Goal: Information Seeking & Learning: Learn about a topic

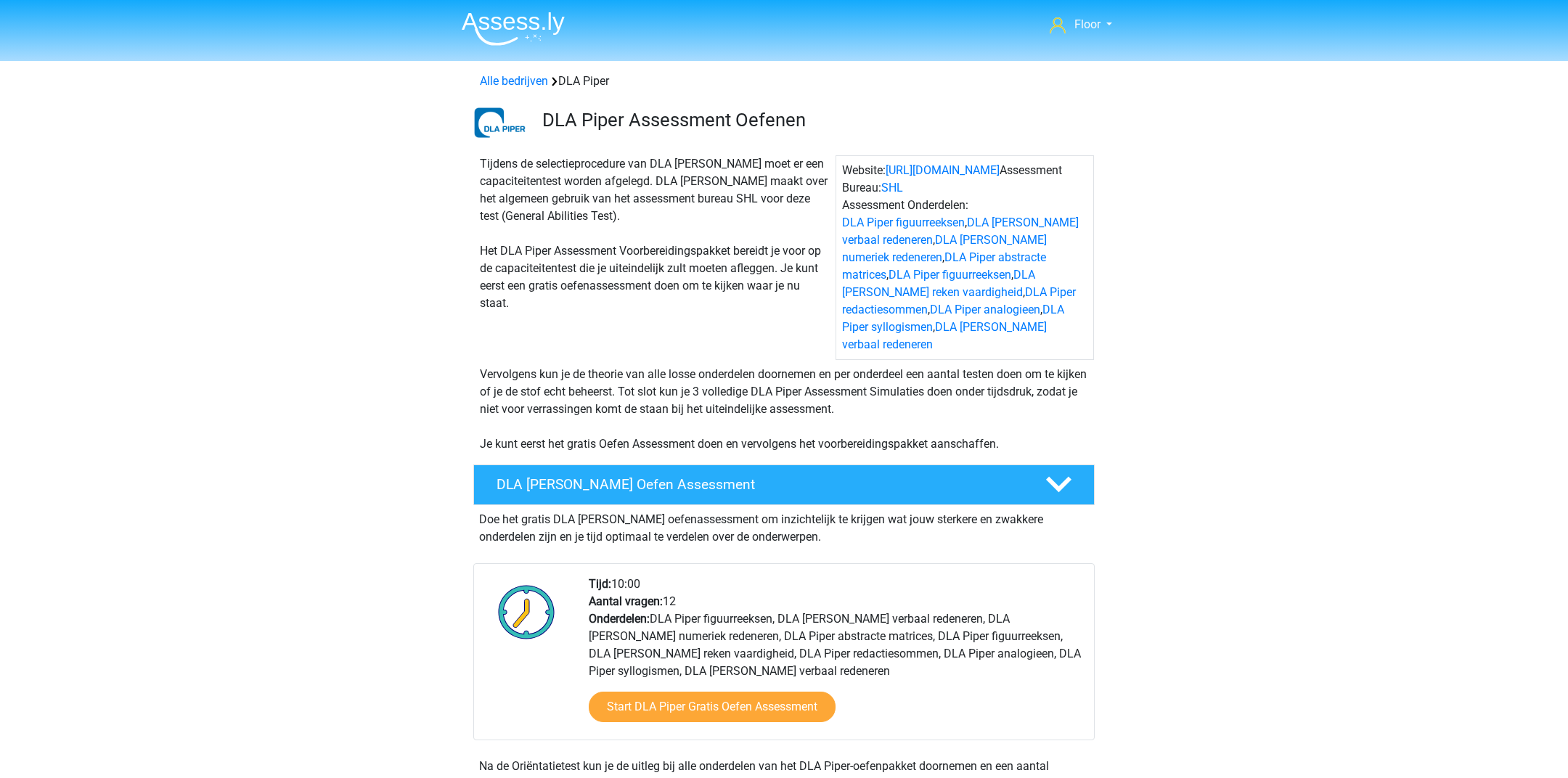
scroll to position [595, 0]
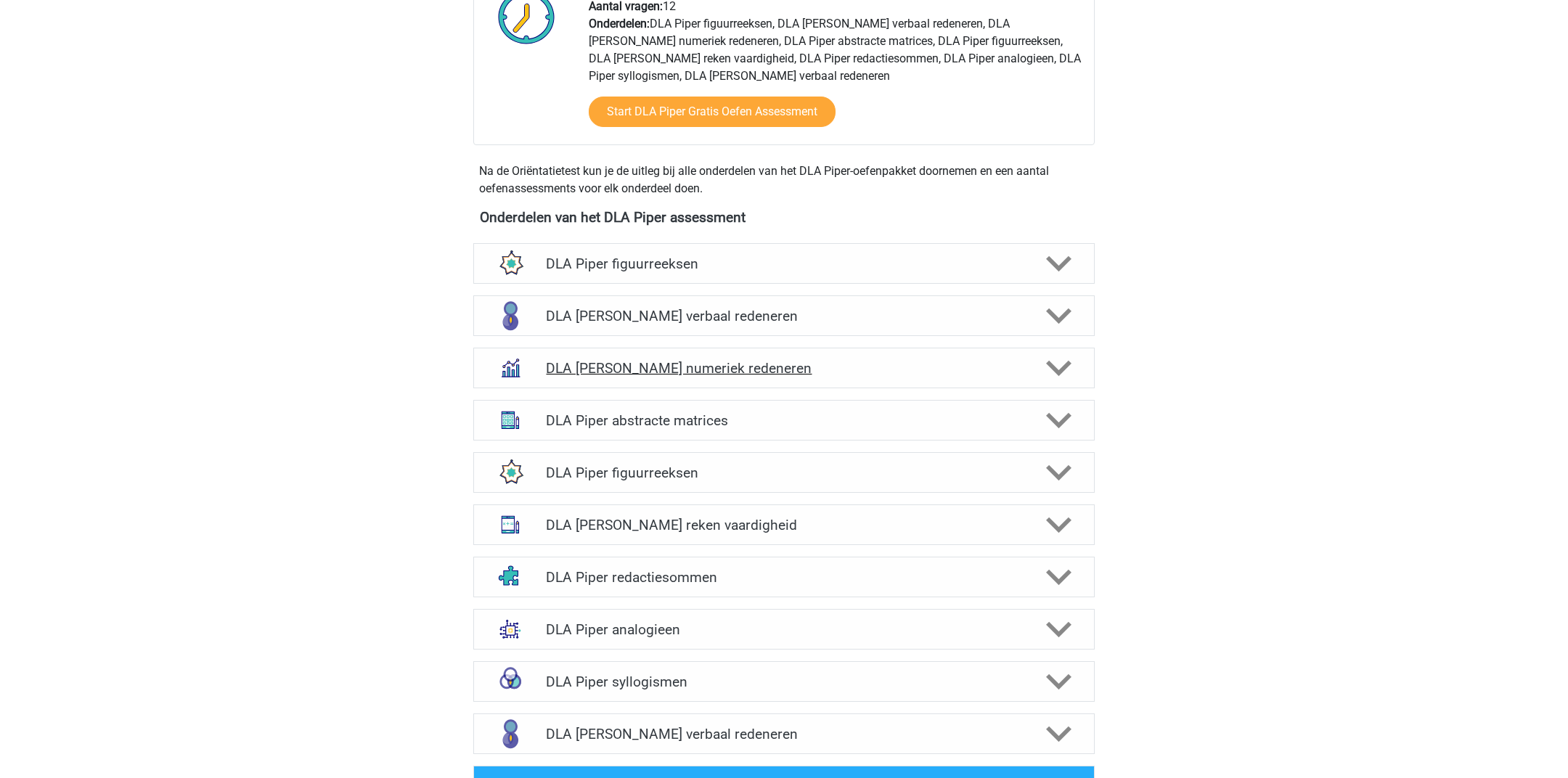
click at [779, 360] on h4 "DLA Piper numeriek redeneren" at bounding box center [783, 368] width 476 height 16
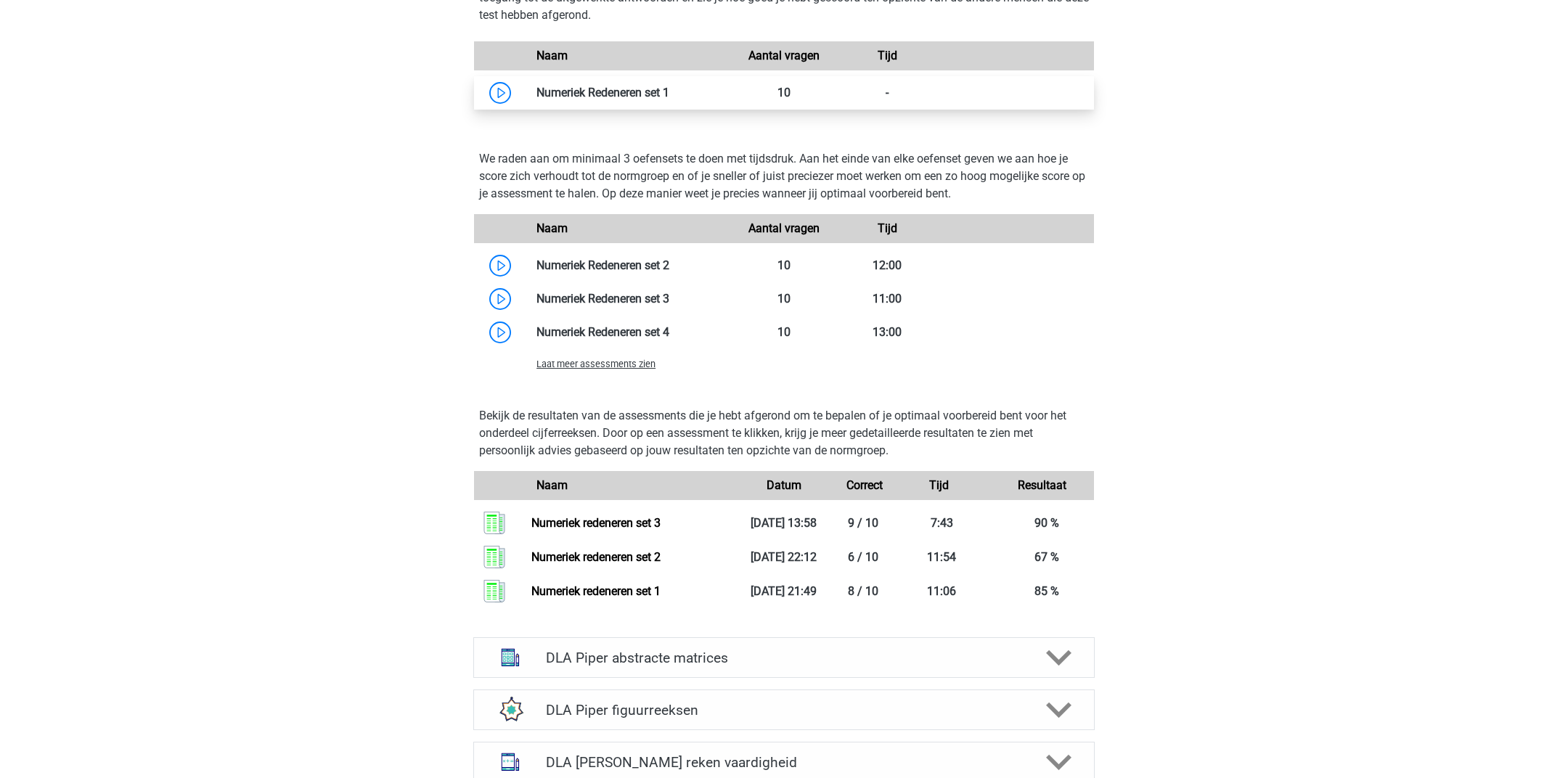
scroll to position [1188, 0]
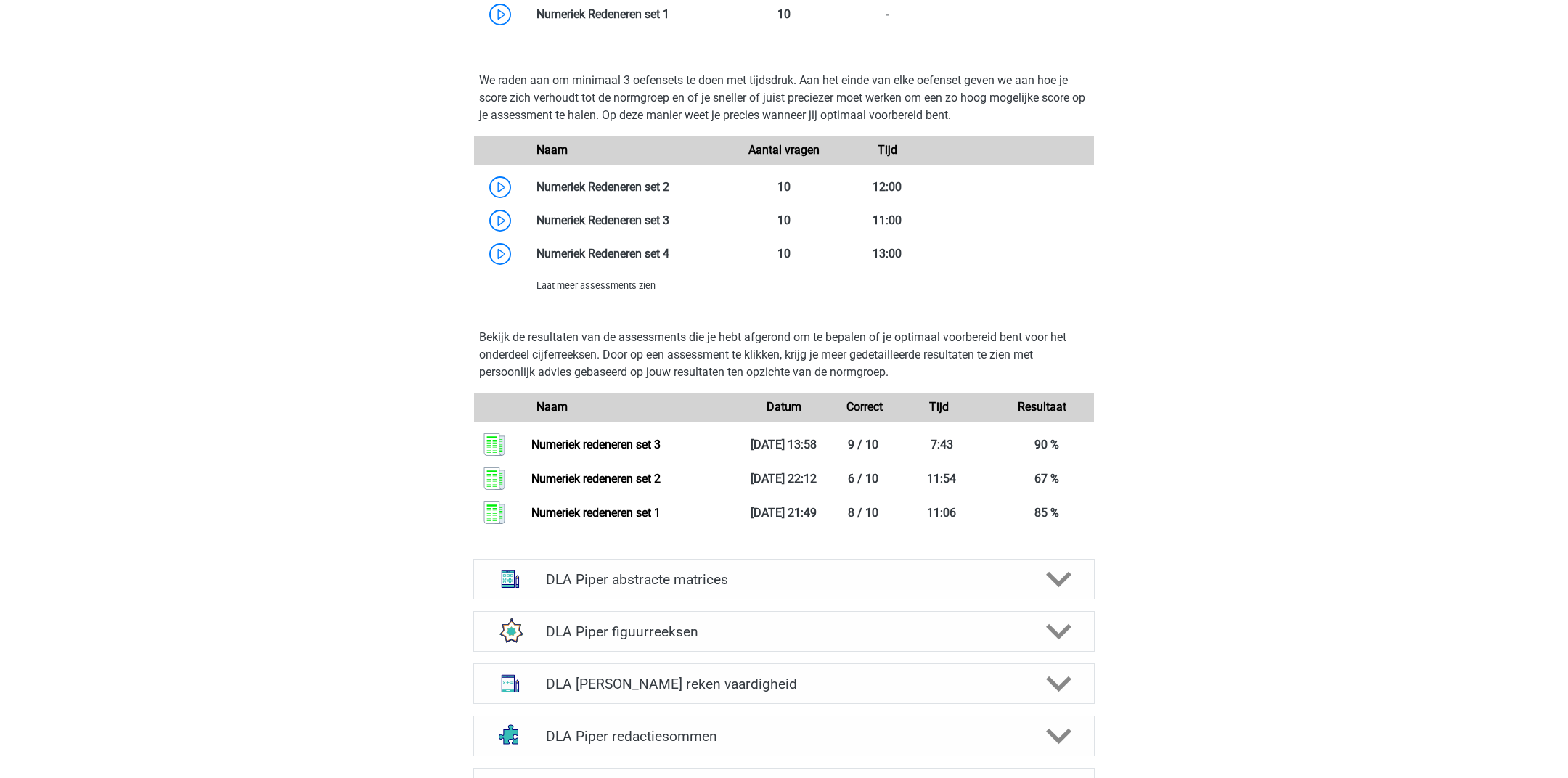
click at [581, 280] on span "Laat meer assessments zien" at bounding box center [595, 285] width 119 height 11
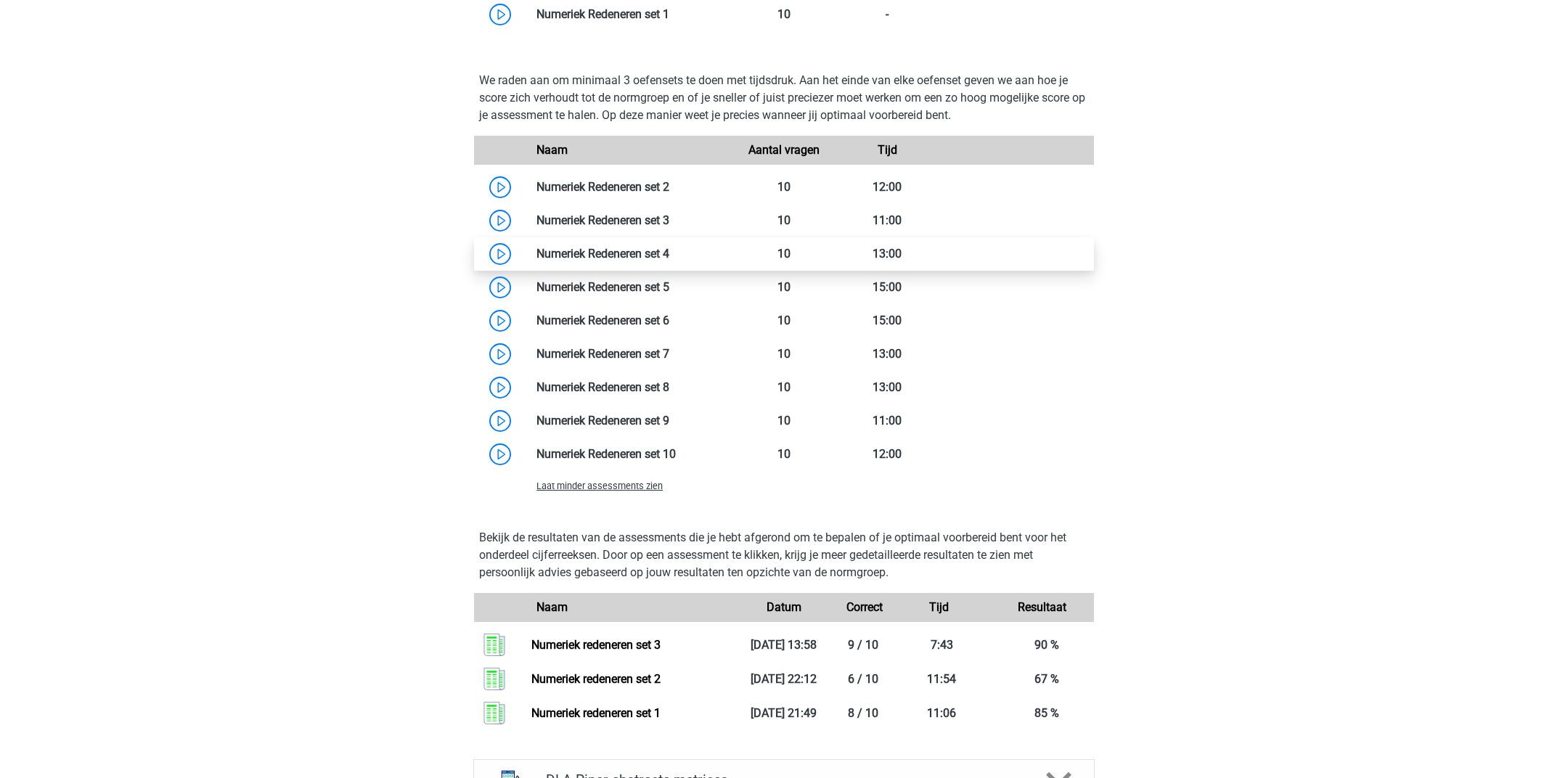
click at [669, 246] on link at bounding box center [669, 253] width 0 height 14
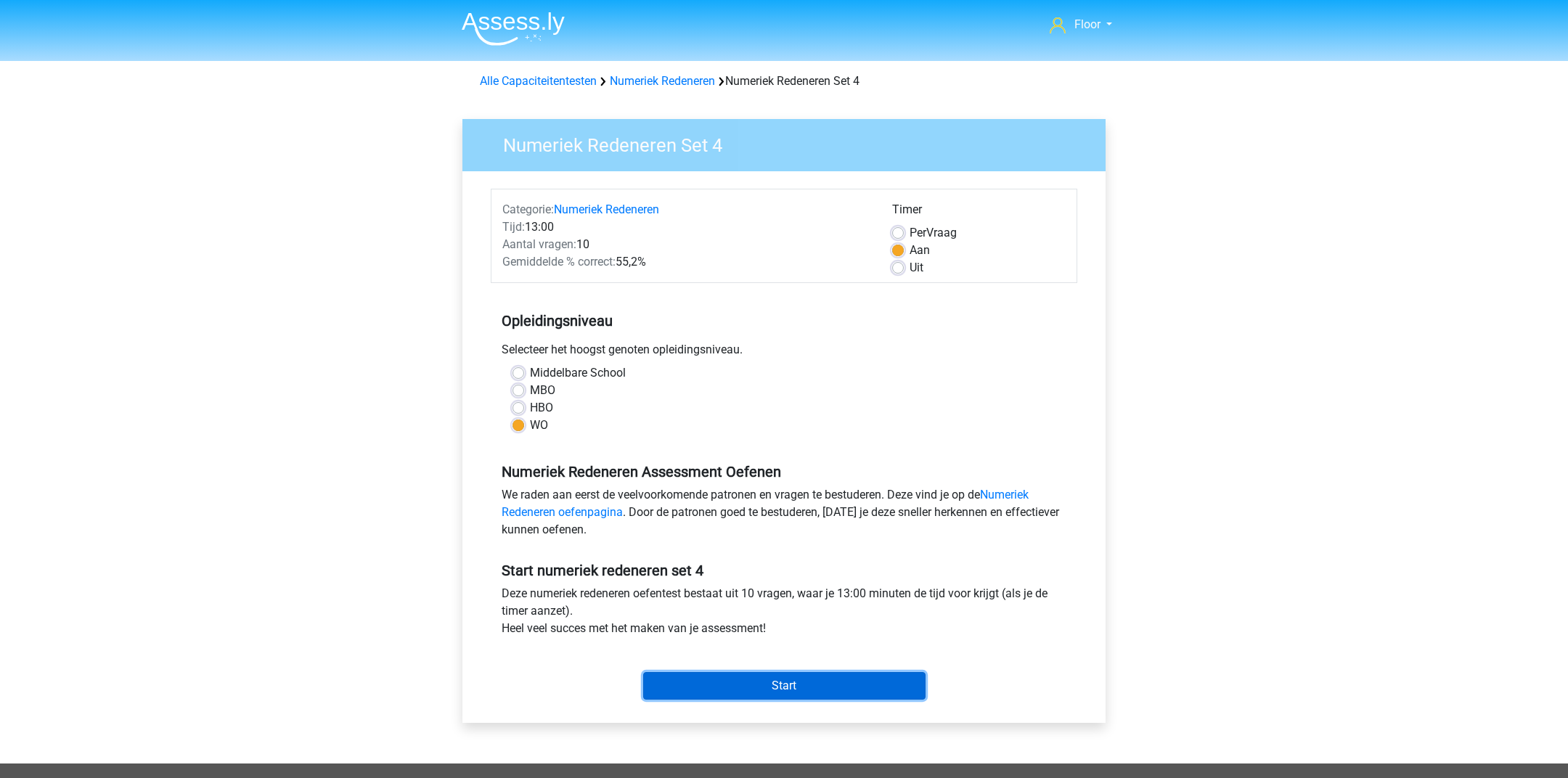
click at [665, 684] on input "Start" at bounding box center [784, 686] width 283 height 27
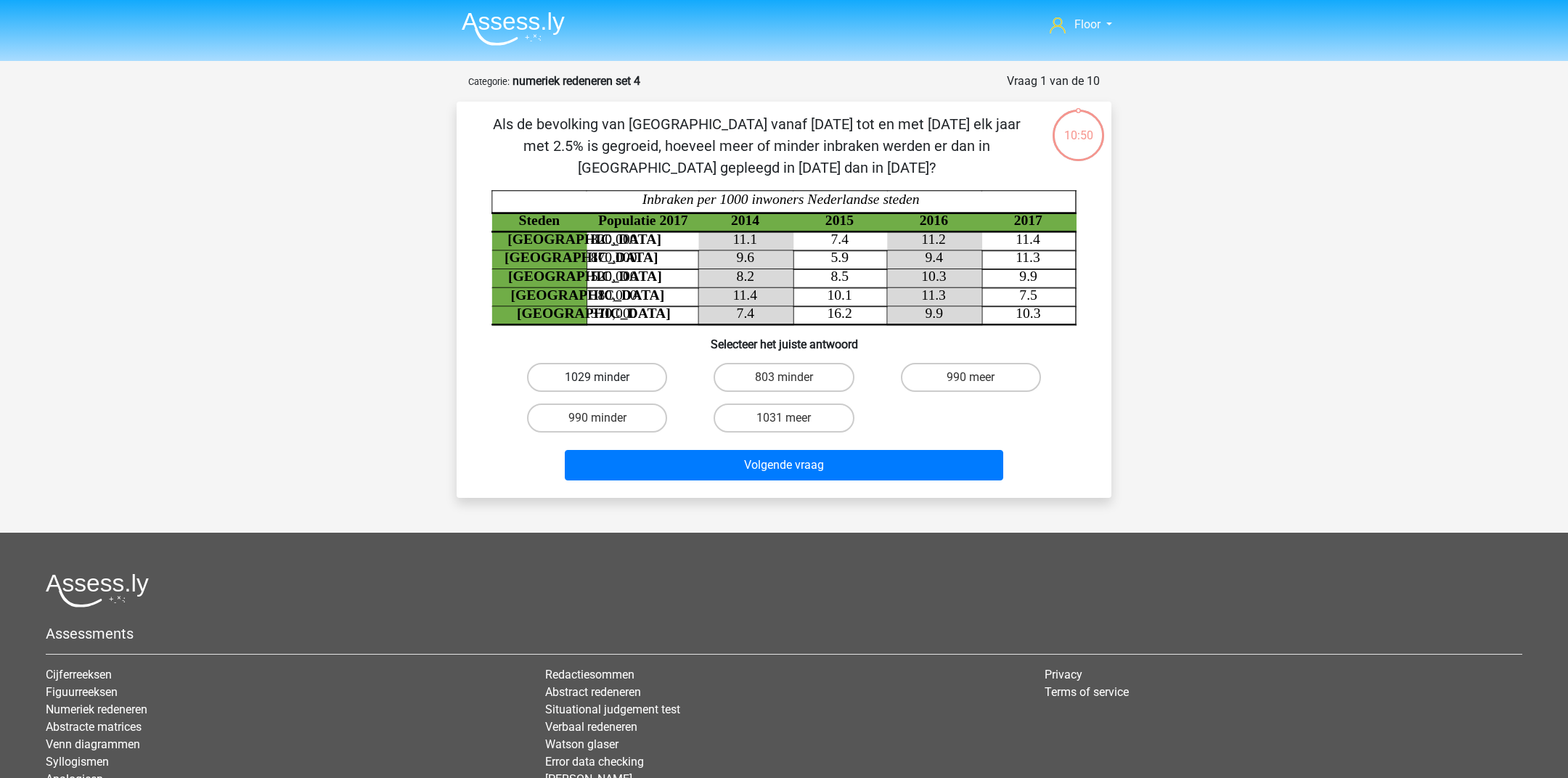
click at [601, 375] on label "1029 minder" at bounding box center [597, 378] width 140 height 29
click at [601, 378] on input "1029 minder" at bounding box center [601, 382] width 9 height 9
radio input "true"
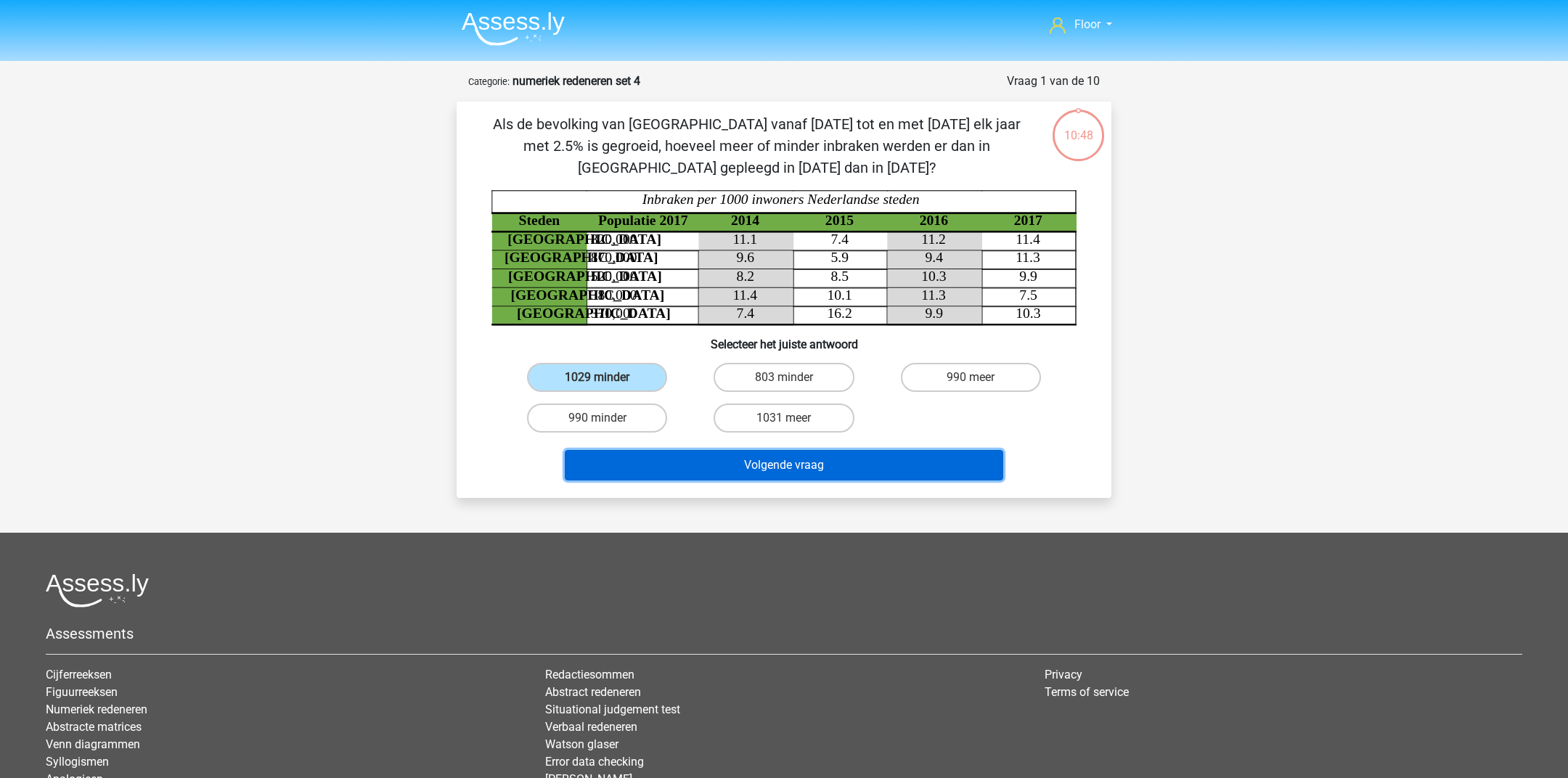
click at [661, 469] on button "Volgende vraag" at bounding box center [784, 466] width 439 height 31
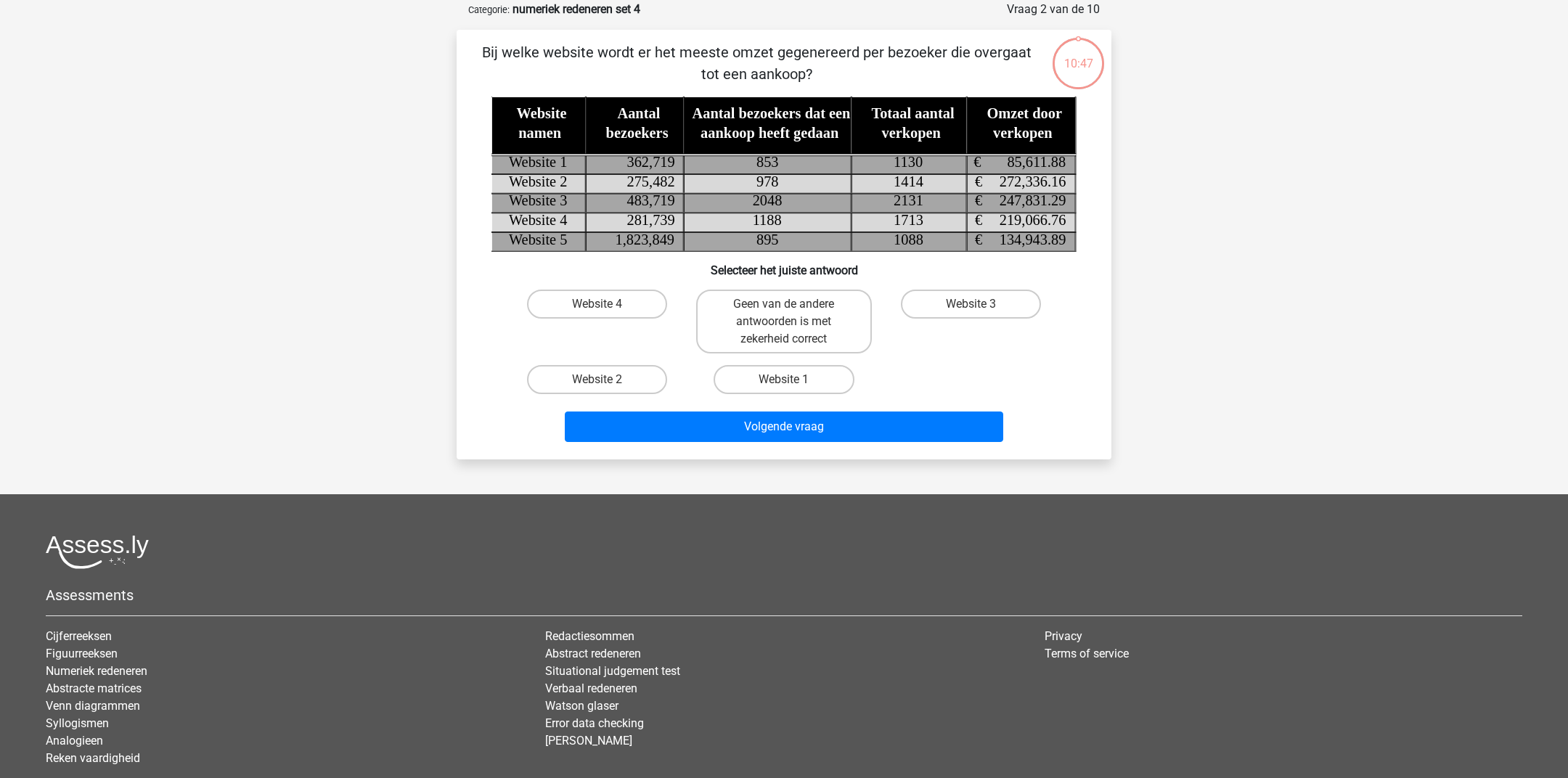
scroll to position [2, 0]
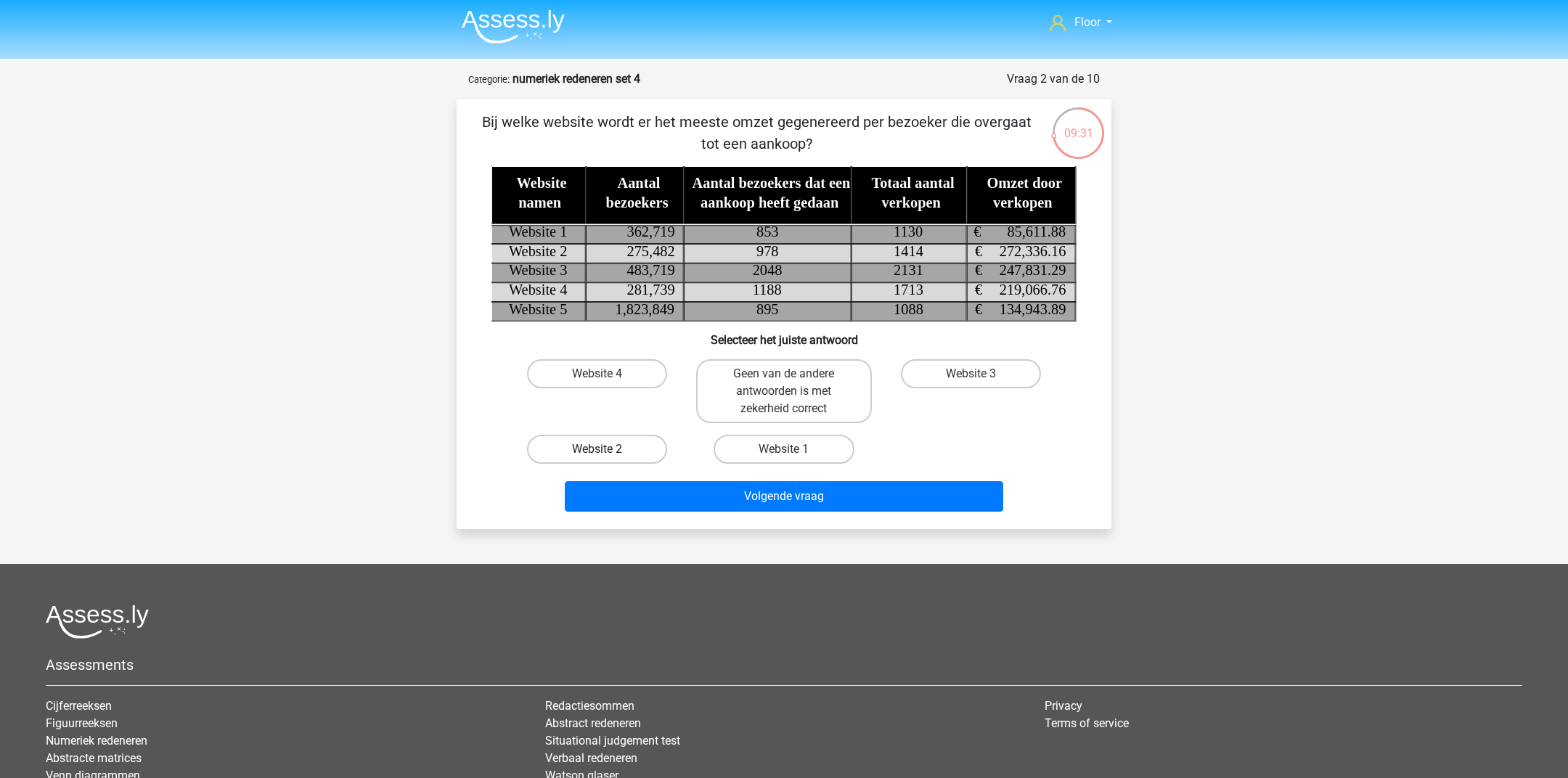
click at [623, 444] on label "Website 2" at bounding box center [597, 449] width 140 height 29
click at [607, 449] on input "Website 2" at bounding box center [601, 454] width 9 height 9
radio input "true"
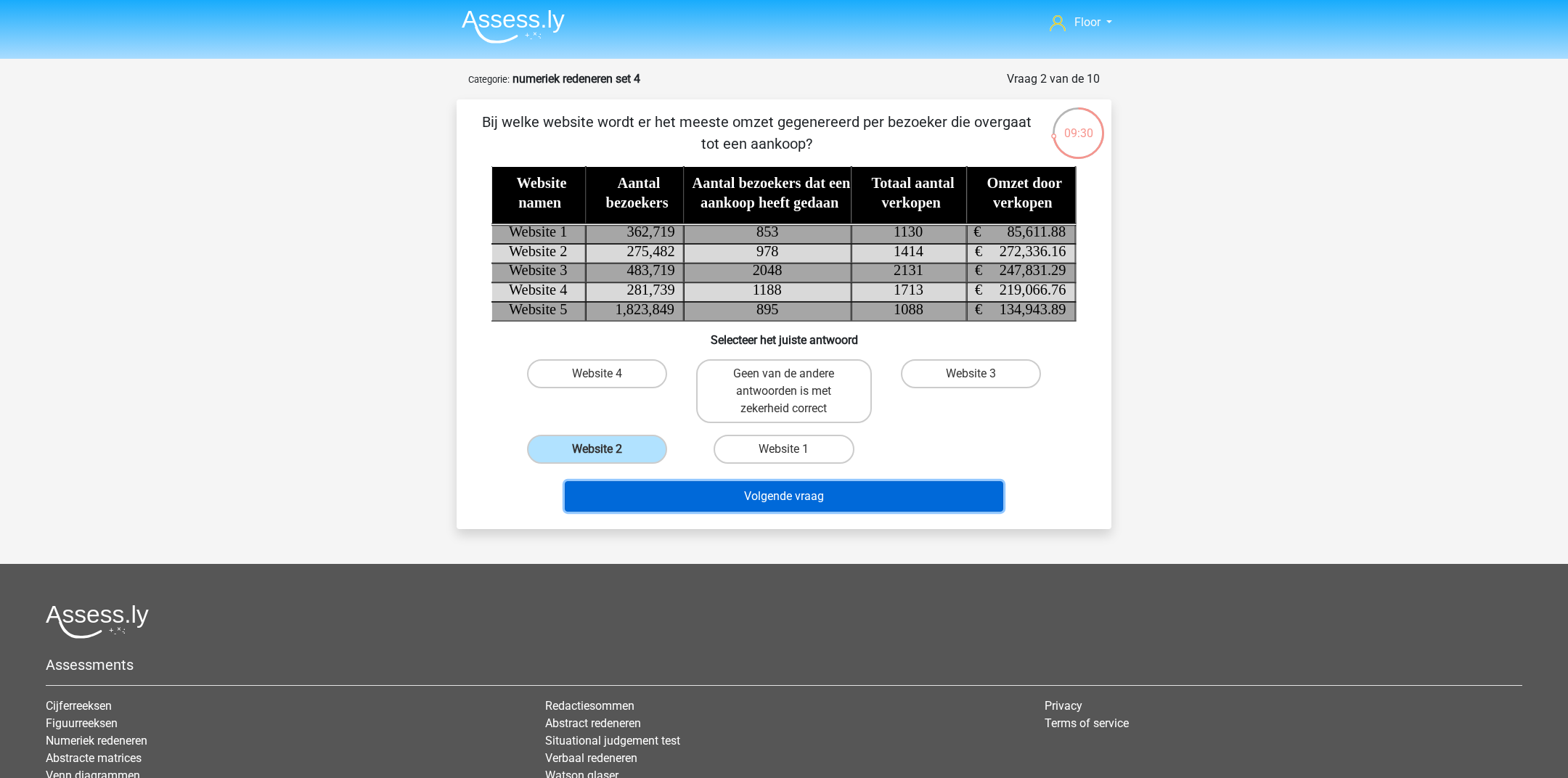
click at [669, 495] on button "Volgende vraag" at bounding box center [784, 496] width 439 height 31
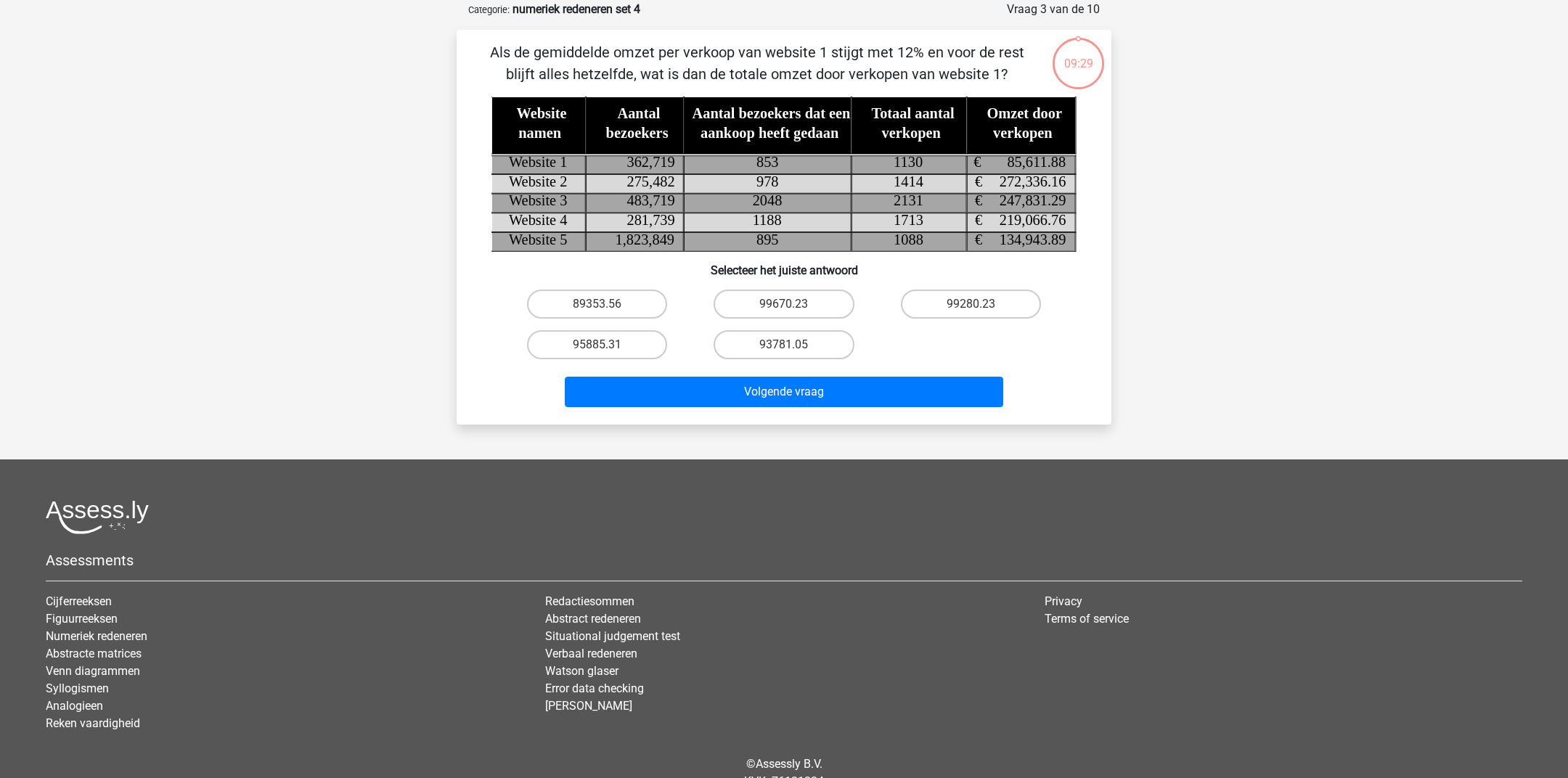
scroll to position [0, 0]
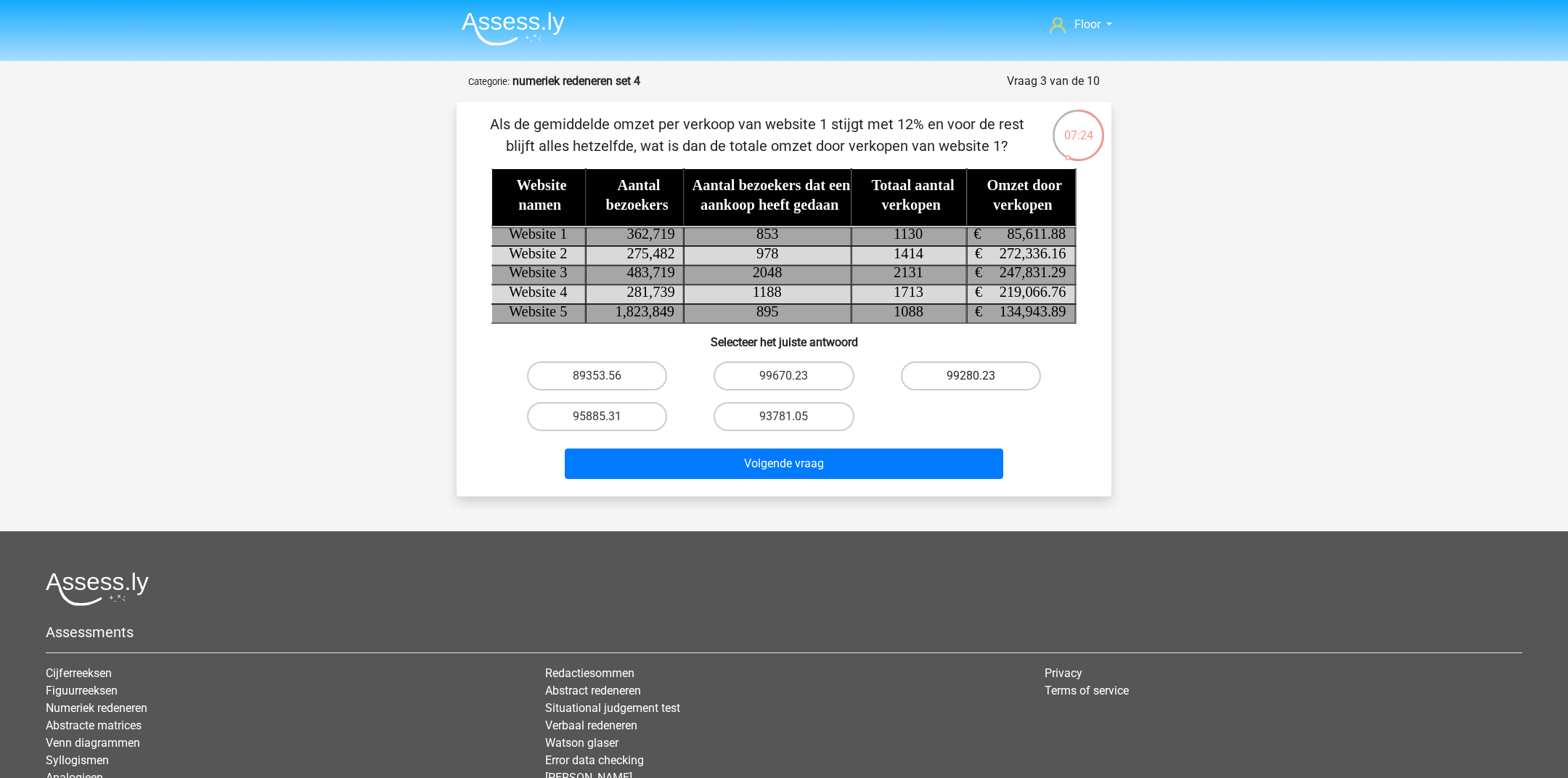
click at [939, 370] on label "99280.23" at bounding box center [970, 376] width 140 height 29
click at [970, 376] on input "99280.23" at bounding box center [975, 380] width 9 height 9
radio input "true"
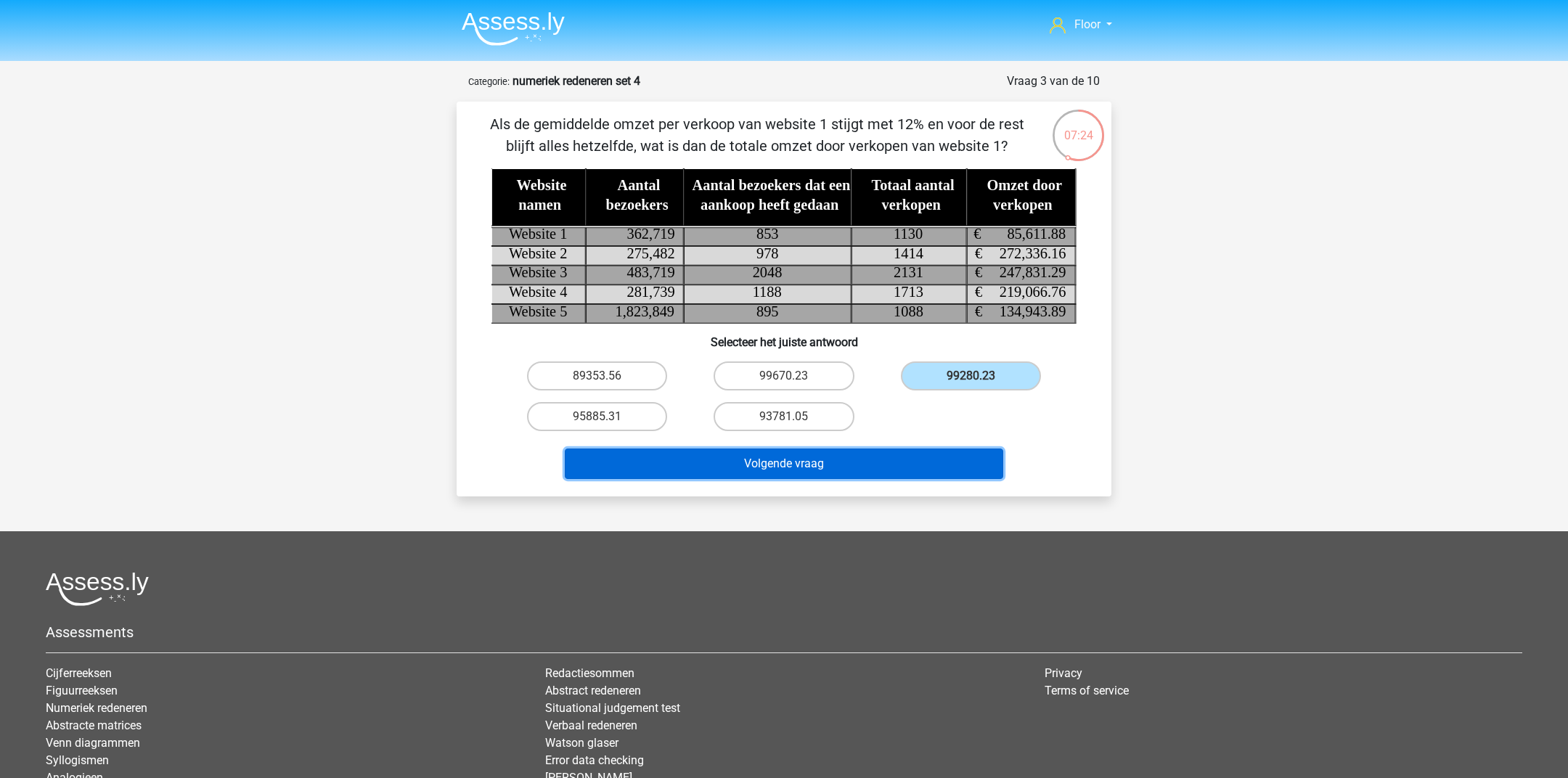
click at [852, 462] on button "Volgende vraag" at bounding box center [784, 464] width 439 height 31
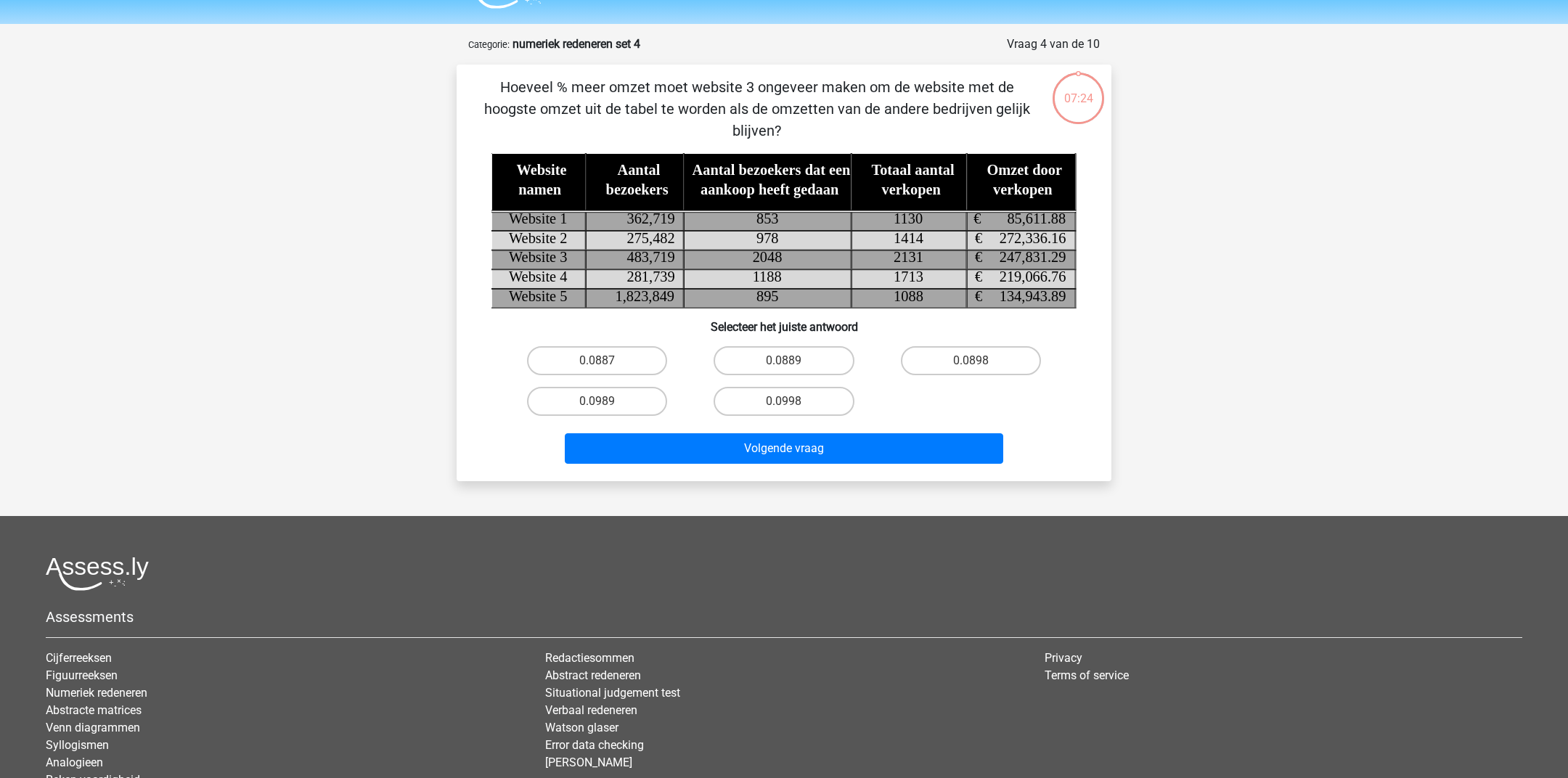
scroll to position [27, 0]
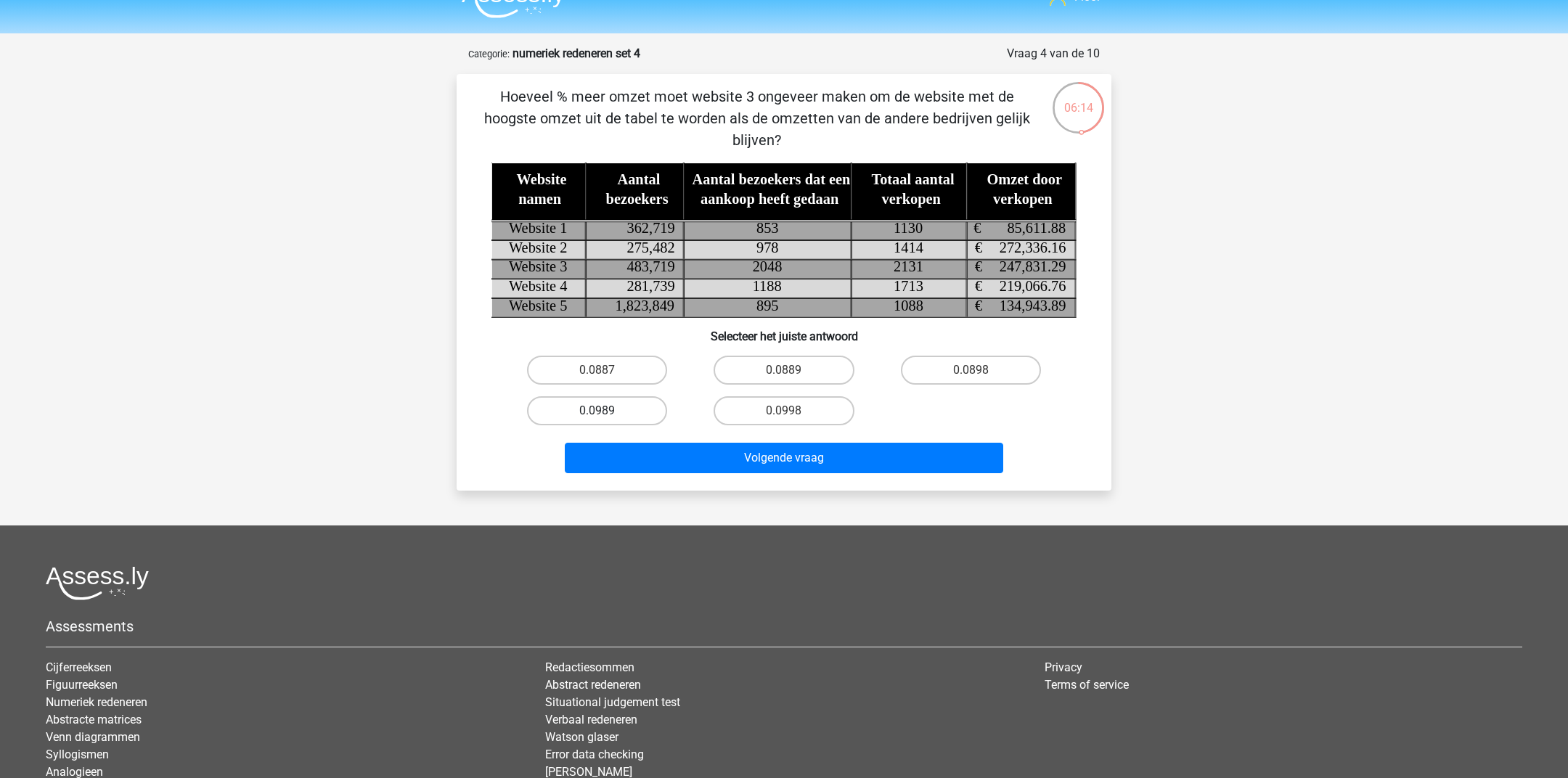
click at [586, 403] on label "0.0989" at bounding box center [597, 410] width 140 height 29
click at [597, 410] on input "0.0989" at bounding box center [601, 415] width 9 height 9
radio input "true"
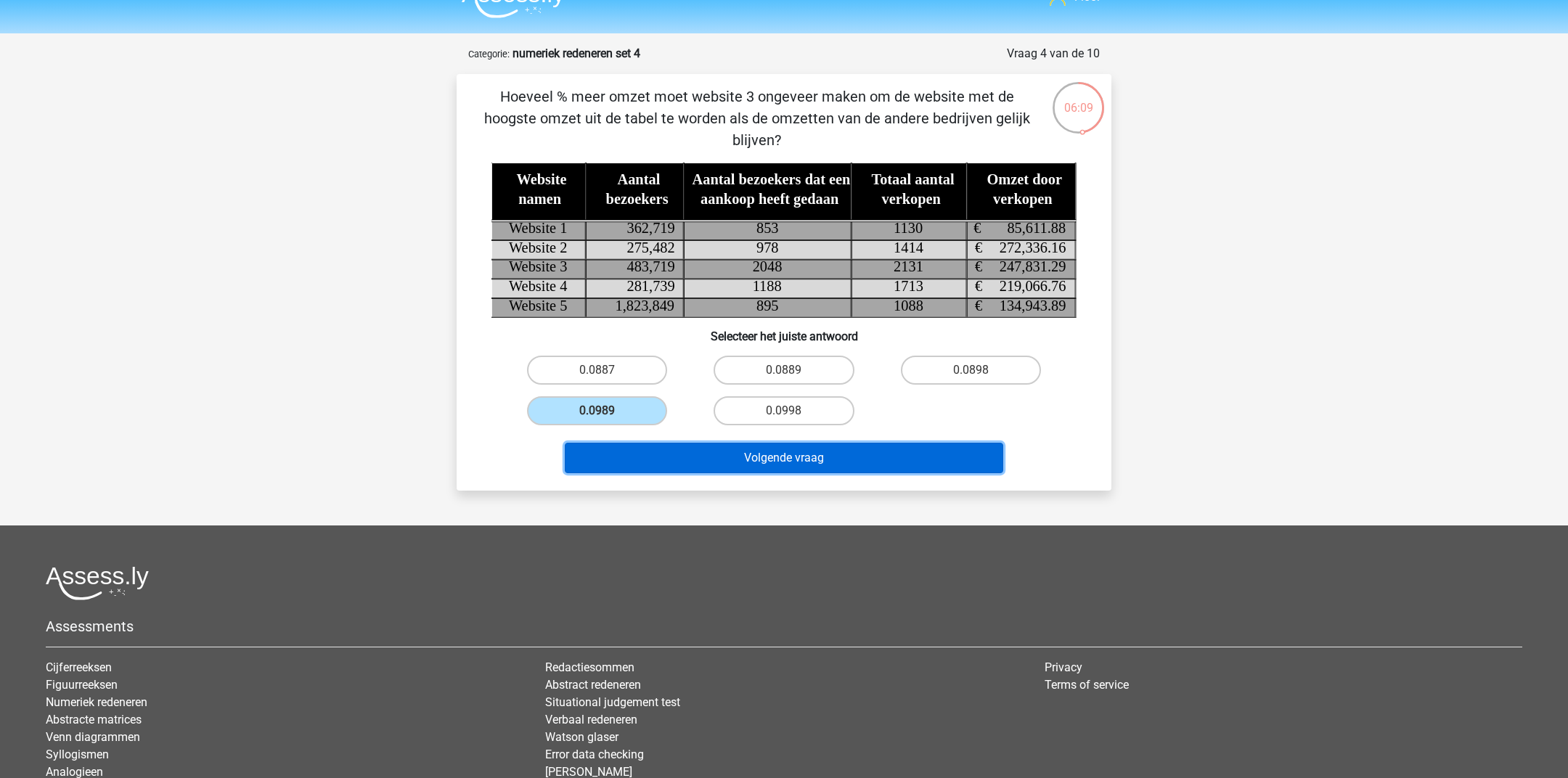
click at [633, 452] on button "Volgende vraag" at bounding box center [784, 458] width 439 height 31
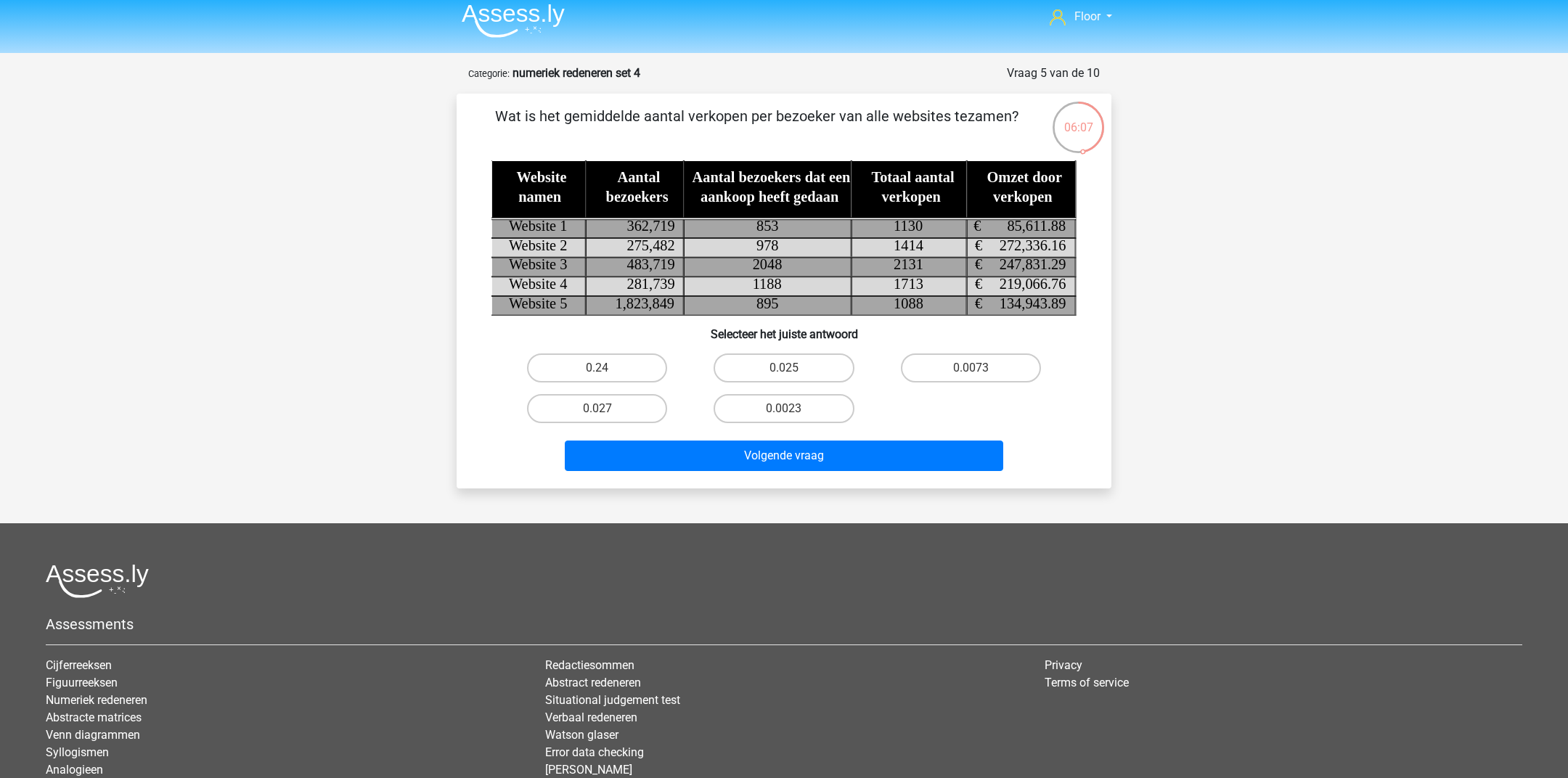
scroll to position [5, 0]
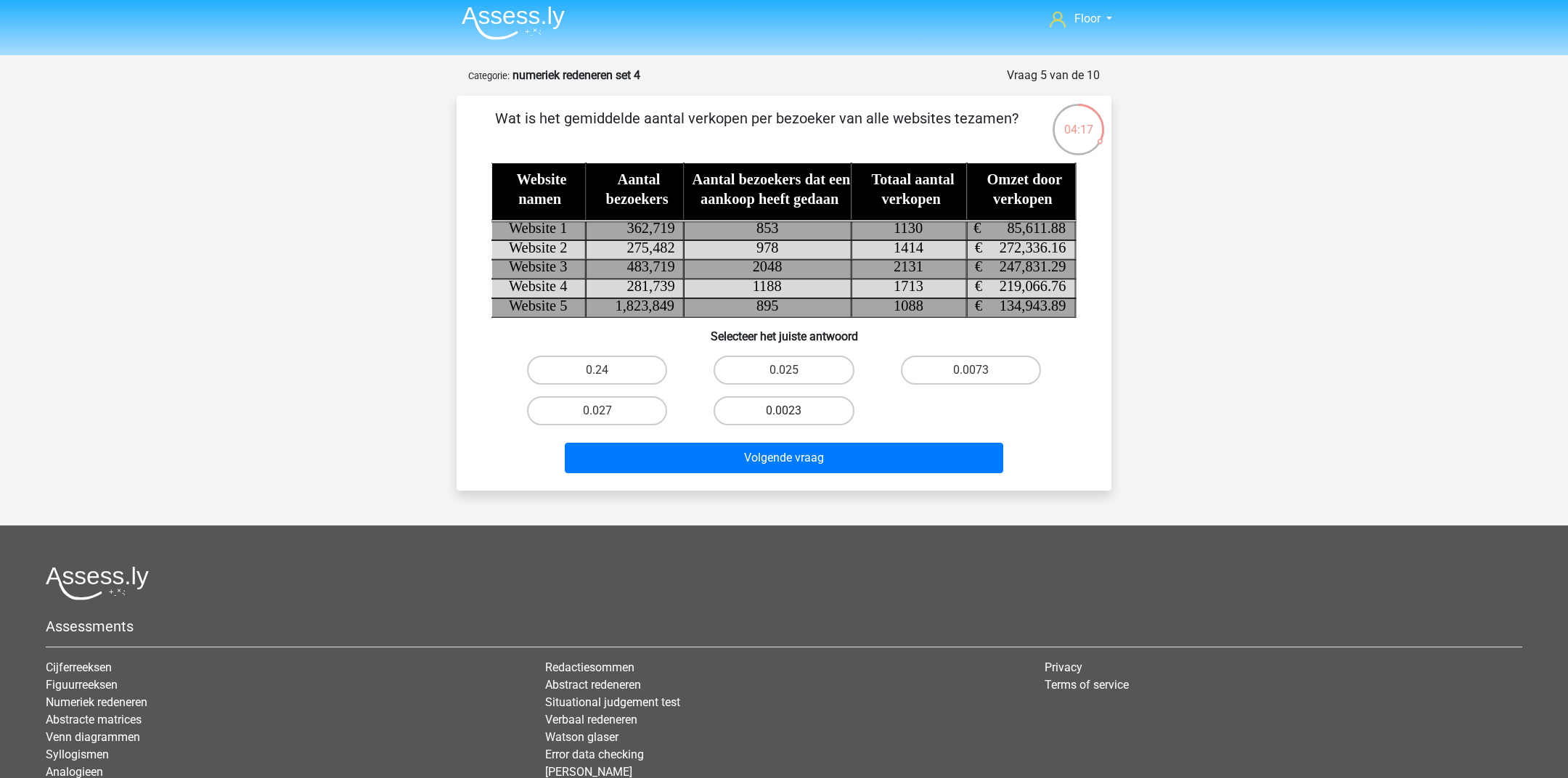
click at [765, 409] on label "0.0023" at bounding box center [784, 410] width 140 height 29
click at [784, 410] on input "0.0023" at bounding box center [788, 415] width 9 height 9
radio input "true"
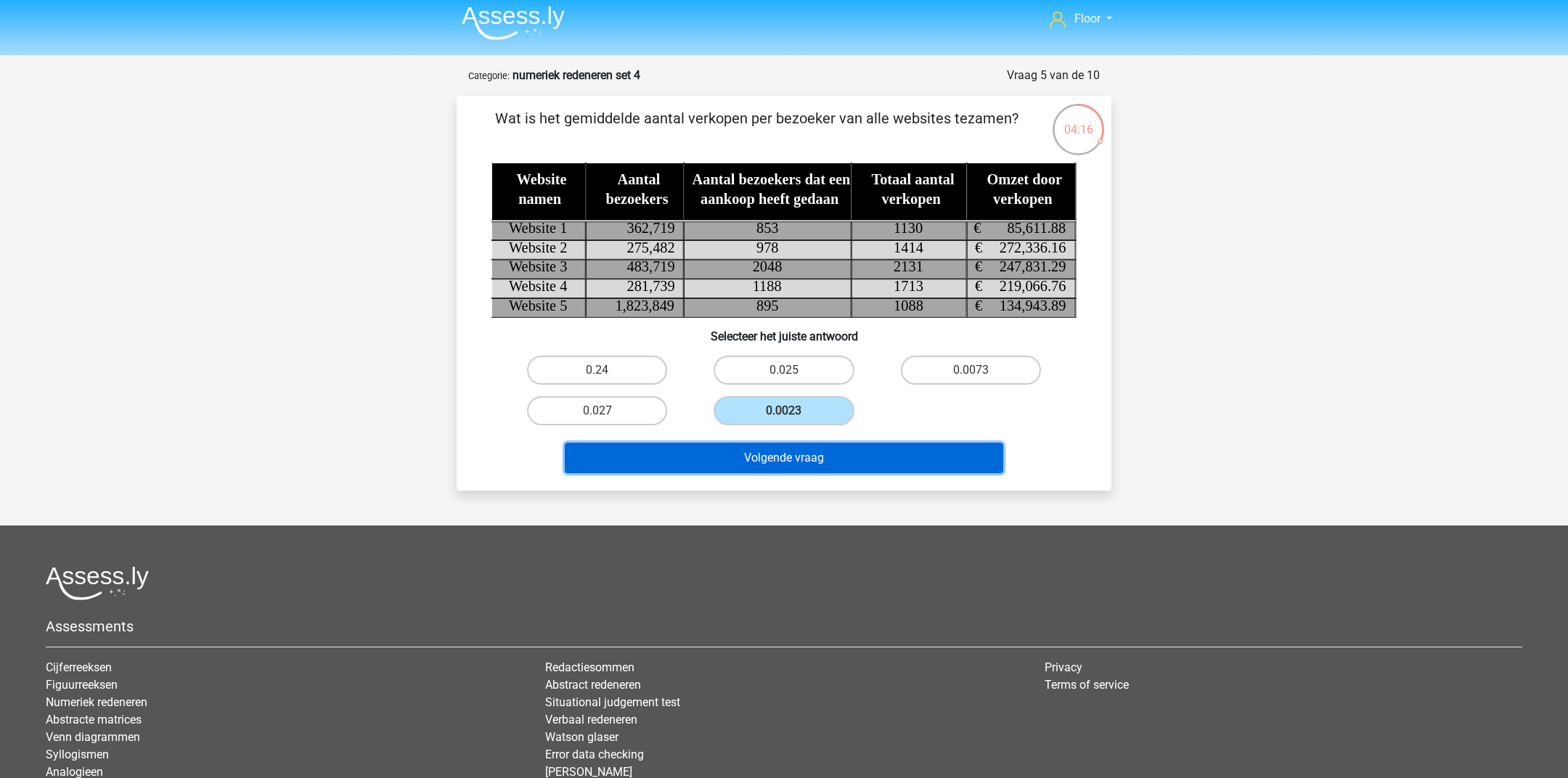
click at [734, 453] on button "Volgende vraag" at bounding box center [784, 458] width 439 height 31
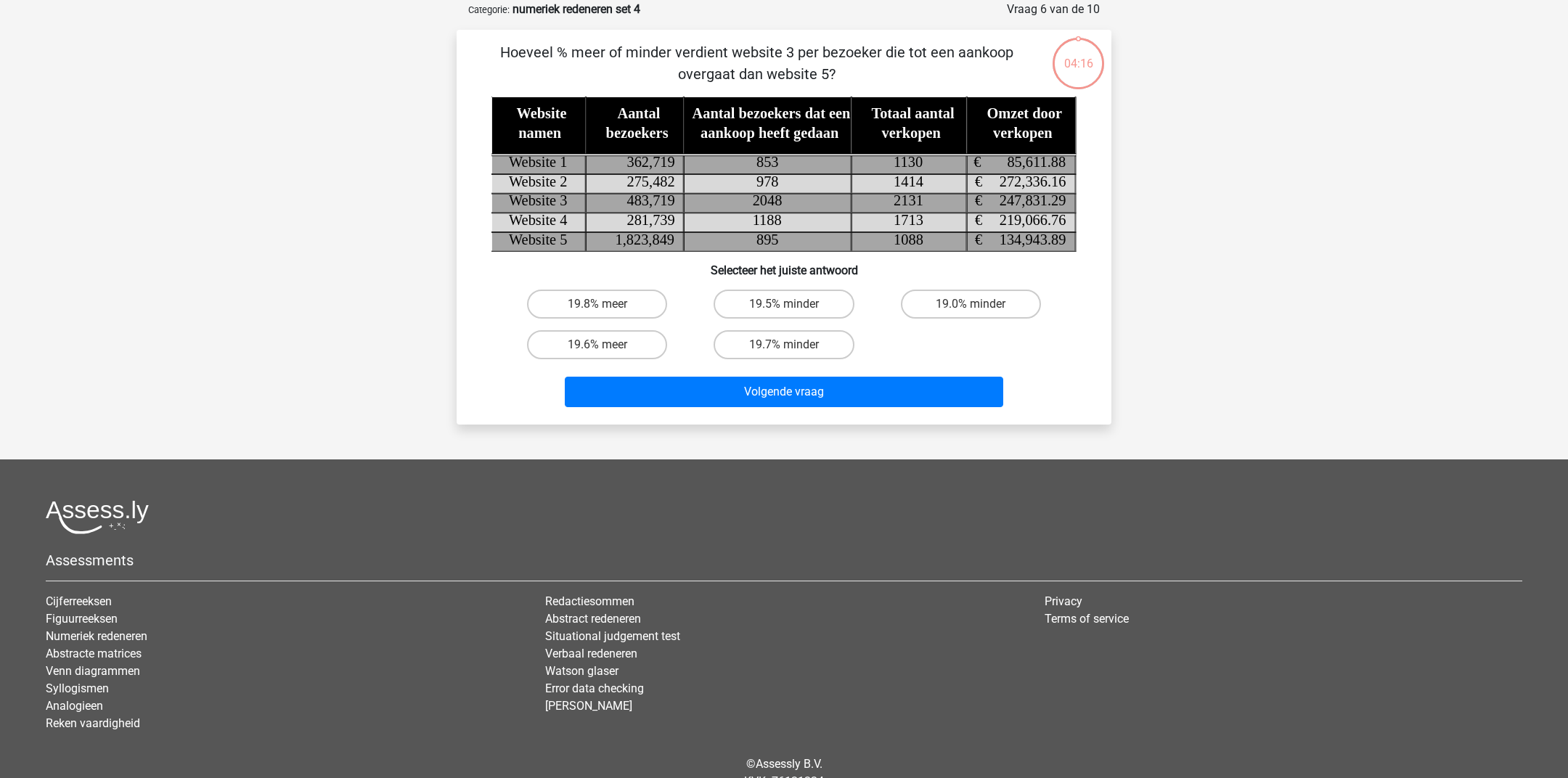
scroll to position [0, 0]
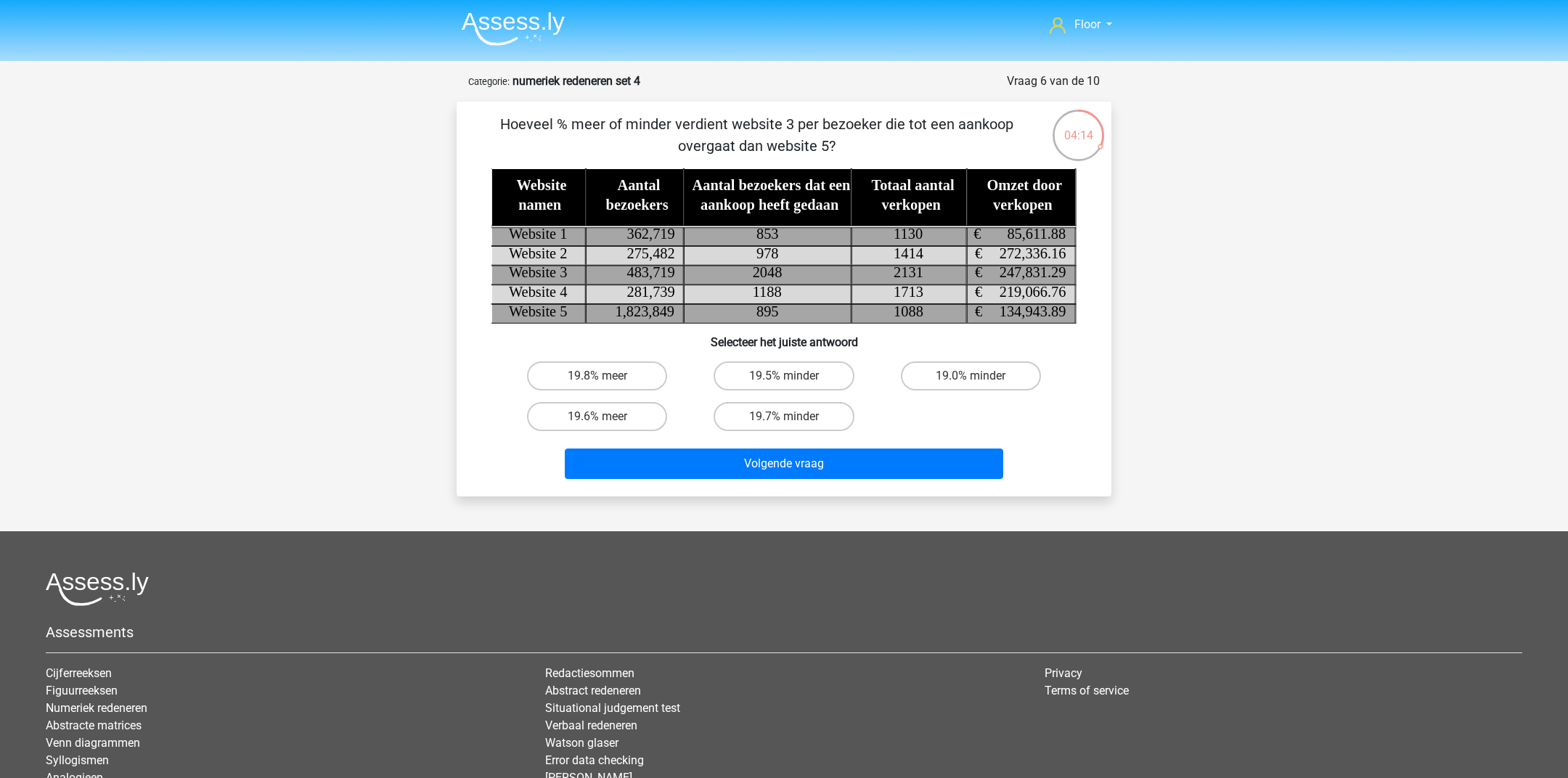
click at [724, 127] on p "Hoeveel % meer of minder verdient website 3 per bezoeker die tot een aankoop ov…" at bounding box center [756, 135] width 553 height 43
click at [792, 133] on p "Hoeveel % meer of minder verdient website 3 per bezoeker die tot een aankoop ov…" at bounding box center [756, 135] width 553 height 43
click at [776, 418] on label "19.7% minder" at bounding box center [784, 417] width 140 height 29
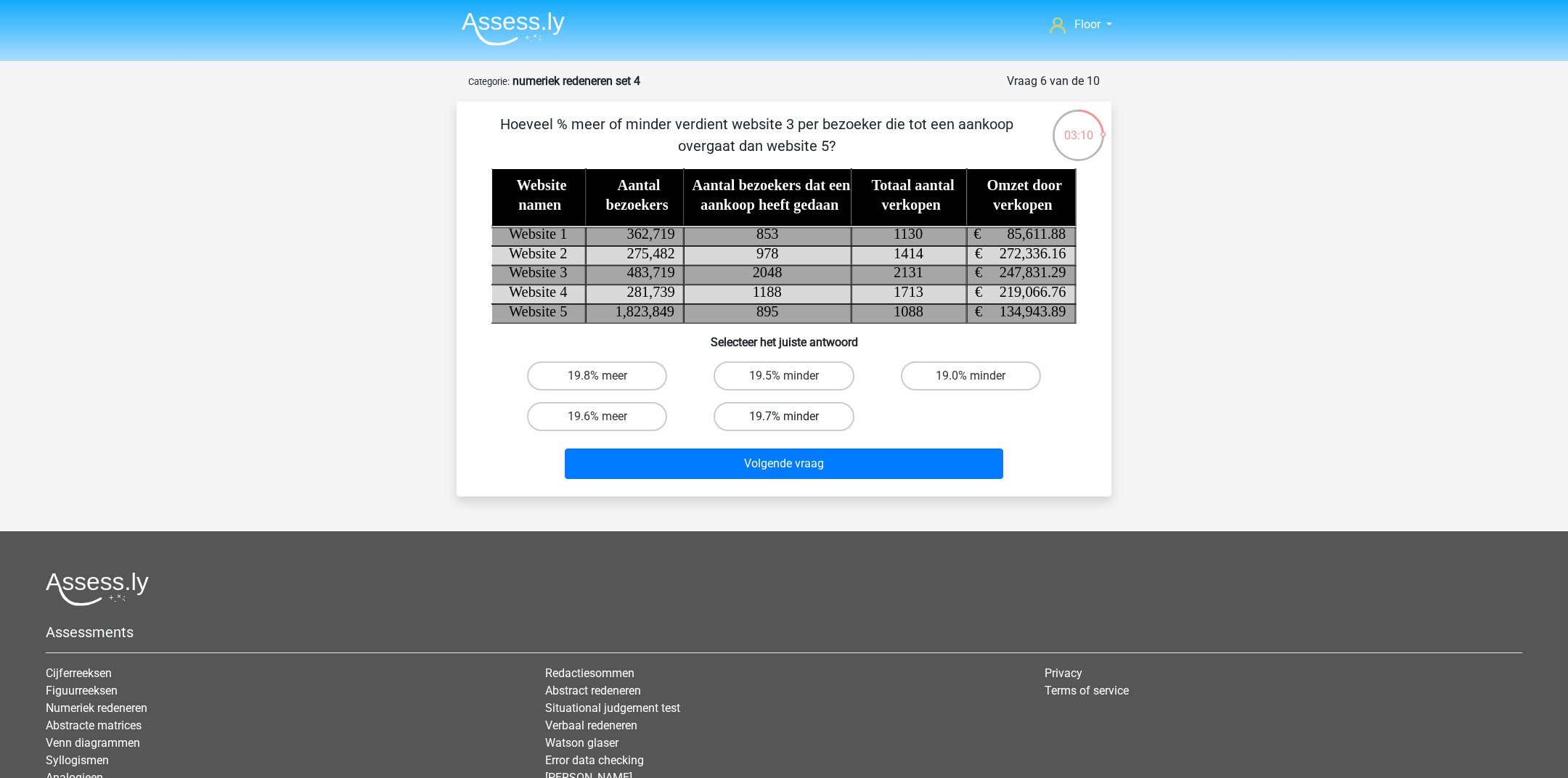
click at [784, 418] on input "19.7% minder" at bounding box center [788, 421] width 9 height 9
radio input "true"
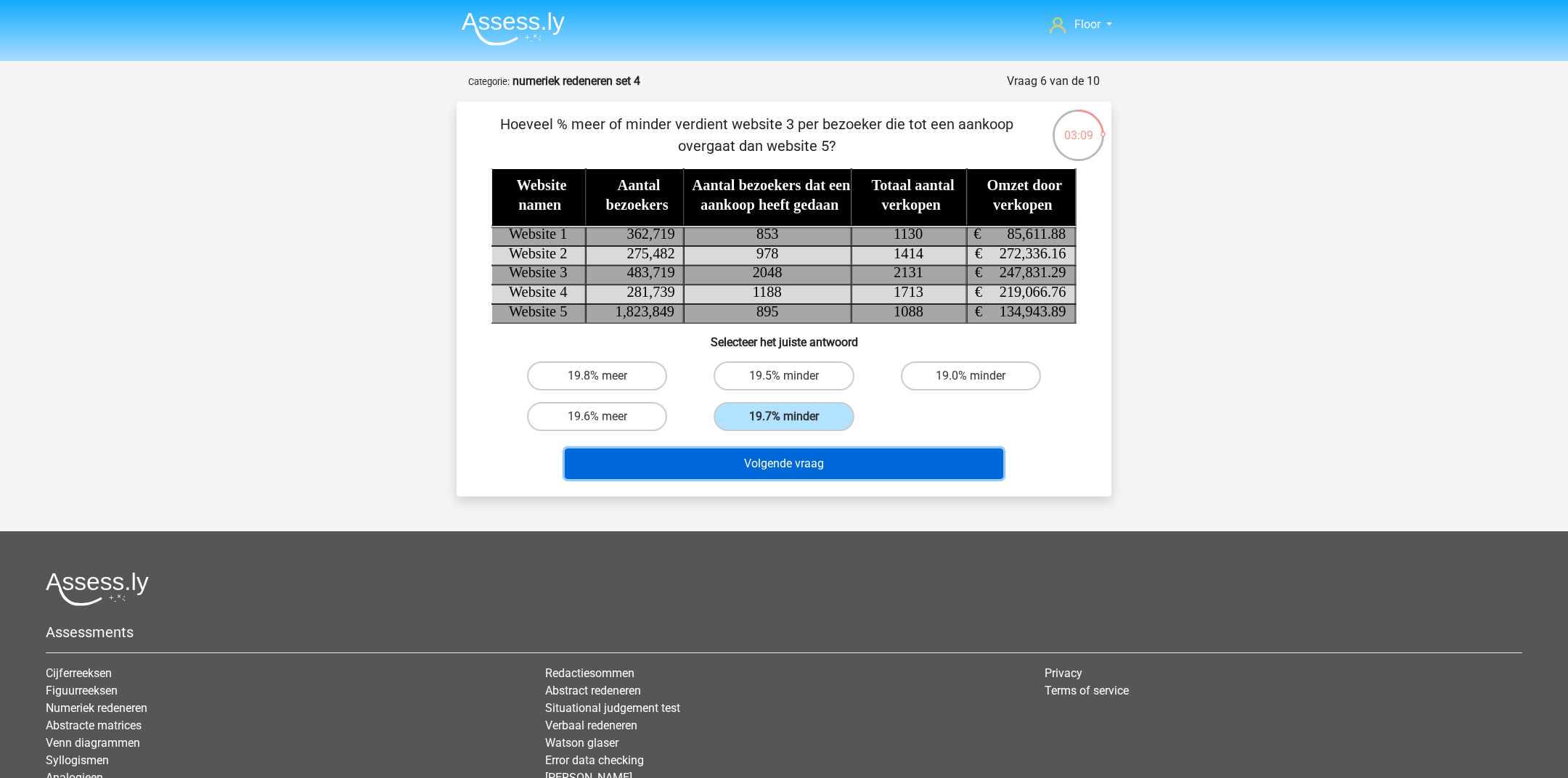
click at [768, 472] on button "Volgende vraag" at bounding box center [784, 464] width 439 height 31
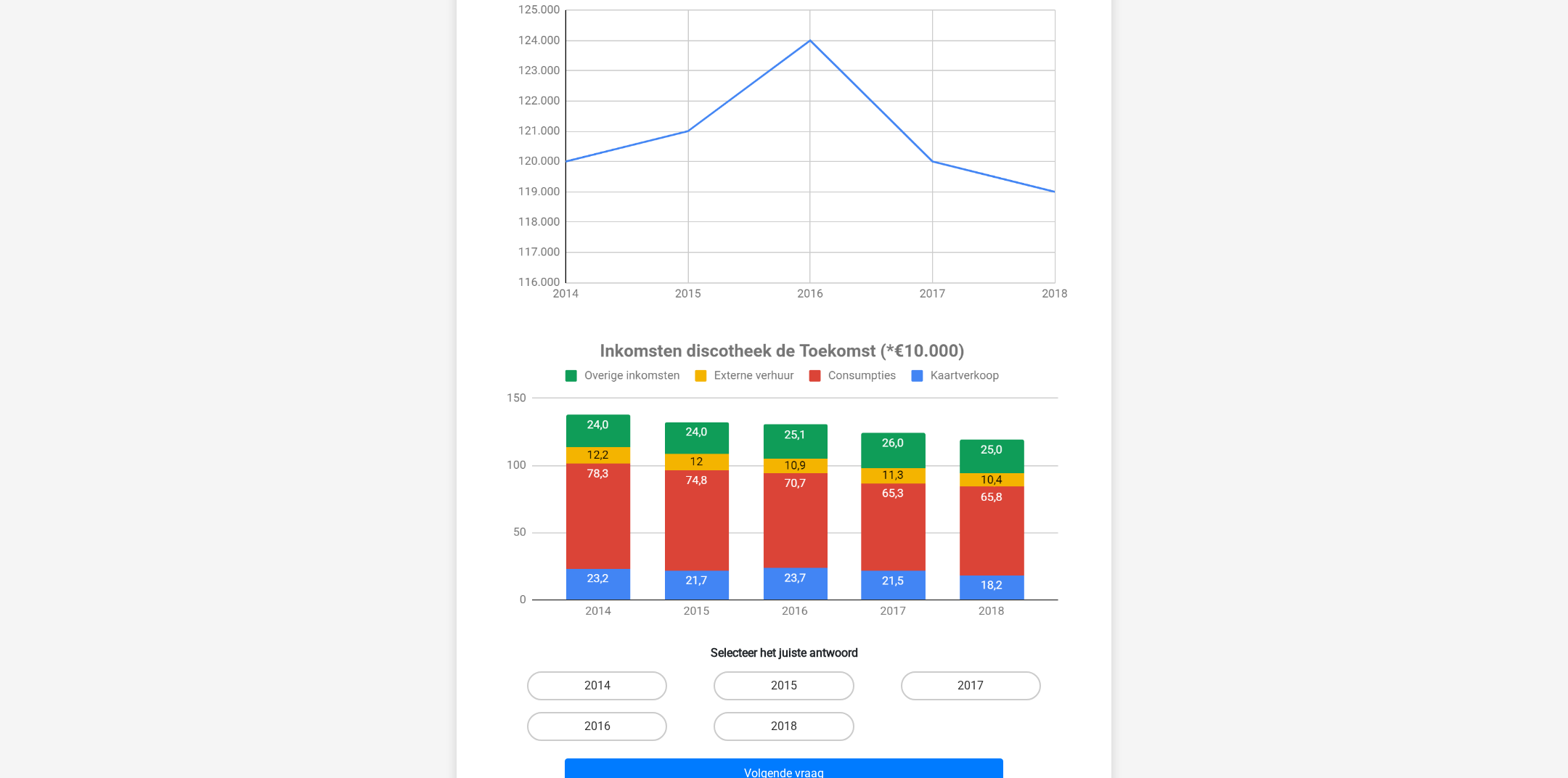
scroll to position [225, 0]
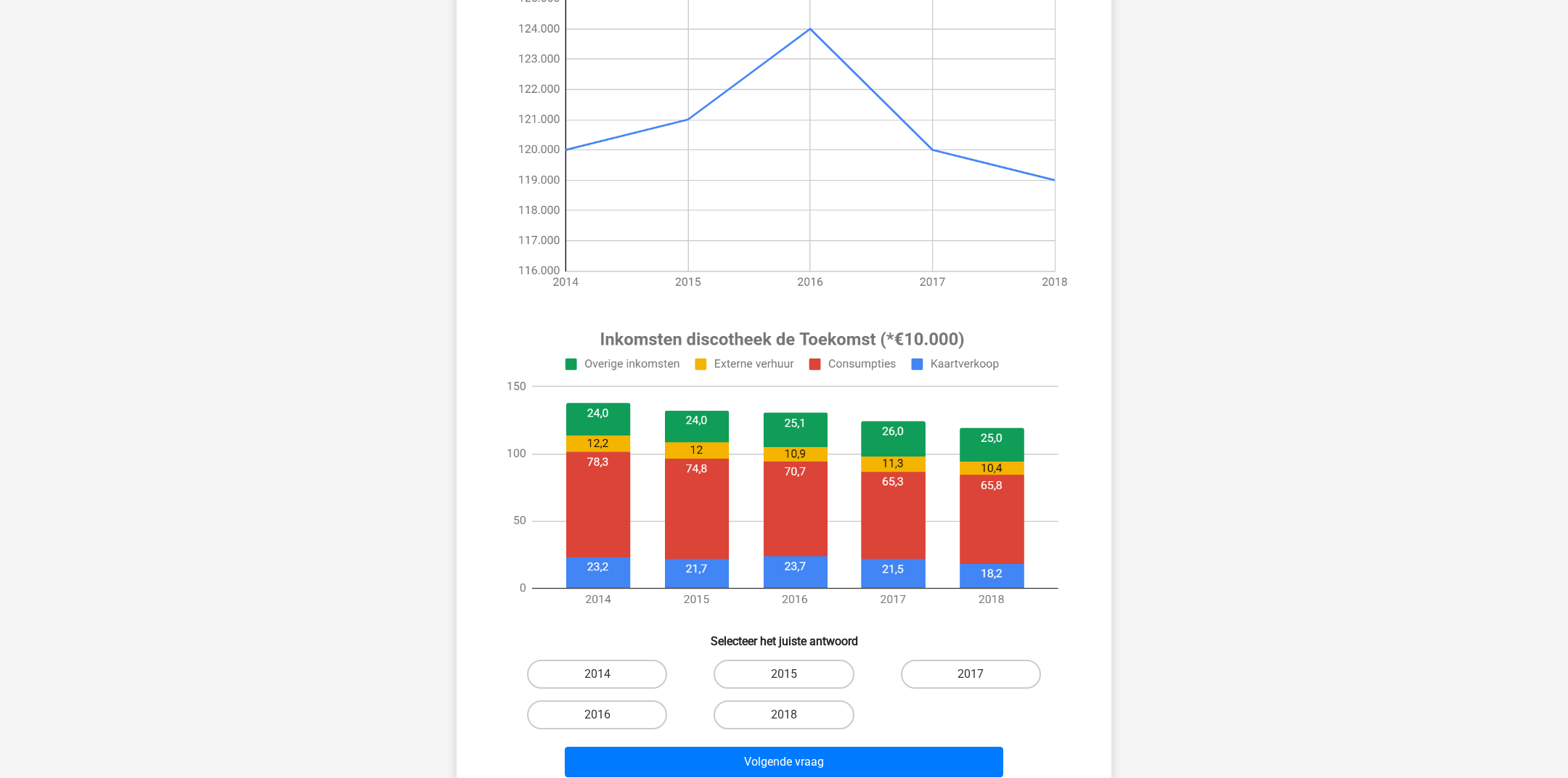
click at [601, 683] on input "2014" at bounding box center [601, 678] width 9 height 9
radio input "true"
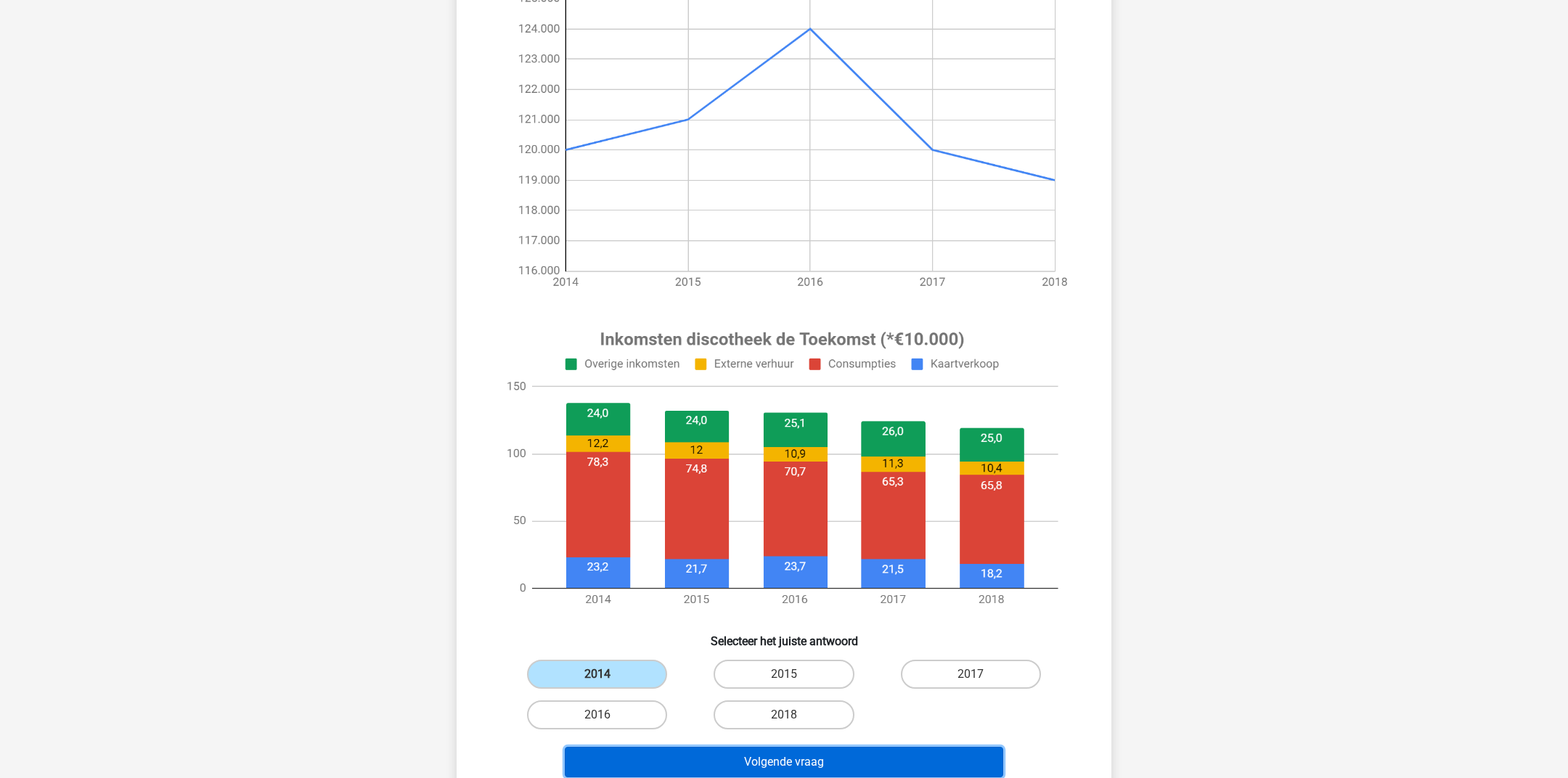
click at [678, 755] on button "Volgende vraag" at bounding box center [784, 762] width 439 height 31
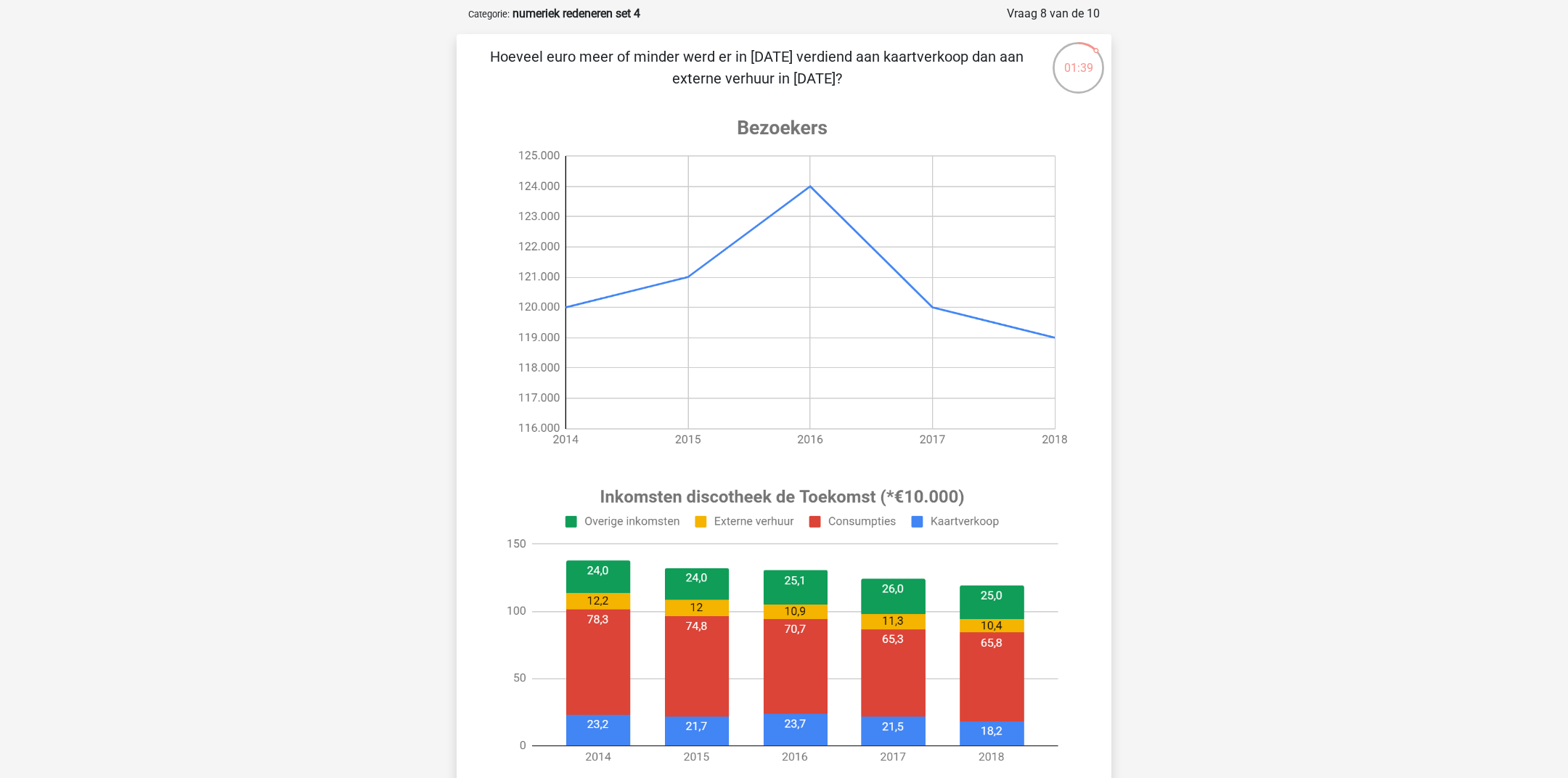
scroll to position [302, 0]
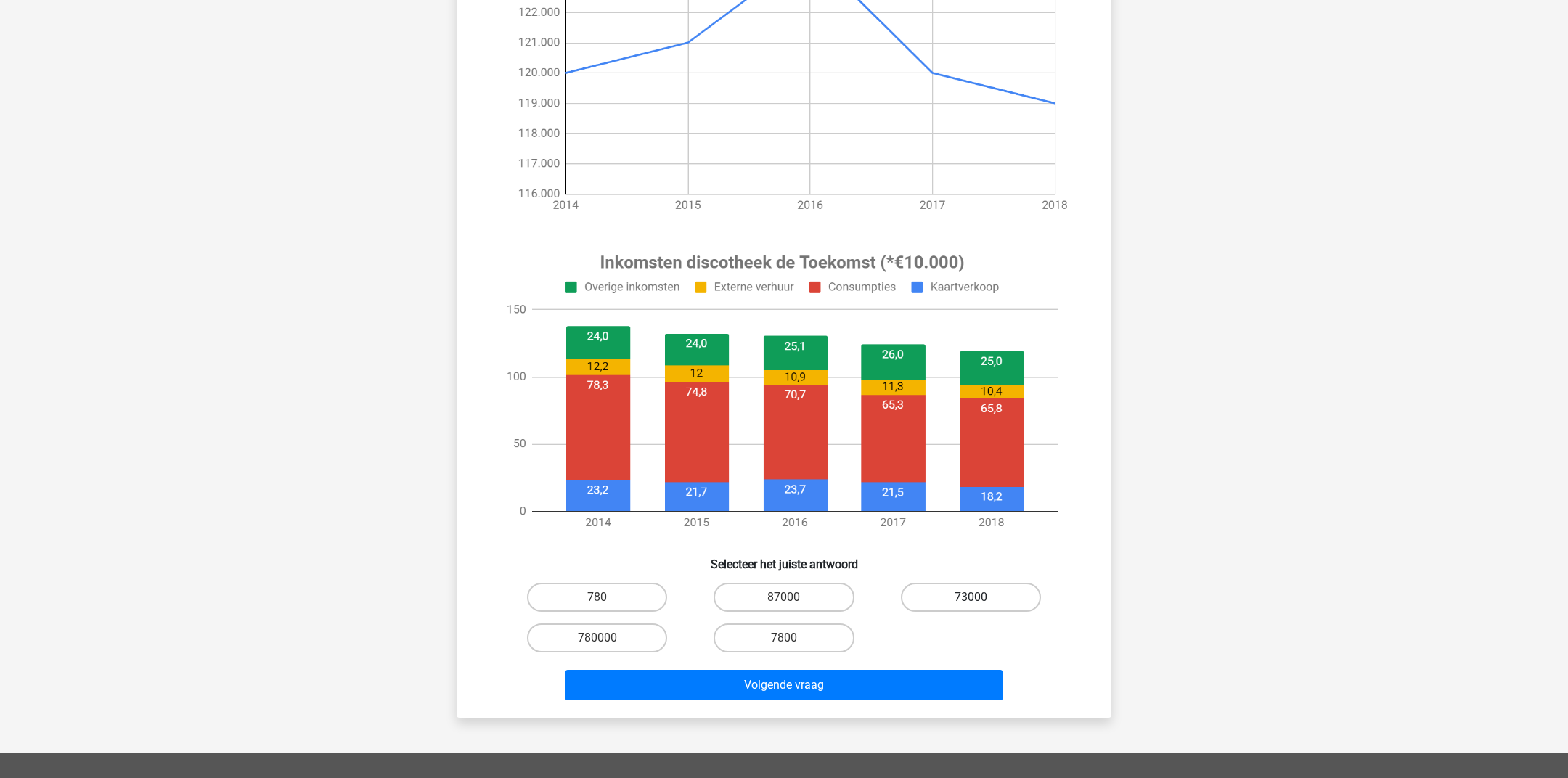
click at [910, 597] on label "73000" at bounding box center [970, 597] width 140 height 29
click at [970, 597] on input "73000" at bounding box center [975, 601] width 9 height 9
radio input "true"
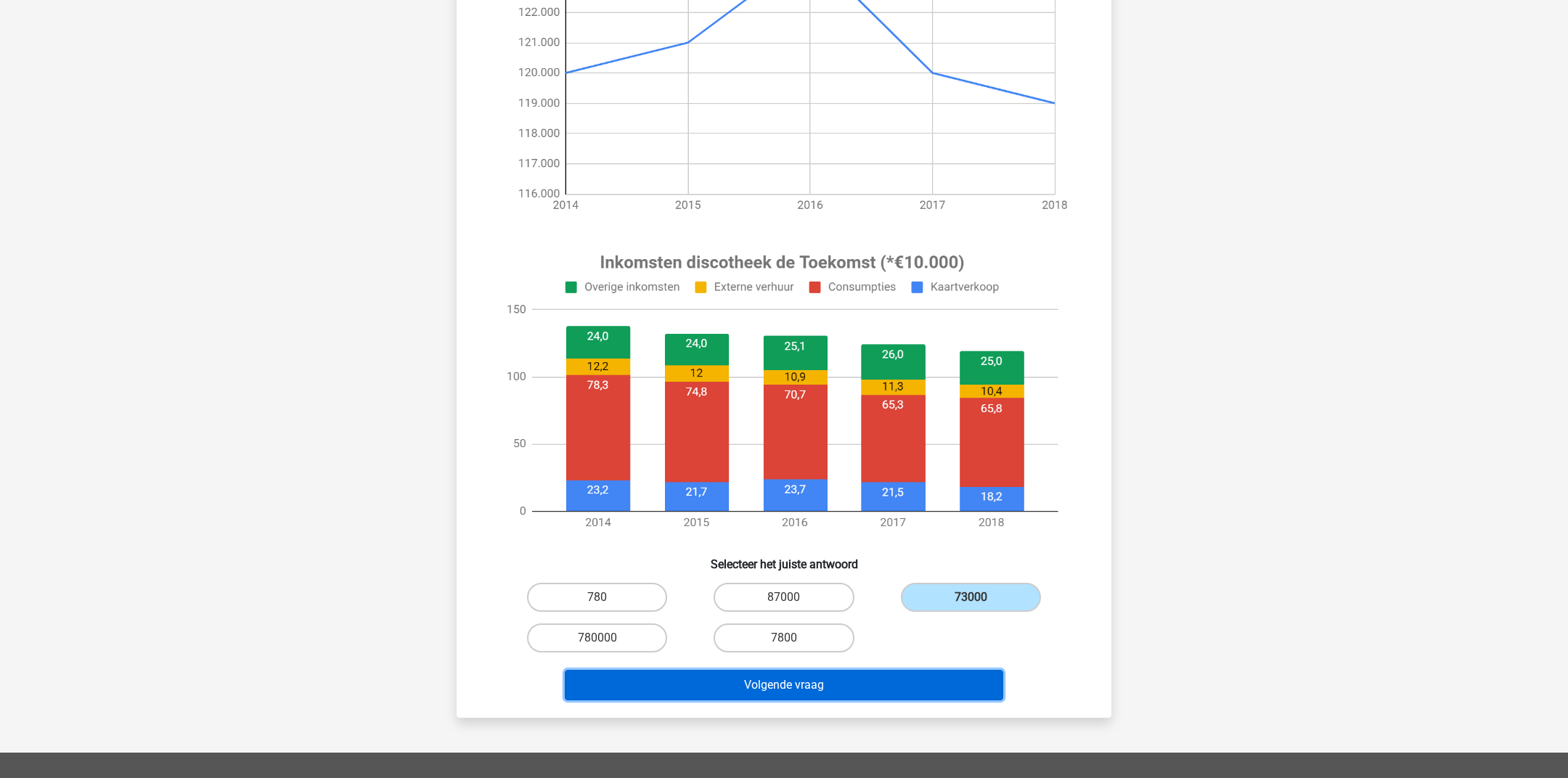
click at [915, 687] on button "Volgende vraag" at bounding box center [784, 685] width 439 height 31
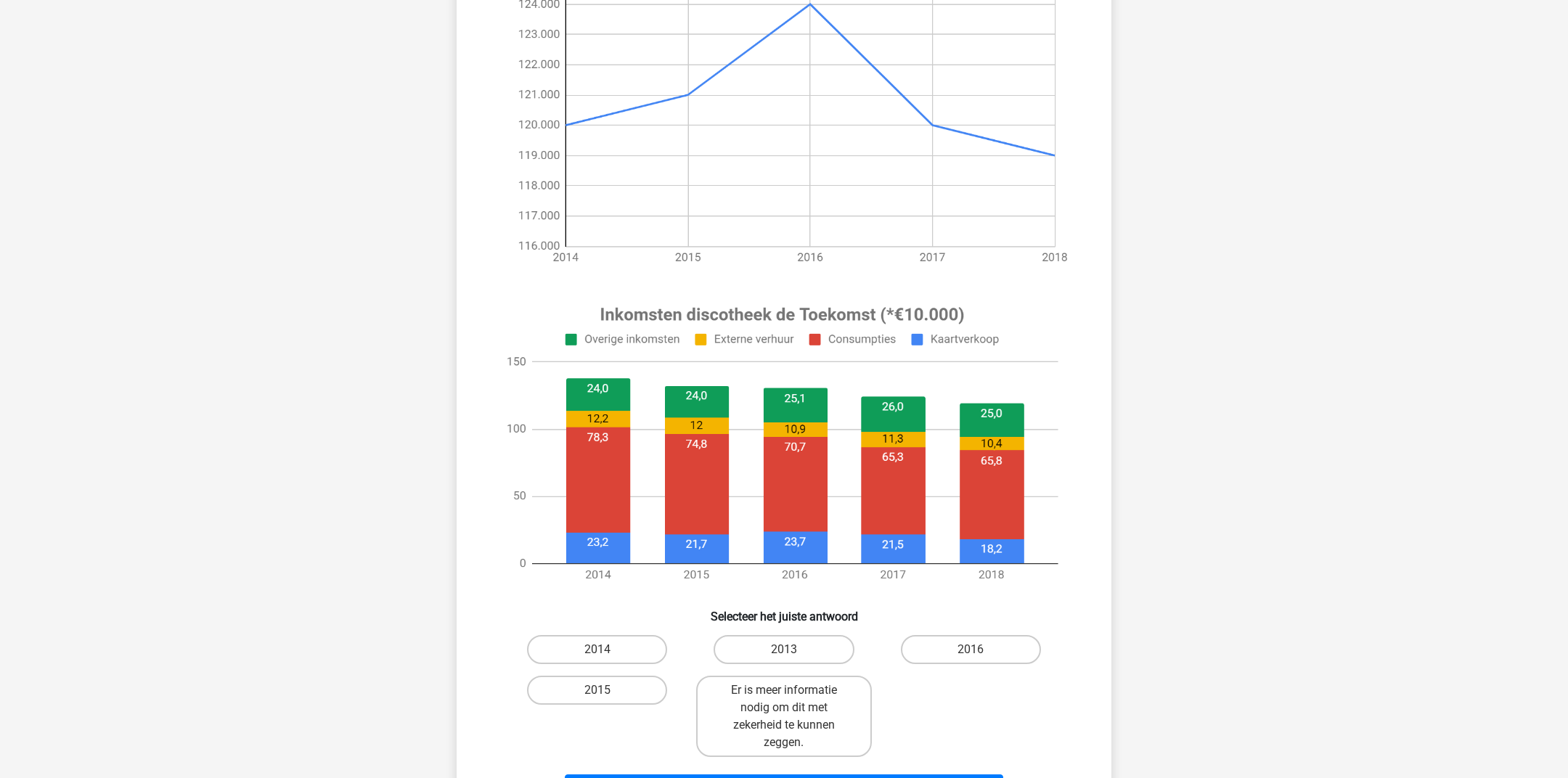
scroll to position [228, 0]
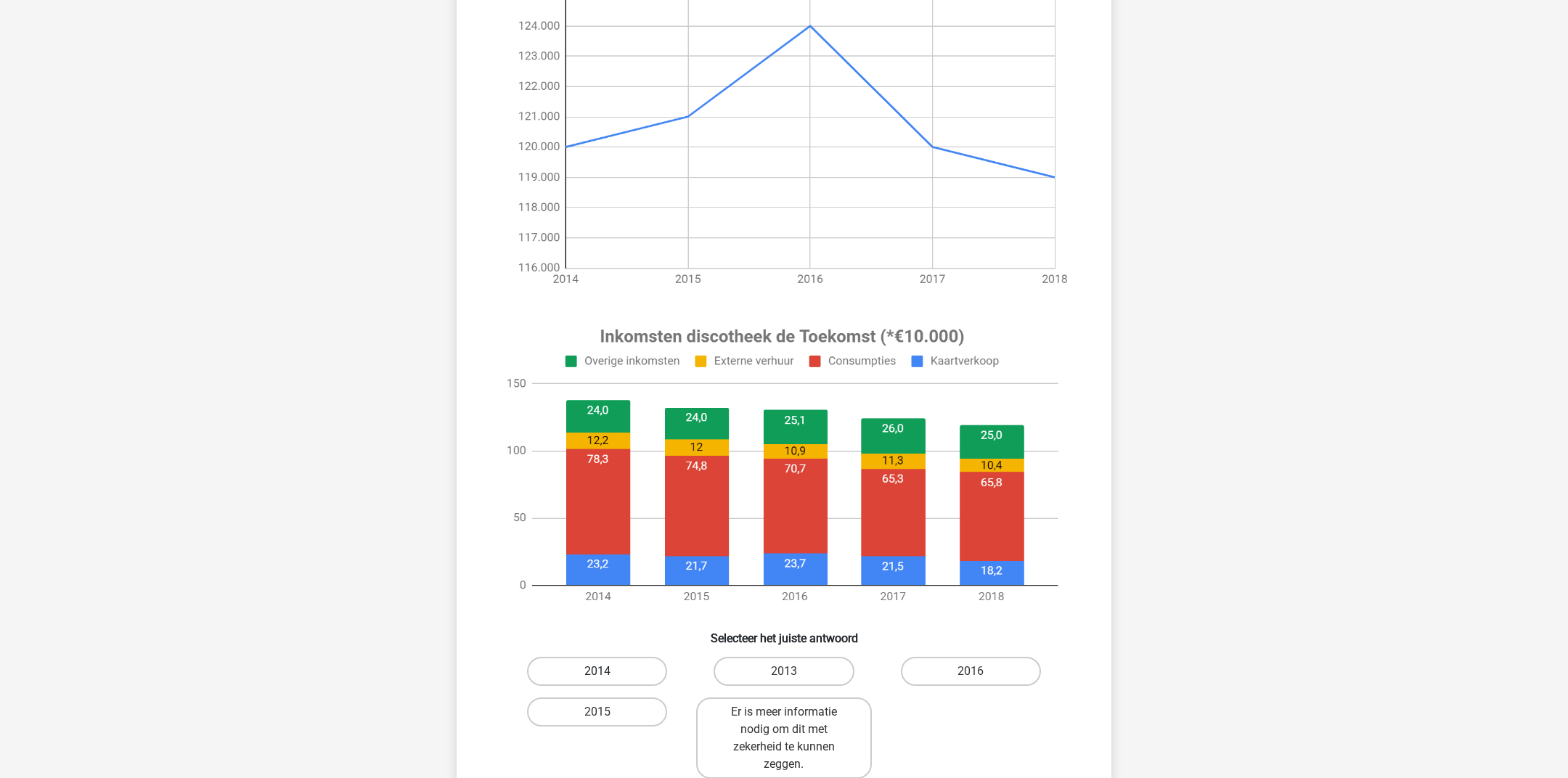
click at [590, 674] on label "2014" at bounding box center [597, 671] width 140 height 29
click at [597, 674] on input "2014" at bounding box center [601, 676] width 9 height 9
radio input "true"
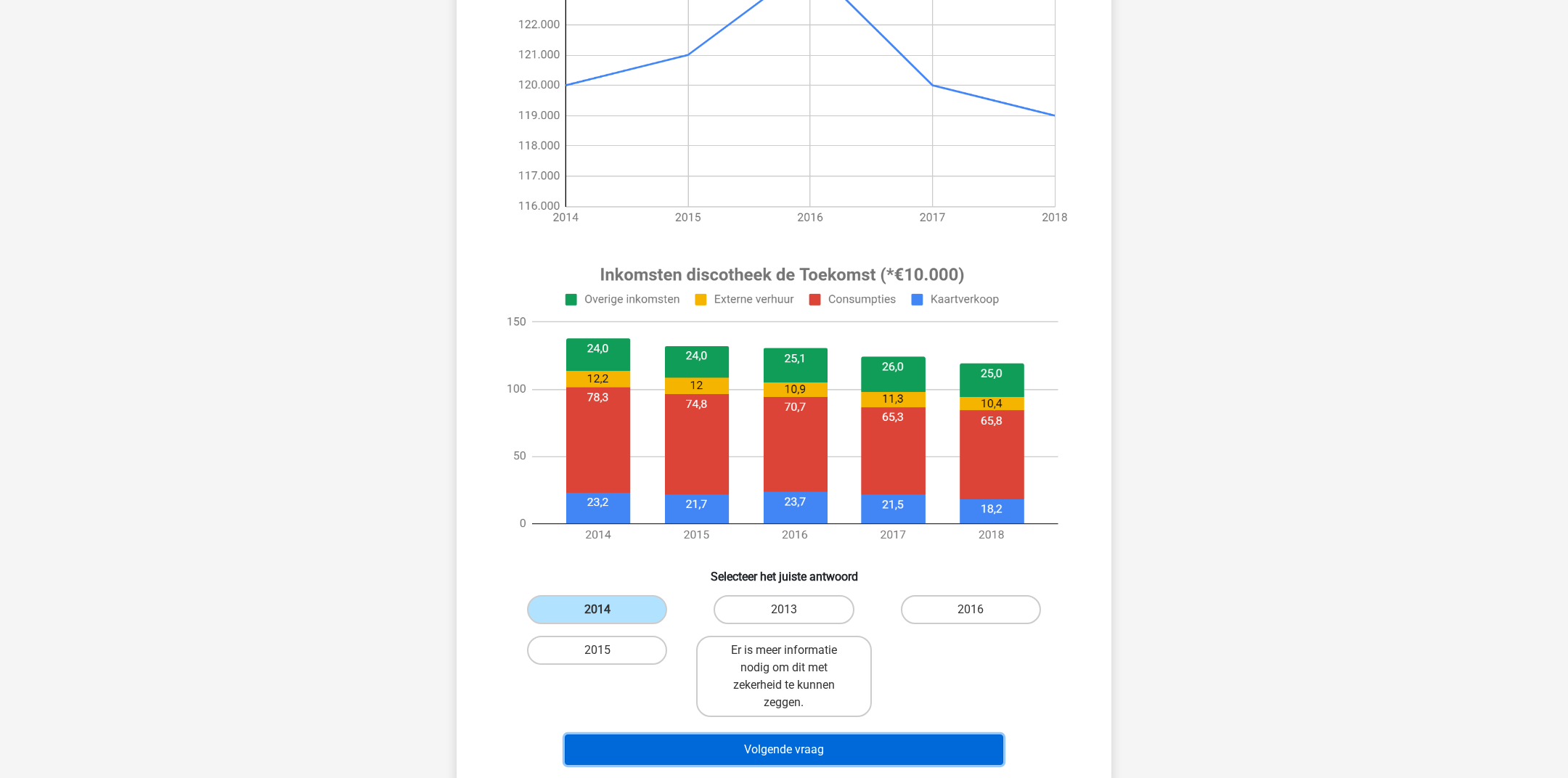
click at [590, 743] on button "Volgende vraag" at bounding box center [784, 750] width 439 height 31
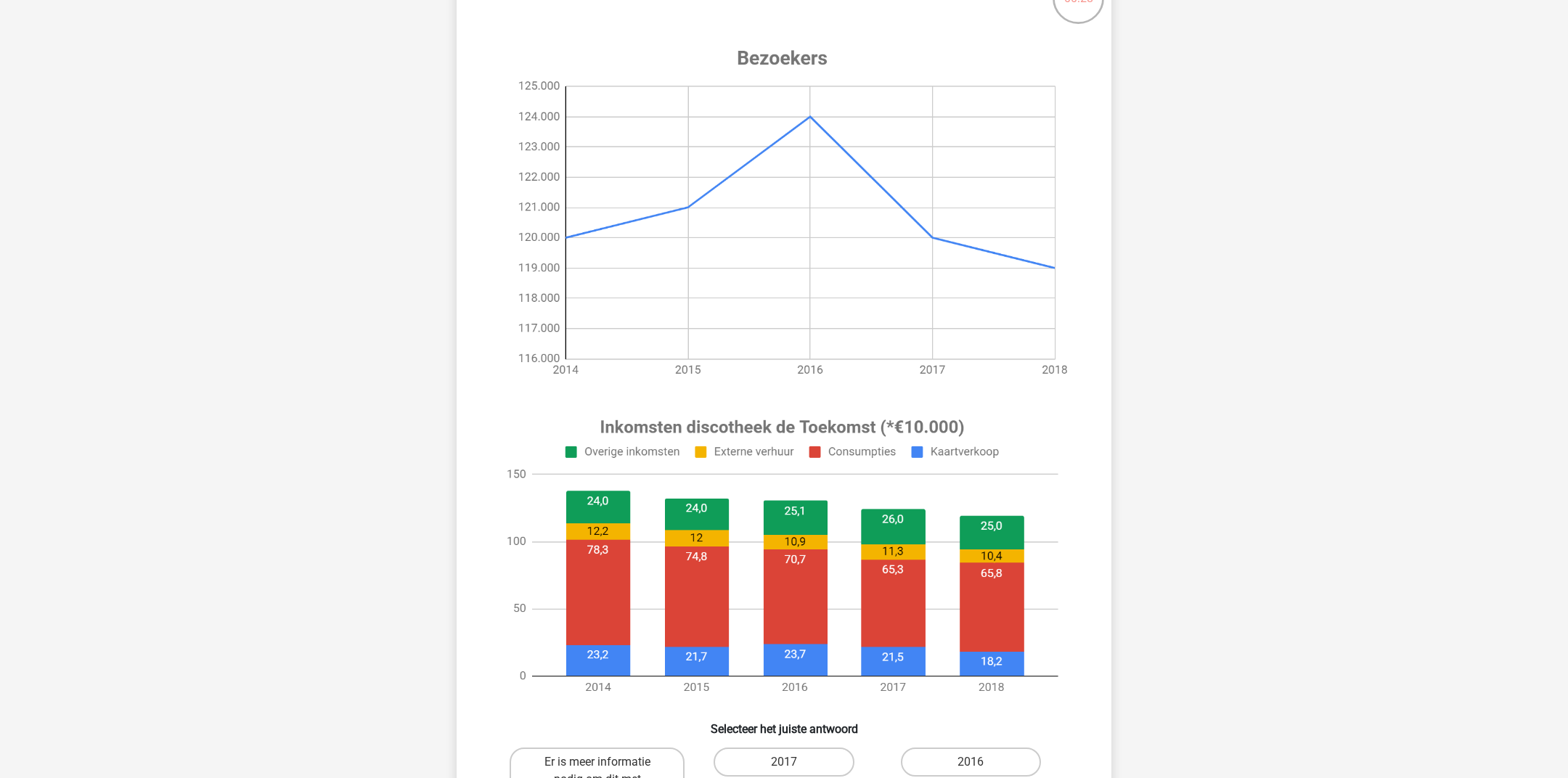
scroll to position [150, 0]
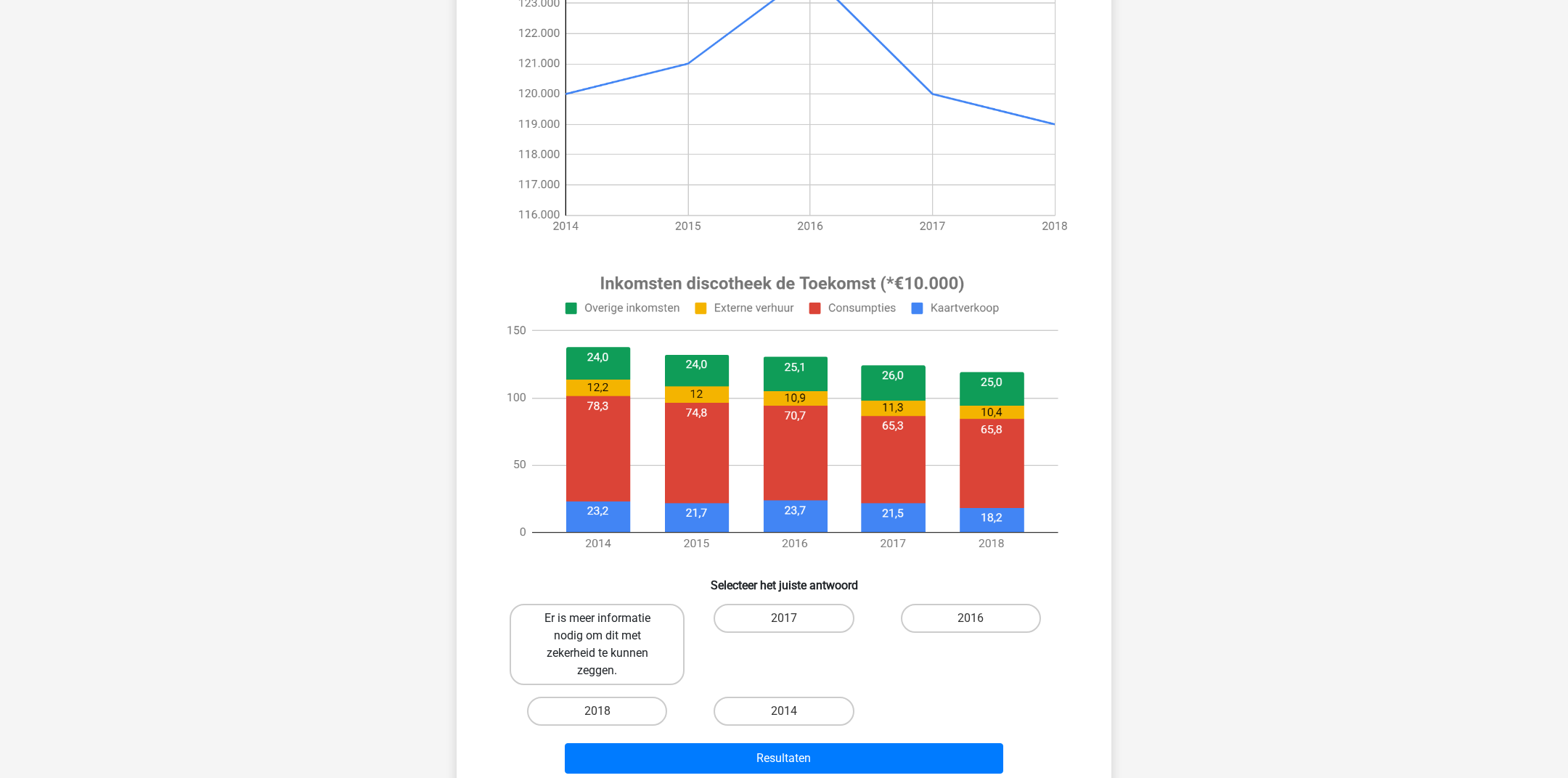
click at [589, 657] on label "Er is meer informatie nodig om dit met zekerheid te kunnen zeggen." at bounding box center [596, 645] width 175 height 82
click at [597, 628] on input "Er is meer informatie nodig om dit met zekerheid te kunnen zeggen." at bounding box center [601, 623] width 9 height 9
radio input "true"
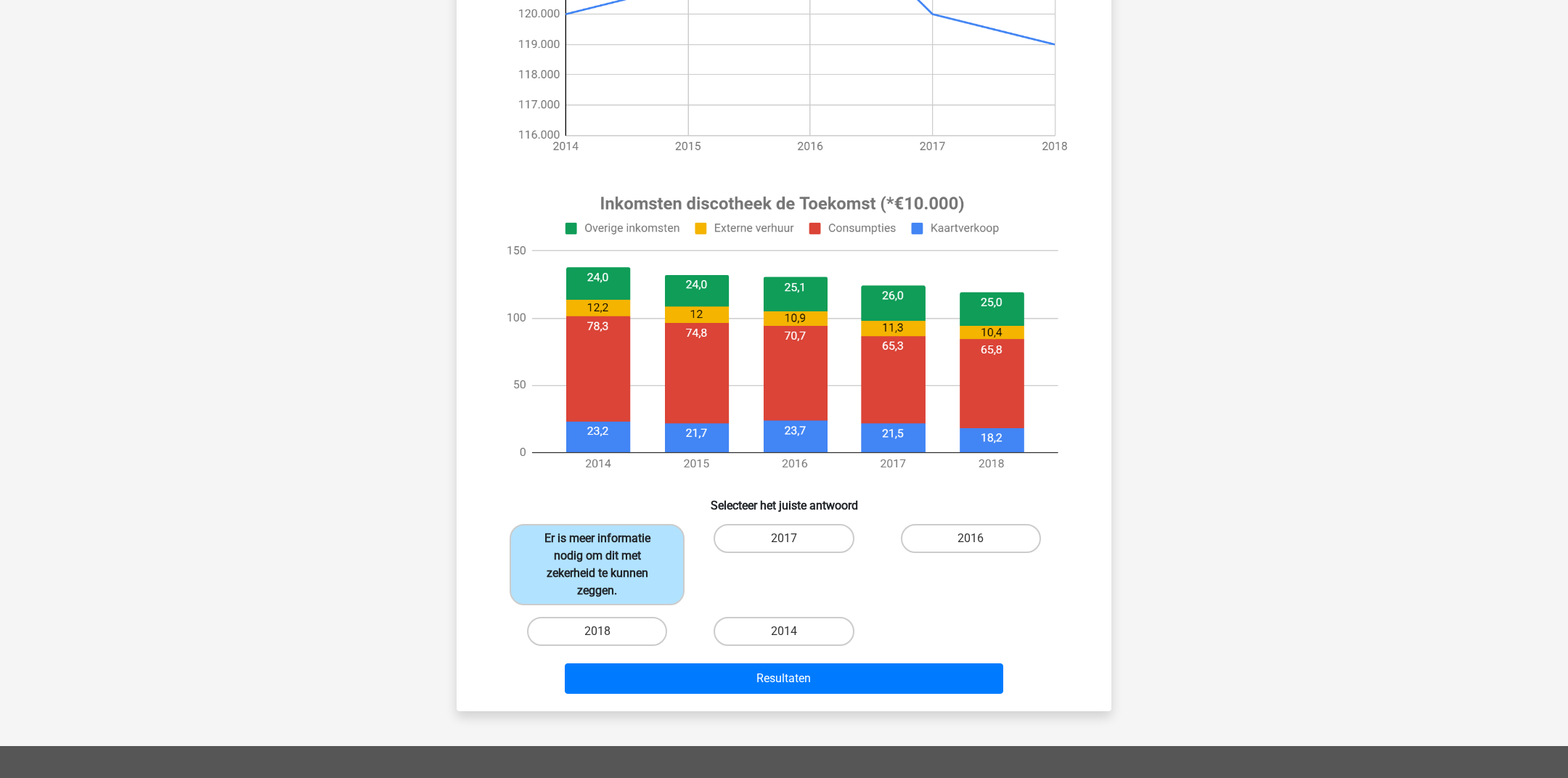
scroll to position [447, 0]
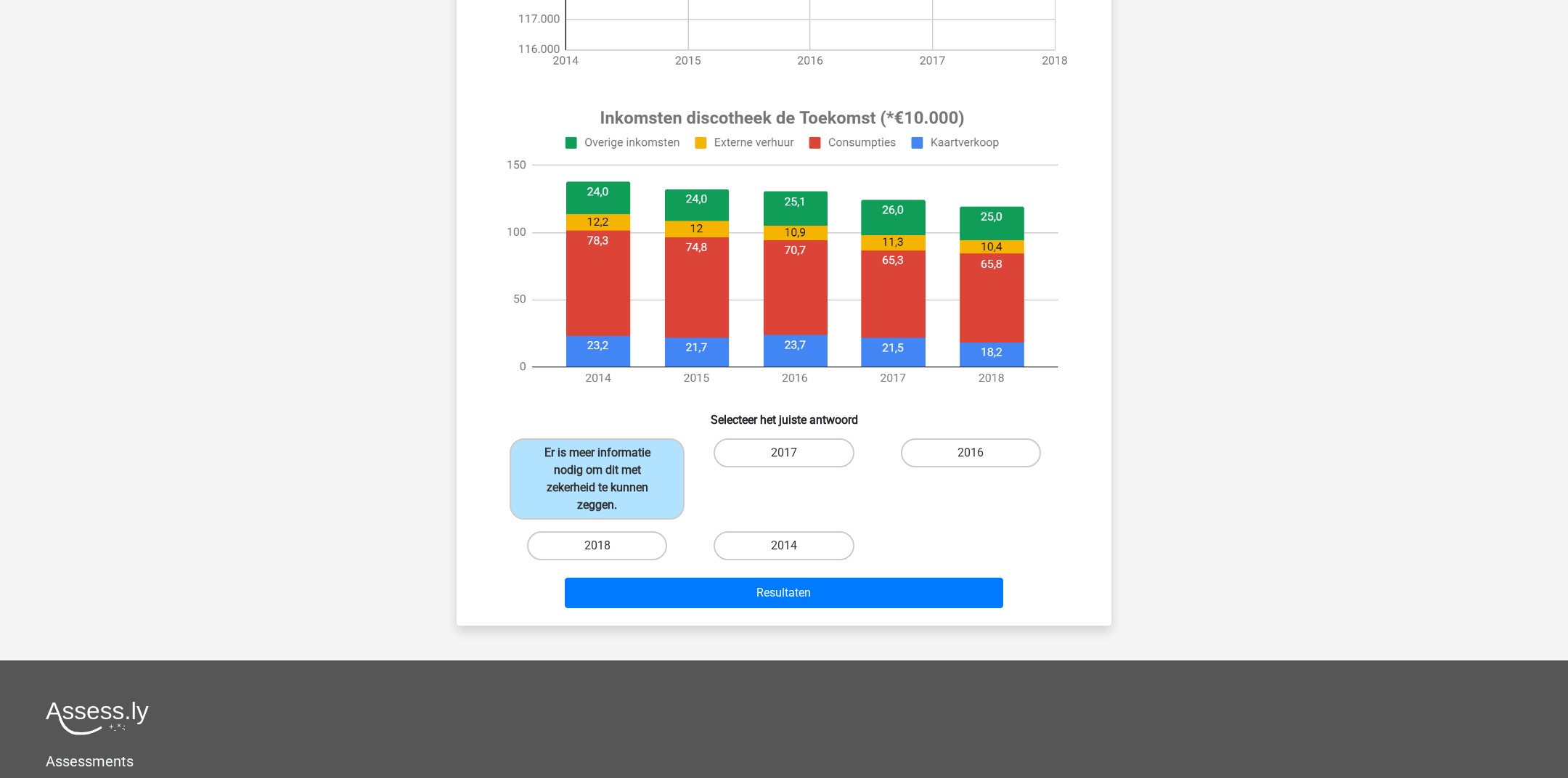
click at [636, 610] on div "Resultaten" at bounding box center [784, 596] width 561 height 36
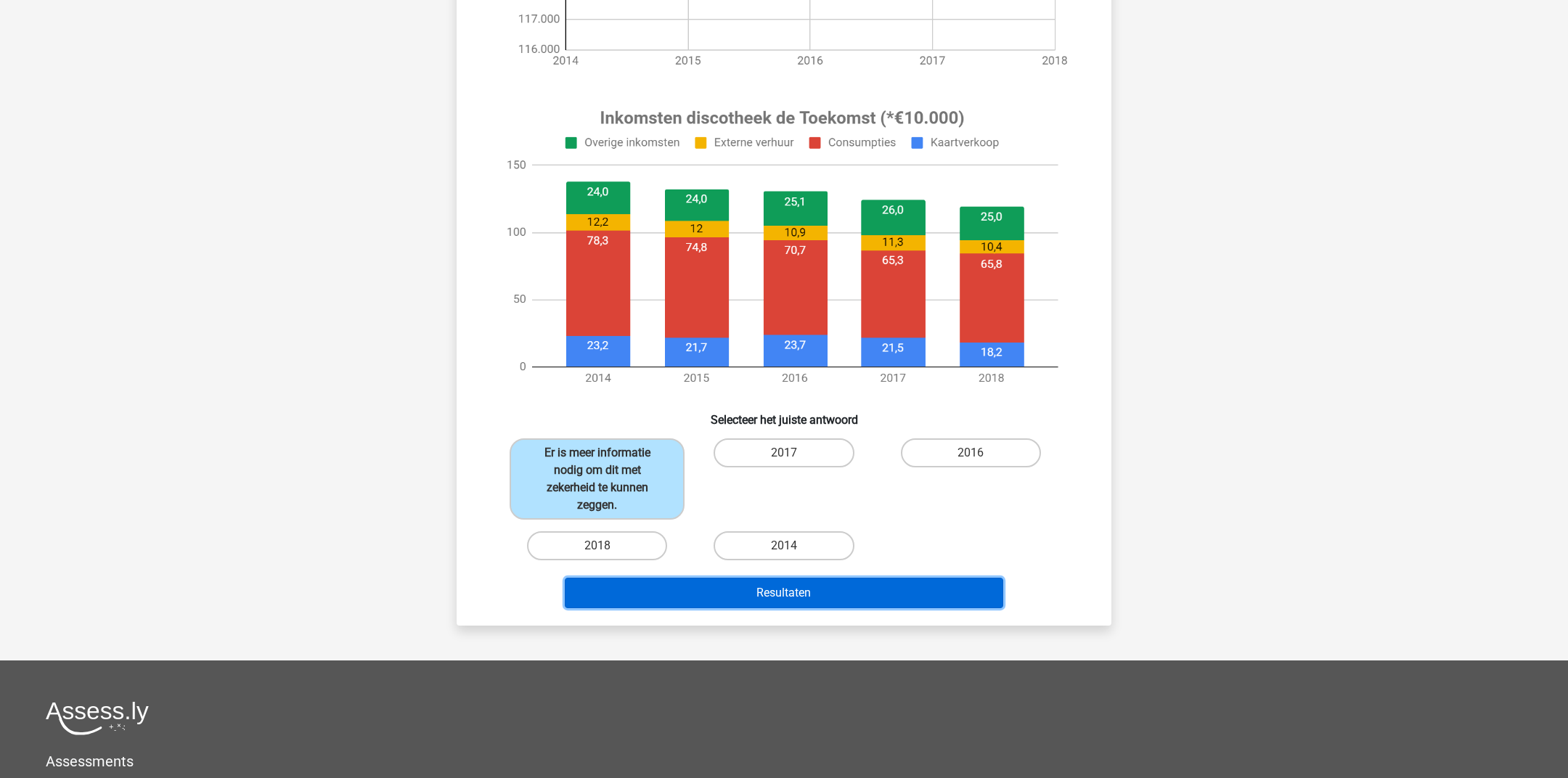
click at [632, 597] on button "Resultaten" at bounding box center [784, 593] width 439 height 31
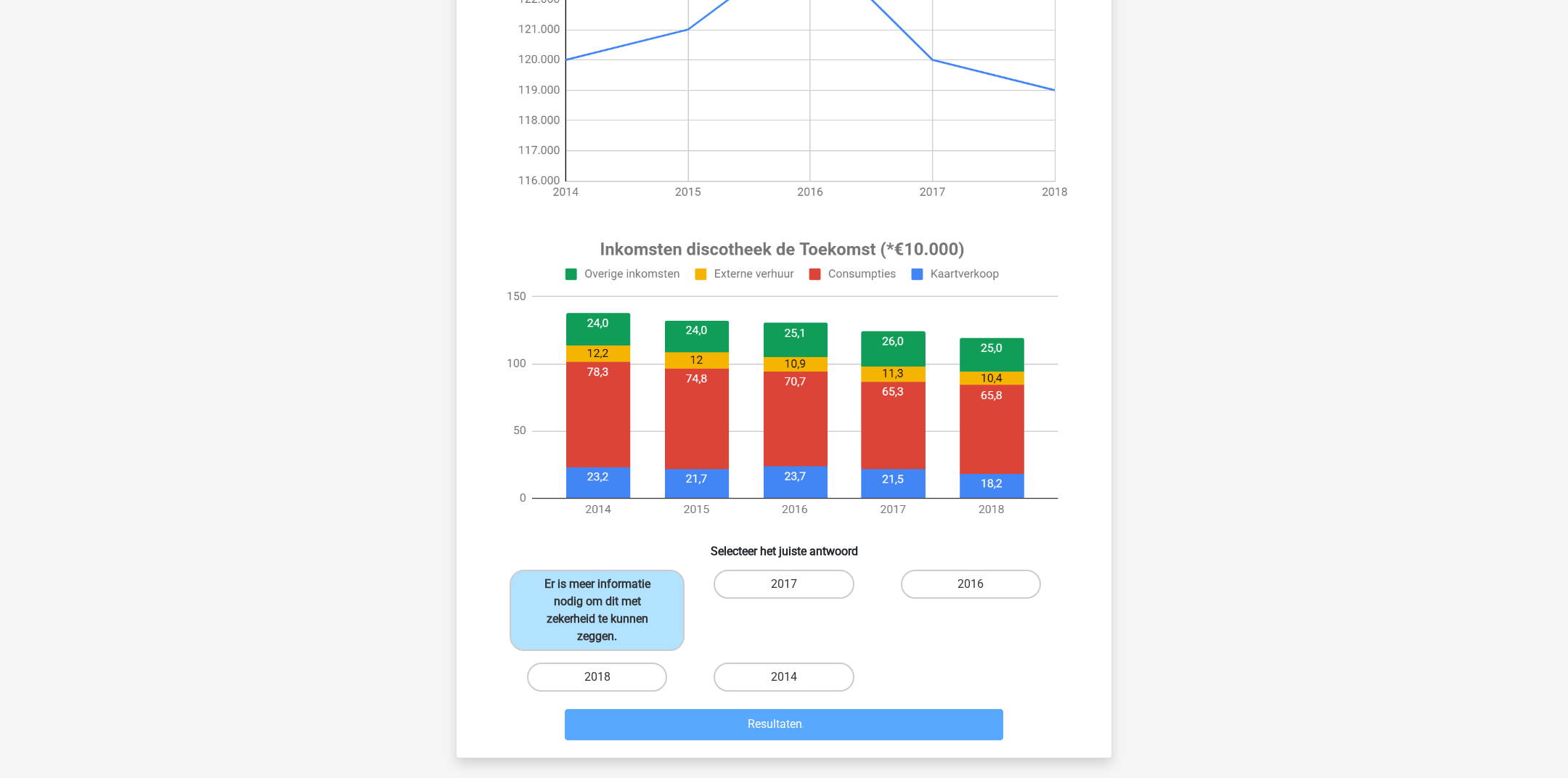
scroll to position [311, 0]
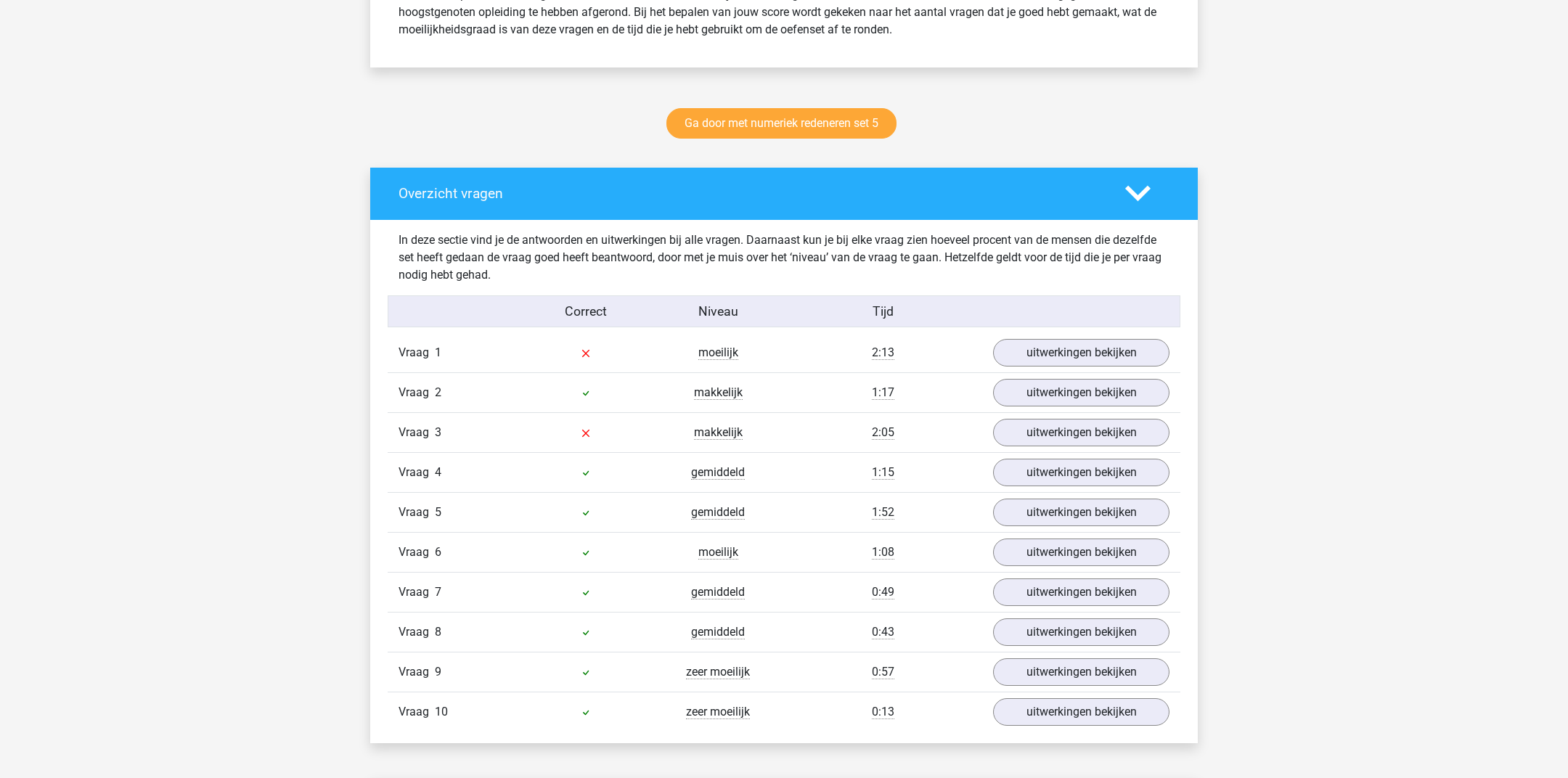
scroll to position [706, 0]
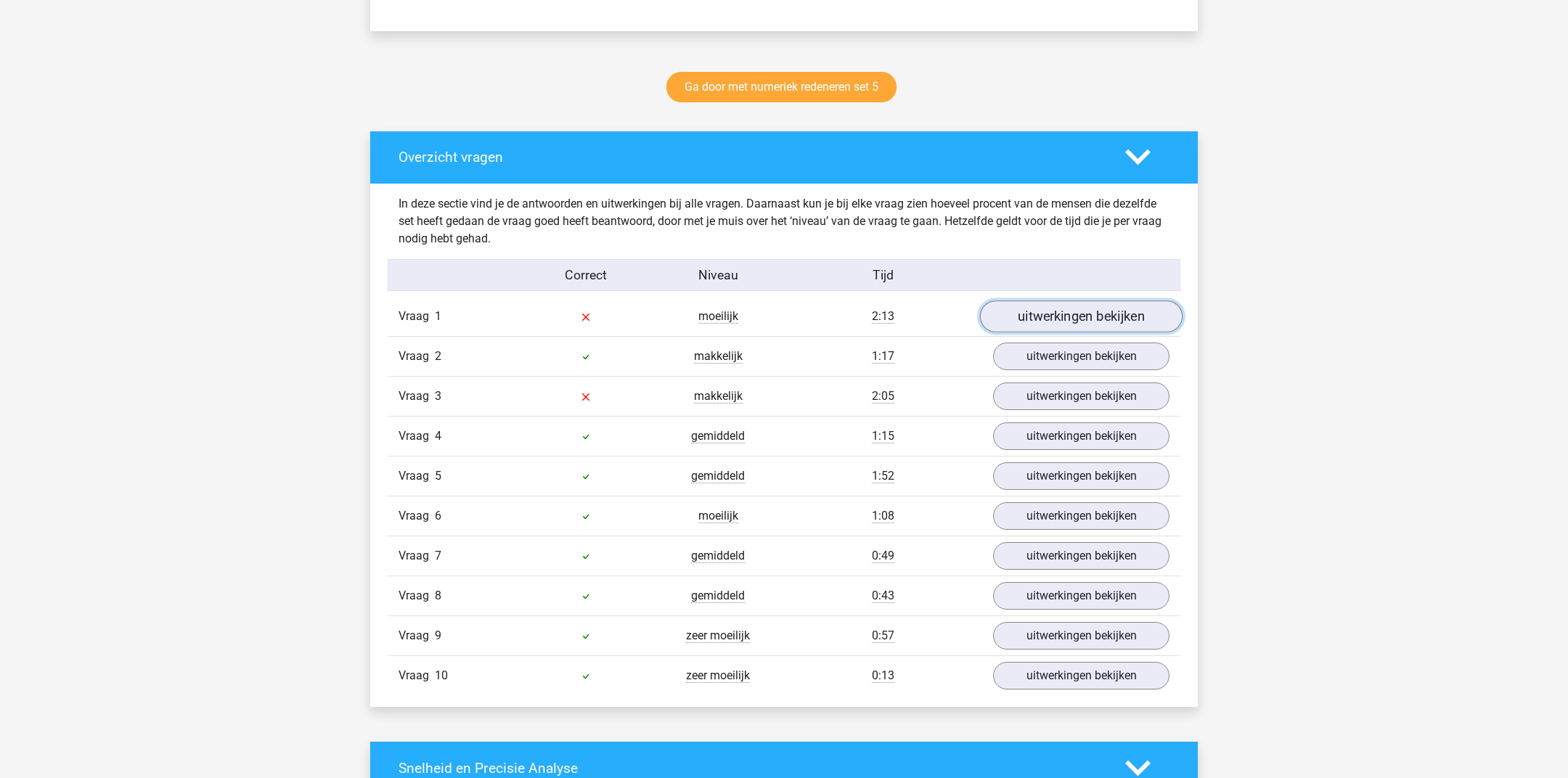
click at [1044, 309] on link "uitwerkingen bekijken" at bounding box center [1082, 316] width 203 height 32
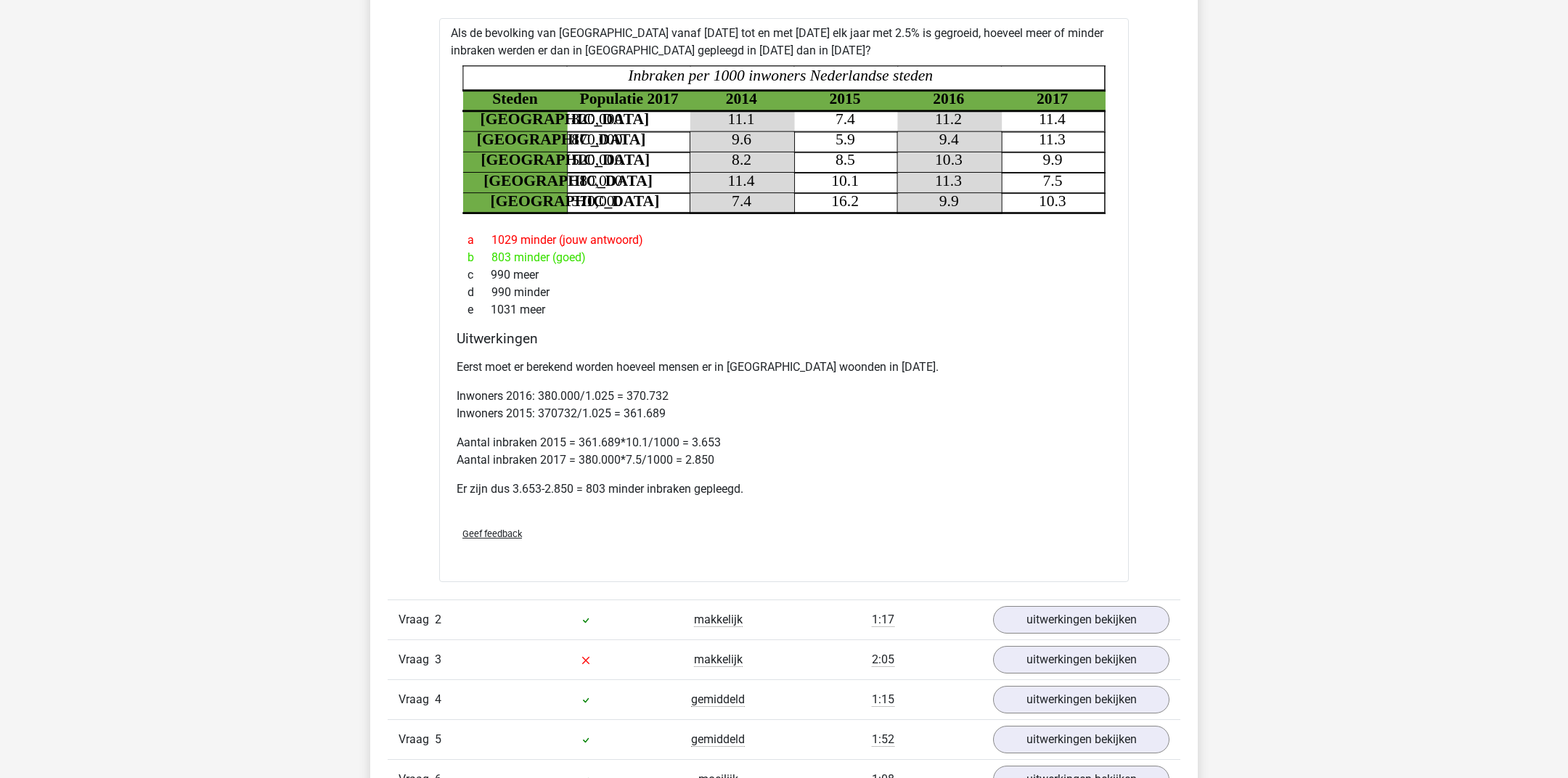
scroll to position [1056, 0]
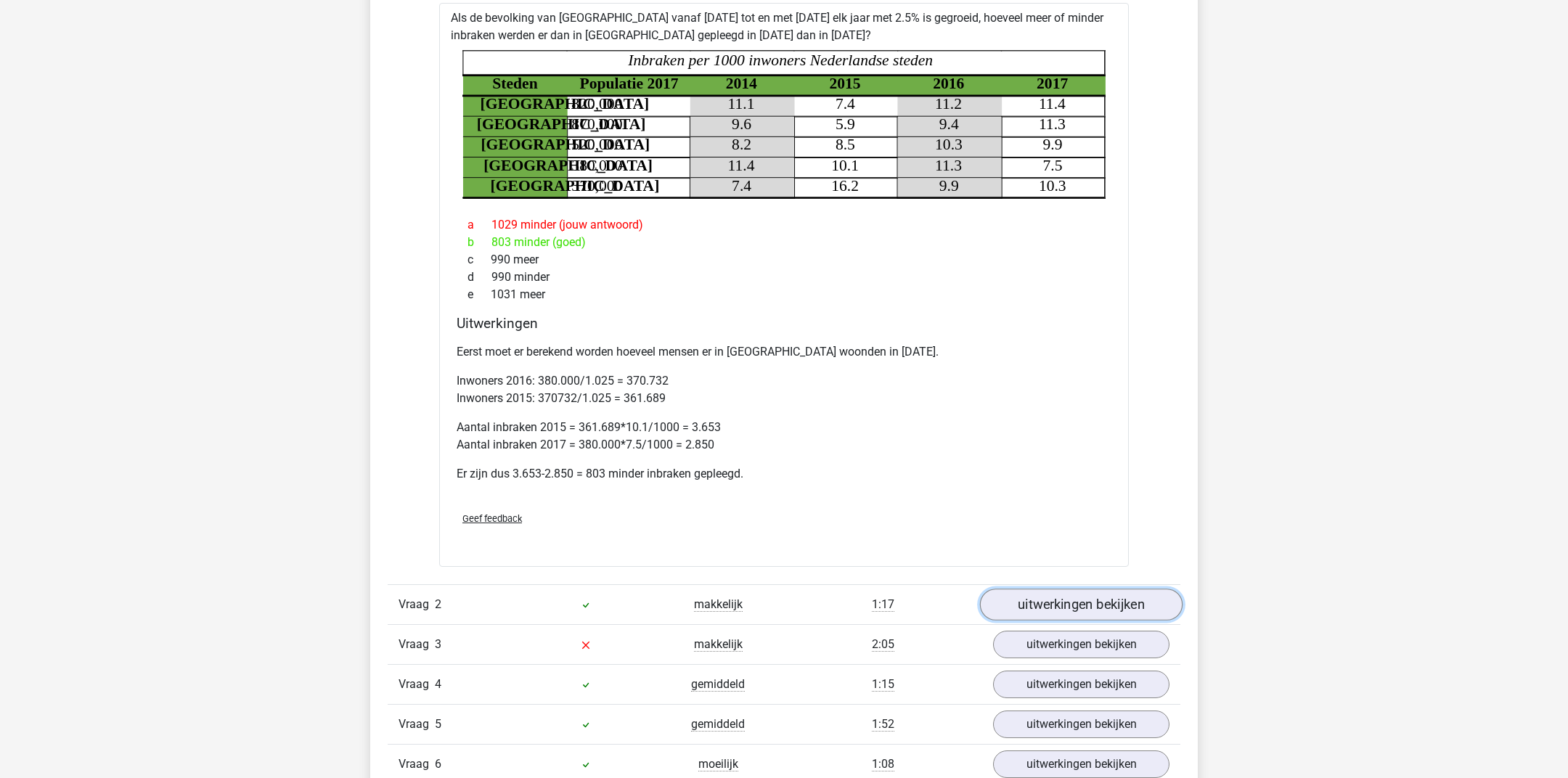
click at [1073, 593] on link "uitwerkingen bekijken" at bounding box center [1082, 604] width 203 height 32
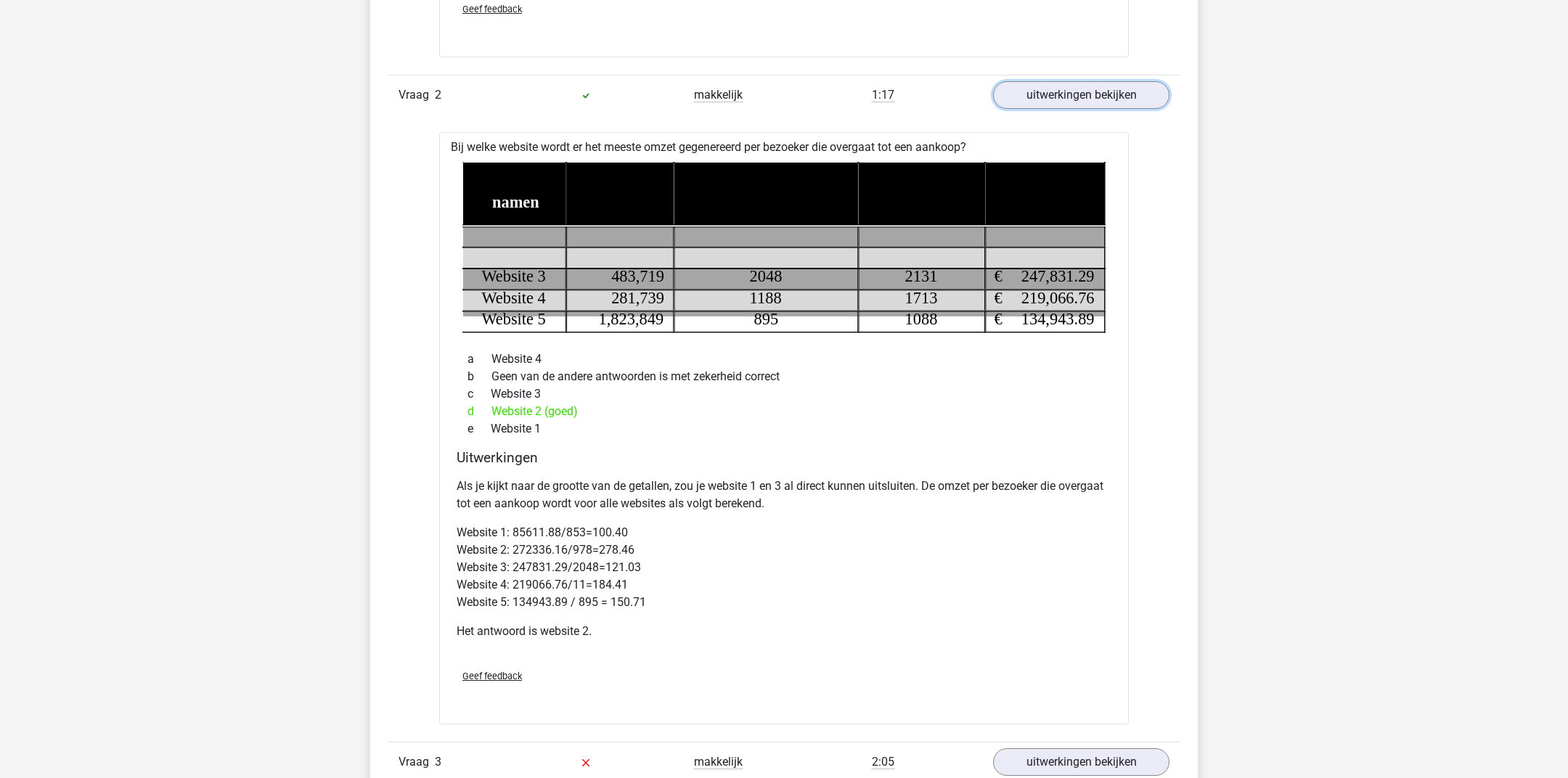
scroll to position [1513, 0]
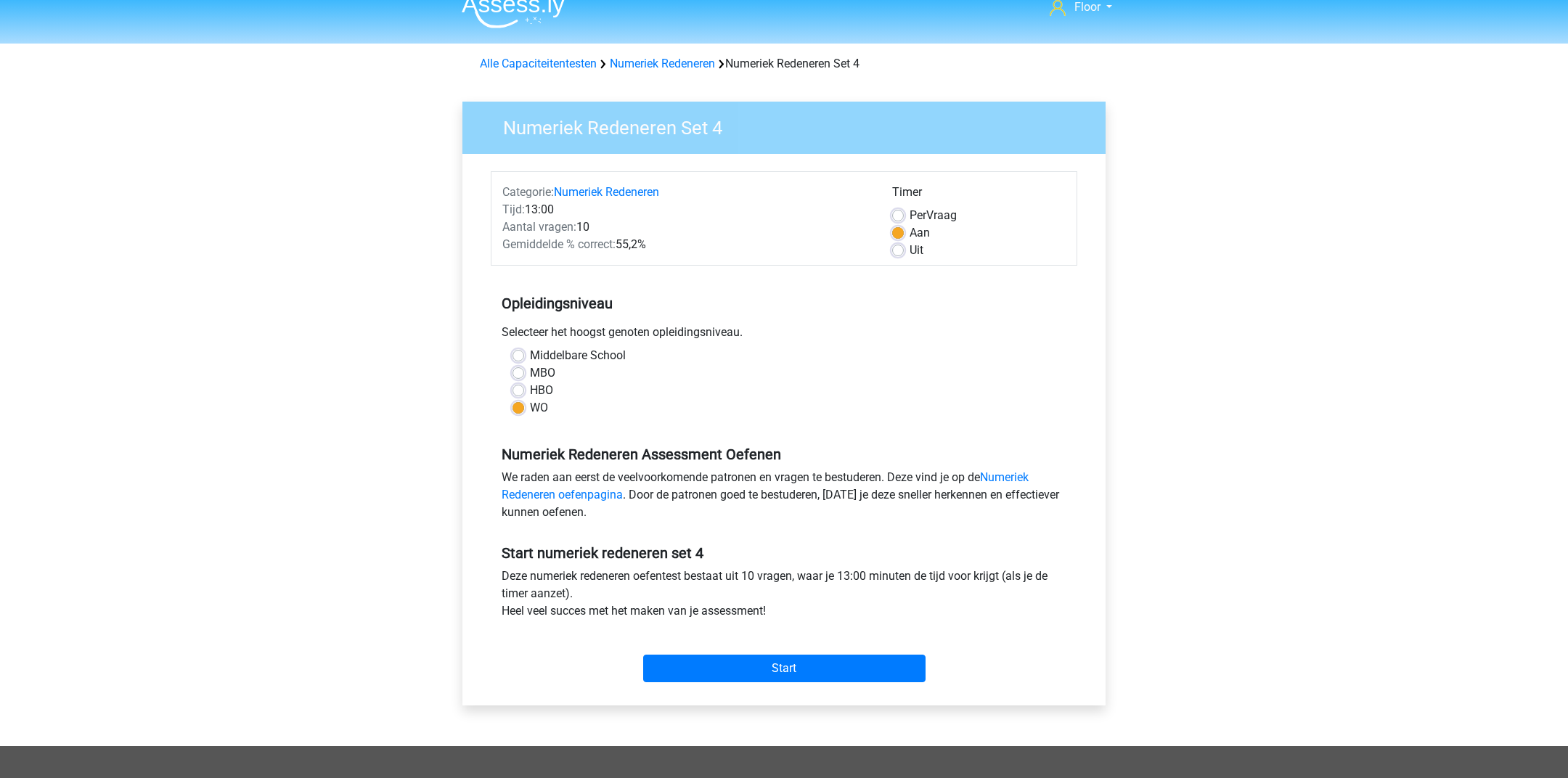
scroll to position [15, 0]
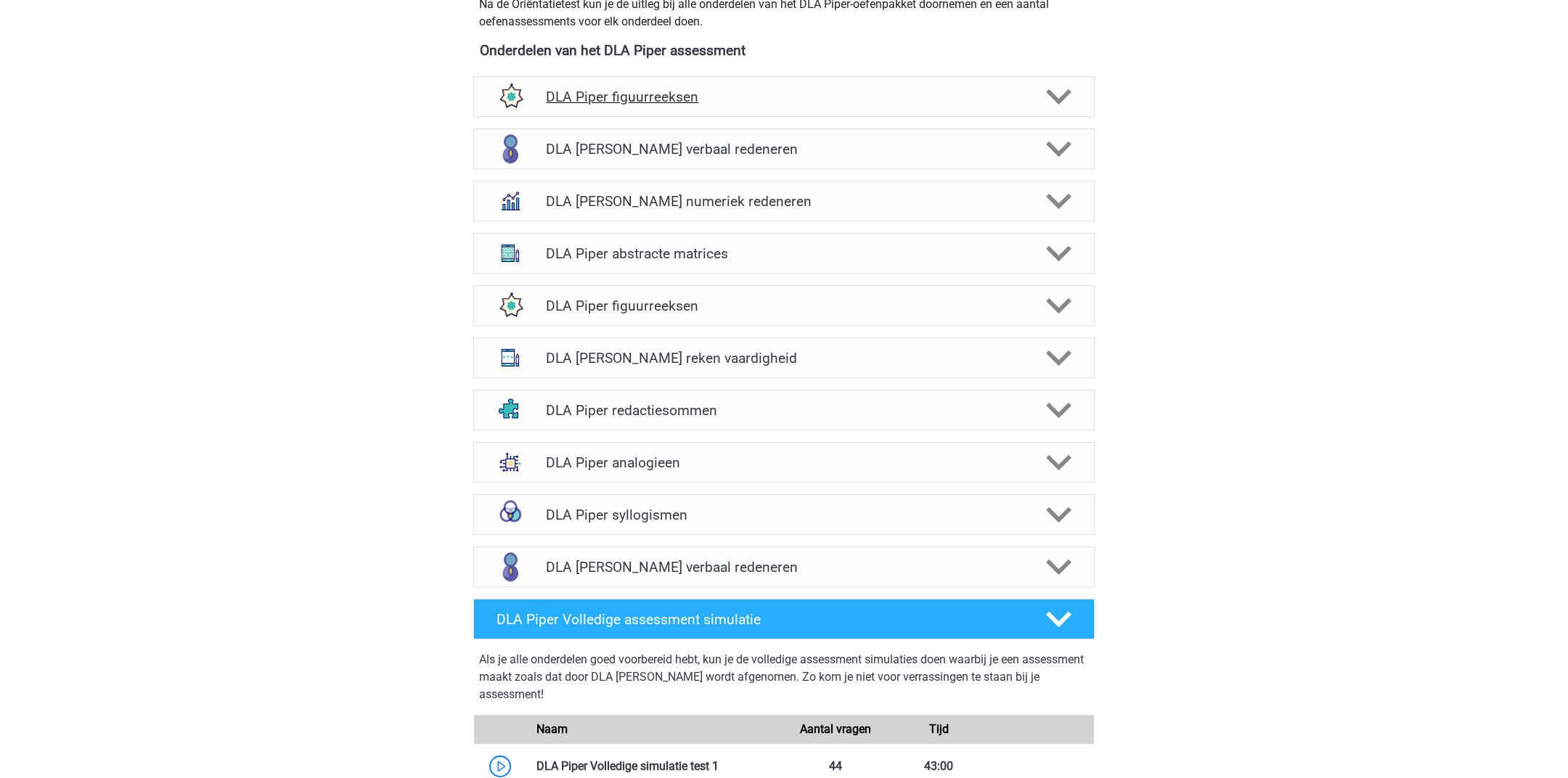
scroll to position [647, 0]
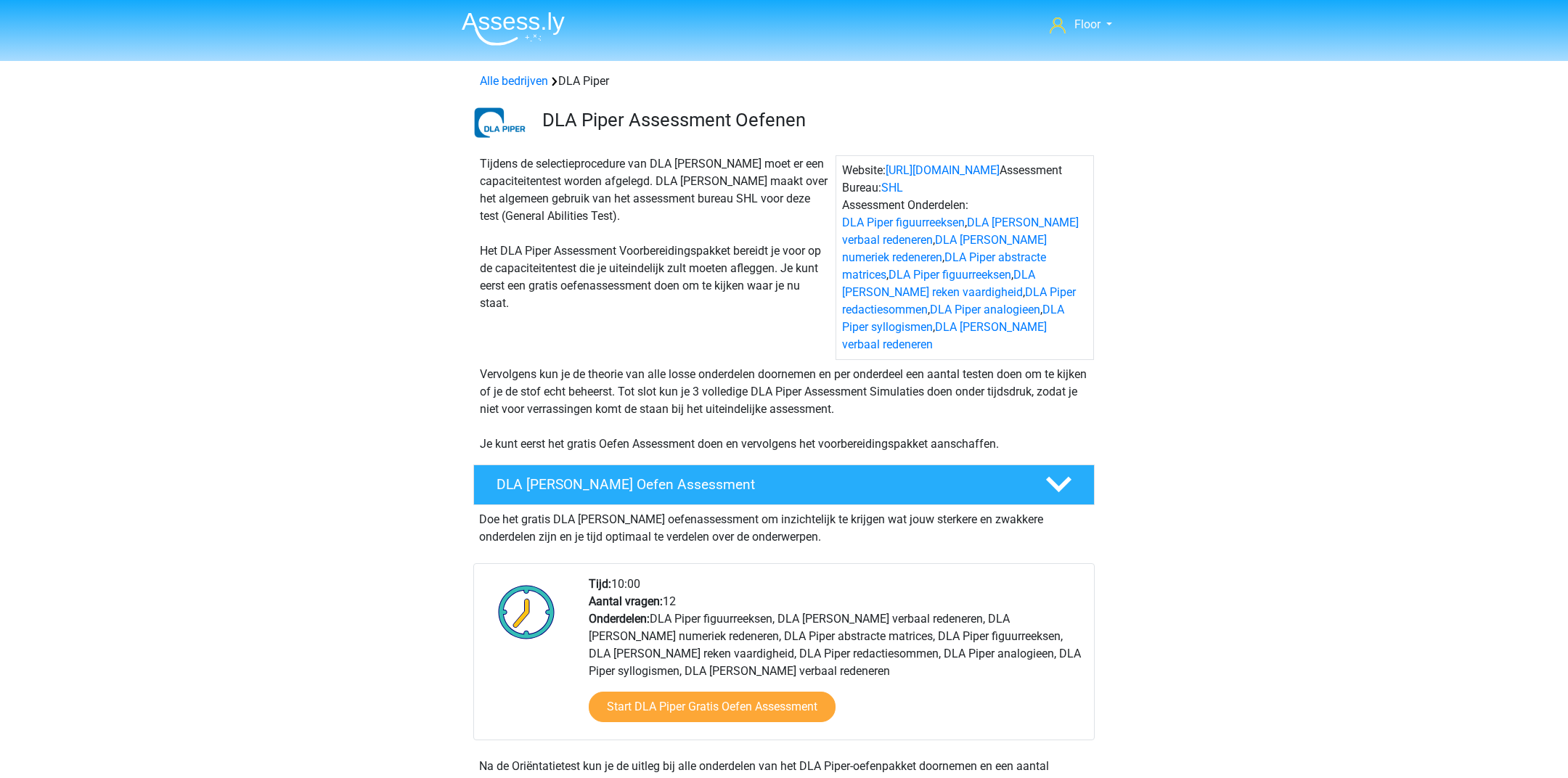
scroll to position [647, 0]
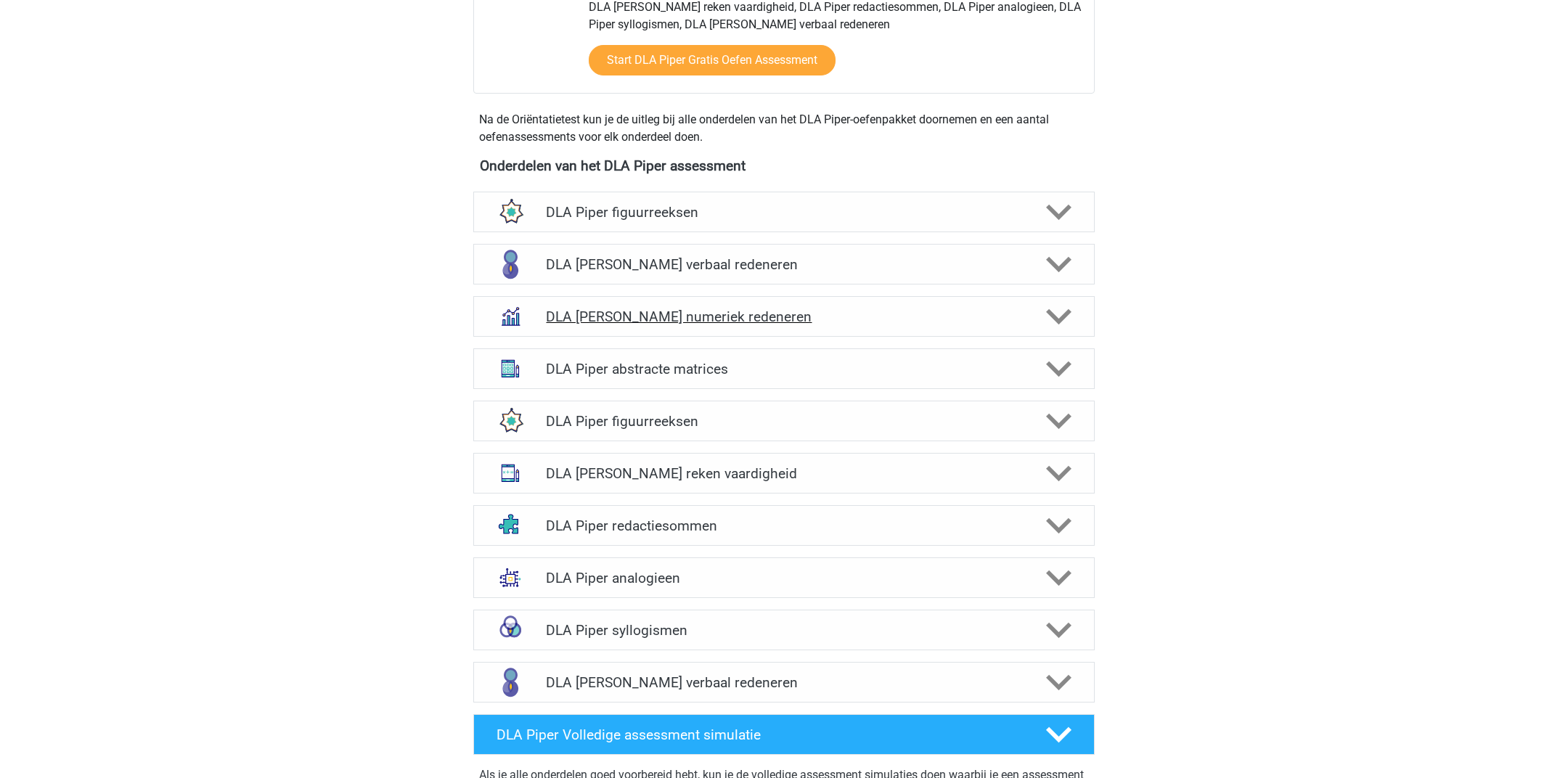
click at [1049, 304] on icon at bounding box center [1059, 317] width 25 height 25
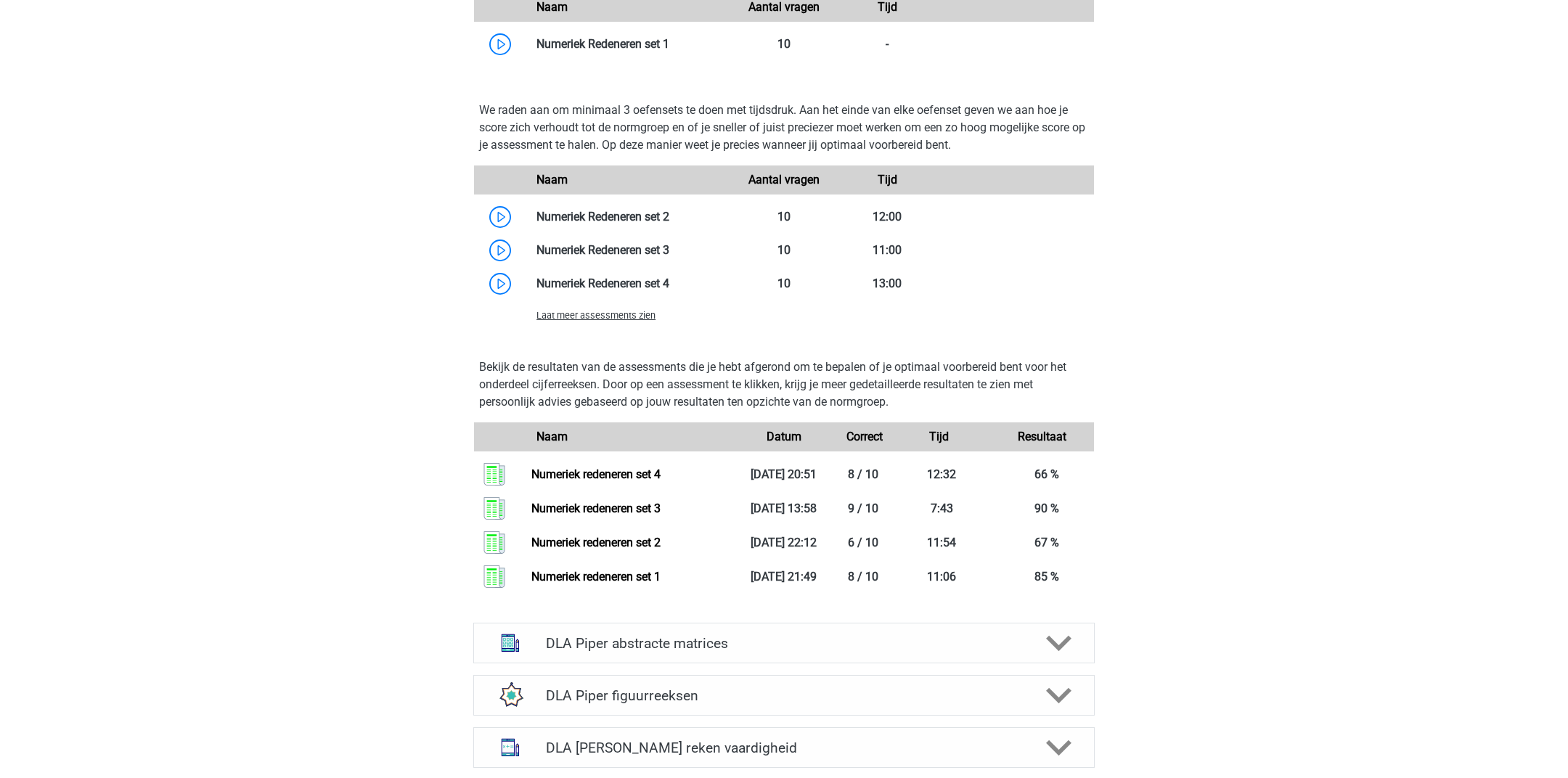
scroll to position [1166, 0]
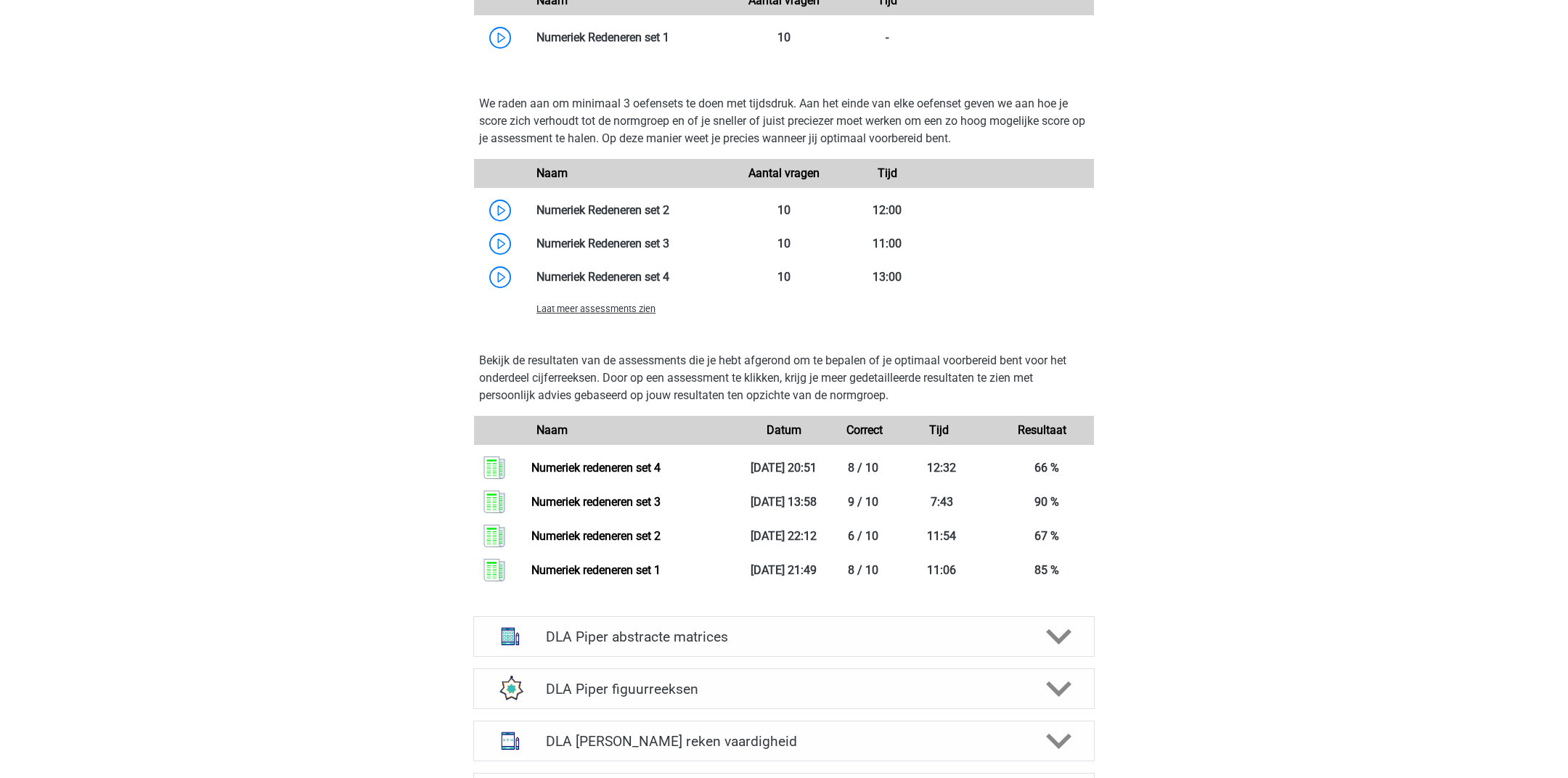
click at [569, 303] on span "Laat meer assessments zien" at bounding box center [595, 309] width 119 height 11
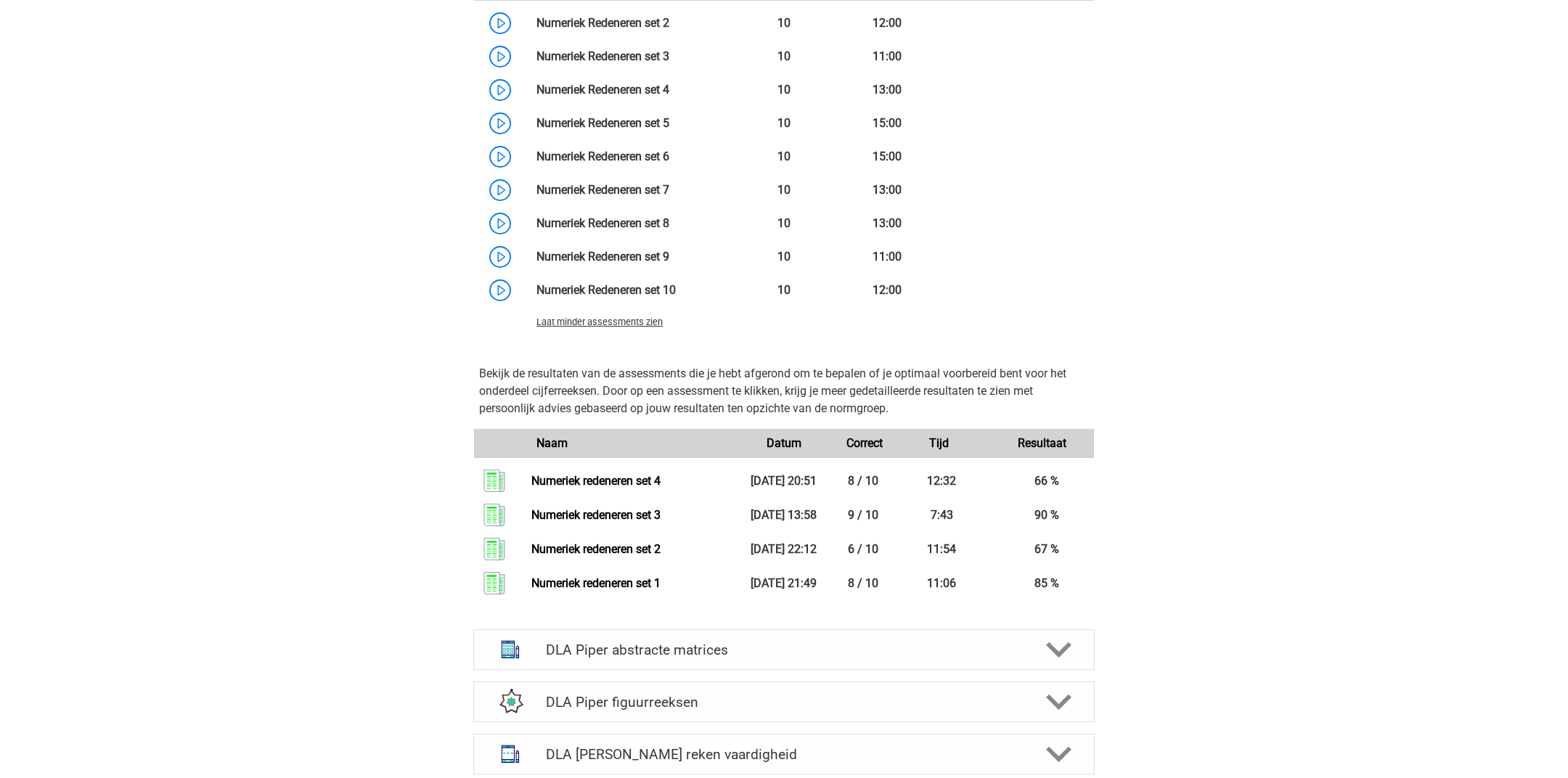
scroll to position [1354, 0]
click at [586, 473] on link "Numeriek redeneren set 4" at bounding box center [595, 479] width 130 height 14
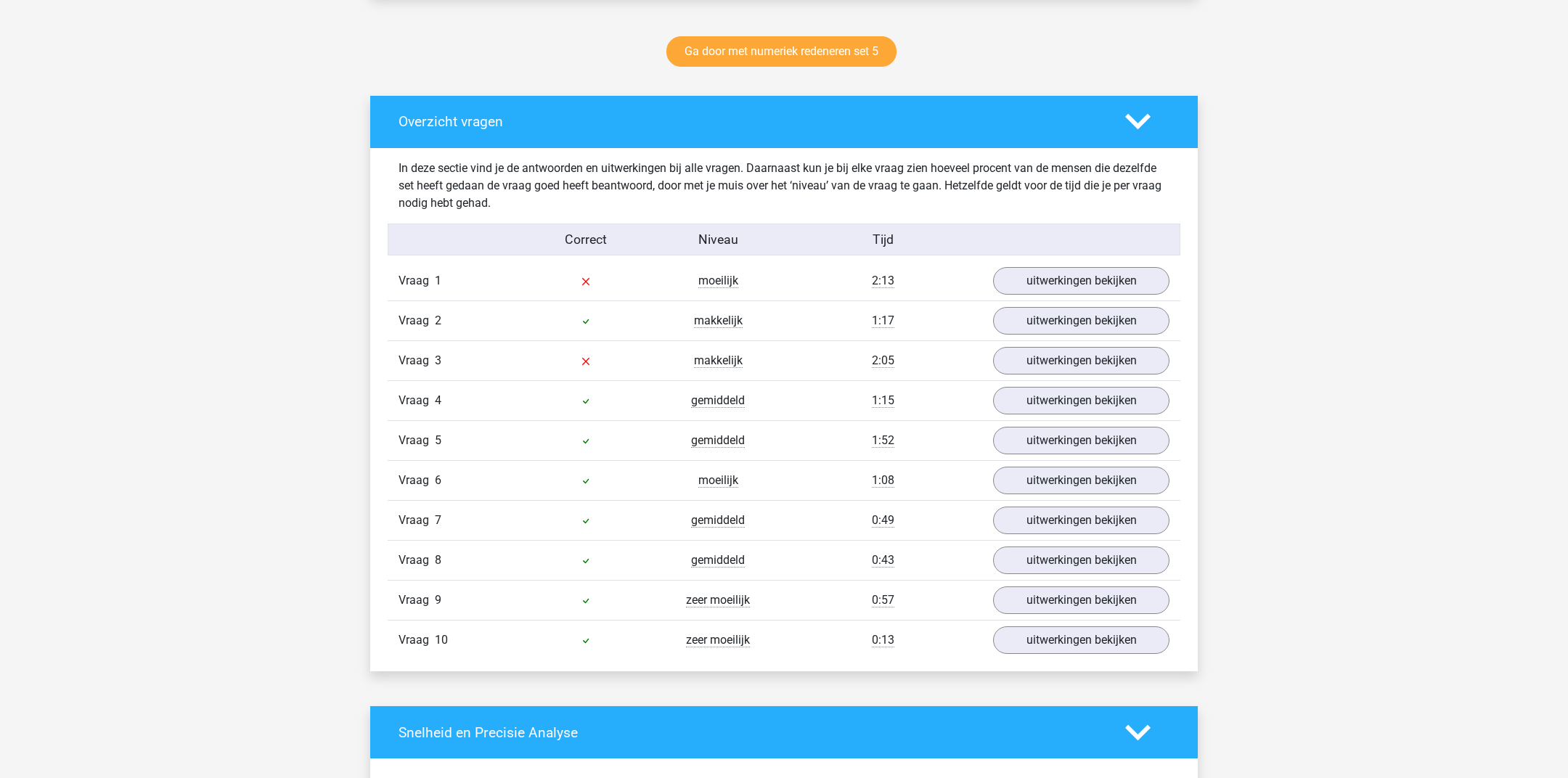
scroll to position [687, 0]
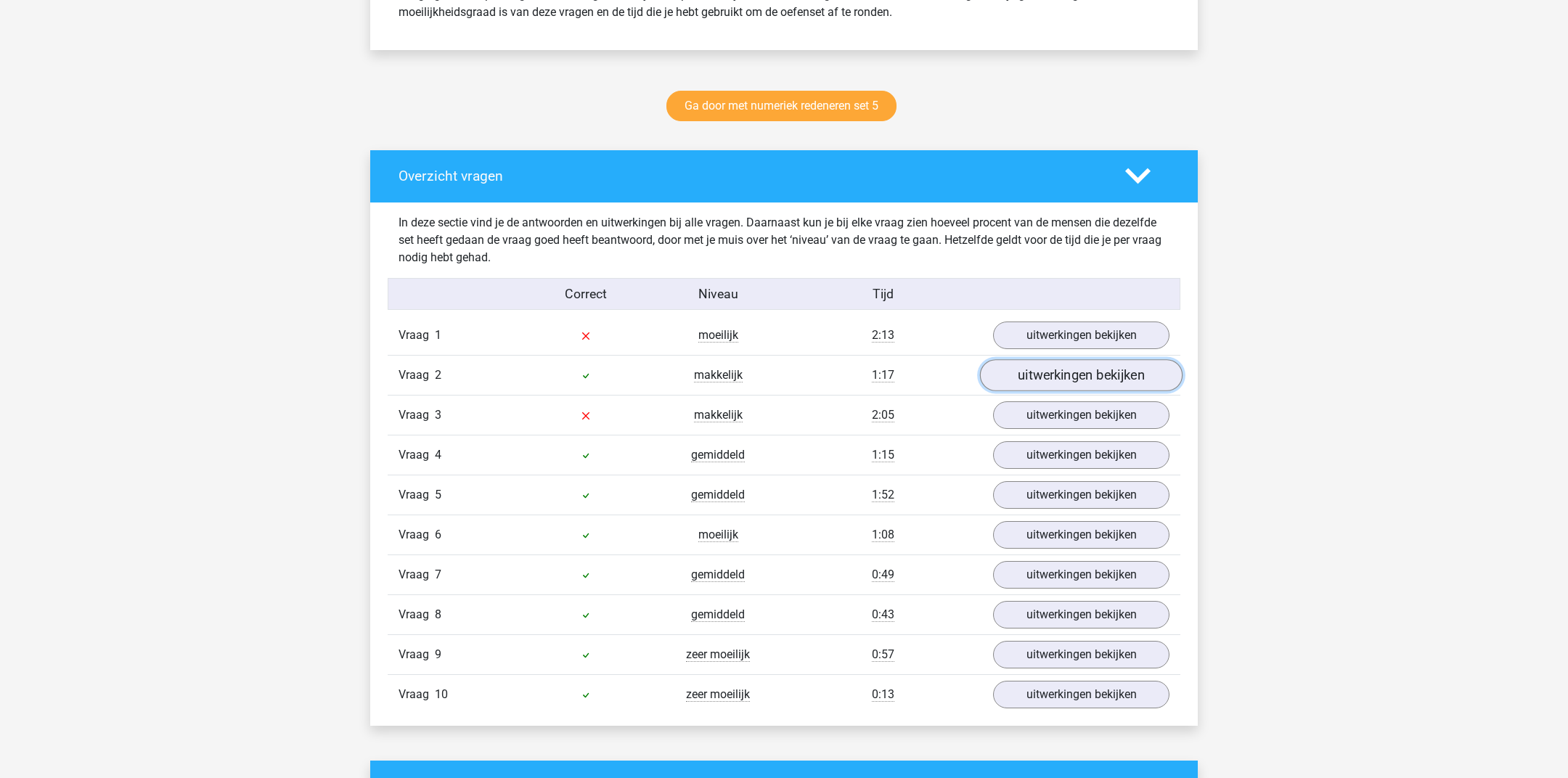
click at [1040, 380] on link "uitwerkingen bekijken" at bounding box center [1082, 375] width 203 height 32
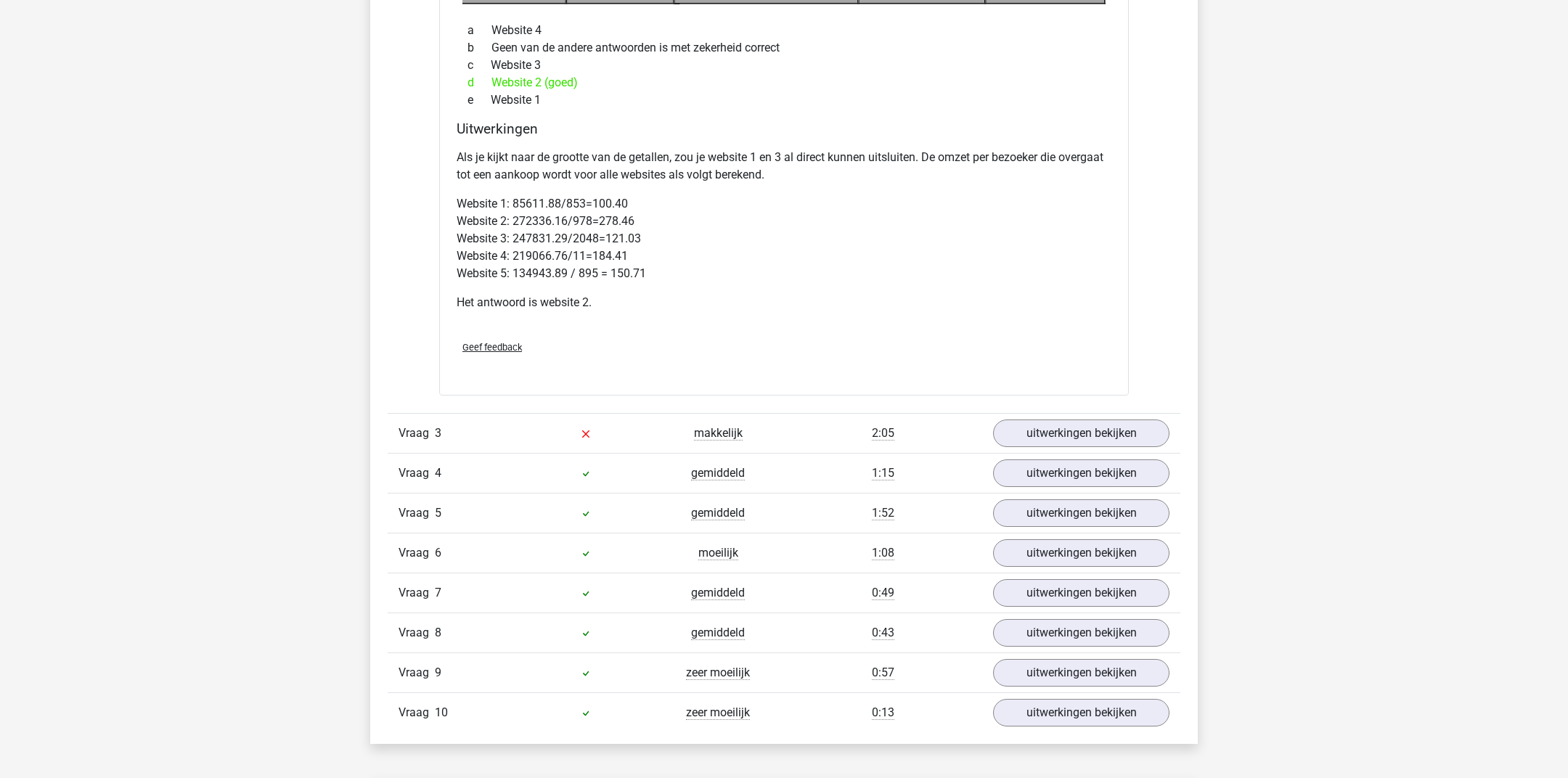
scroll to position [1272, 0]
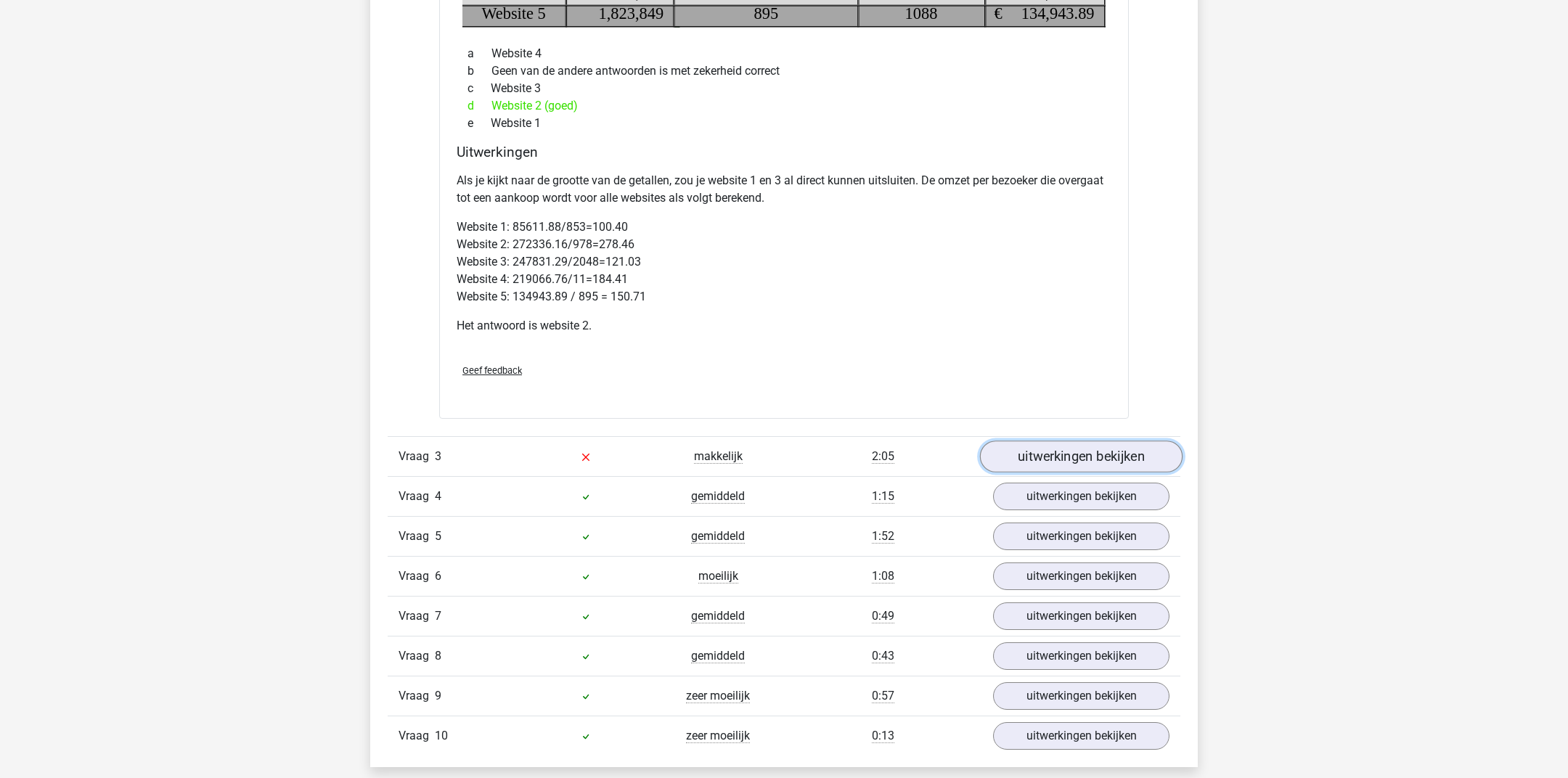
click at [1050, 451] on link "uitwerkingen bekijken" at bounding box center [1082, 456] width 203 height 32
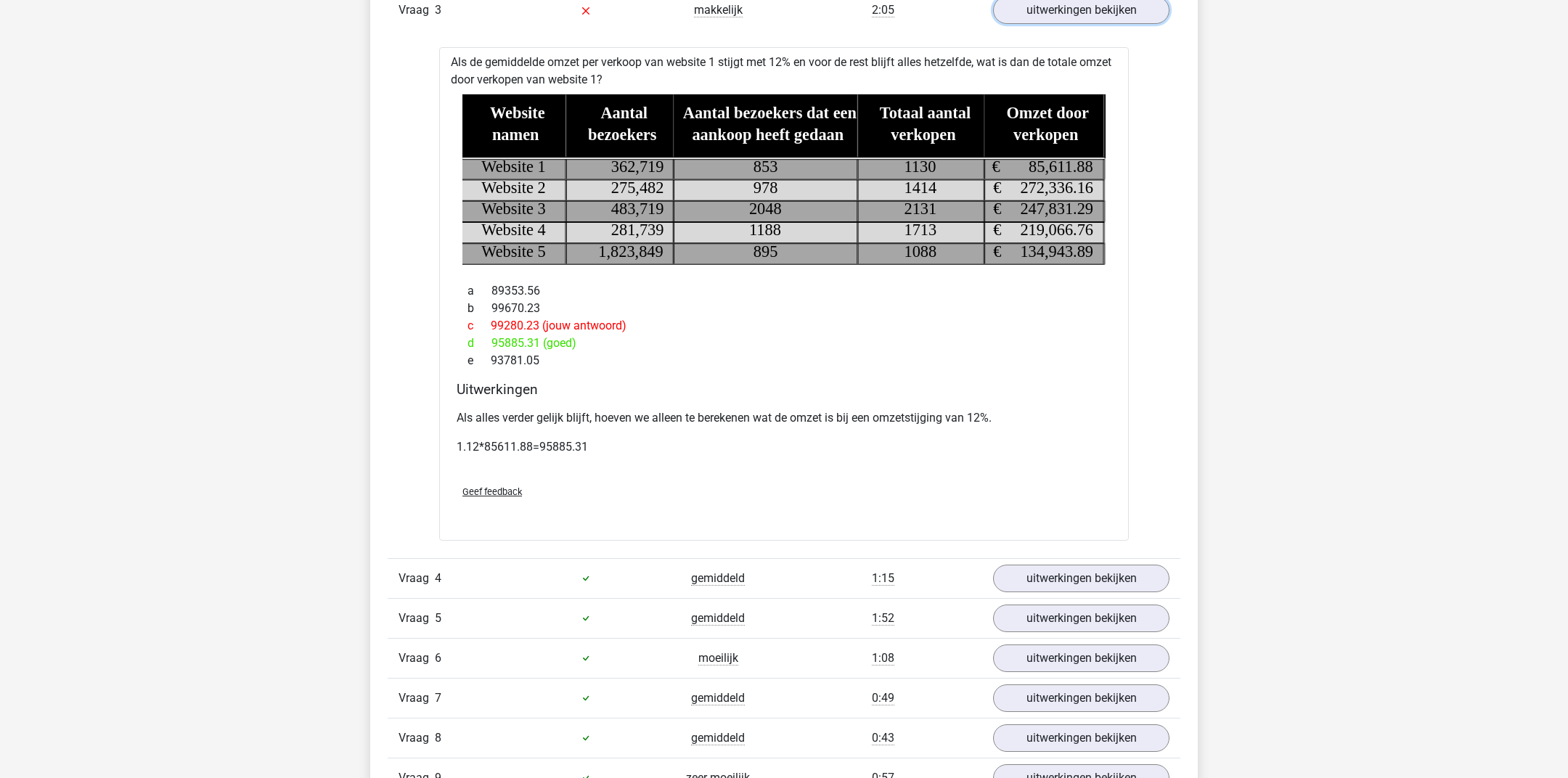
scroll to position [1722, 0]
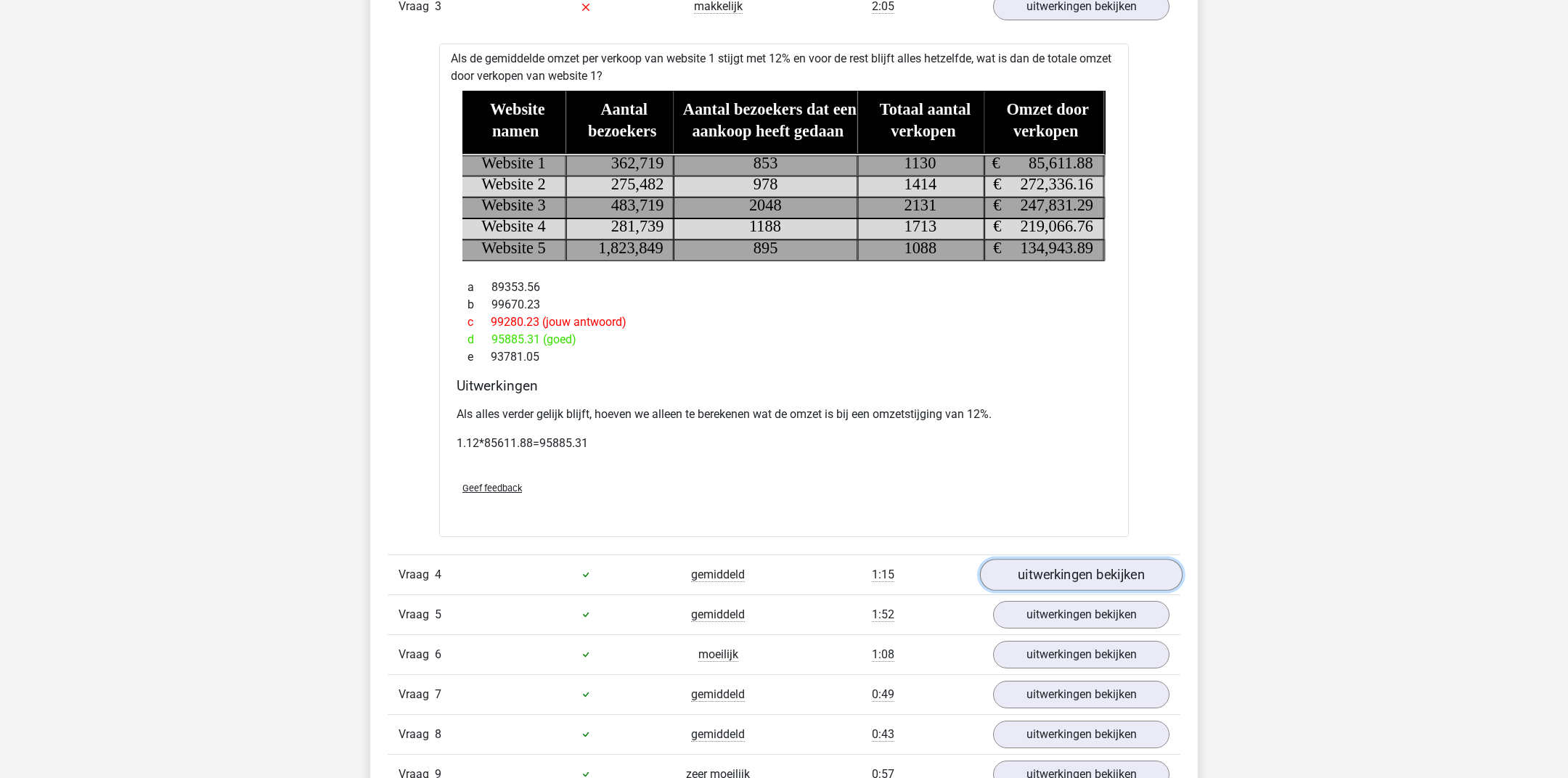
click at [1086, 575] on link "uitwerkingen bekijken" at bounding box center [1082, 574] width 203 height 32
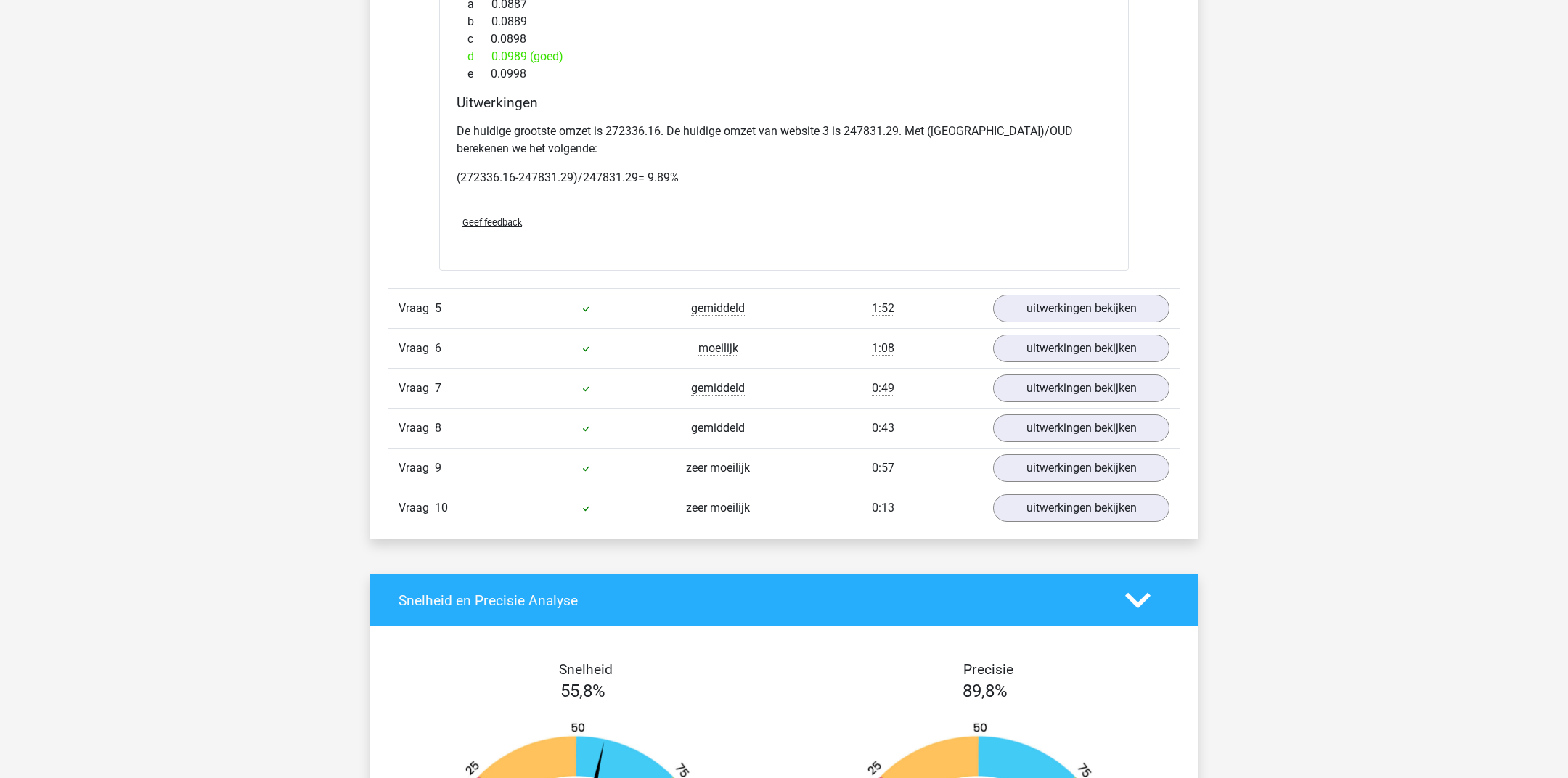
scroll to position [2575, 0]
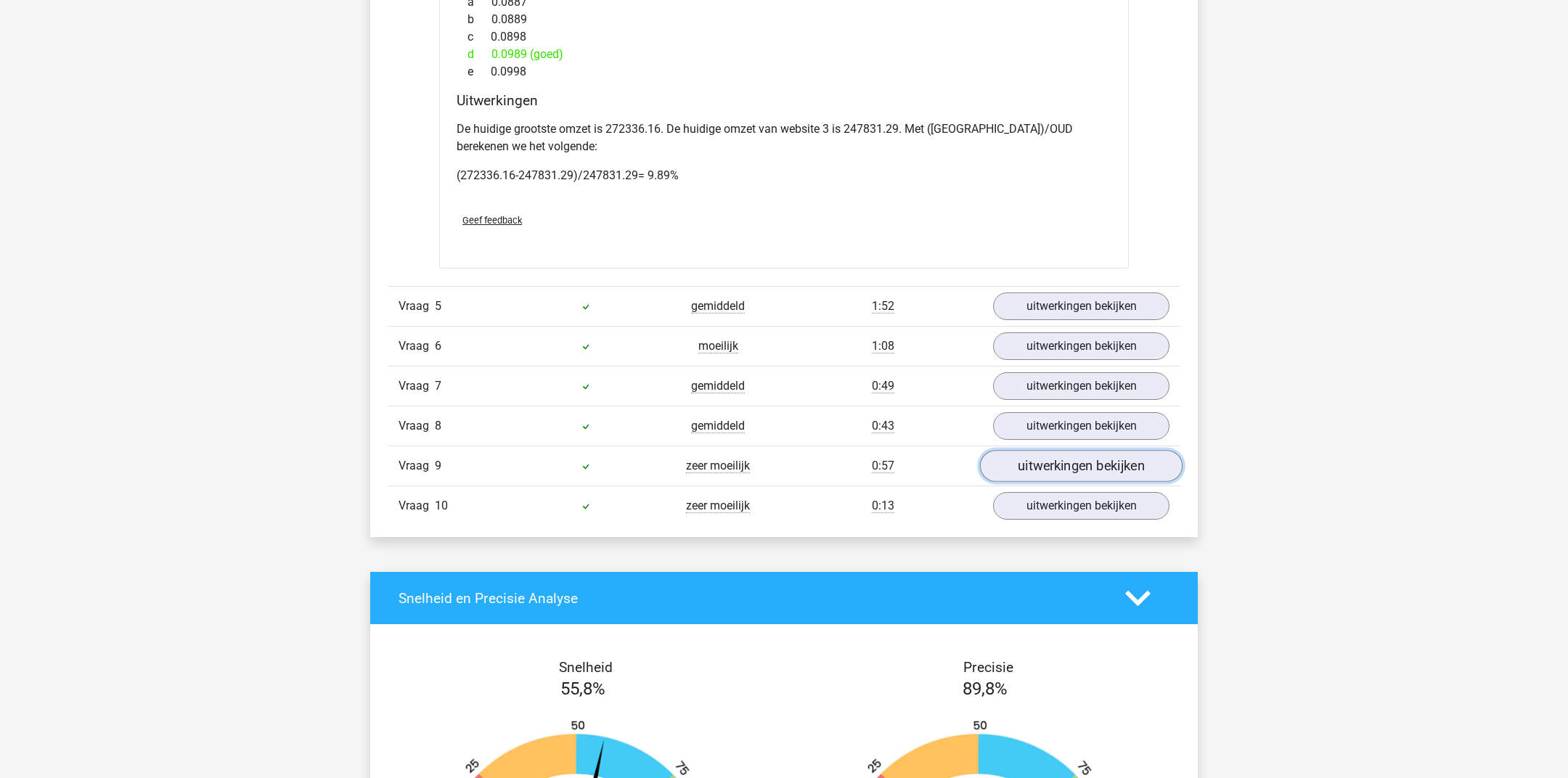
click at [1044, 450] on link "uitwerkingen bekijken" at bounding box center [1082, 466] width 203 height 32
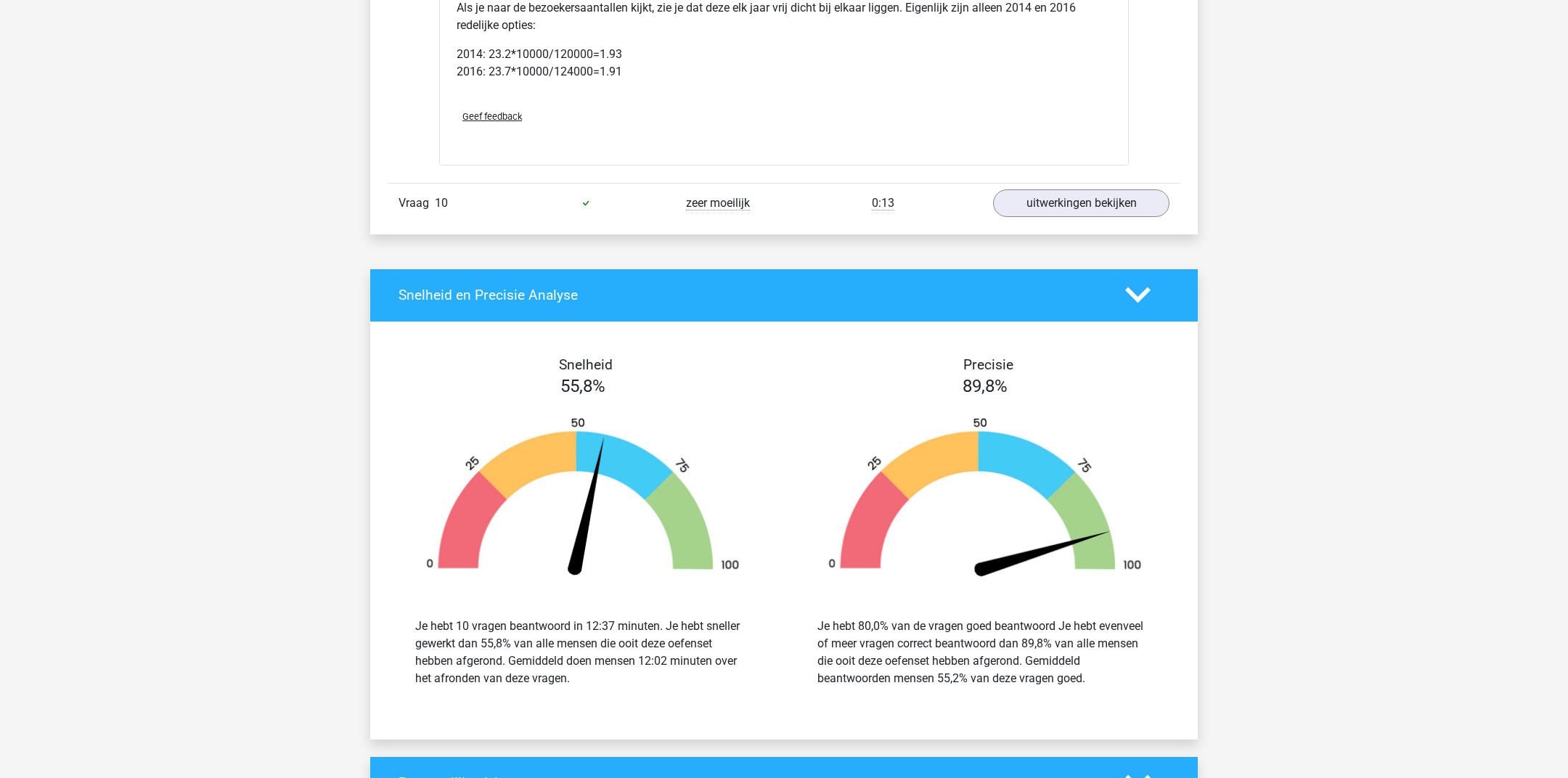
scroll to position [4018, 0]
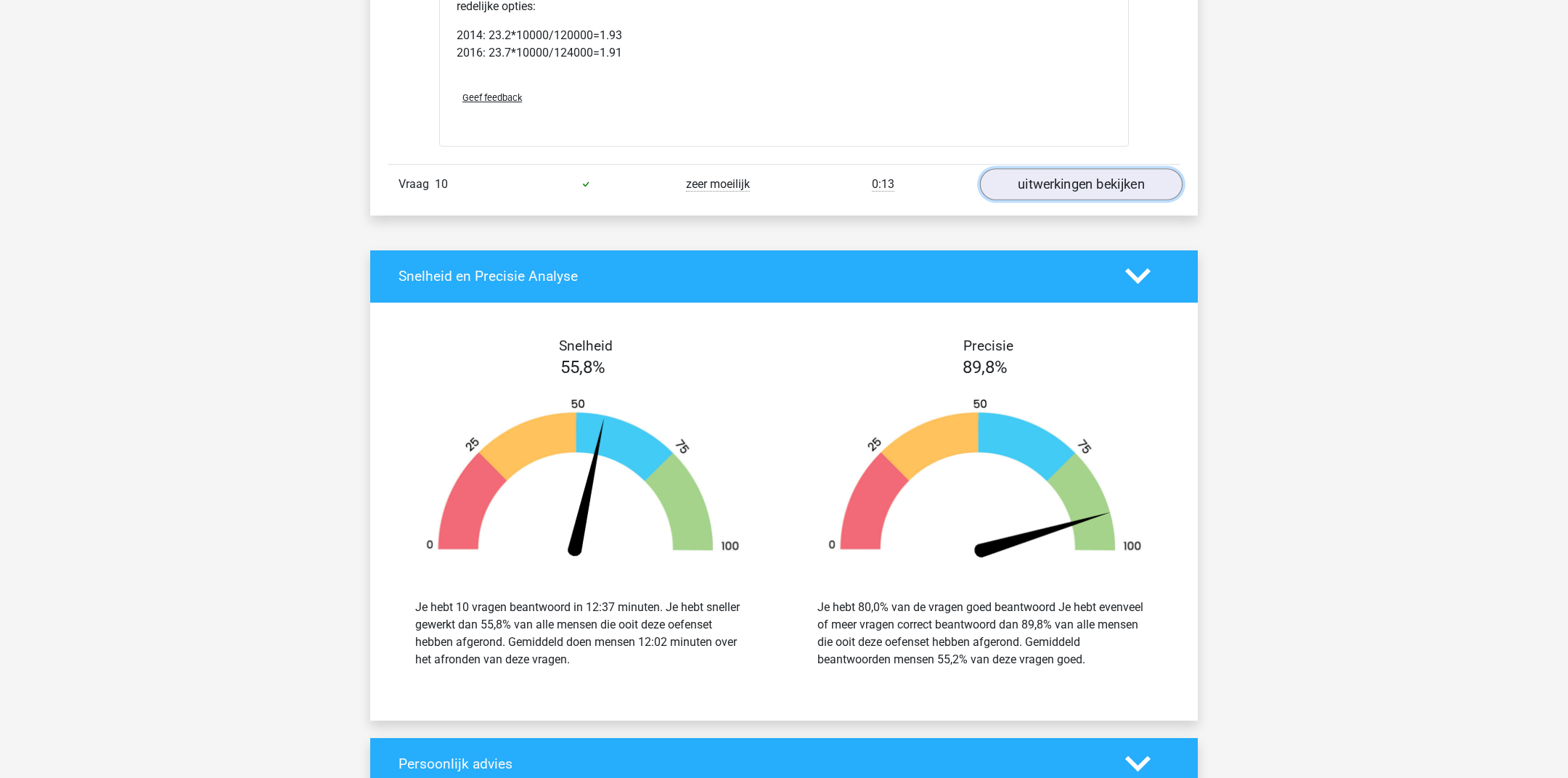
click at [1067, 176] on link "uitwerkingen bekijken" at bounding box center [1082, 184] width 203 height 32
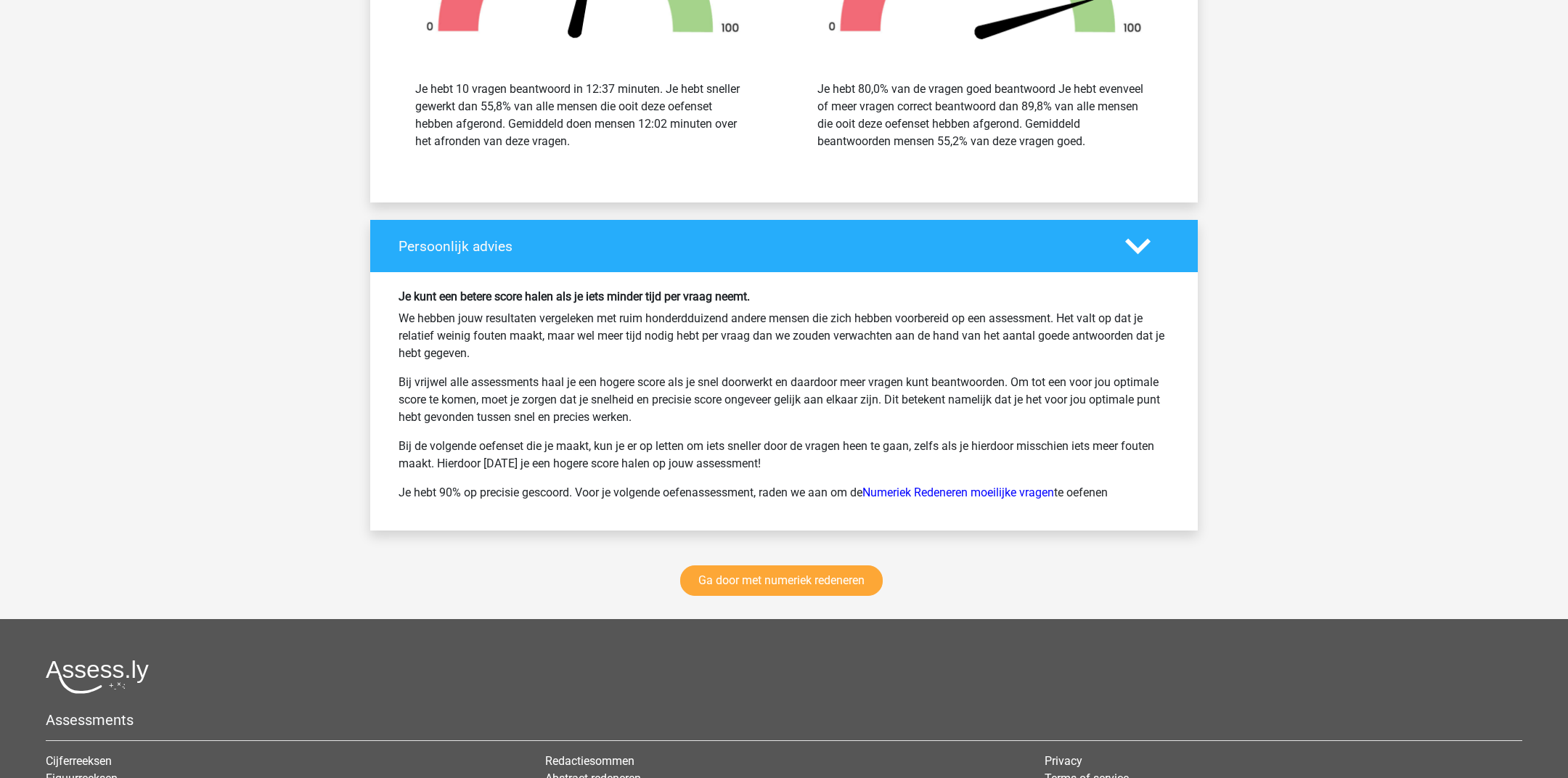
scroll to position [5596, 0]
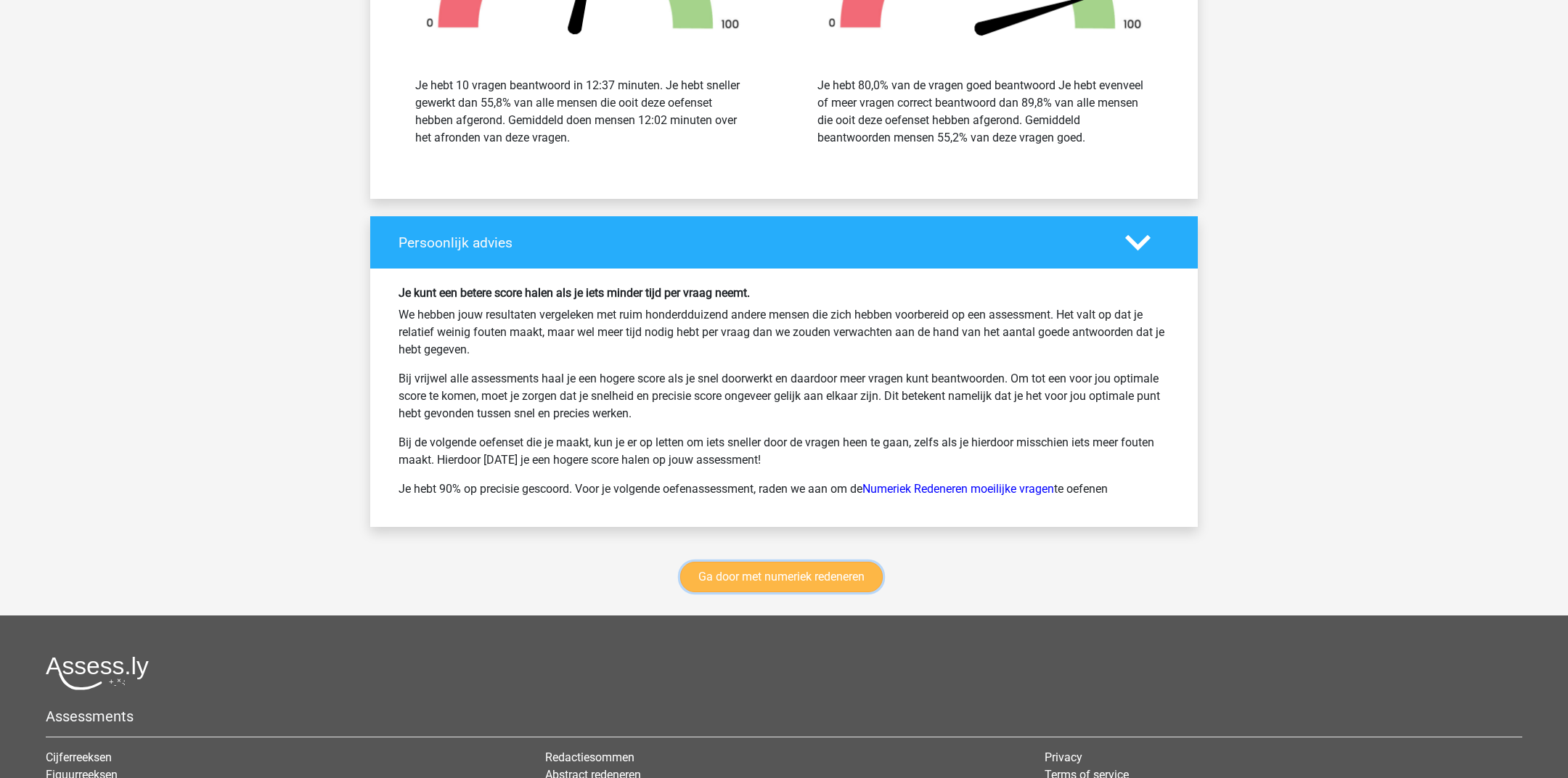
click at [803, 568] on link "Ga door met numeriek redeneren" at bounding box center [782, 577] width 203 height 31
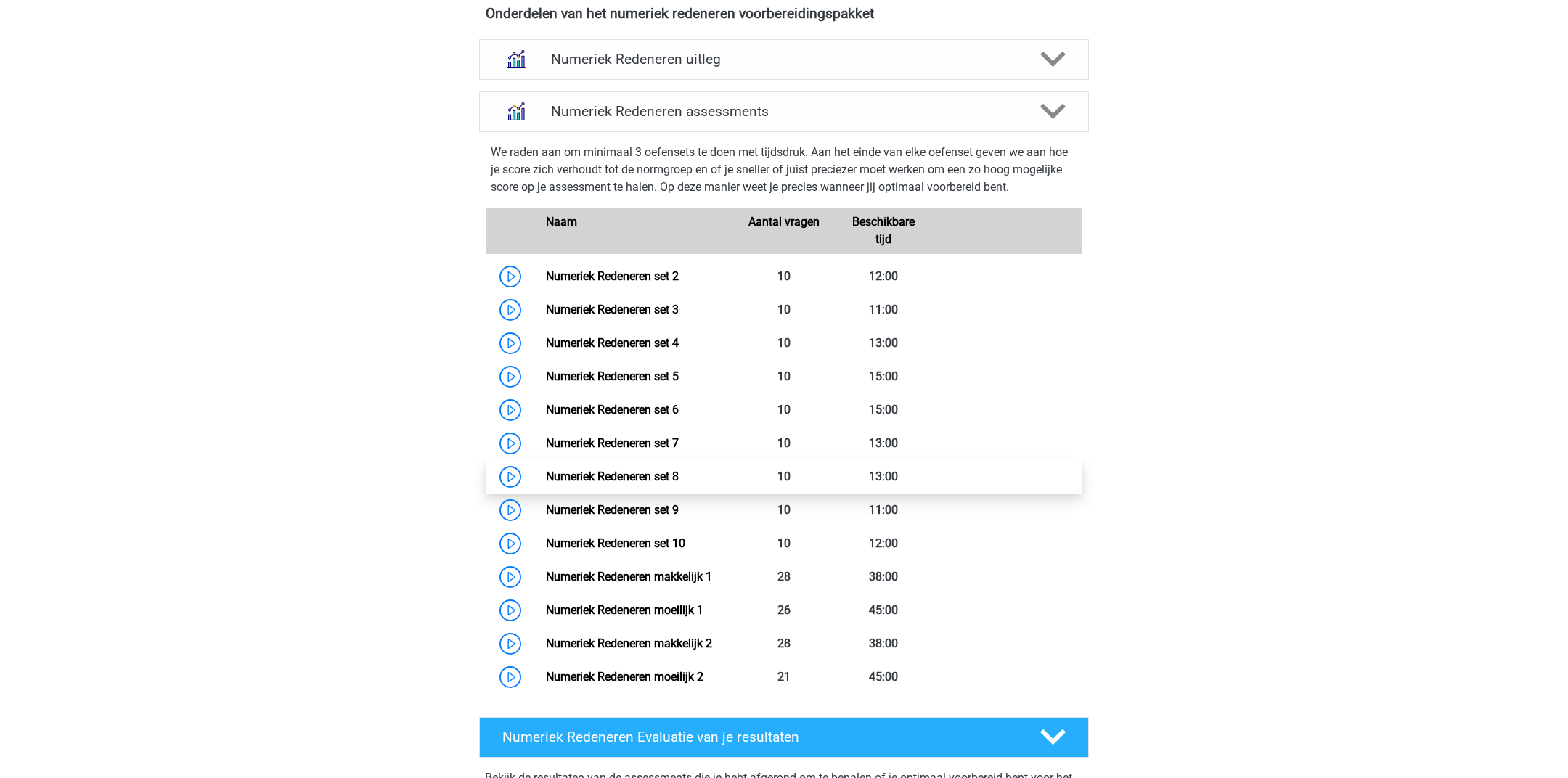
scroll to position [577, 0]
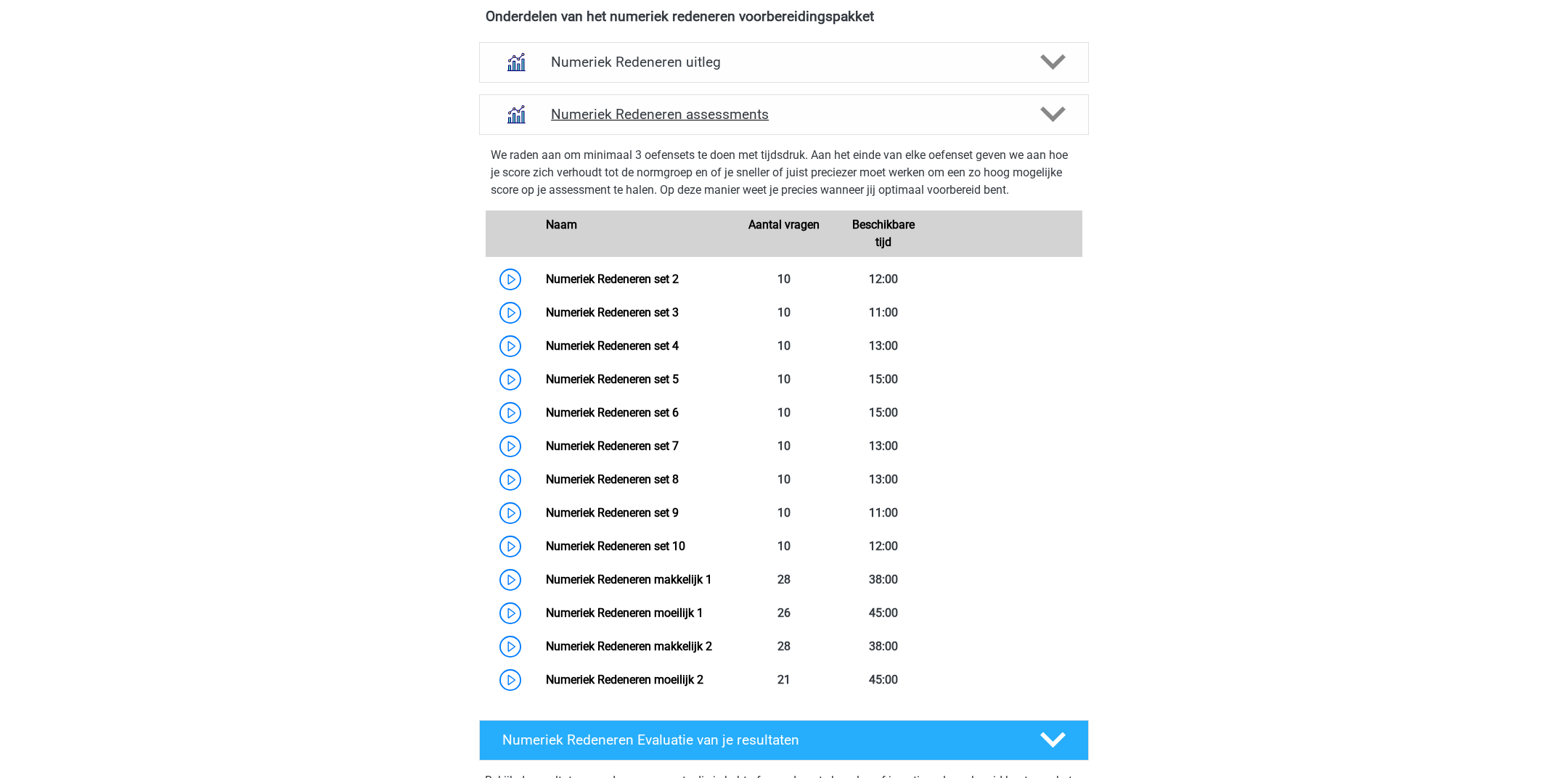
click at [1044, 118] on icon at bounding box center [1053, 114] width 25 height 25
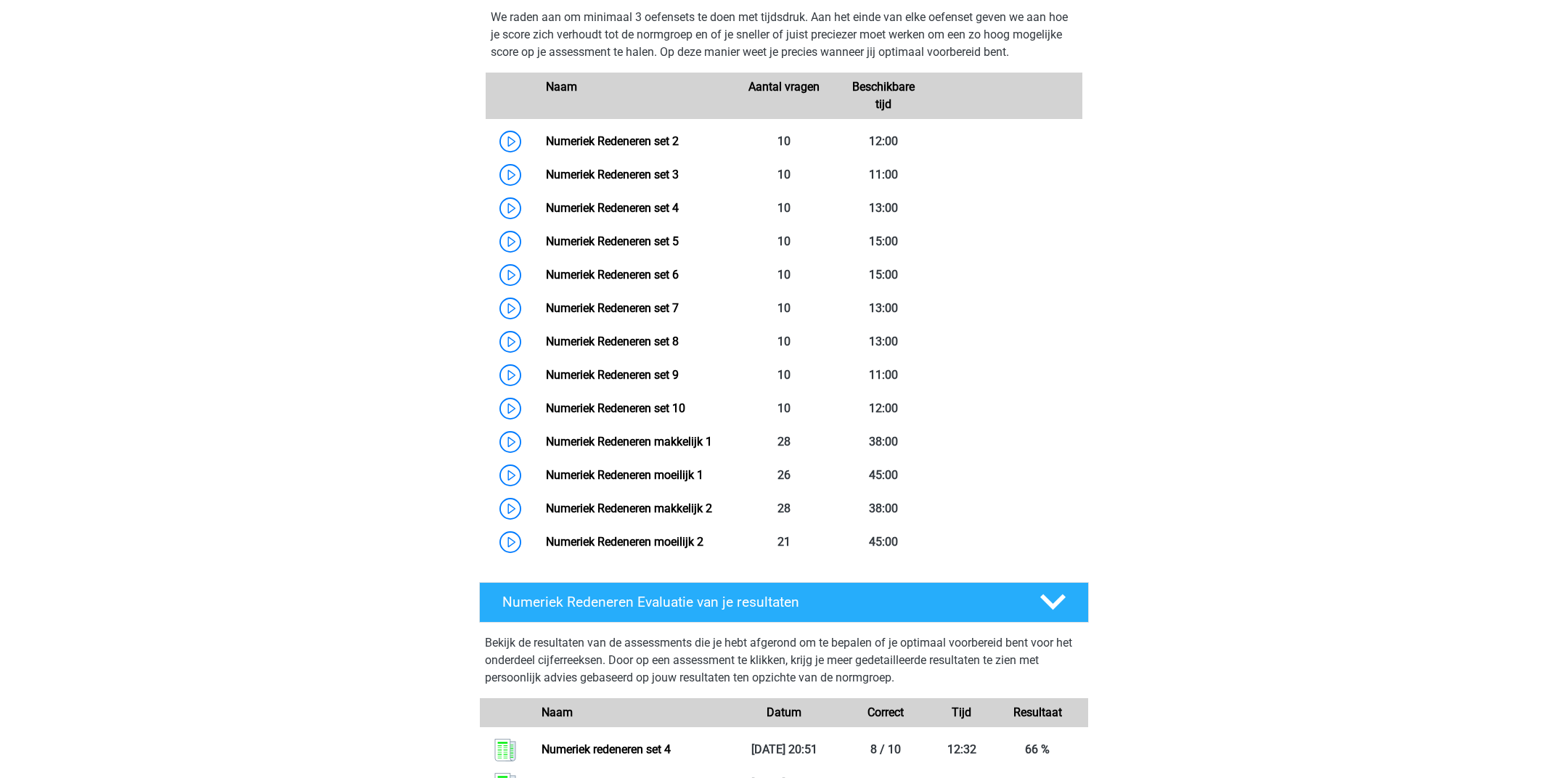
scroll to position [714, 0]
click at [625, 249] on link "Numeriek Redeneren set 5" at bounding box center [611, 242] width 133 height 14
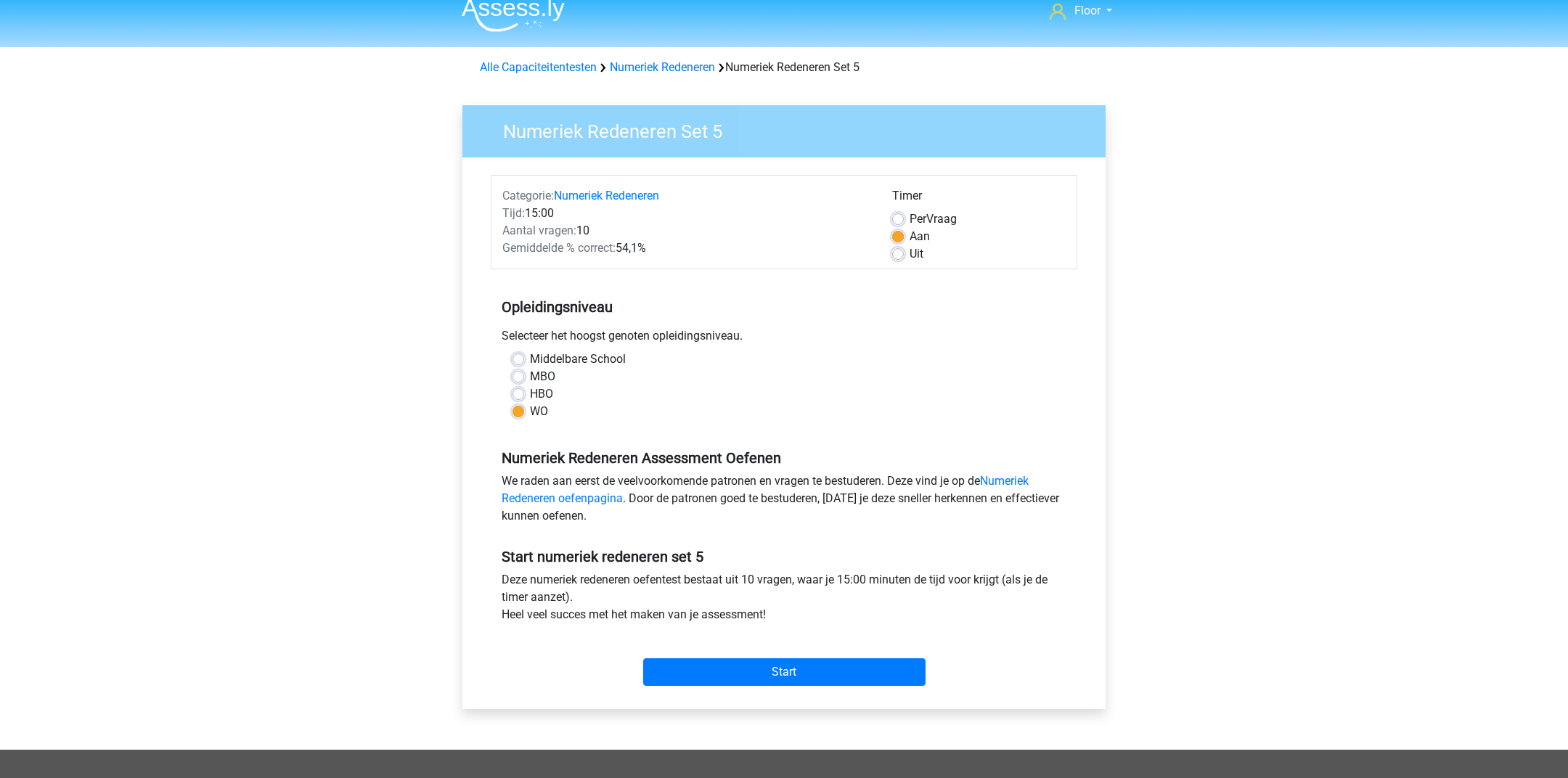
scroll to position [15, 0]
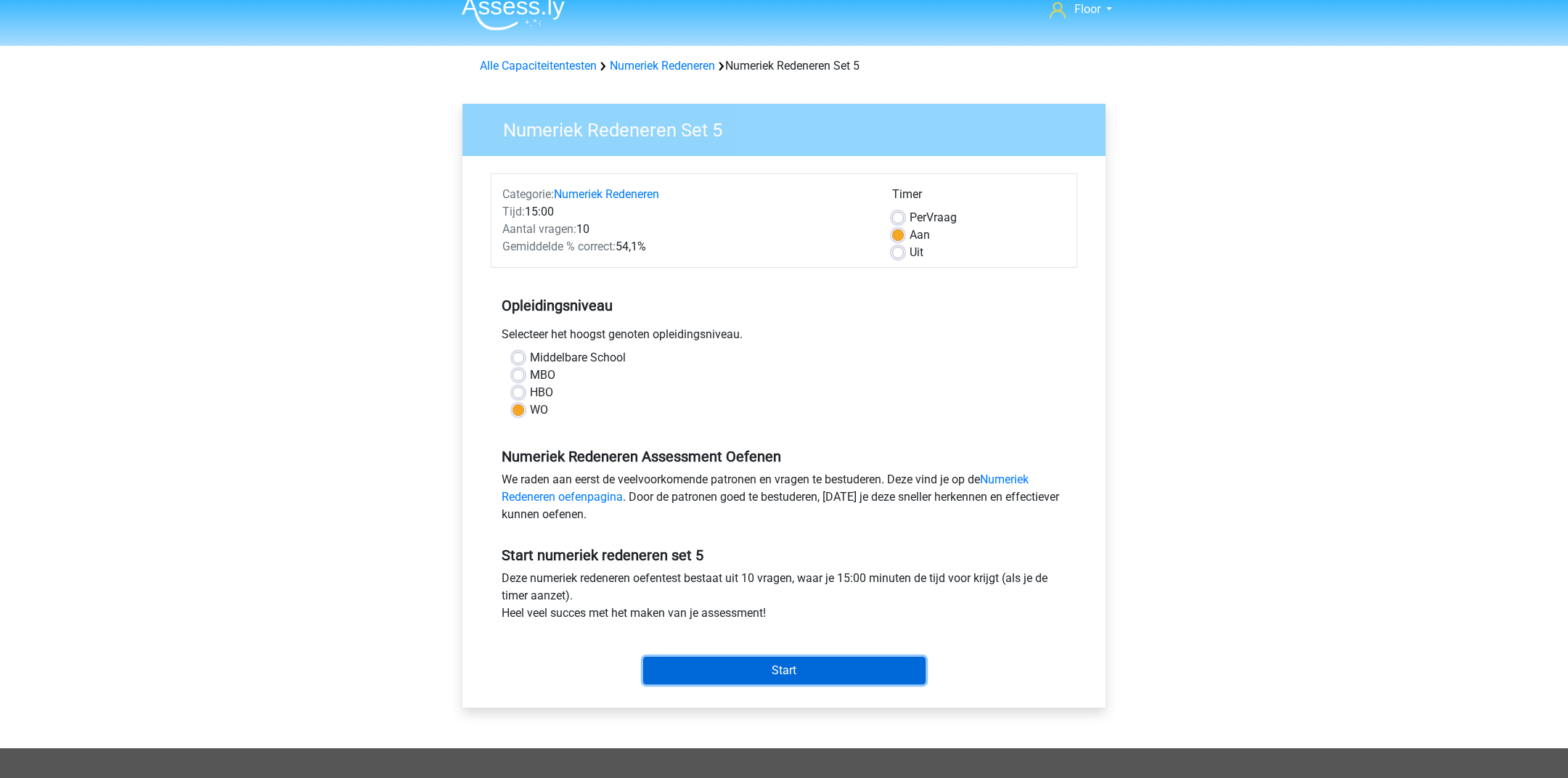
click at [763, 668] on input "Start" at bounding box center [784, 670] width 283 height 27
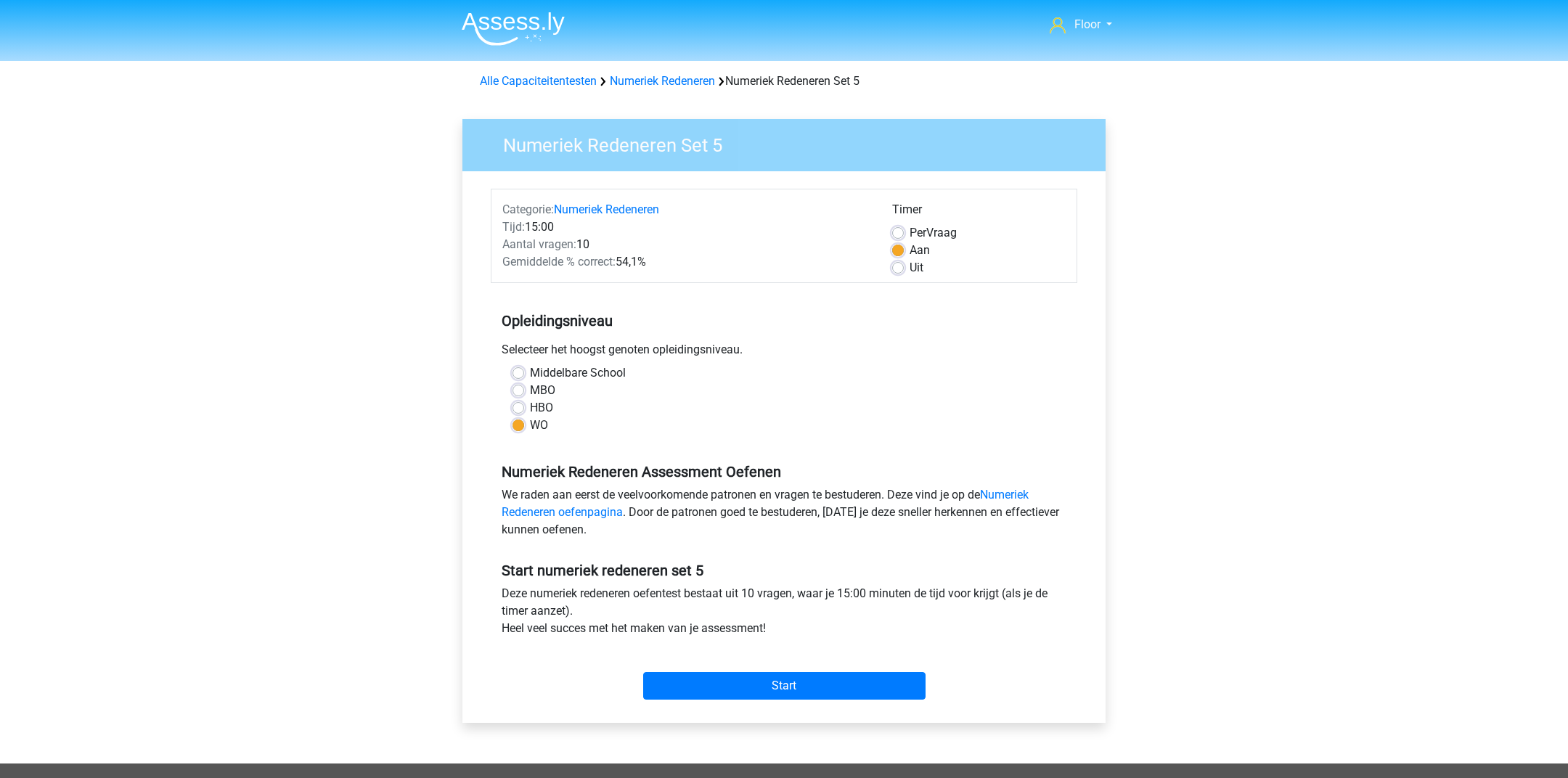
scroll to position [15, 0]
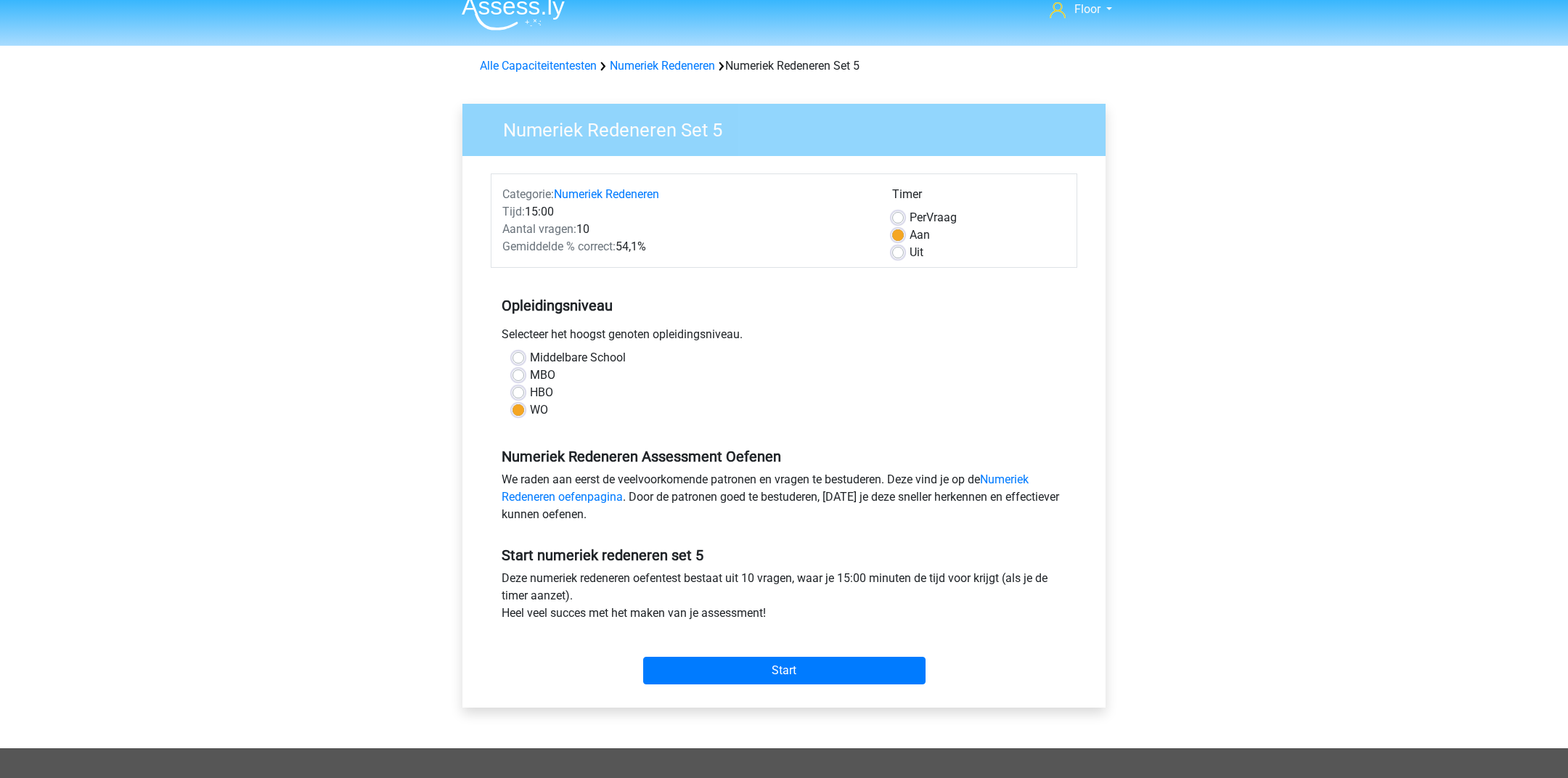
drag, startPoint x: 662, startPoint y: 250, endPoint x: 496, endPoint y: 192, distance: 175.8
click at [496, 192] on div "Categorie: Numeriek Redeneren Tijd: 15:00 Aantal vragen: 10 Gemiddelde % correc…" at bounding box center [686, 223] width 390 height 75
copy div "Categorie: Numeriek Redeneren Tijd: 15:00 Aantal vragen: 10 Gemiddelde % correc…"
click at [828, 660] on input "Start" at bounding box center [784, 670] width 283 height 27
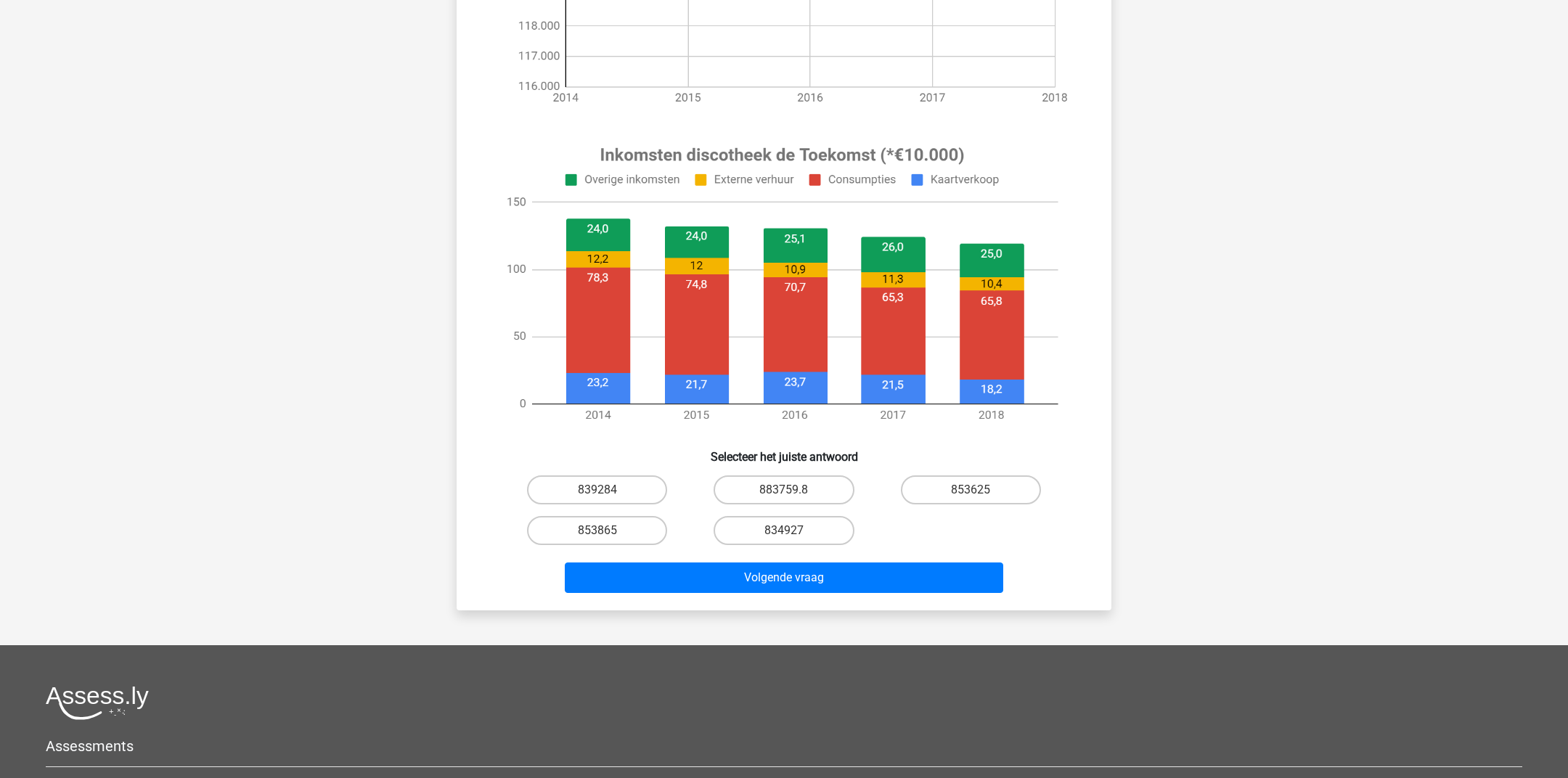
scroll to position [433, 0]
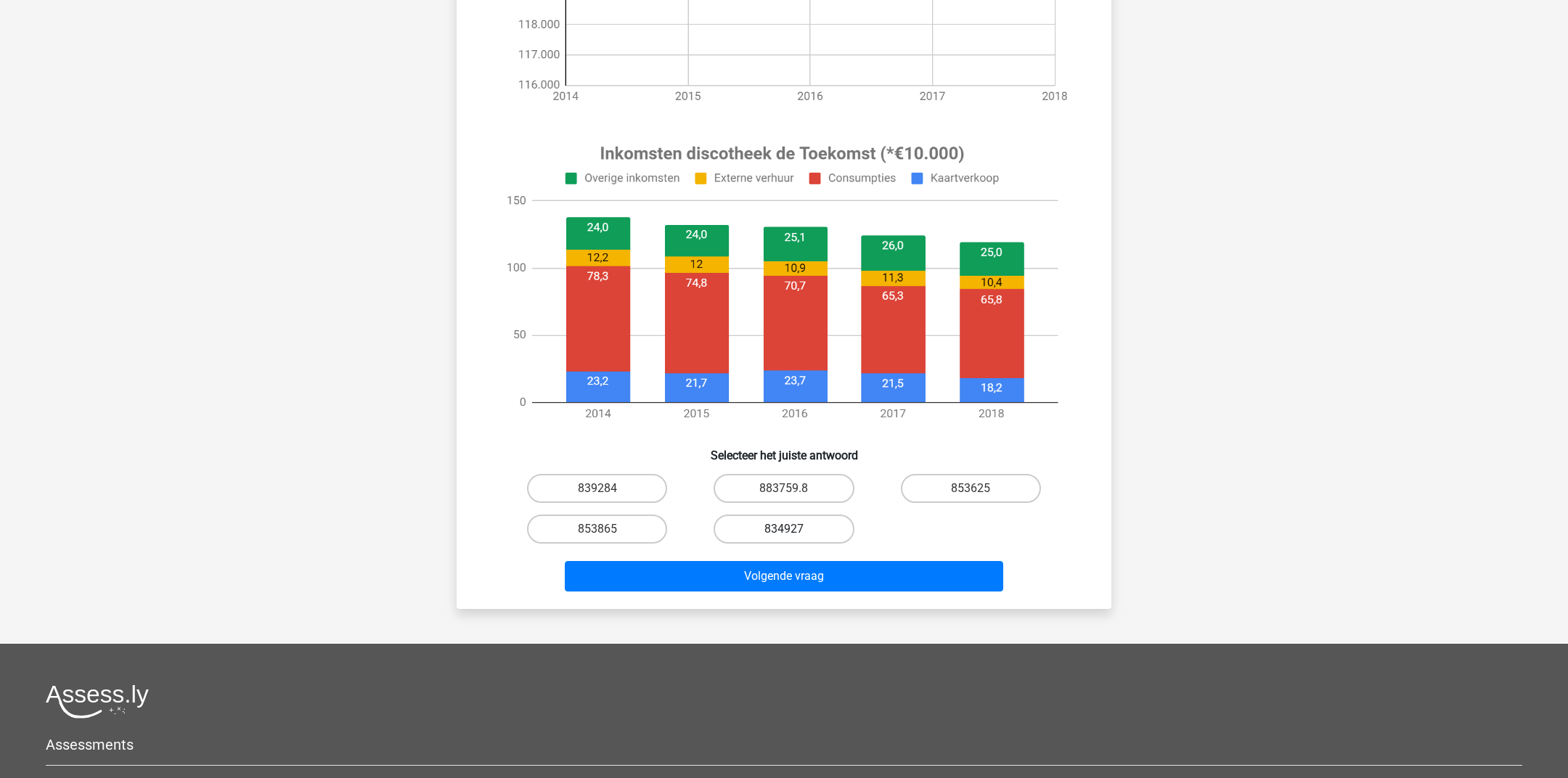
click at [767, 523] on label "834927" at bounding box center [784, 529] width 140 height 29
click at [784, 529] on input "834927" at bounding box center [788, 533] width 9 height 9
radio input "true"
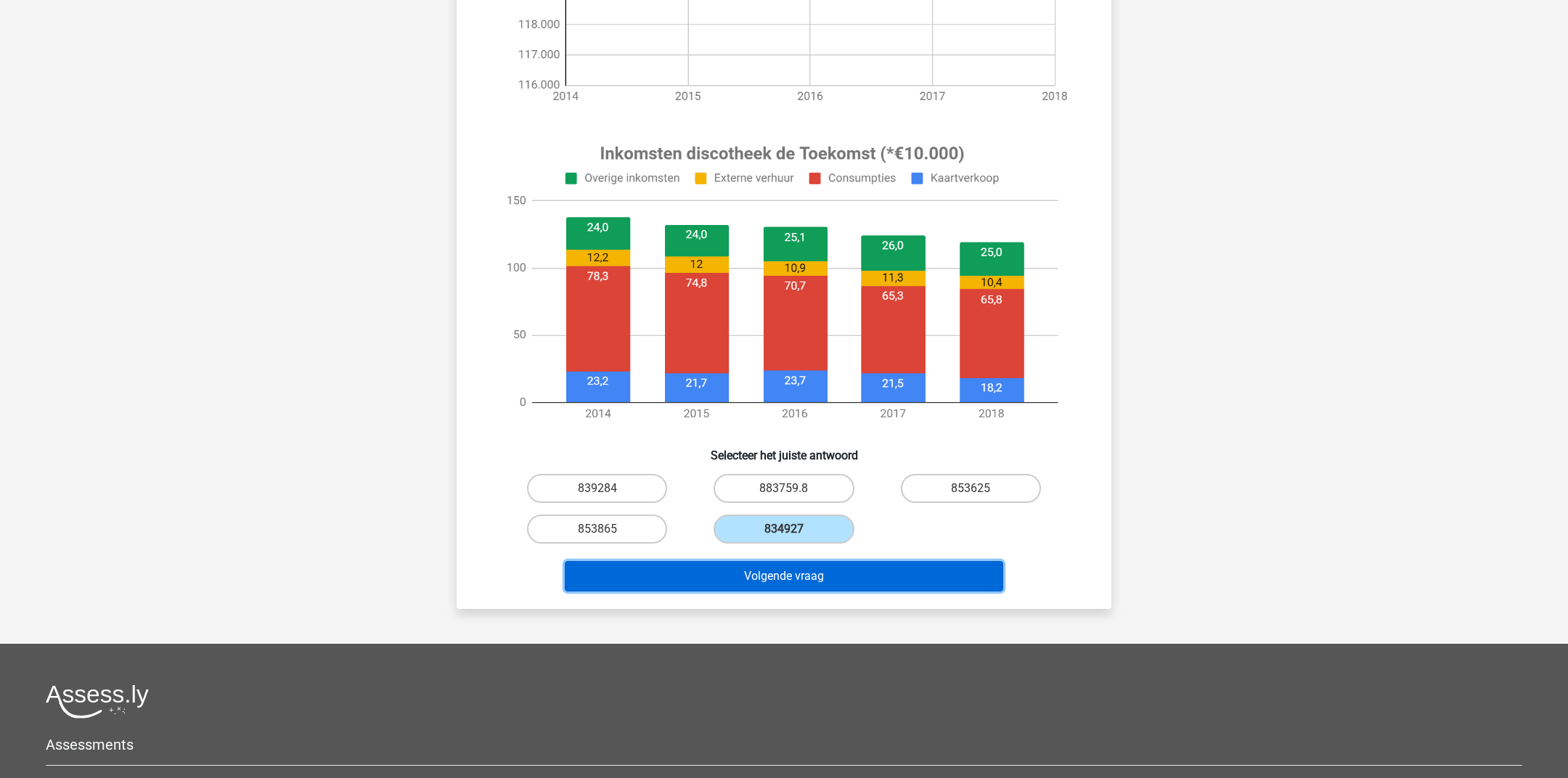
click at [728, 575] on button "Volgende vraag" at bounding box center [784, 576] width 439 height 31
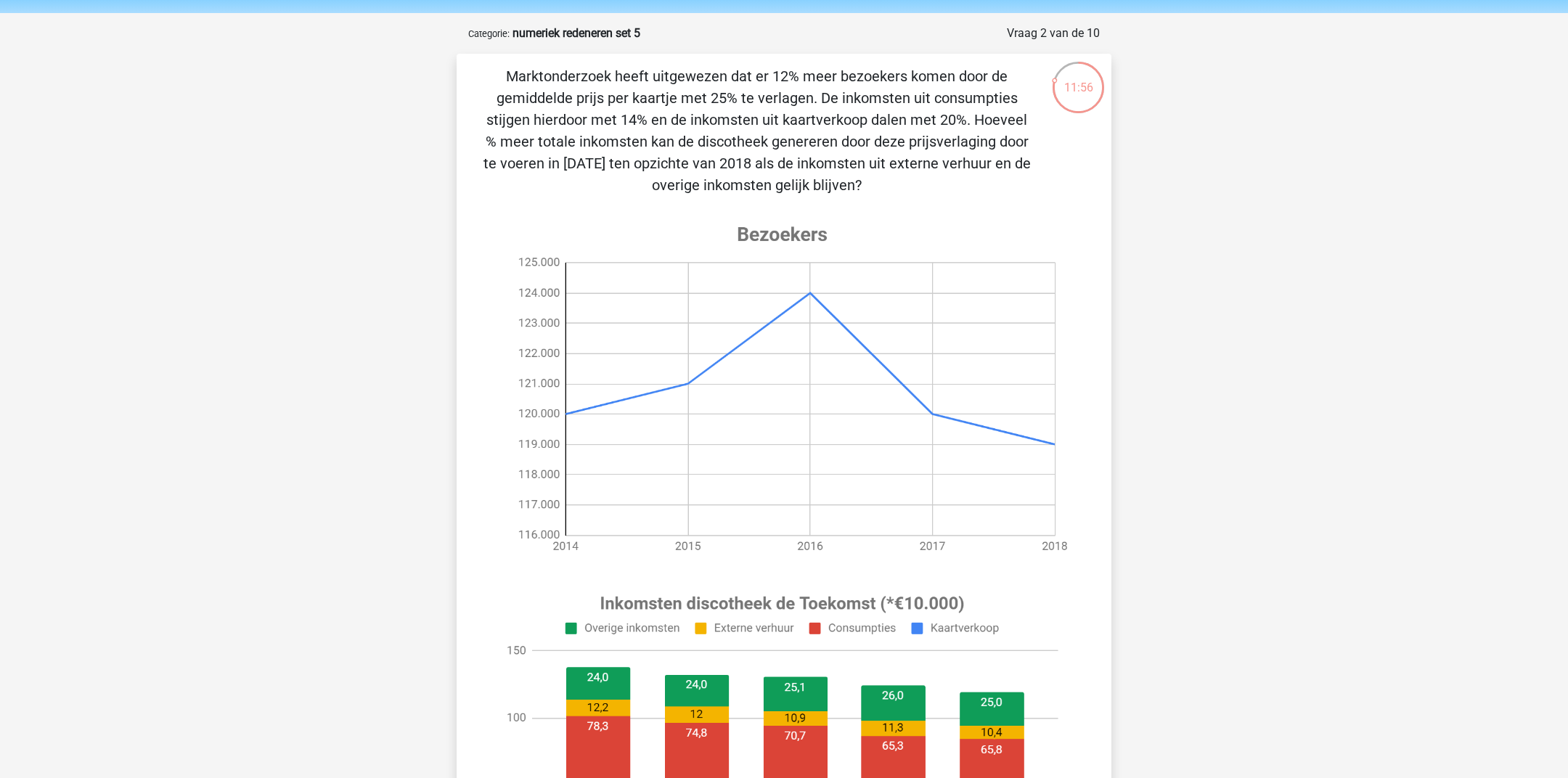
scroll to position [45, 0]
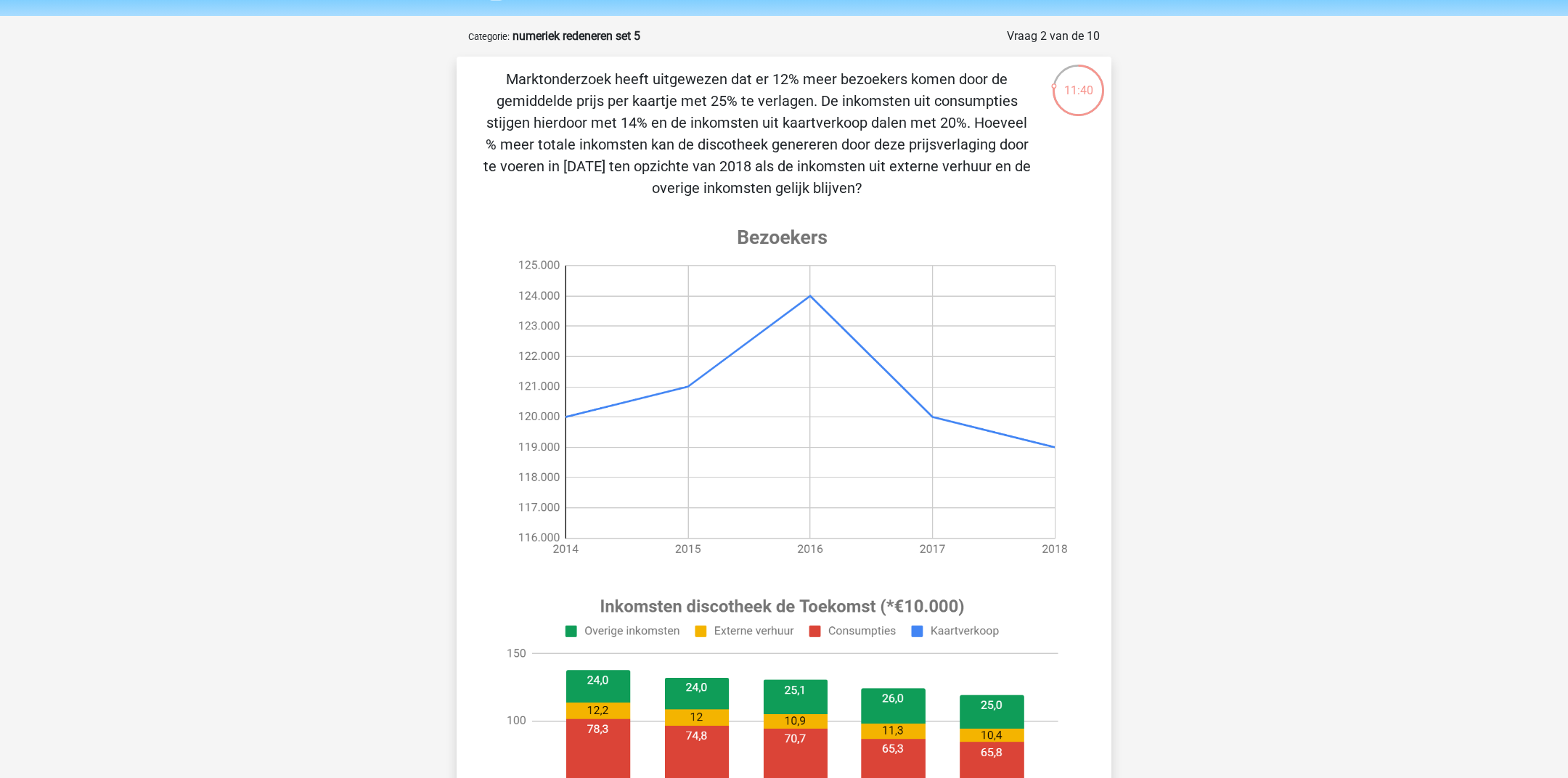
click at [631, 178] on p "Marktonderzoek heeft uitgewezen dat er 12% meer bezoekers komen door de gemidde…" at bounding box center [756, 133] width 553 height 130
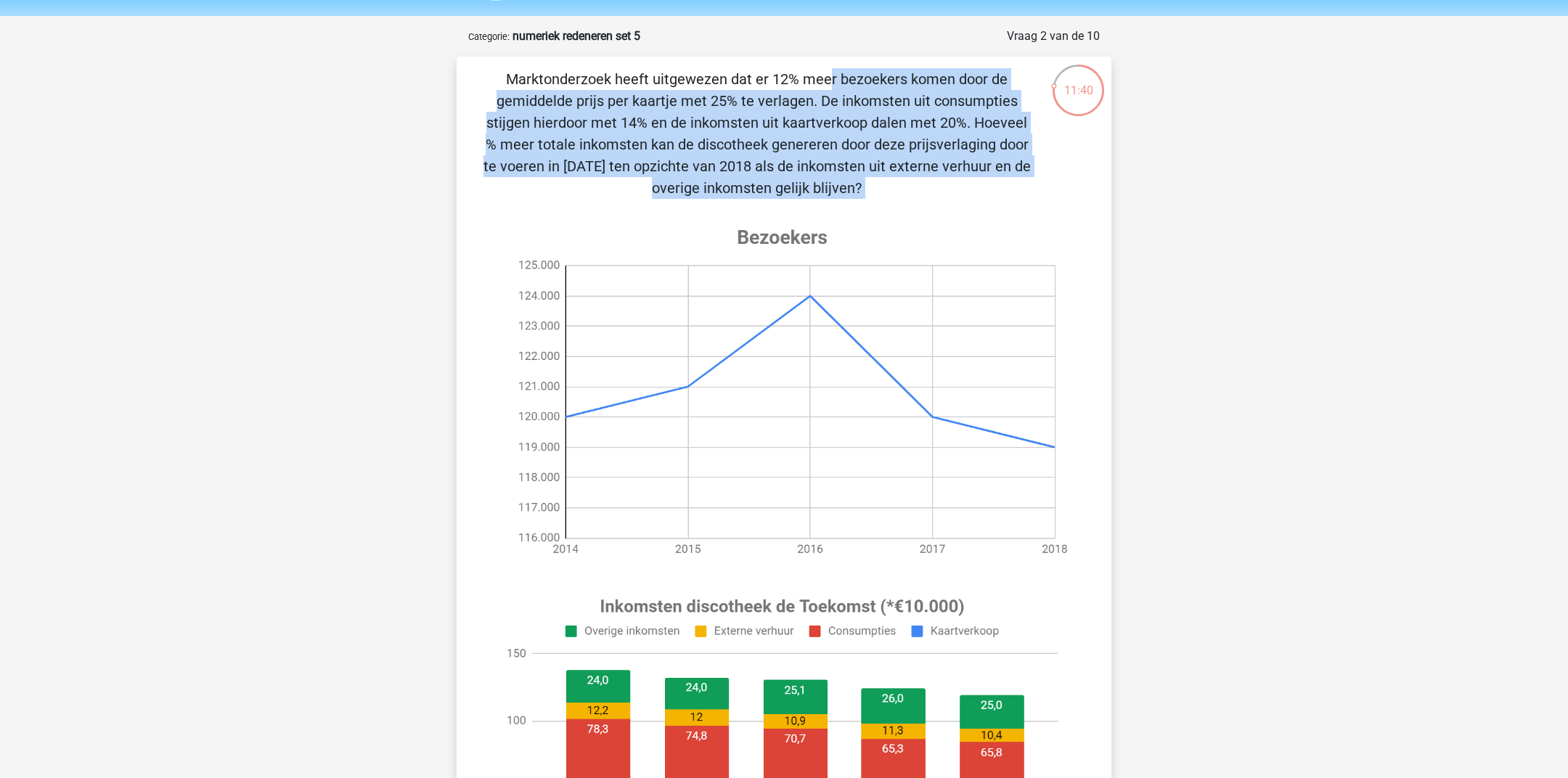
click at [630, 178] on p "Marktonderzoek heeft uitgewezen dat er 12% meer bezoekers komen door de gemidde…" at bounding box center [756, 133] width 553 height 130
click at [640, 173] on p "Marktonderzoek heeft uitgewezen dat er 12% meer bezoekers komen door de gemidde…" at bounding box center [756, 133] width 553 height 130
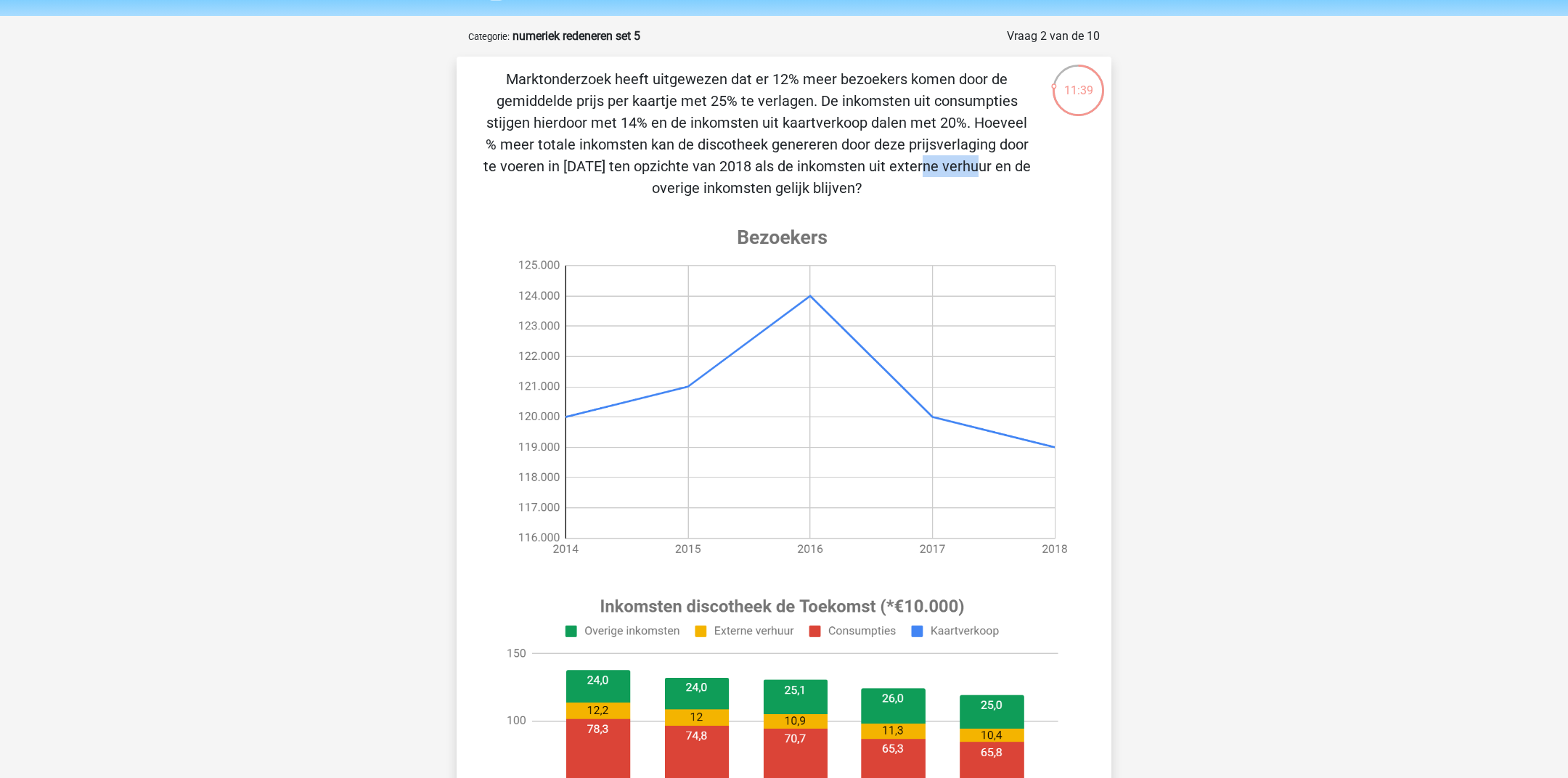
click at [640, 173] on p "Marktonderzoek heeft uitgewezen dat er 12% meer bezoekers komen door de gemidde…" at bounding box center [756, 133] width 553 height 130
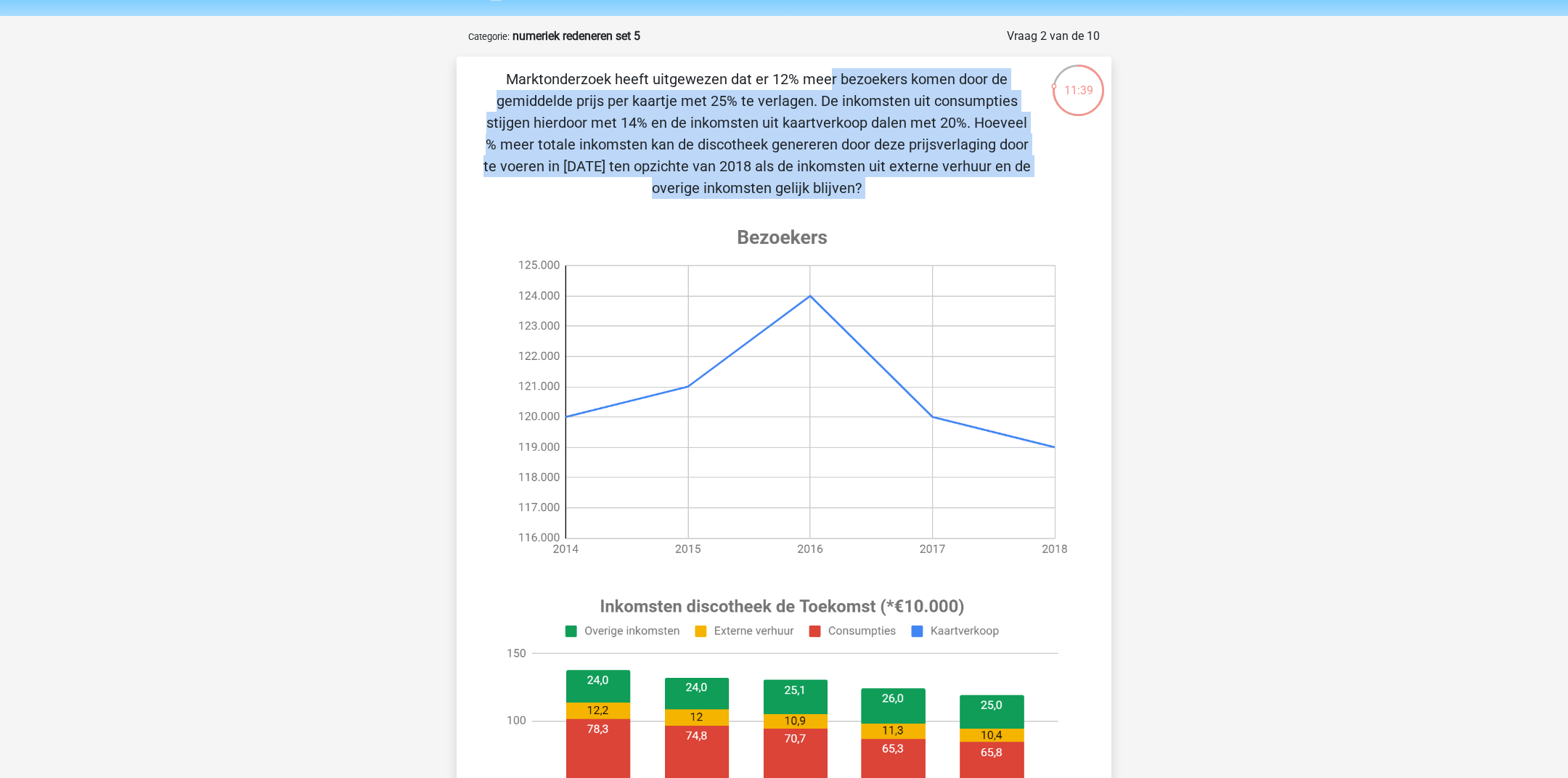
click at [640, 173] on p "Marktonderzoek heeft uitgewezen dat er 12% meer bezoekers komen door de gemidde…" at bounding box center [756, 133] width 553 height 130
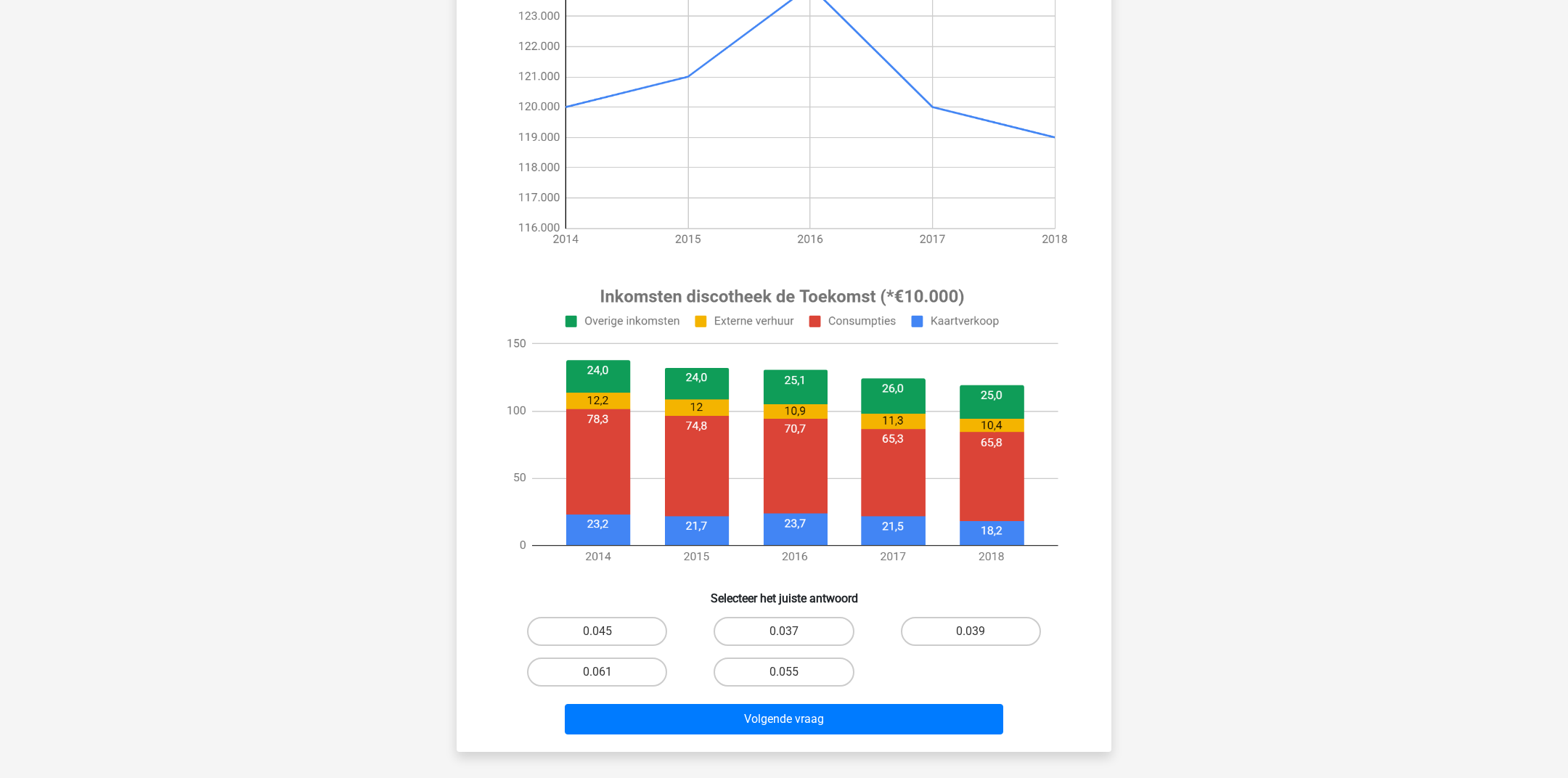
scroll to position [365, 0]
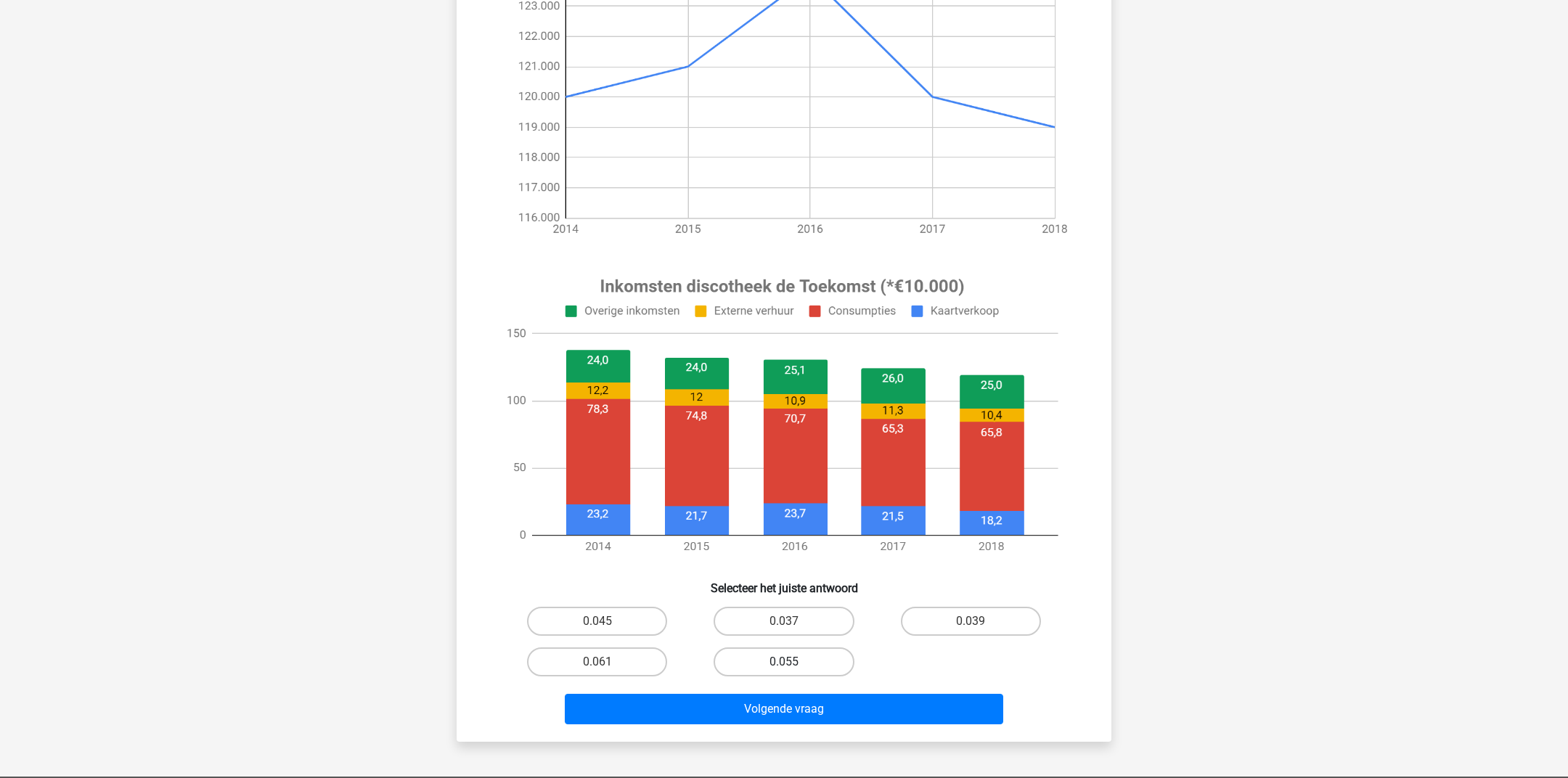
click at [774, 662] on label "0.055" at bounding box center [784, 662] width 140 height 29
click at [784, 662] on input "0.055" at bounding box center [788, 667] width 9 height 9
radio input "true"
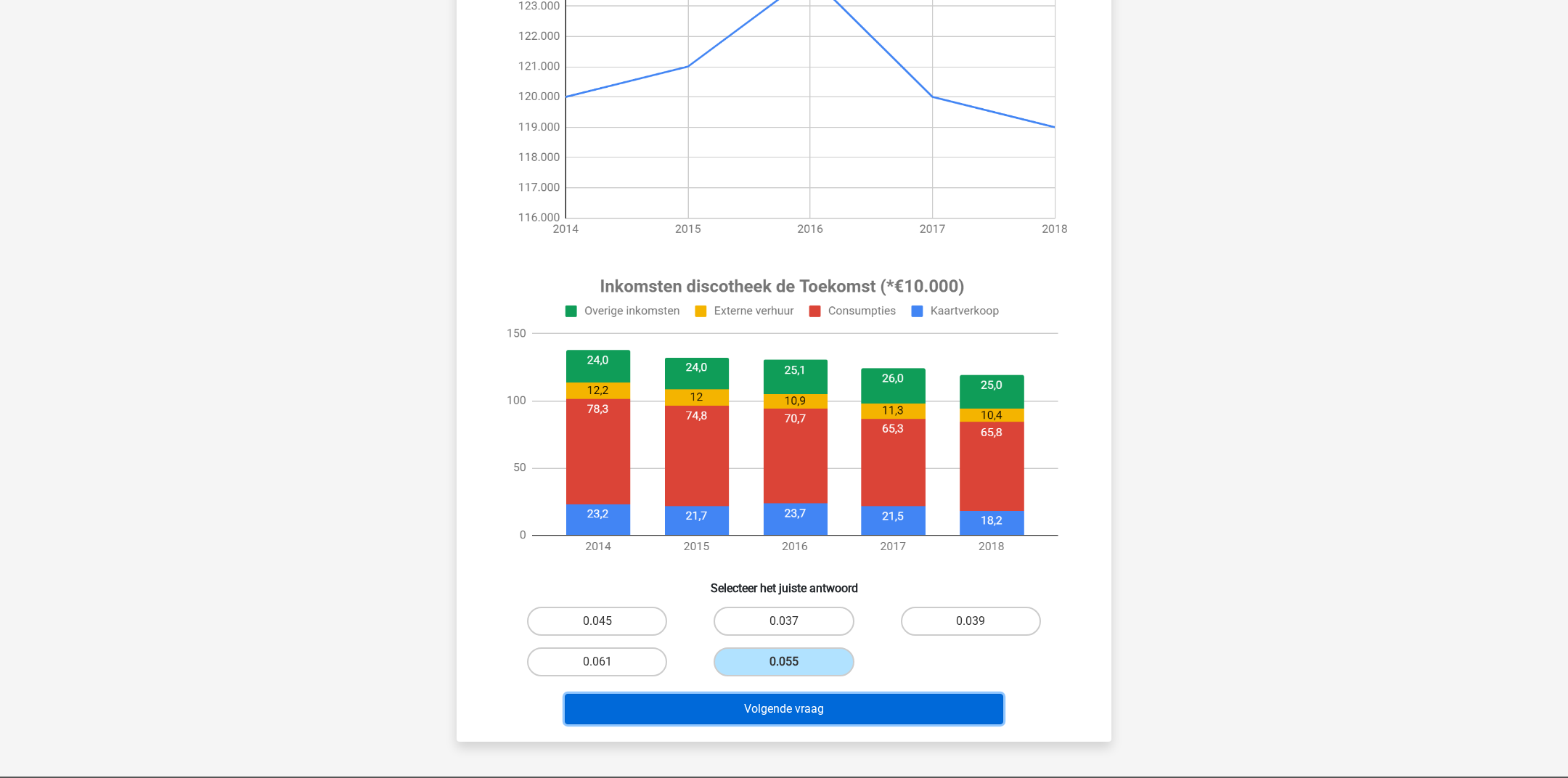
click at [772, 706] on button "Volgende vraag" at bounding box center [784, 709] width 439 height 31
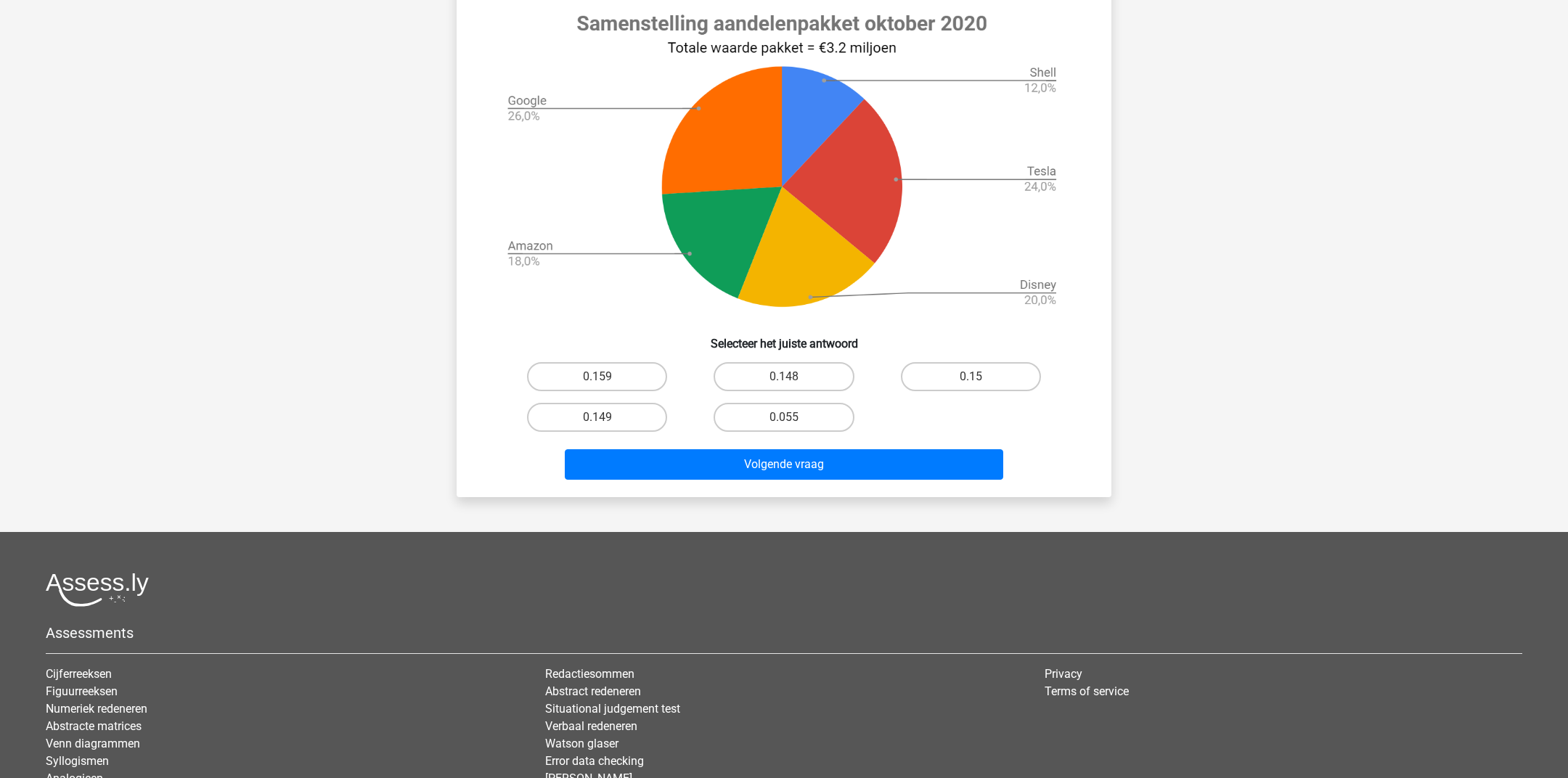
scroll to position [547, 0]
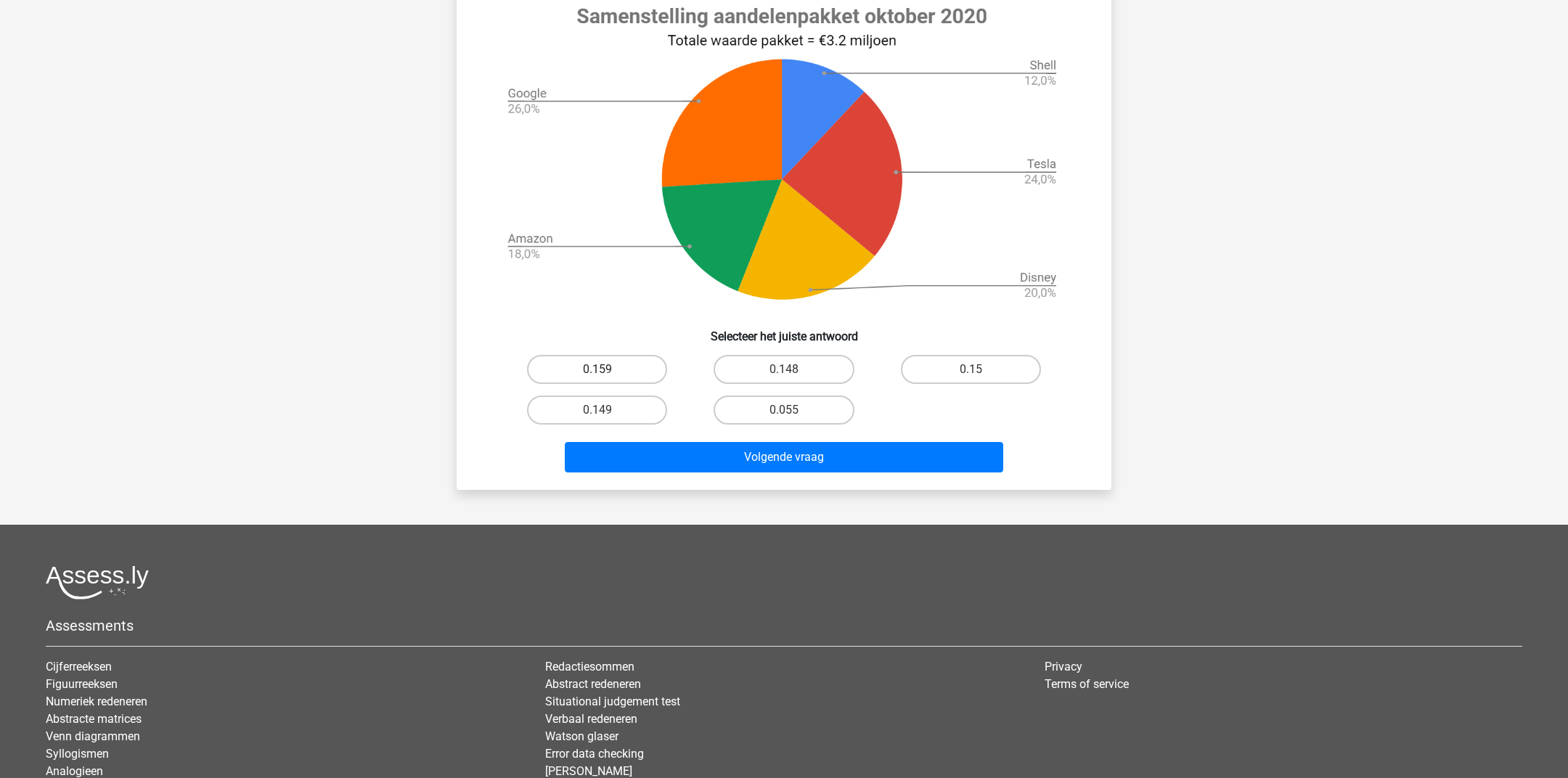
click at [599, 364] on label "0.159" at bounding box center [597, 370] width 140 height 29
click at [599, 370] on input "0.159" at bounding box center [601, 374] width 9 height 9
radio input "true"
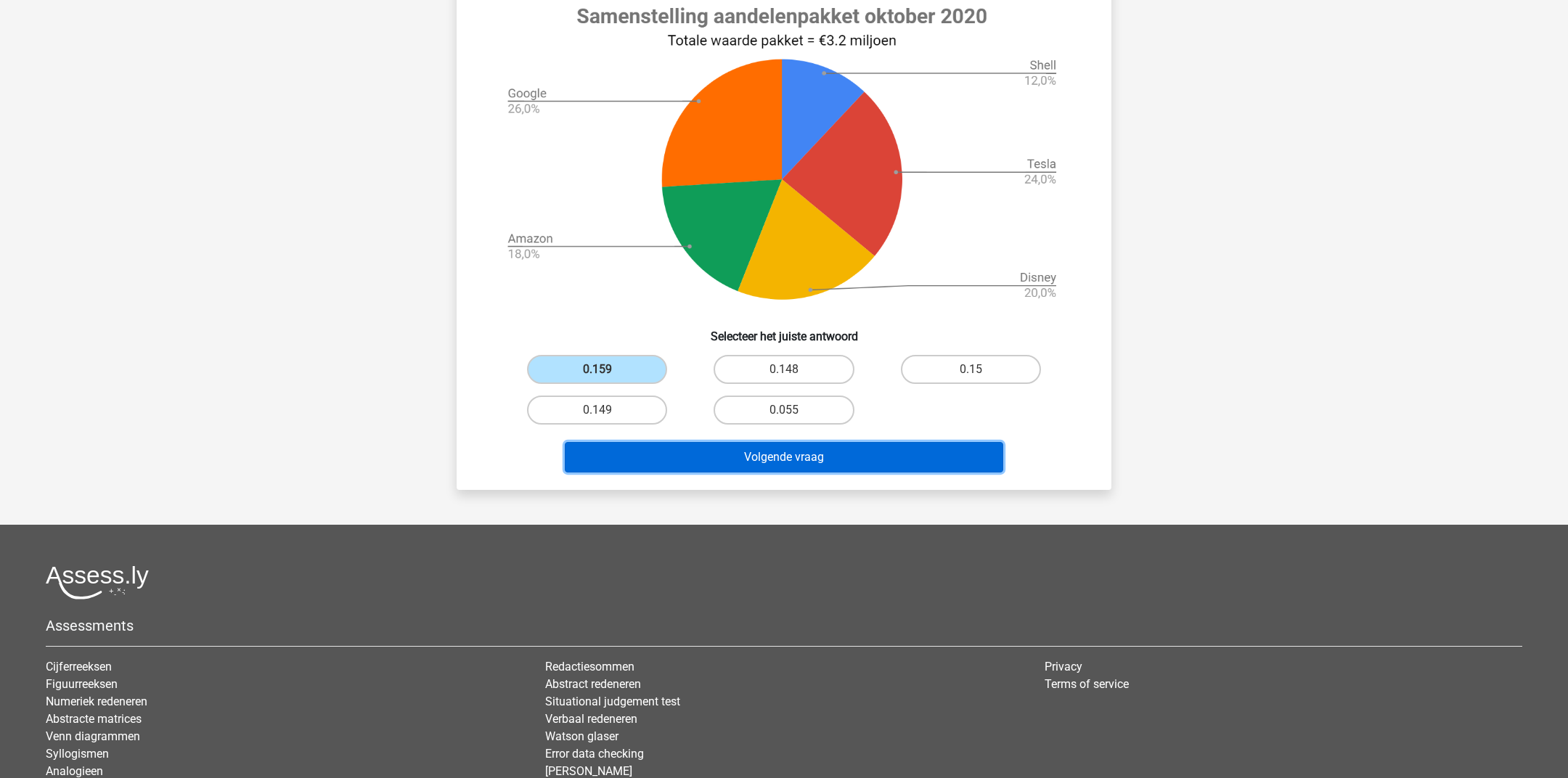
click at [611, 457] on button "Volgende vraag" at bounding box center [784, 457] width 439 height 31
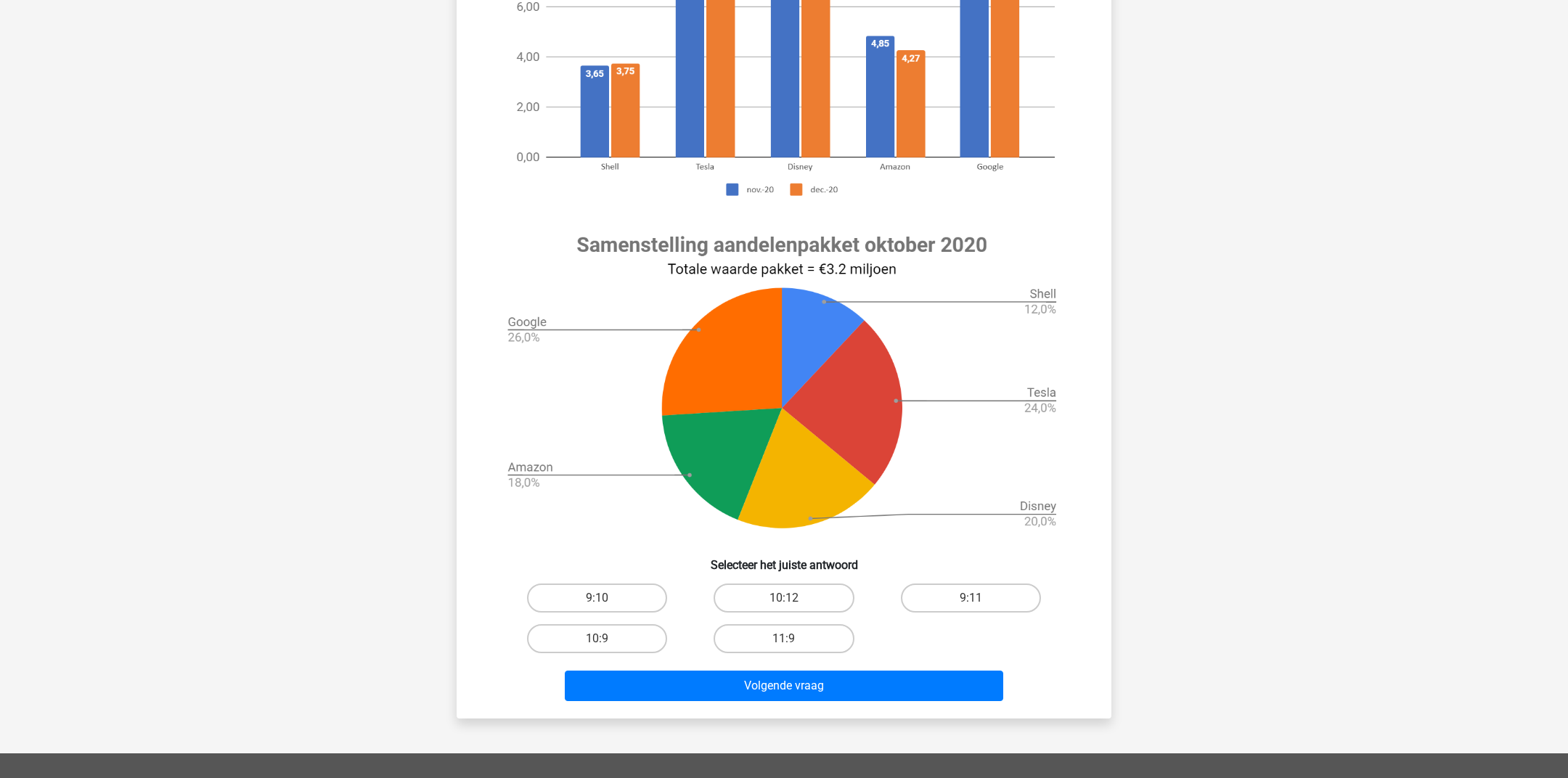
scroll to position [320, 0]
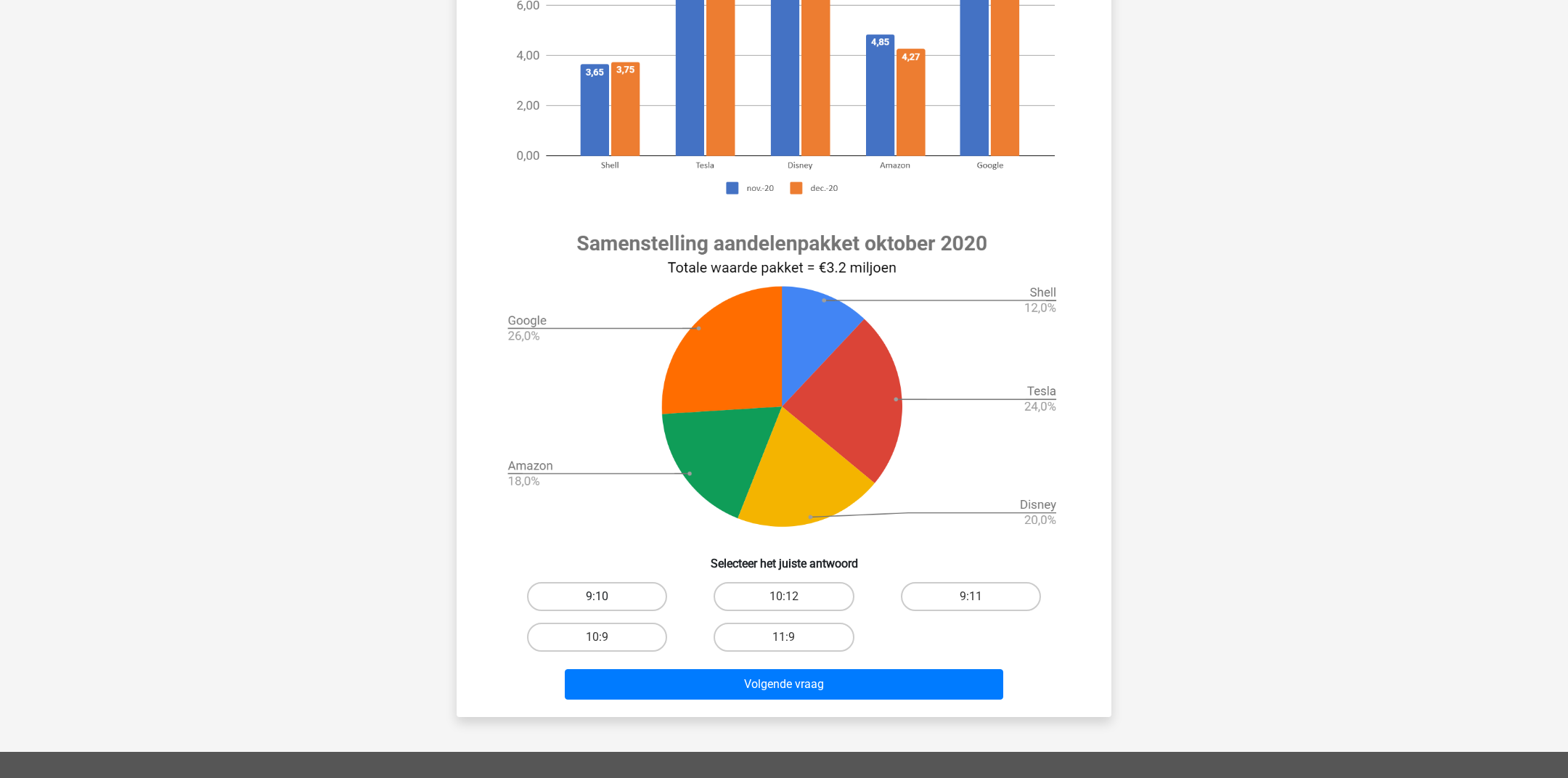
click at [637, 600] on label "9:10" at bounding box center [597, 597] width 140 height 29
click at [607, 600] on input "9:10" at bounding box center [601, 601] width 9 height 9
radio input "true"
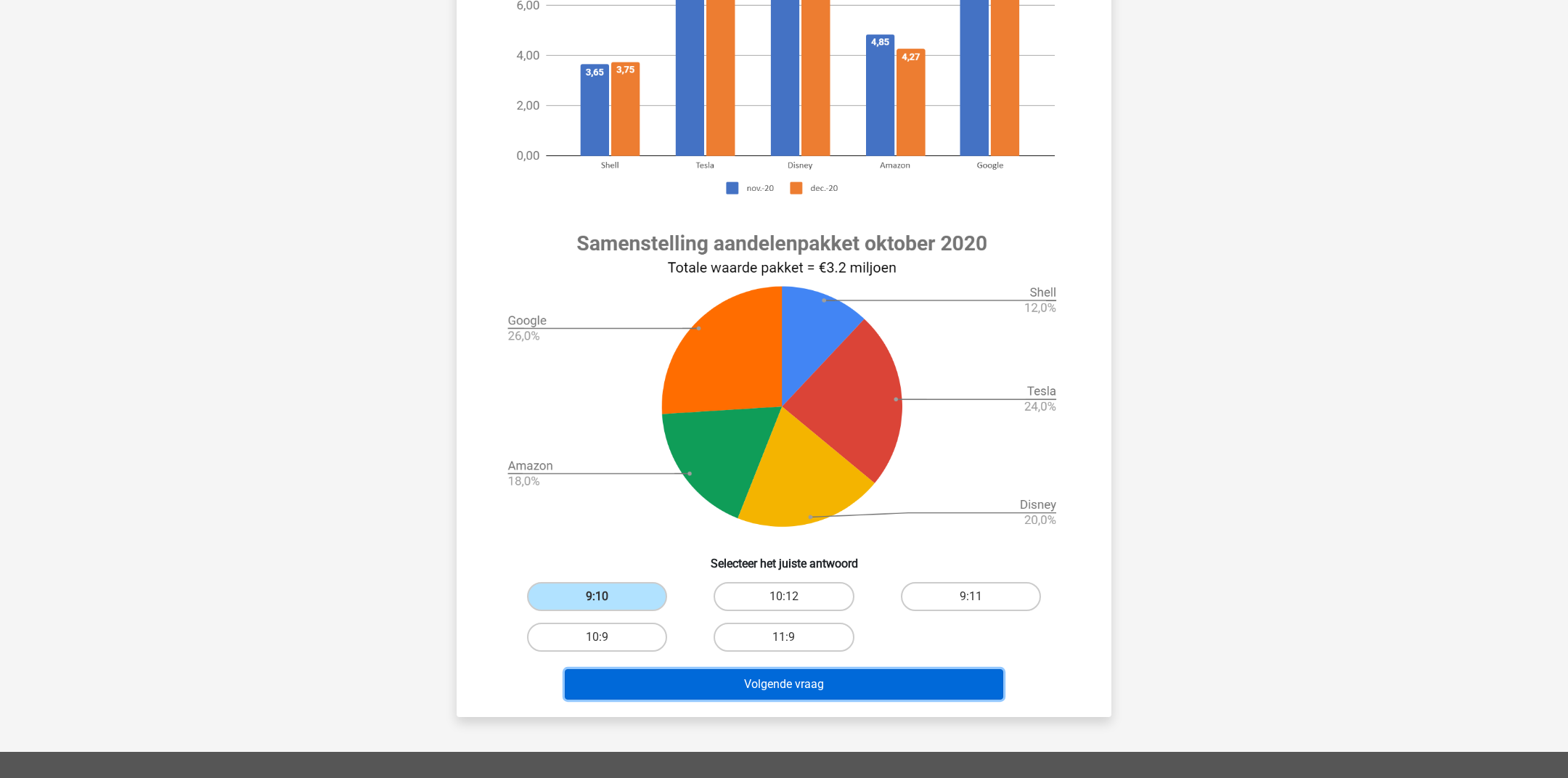
click at [644, 687] on button "Volgende vraag" at bounding box center [784, 685] width 439 height 31
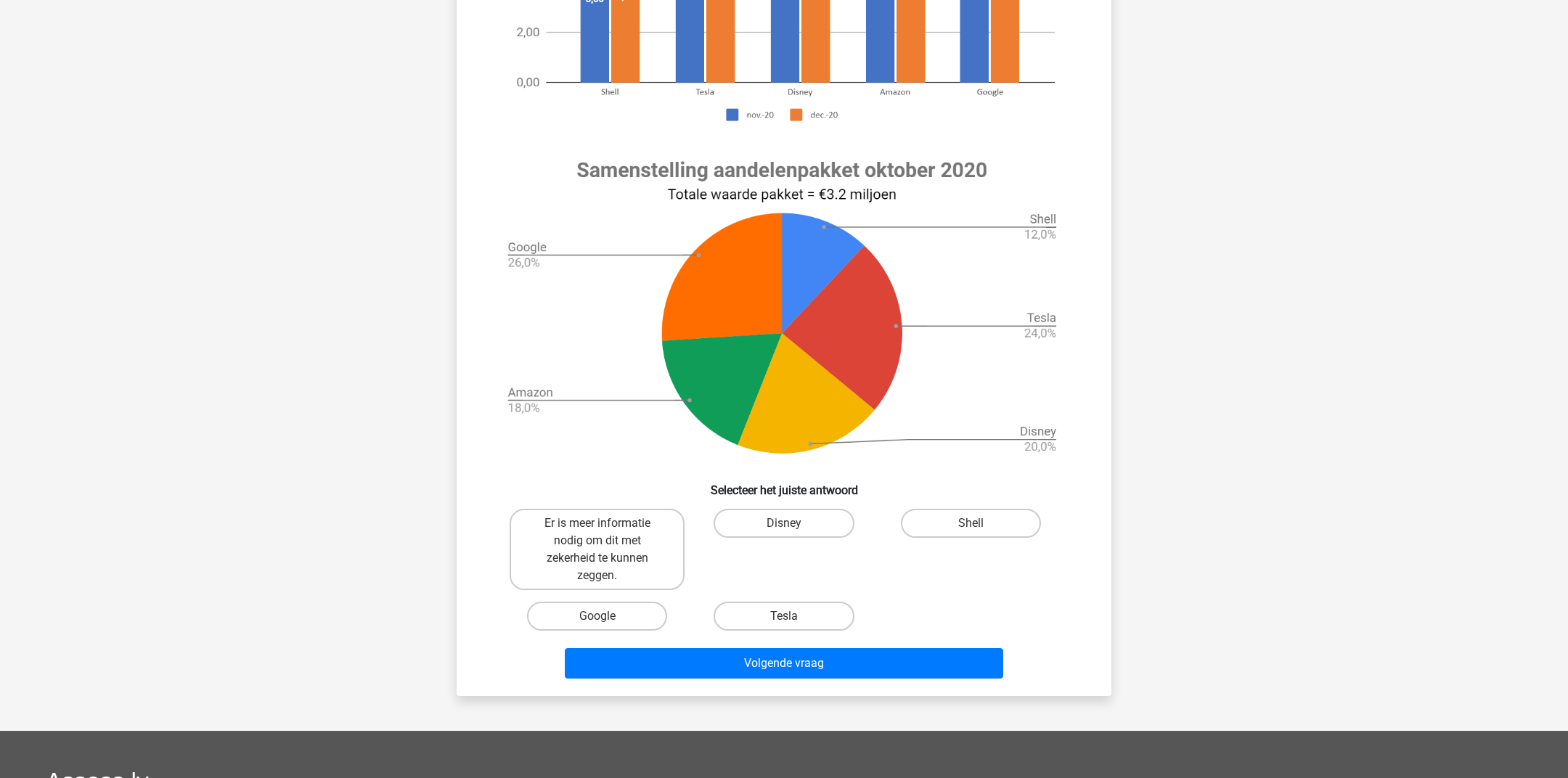
scroll to position [400, 0]
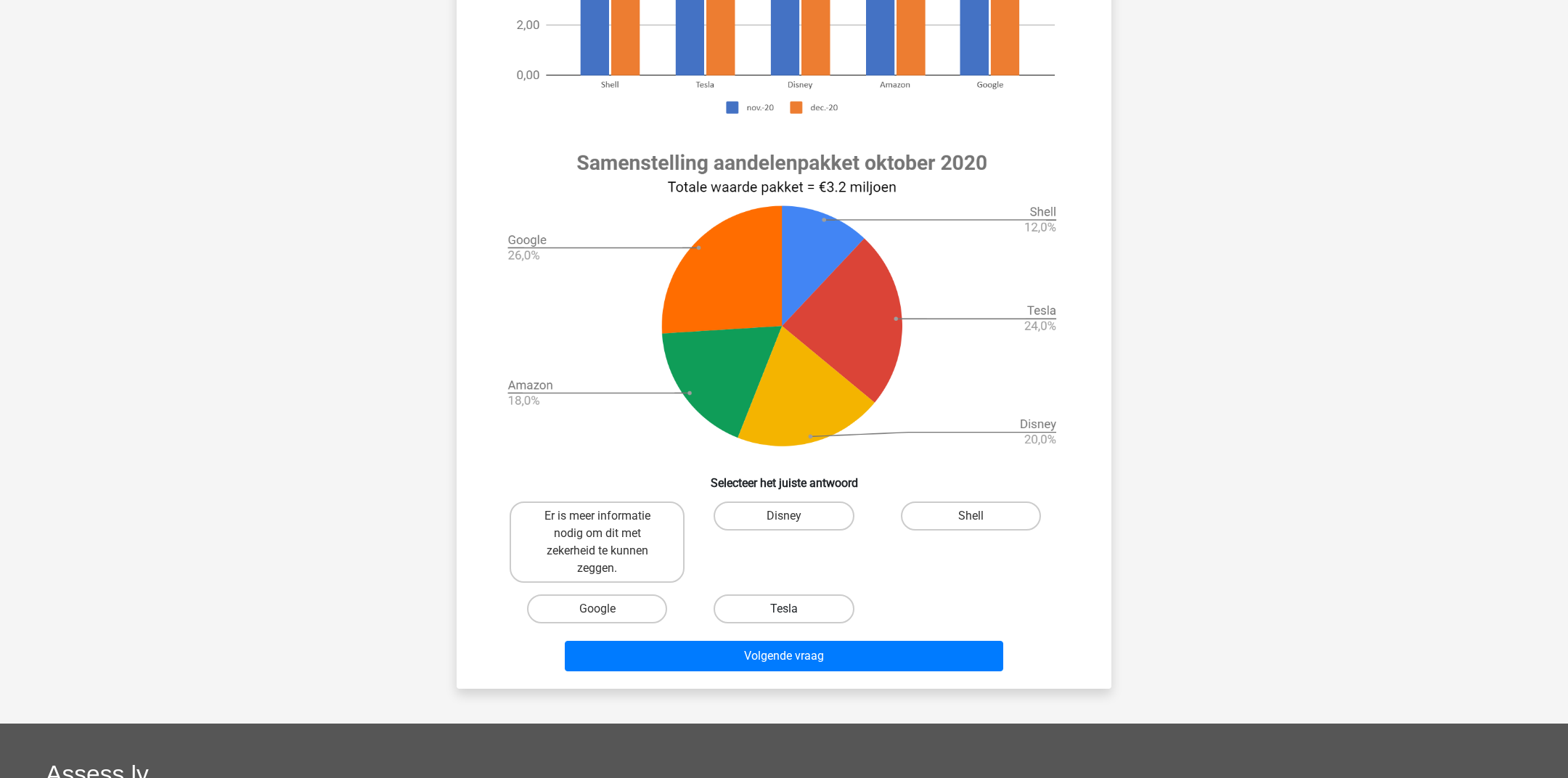
click at [765, 608] on label "Tesla" at bounding box center [784, 609] width 140 height 29
click at [784, 609] on input "Tesla" at bounding box center [788, 613] width 9 height 9
radio input "true"
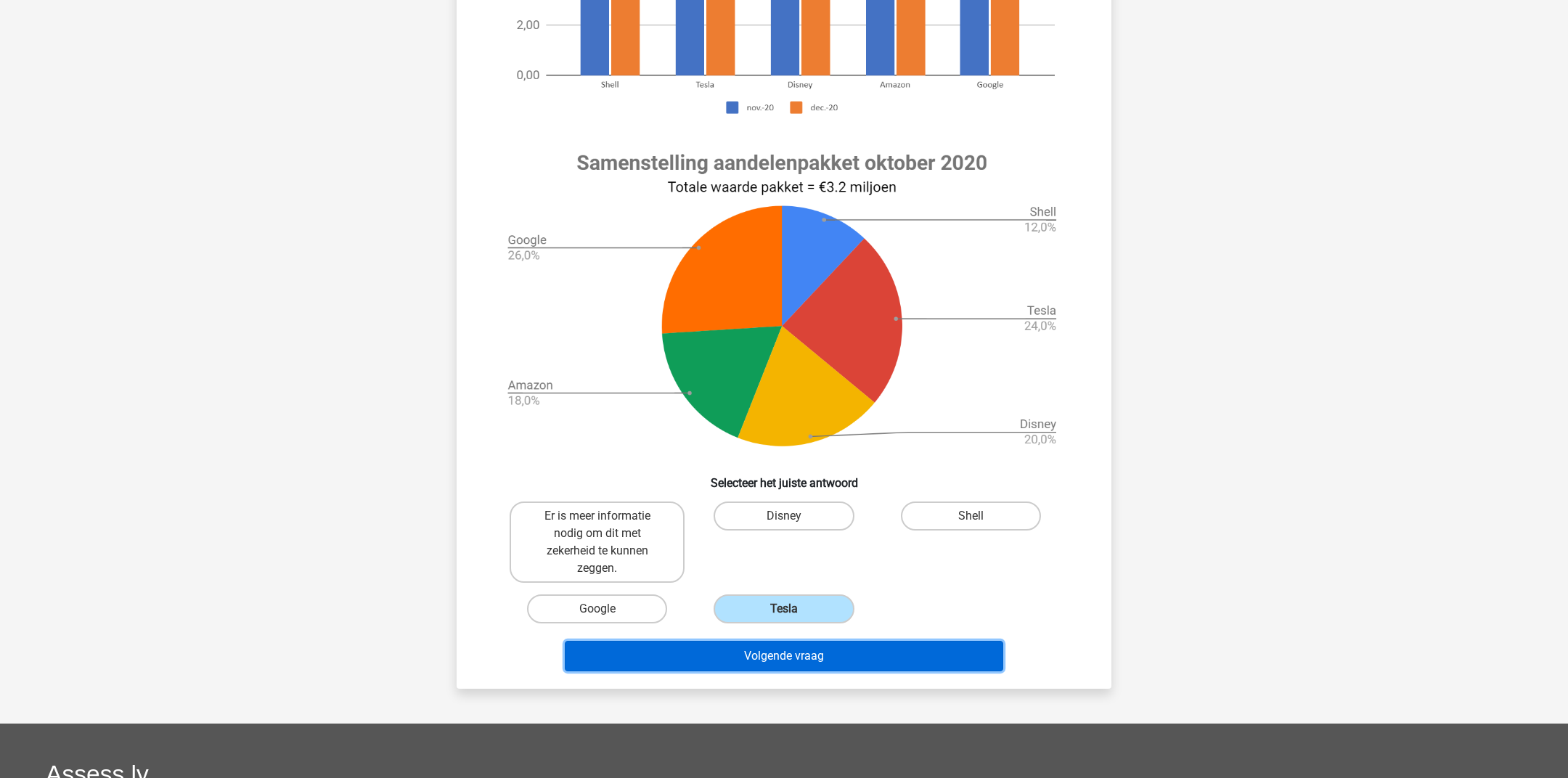
click at [760, 655] on button "Volgende vraag" at bounding box center [784, 656] width 439 height 31
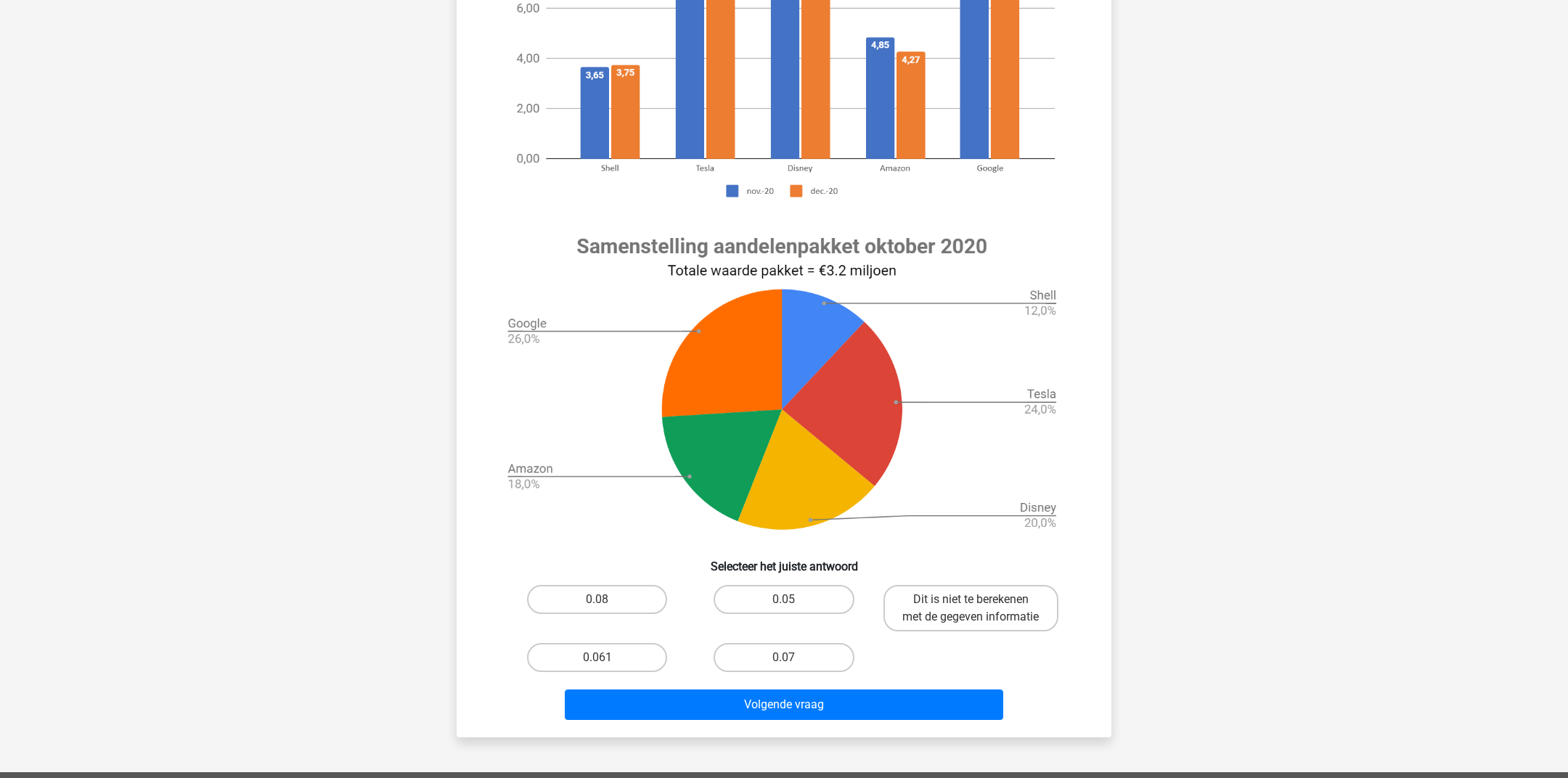
scroll to position [322, 0]
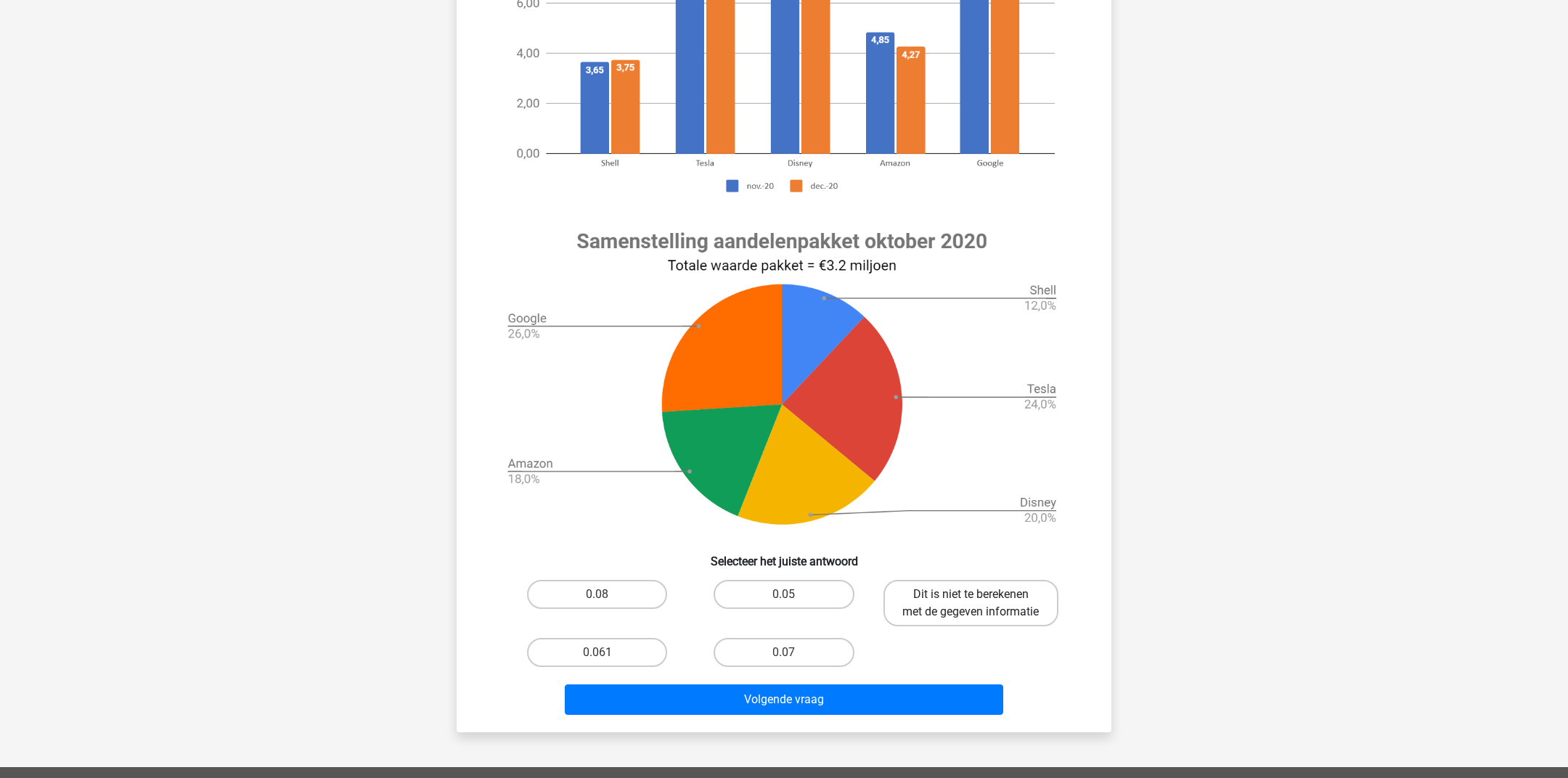
click at [917, 620] on label "Dit is niet te berekenen met de gegeven informatie" at bounding box center [970, 602] width 175 height 46
click at [970, 604] on input "Dit is niet te berekenen met de gegeven informatie" at bounding box center [975, 599] width 9 height 9
radio input "true"
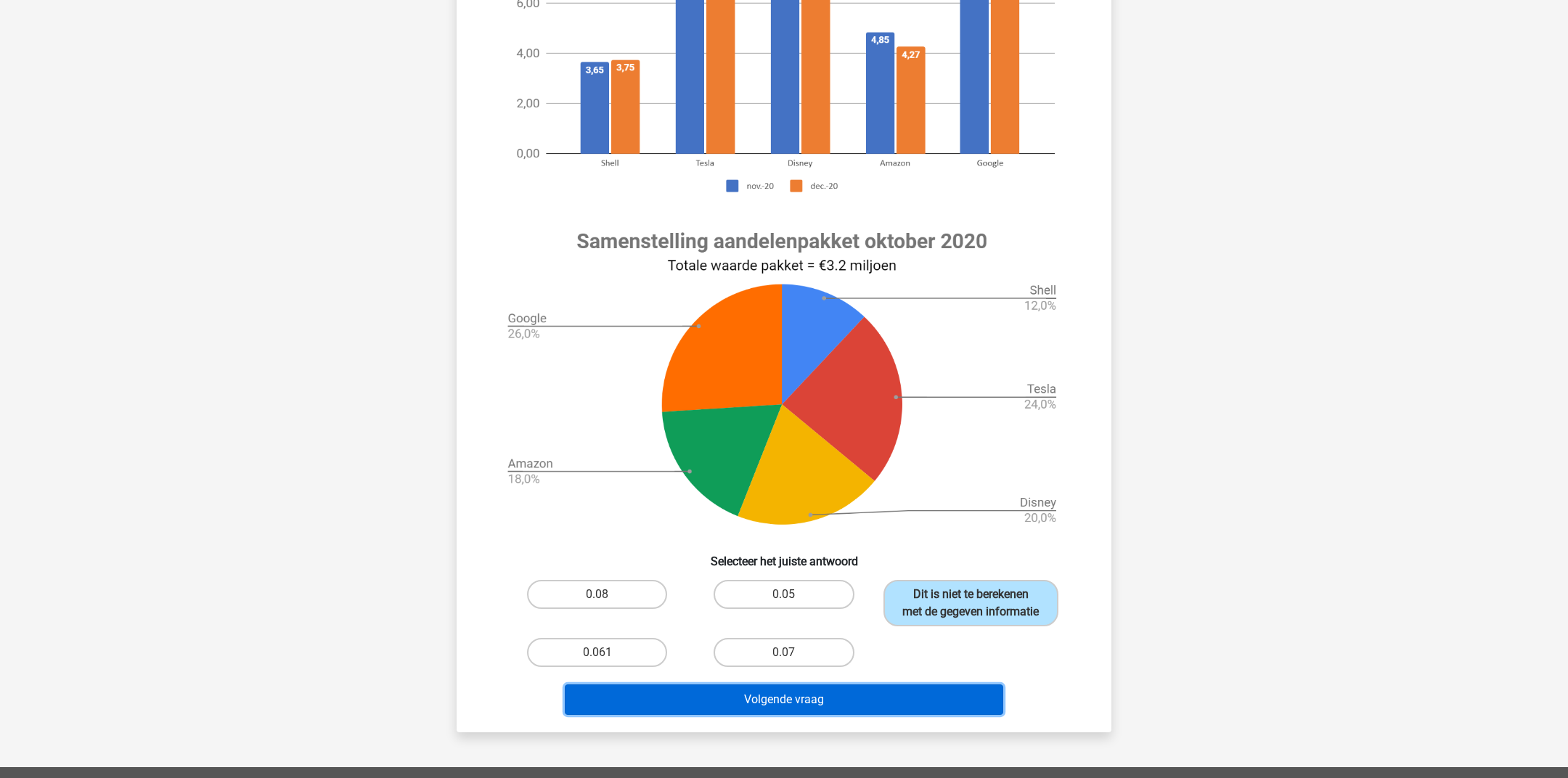
click at [822, 688] on button "Volgende vraag" at bounding box center [784, 700] width 439 height 31
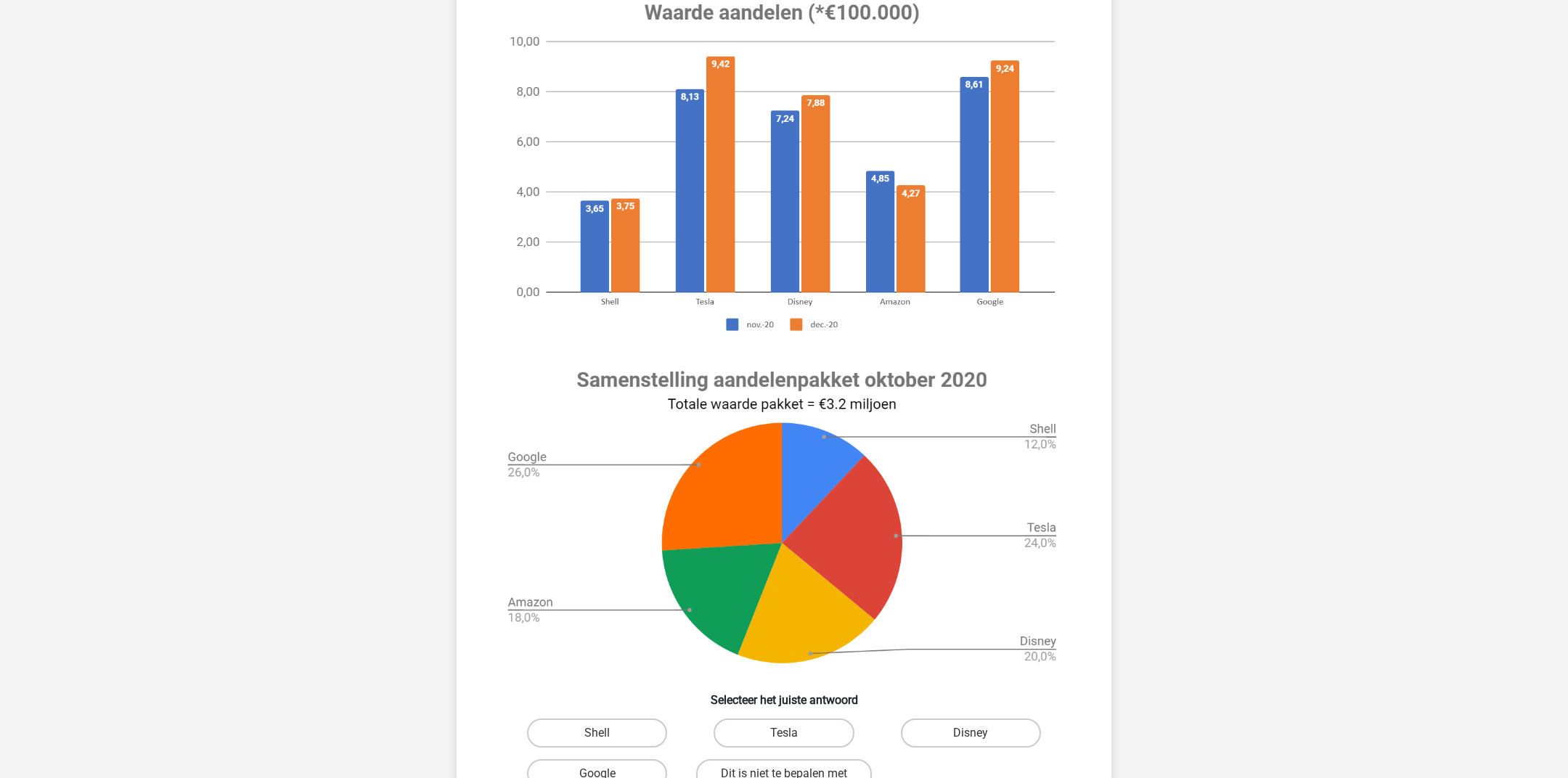
scroll to position [561, 0]
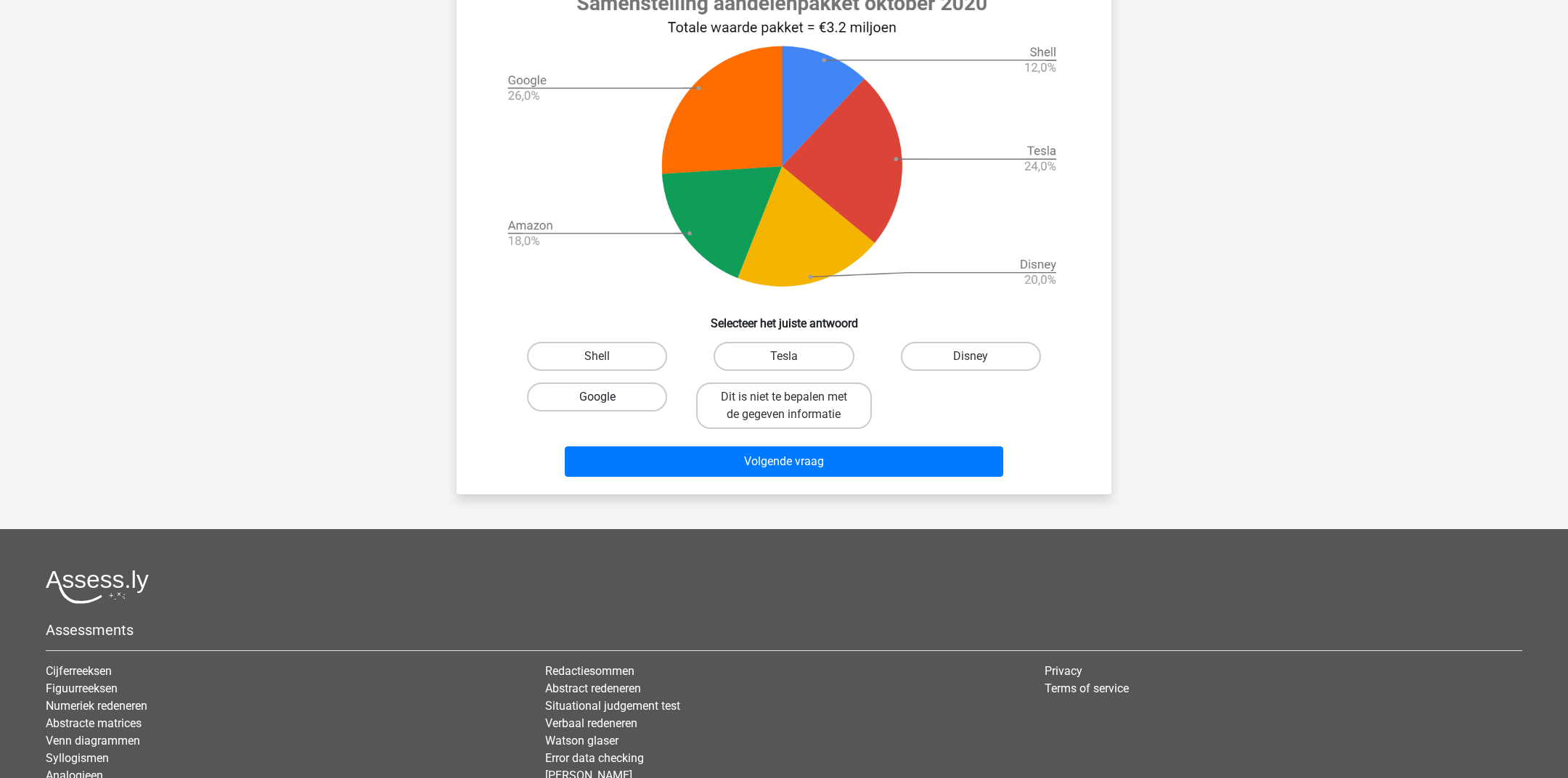
click at [619, 401] on label "Google" at bounding box center [597, 397] width 140 height 29
click at [607, 401] on input "Google" at bounding box center [601, 401] width 9 height 9
radio input "true"
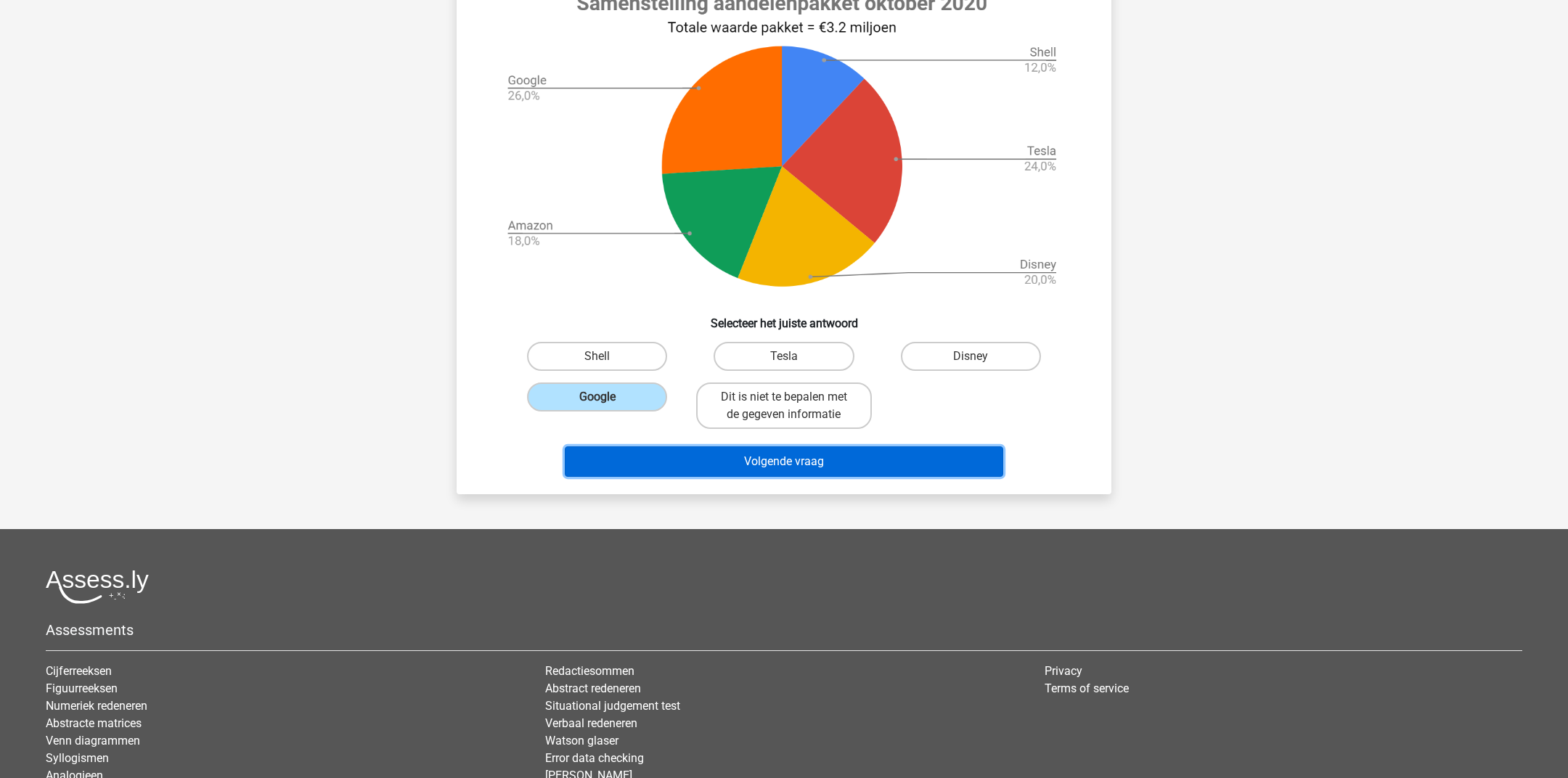
click at [617, 448] on button "Volgende vraag" at bounding box center [784, 462] width 439 height 31
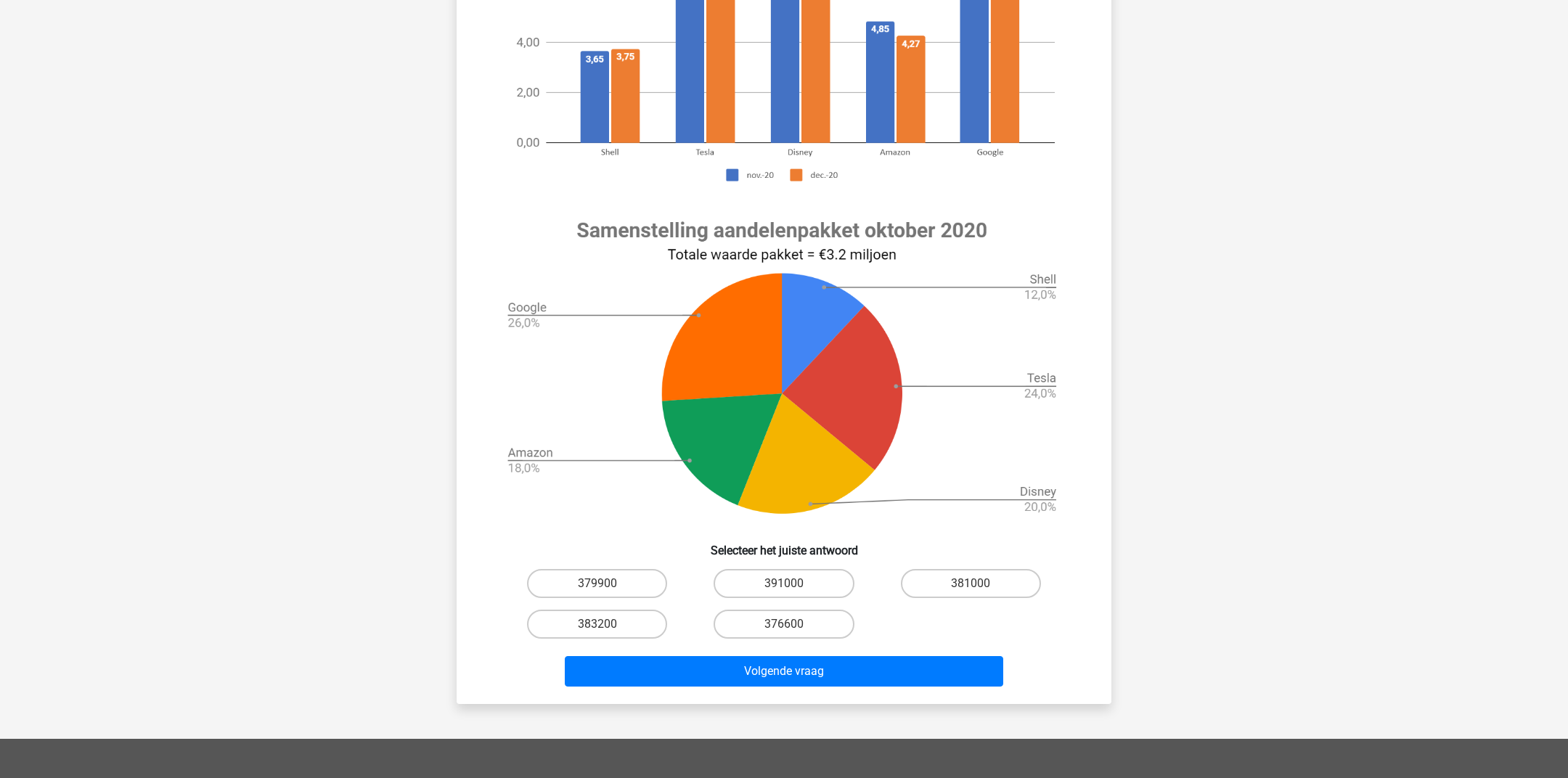
scroll to position [399, 0]
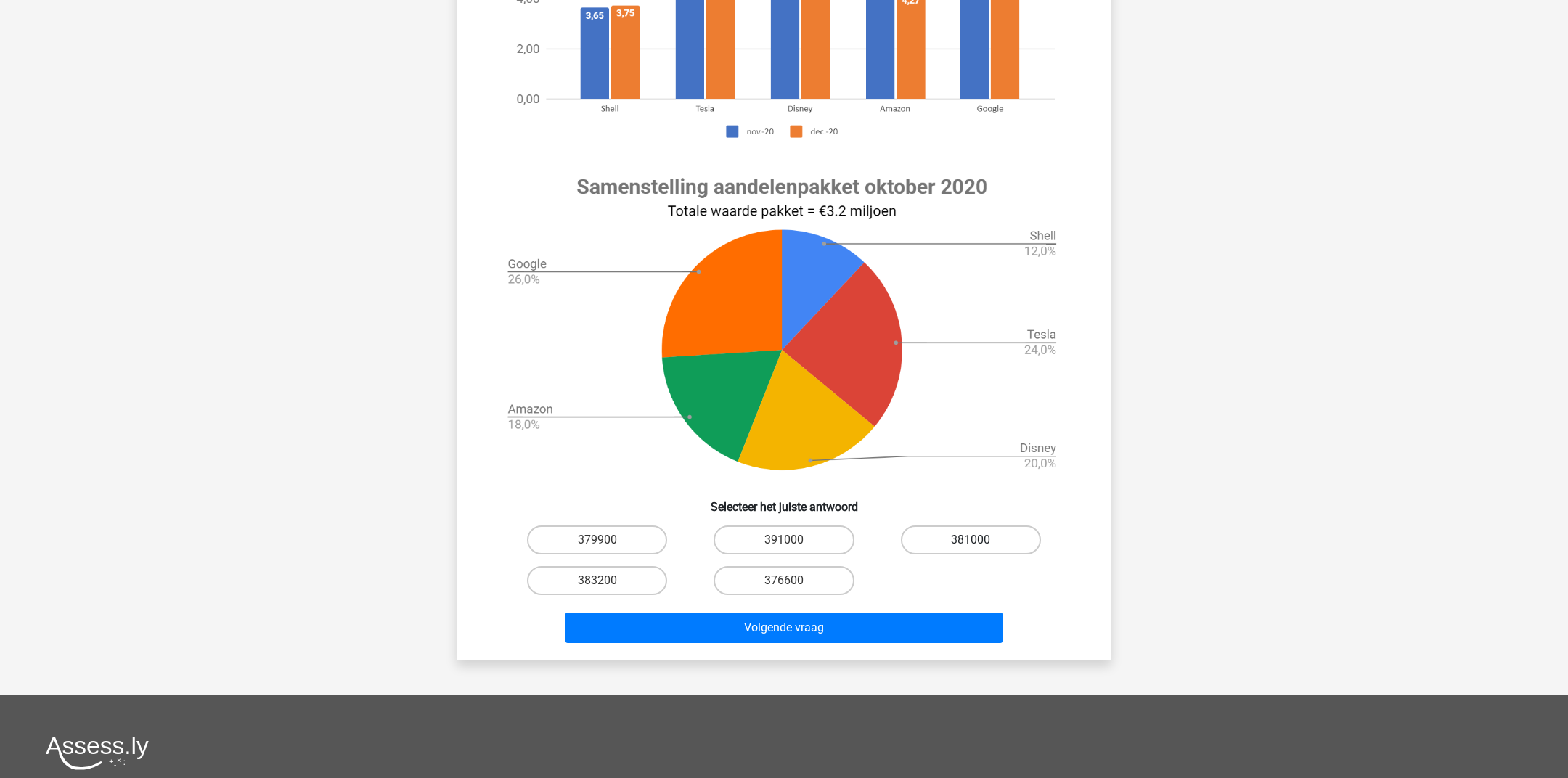
click at [950, 543] on label "381000" at bounding box center [970, 540] width 140 height 29
click at [970, 543] on input "381000" at bounding box center [975, 544] width 9 height 9
radio input "true"
click at [572, 579] on label "383200" at bounding box center [597, 581] width 140 height 29
click at [597, 581] on input "383200" at bounding box center [601, 585] width 9 height 9
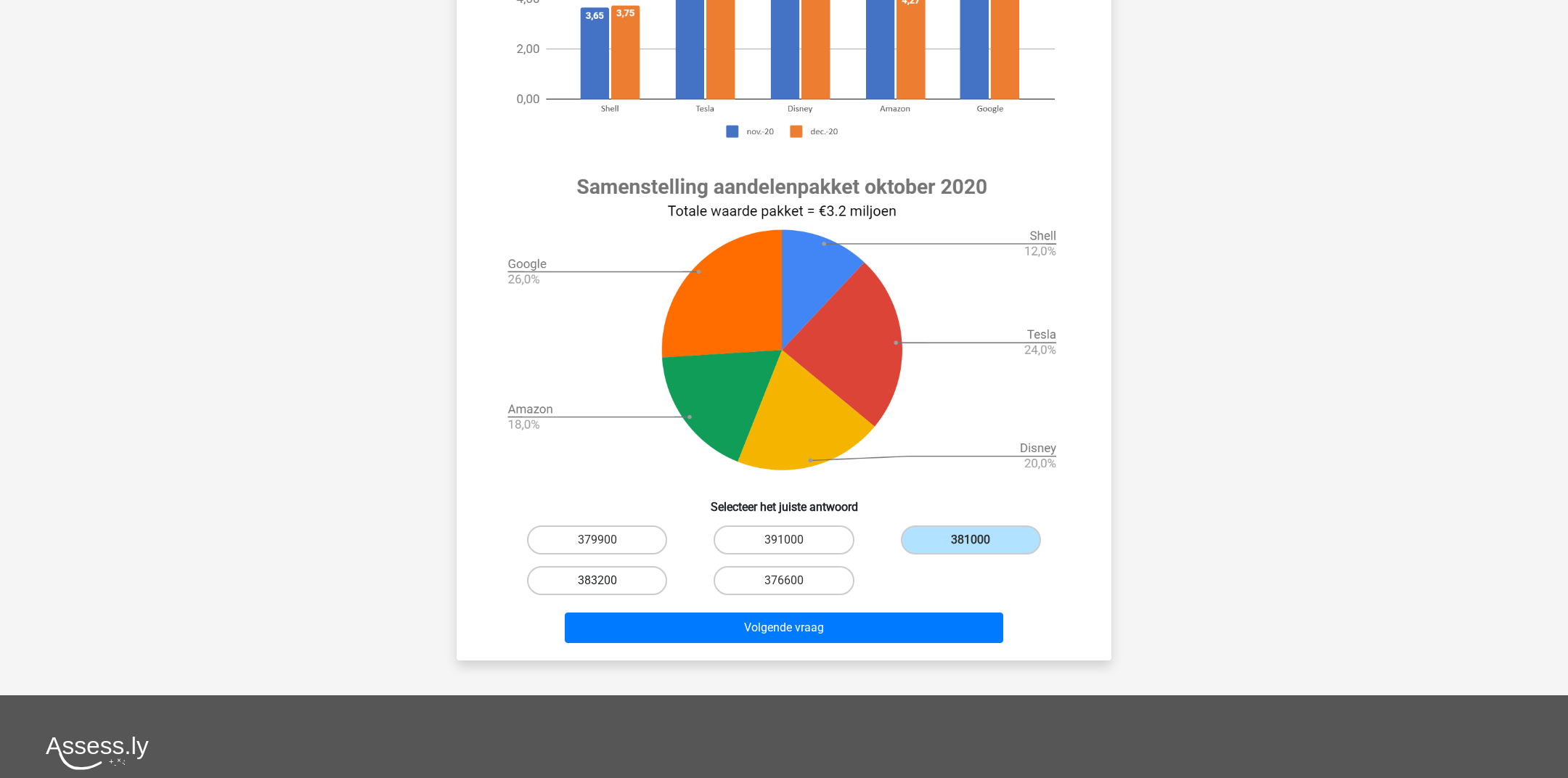
radio input "true"
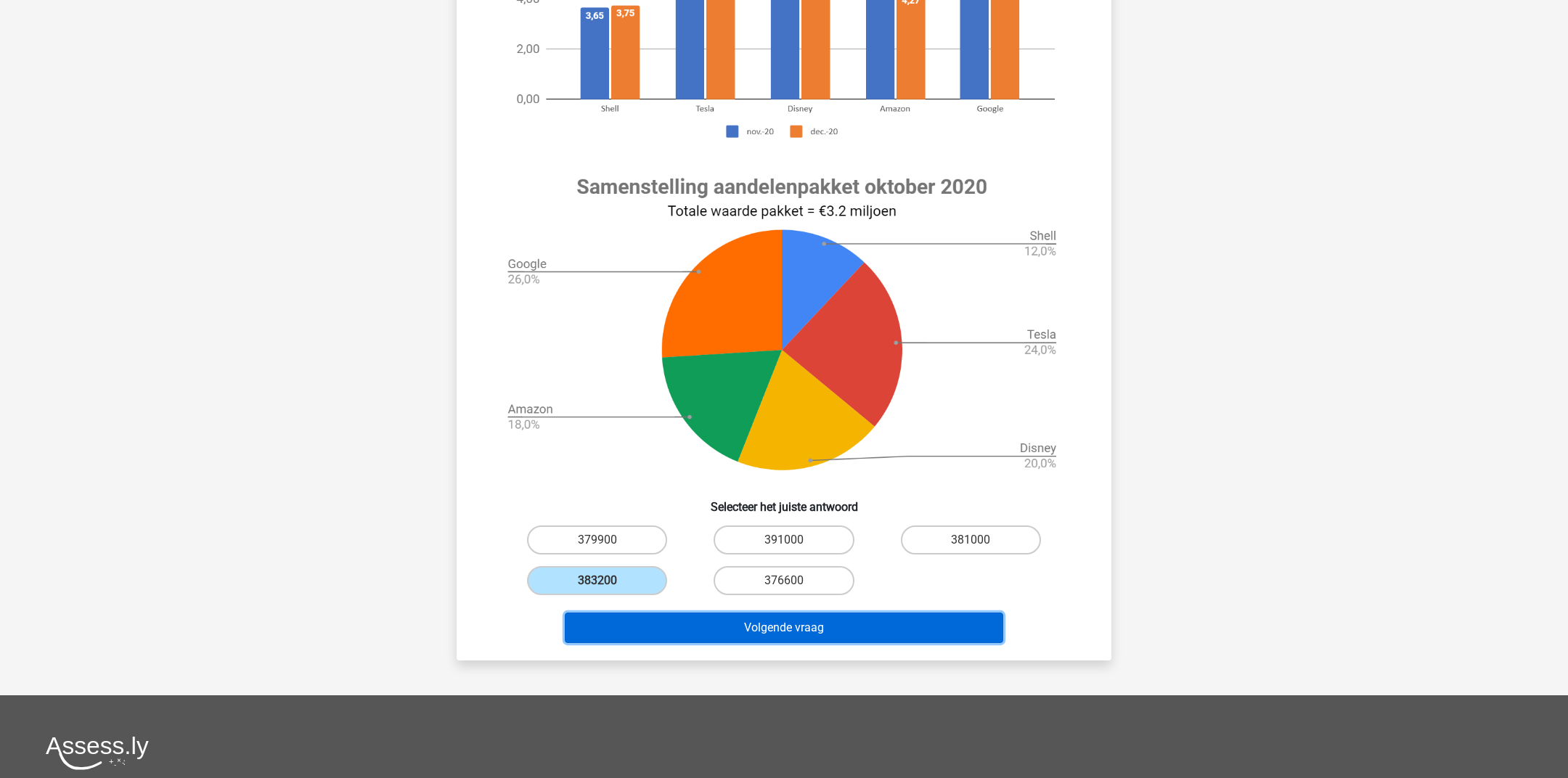
click at [655, 630] on button "Volgende vraag" at bounding box center [784, 628] width 439 height 31
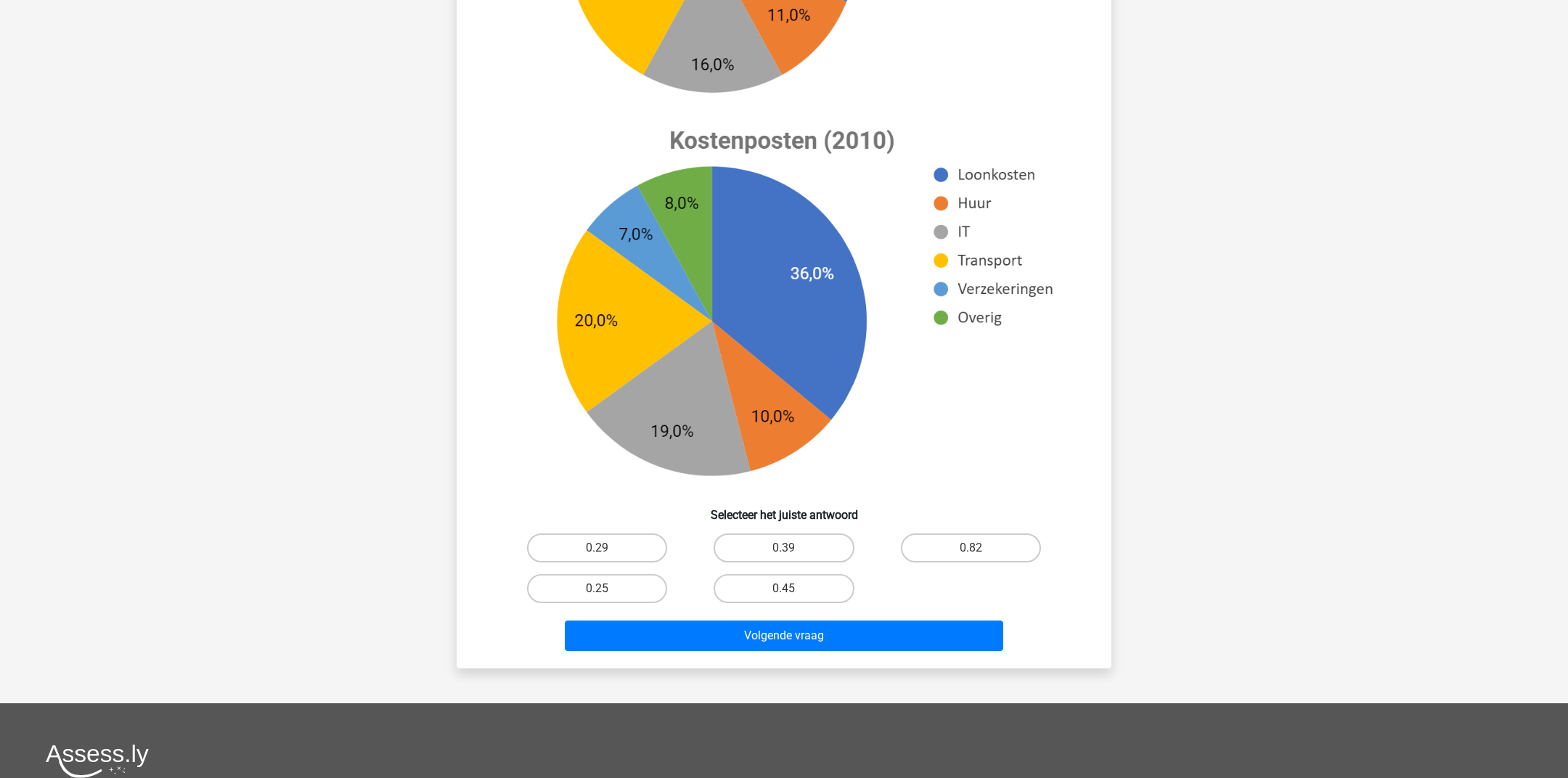
scroll to position [416, 0]
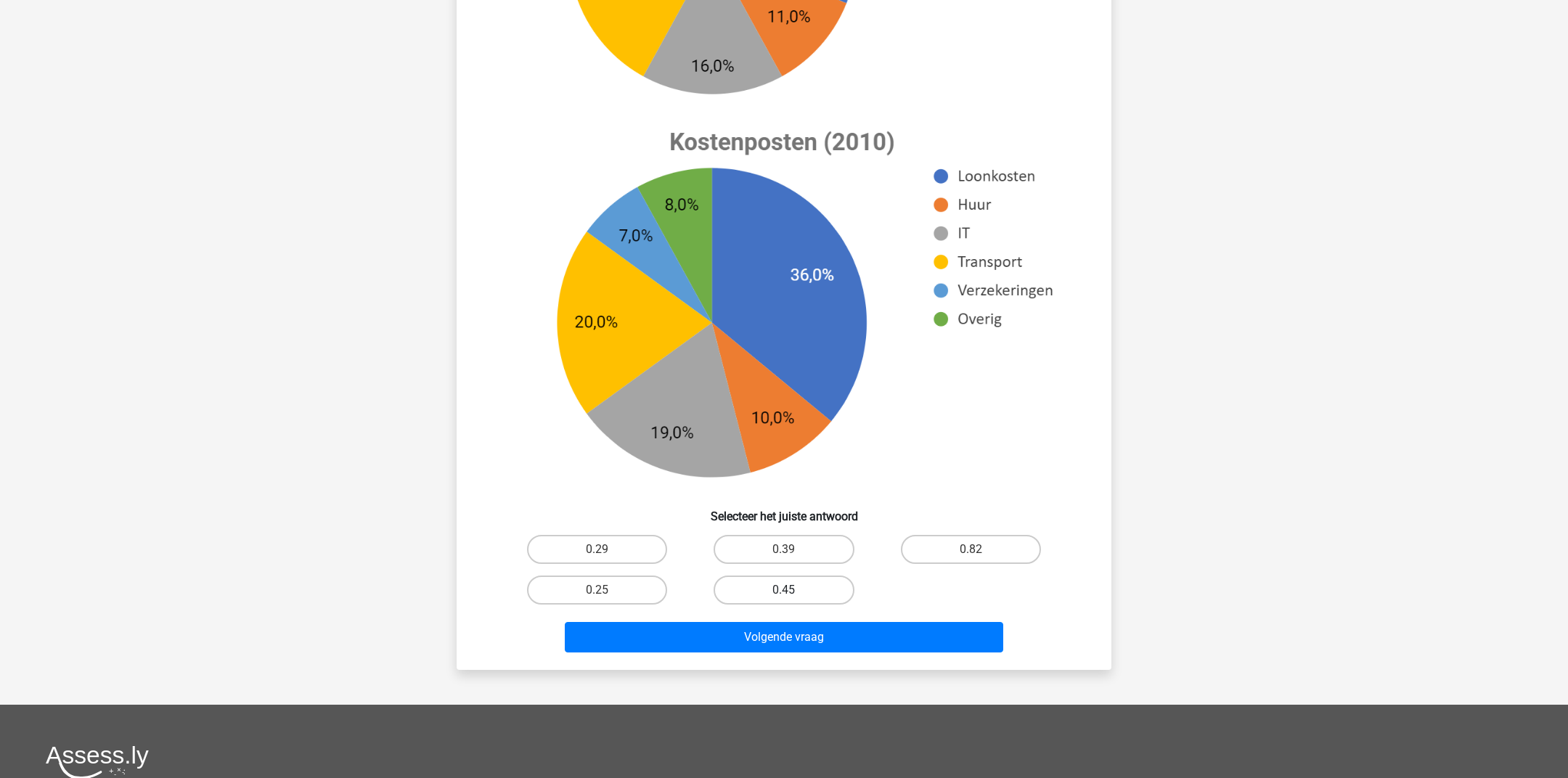
click at [759, 590] on label "0.45" at bounding box center [784, 590] width 140 height 29
click at [784, 590] on input "0.45" at bounding box center [788, 594] width 9 height 9
radio input "true"
click at [707, 657] on div "De totale kosten zijn vanaf 2000 in totaal met 25% gegroeid. Hoeveel % hoger wa…" at bounding box center [784, 178] width 655 height 984
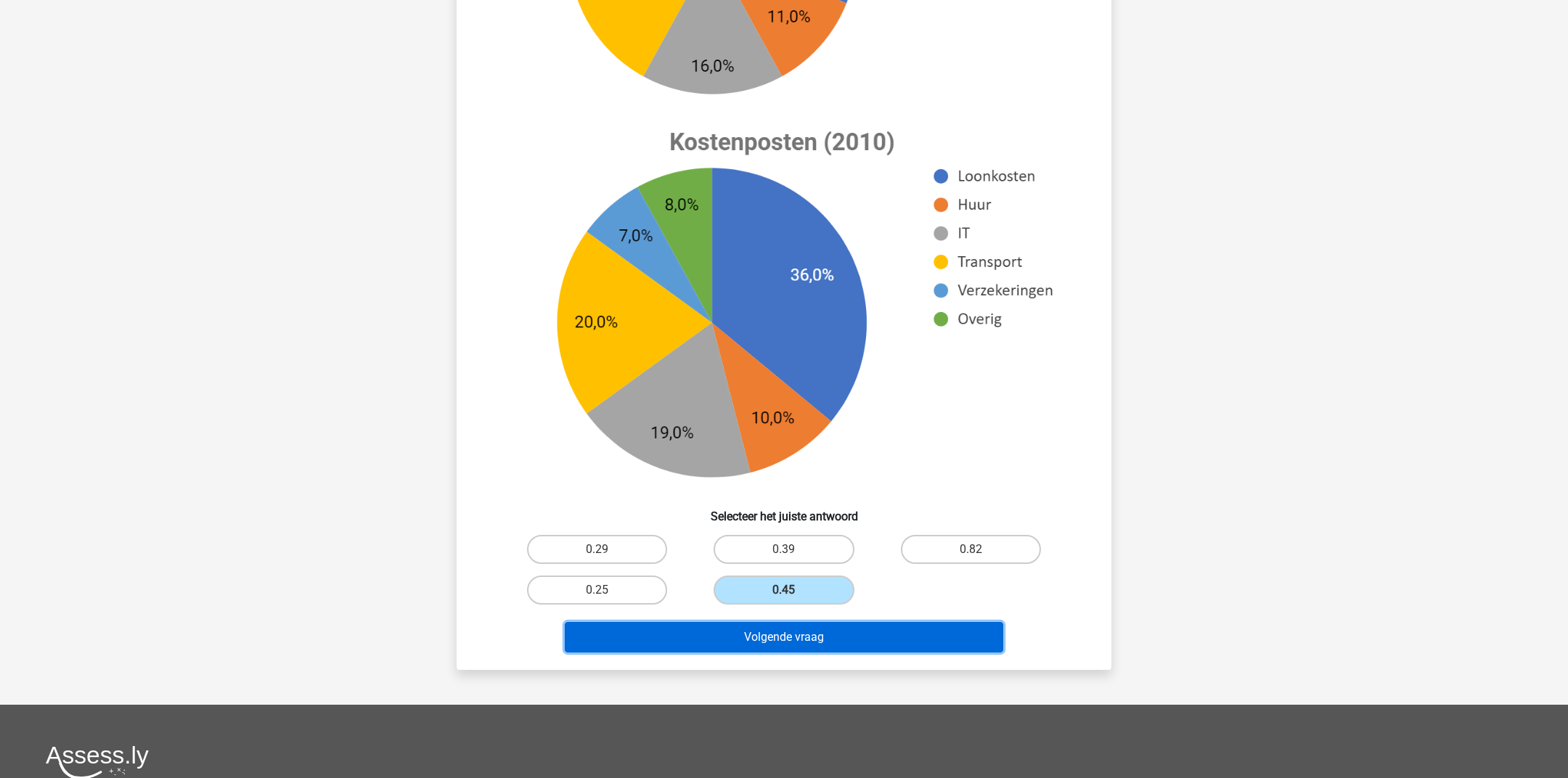
click at [700, 645] on button "Volgende vraag" at bounding box center [784, 638] width 439 height 31
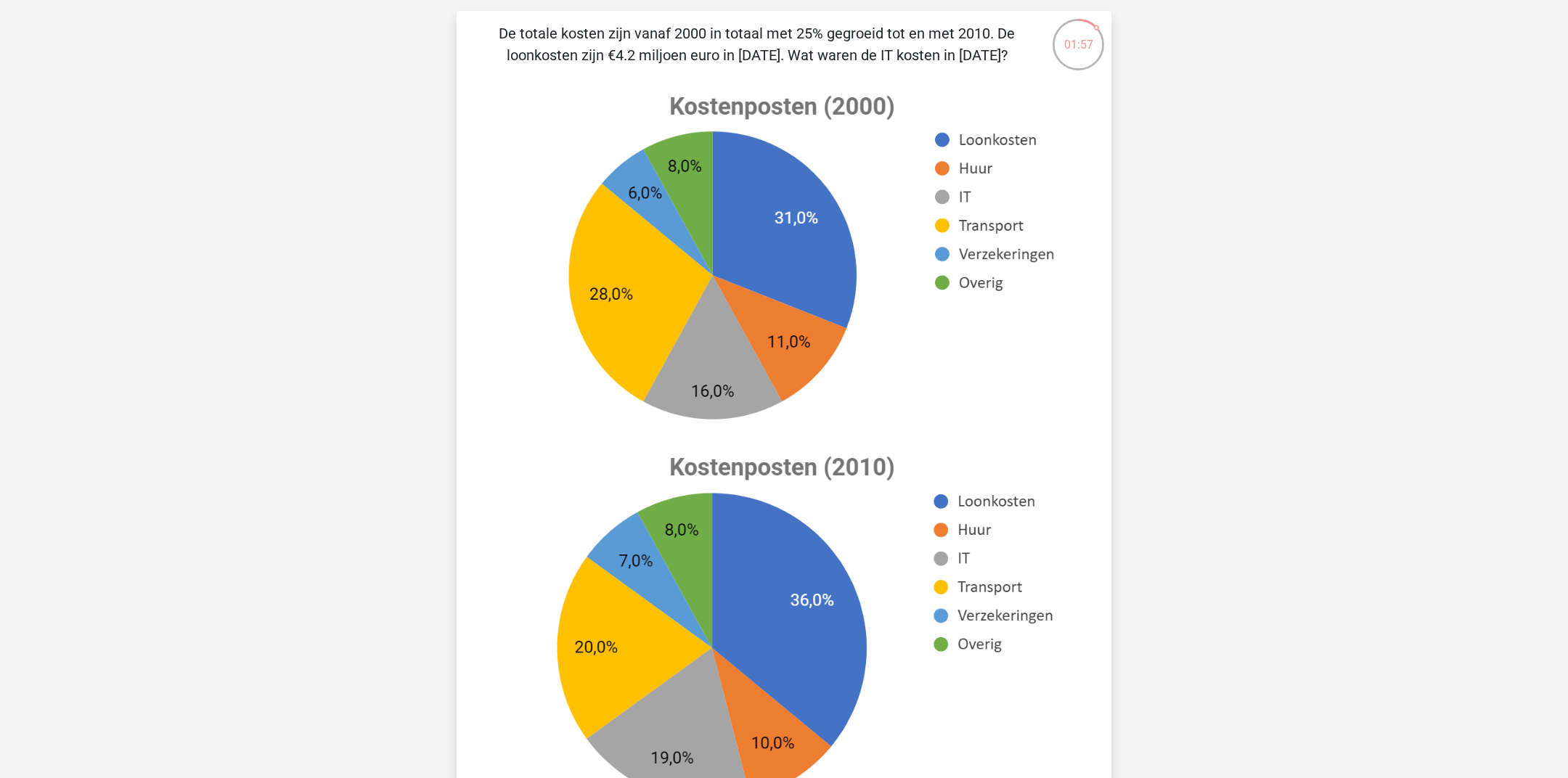
scroll to position [91, 0]
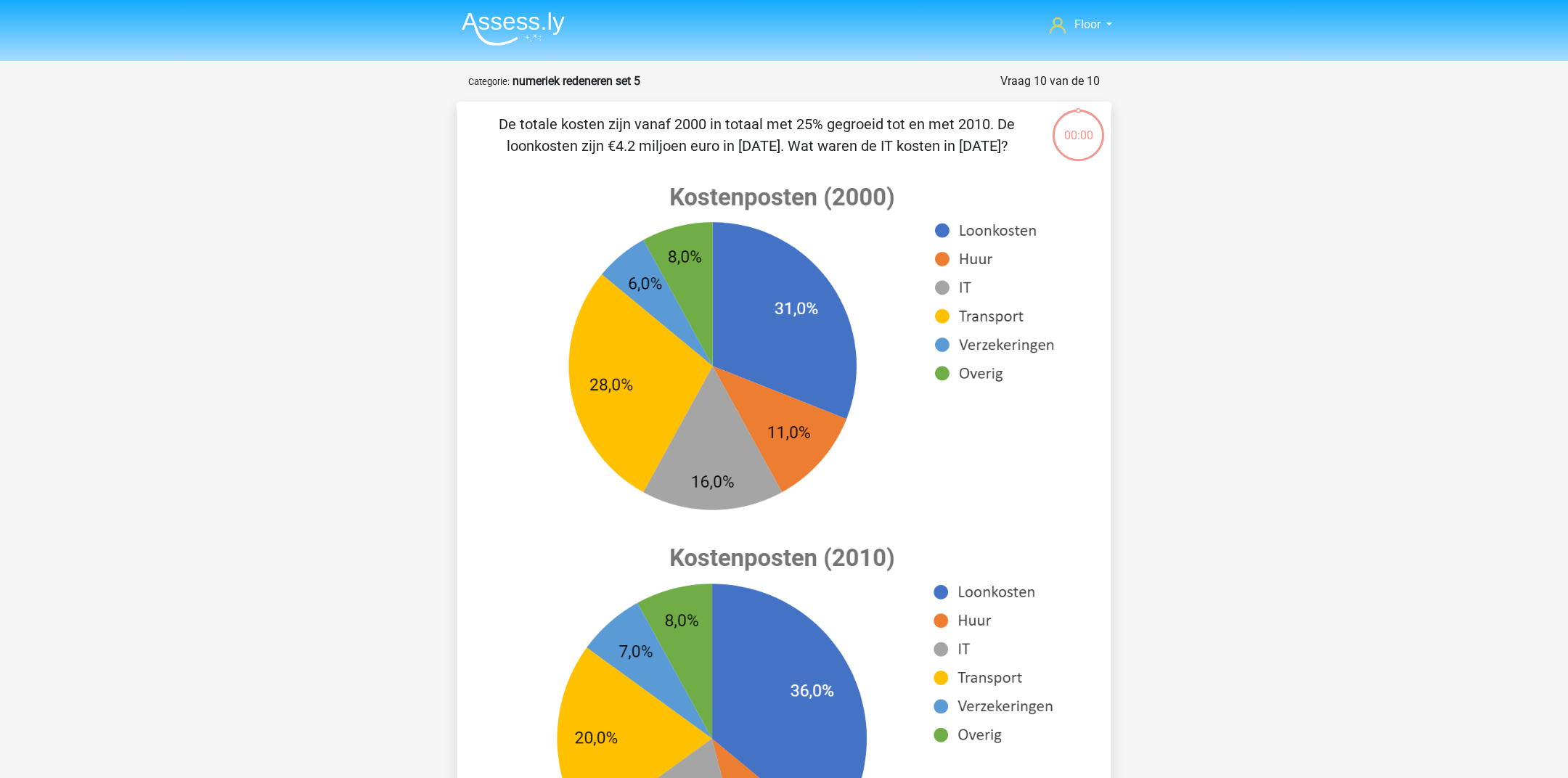
scroll to position [91, 0]
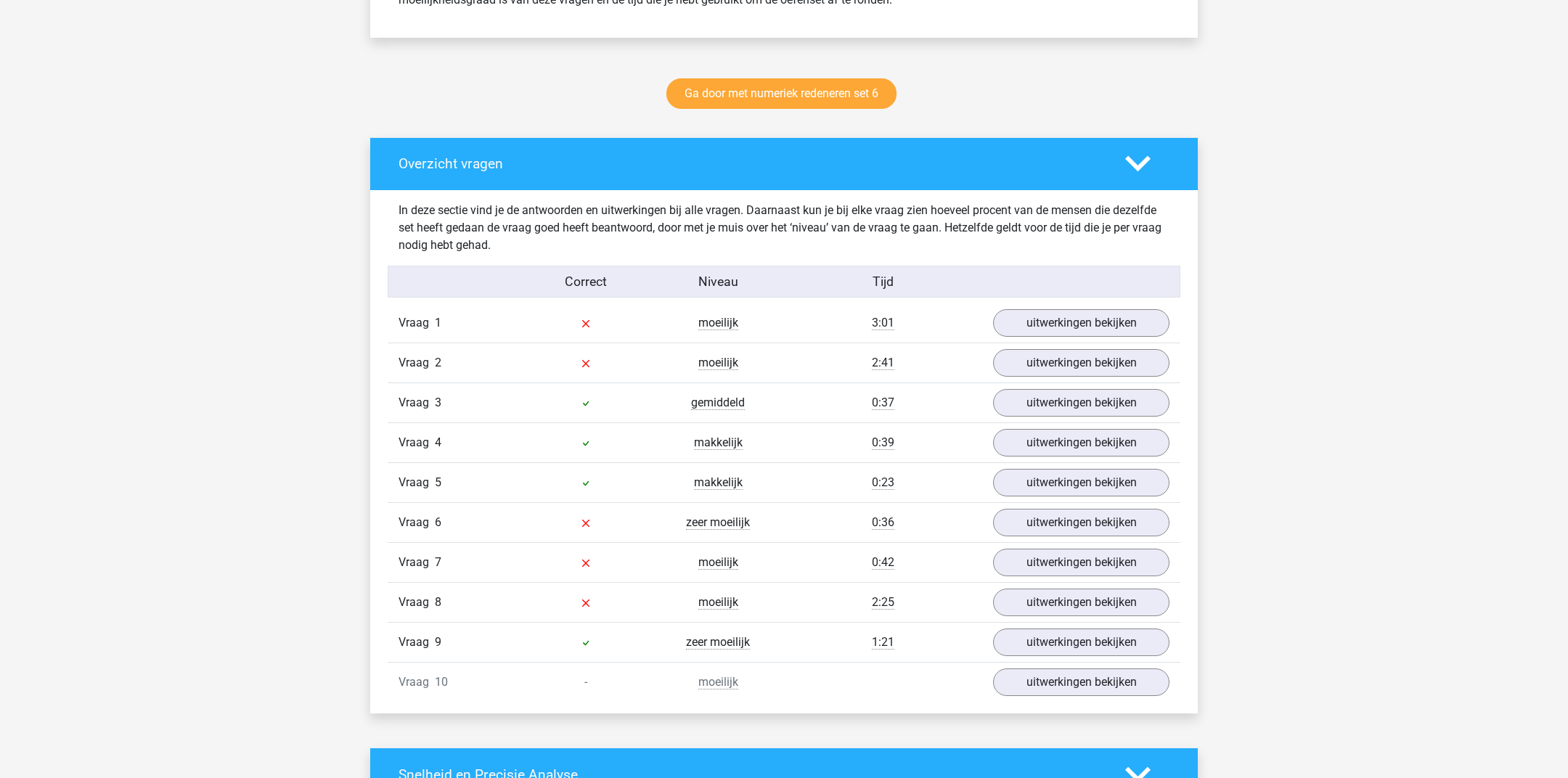
scroll to position [701, 0]
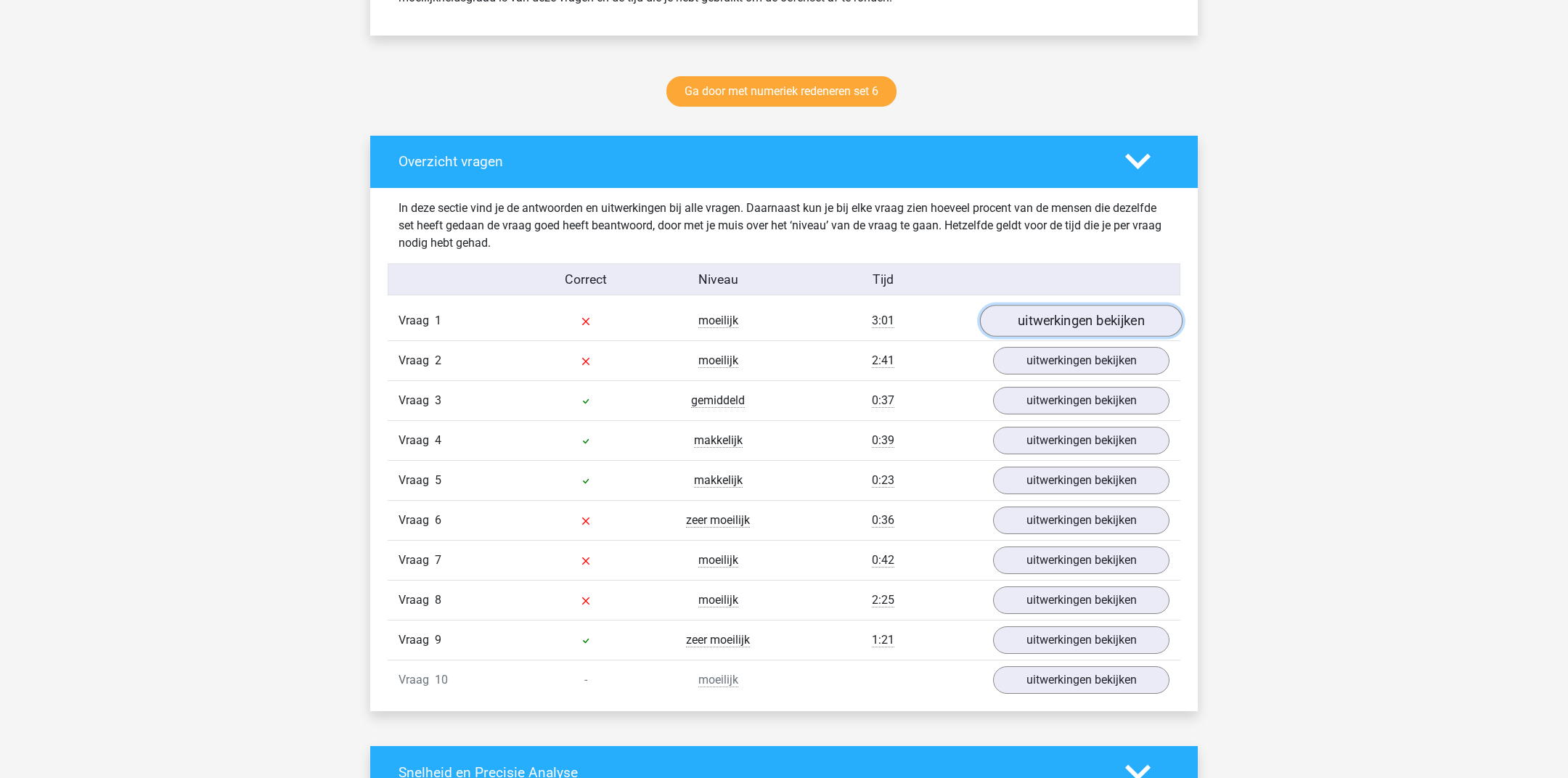
click at [1090, 317] on link "uitwerkingen bekijken" at bounding box center [1082, 320] width 203 height 32
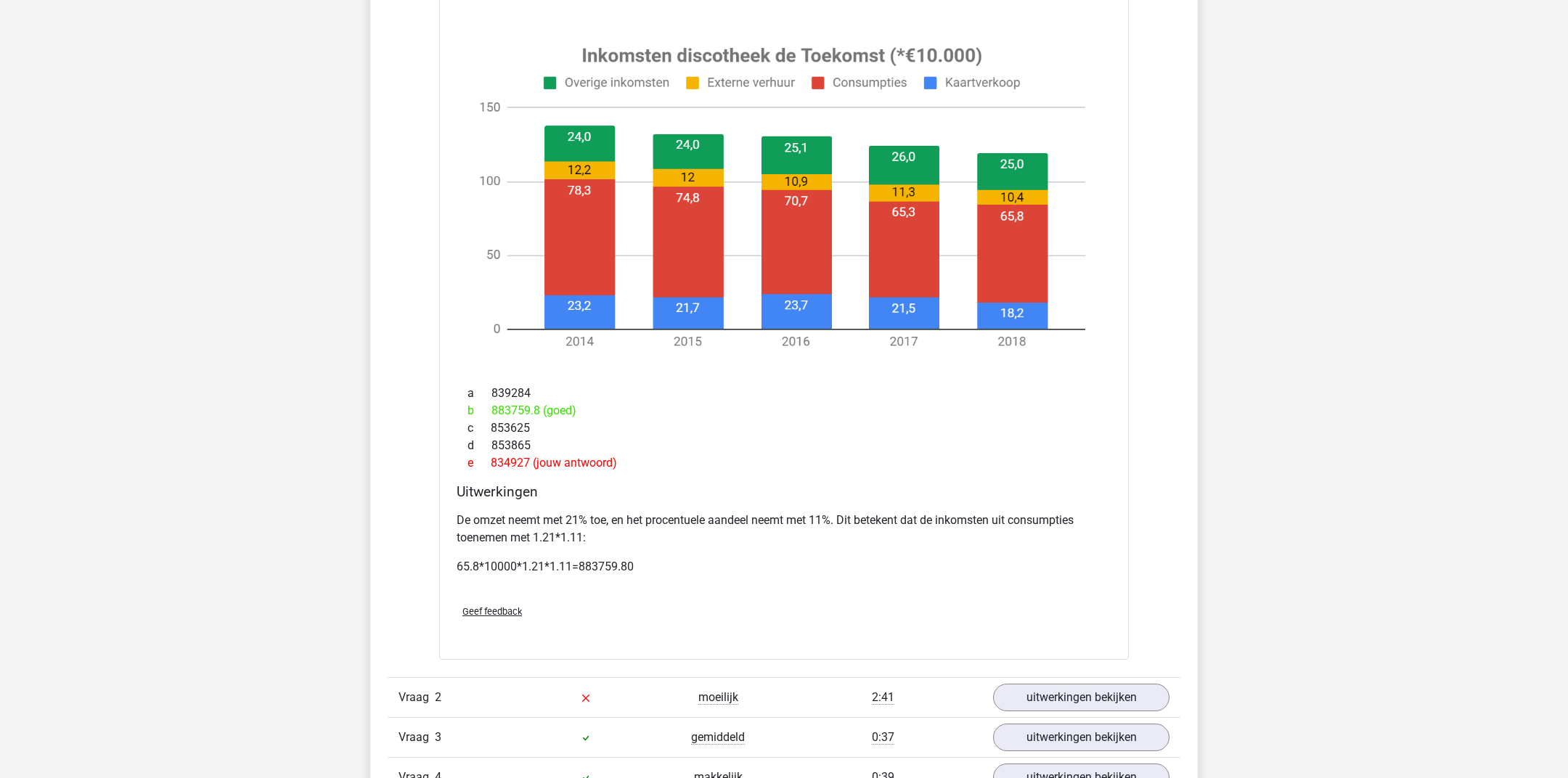
scroll to position [1491, 0]
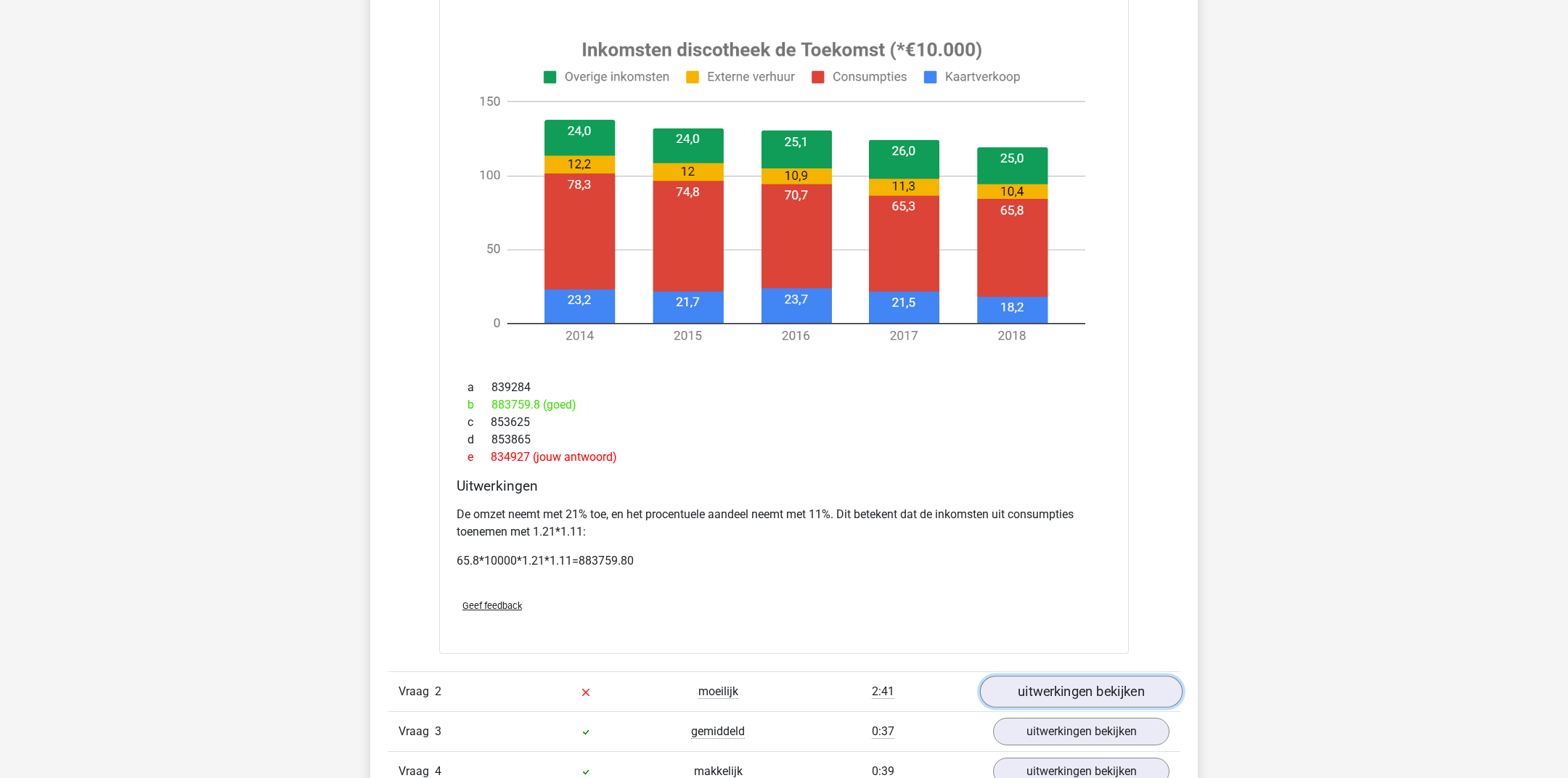
click at [1088, 689] on link "uitwerkingen bekijken" at bounding box center [1082, 691] width 203 height 32
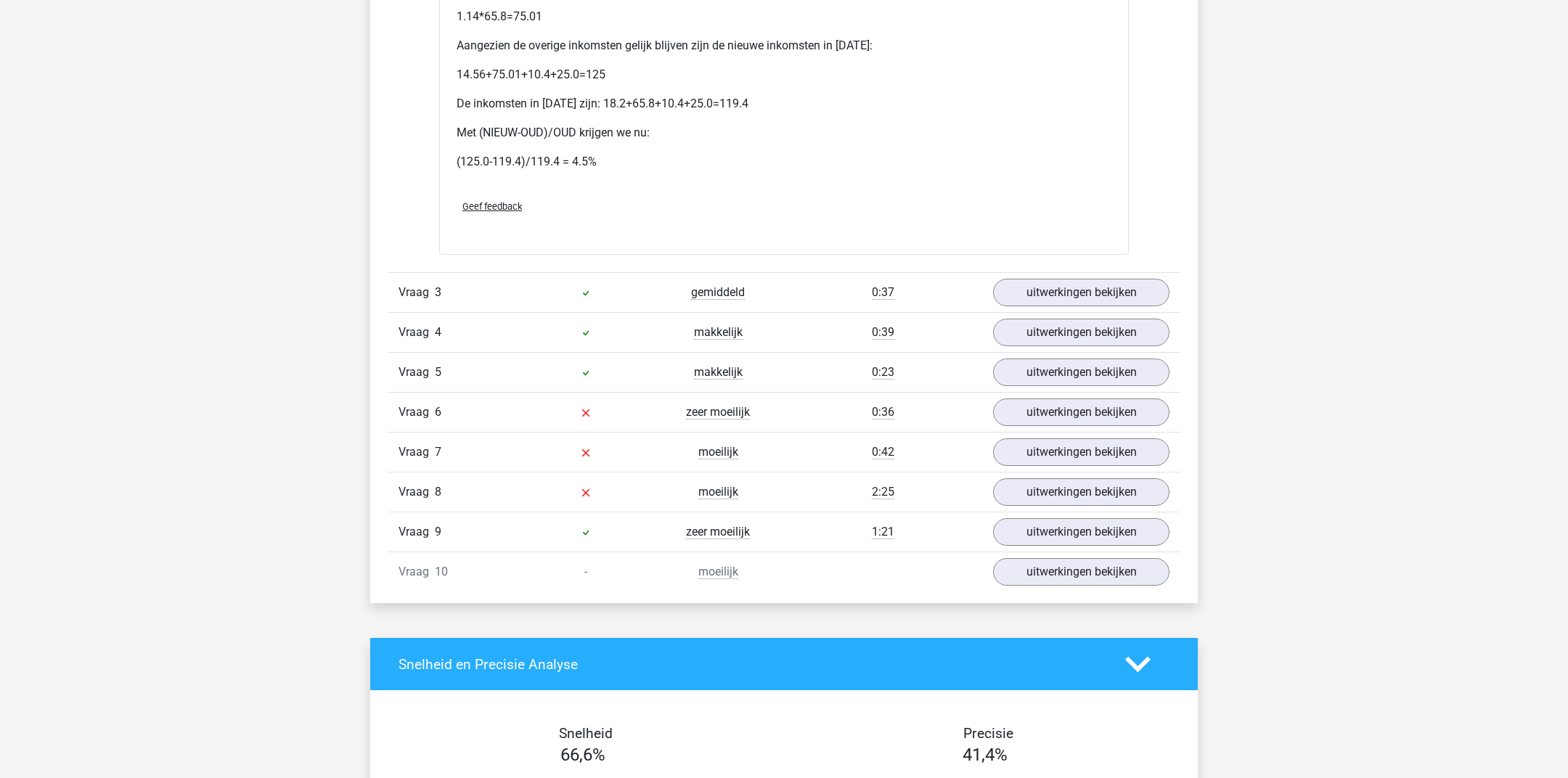
scroll to position [3305, 0]
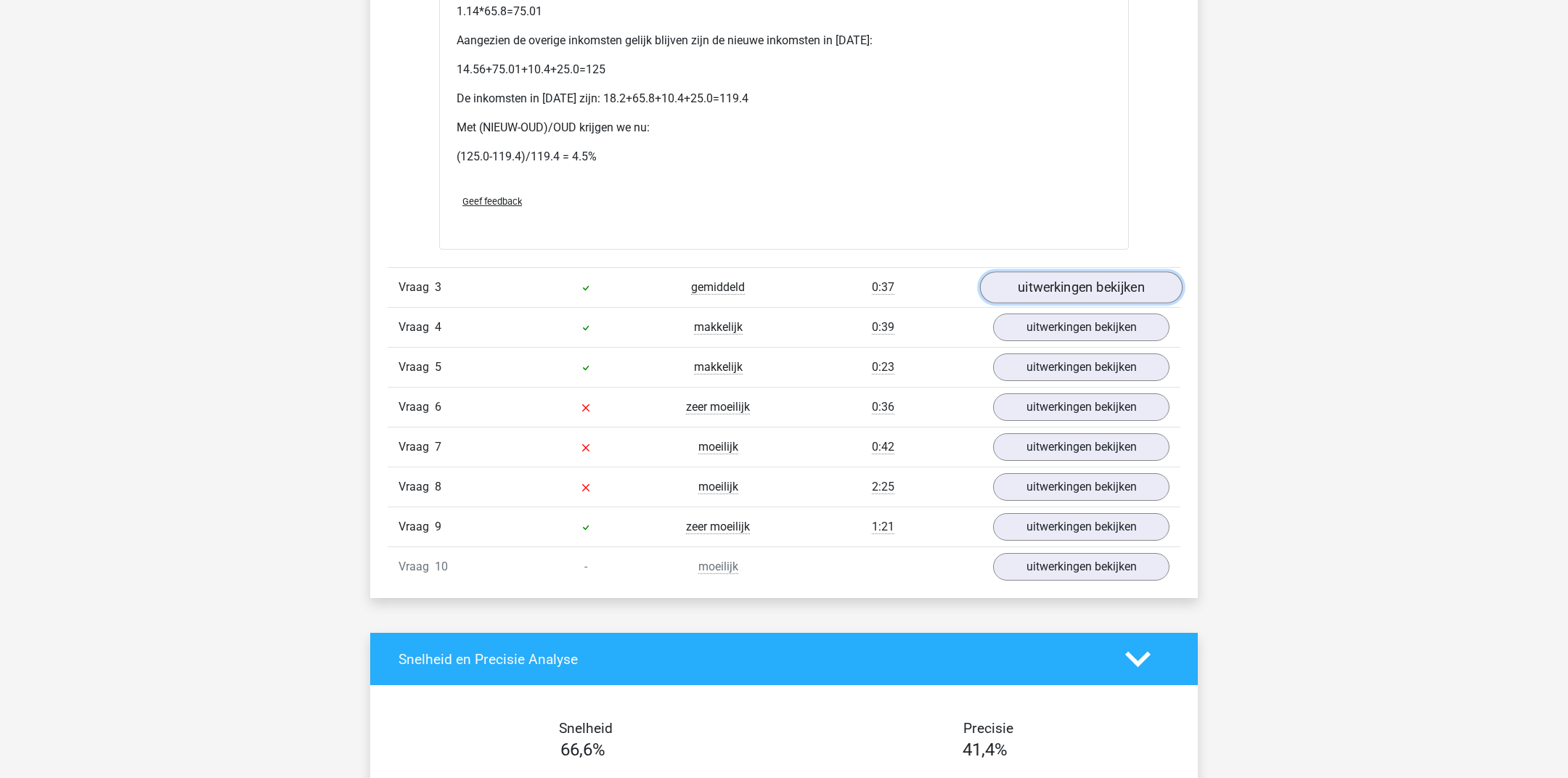
click at [1044, 286] on link "uitwerkingen bekijken" at bounding box center [1082, 287] width 203 height 32
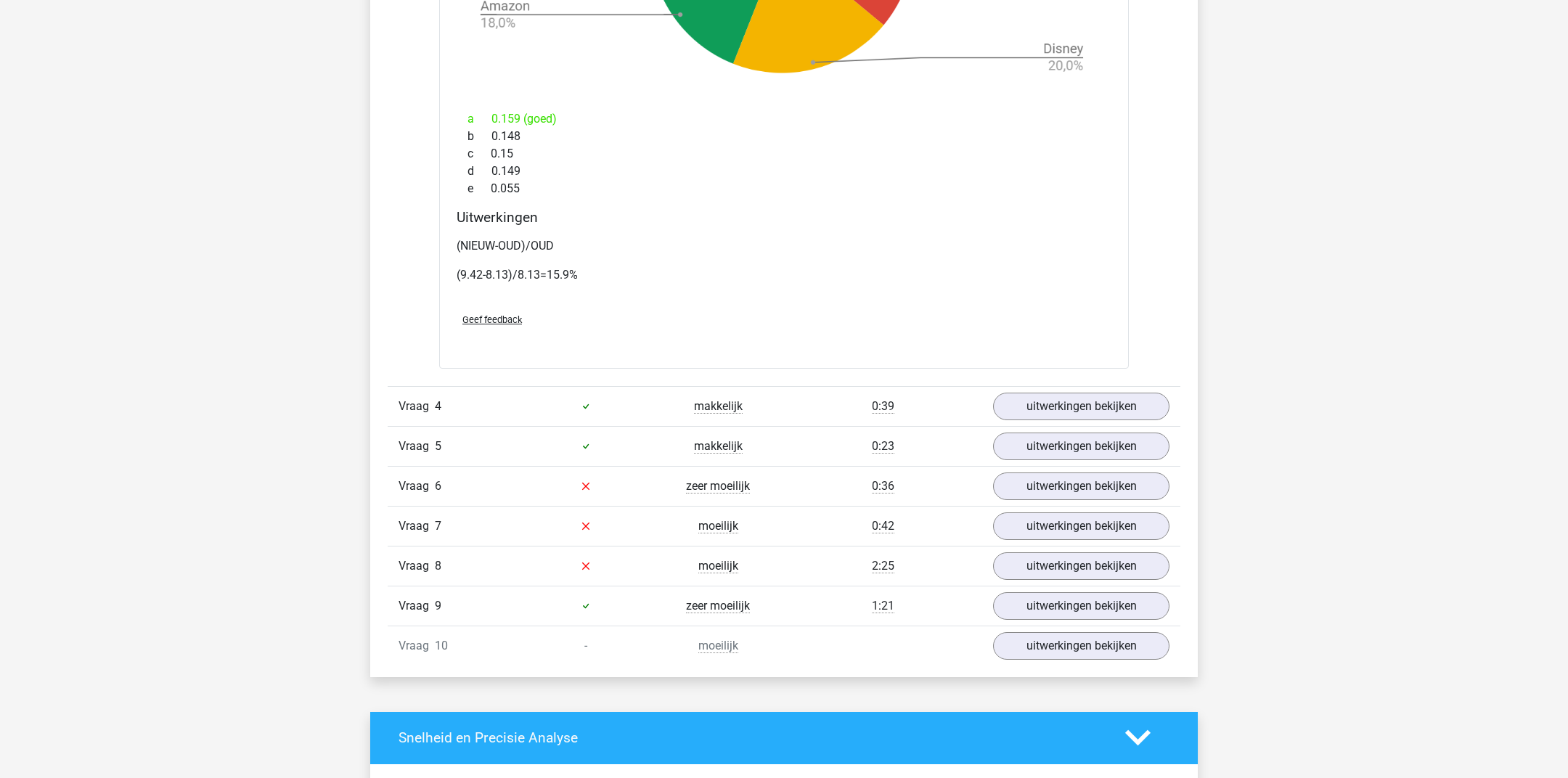
scroll to position [4334, 0]
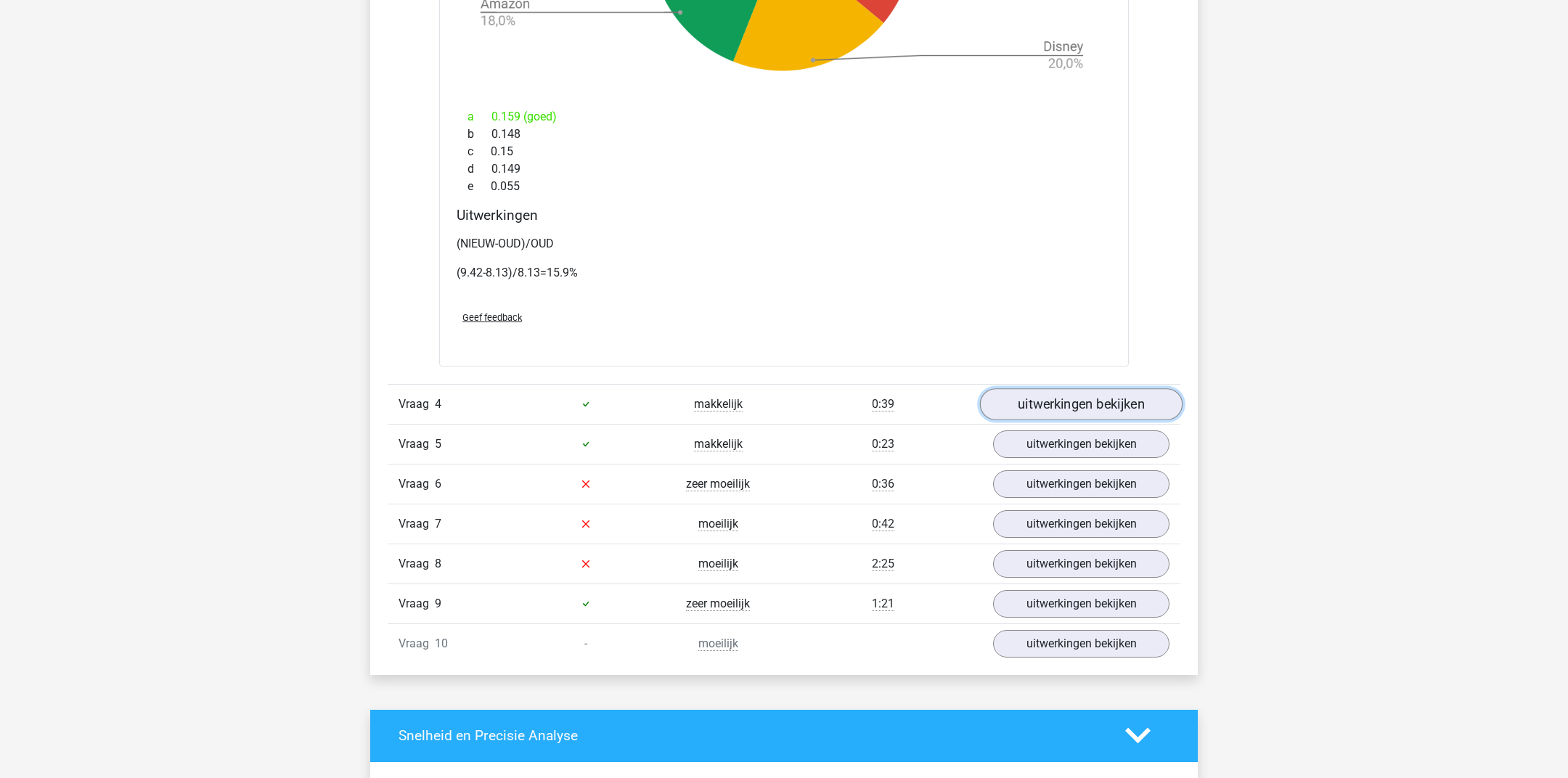
click at [1007, 402] on link "uitwerkingen bekijken" at bounding box center [1082, 404] width 203 height 32
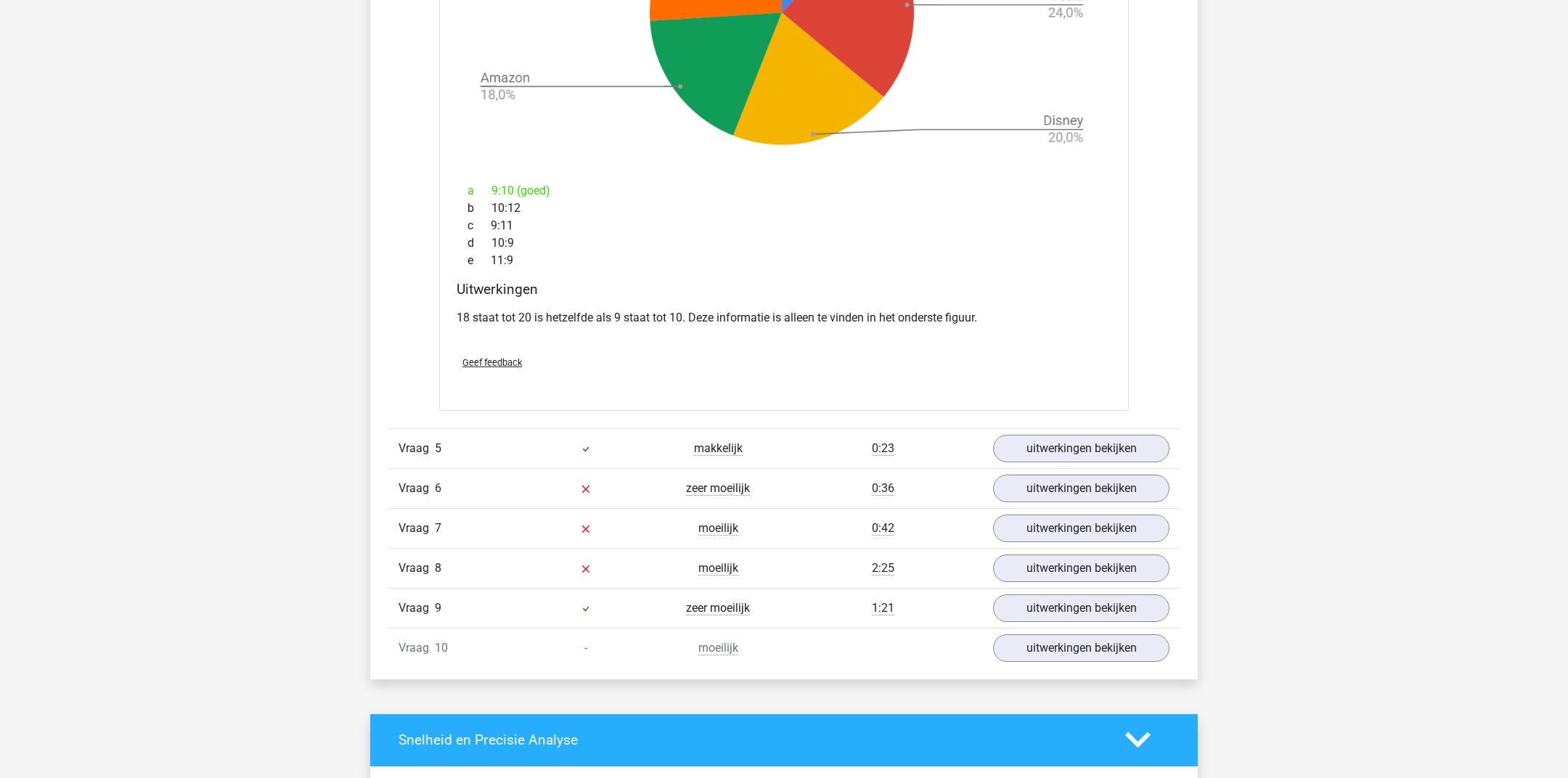
scroll to position [5432, 0]
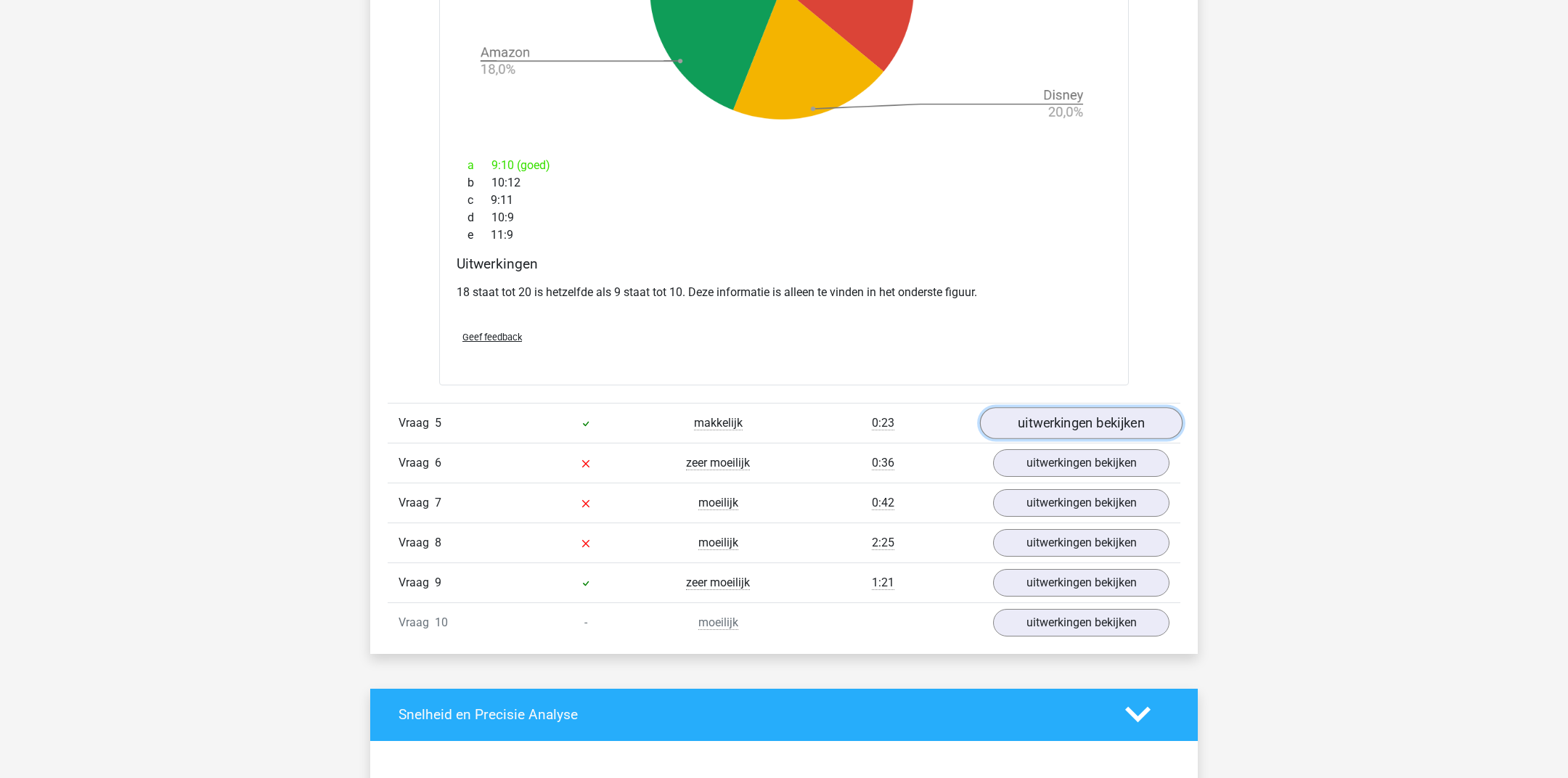
click at [1075, 426] on link "uitwerkingen bekijken" at bounding box center [1082, 422] width 203 height 32
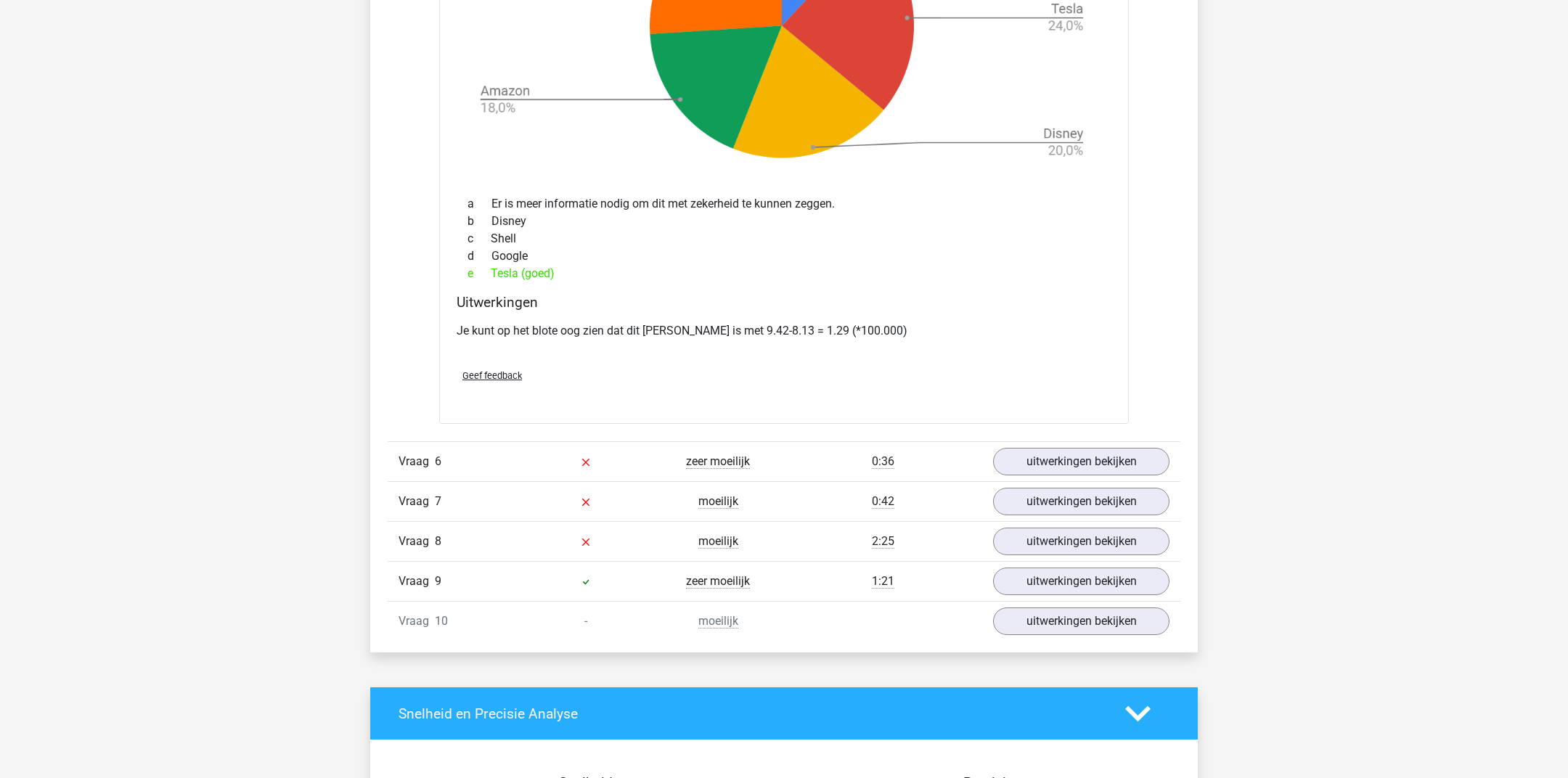
scroll to position [6507, 0]
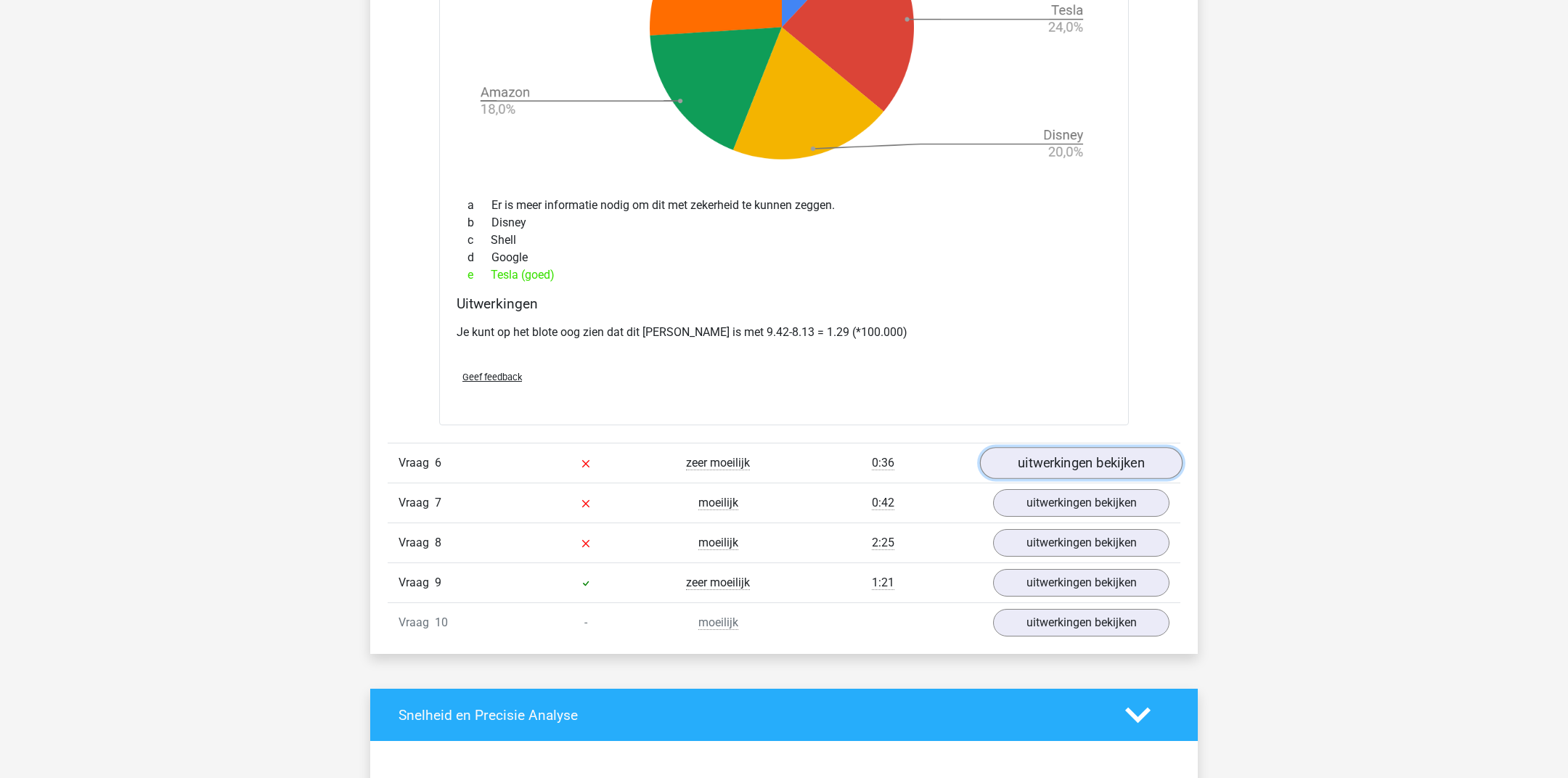
click at [1076, 466] on link "uitwerkingen bekijken" at bounding box center [1082, 463] width 203 height 32
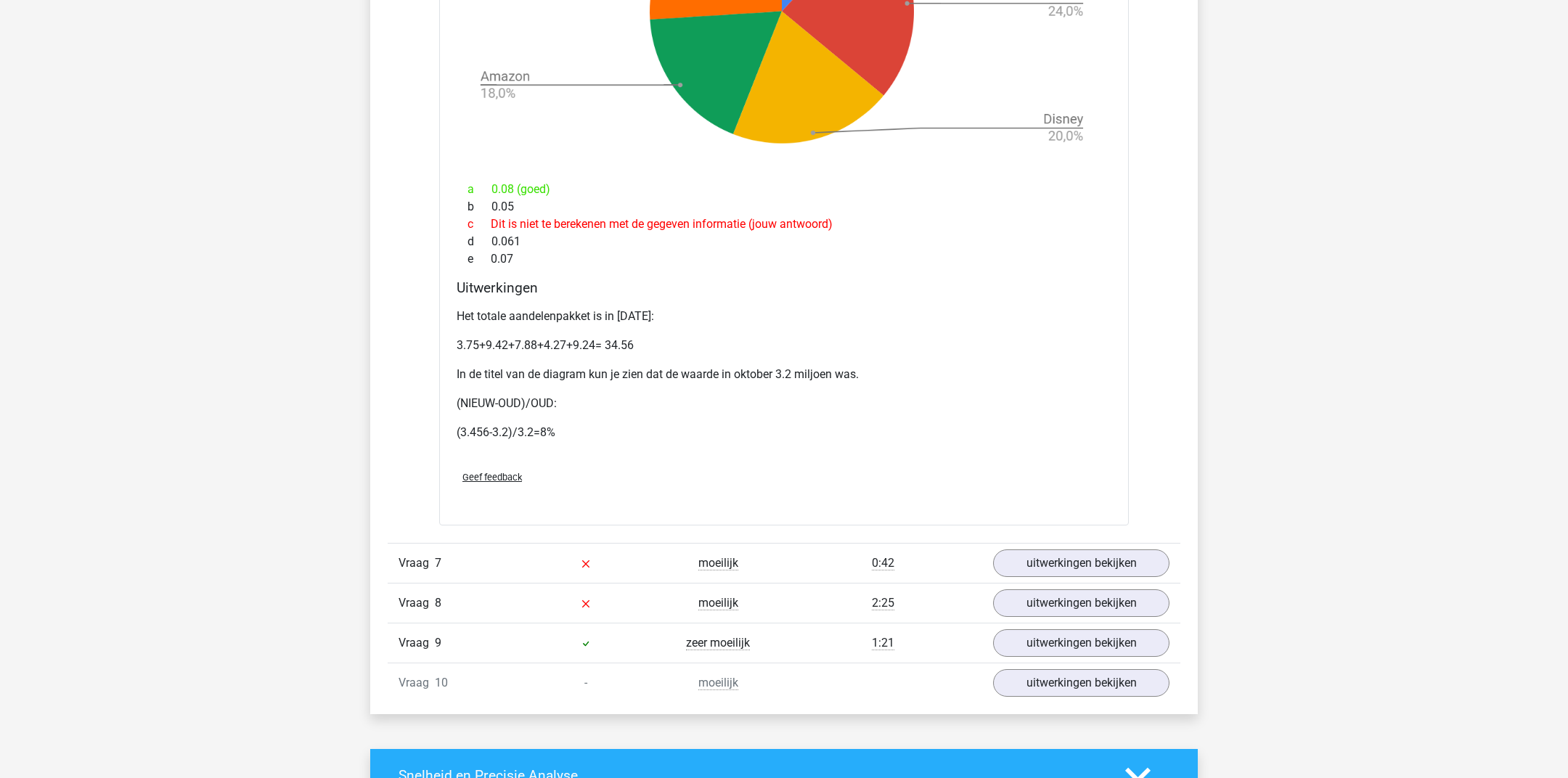
scroll to position [7641, 0]
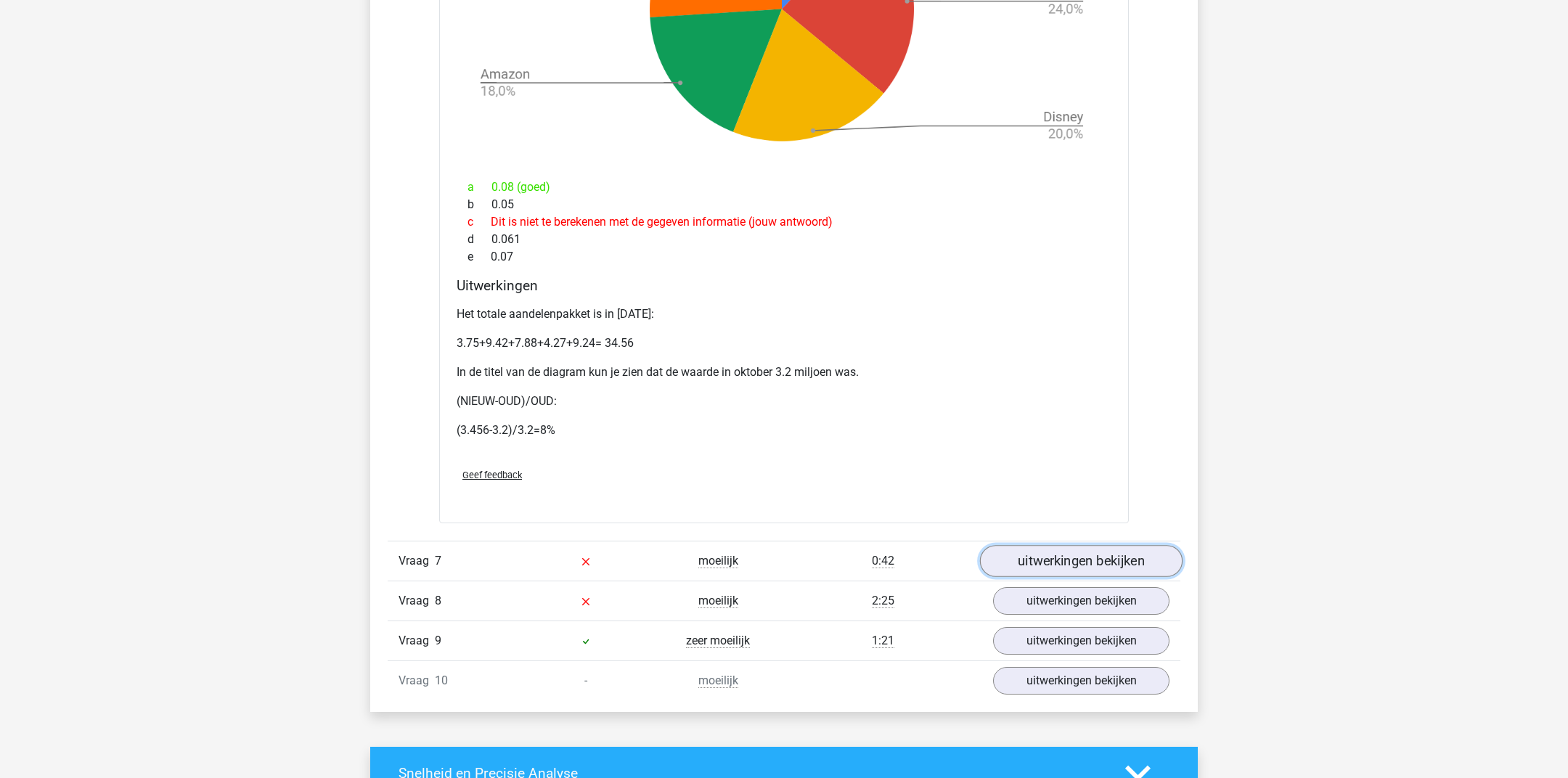
click at [1075, 558] on link "uitwerkingen bekijken" at bounding box center [1082, 561] width 203 height 32
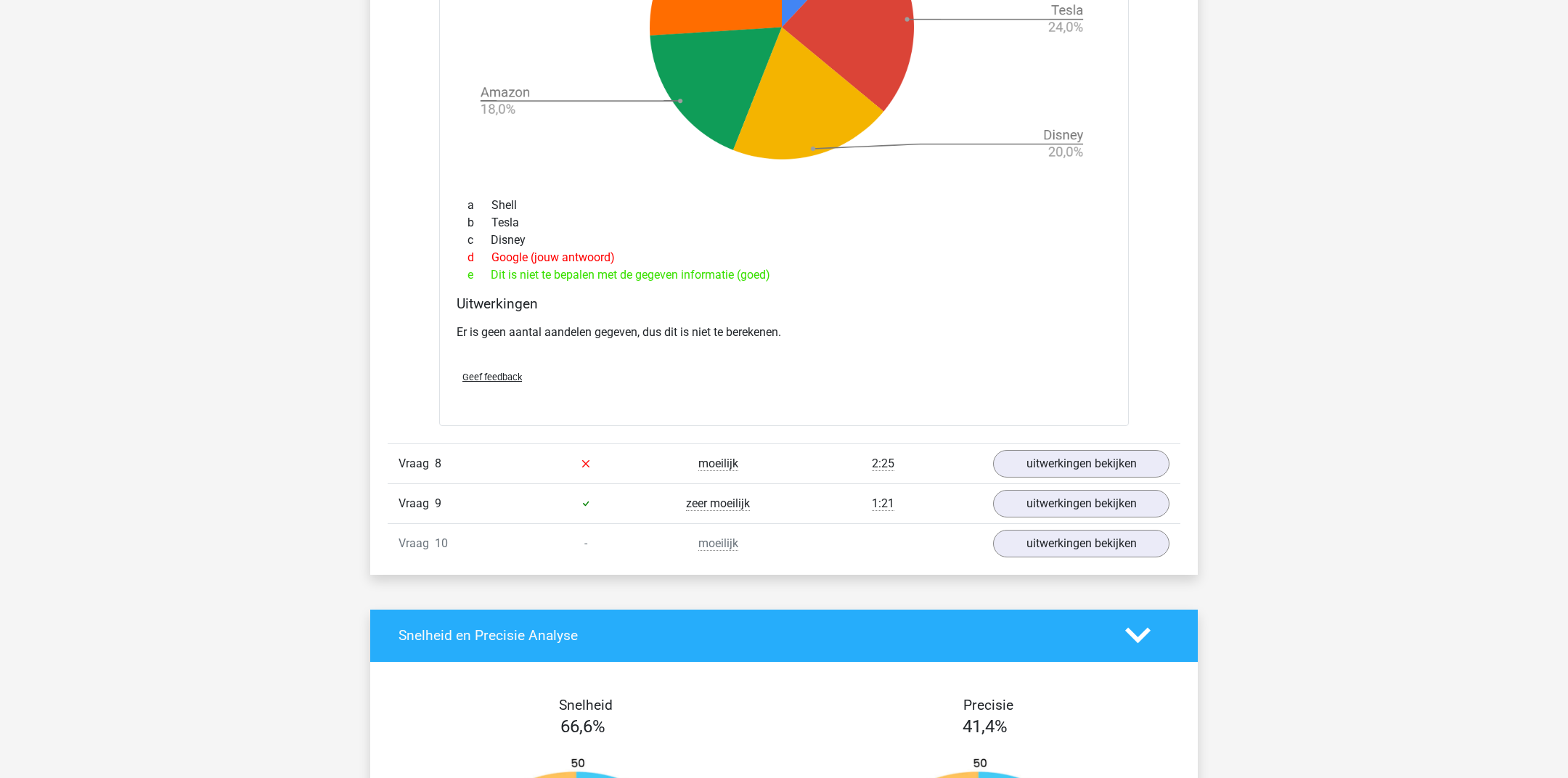
scroll to position [8856, 0]
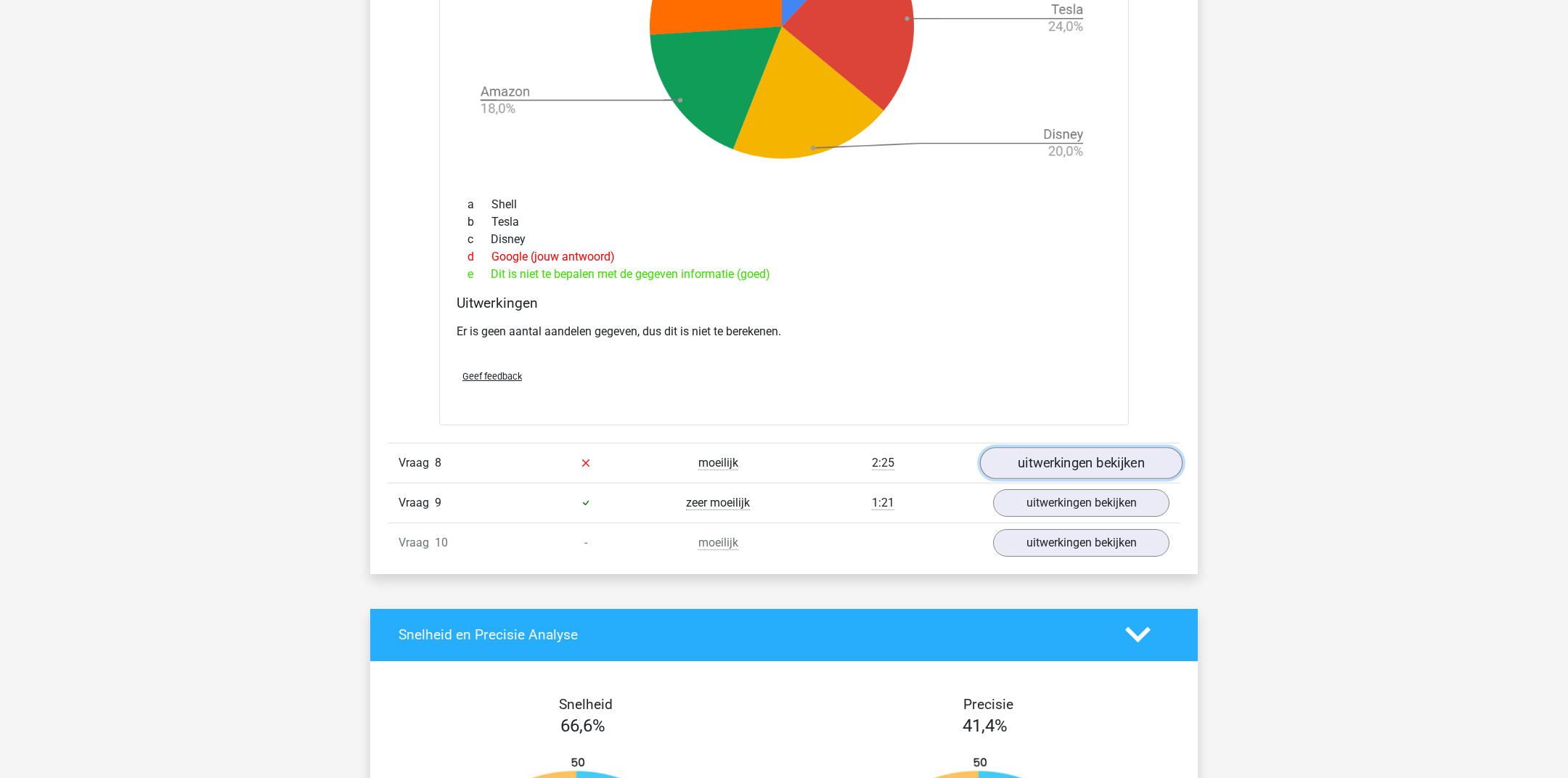
click at [1044, 456] on link "uitwerkingen bekijken" at bounding box center [1082, 463] width 203 height 32
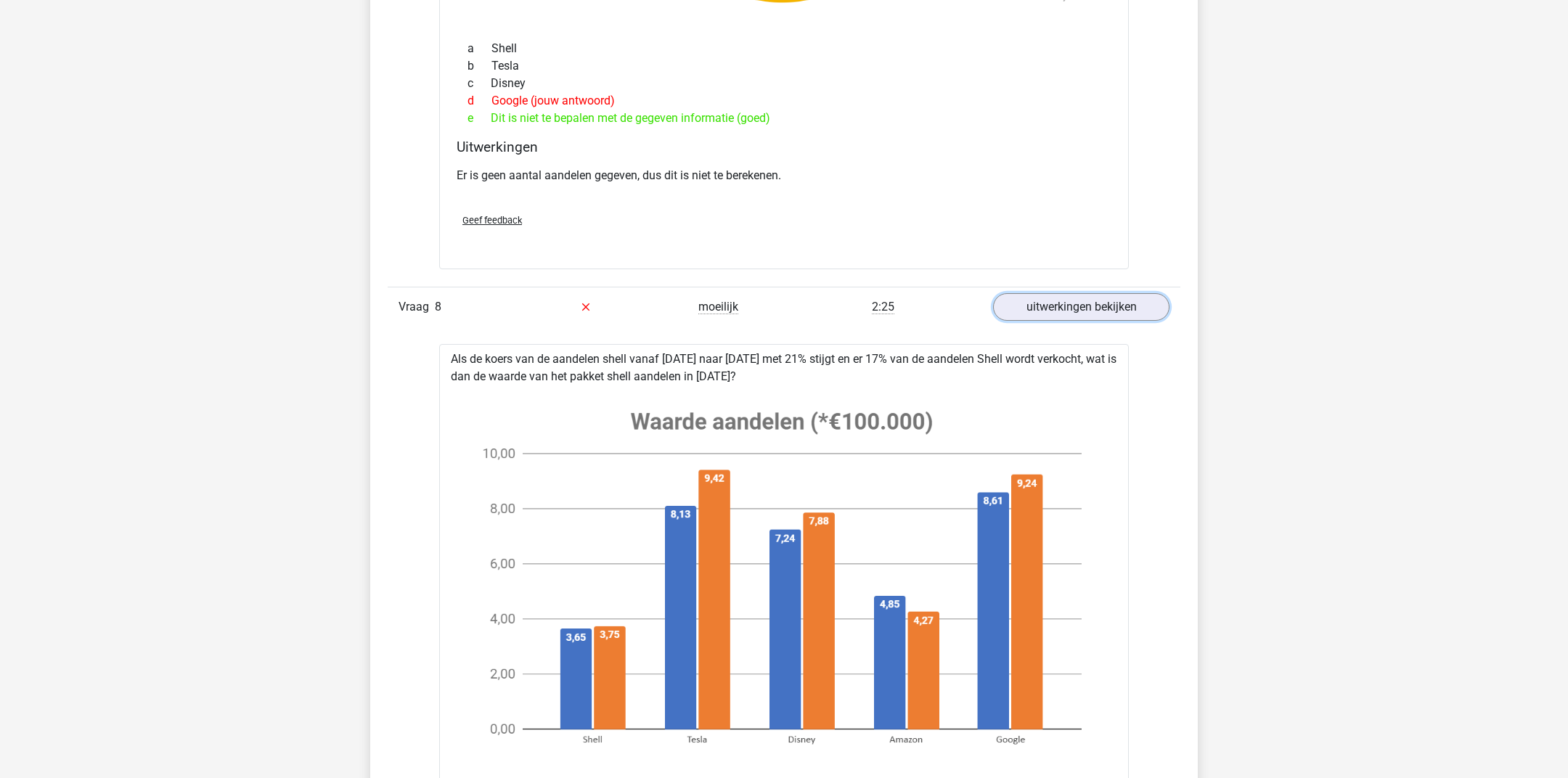
scroll to position [9024, 0]
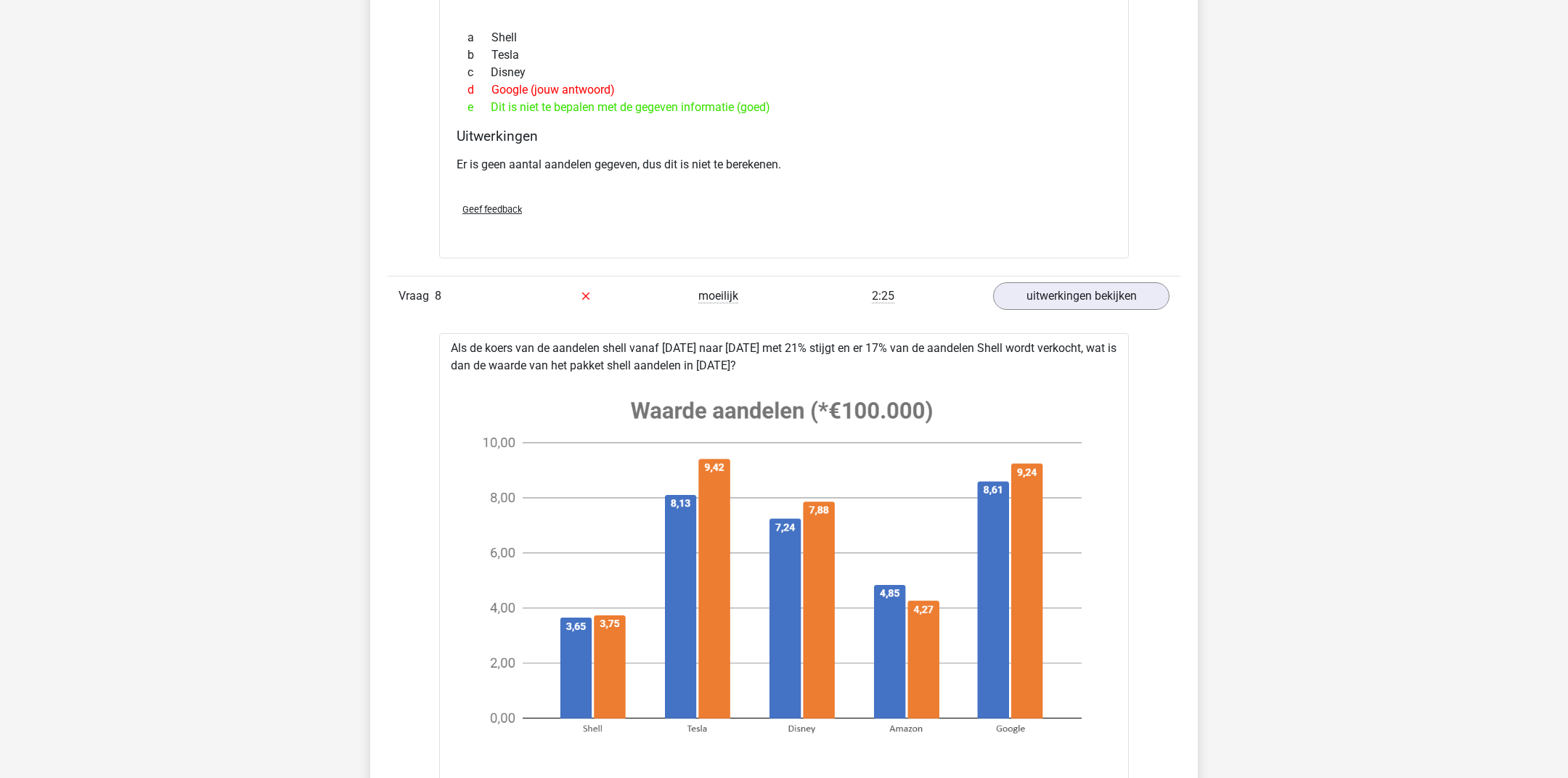
drag, startPoint x: 599, startPoint y: 360, endPoint x: 824, endPoint y: 356, distance: 225.0
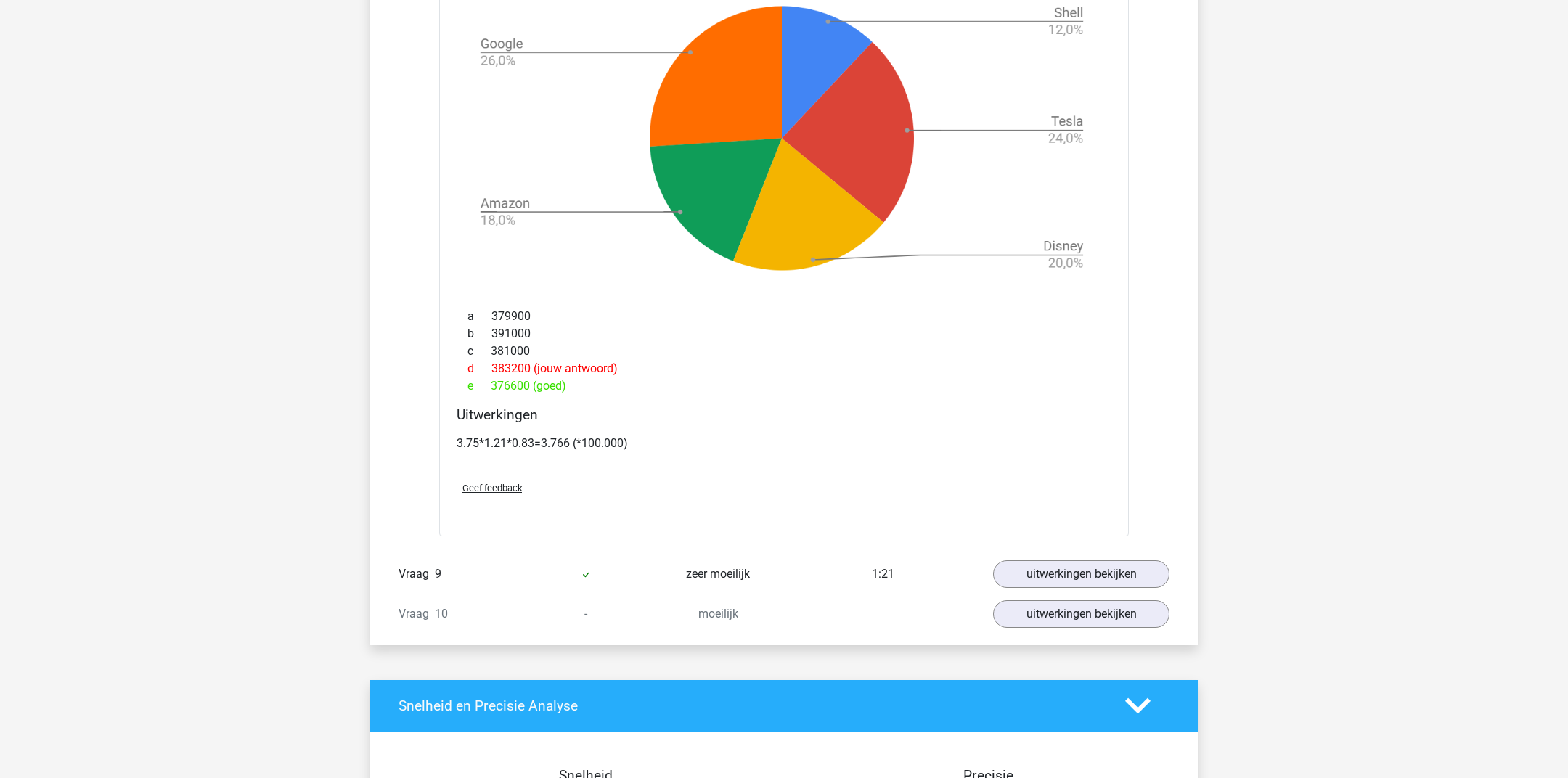
scroll to position [9888, 0]
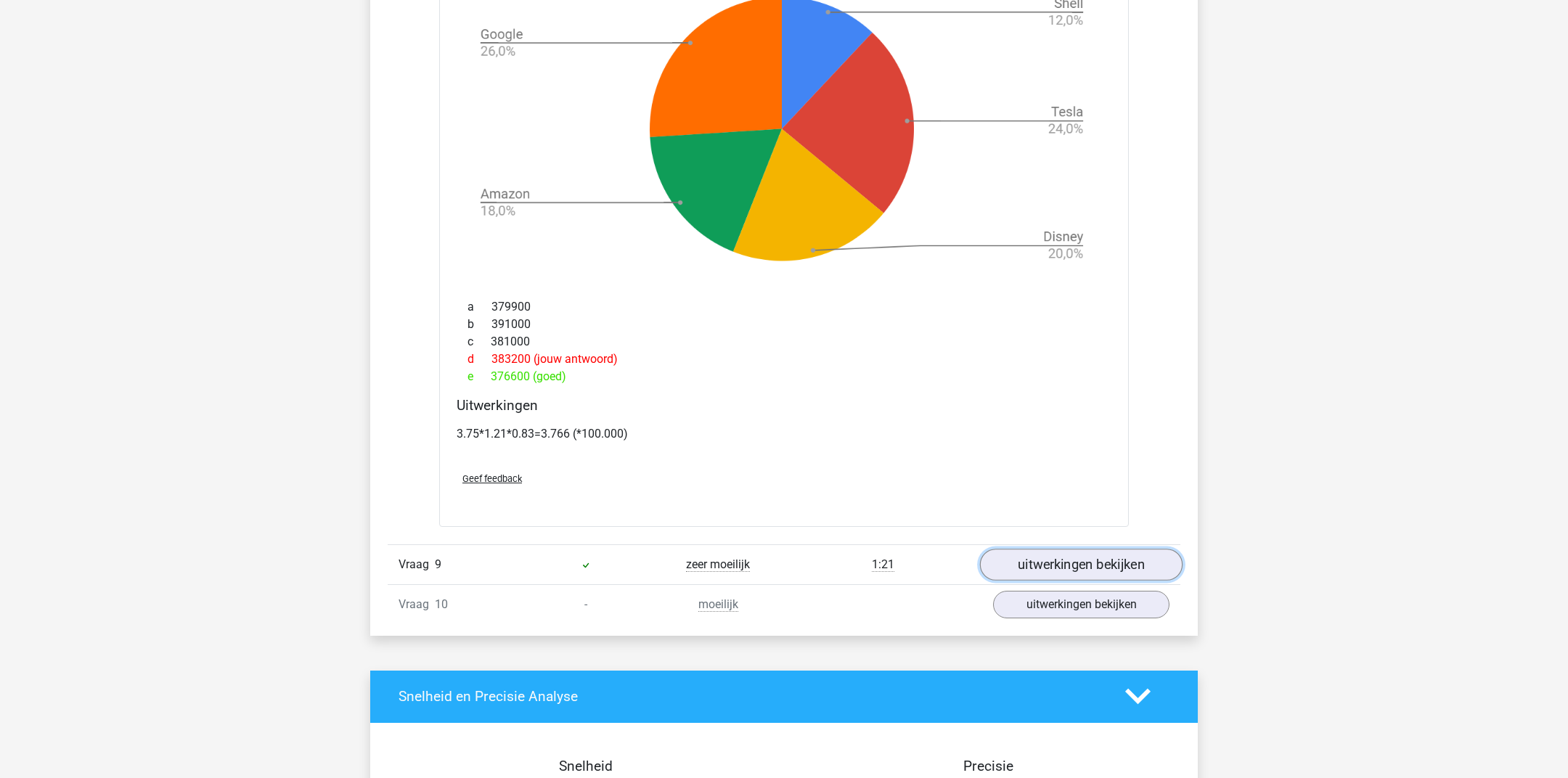
click at [1045, 561] on link "uitwerkingen bekijken" at bounding box center [1082, 564] width 203 height 32
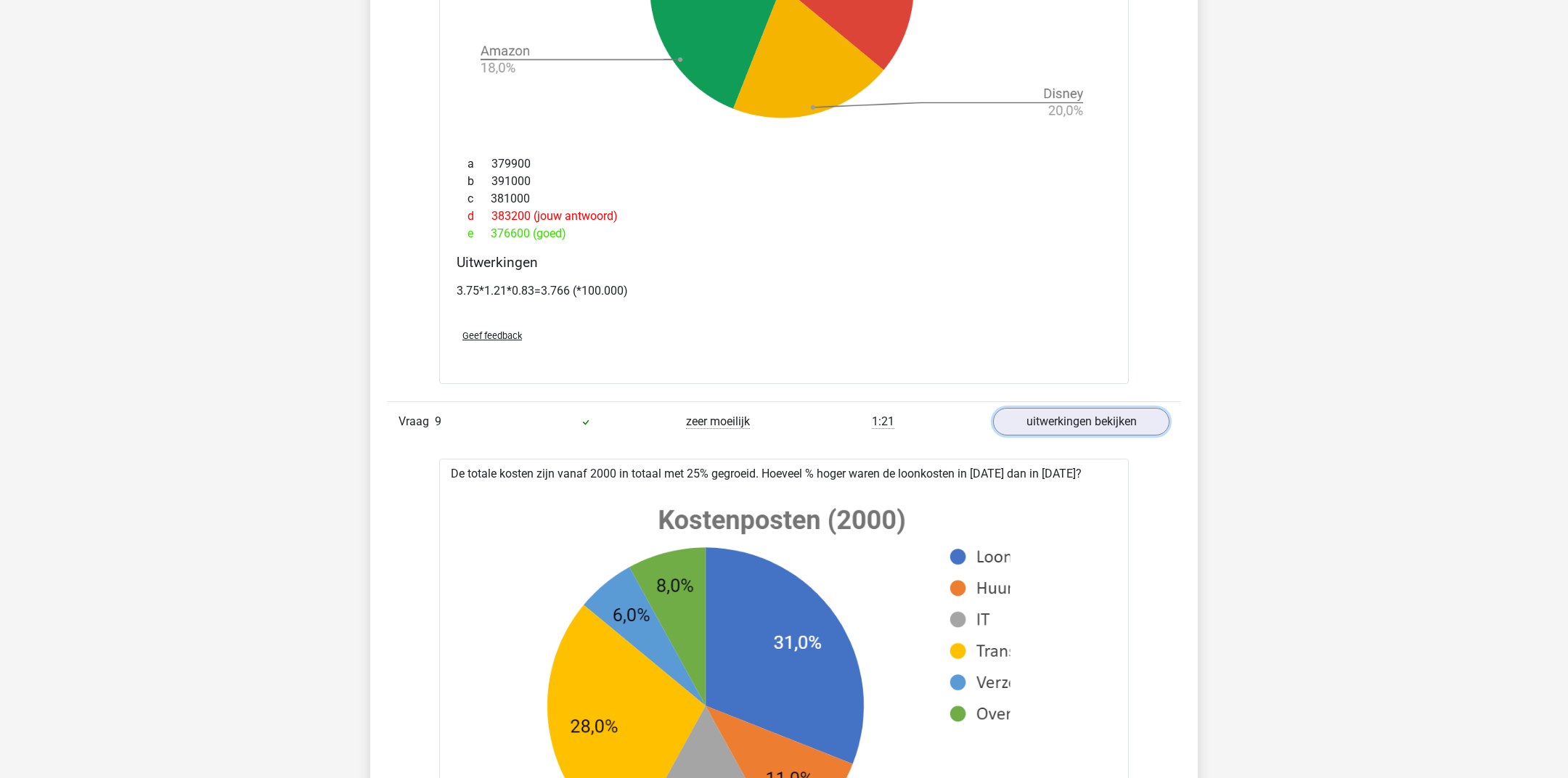
scroll to position [10192, 0]
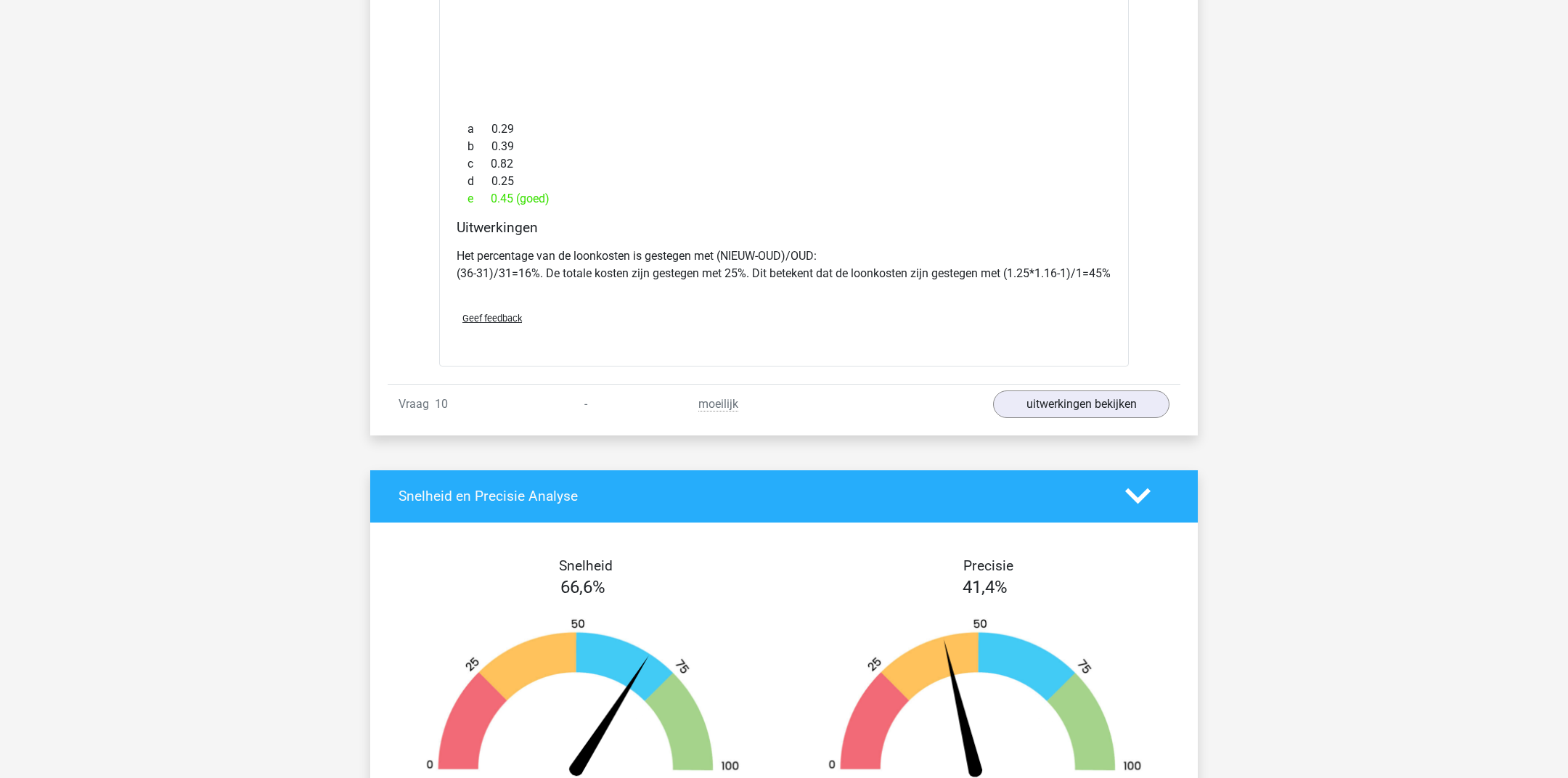
scroll to position [11224, 0]
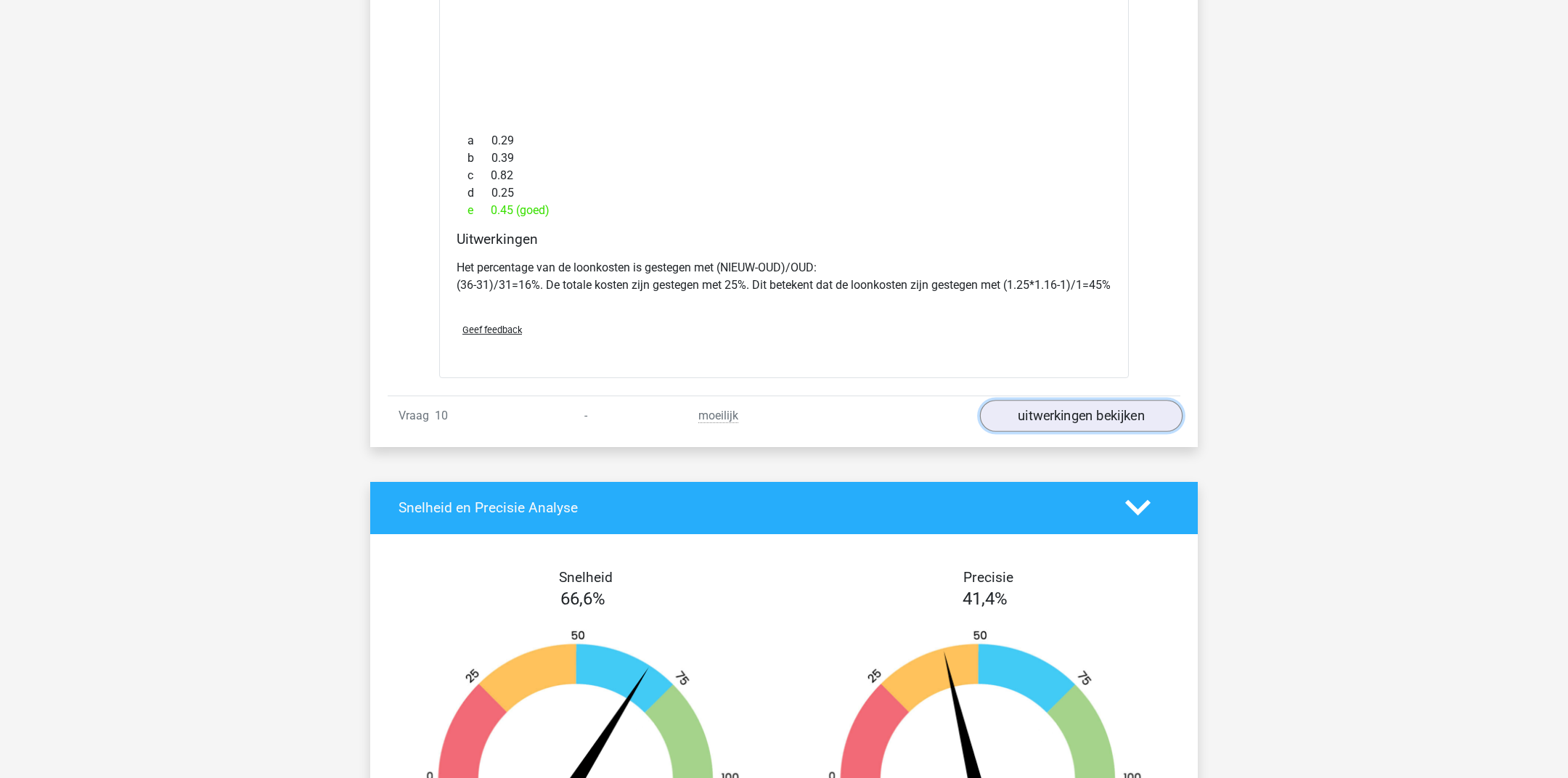
click at [1111, 418] on link "uitwerkingen bekijken" at bounding box center [1082, 415] width 203 height 32
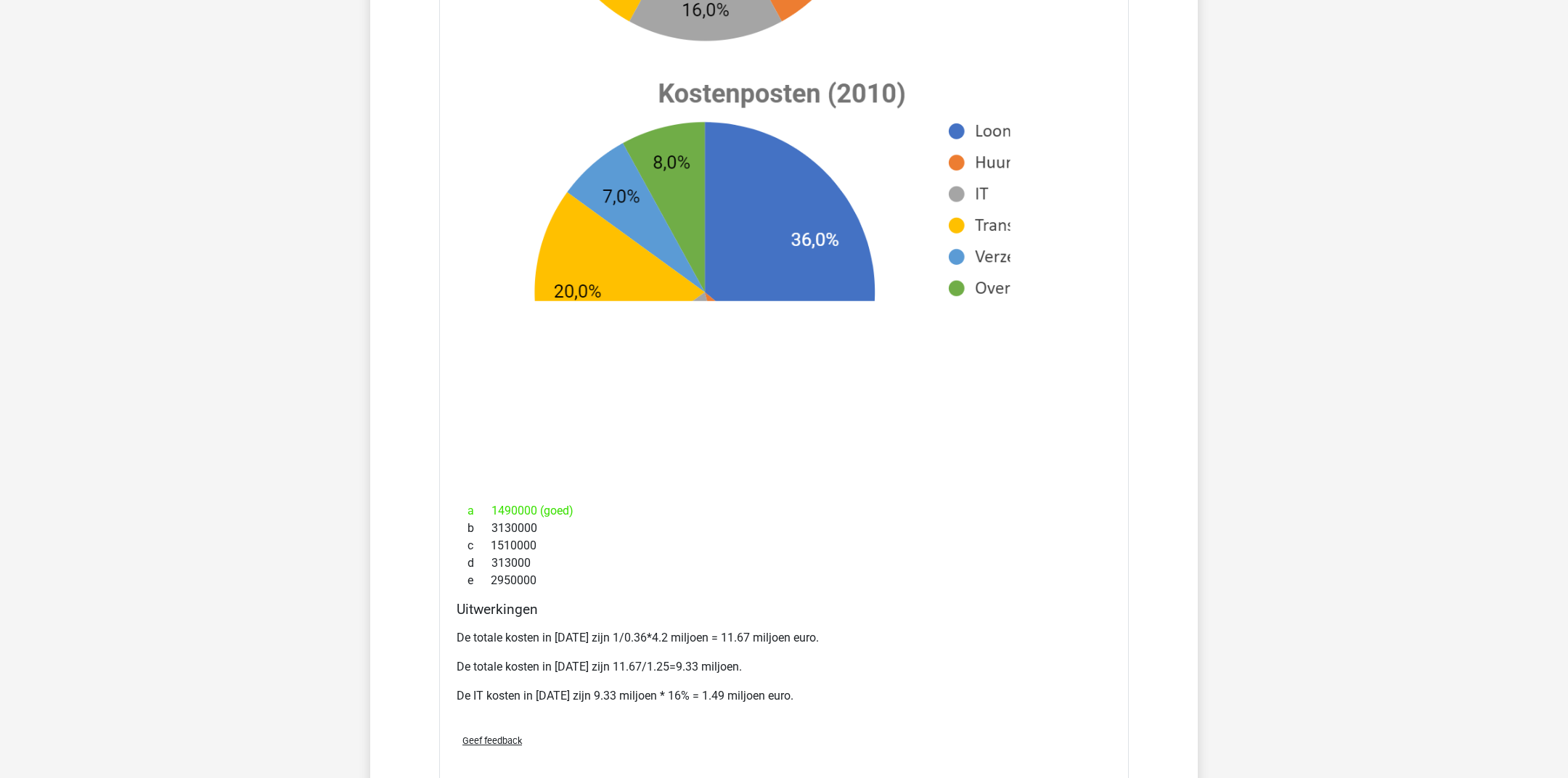
scroll to position [12069, 0]
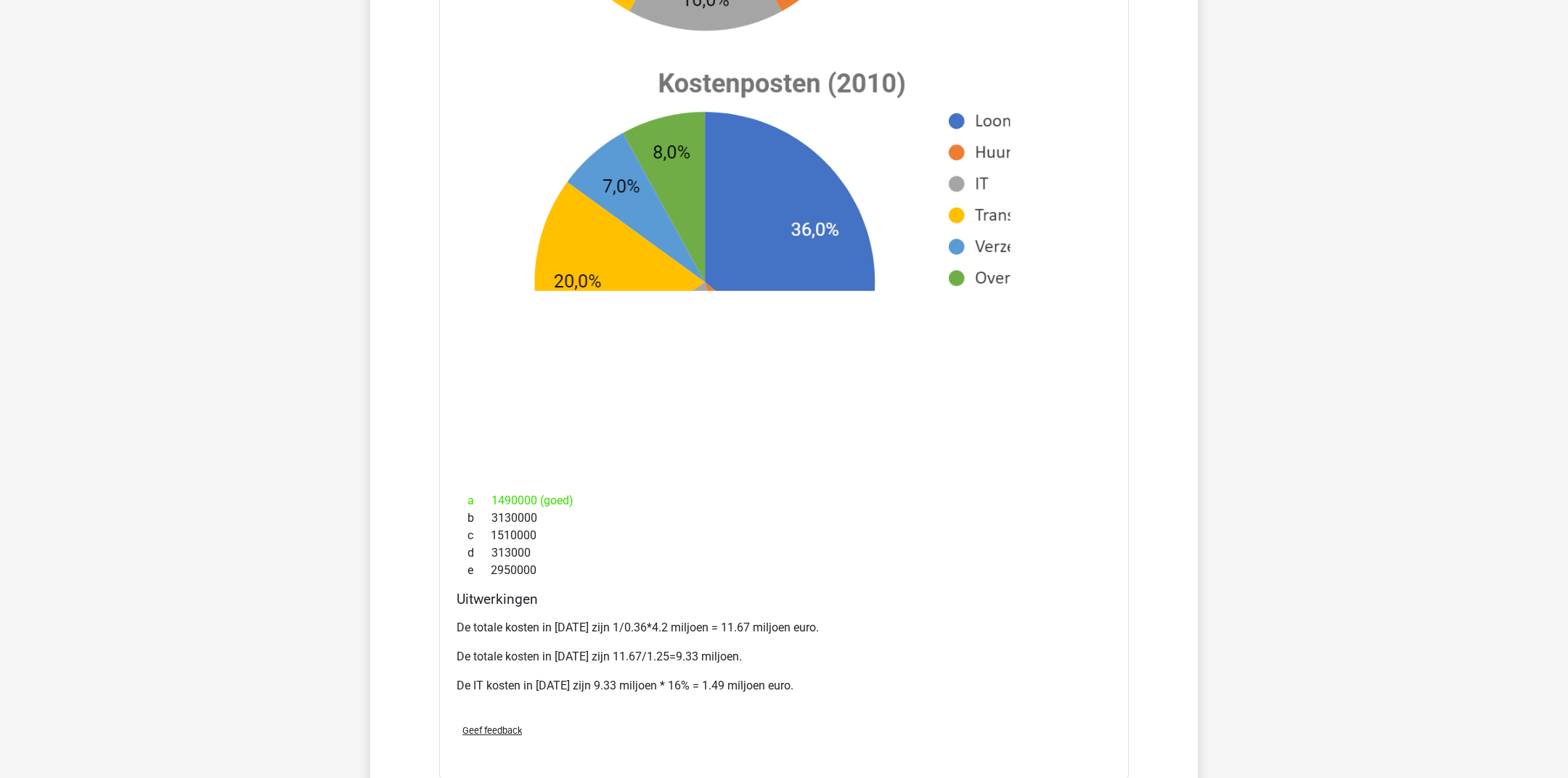
click at [729, 331] on icon at bounding box center [784, 64] width 643 height 820
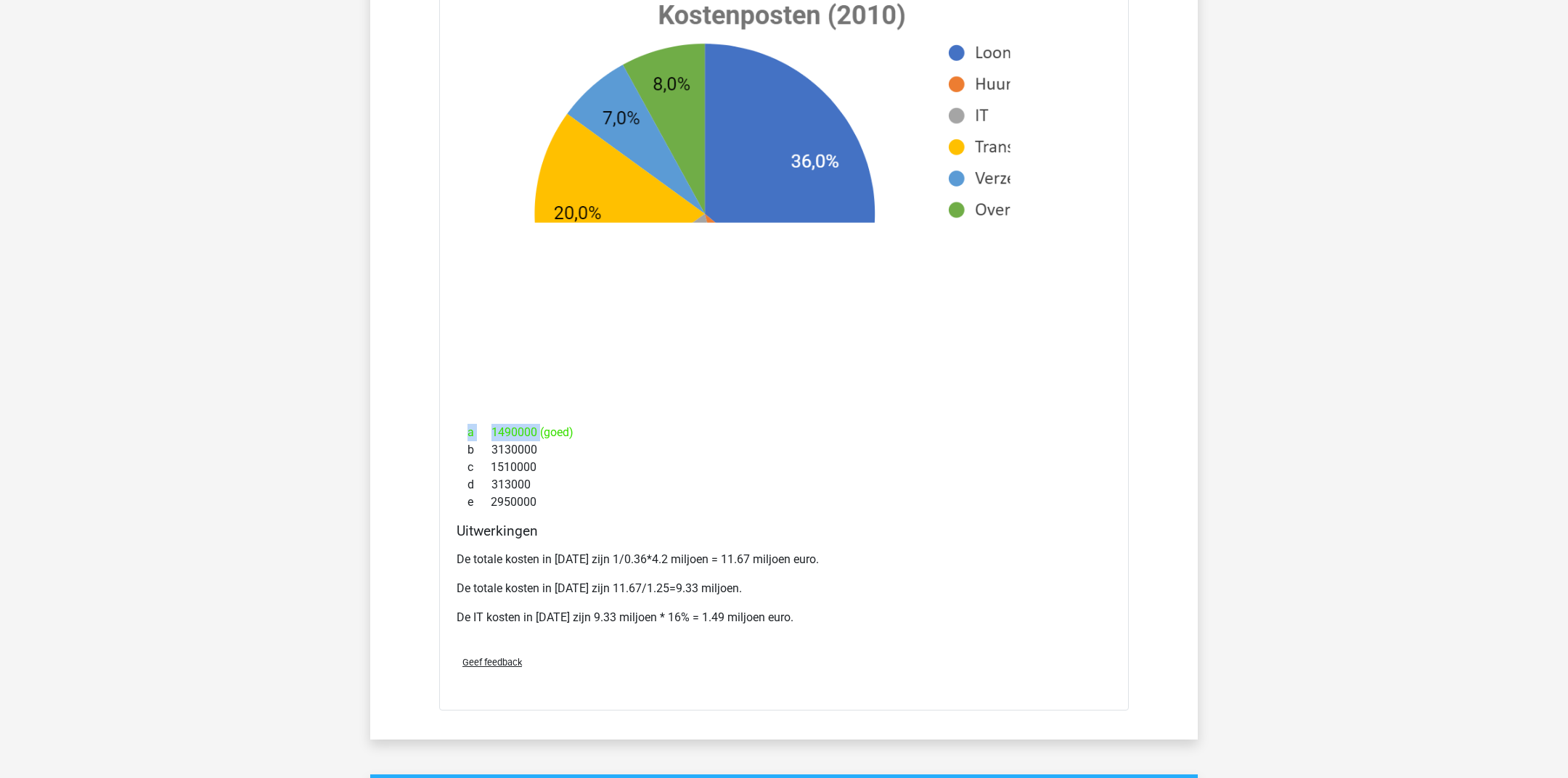
scroll to position [12141, 0]
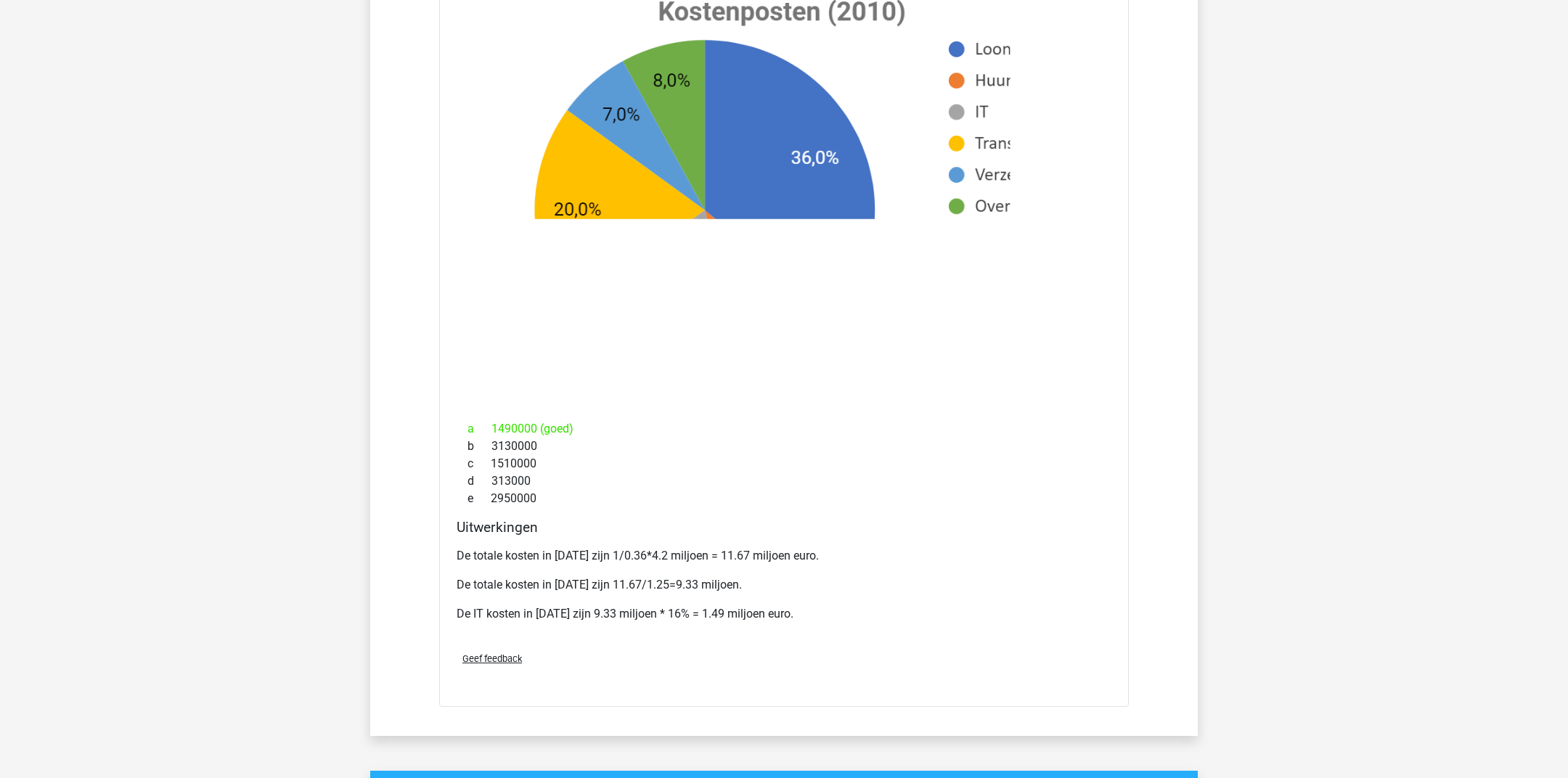
click at [630, 473] on div "c 1510000" at bounding box center [784, 463] width 655 height 17
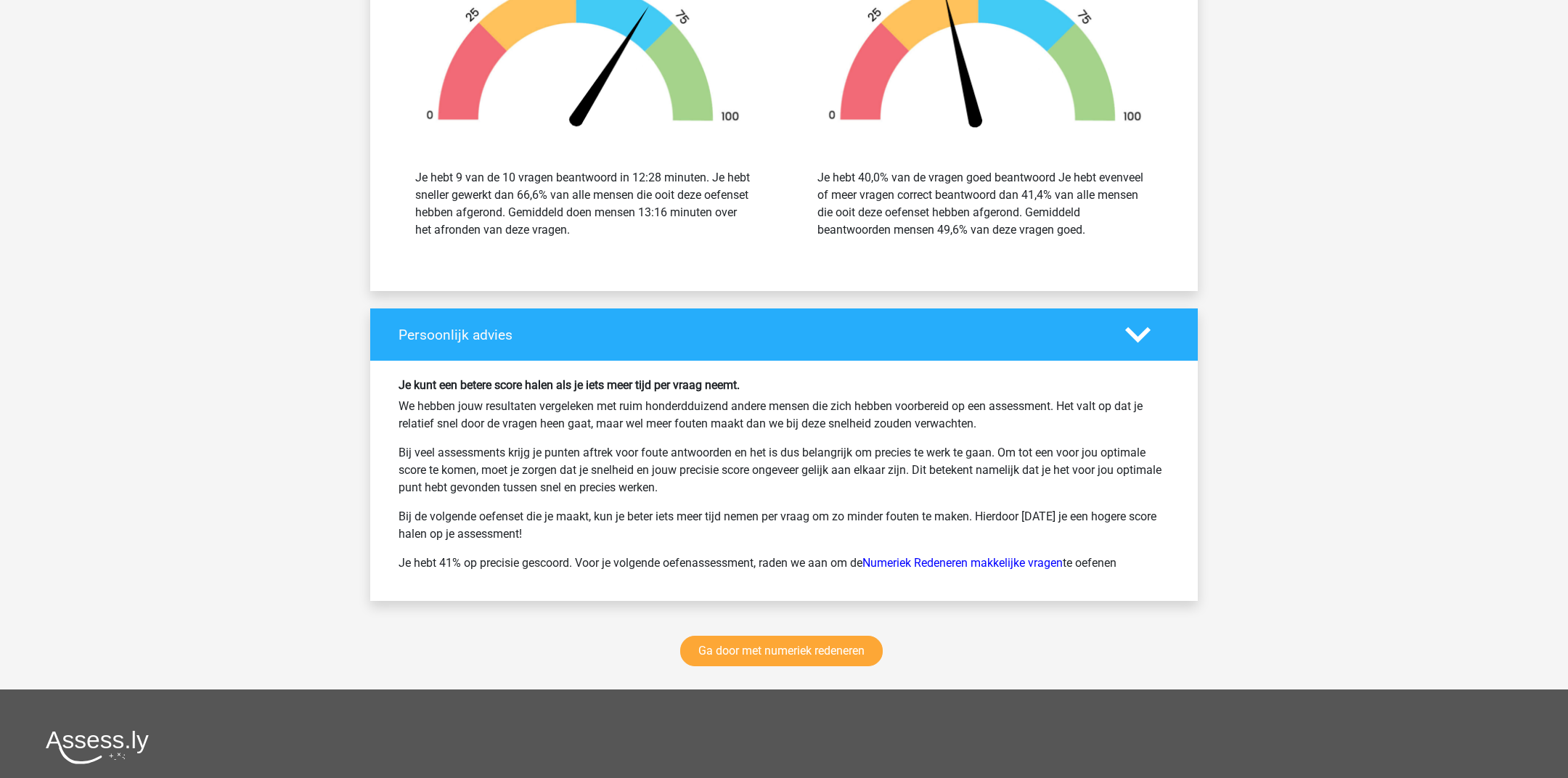
scroll to position [13394, 0]
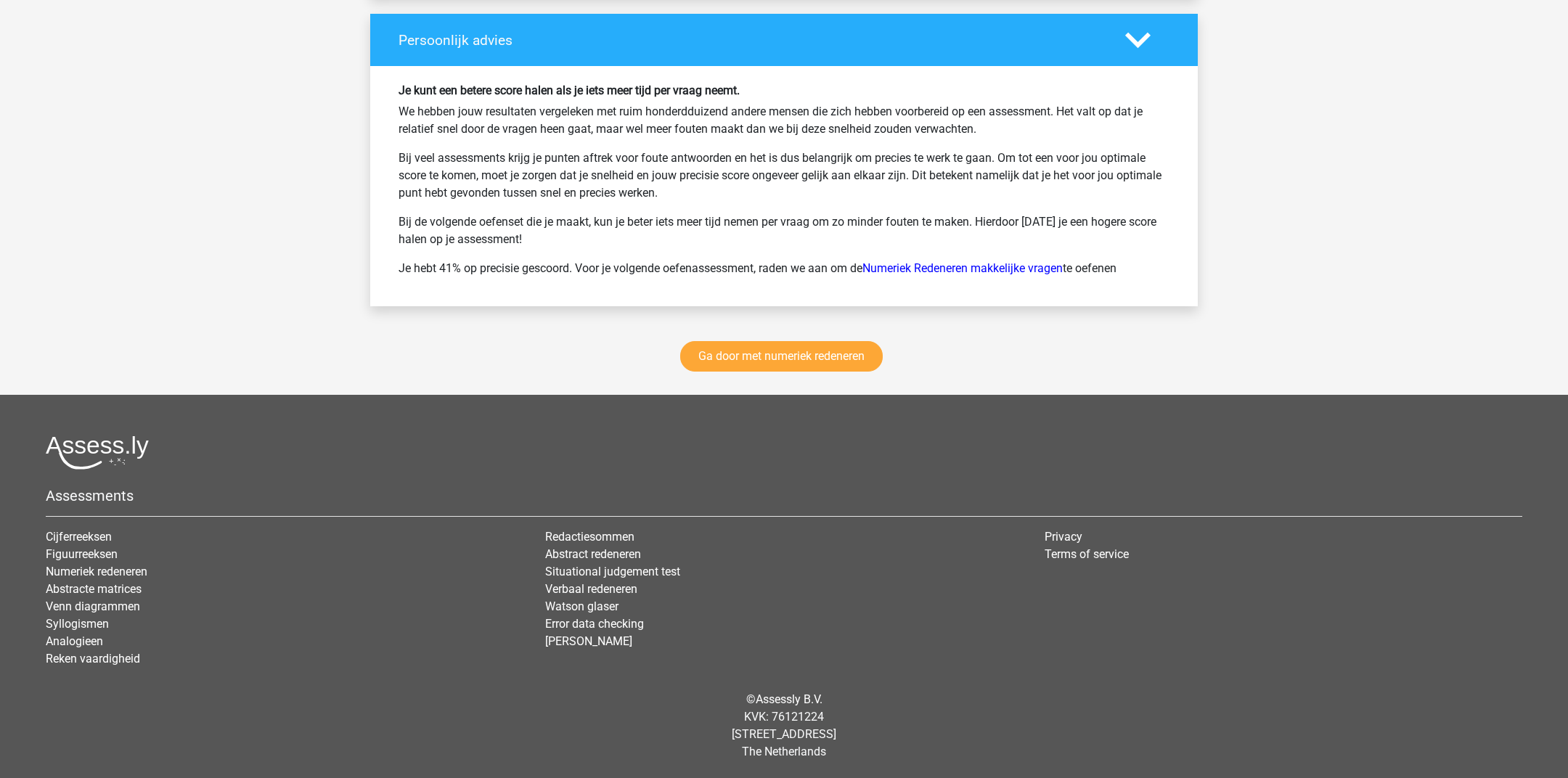
click at [746, 373] on div "Ga door met numeriek redeneren" at bounding box center [784, 359] width 827 height 72
click at [745, 370] on link "Ga door met numeriek redeneren" at bounding box center [782, 357] width 203 height 31
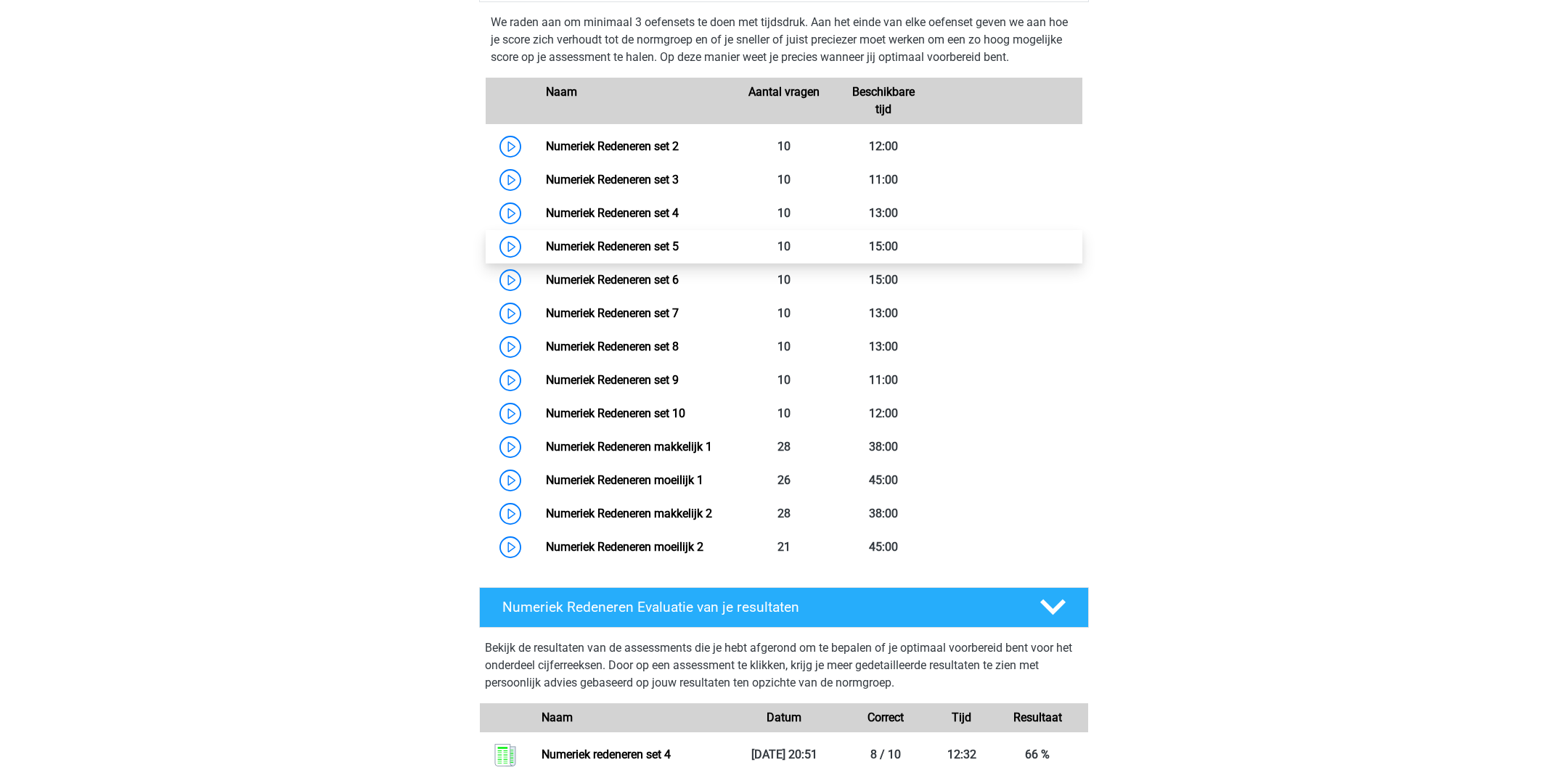
scroll to position [702, 0]
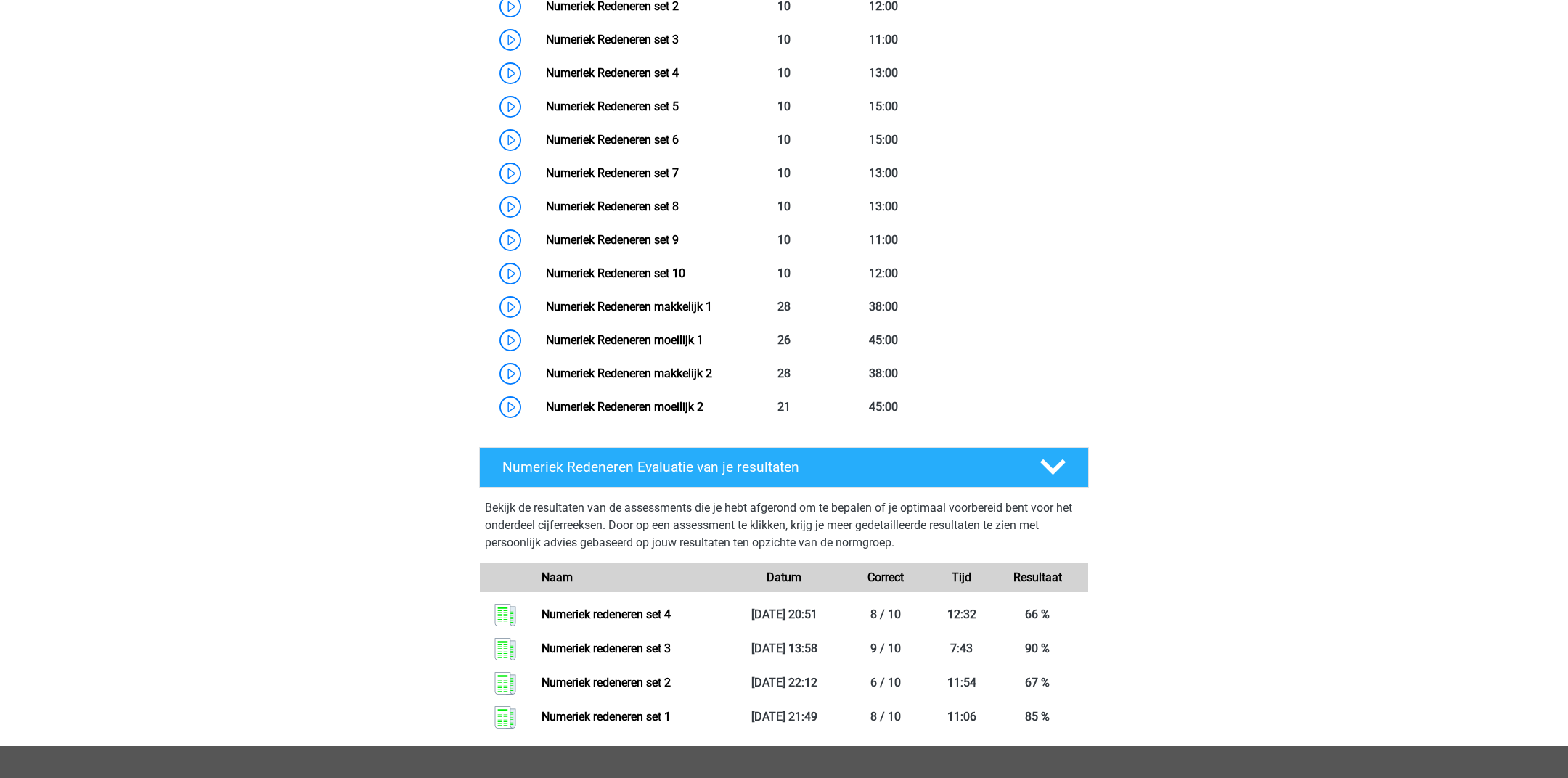
scroll to position [763, 0]
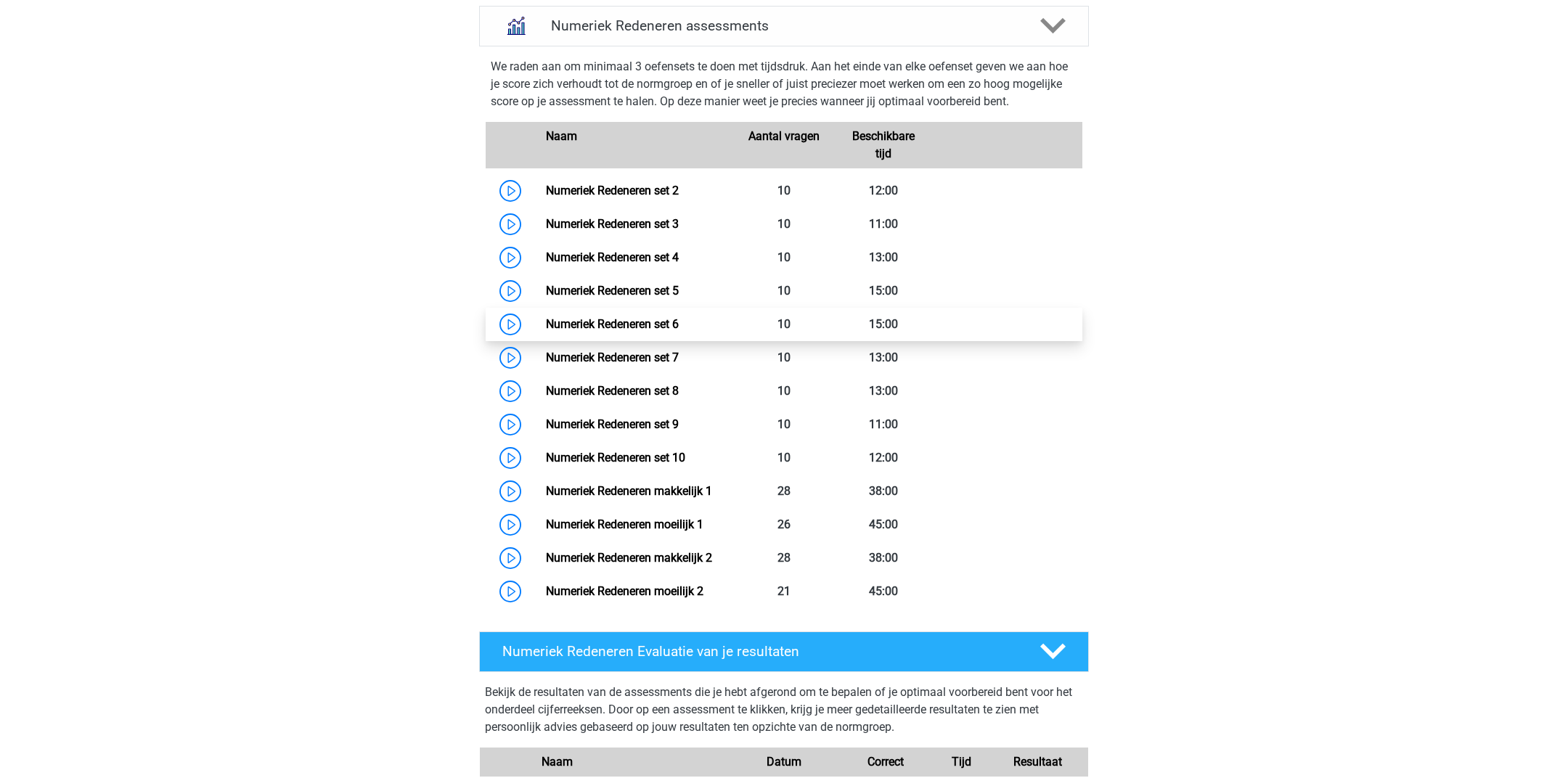
scroll to position [555, 0]
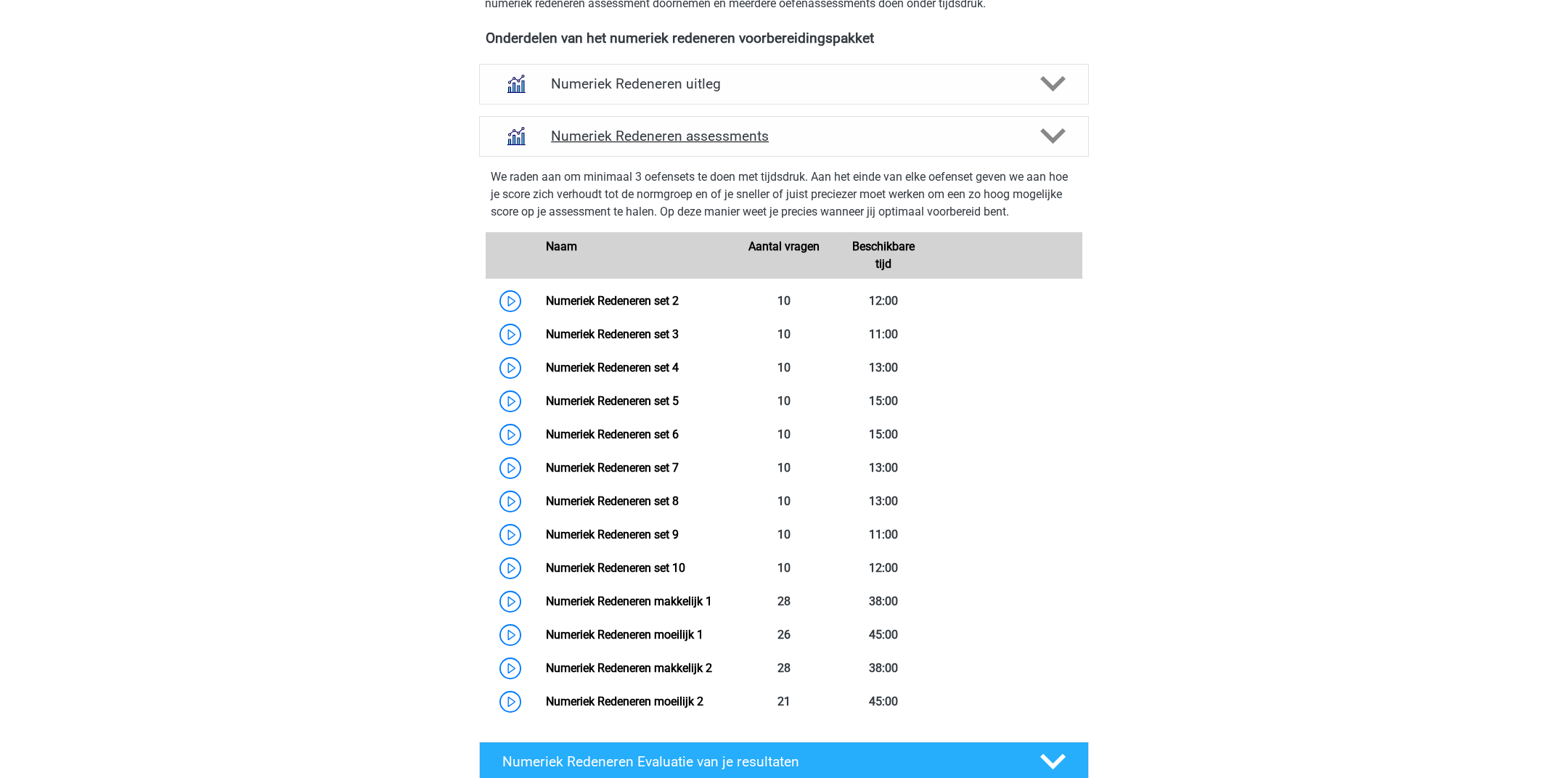
click at [1026, 137] on div "Numeriek Redeneren assessments" at bounding box center [784, 136] width 487 height 16
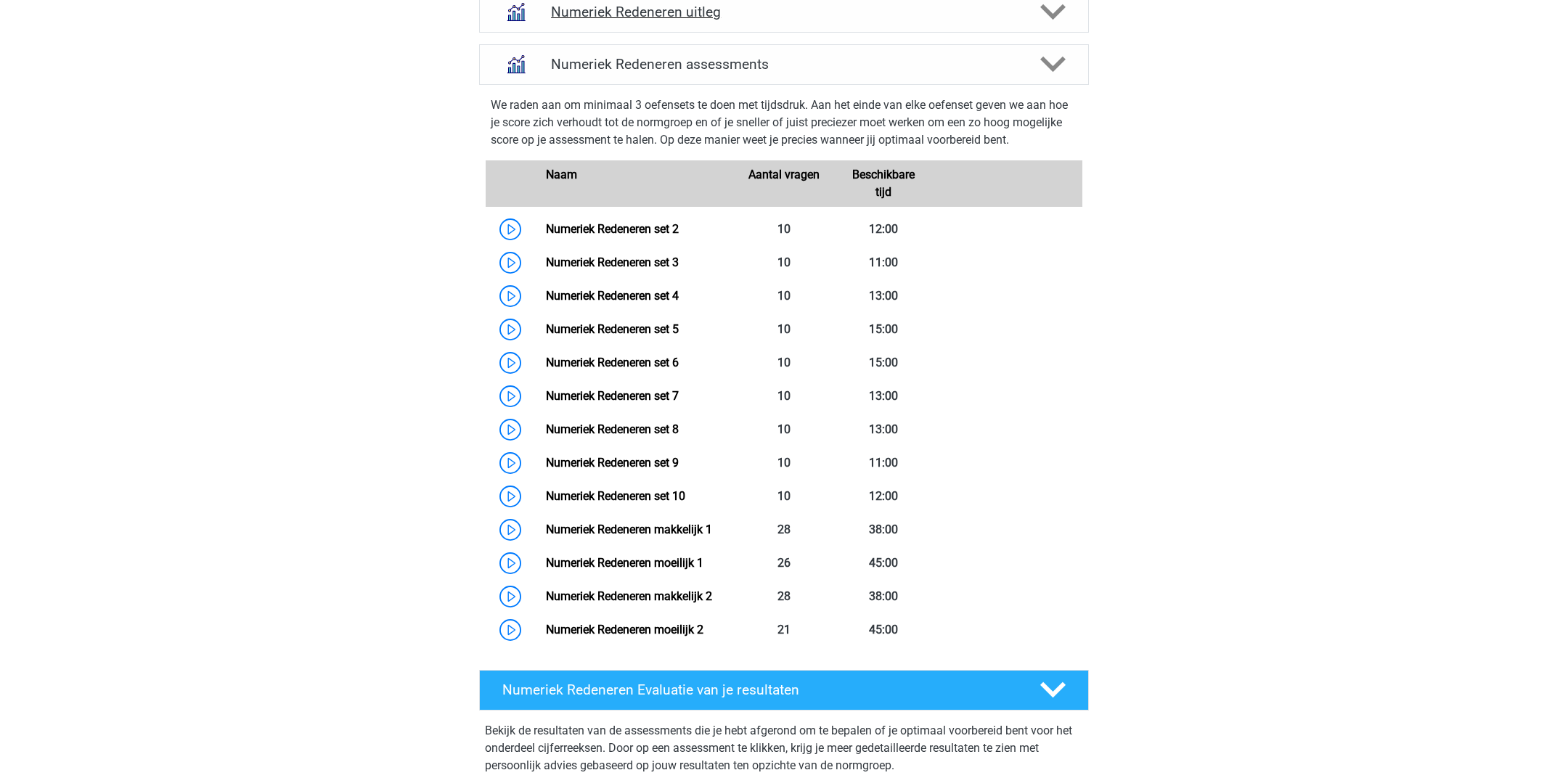
scroll to position [572, 0]
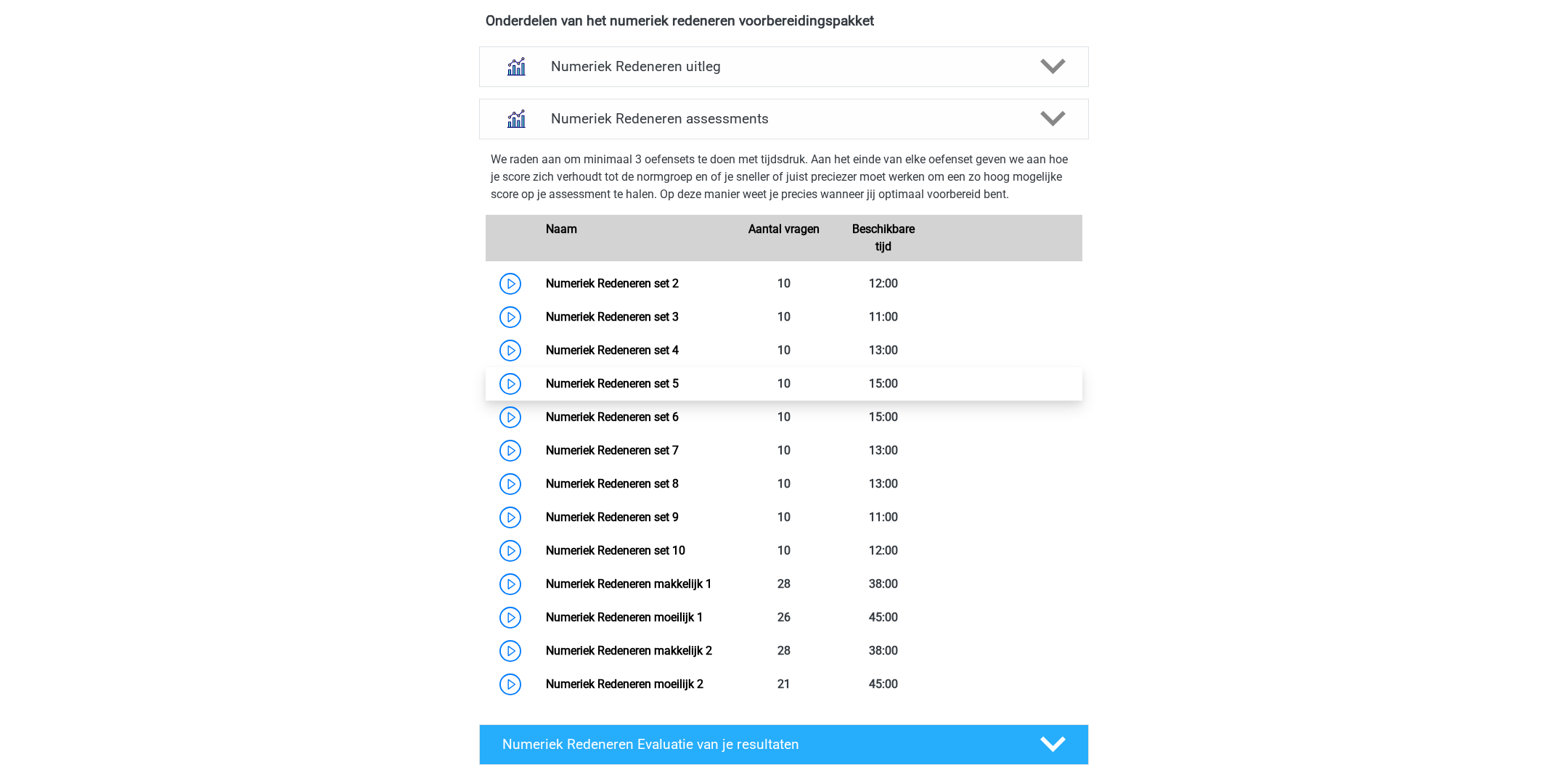
click at [545, 377] on link "Numeriek Redeneren set 5" at bounding box center [611, 383] width 133 height 14
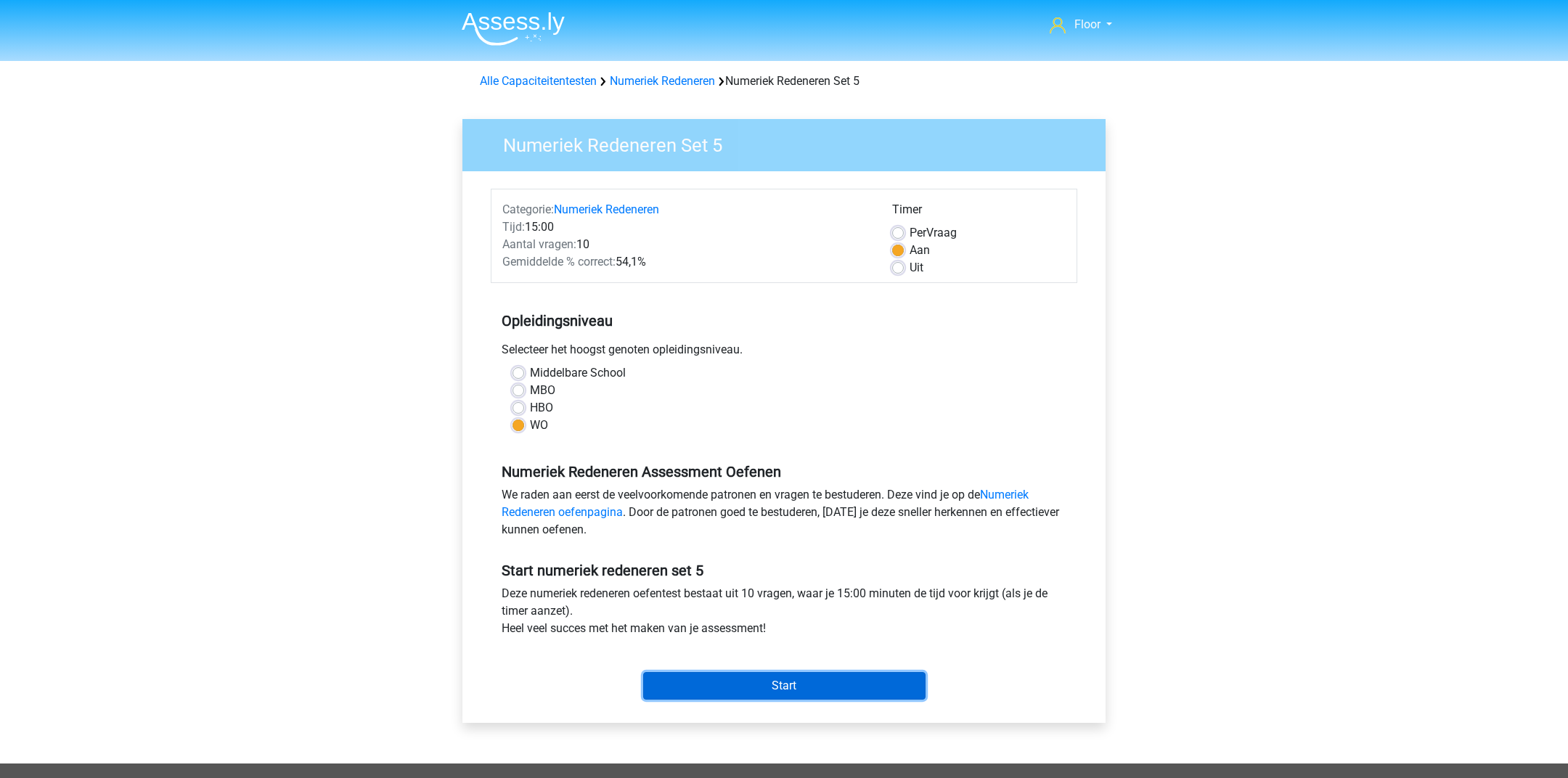
click at [717, 674] on input "Start" at bounding box center [784, 686] width 283 height 27
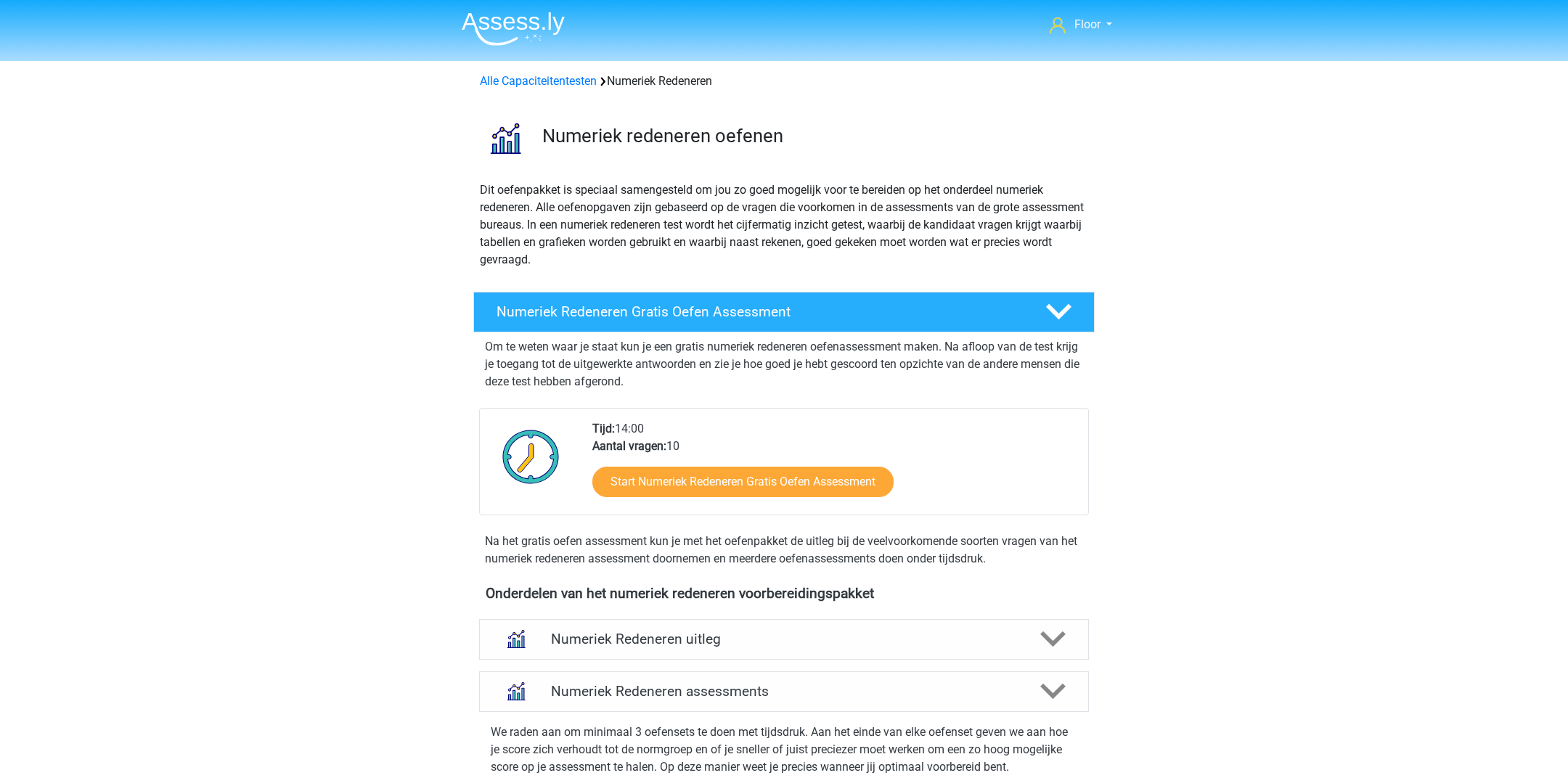
scroll to position [572, 0]
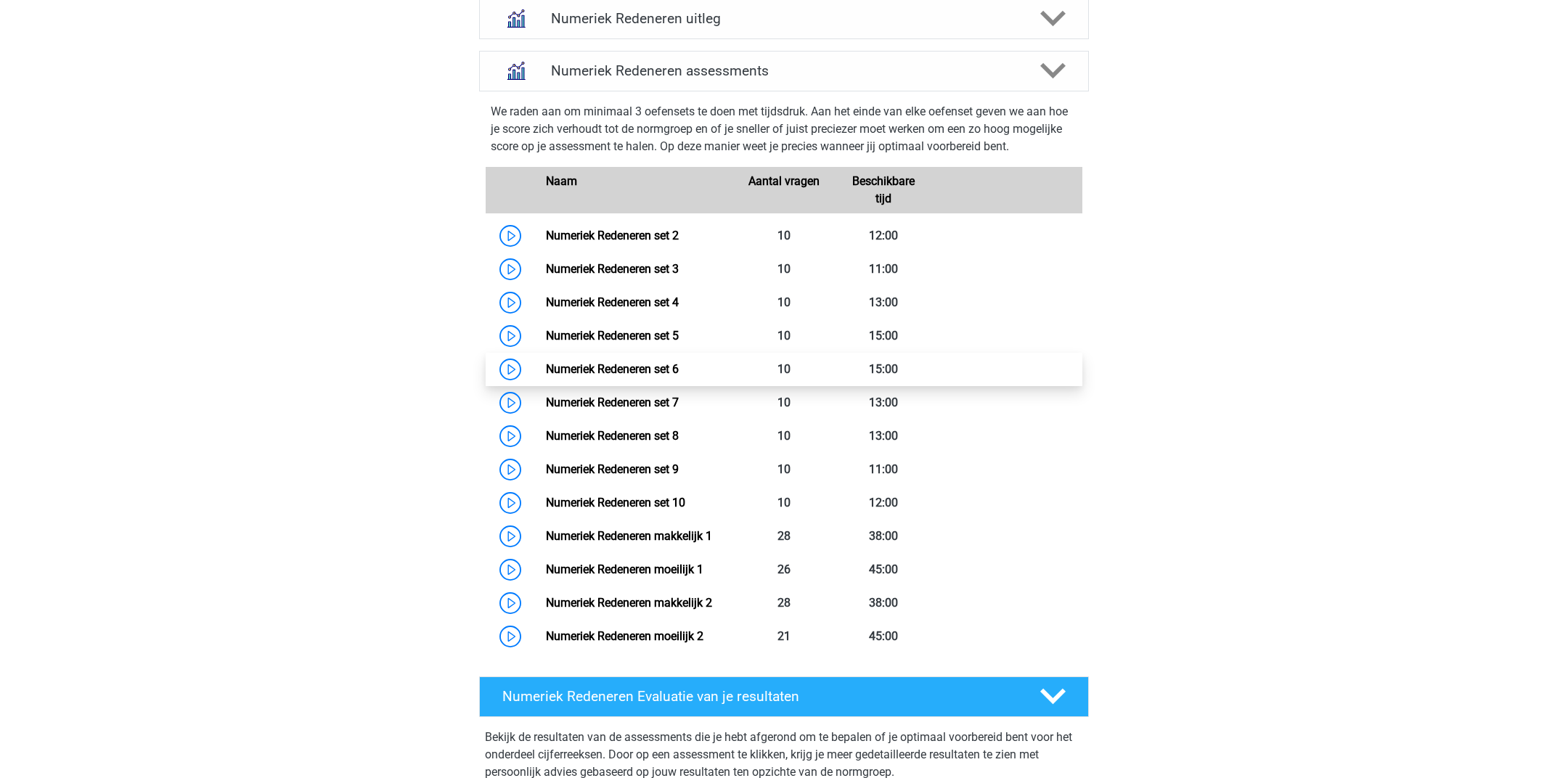
scroll to position [631, 0]
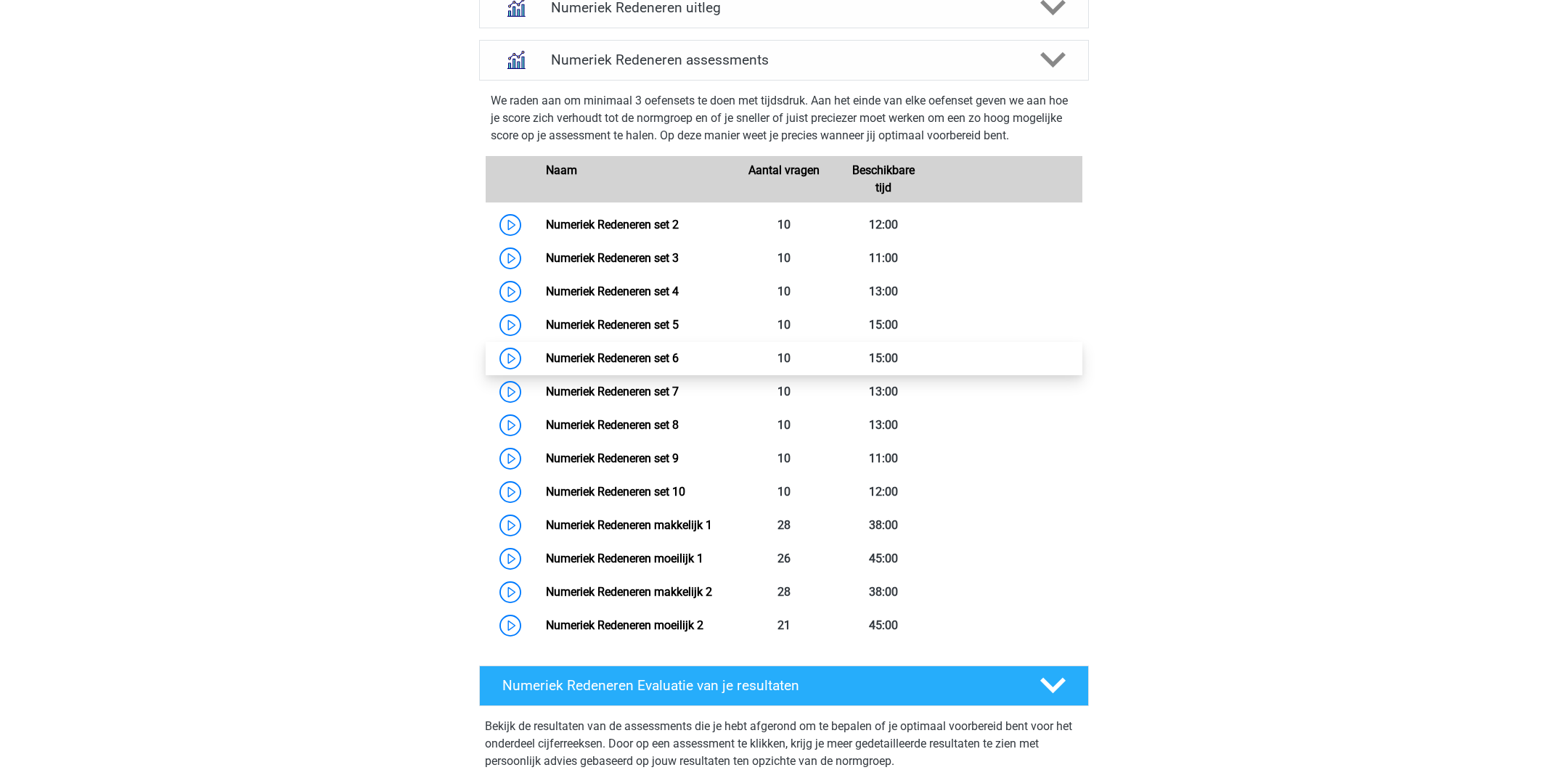
click at [619, 356] on link "Numeriek Redeneren set 6" at bounding box center [611, 358] width 133 height 14
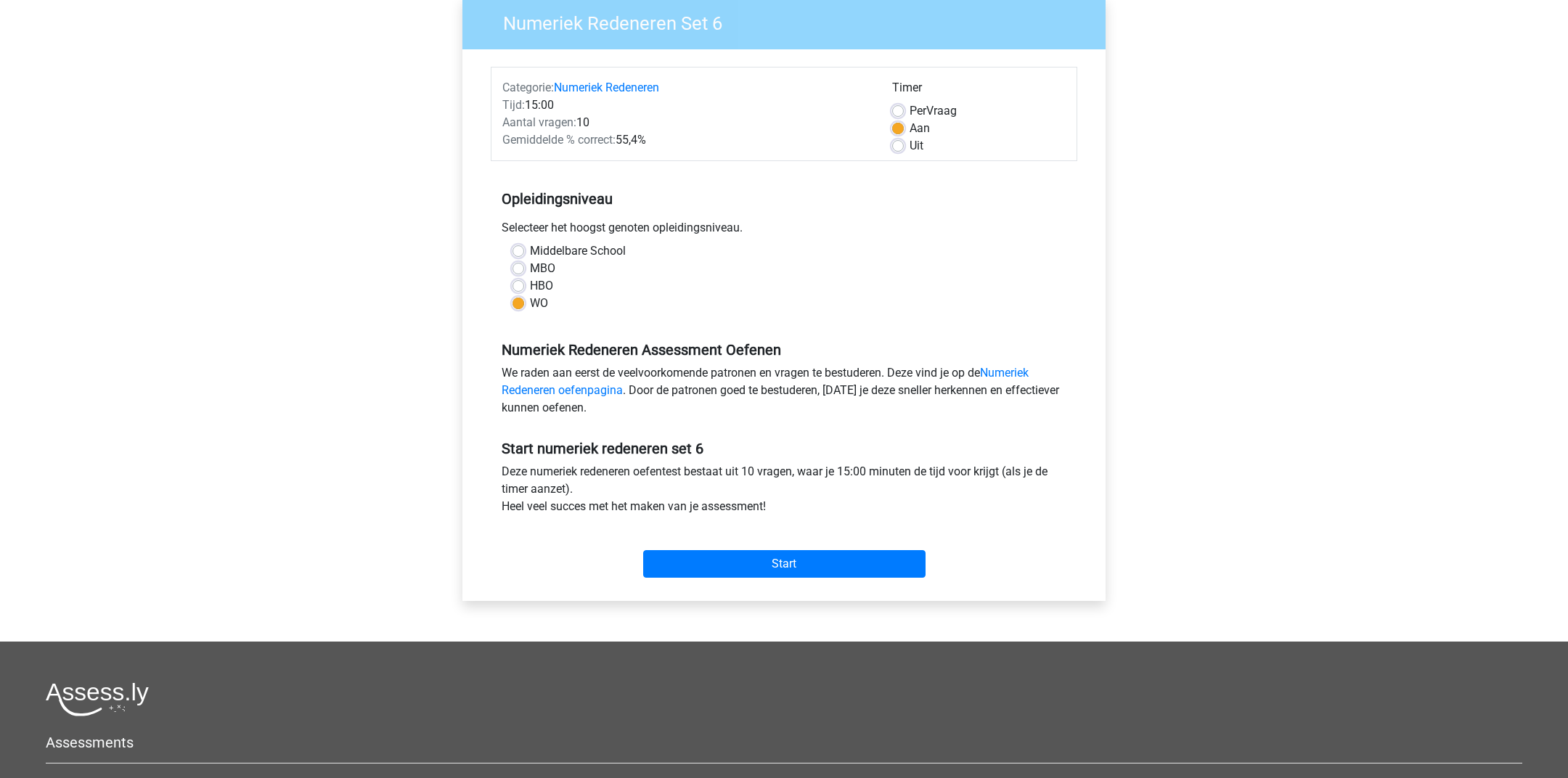
scroll to position [120, 0]
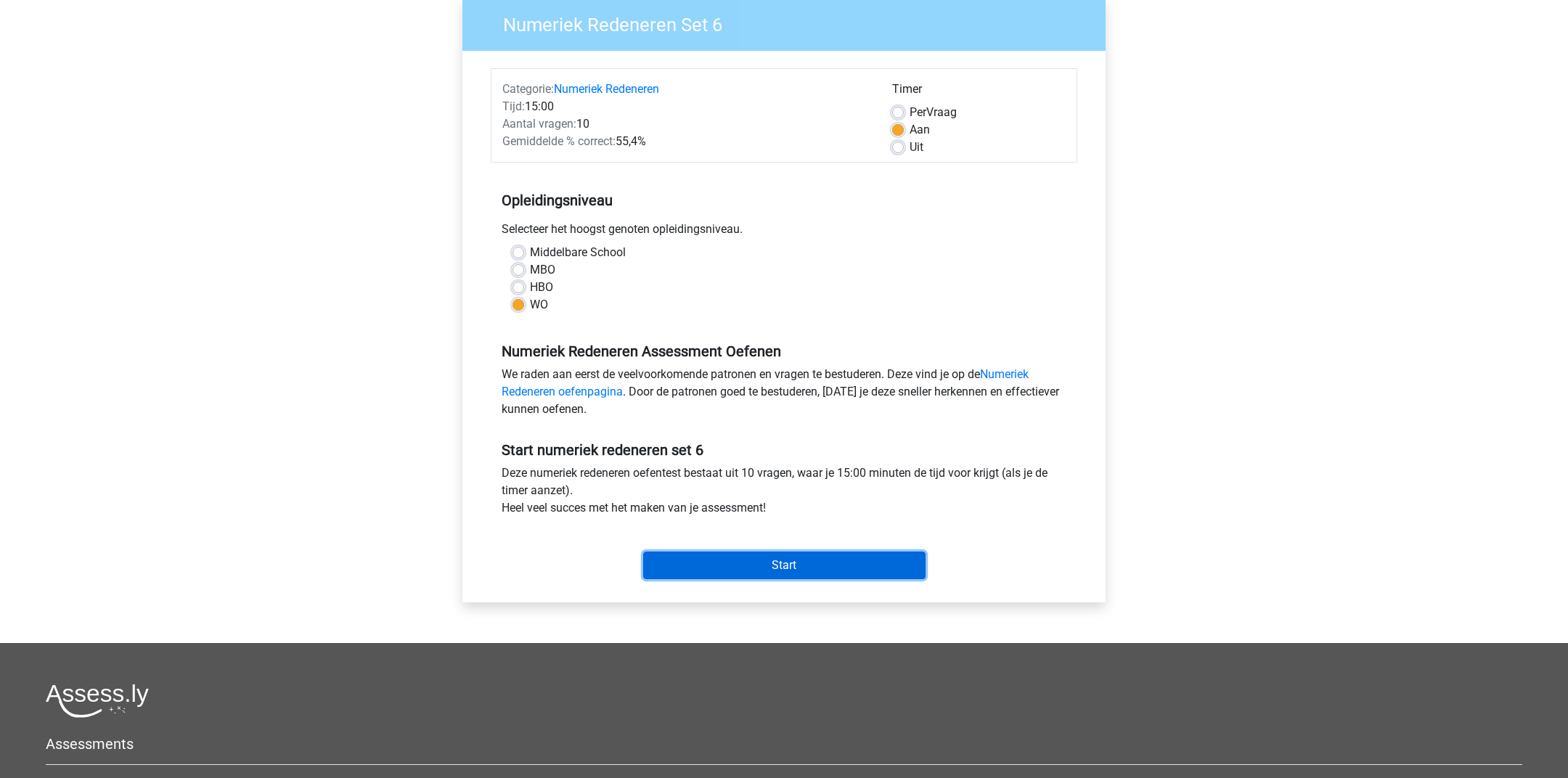
click at [752, 563] on input "Start" at bounding box center [784, 565] width 283 height 27
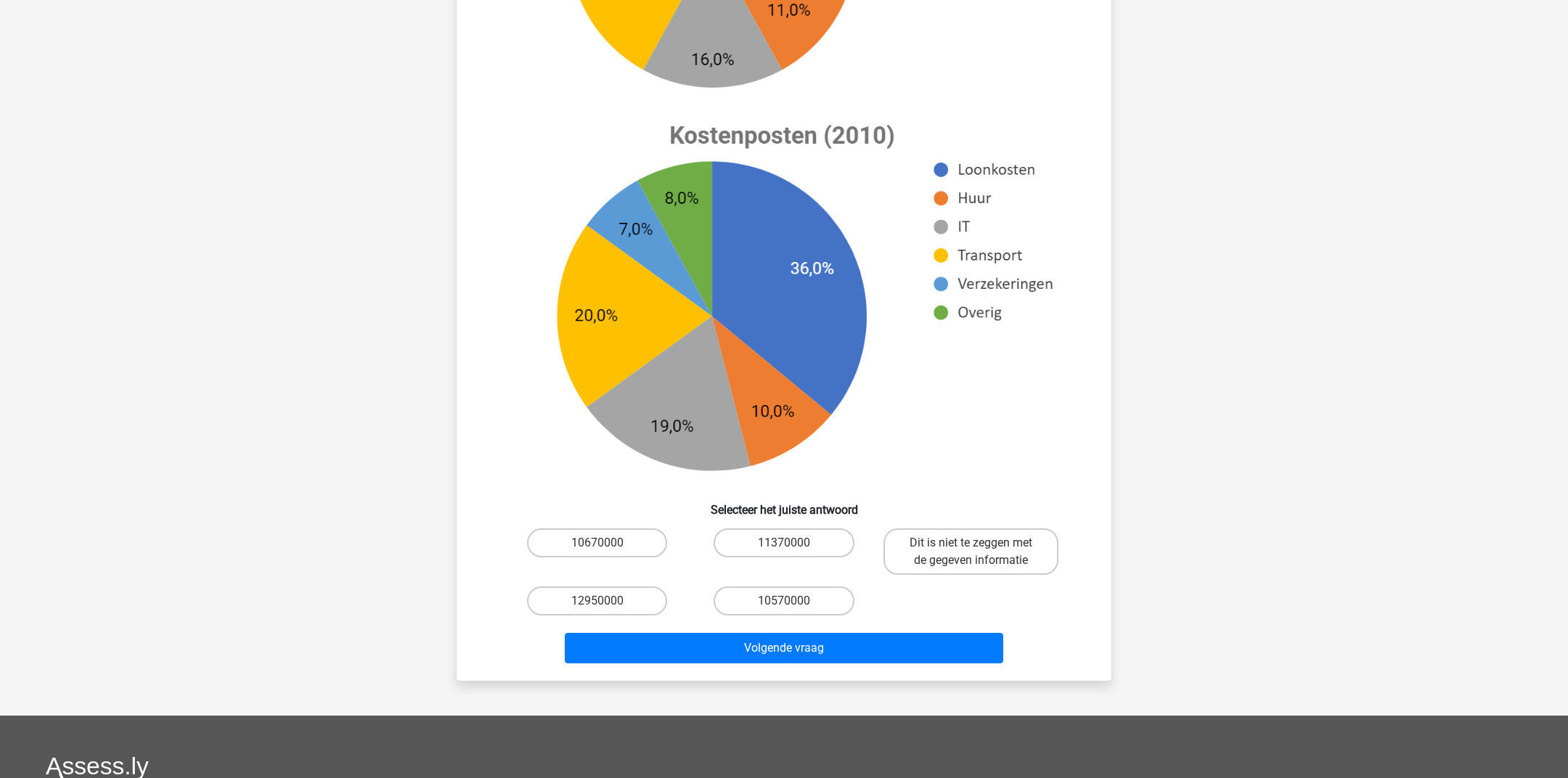
scroll to position [427, 0]
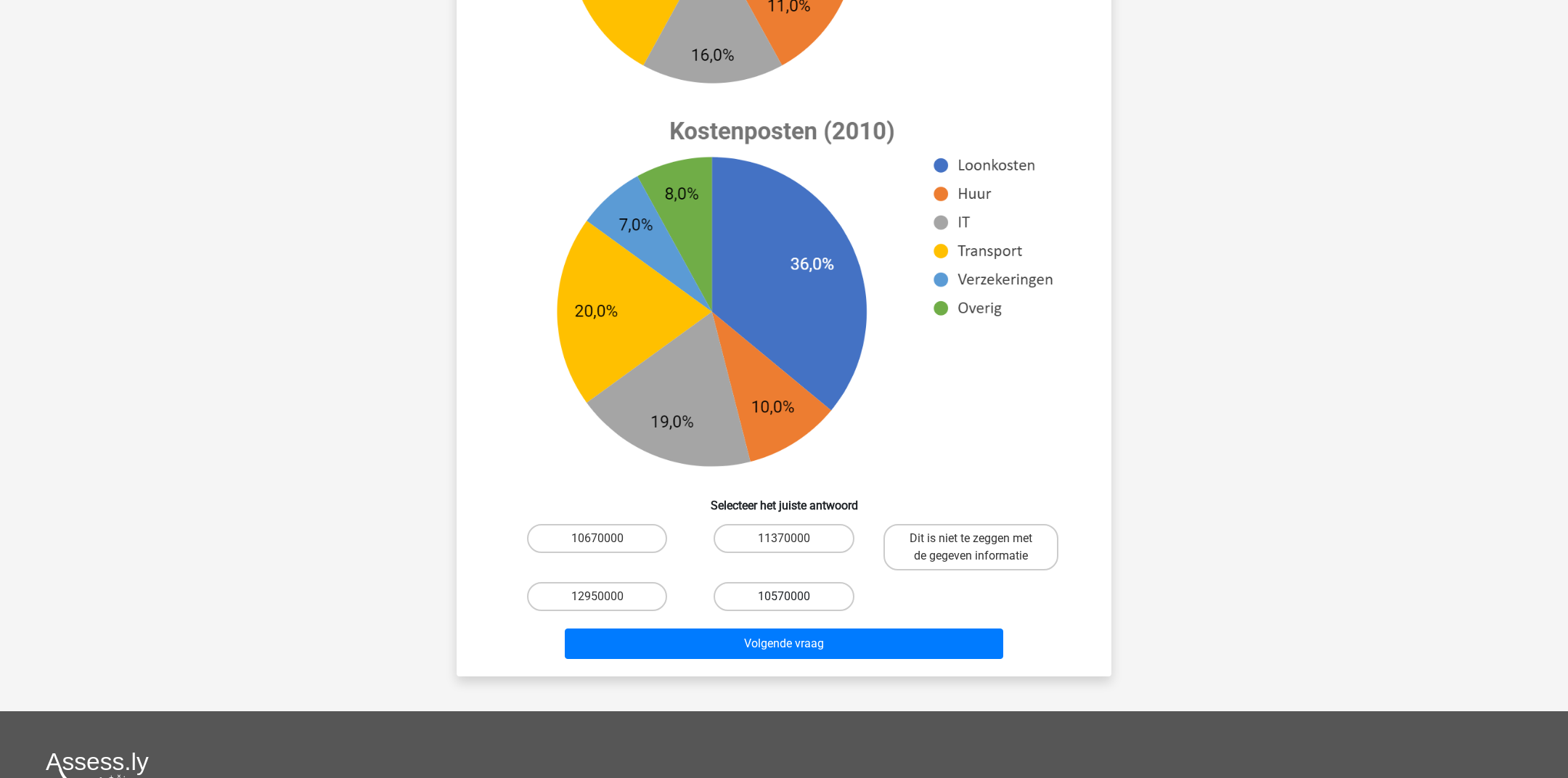
click at [750, 603] on label "10570000" at bounding box center [784, 597] width 140 height 29
click at [784, 603] on input "10570000" at bounding box center [788, 601] width 9 height 9
radio input "true"
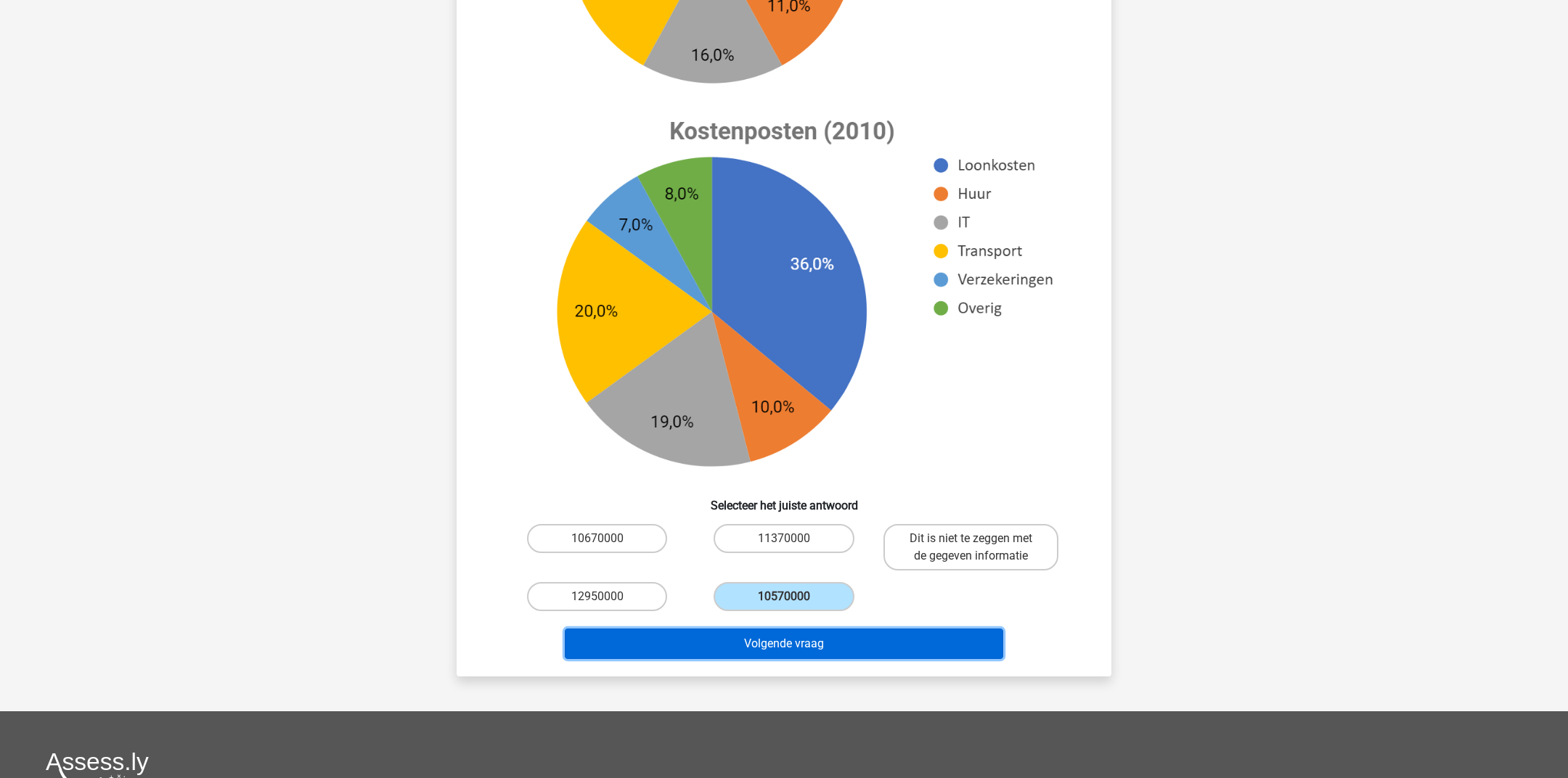
click at [769, 637] on button "Volgende vraag" at bounding box center [784, 644] width 439 height 31
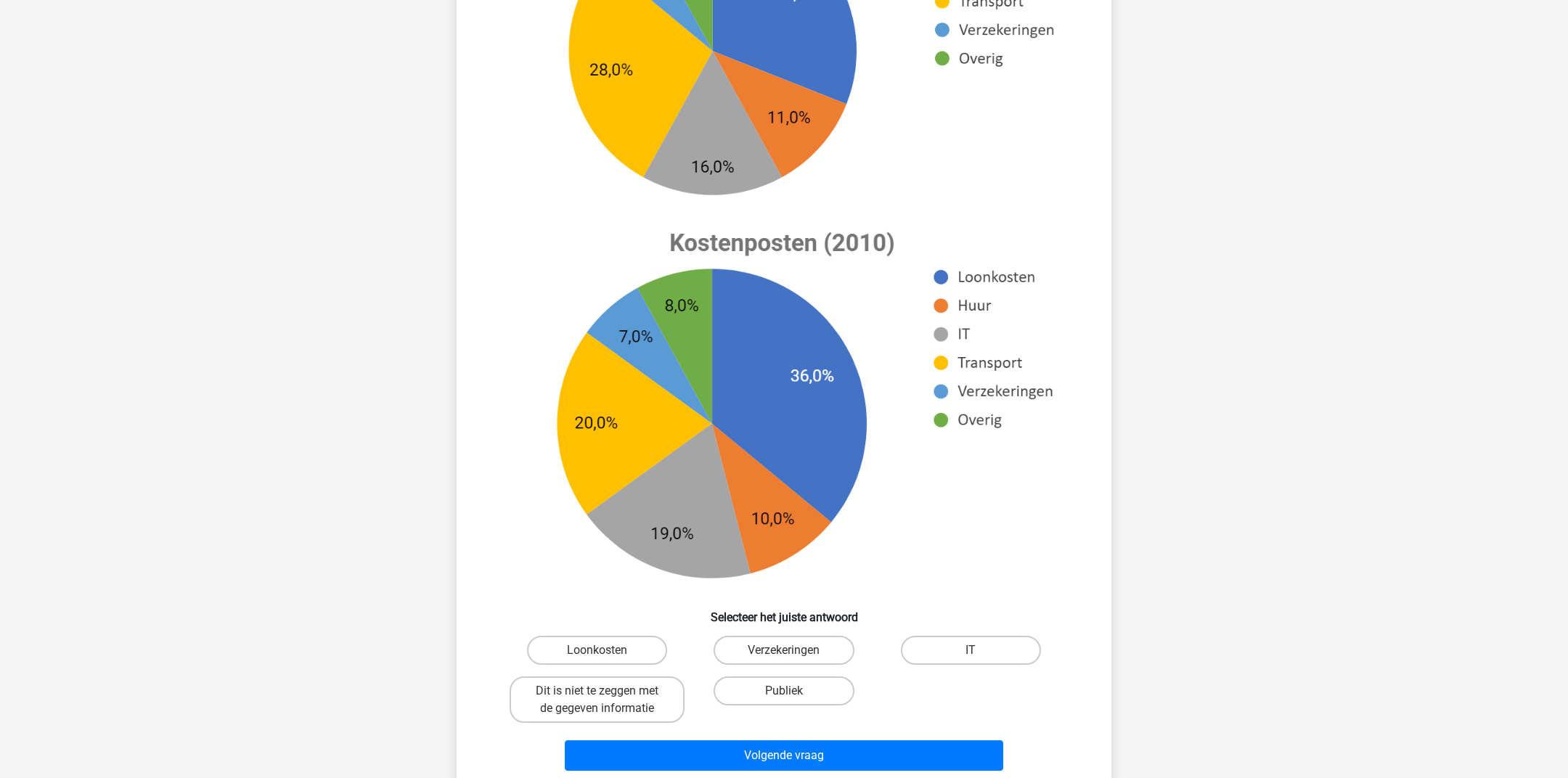
scroll to position [374, 0]
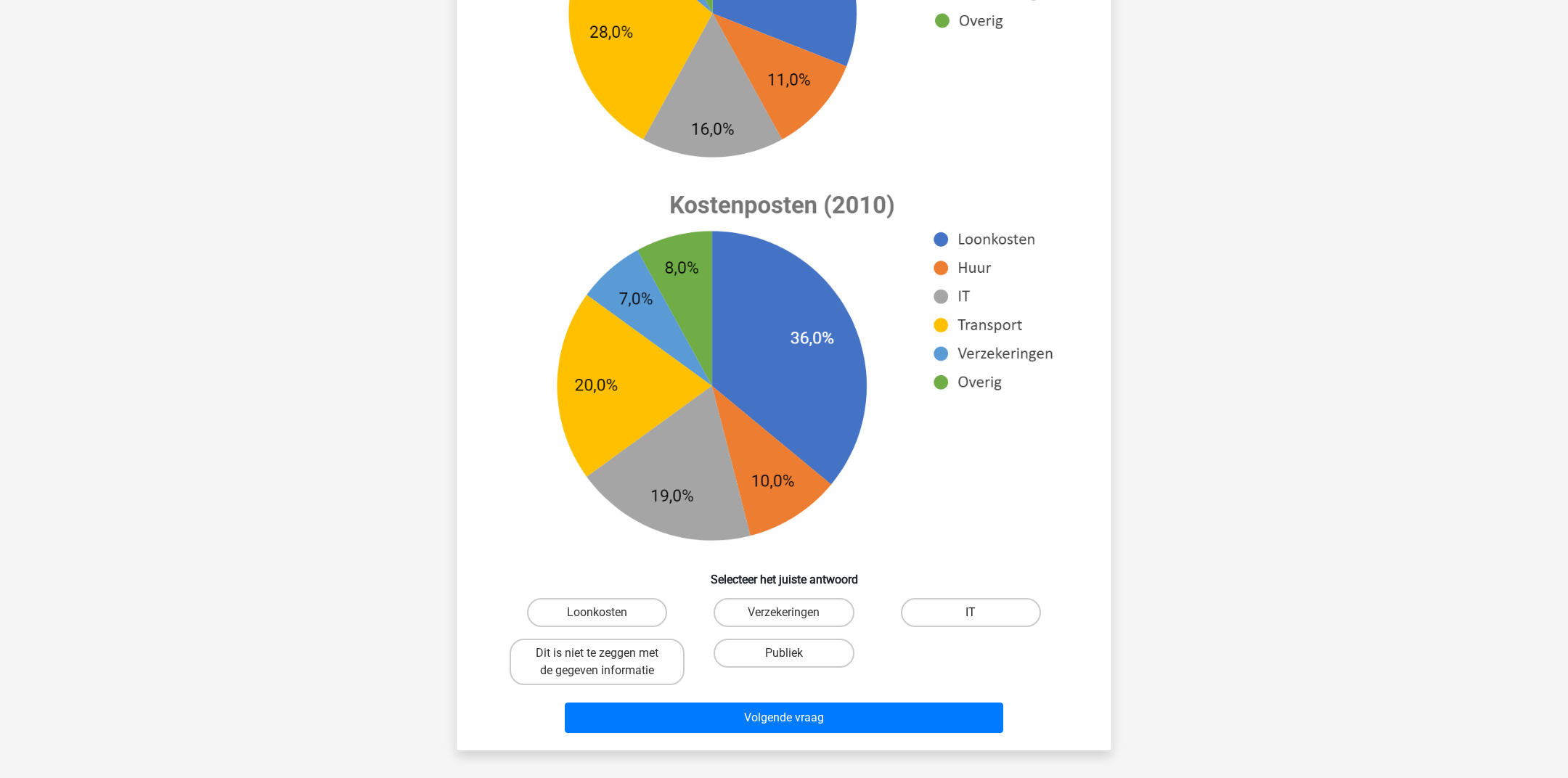
click at [946, 613] on label "IT" at bounding box center [970, 612] width 140 height 29
click at [970, 613] on input "IT" at bounding box center [975, 617] width 9 height 9
radio input "true"
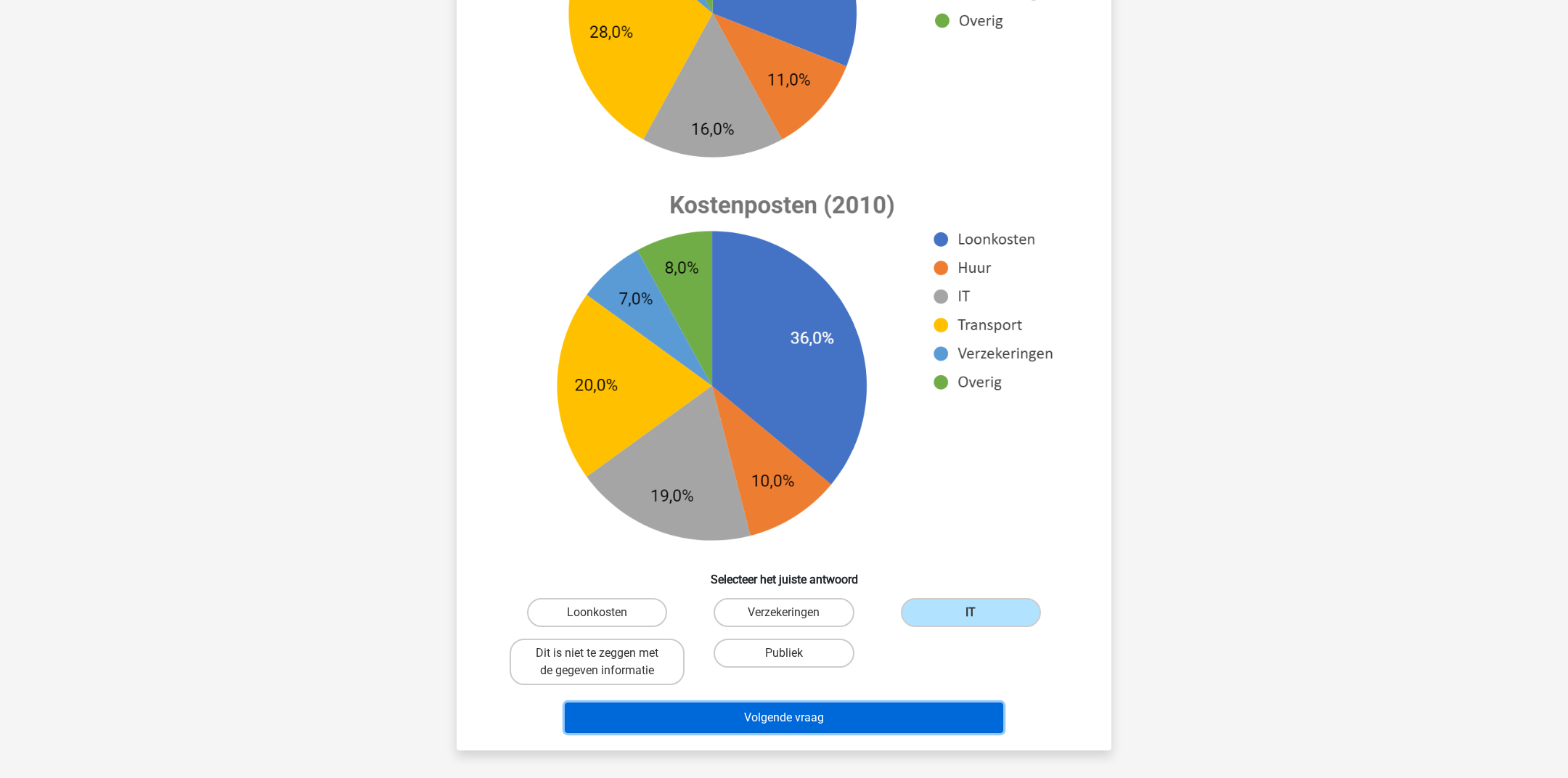
click at [842, 722] on button "Volgende vraag" at bounding box center [784, 718] width 439 height 31
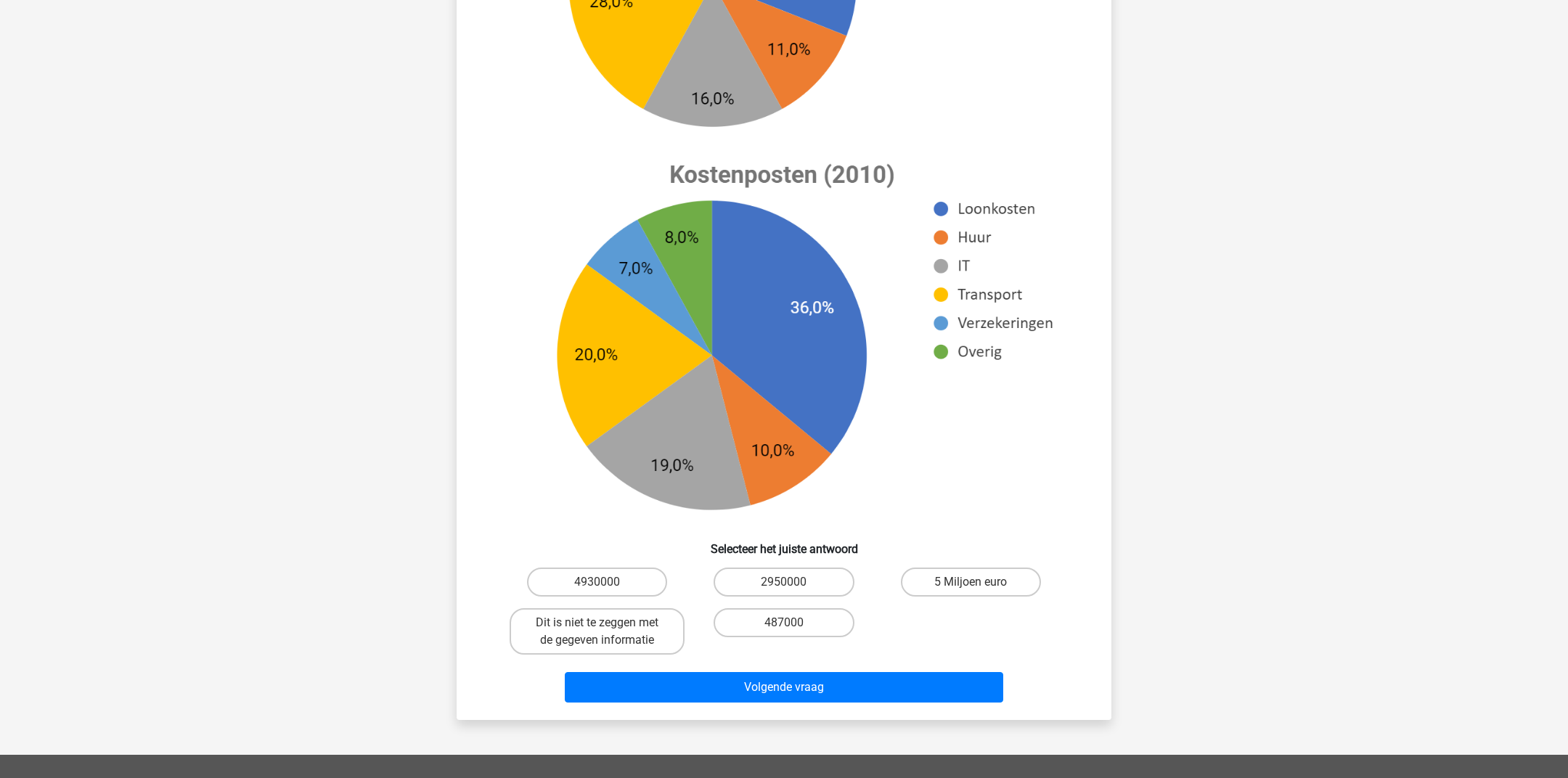
scroll to position [424, 0]
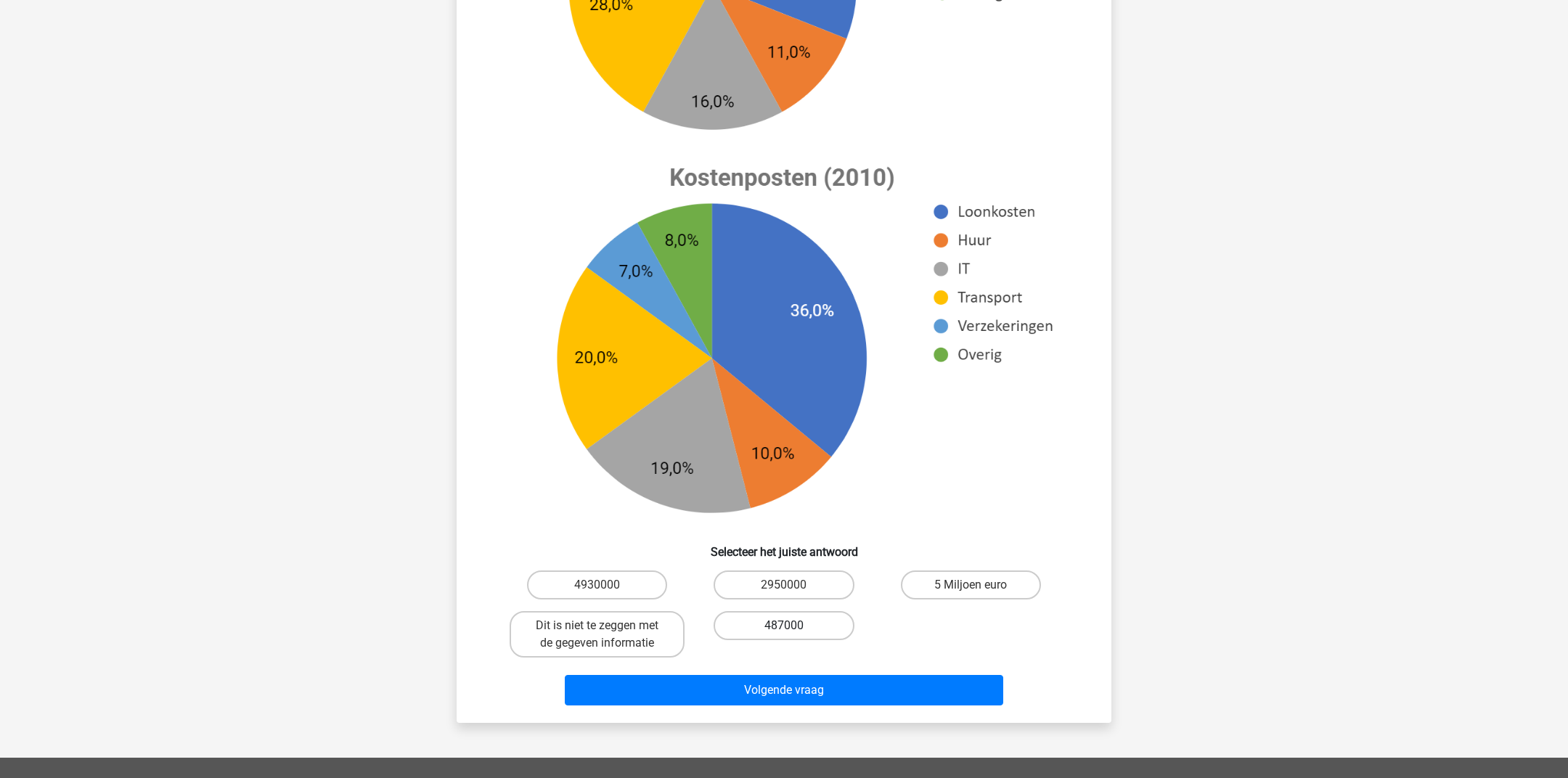
click at [775, 623] on label "487000" at bounding box center [784, 626] width 140 height 29
click at [784, 626] on input "487000" at bounding box center [788, 630] width 9 height 9
radio input "true"
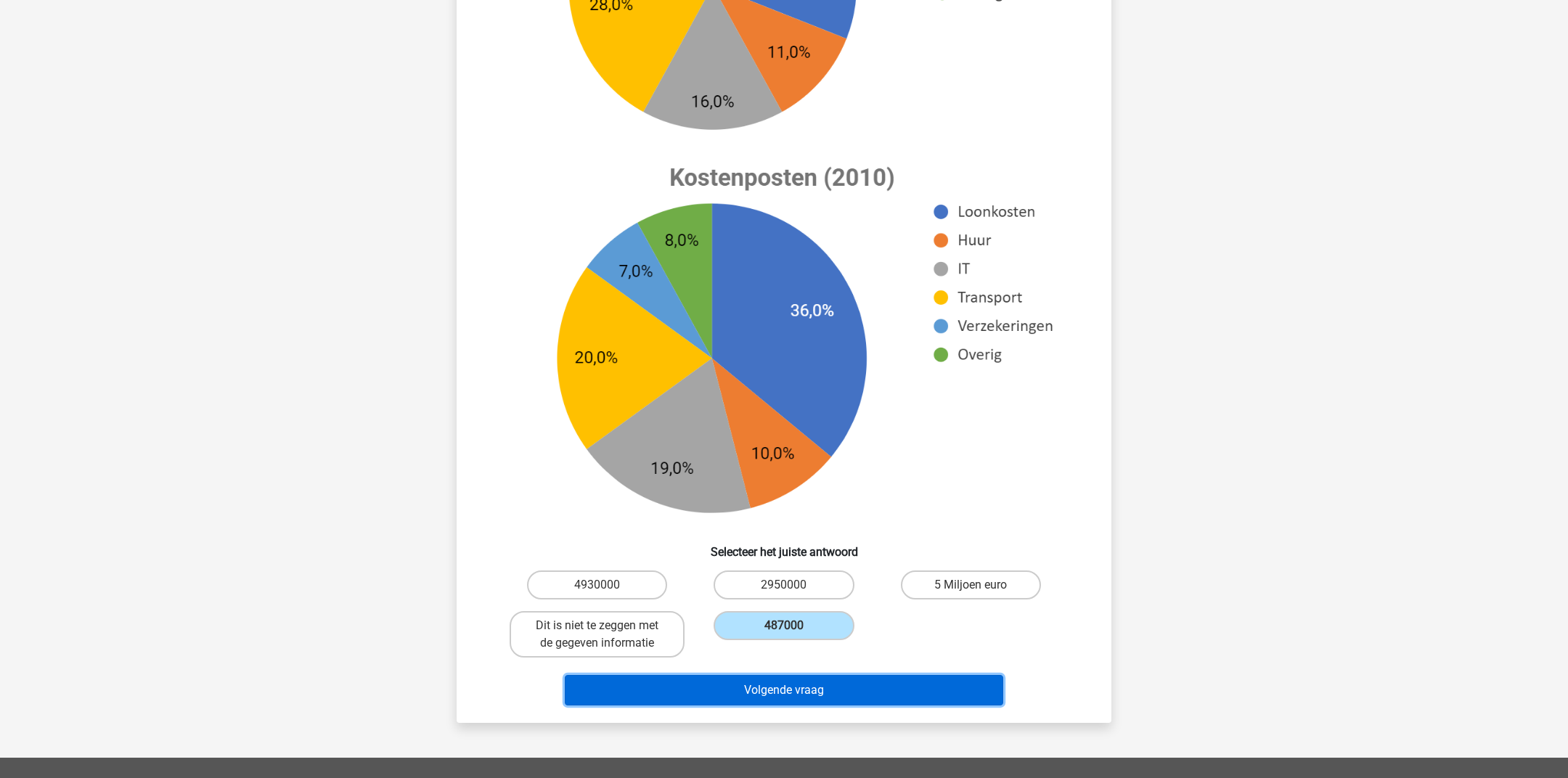
click at [774, 683] on button "Volgende vraag" at bounding box center [784, 690] width 439 height 31
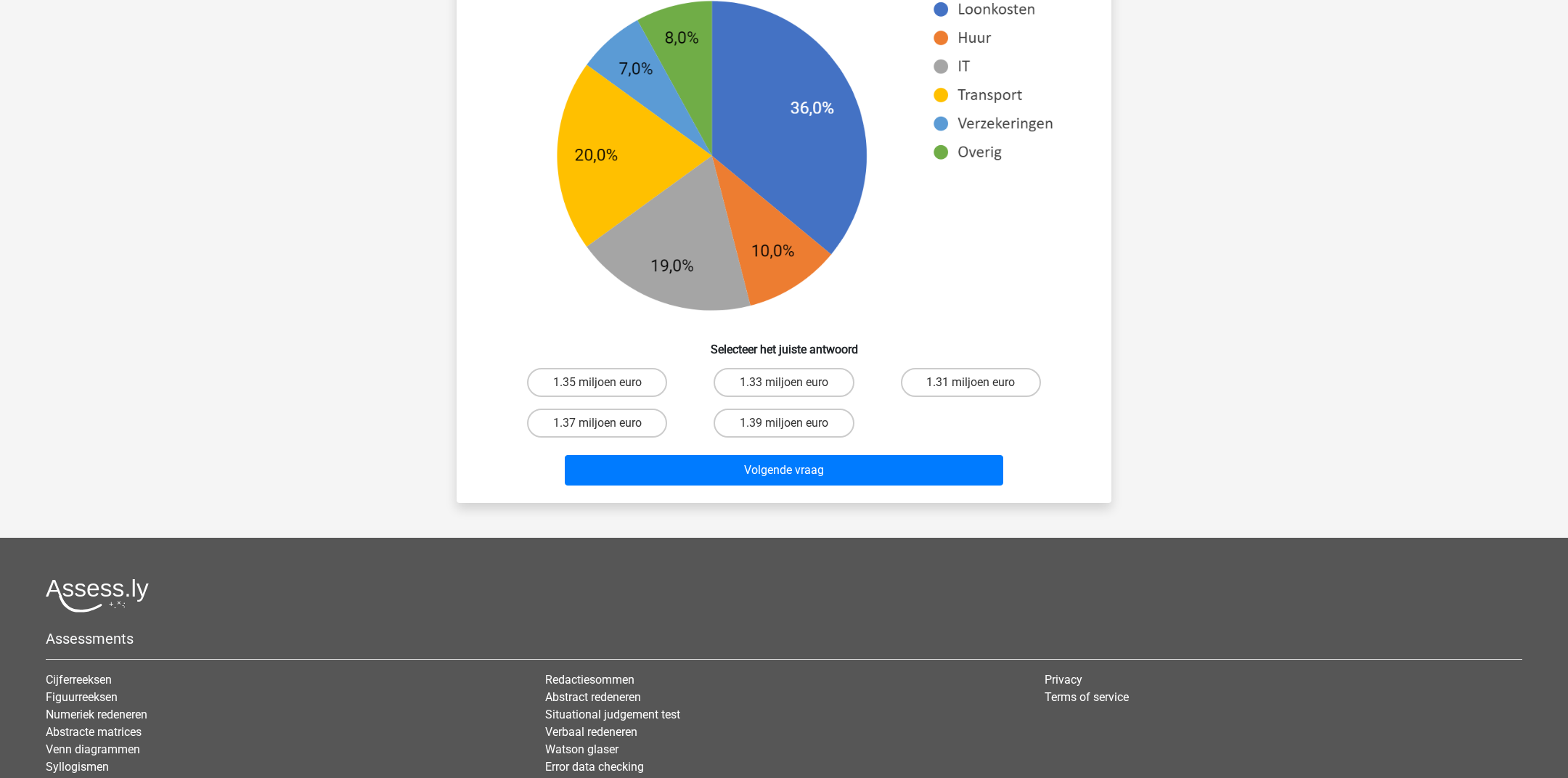
scroll to position [629, 0]
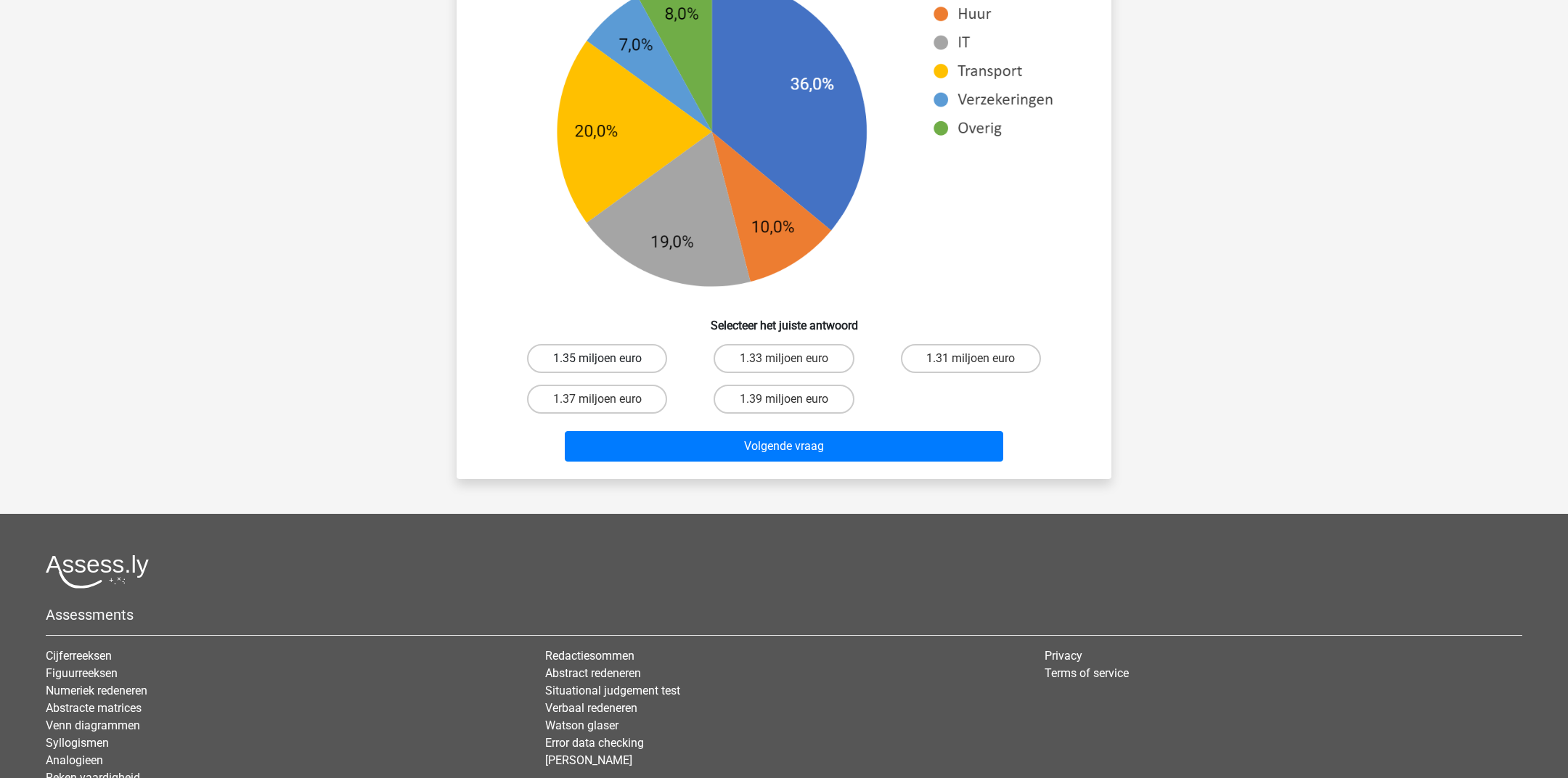
click at [630, 370] on label "1.35 miljoen euro" at bounding box center [597, 359] width 140 height 29
click at [607, 368] on input "1.35 miljoen euro" at bounding box center [601, 363] width 9 height 9
radio input "true"
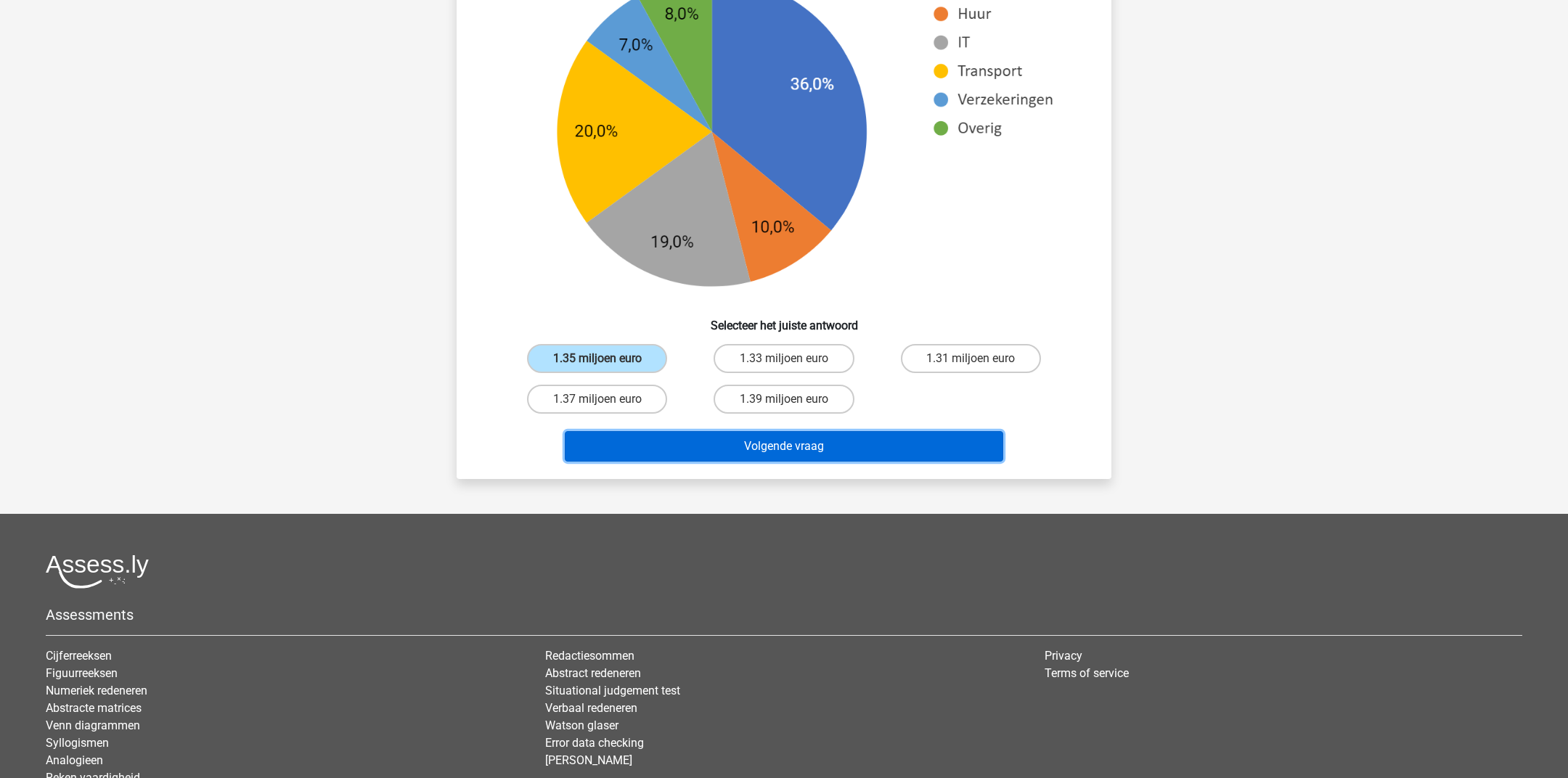
click at [753, 440] on button "Volgende vraag" at bounding box center [784, 447] width 439 height 31
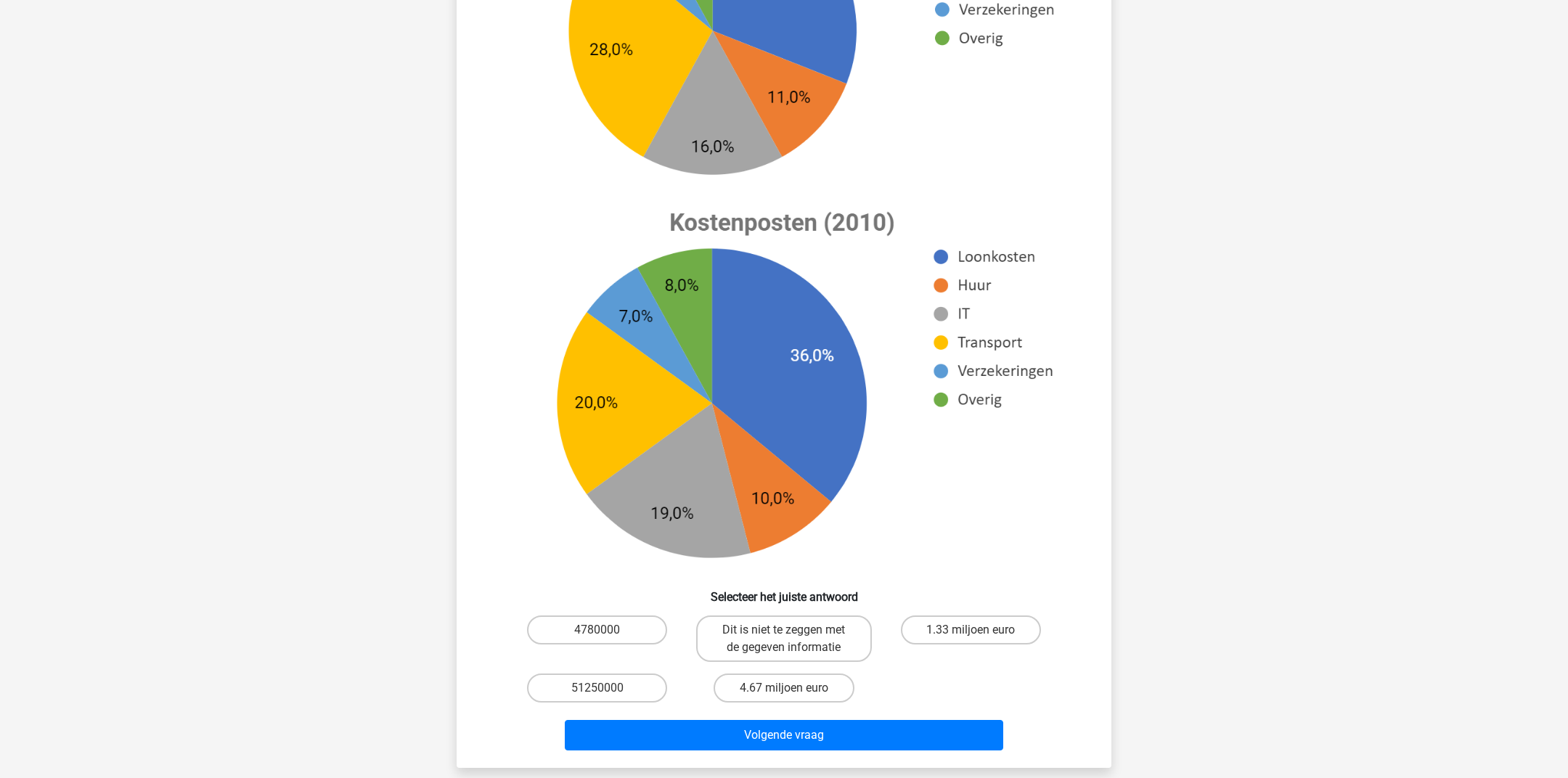
scroll to position [391, 0]
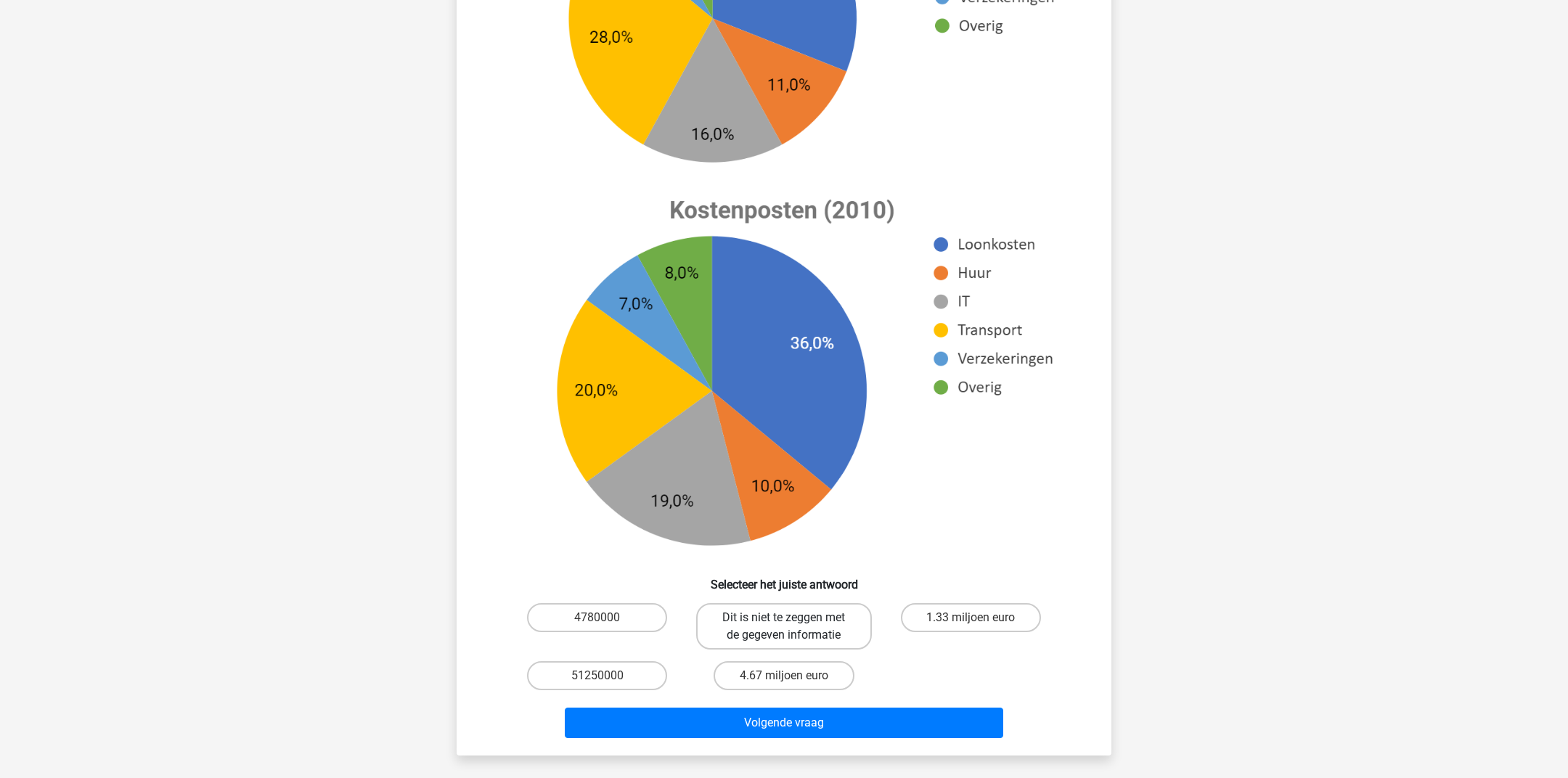
click at [784, 609] on label "Dit is niet te zeggen met de gegeven informatie" at bounding box center [783, 626] width 175 height 46
click at [784, 618] on input "Dit is niet te zeggen met de gegeven informatie" at bounding box center [788, 622] width 9 height 9
radio input "true"
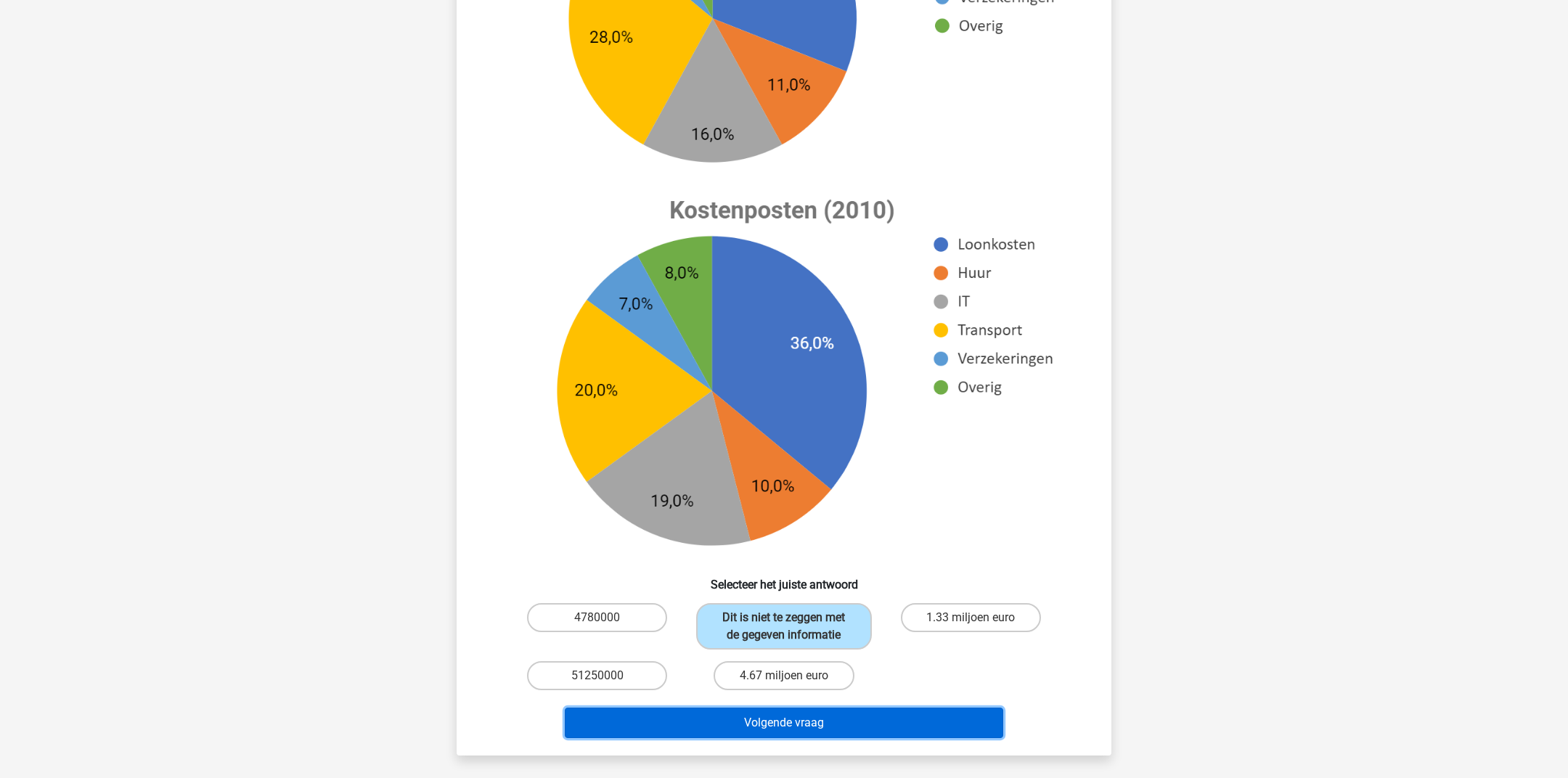
click at [813, 717] on button "Volgende vraag" at bounding box center [784, 723] width 439 height 31
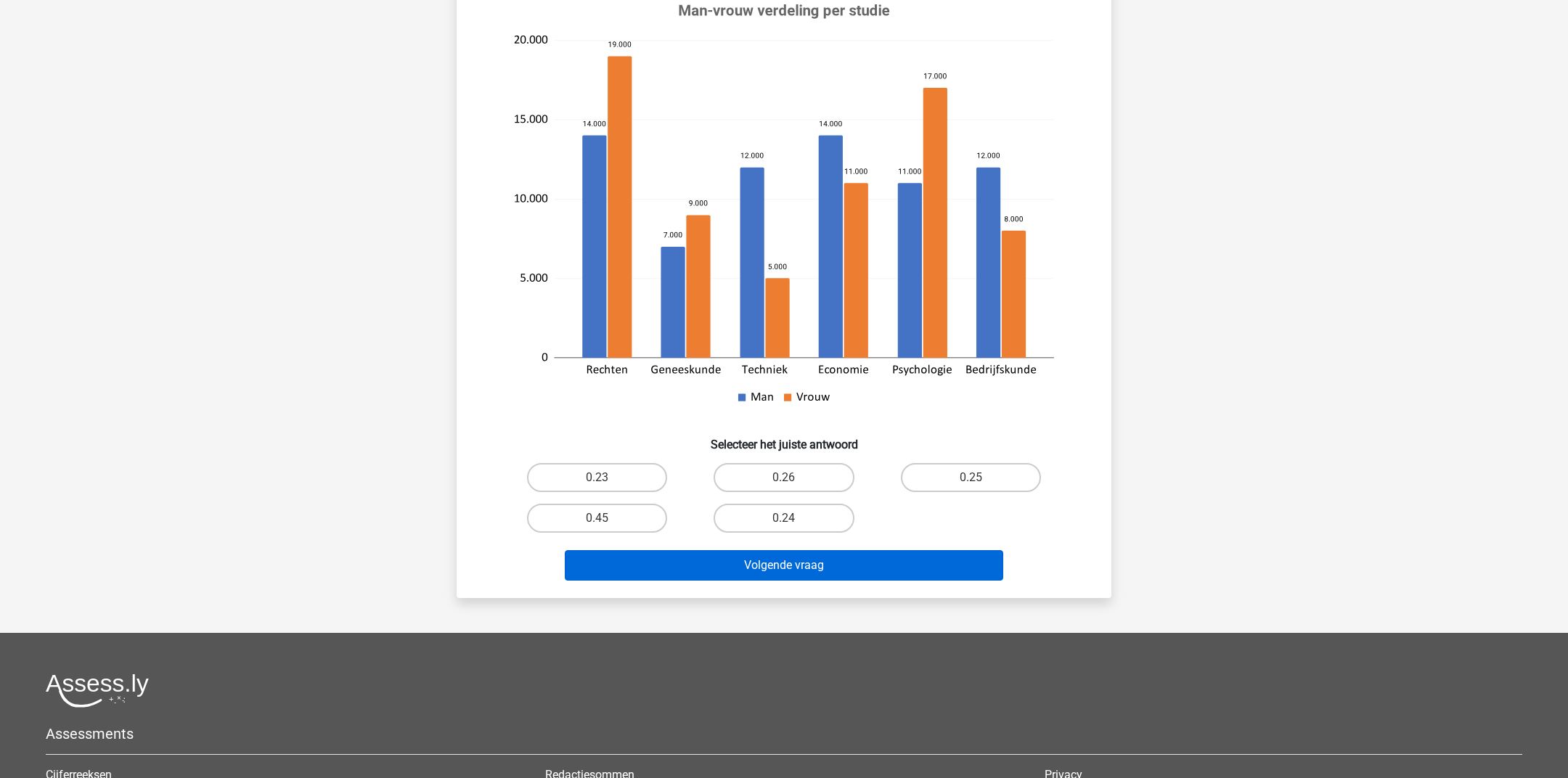
scroll to position [72, 0]
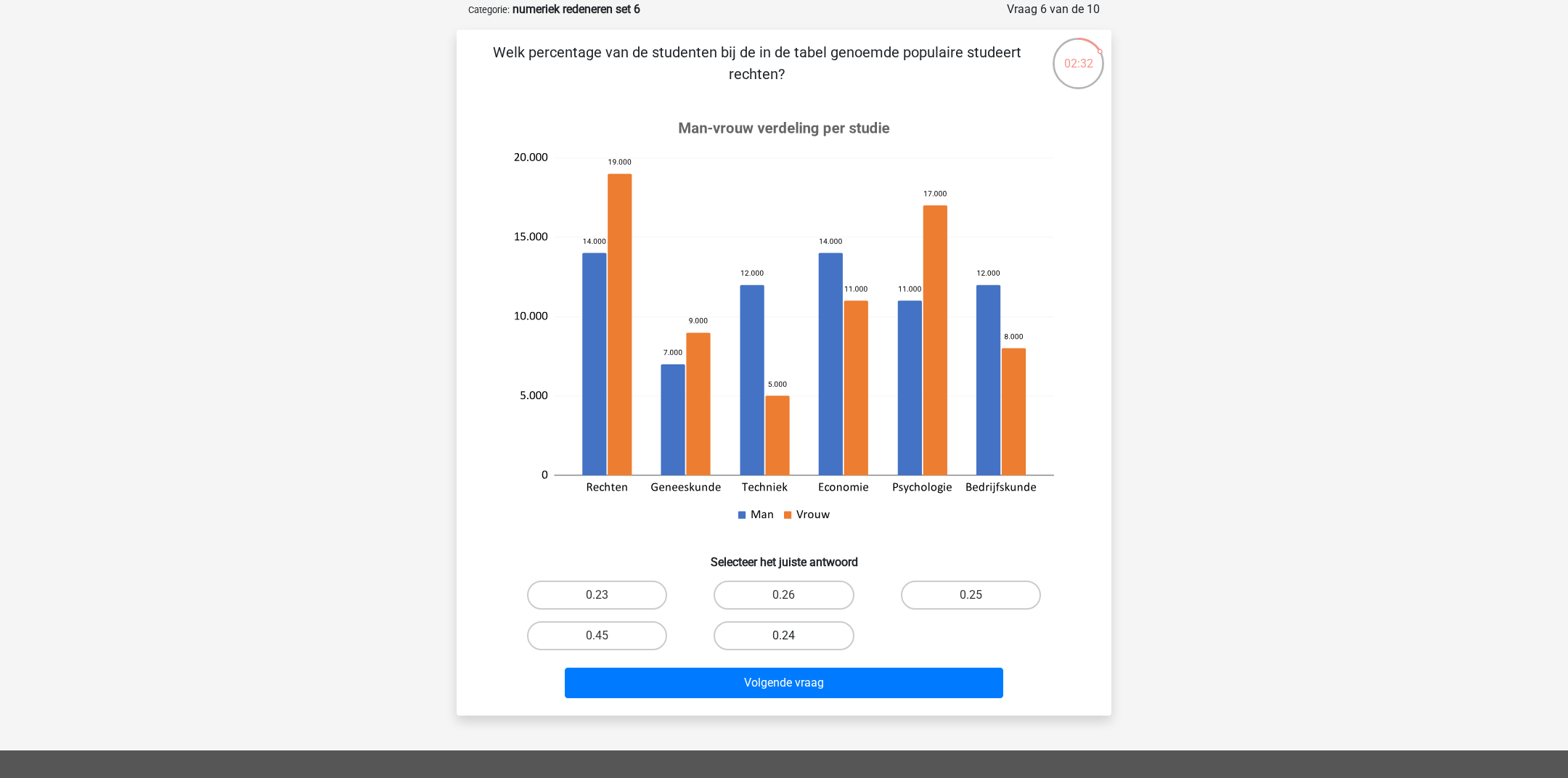
click at [736, 633] on label "0.24" at bounding box center [784, 636] width 140 height 29
click at [784, 636] on input "0.24" at bounding box center [788, 640] width 9 height 9
radio input "true"
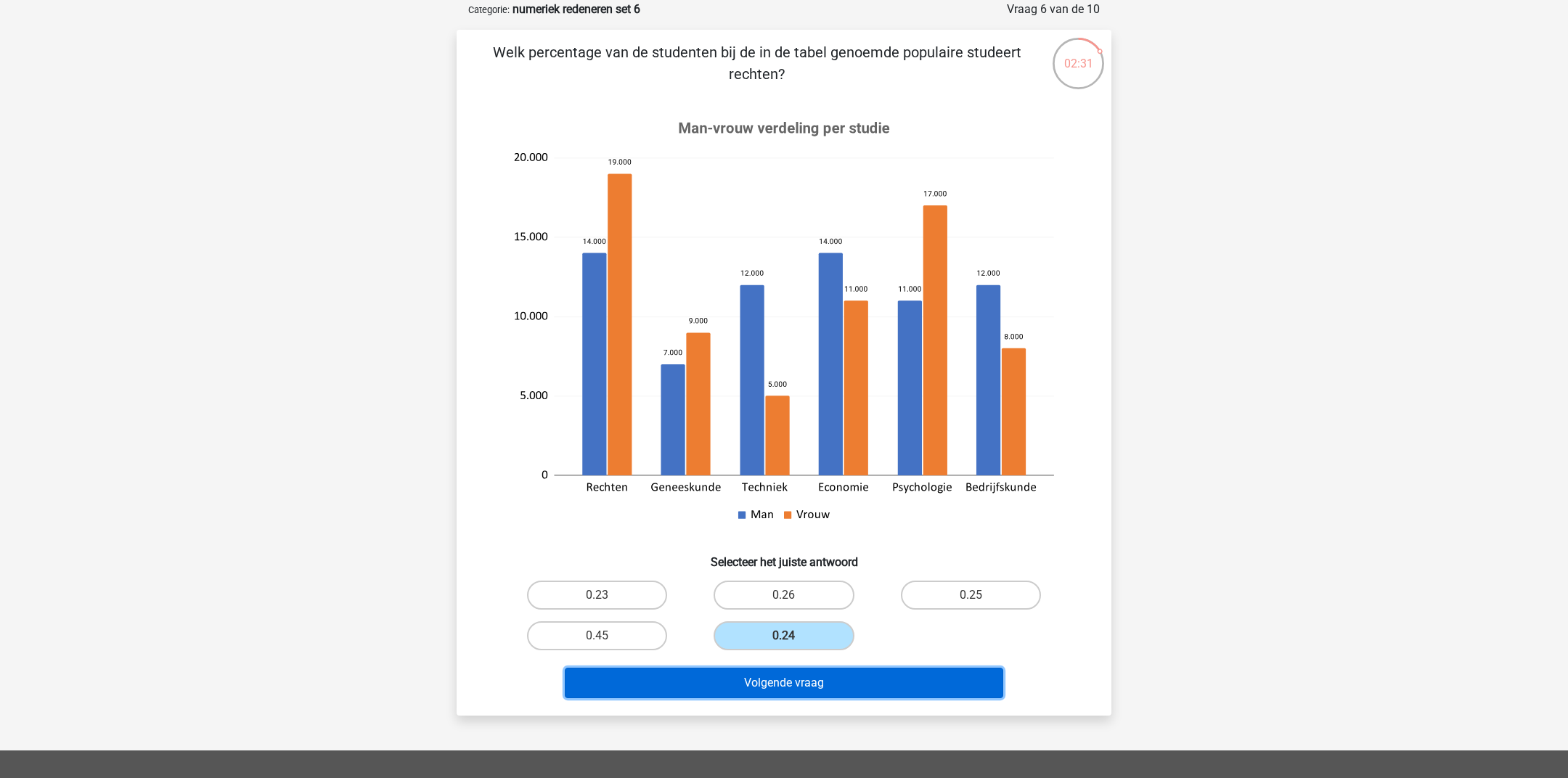
click at [761, 689] on button "Volgende vraag" at bounding box center [784, 683] width 439 height 31
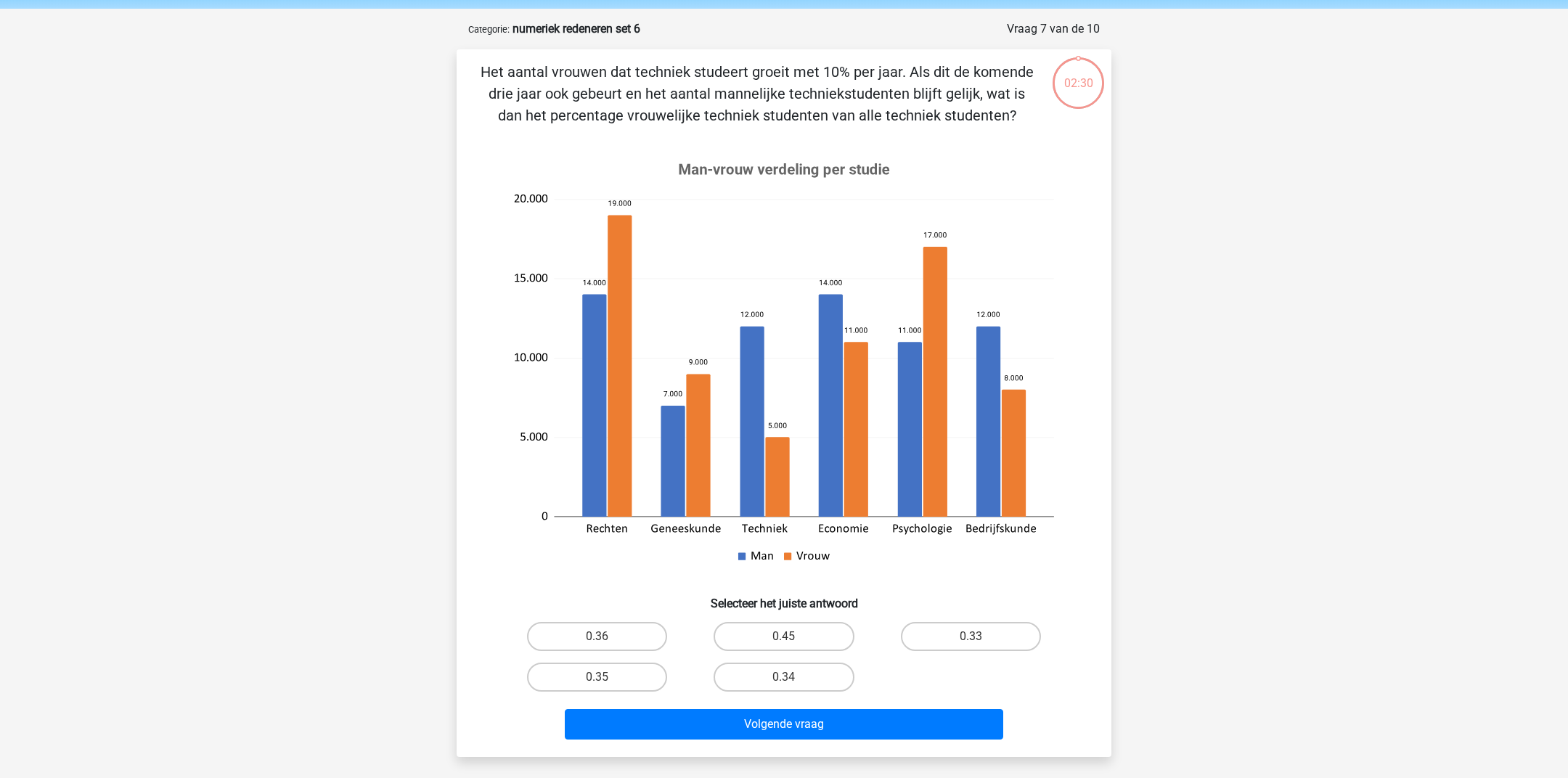
scroll to position [52, 0]
click at [620, 638] on label "0.36" at bounding box center [597, 637] width 140 height 29
click at [607, 638] on input "0.36" at bounding box center [601, 641] width 9 height 9
radio input "true"
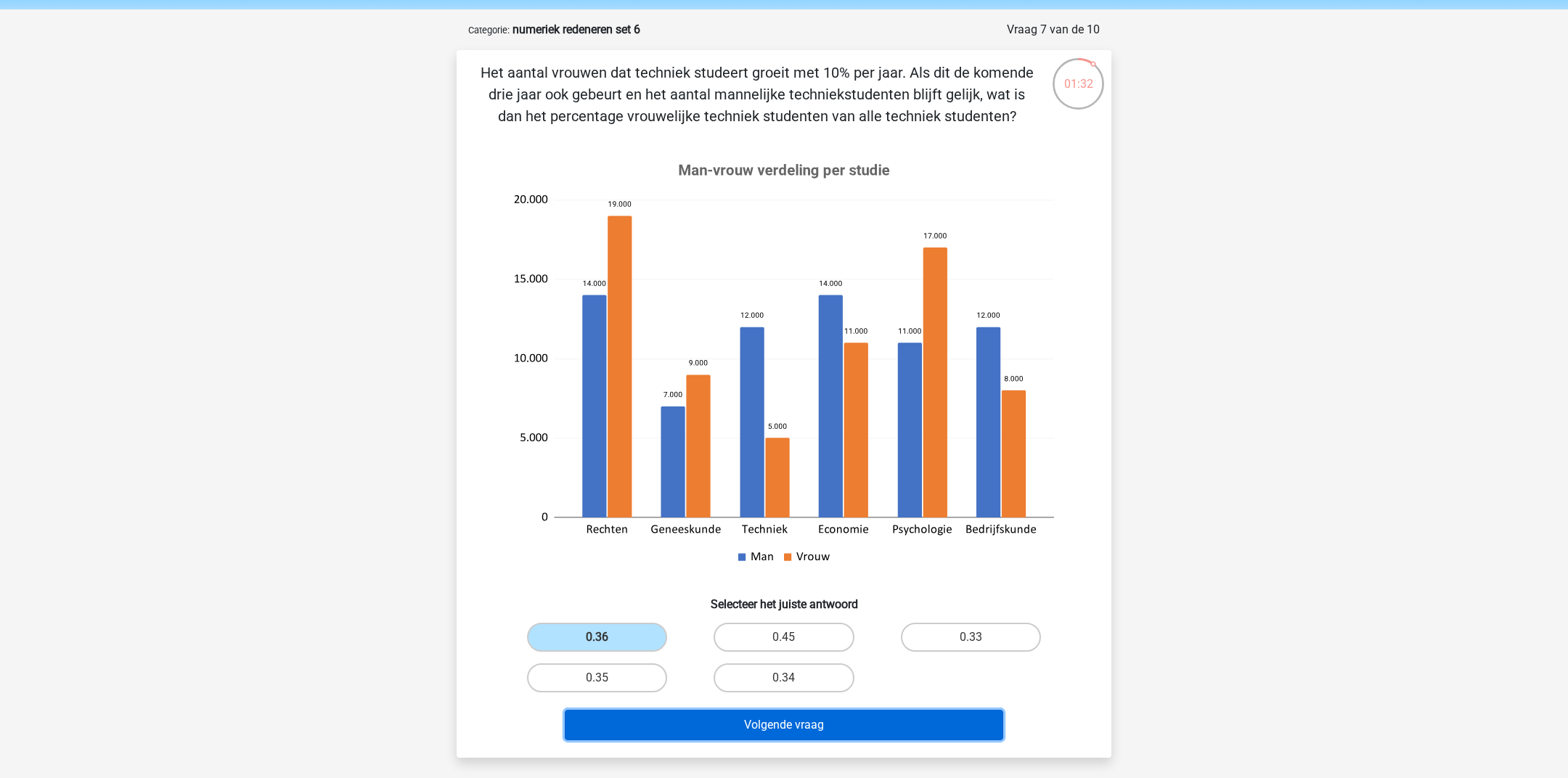
click at [629, 737] on button "Volgende vraag" at bounding box center [784, 725] width 439 height 31
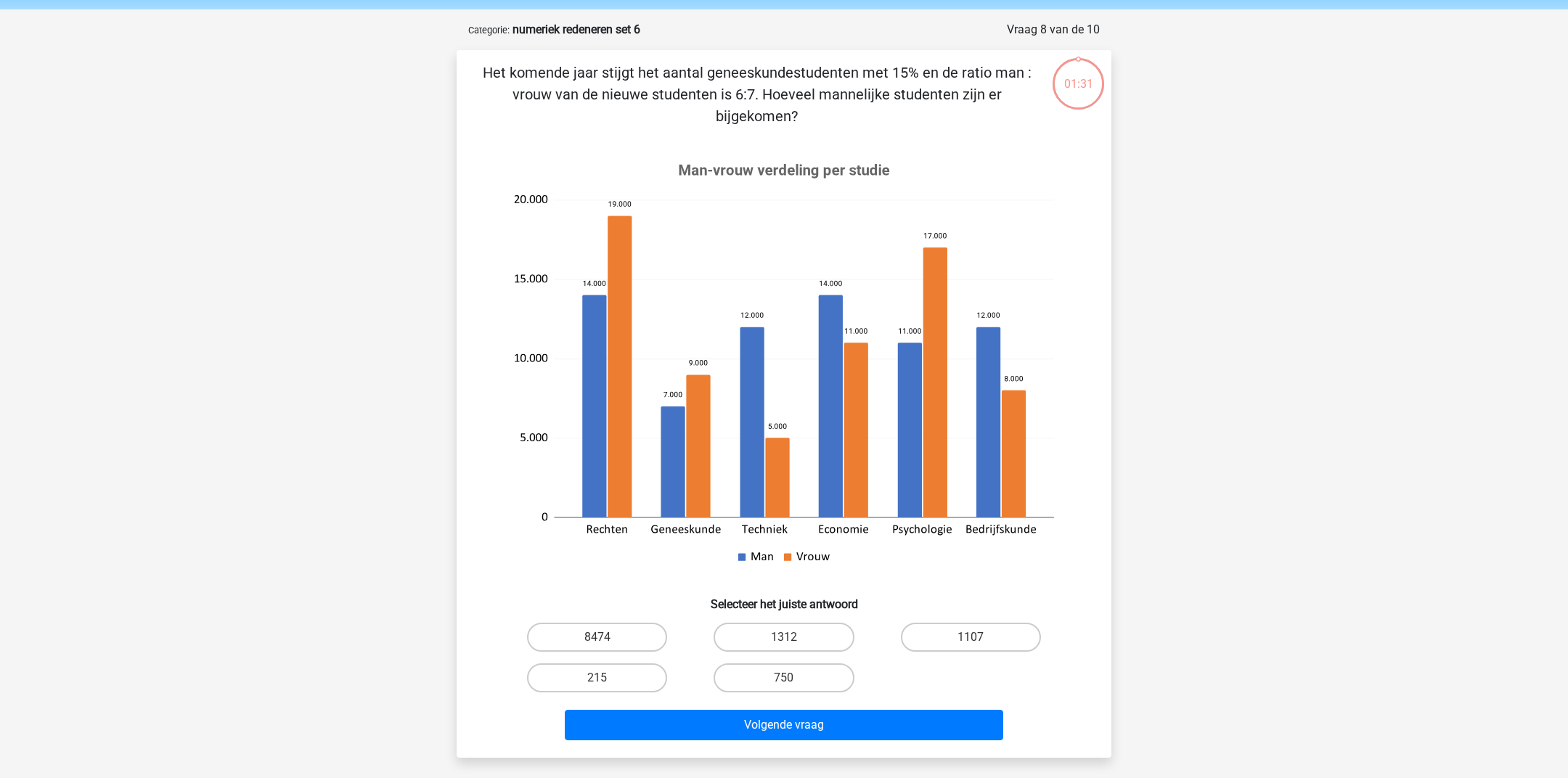
scroll to position [43, 0]
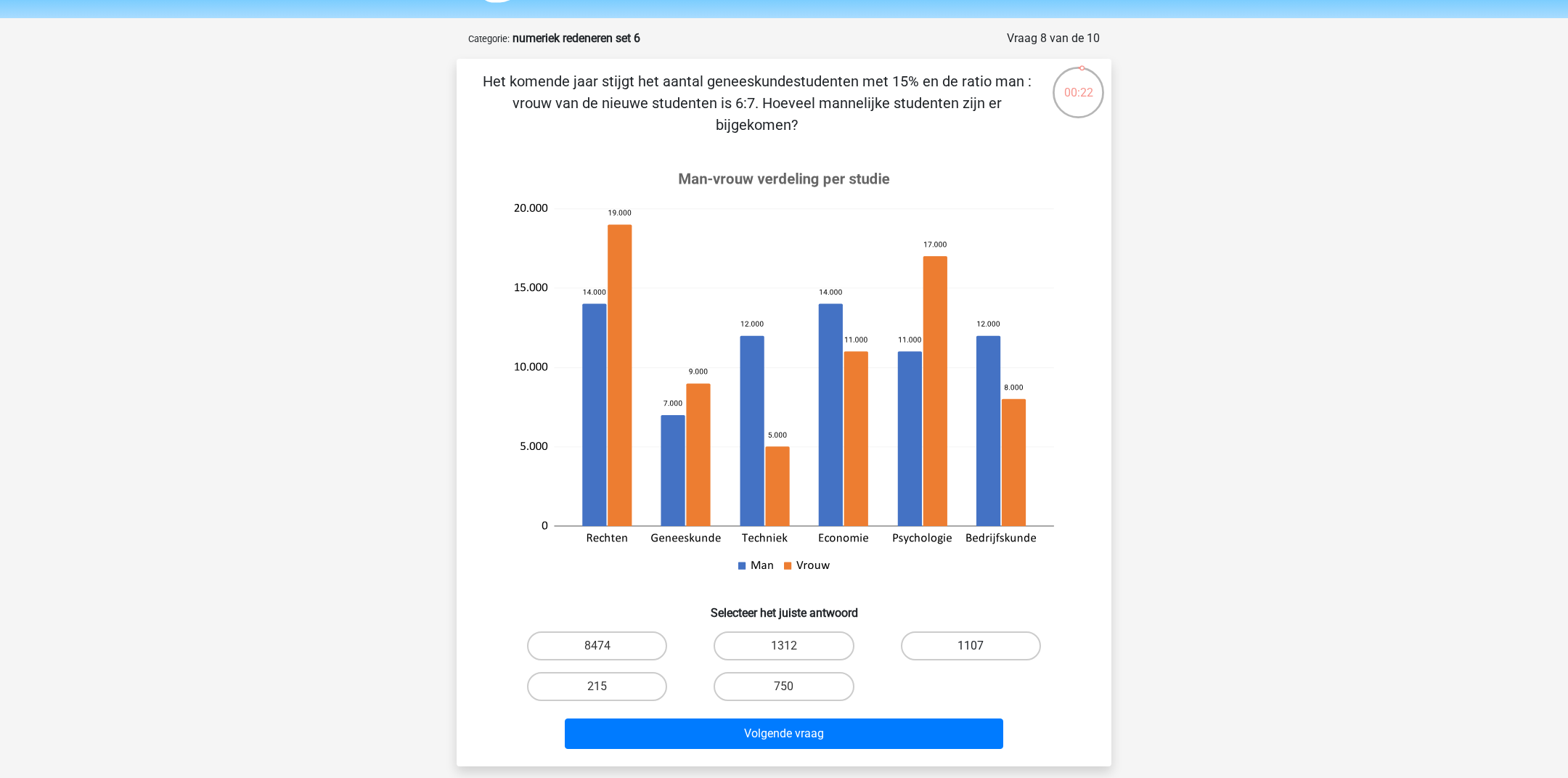
click at [926, 658] on label "1107" at bounding box center [970, 646] width 140 height 29
click at [970, 655] on input "1107" at bounding box center [975, 650] width 9 height 9
radio input "true"
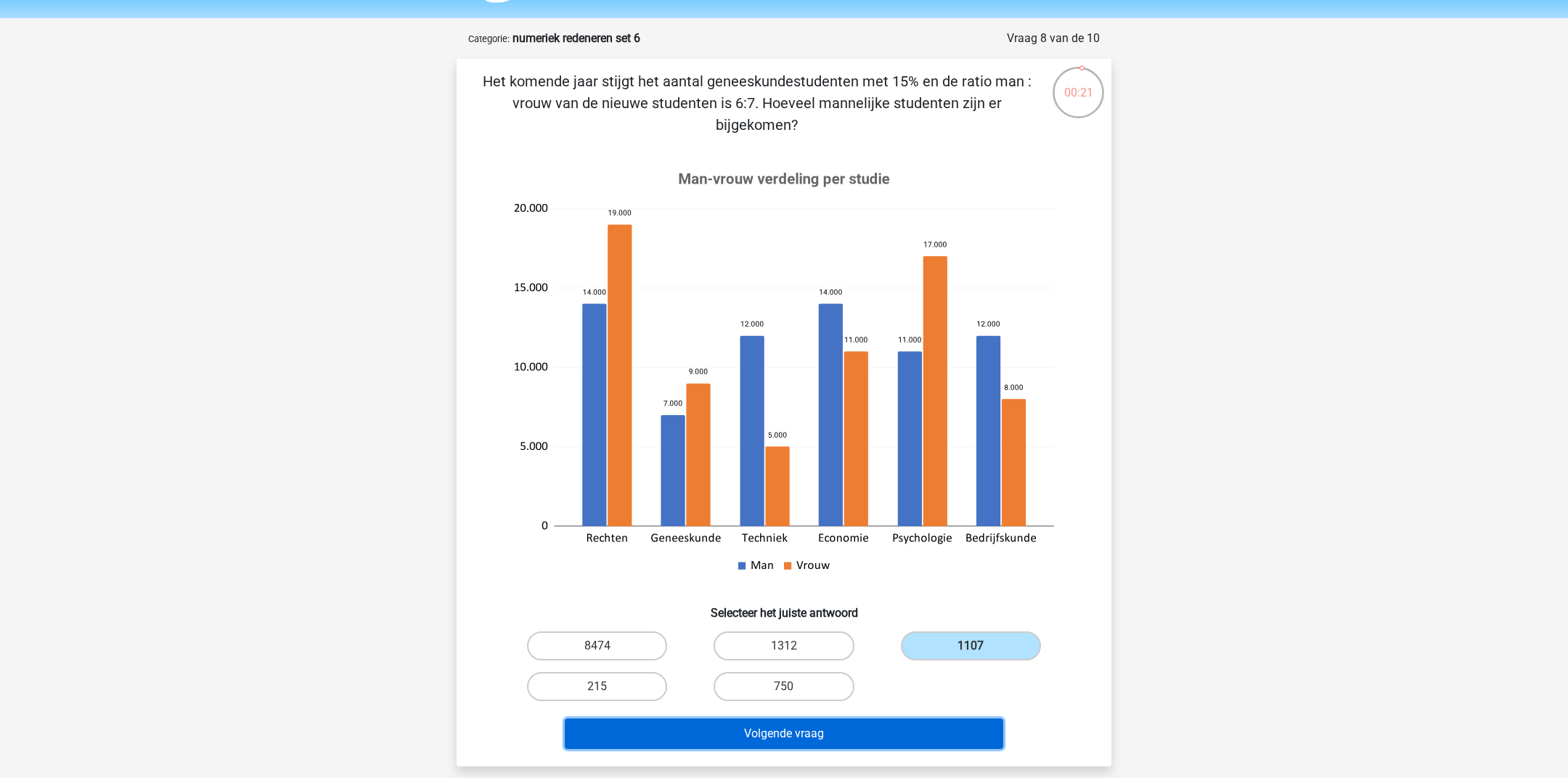
click at [849, 733] on button "Volgende vraag" at bounding box center [784, 734] width 439 height 31
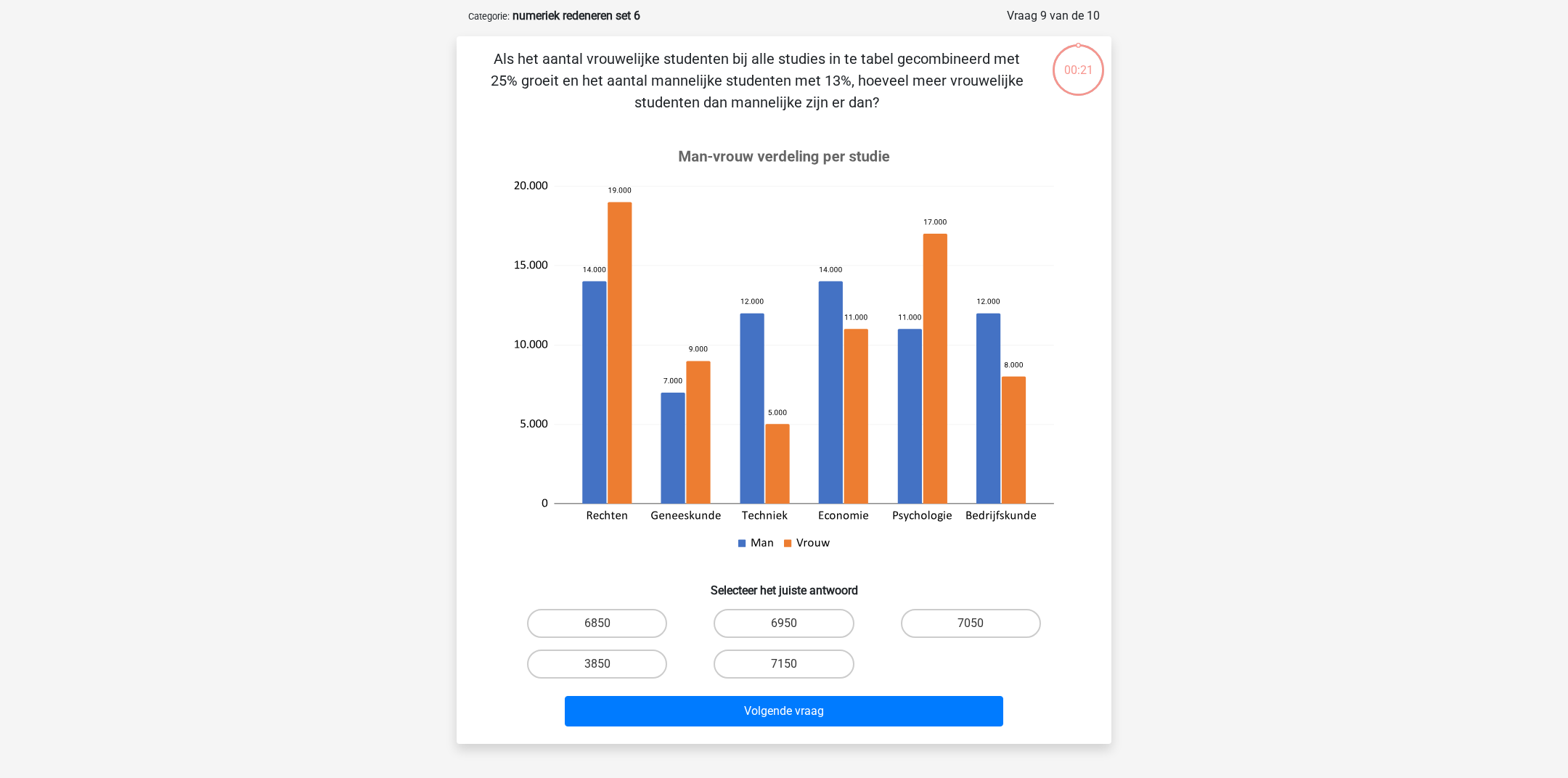
scroll to position [72, 0]
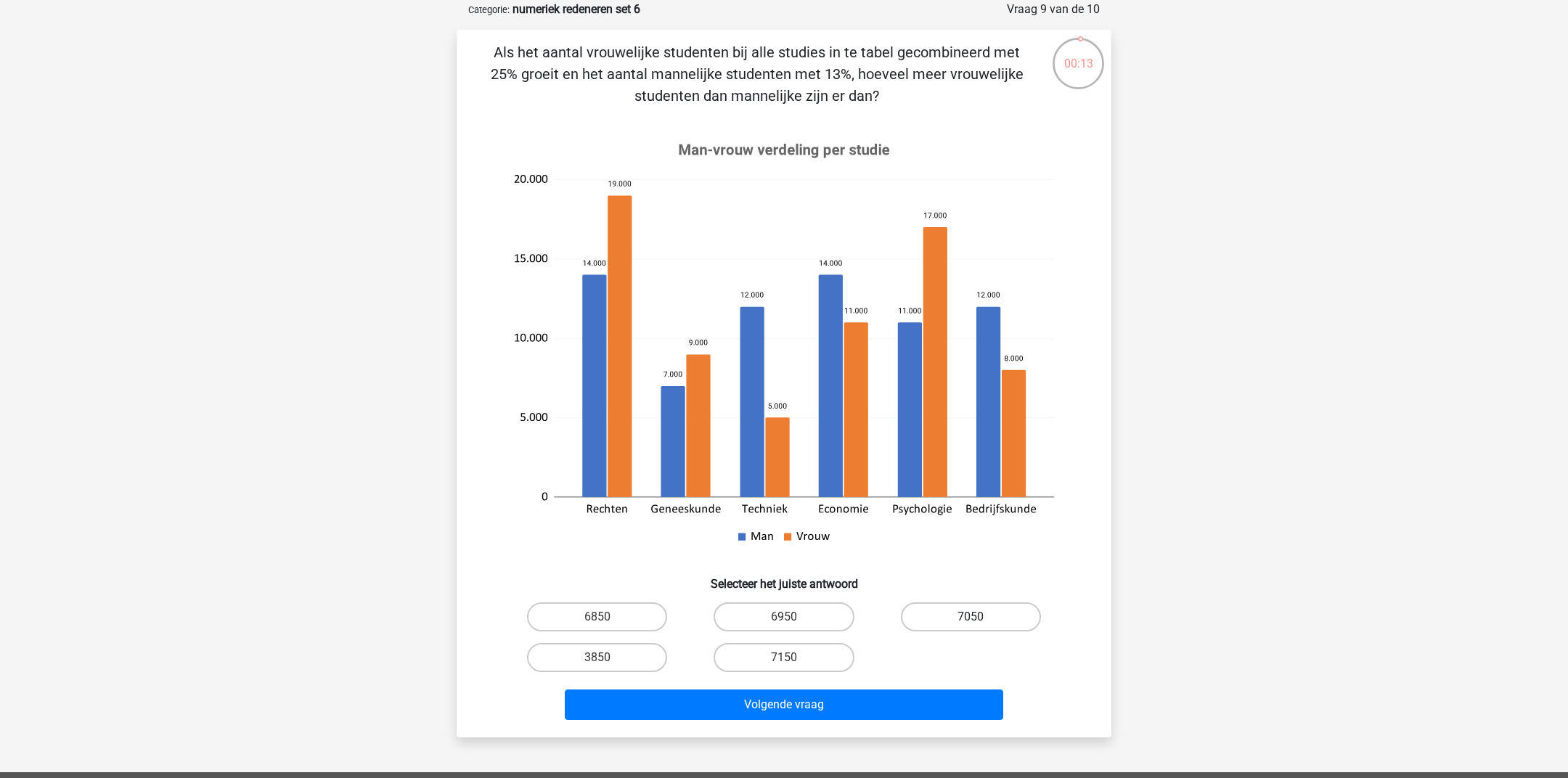
click at [986, 614] on label "7050" at bounding box center [970, 617] width 140 height 29
click at [980, 617] on input "7050" at bounding box center [975, 621] width 9 height 9
radio input "true"
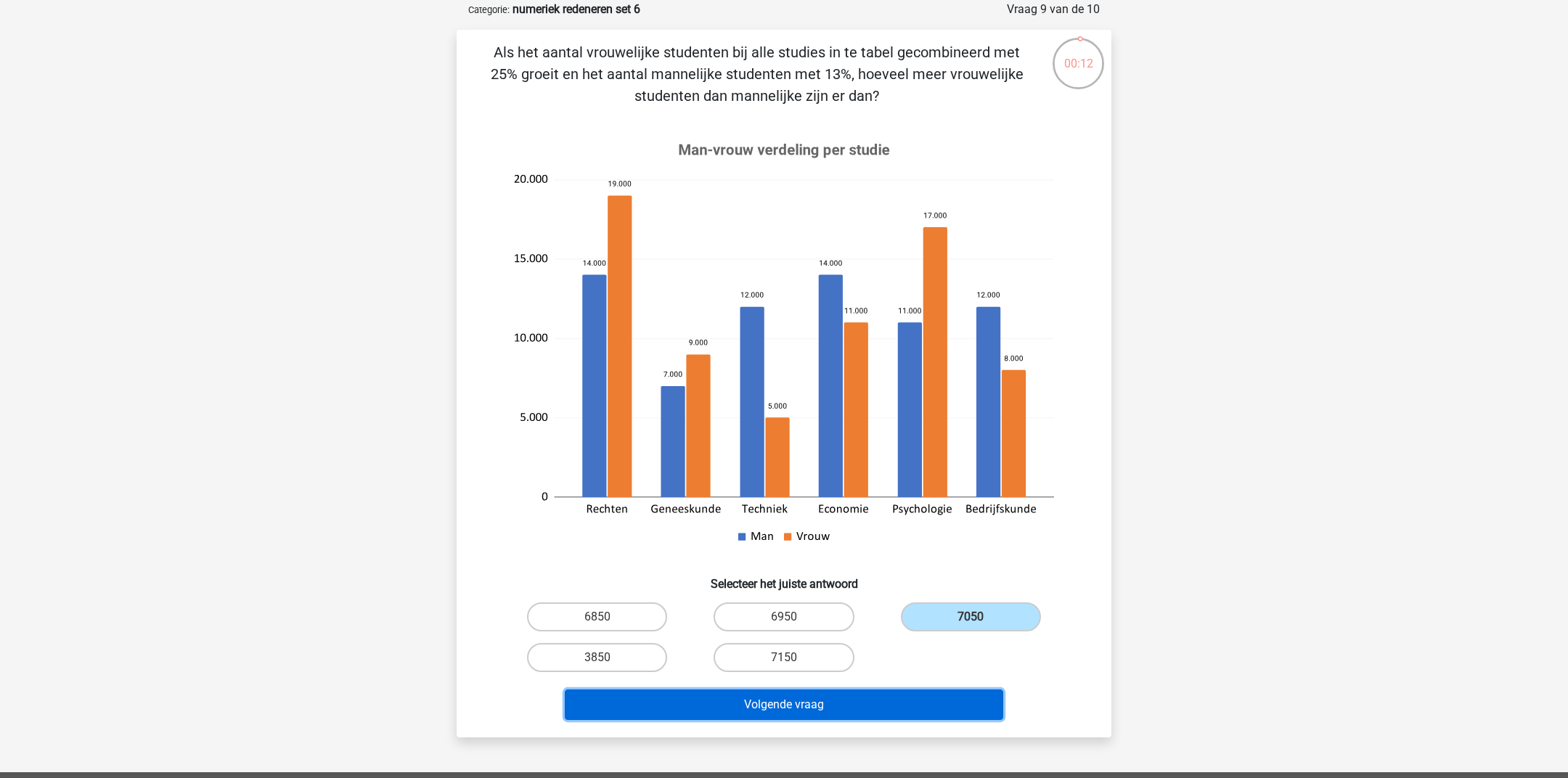
click at [885, 709] on button "Volgende vraag" at bounding box center [784, 705] width 439 height 31
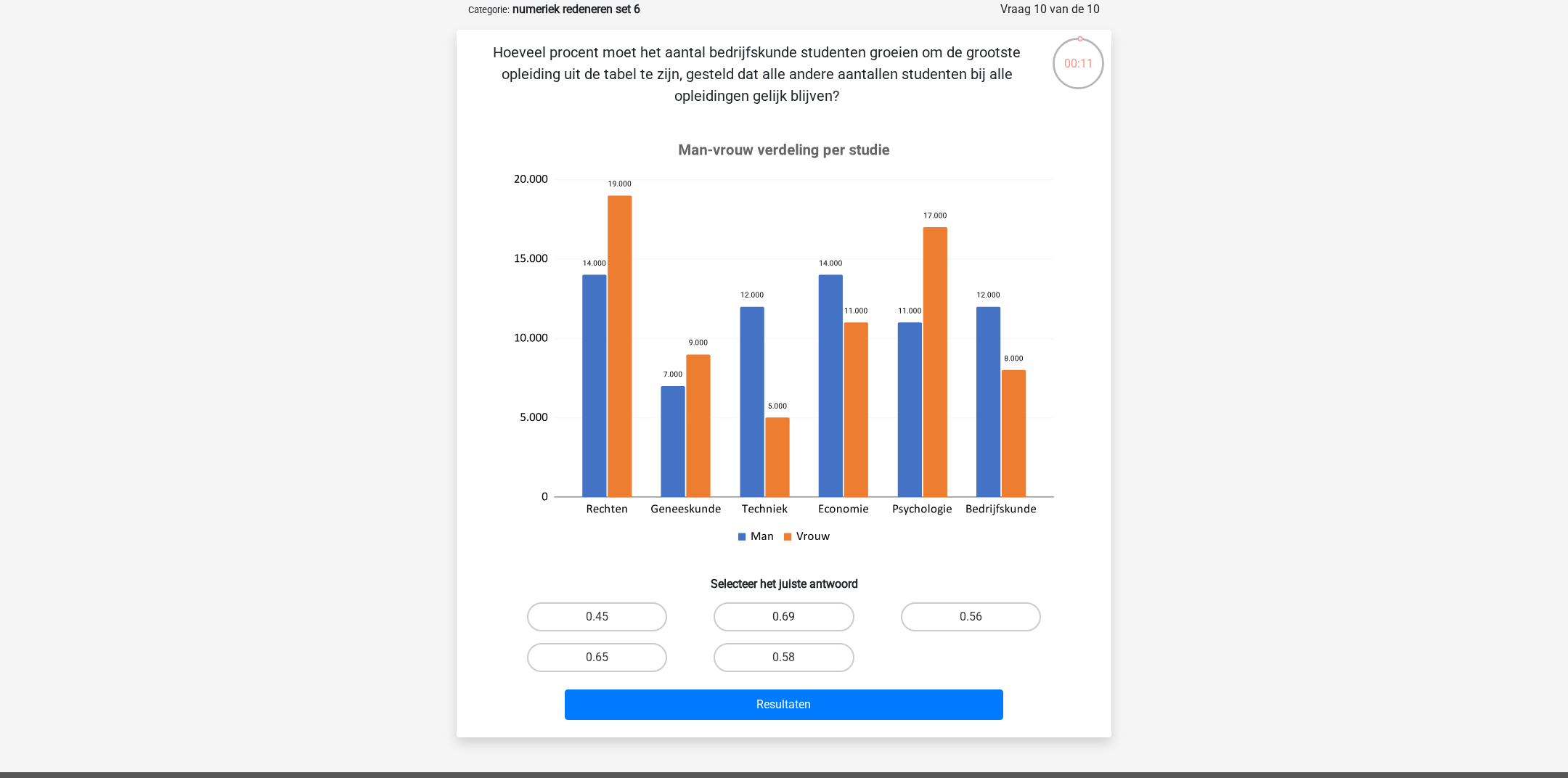
click at [734, 619] on label "0.69" at bounding box center [784, 617] width 140 height 29
click at [784, 619] on input "0.69" at bounding box center [788, 621] width 9 height 9
radio input "true"
click at [958, 609] on label "0.56" at bounding box center [970, 617] width 140 height 29
click at [970, 617] on input "0.56" at bounding box center [975, 621] width 9 height 9
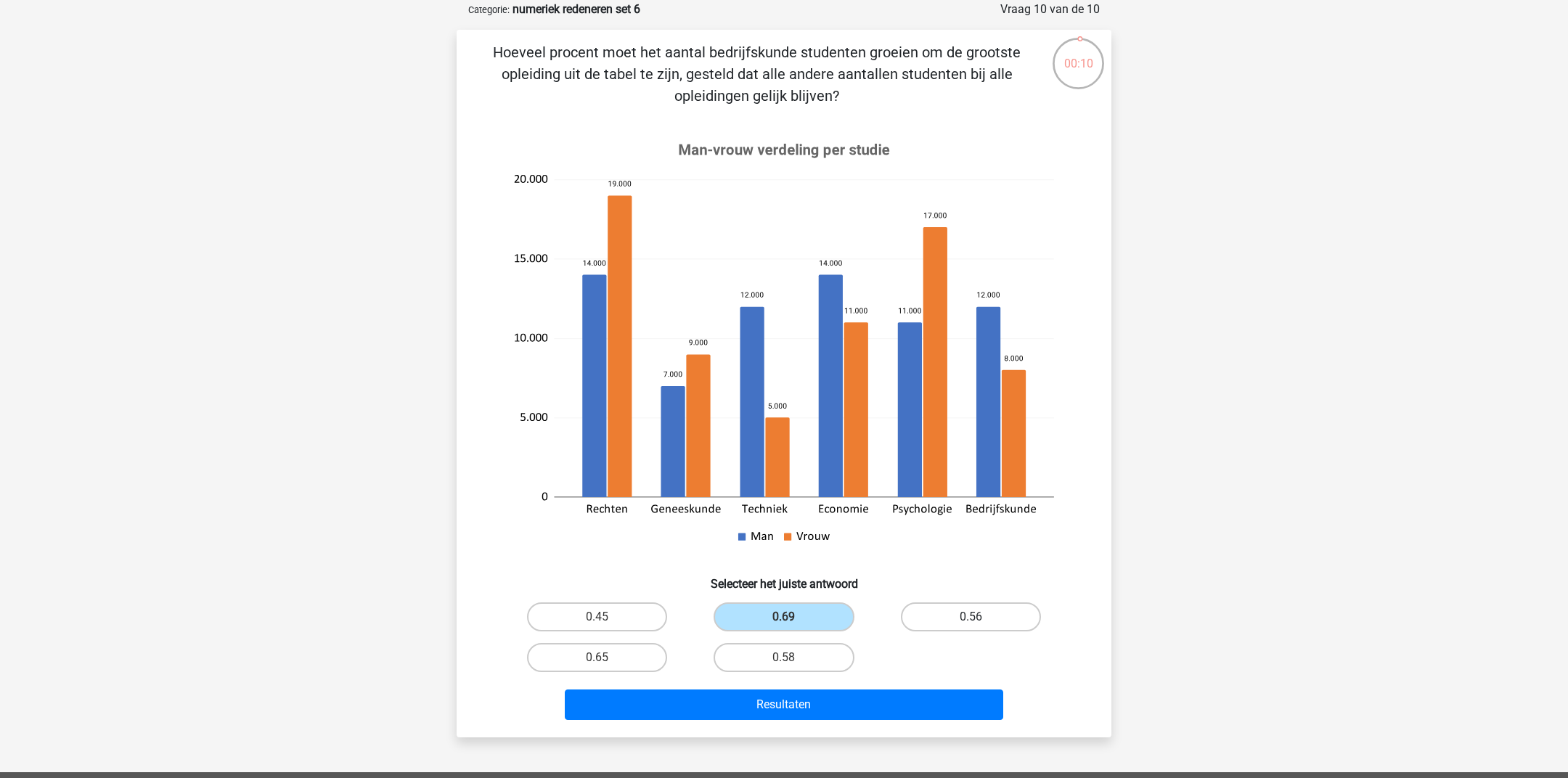
radio input "true"
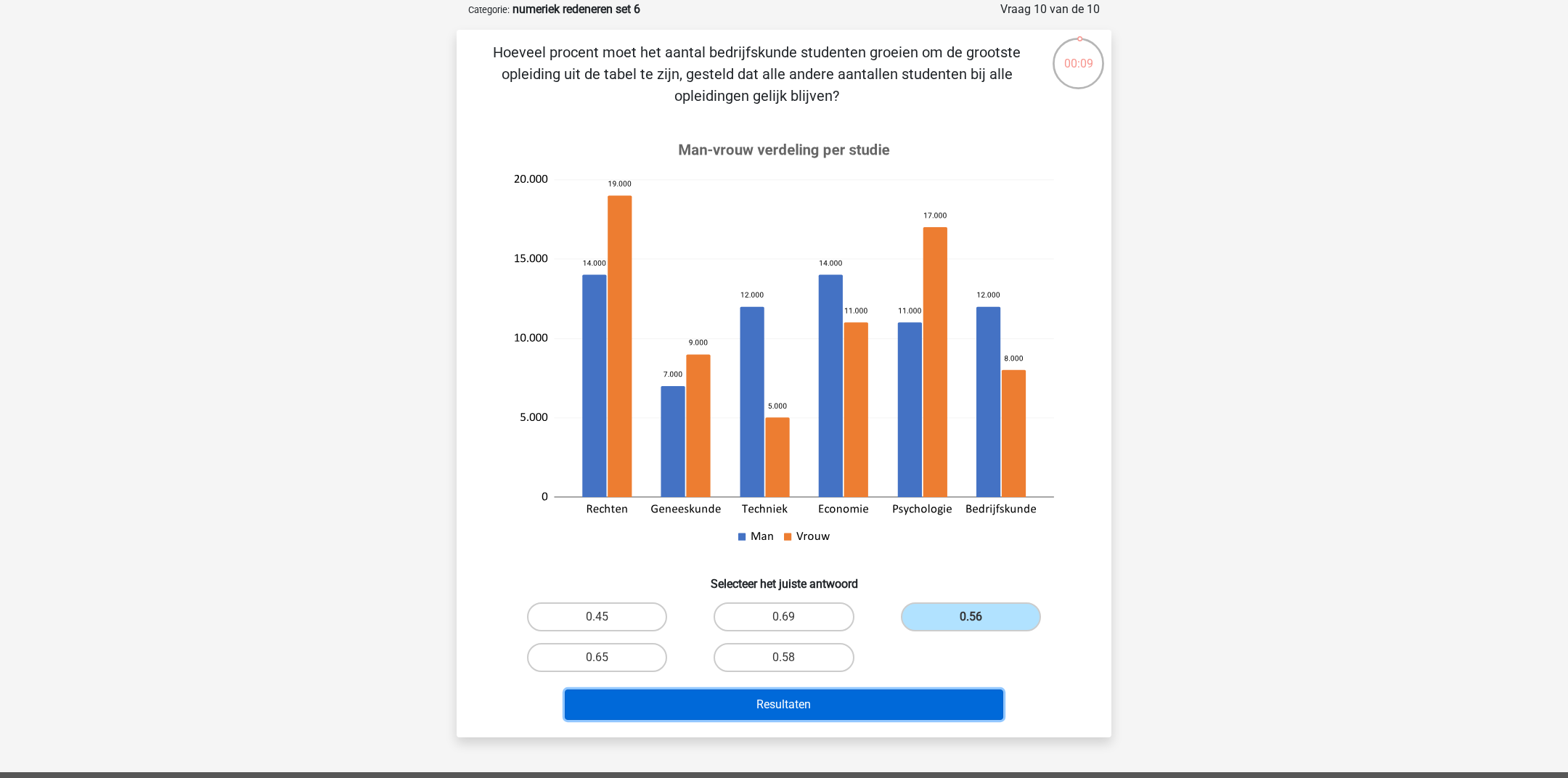
click at [838, 703] on button "Resultaten" at bounding box center [784, 705] width 439 height 31
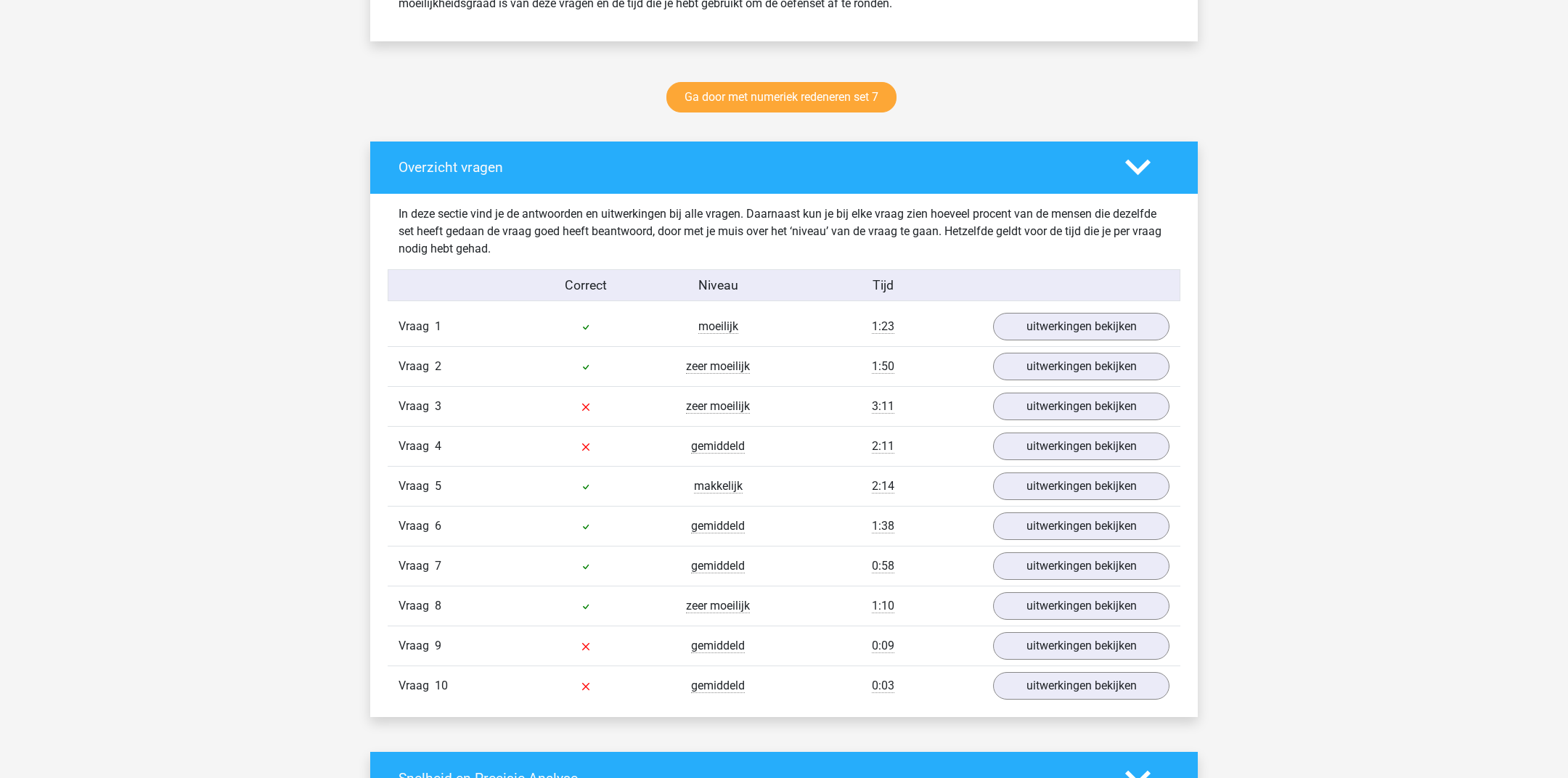
scroll to position [699, 0]
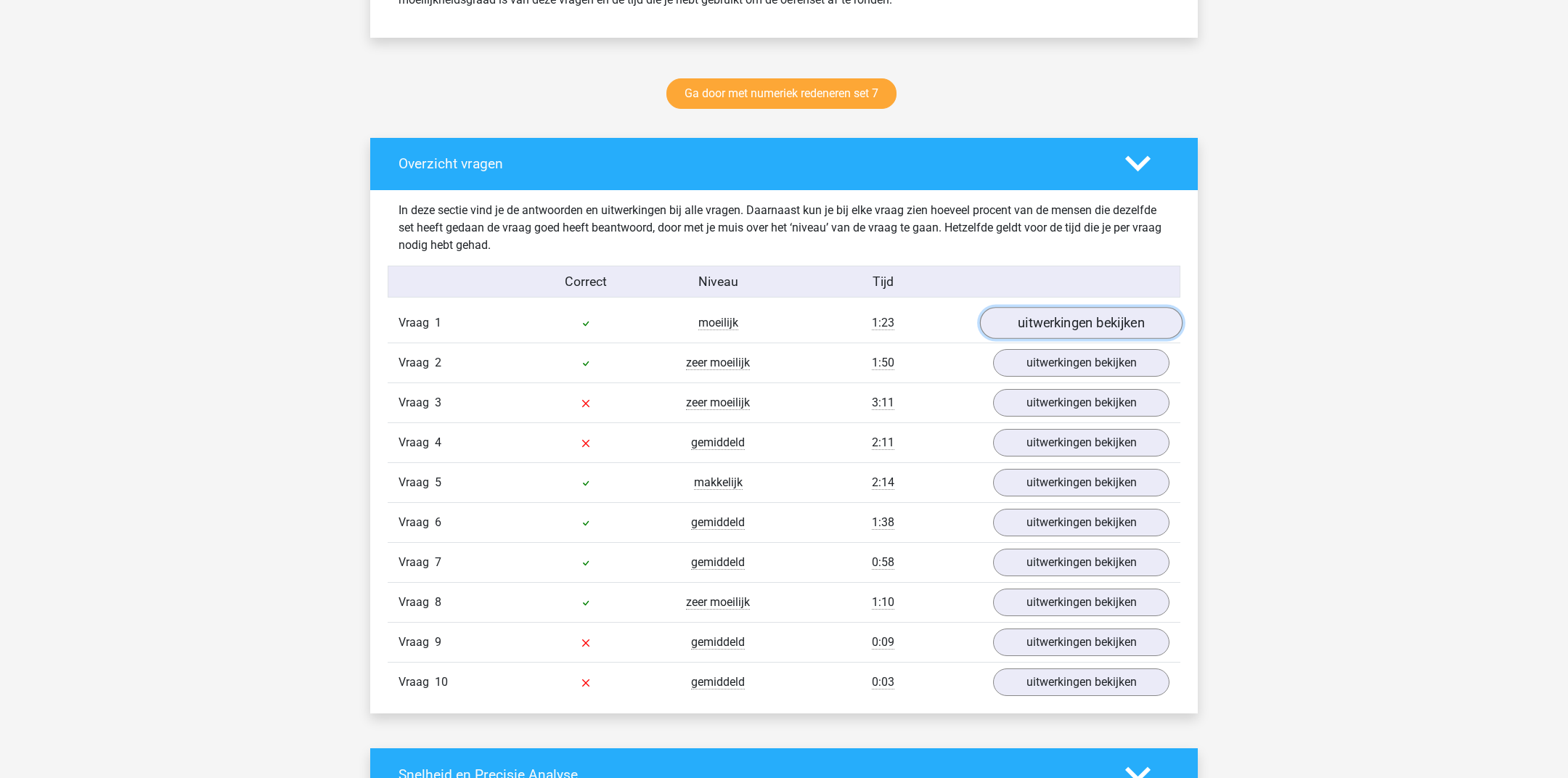
click at [1024, 323] on link "uitwerkingen bekijken" at bounding box center [1082, 322] width 203 height 32
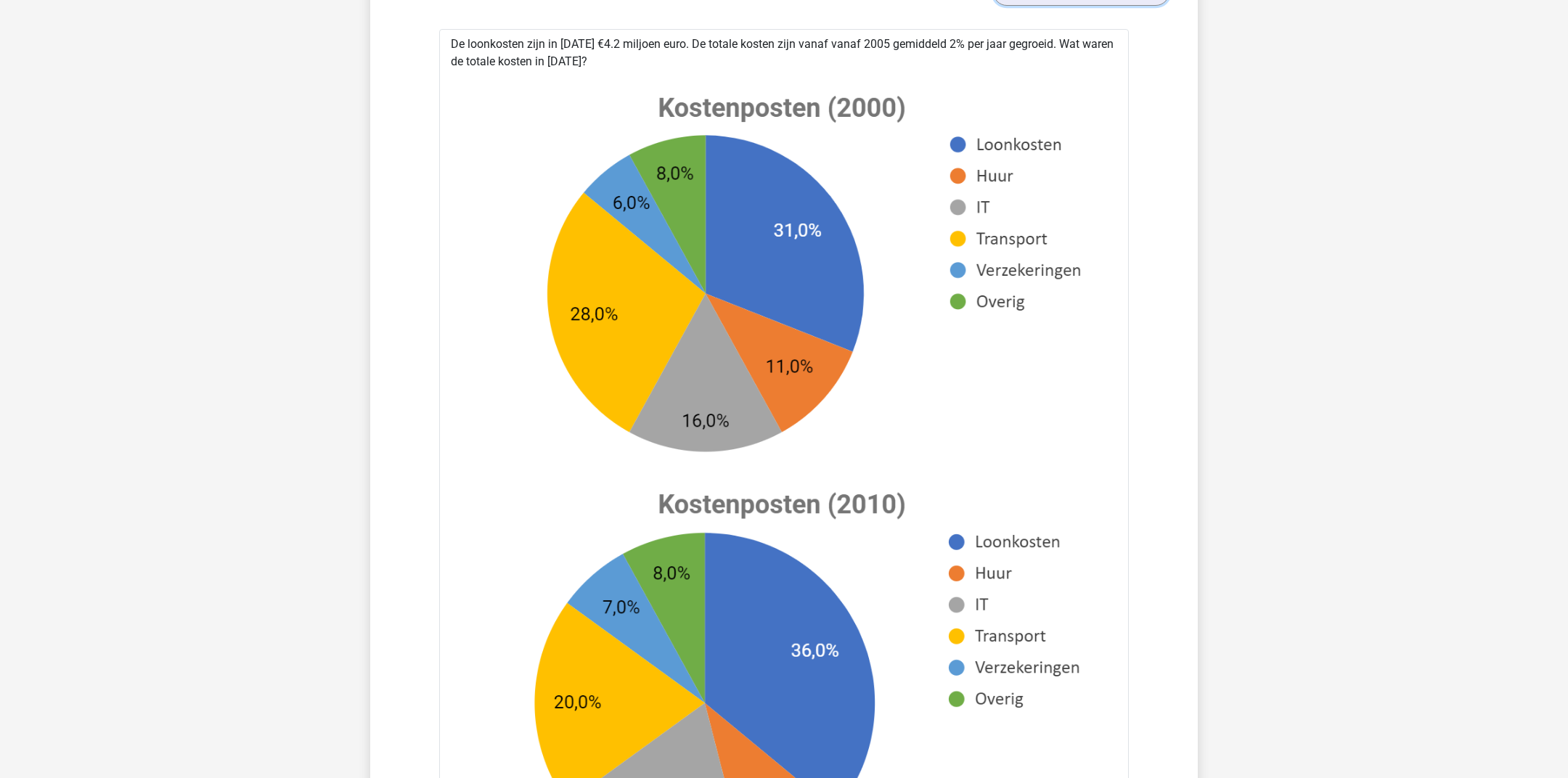
scroll to position [1032, 0]
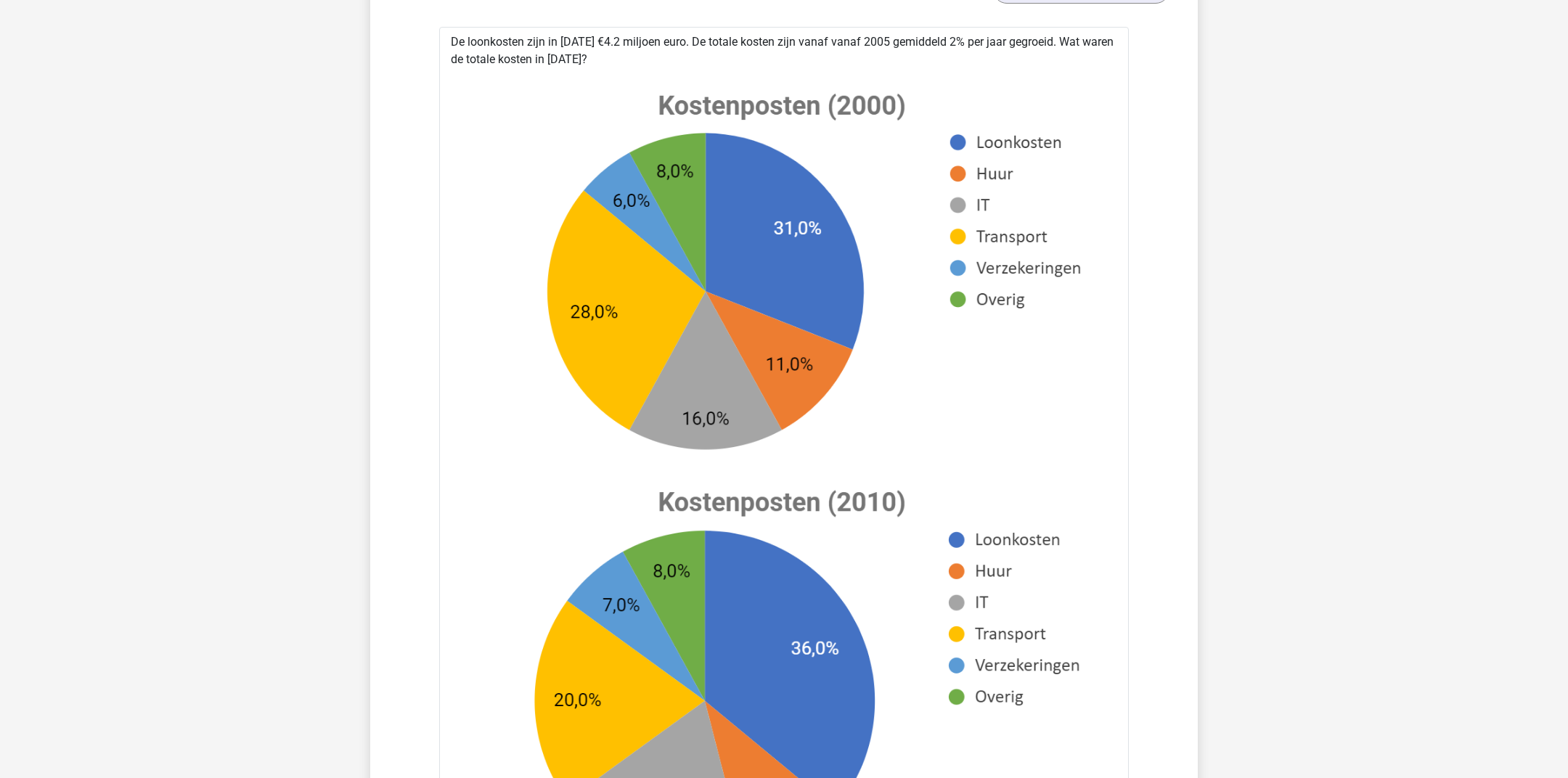
click at [560, 56] on div "De loonkosten zijn in [DATE] €4.2 miljoen euro. De totale kosten zijn vanaf van…" at bounding box center [784, 627] width 689 height 1199
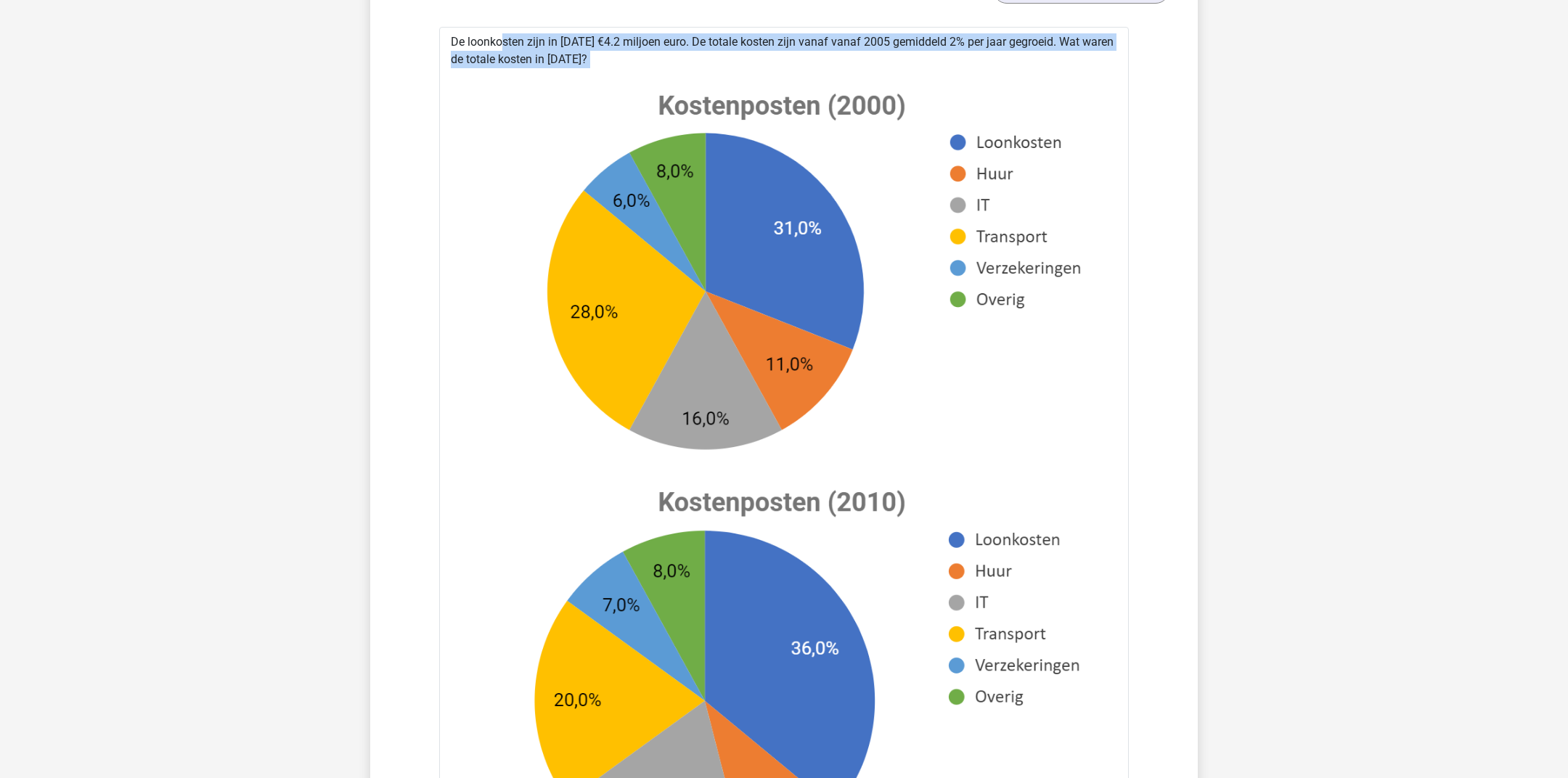
click at [560, 56] on div "De loonkosten zijn in [DATE] €4.2 miljoen euro. De totale kosten zijn vanaf van…" at bounding box center [784, 627] width 689 height 1199
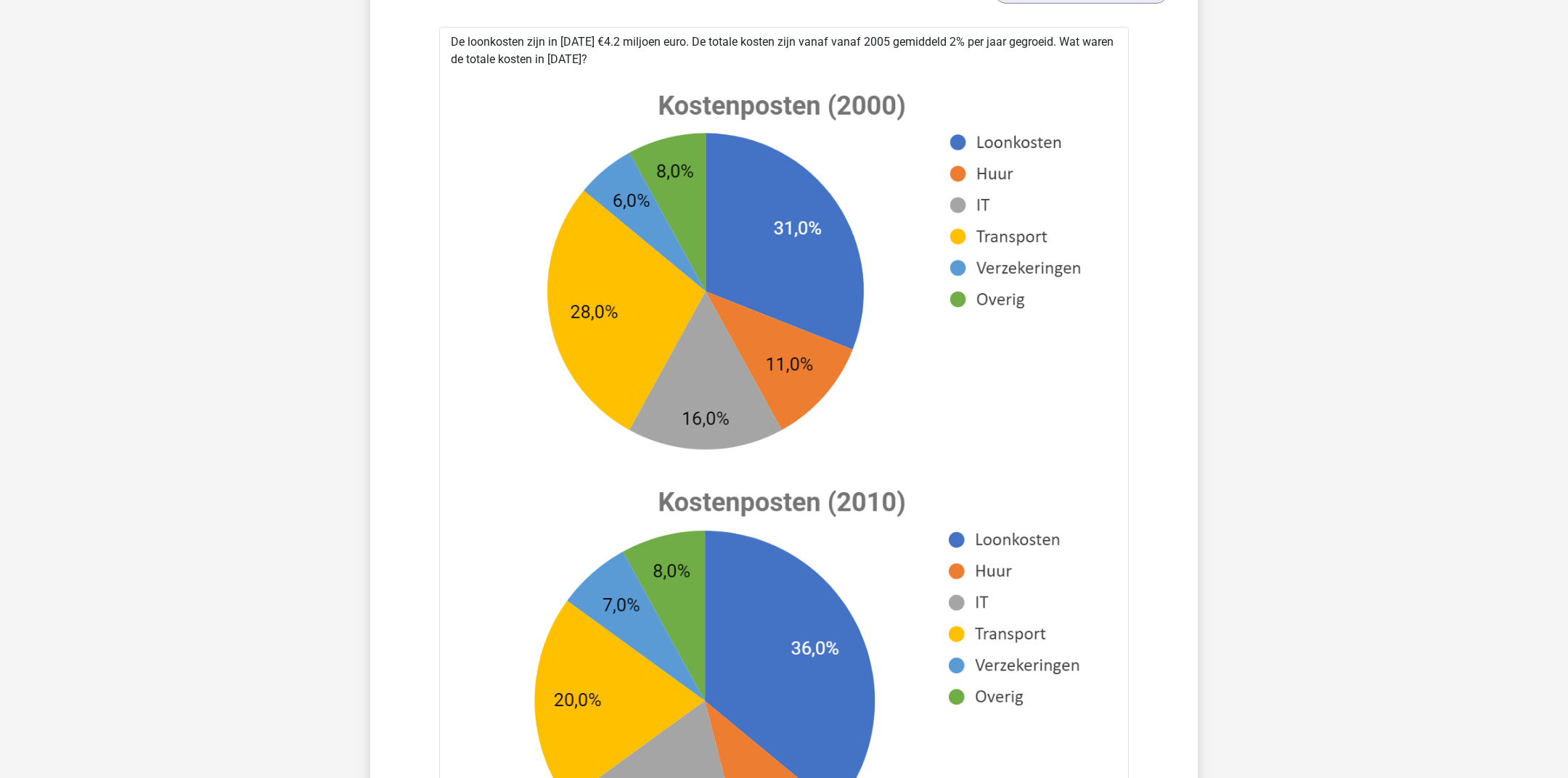
click at [560, 56] on div "De loonkosten zijn in [DATE] €4.2 miljoen euro. De totale kosten zijn vanaf van…" at bounding box center [784, 627] width 689 height 1199
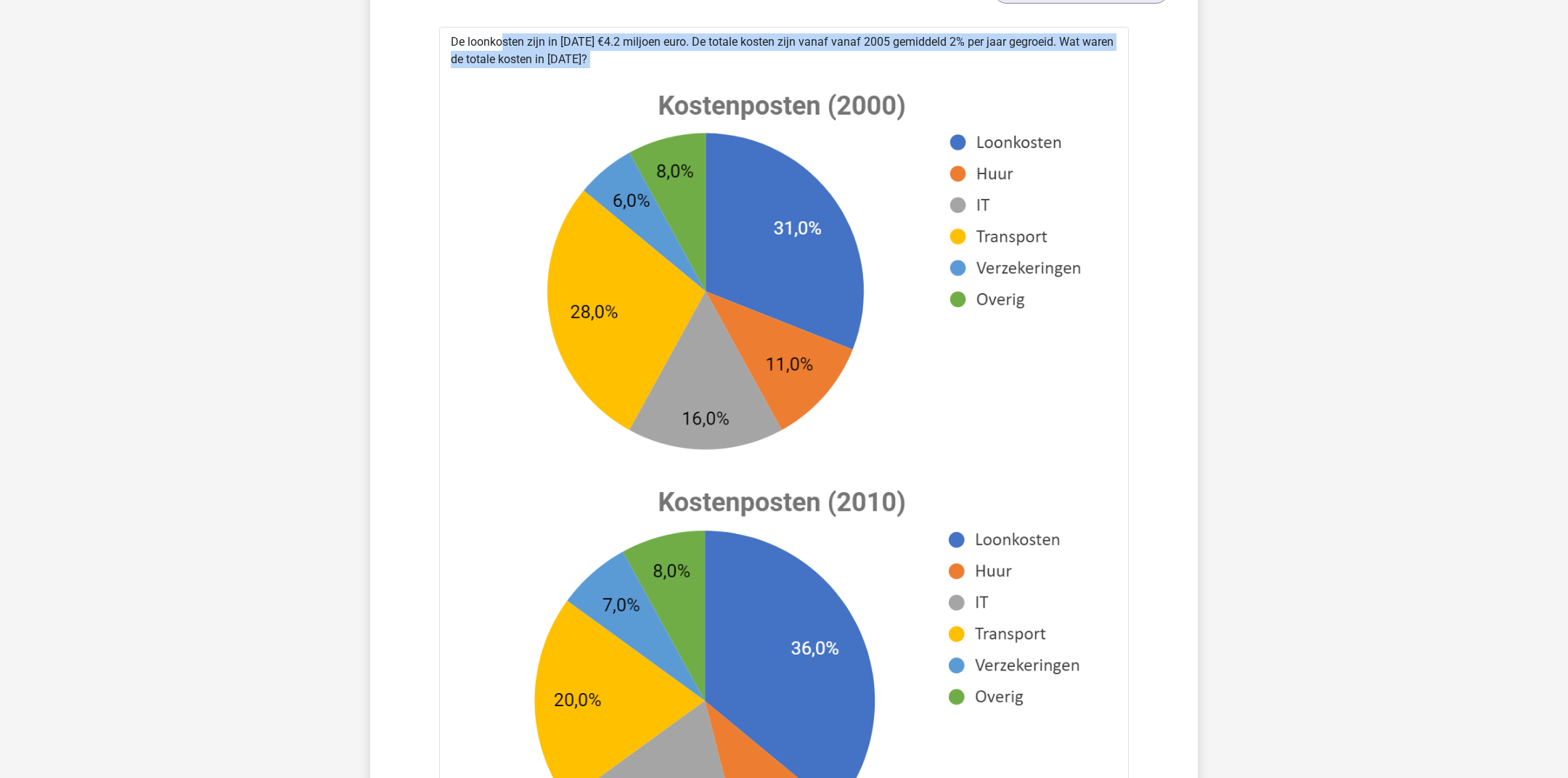
click at [560, 56] on div "De loonkosten zijn in [DATE] €4.2 miljoen euro. De totale kosten zijn vanaf van…" at bounding box center [784, 627] width 689 height 1199
click at [555, 56] on div "De loonkosten zijn in [DATE] €4.2 miljoen euro. De totale kosten zijn vanaf van…" at bounding box center [784, 627] width 689 height 1199
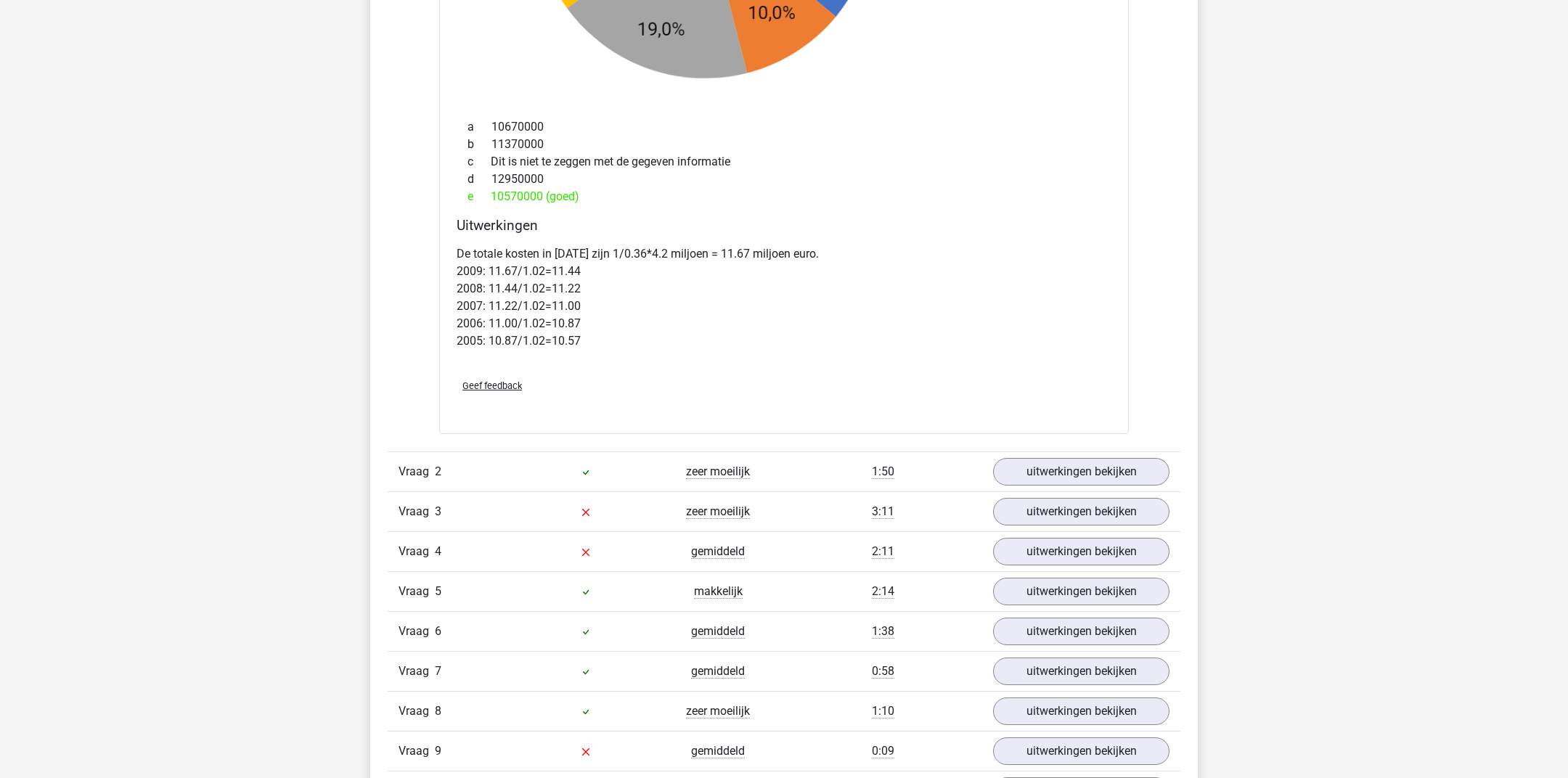
scroll to position [1840, 0]
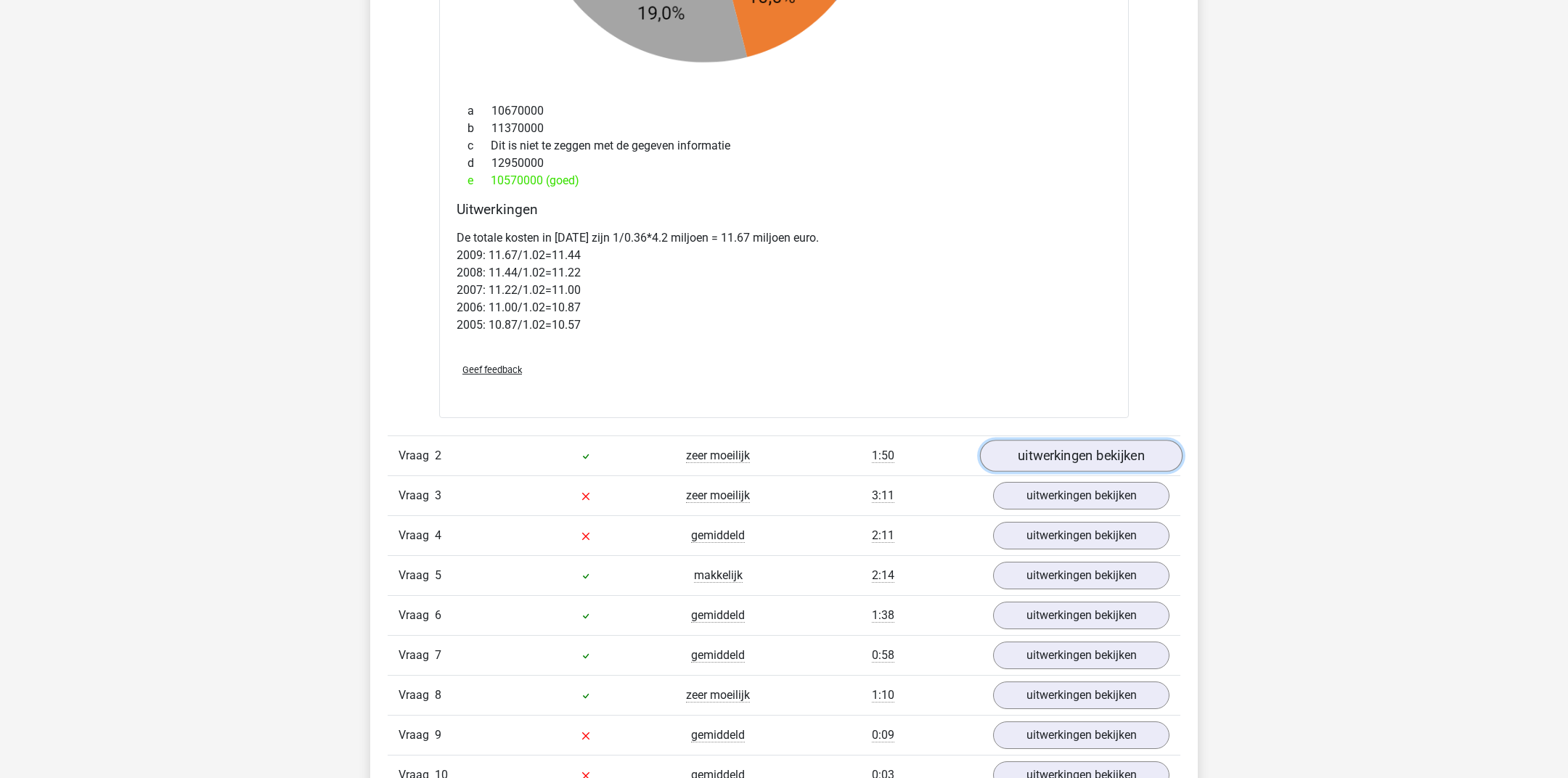
click at [1022, 447] on link "uitwerkingen bekijken" at bounding box center [1082, 456] width 203 height 32
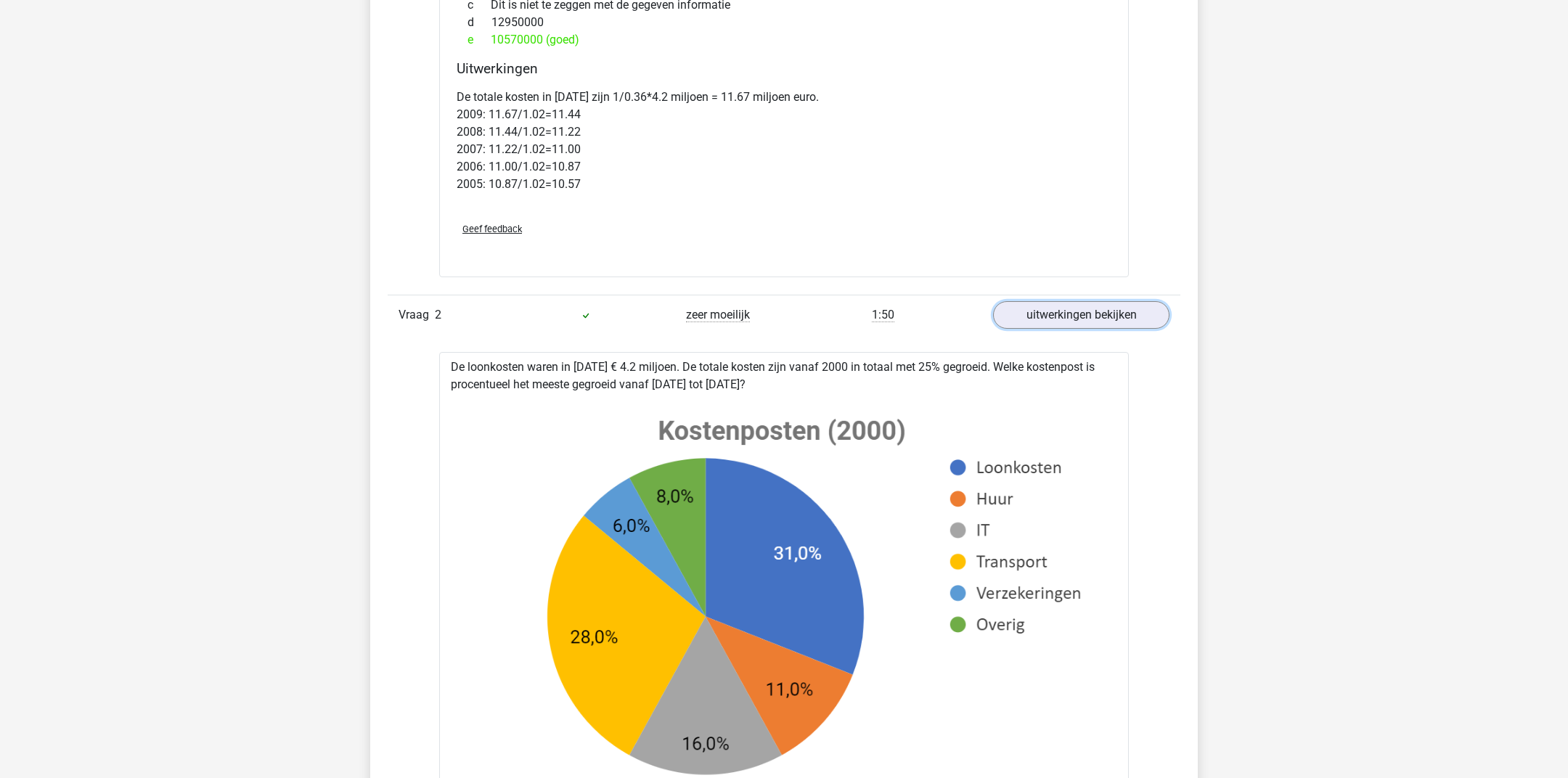
scroll to position [1982, 0]
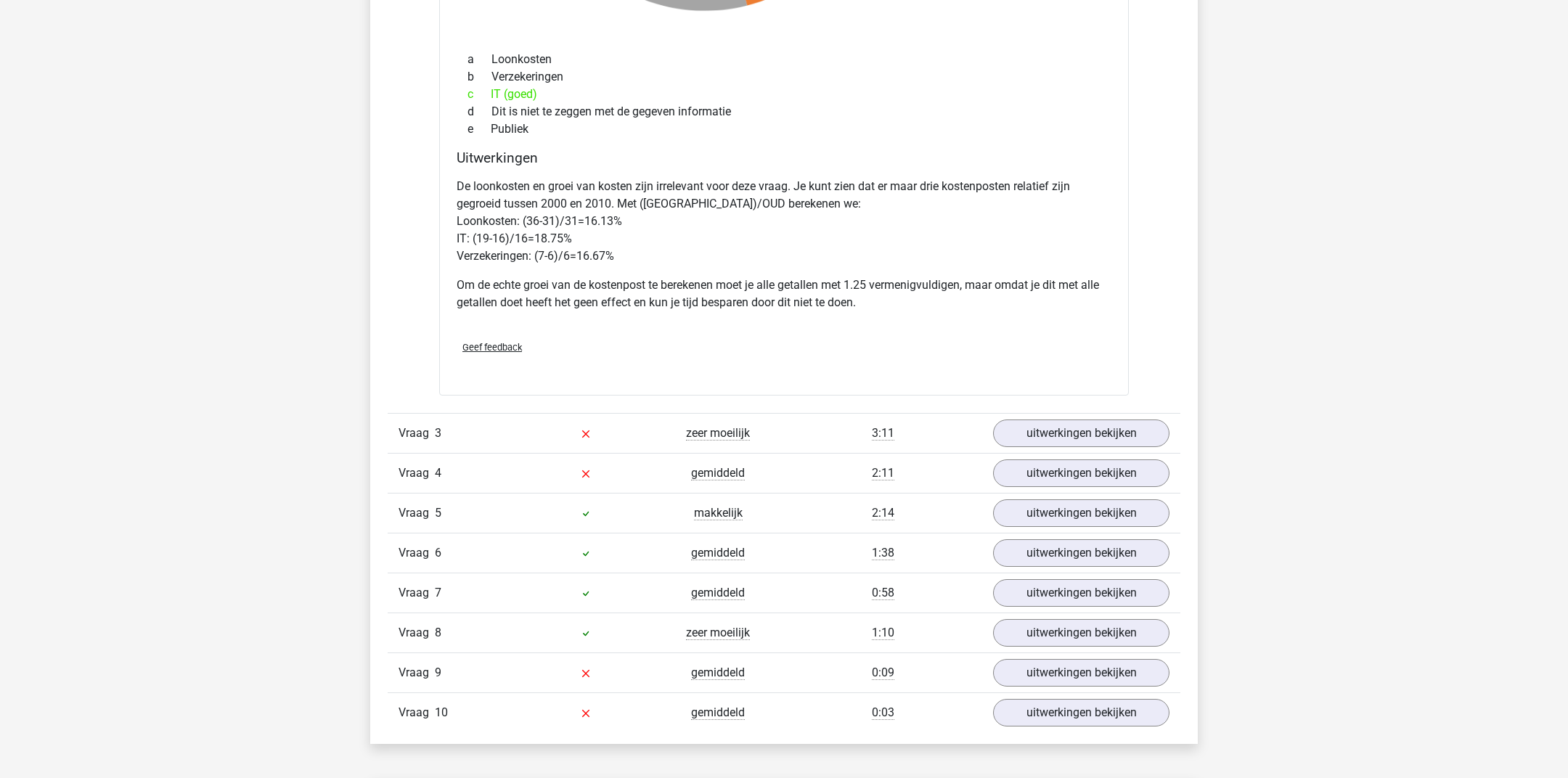
scroll to position [3172, 0]
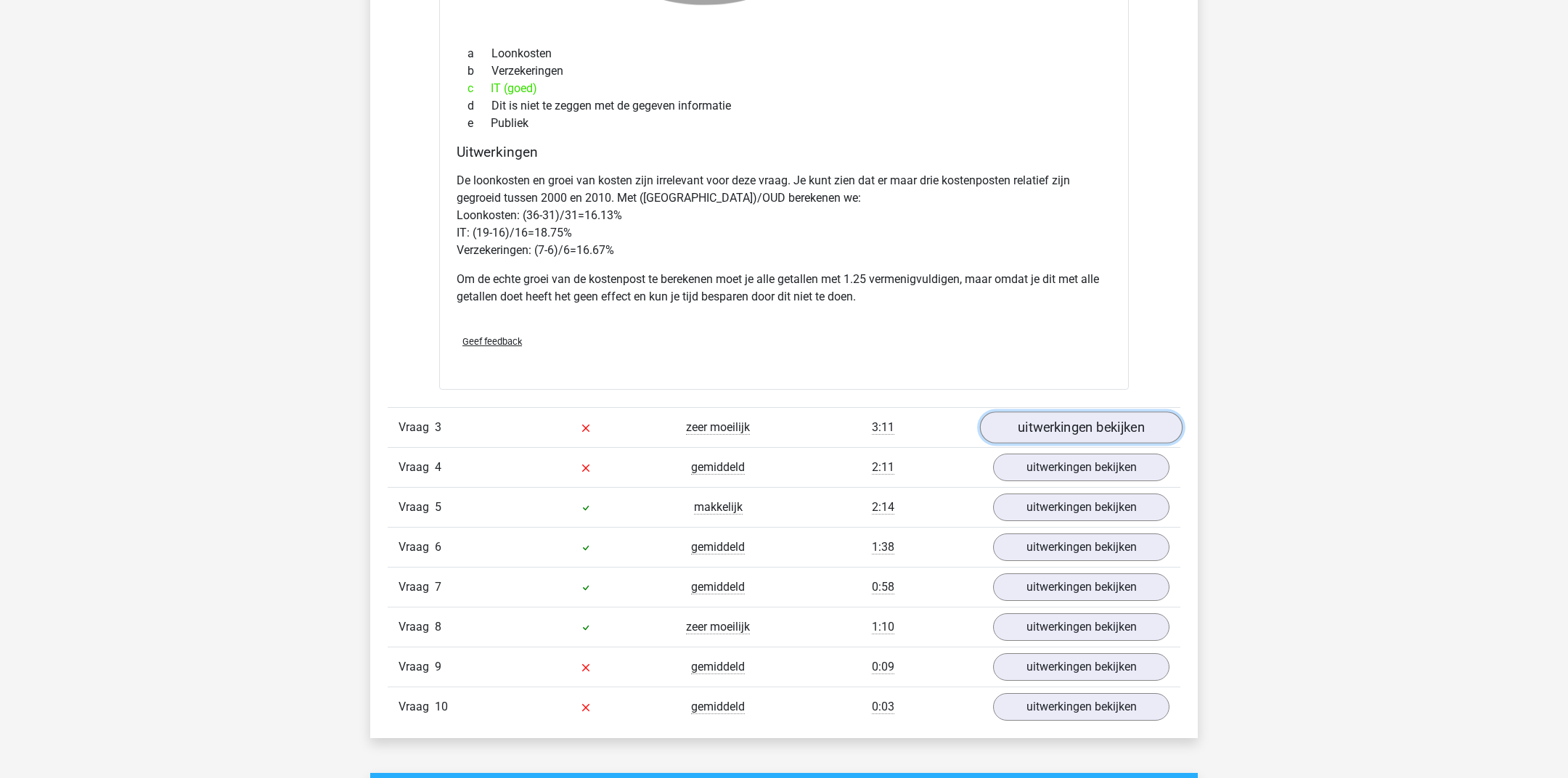
click at [1061, 424] on link "uitwerkingen bekijken" at bounding box center [1082, 427] width 203 height 32
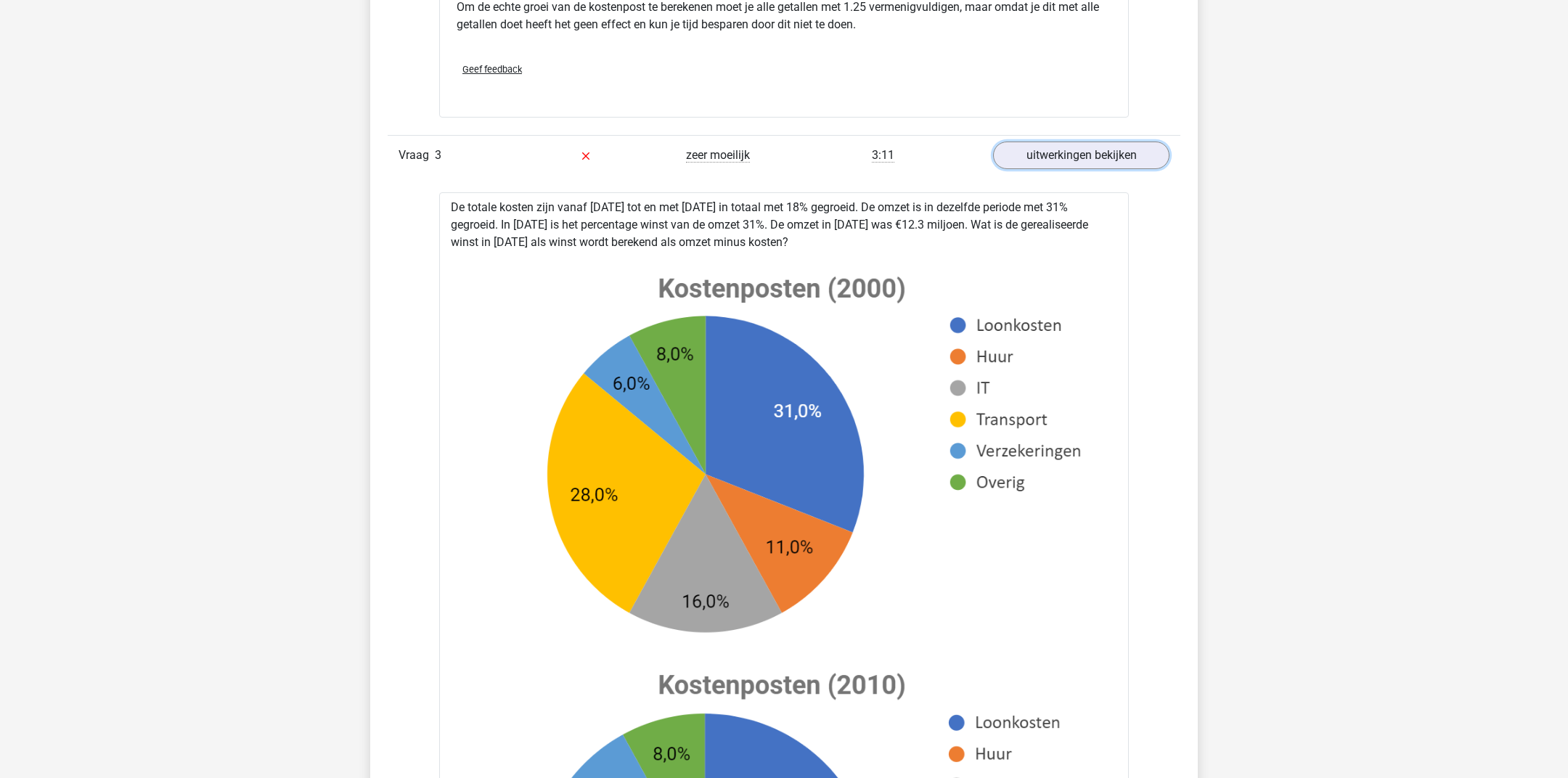
scroll to position [3510, 0]
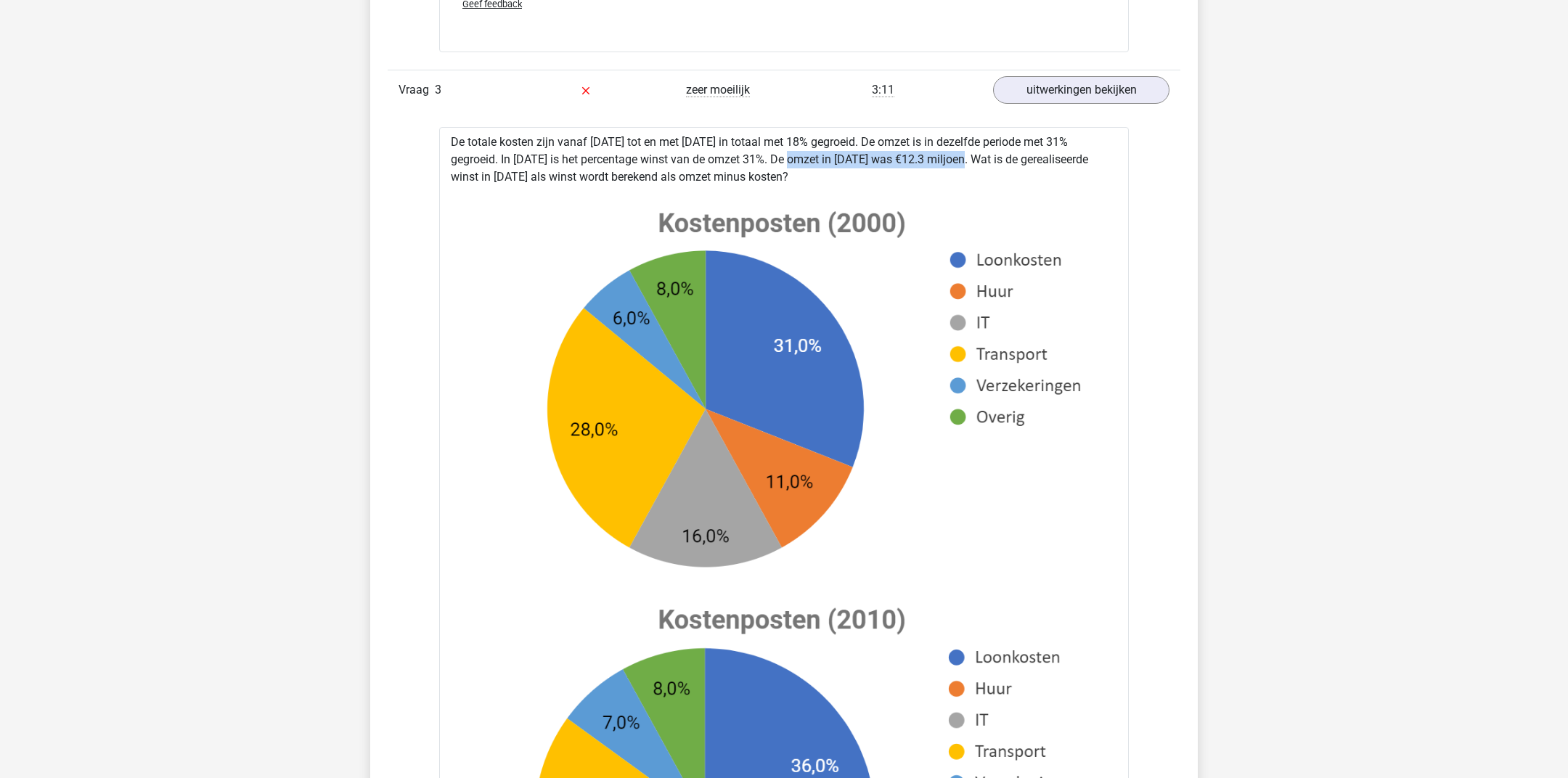
drag, startPoint x: 715, startPoint y: 153, endPoint x: 892, endPoint y: 149, distance: 177.0
click at [892, 149] on div "De totale kosten zijn vanaf 2000 tot en met 2007 in totaal met 18% gegroeid. De…" at bounding box center [784, 700] width 689 height 1148
click at [870, 158] on div "De totale kosten zijn vanaf 2000 tot en met 2007 in totaal met 18% gegroeid. De…" at bounding box center [784, 700] width 689 height 1148
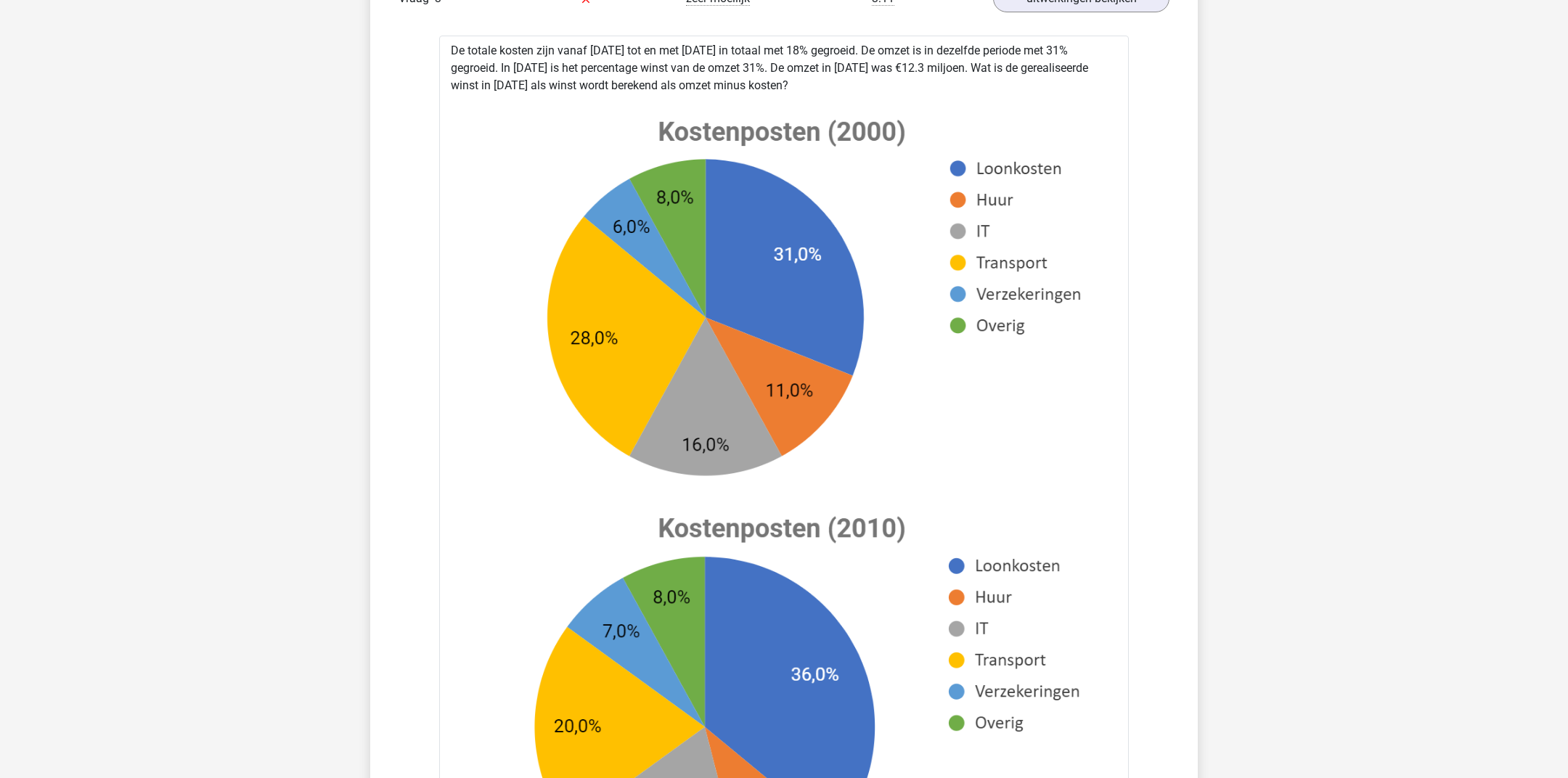
scroll to position [3582, 0]
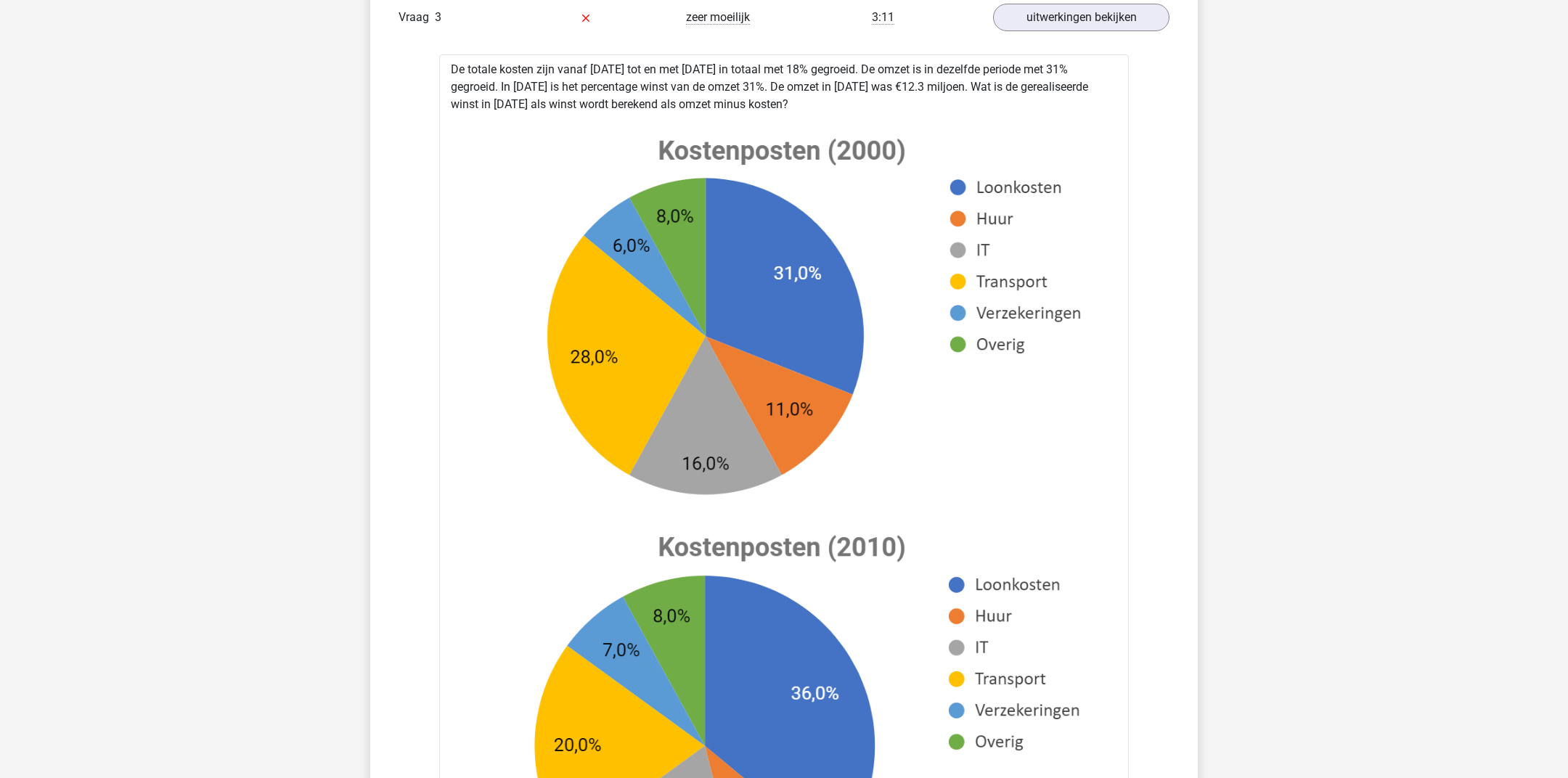
click at [571, 99] on div "De totale kosten zijn vanaf 2000 tot en met 2007 in totaal met 18% gegroeid. De…" at bounding box center [784, 628] width 689 height 1148
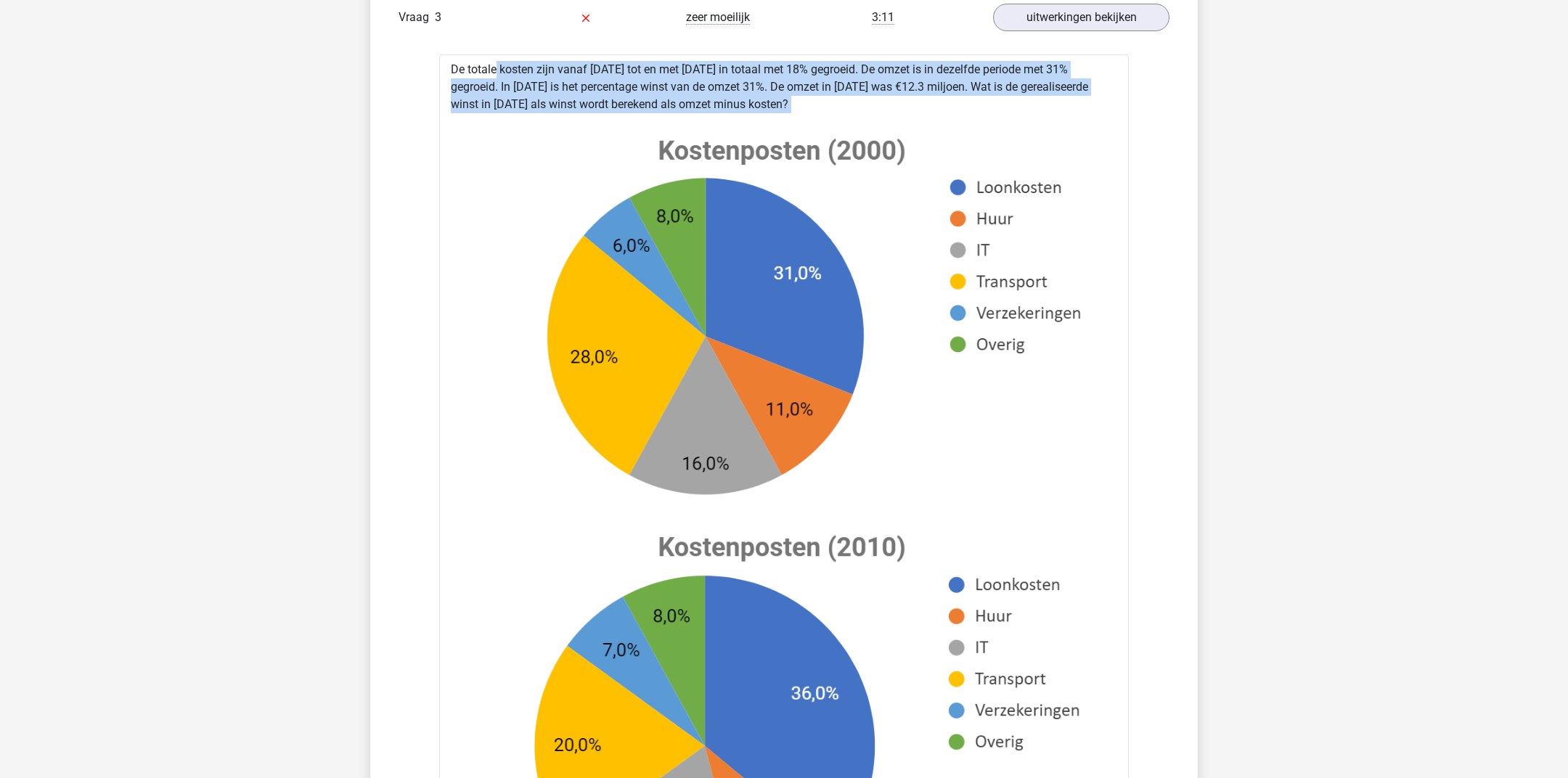
click at [571, 99] on div "De totale kosten zijn vanaf 2000 tot en met 2007 in totaal met 18% gegroeid. De…" at bounding box center [784, 628] width 689 height 1148
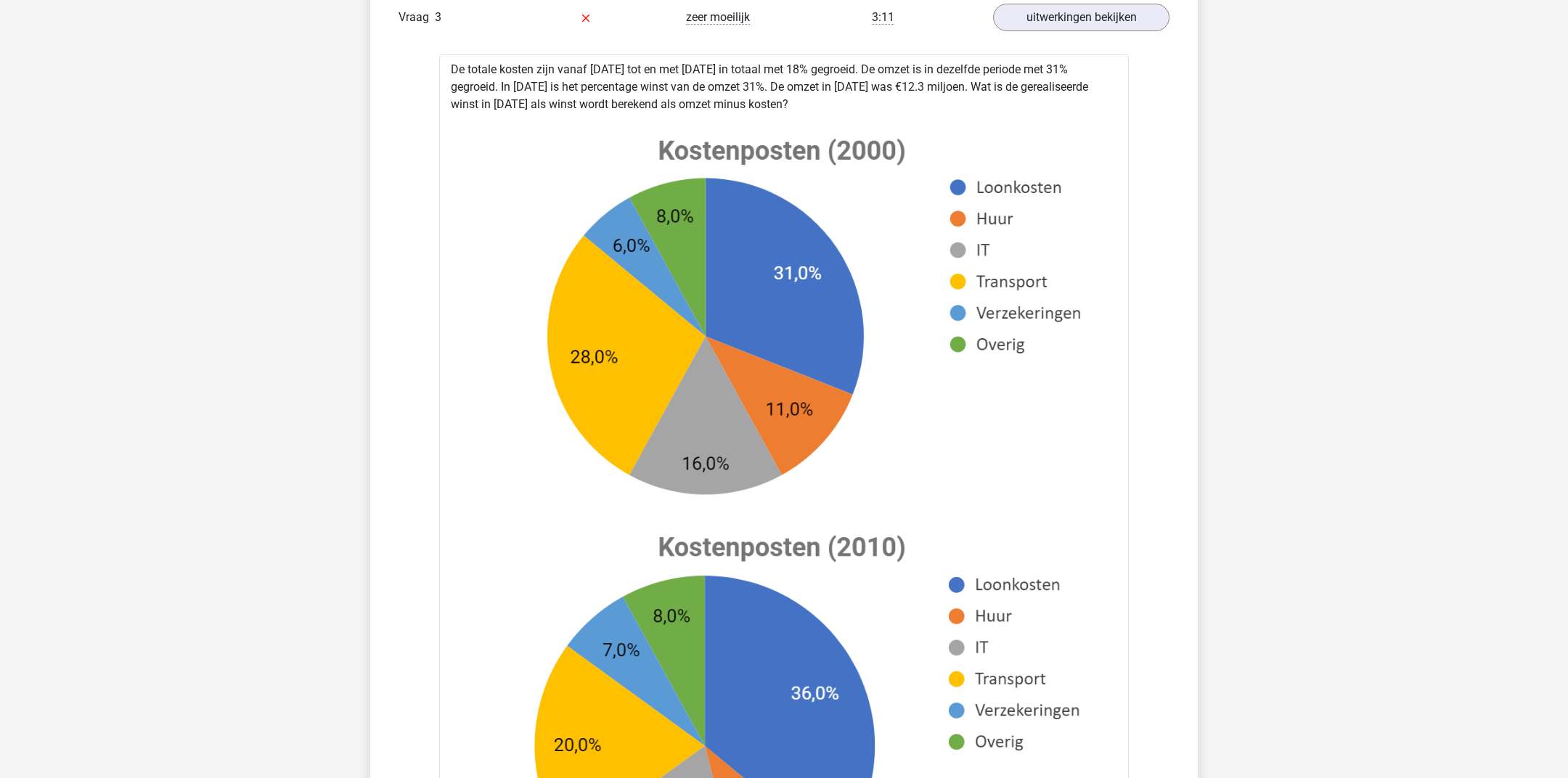
click at [592, 104] on div "De totale kosten zijn vanaf 2000 tot en met 2007 in totaal met 18% gegroeid. De…" at bounding box center [784, 628] width 689 height 1148
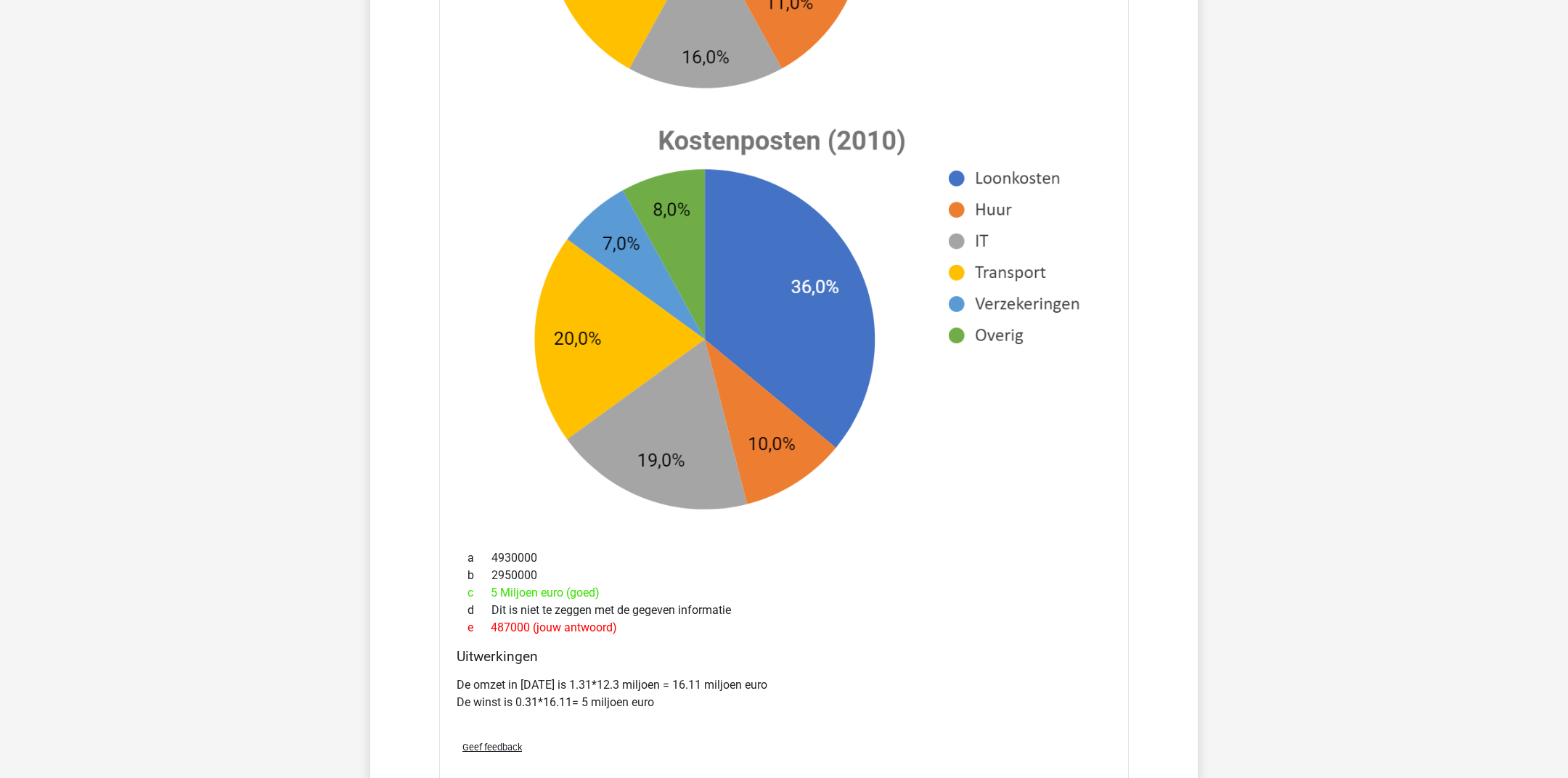
scroll to position [3991, 0]
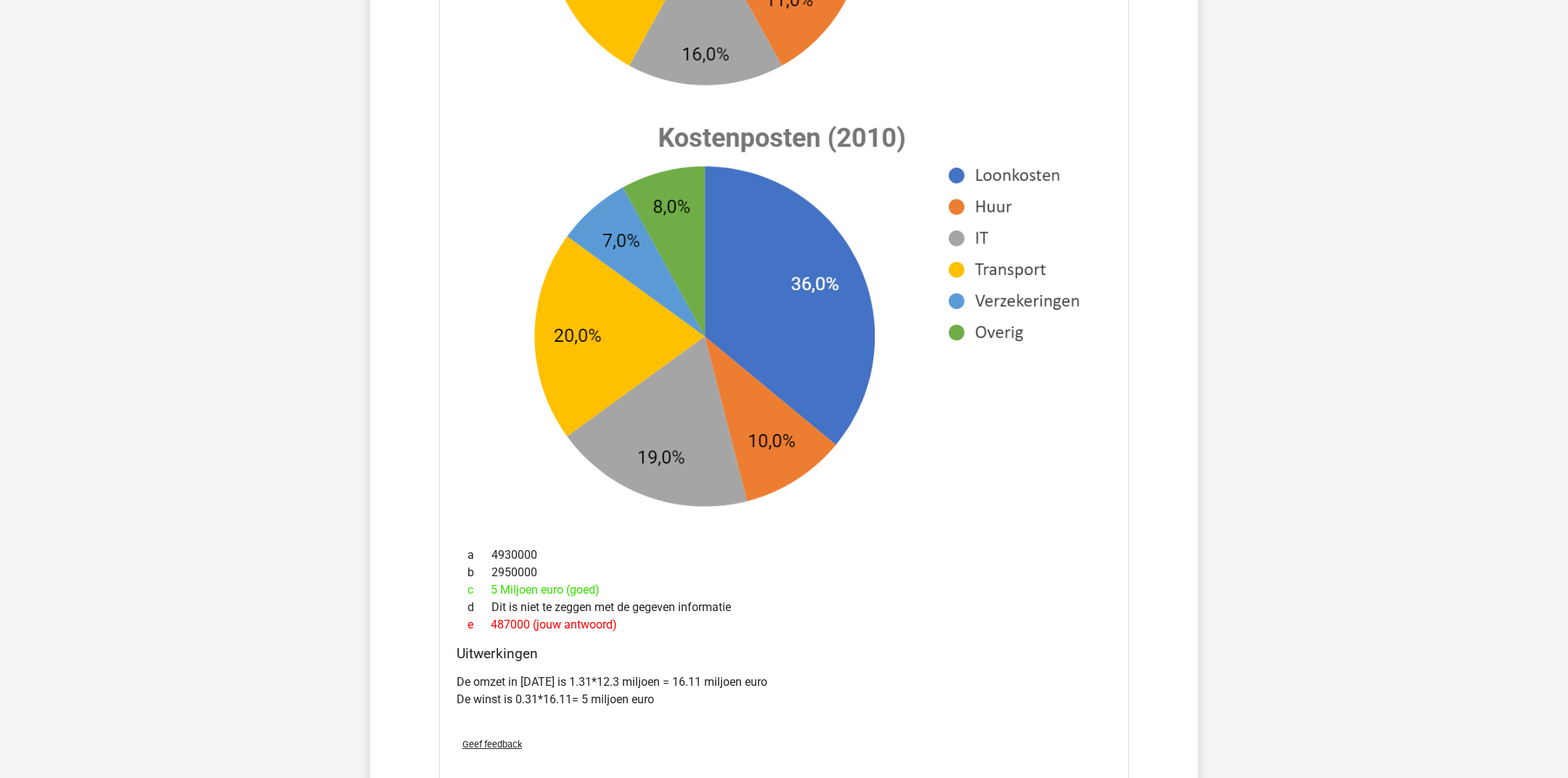
click at [520, 705] on p "De omzet in 2007 is 1.31*12.3 miljoen = 16.11 miljoen euro De winst is 0.31*16.…" at bounding box center [784, 691] width 655 height 34
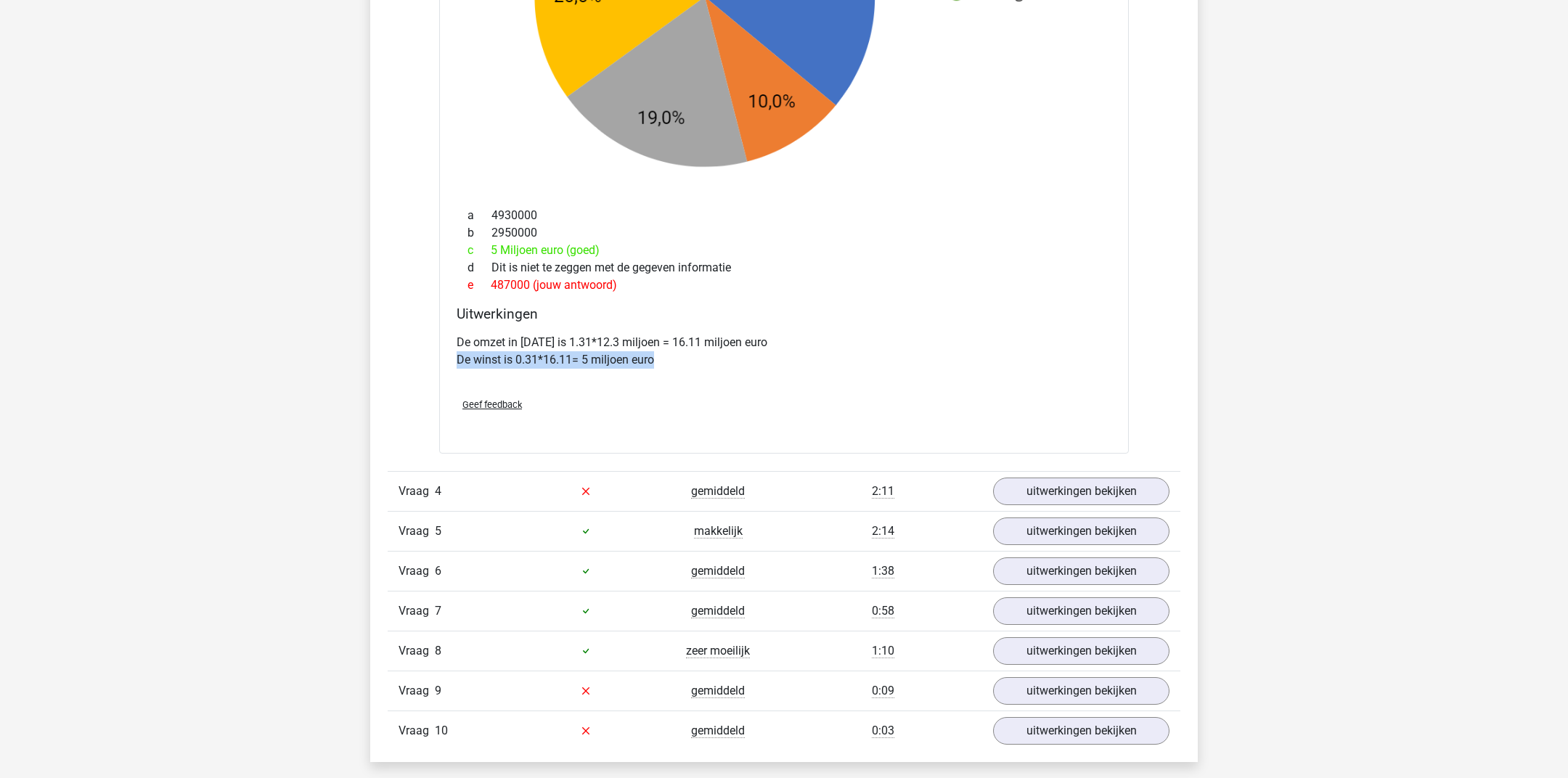
scroll to position [4335, 0]
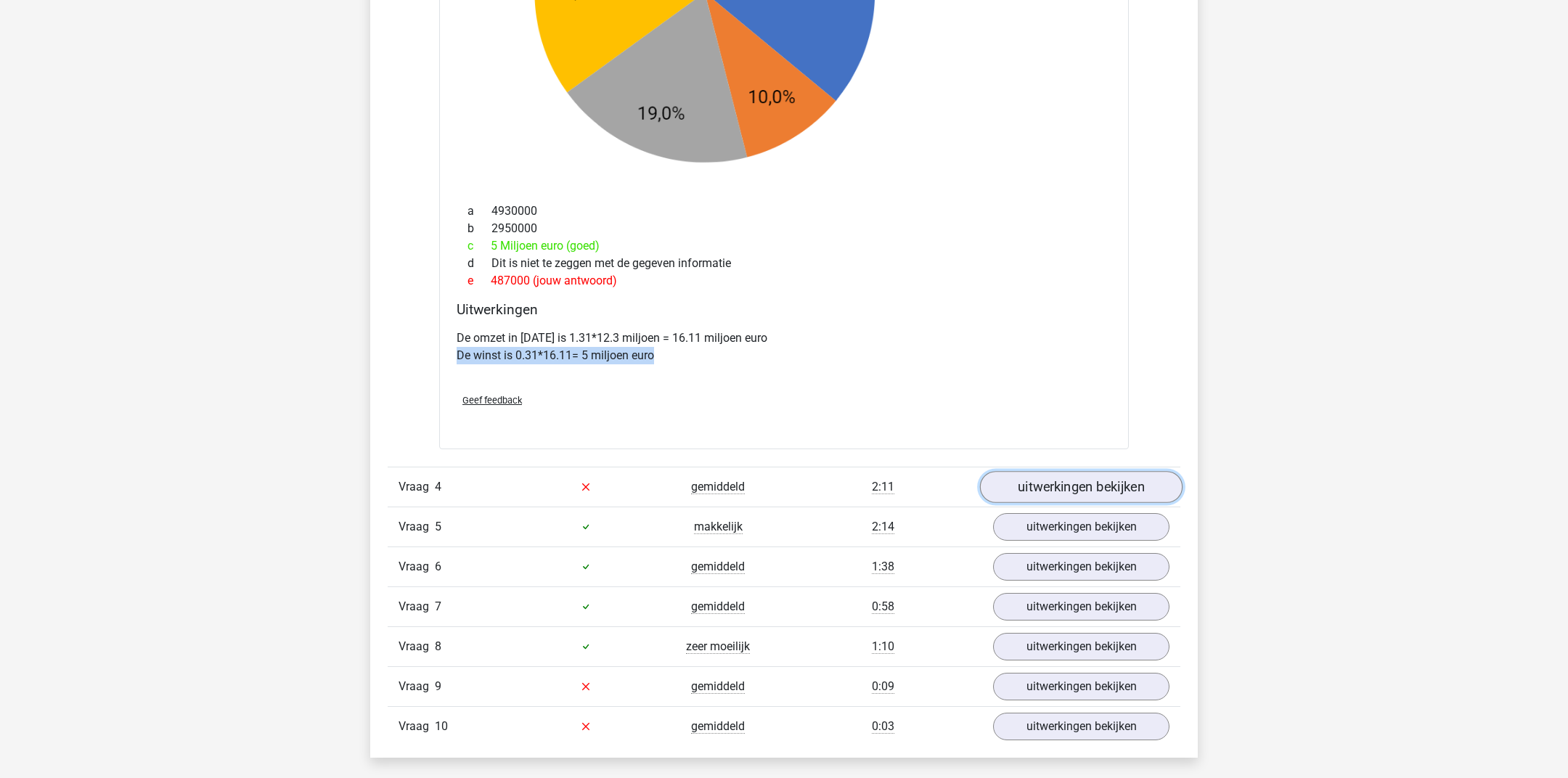
click at [1052, 484] on link "uitwerkingen bekijken" at bounding box center [1082, 486] width 203 height 32
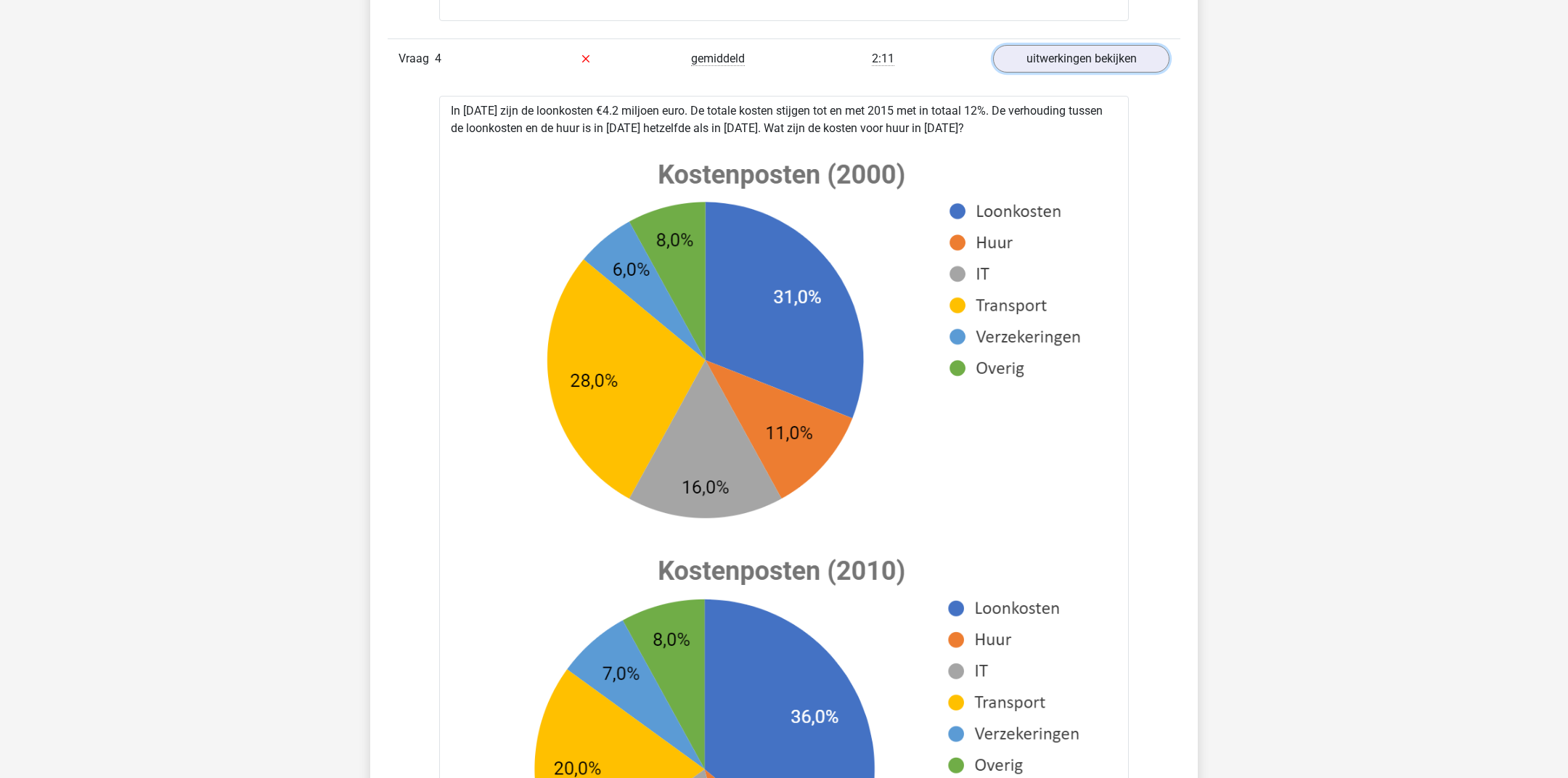
scroll to position [4761, 0]
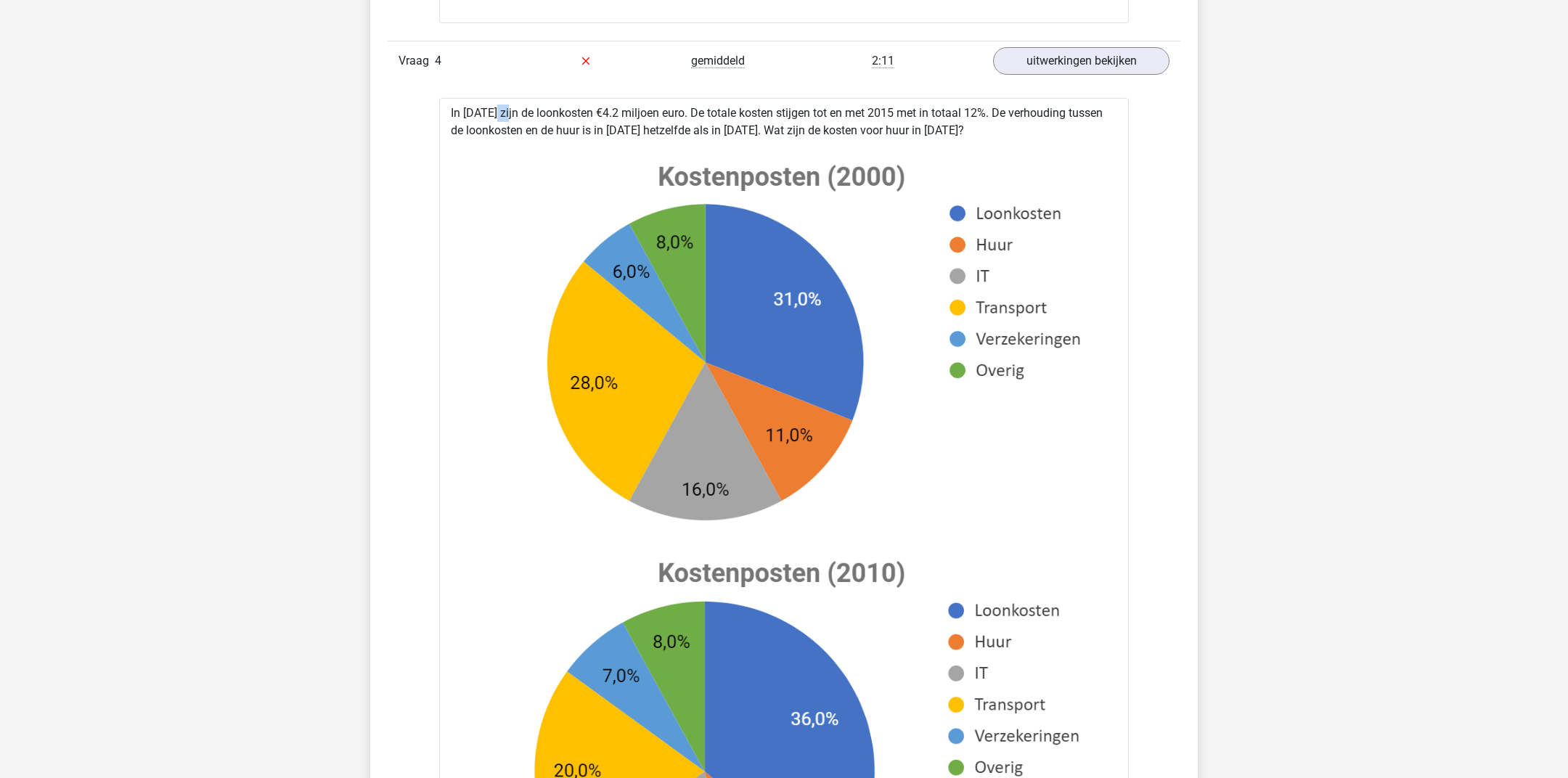
drag, startPoint x: 464, startPoint y: 104, endPoint x: 809, endPoint y: 101, distance: 345.0
click at [809, 101] on div "In 2010 zijn de loonkosten €4.2 miljoen euro. De totale kosten stijgen tot en m…" at bounding box center [784, 671] width 689 height 1148
click at [809, 111] on div "In 2010 zijn de loonkosten €4.2 miljoen euro. De totale kosten stijgen tot en m…" at bounding box center [784, 671] width 689 height 1148
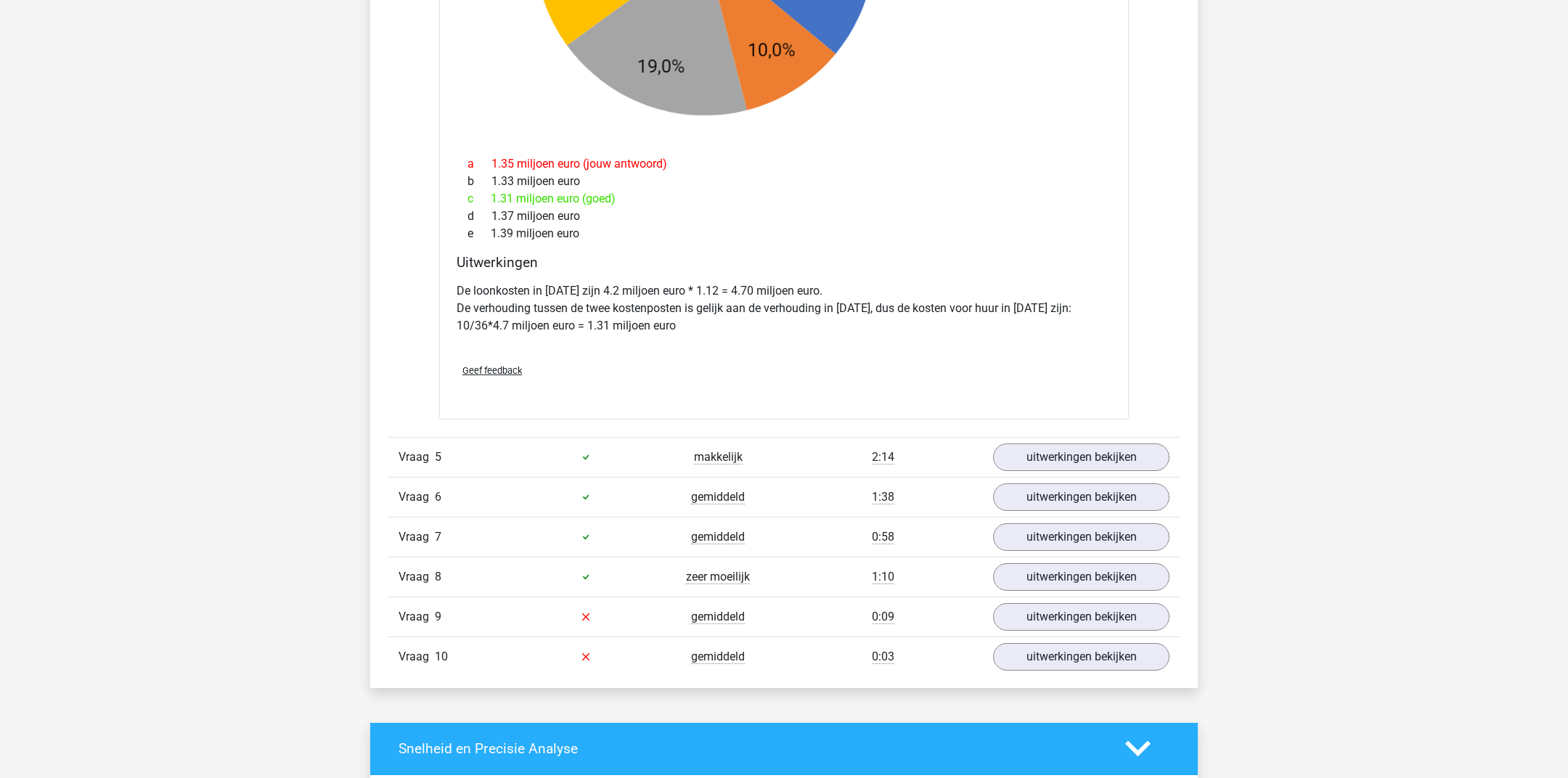
scroll to position [5659, 0]
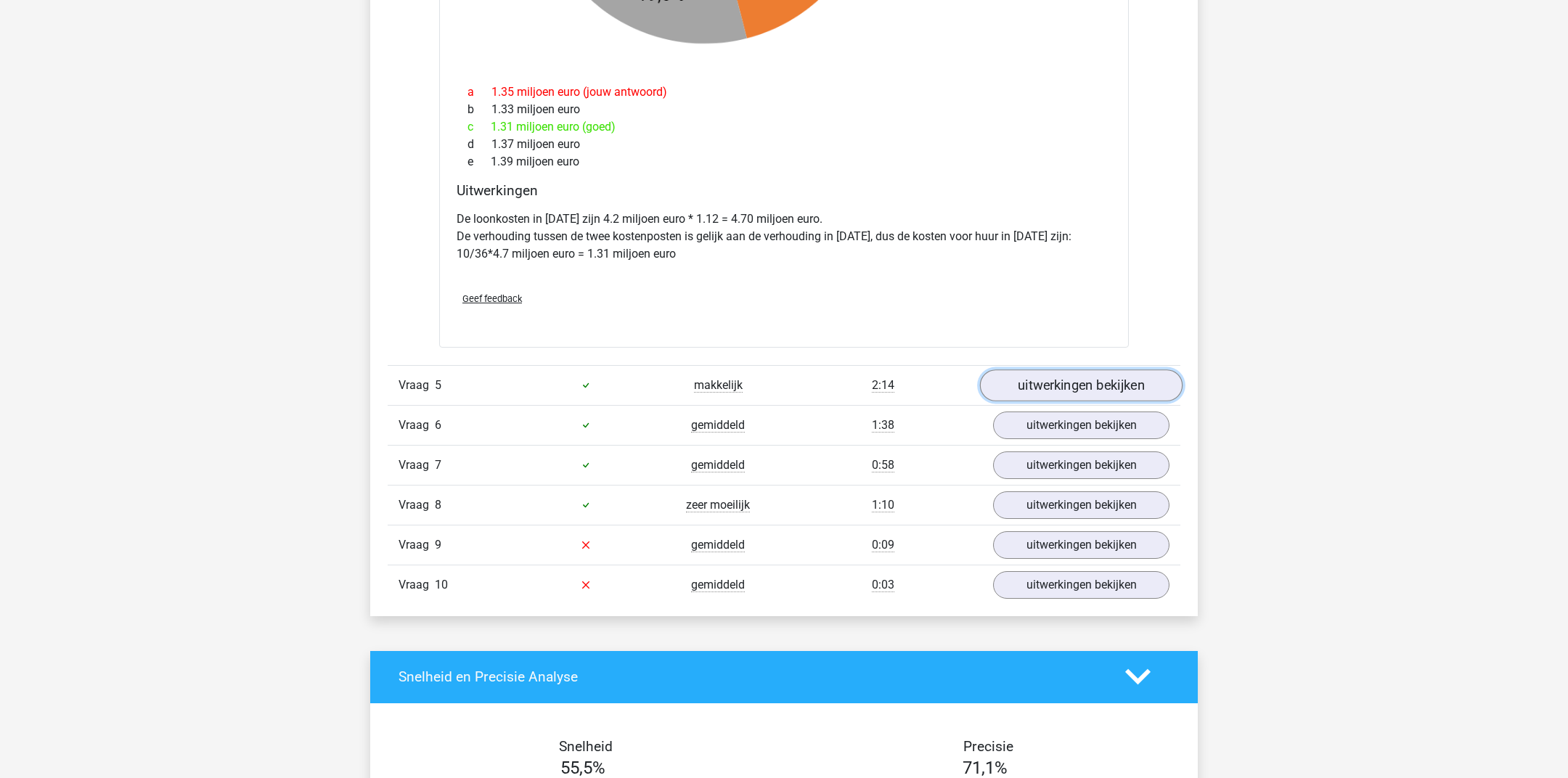
click at [1033, 378] on link "uitwerkingen bekijken" at bounding box center [1082, 385] width 203 height 32
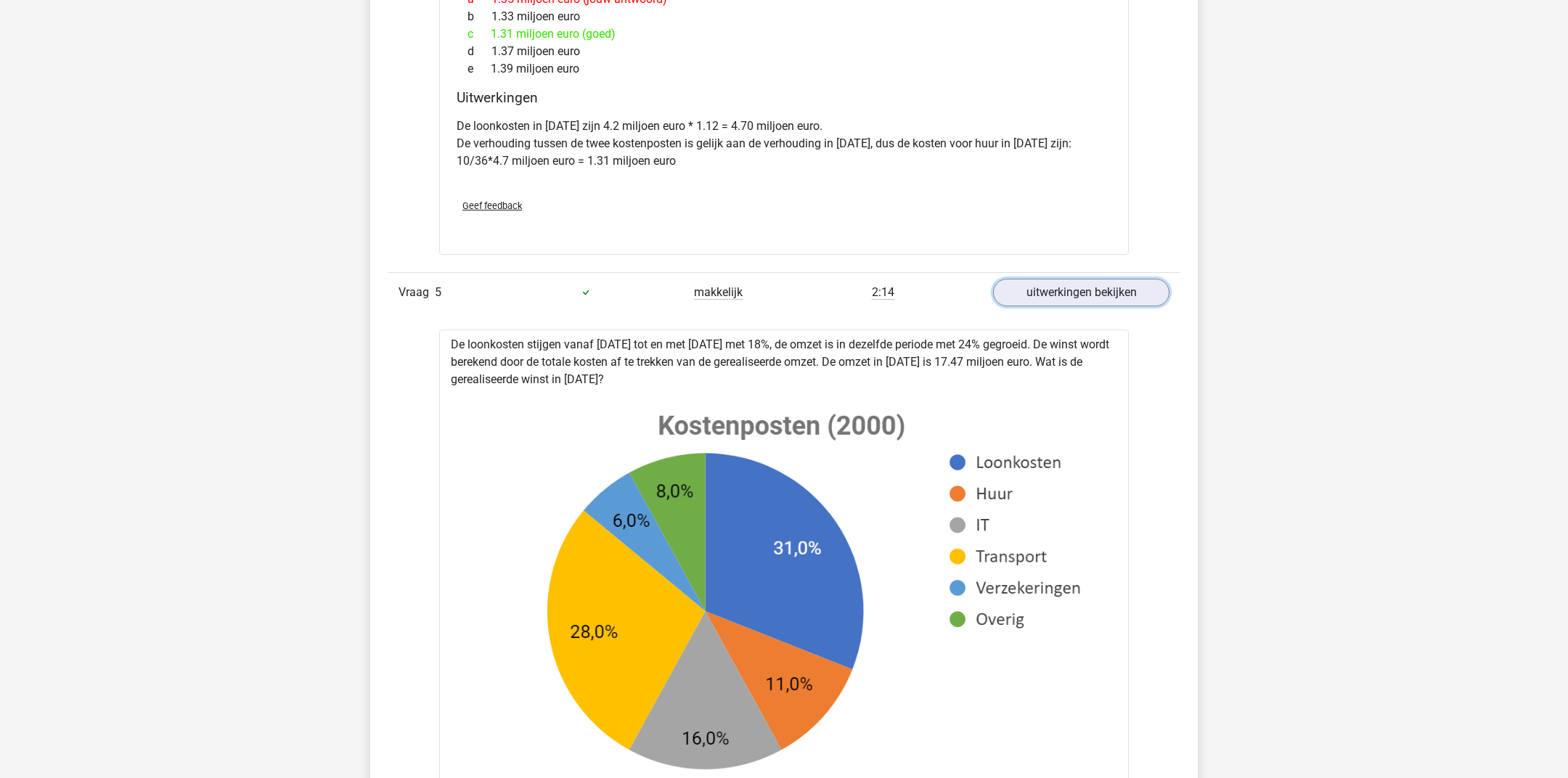
scroll to position [5752, 0]
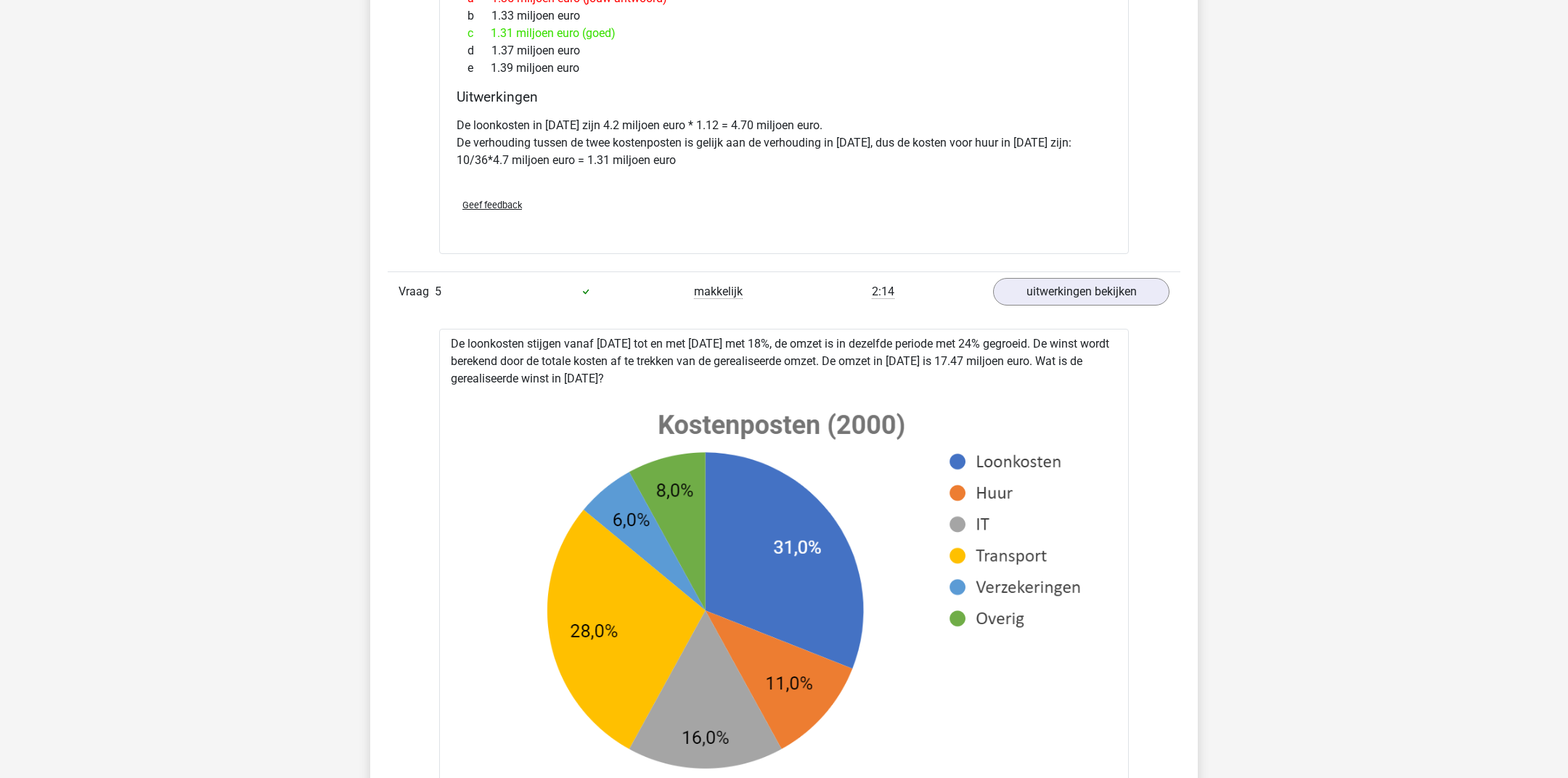
click at [609, 292] on div at bounding box center [586, 291] width 132 height 17
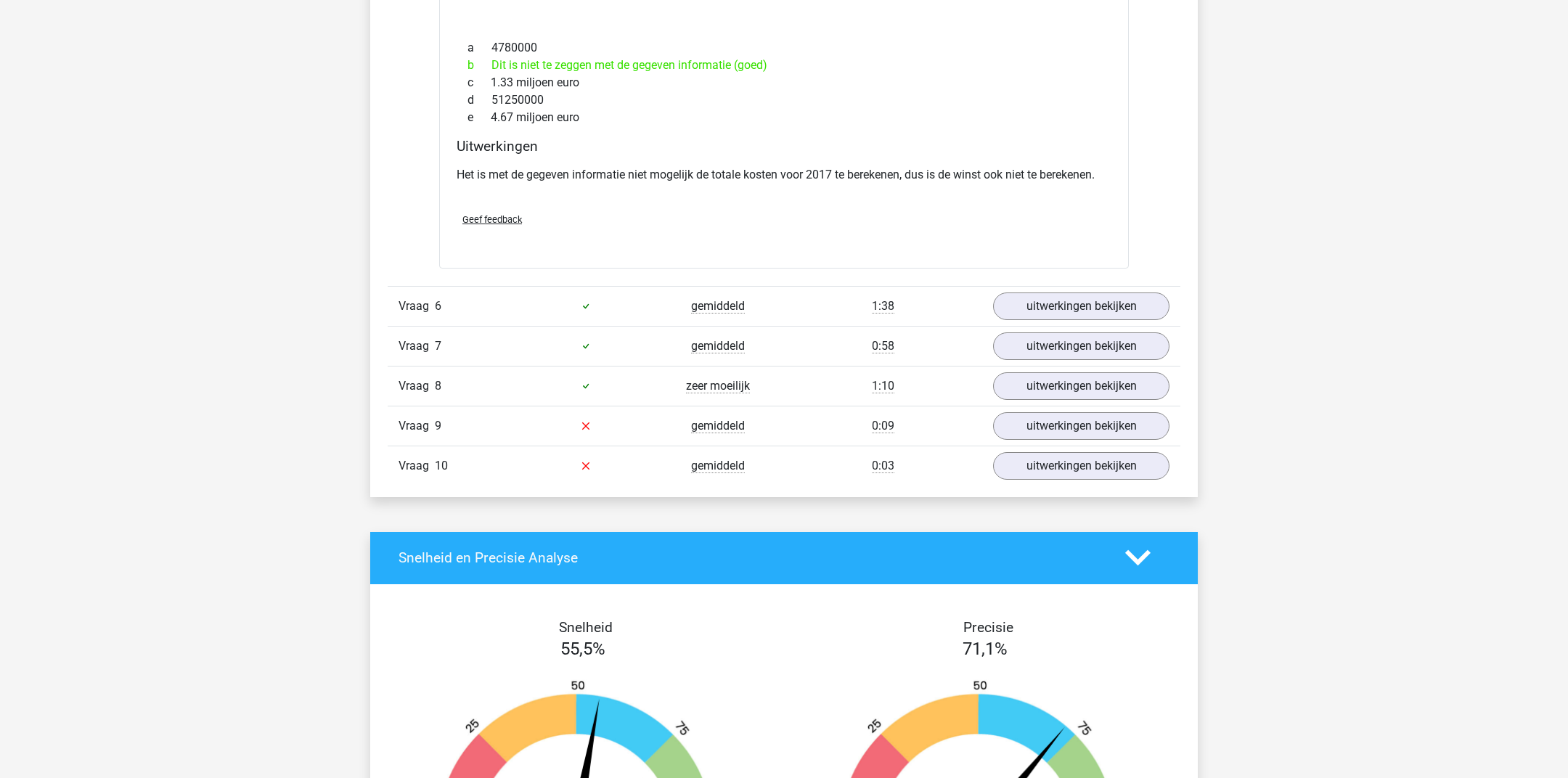
scroll to position [6948, 0]
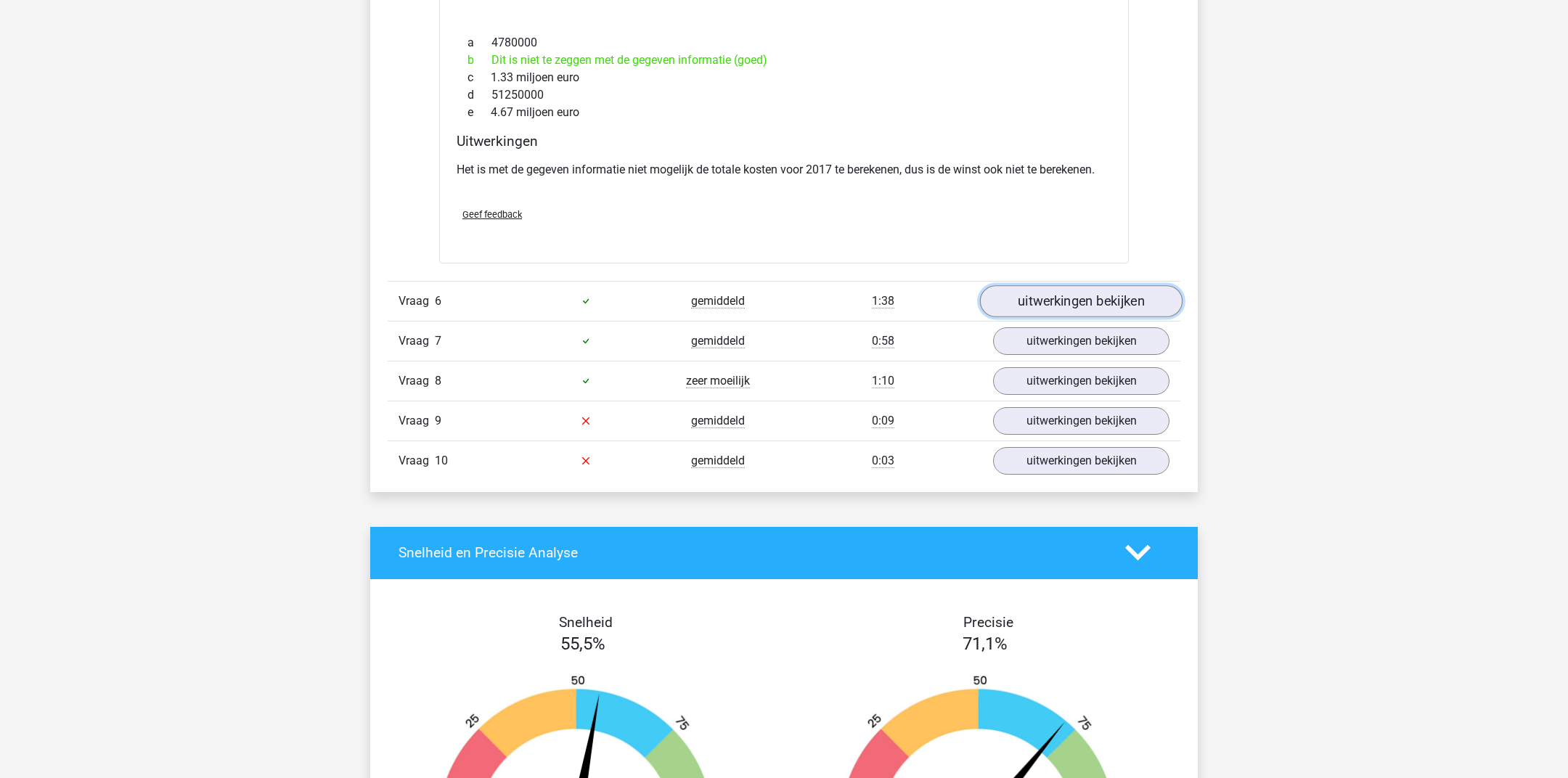
click at [1011, 295] on link "uitwerkingen bekijken" at bounding box center [1082, 301] width 203 height 32
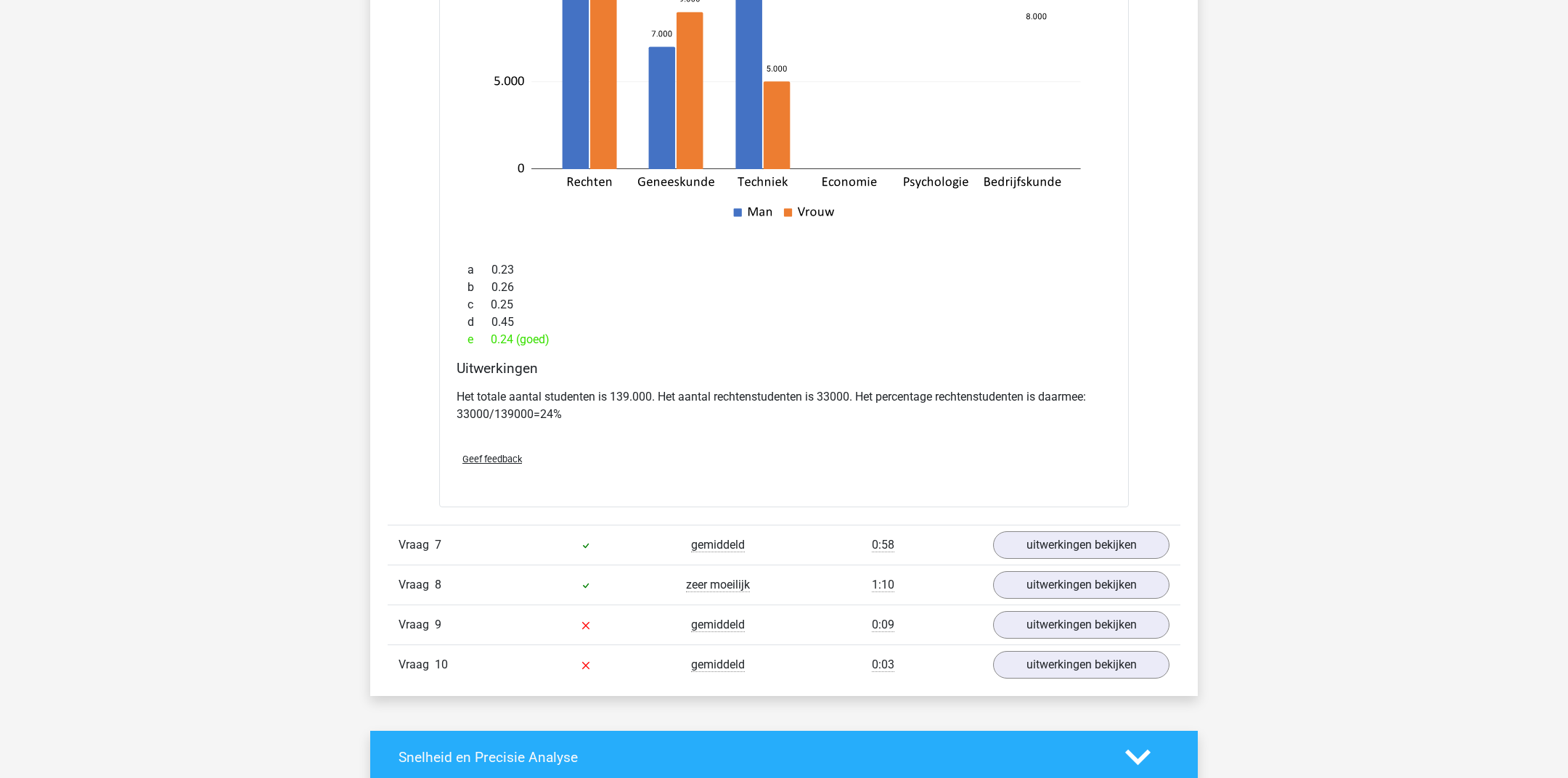
scroll to position [7649, 0]
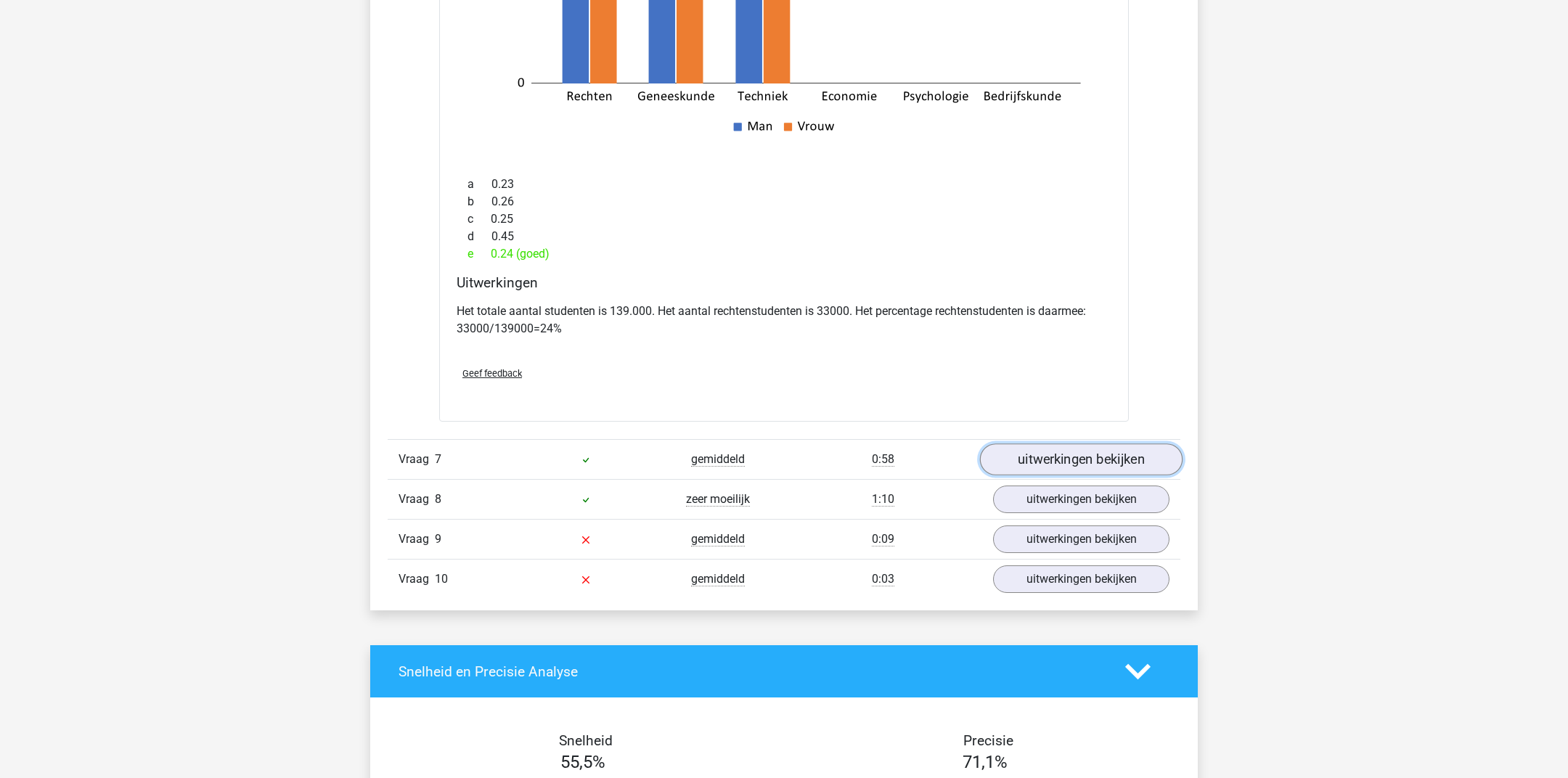
click at [1045, 455] on link "uitwerkingen bekijken" at bounding box center [1082, 459] width 203 height 32
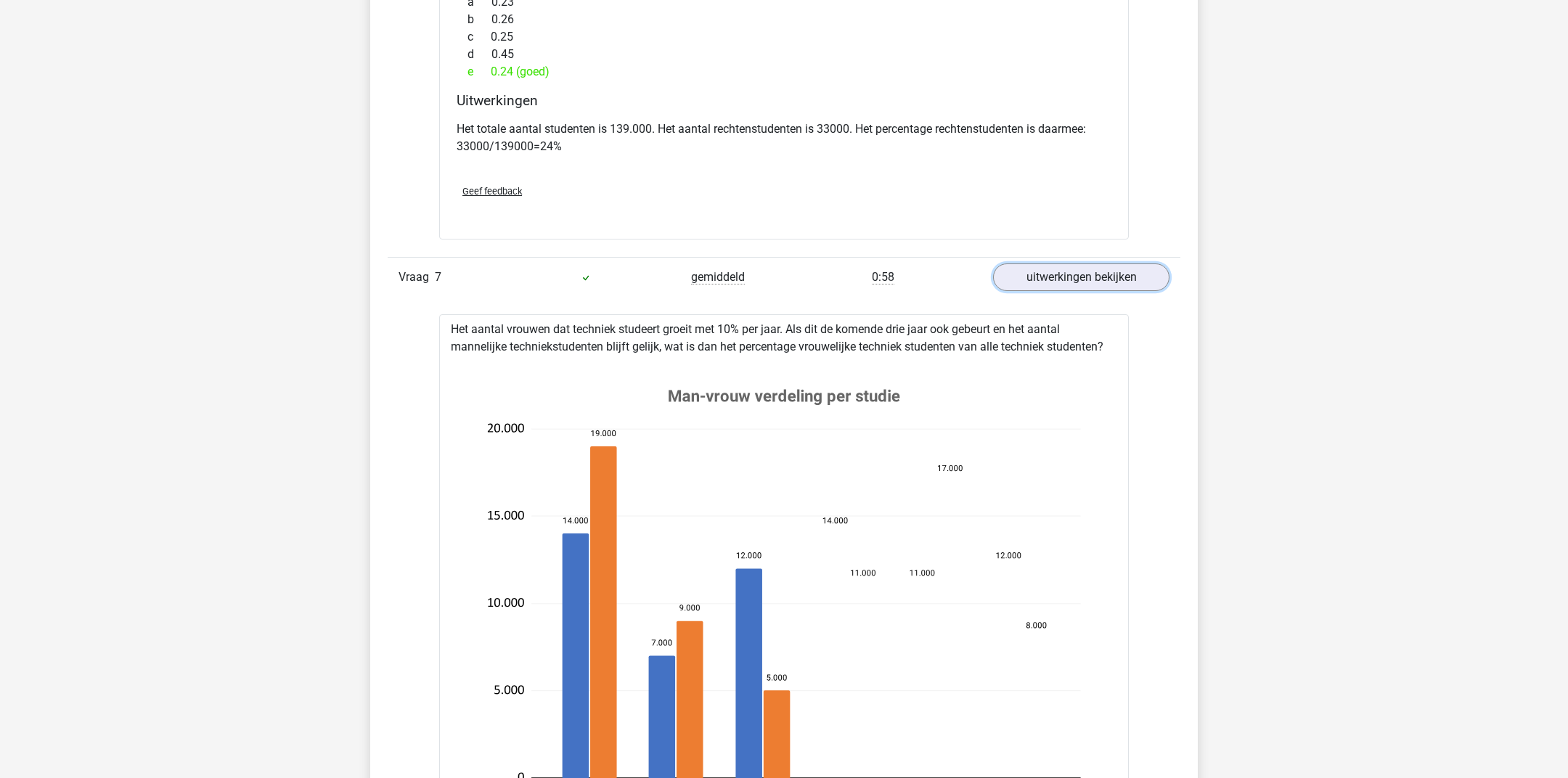
scroll to position [7887, 0]
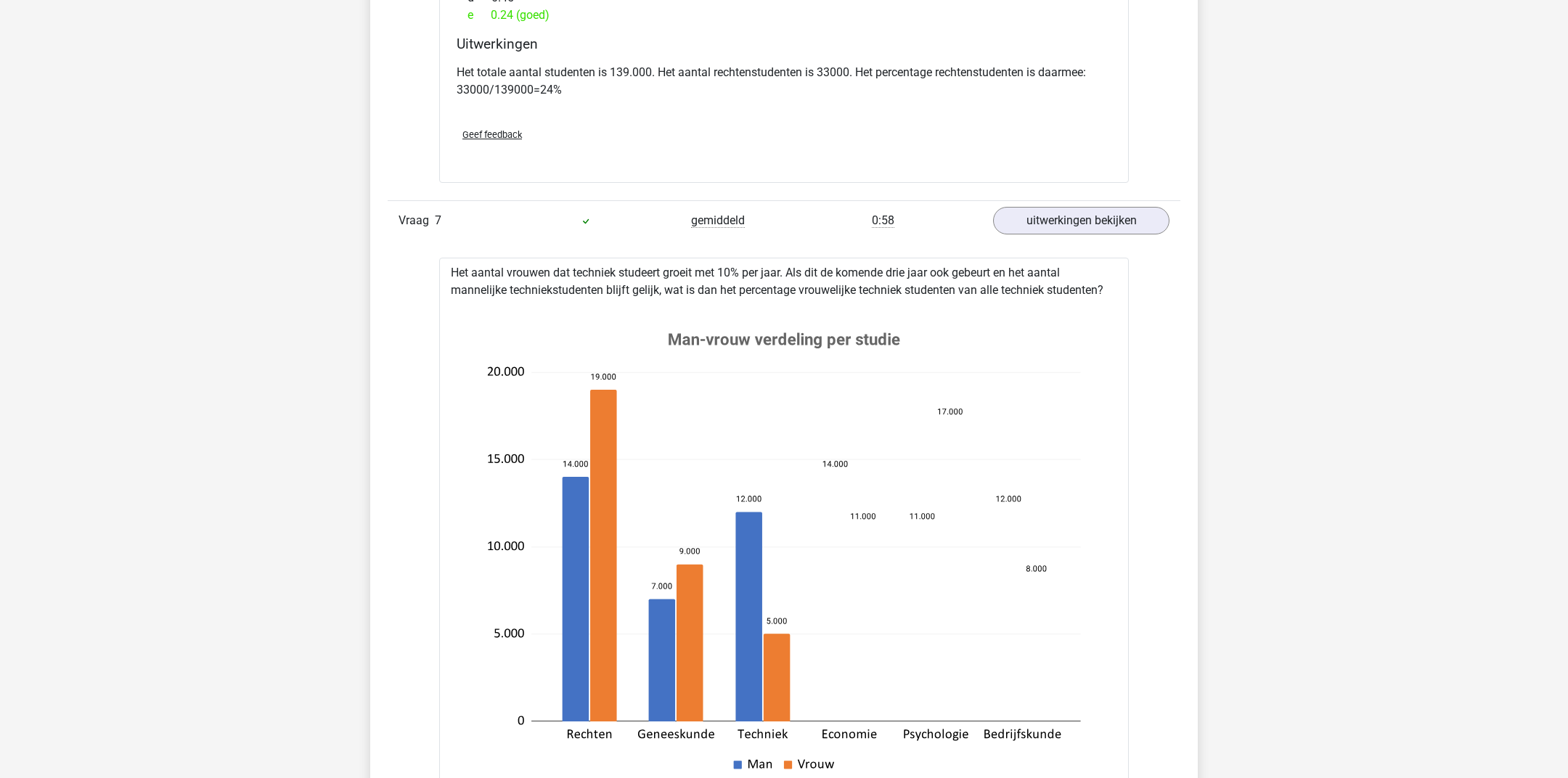
drag, startPoint x: 702, startPoint y: 290, endPoint x: 900, endPoint y: 285, distance: 198.1
click at [900, 285] on div "Het aantal vrouwen dat techniek studeert groeit met 10% per jaar. Als dit de ko…" at bounding box center [784, 667] width 689 height 820
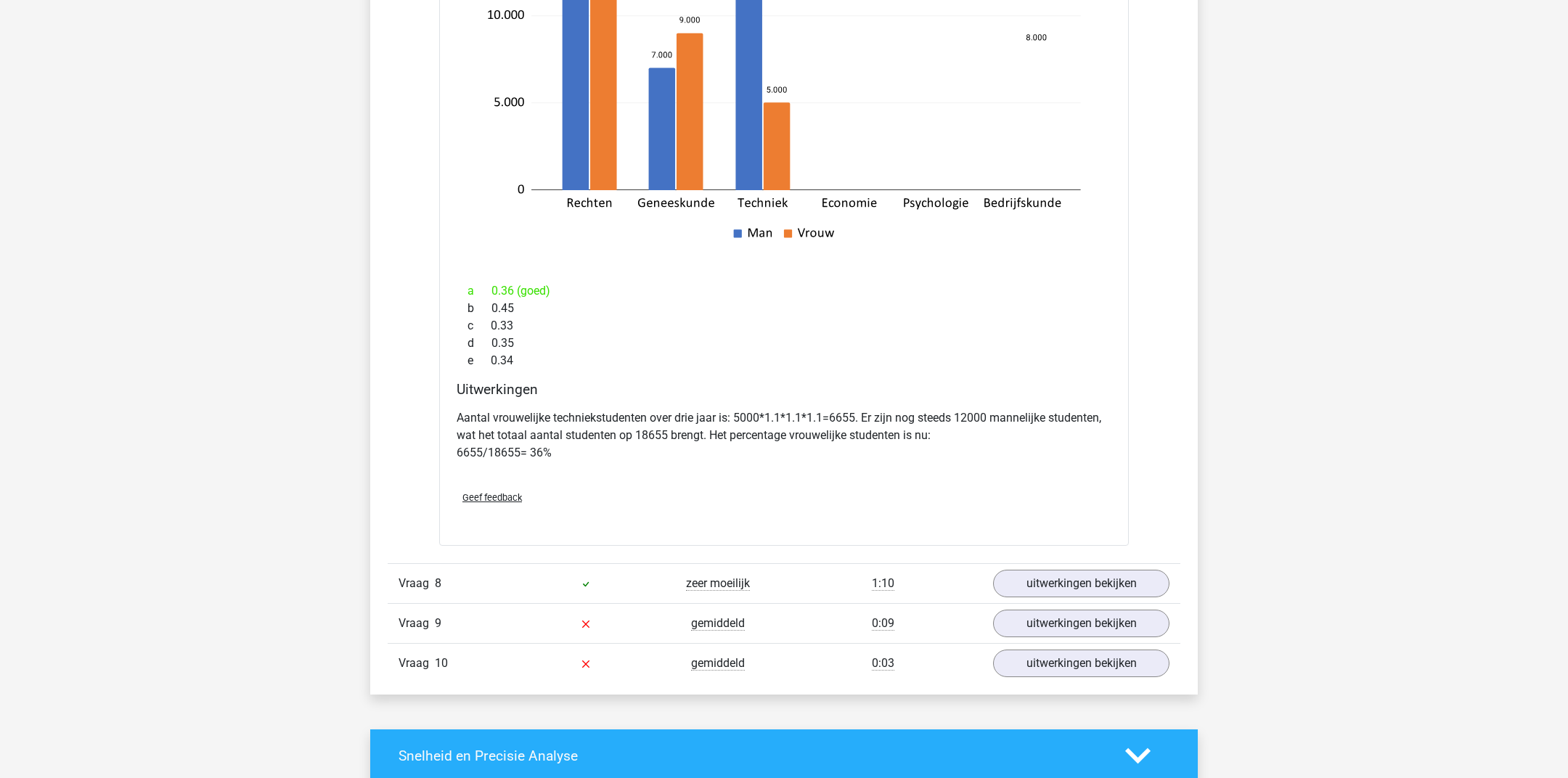
scroll to position [8420, 0]
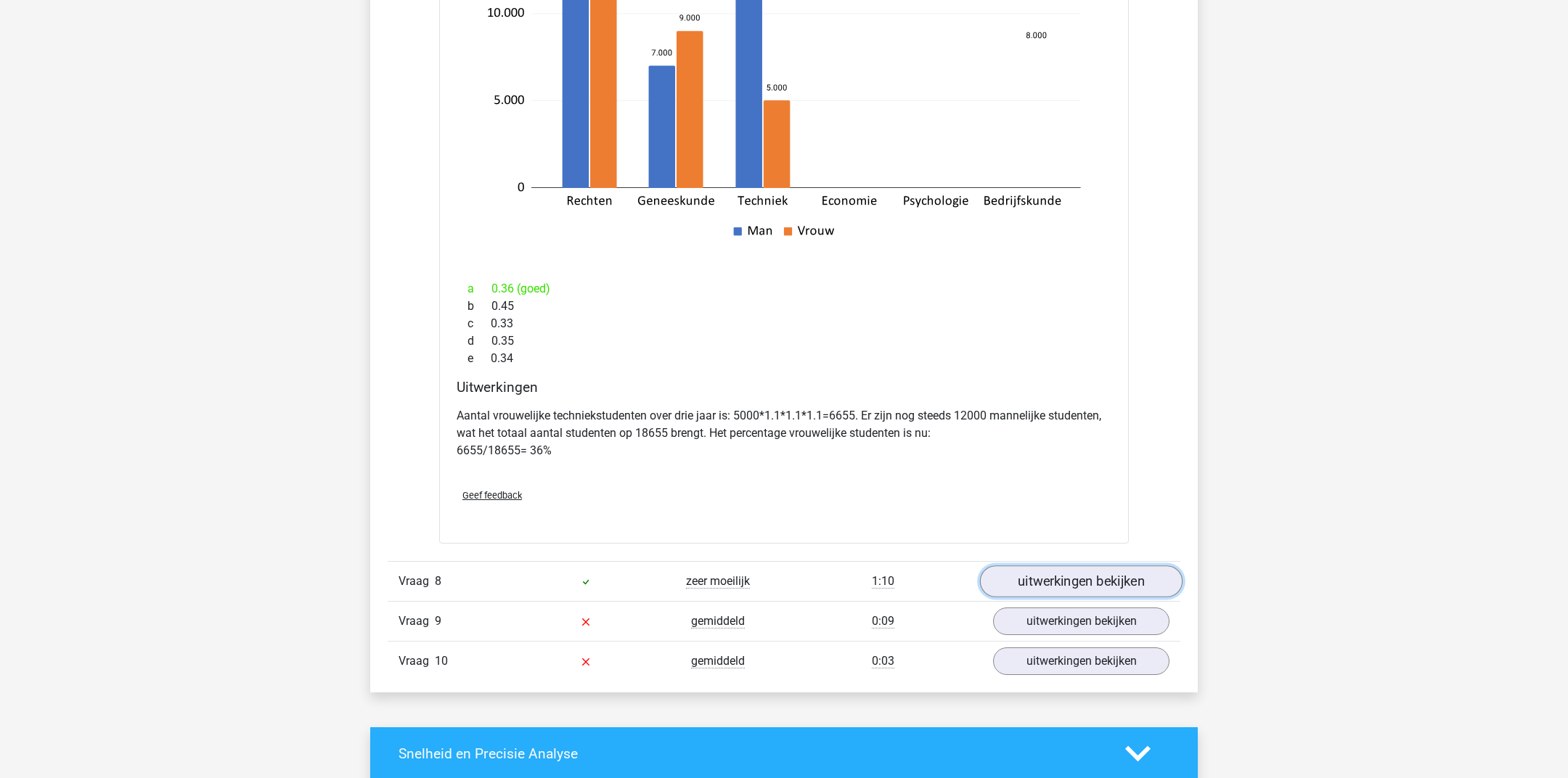
click at [1015, 579] on link "uitwerkingen bekijken" at bounding box center [1082, 581] width 203 height 32
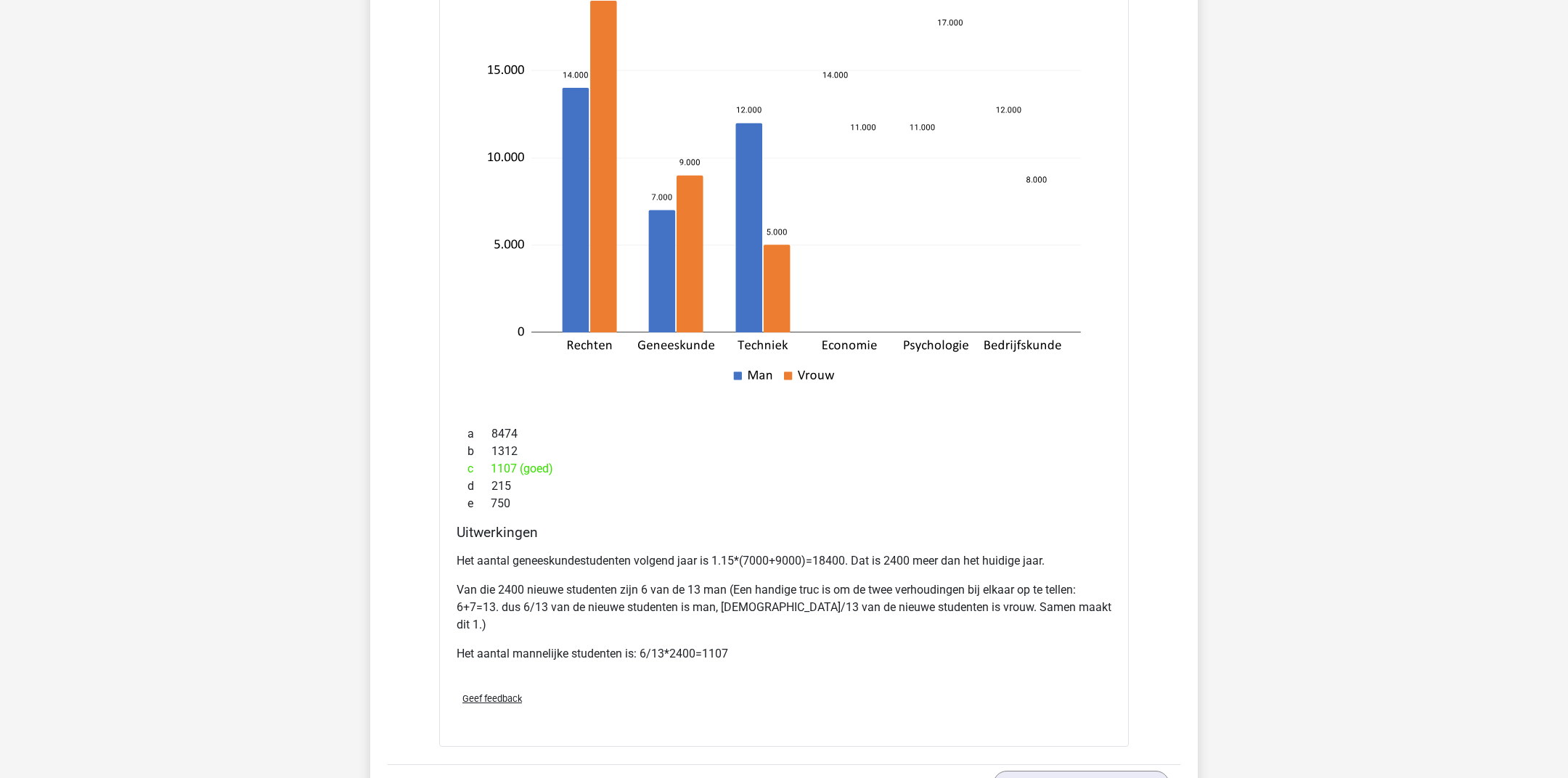
scroll to position [9174, 0]
click at [773, 586] on p "Van die 2400 nieuwe studenten zijn 6 van de 13 man (Een handige truc is om de t…" at bounding box center [784, 604] width 655 height 53
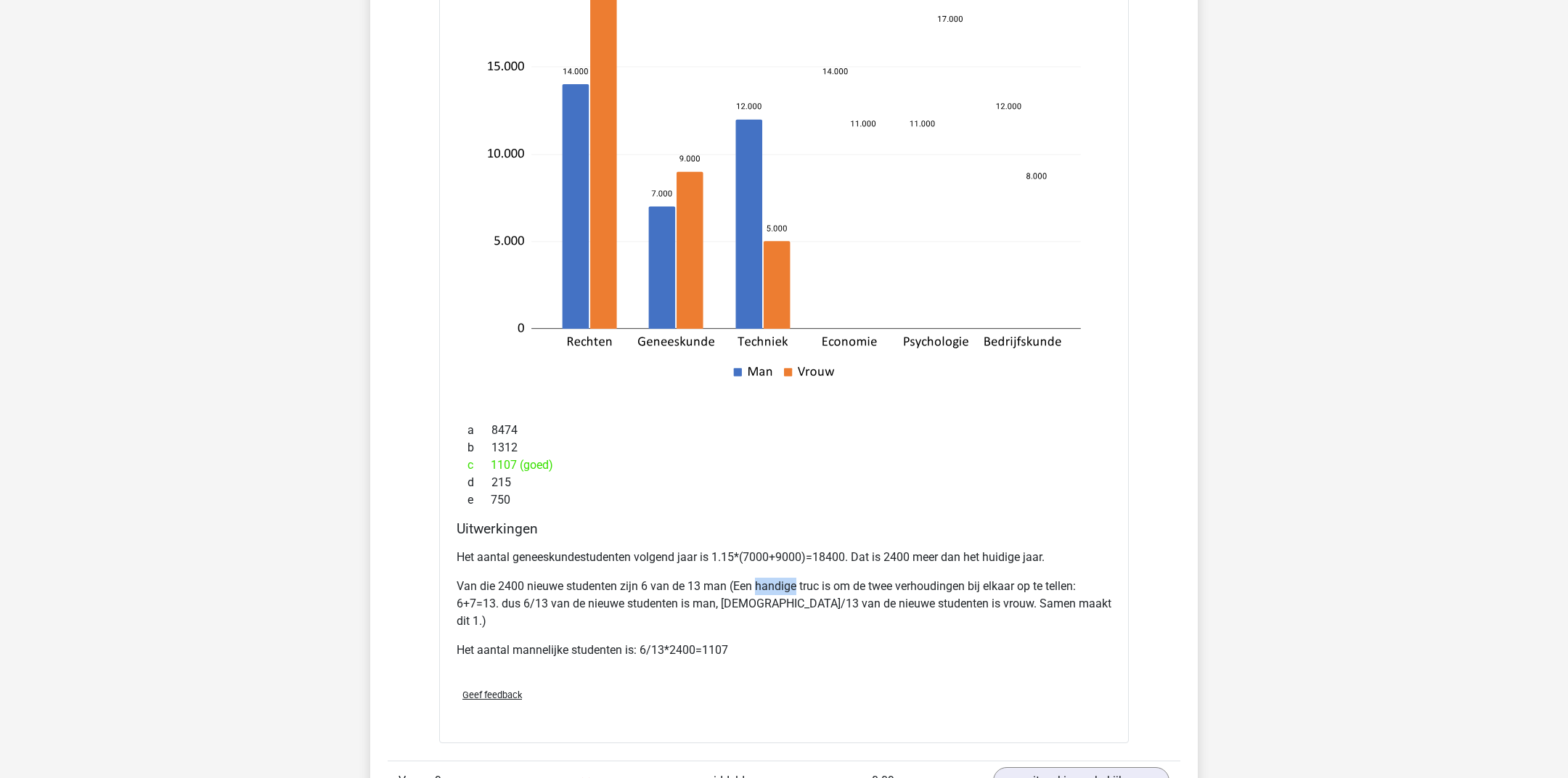
click at [773, 586] on p "Van die 2400 nieuwe studenten zijn 6 van de 13 man (Een handige truc is om de t…" at bounding box center [784, 604] width 655 height 53
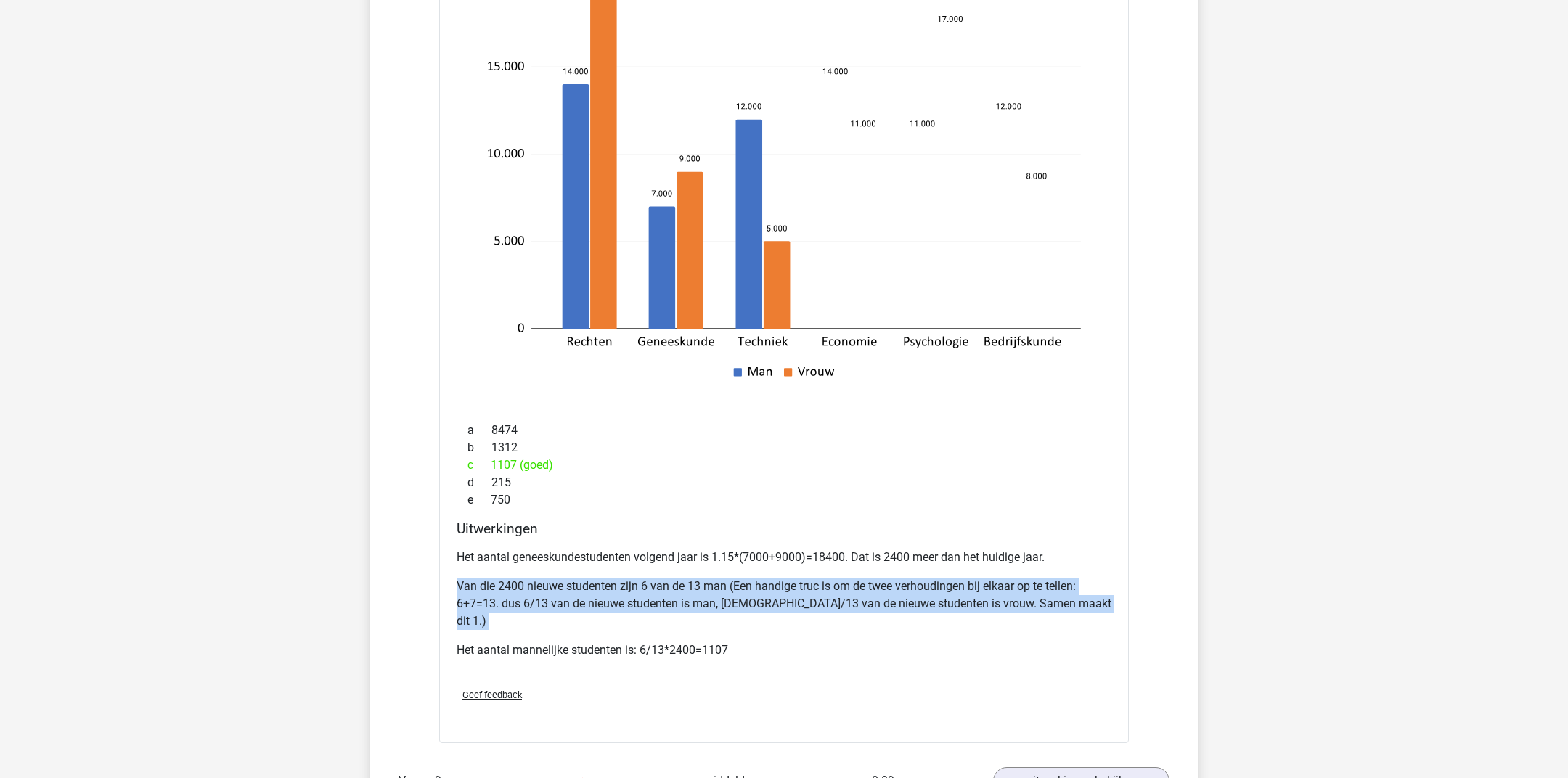
click at [773, 586] on p "Van die 2400 nieuwe studenten zijn 6 van de 13 man (Een handige truc is om de t…" at bounding box center [784, 604] width 655 height 53
click at [728, 586] on p "Van die 2400 nieuwe studenten zijn 6 van de 13 man (Een handige truc is om de t…" at bounding box center [784, 604] width 655 height 53
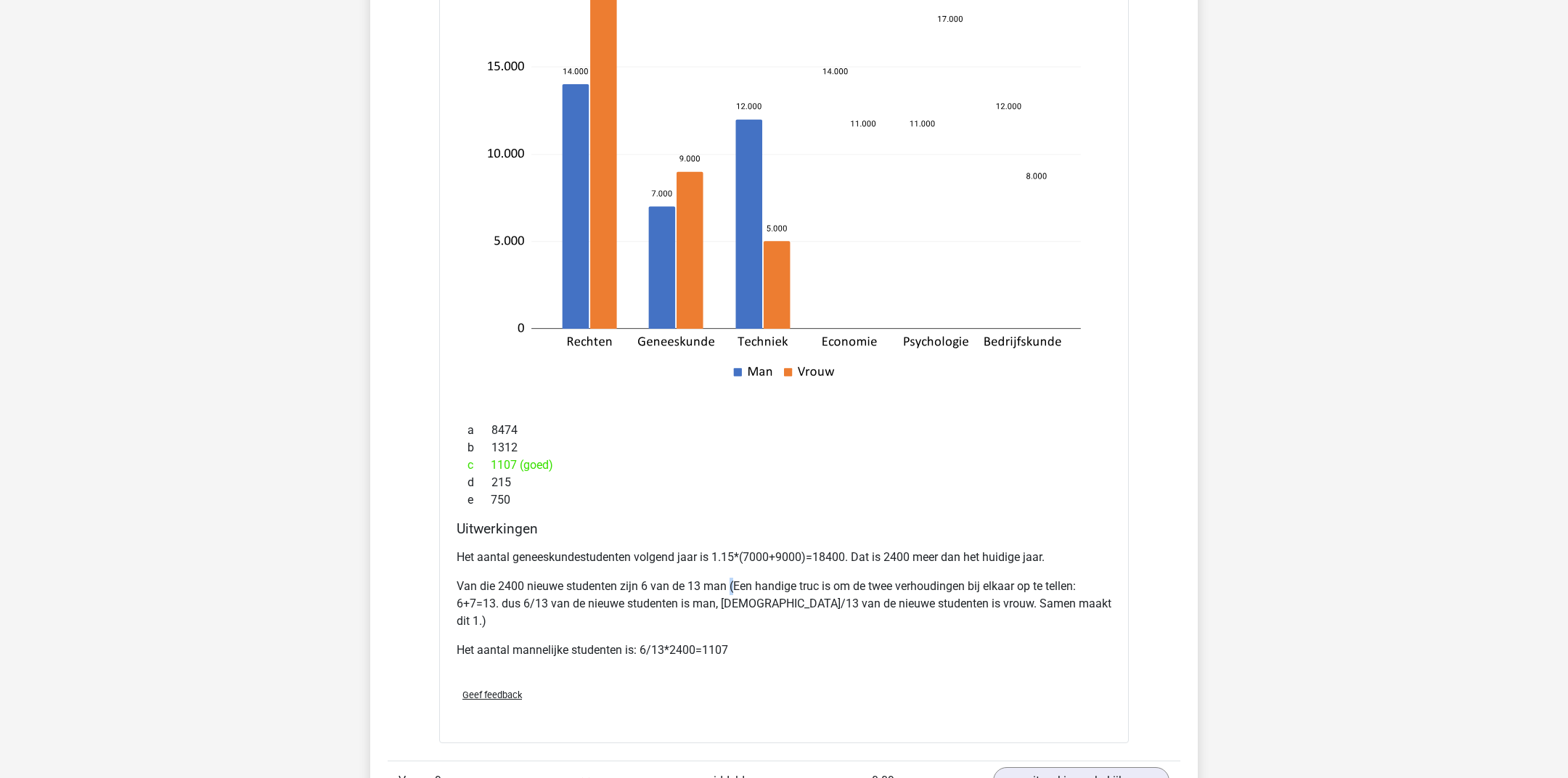
click at [728, 586] on p "Van die 2400 nieuwe studenten zijn 6 van de 13 man (Een handige truc is om de t…" at bounding box center [784, 604] width 655 height 53
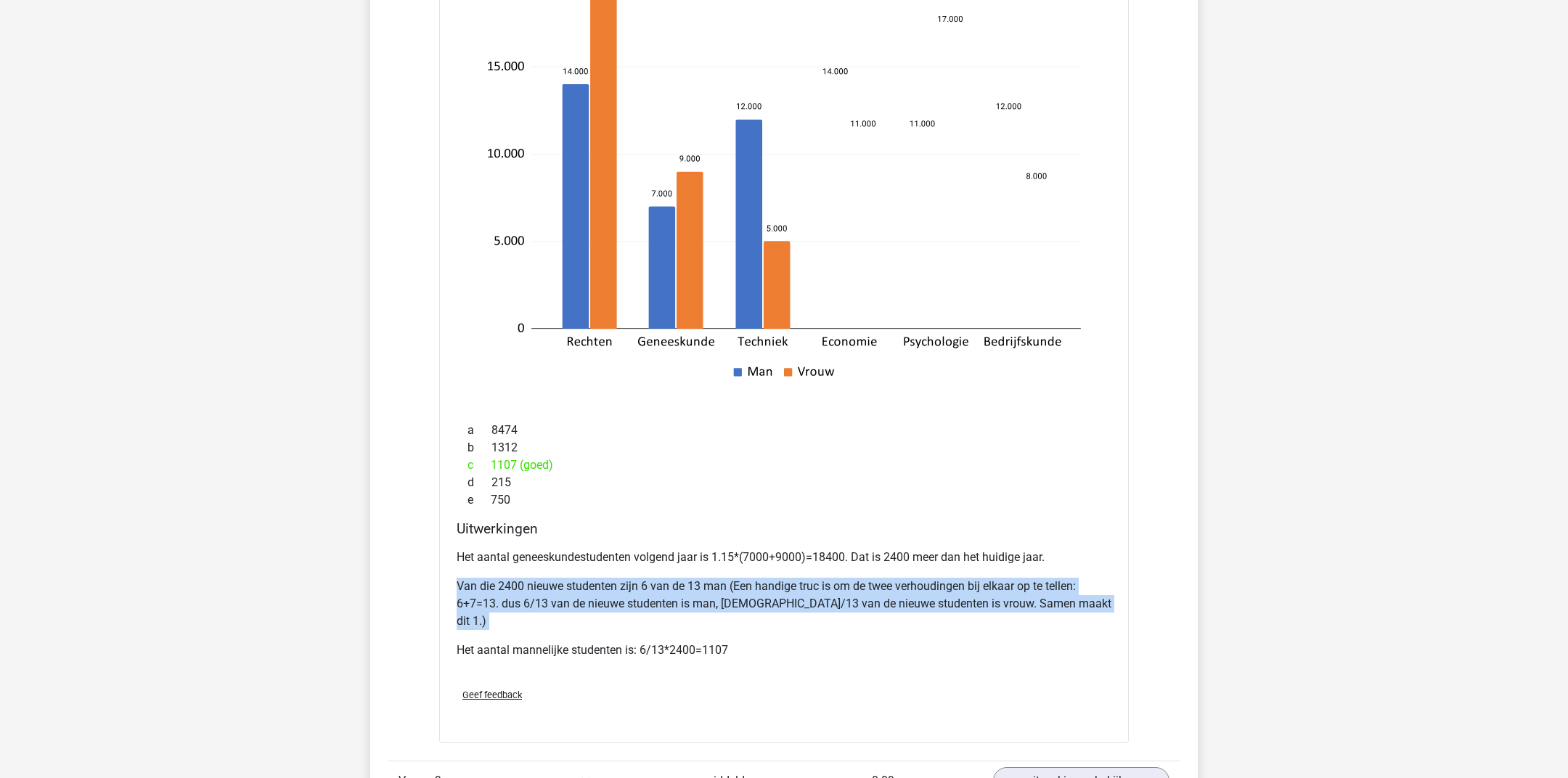
click at [728, 586] on p "Van die 2400 nieuwe studenten zijn 6 van de 13 man (Een handige truc is om de t…" at bounding box center [784, 604] width 655 height 53
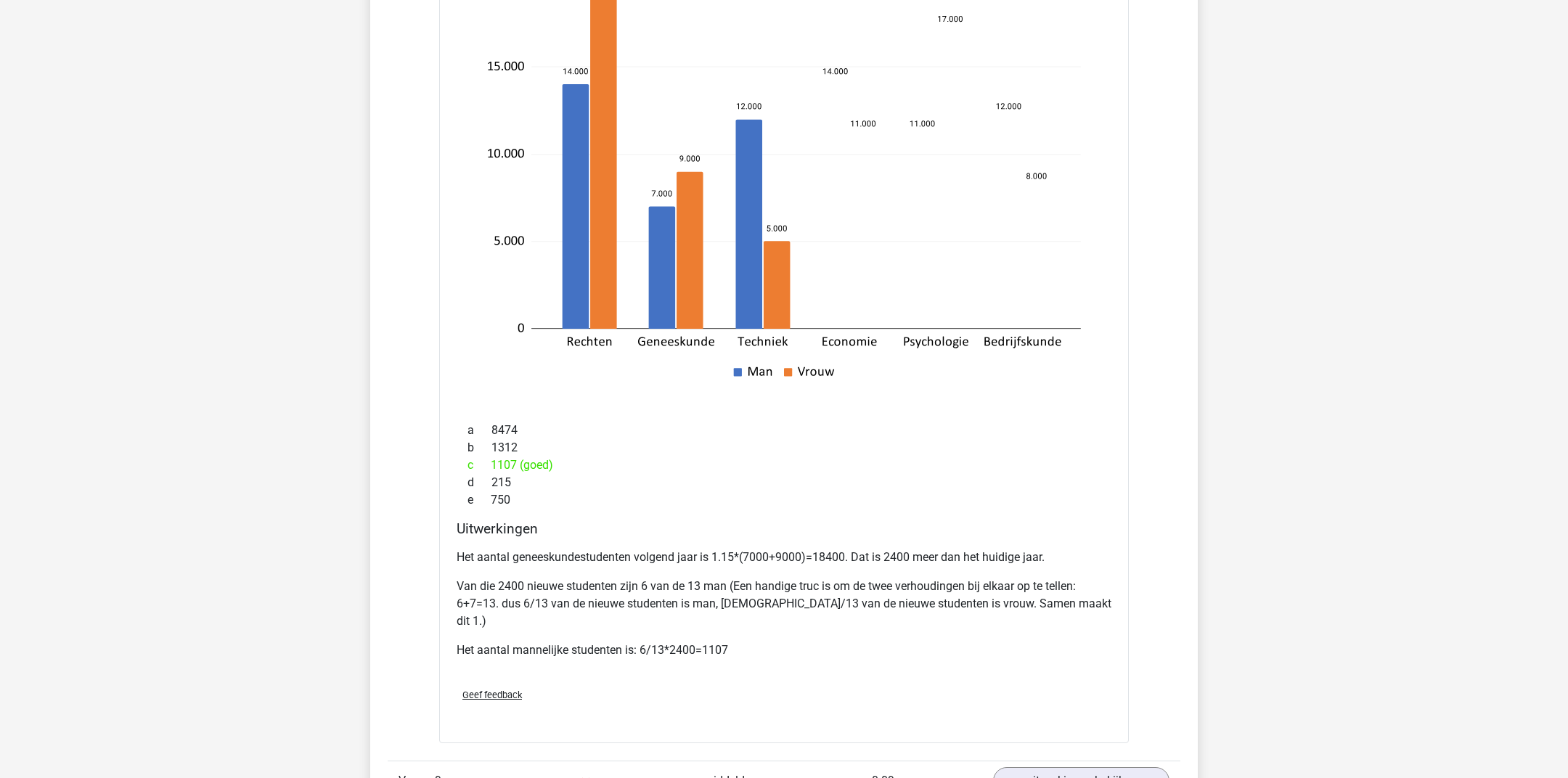
click at [672, 596] on p "Van die 2400 nieuwe studenten zijn 6 van de 13 man (Een handige truc is om de t…" at bounding box center [784, 604] width 655 height 53
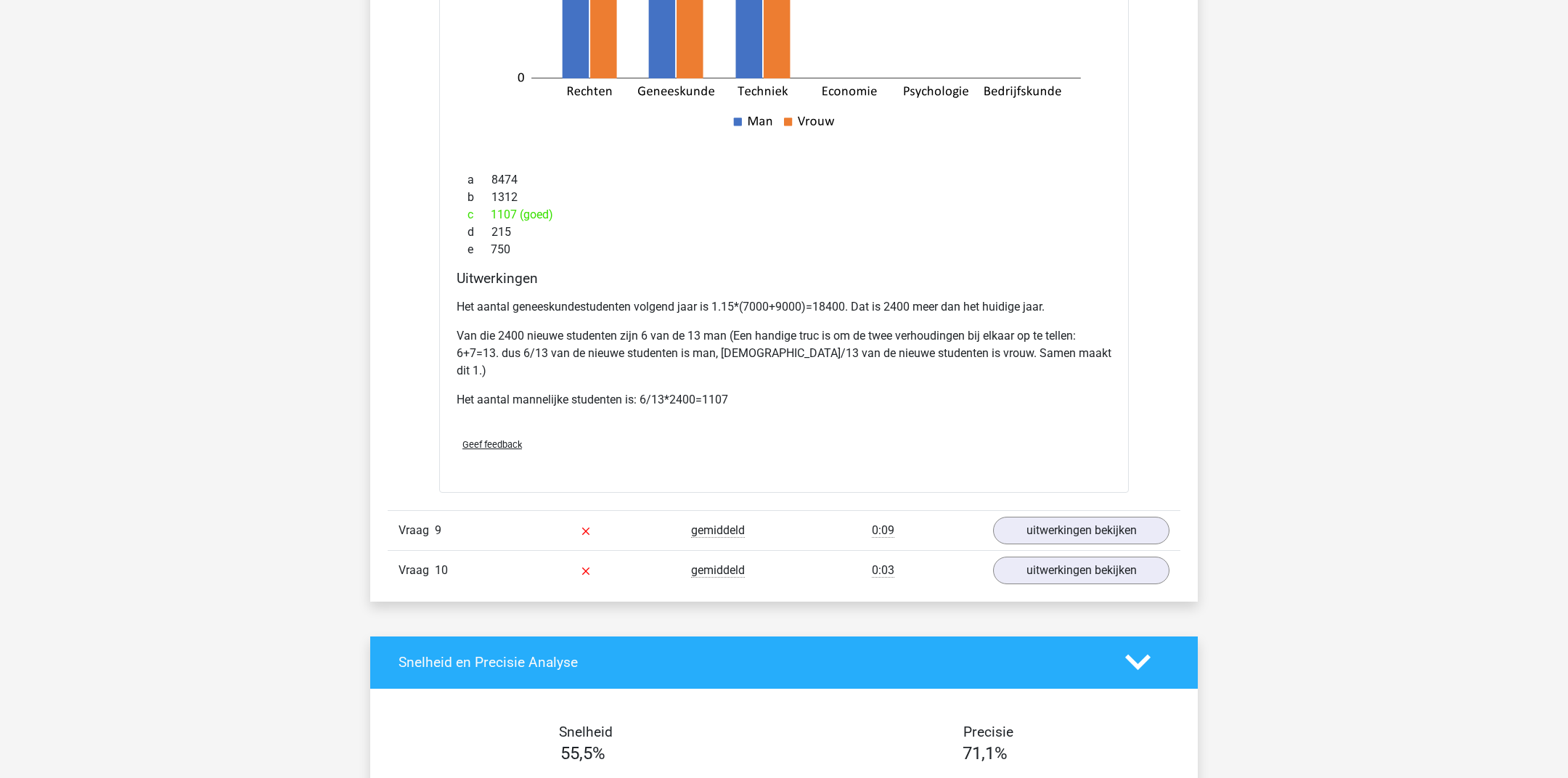
scroll to position [9422, 0]
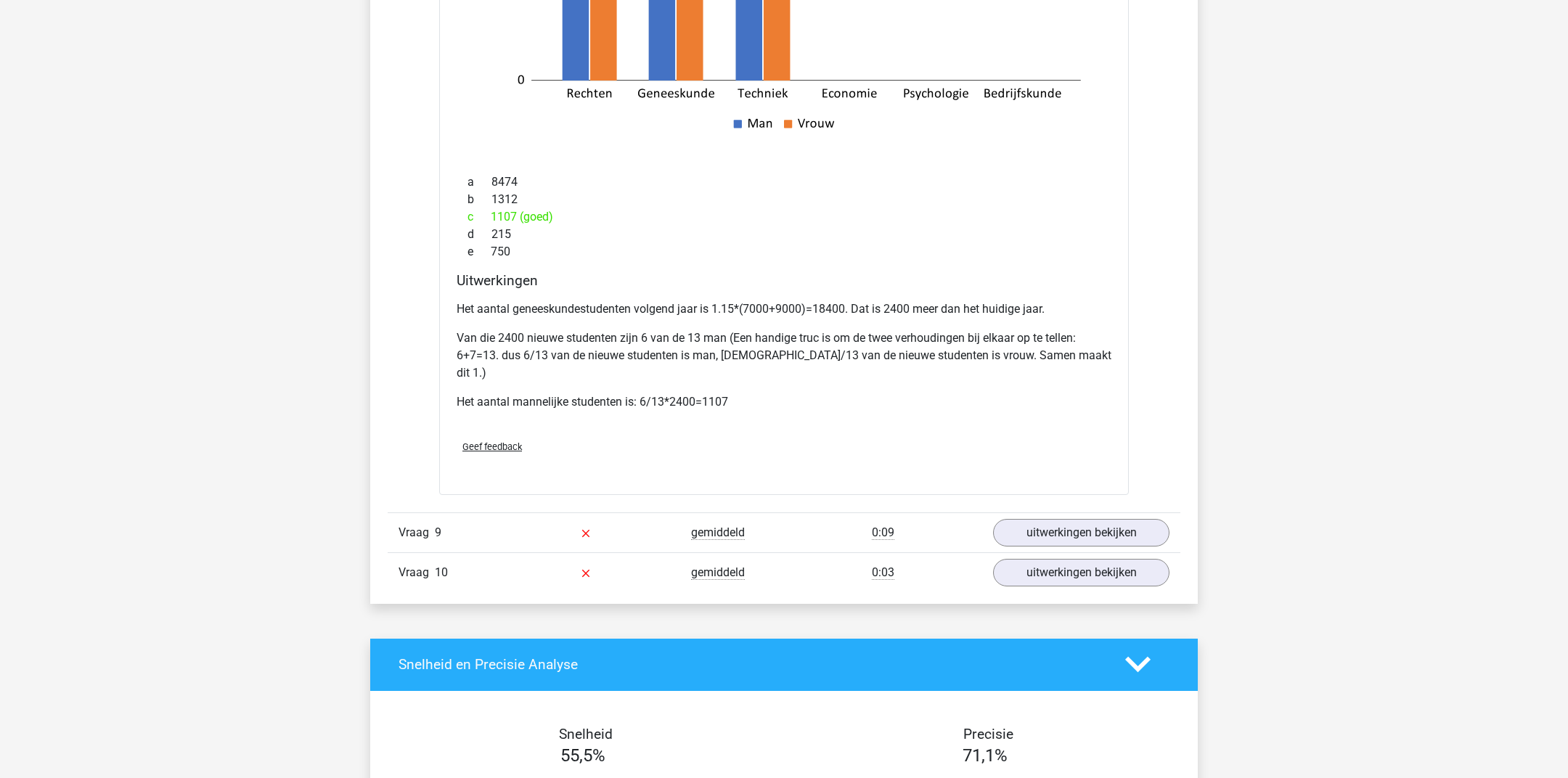
click at [1072, 552] on div "Vraag 10 gemiddeld 0:03 uitwerkingen bekijken" at bounding box center [784, 572] width 793 height 40
click at [1072, 523] on div "Vraag 9 gemiddeld 0:09 uitwerkingen bekijken" at bounding box center [784, 533] width 793 height 40
click at [1063, 516] on link "uitwerkingen bekijken" at bounding box center [1082, 532] width 203 height 32
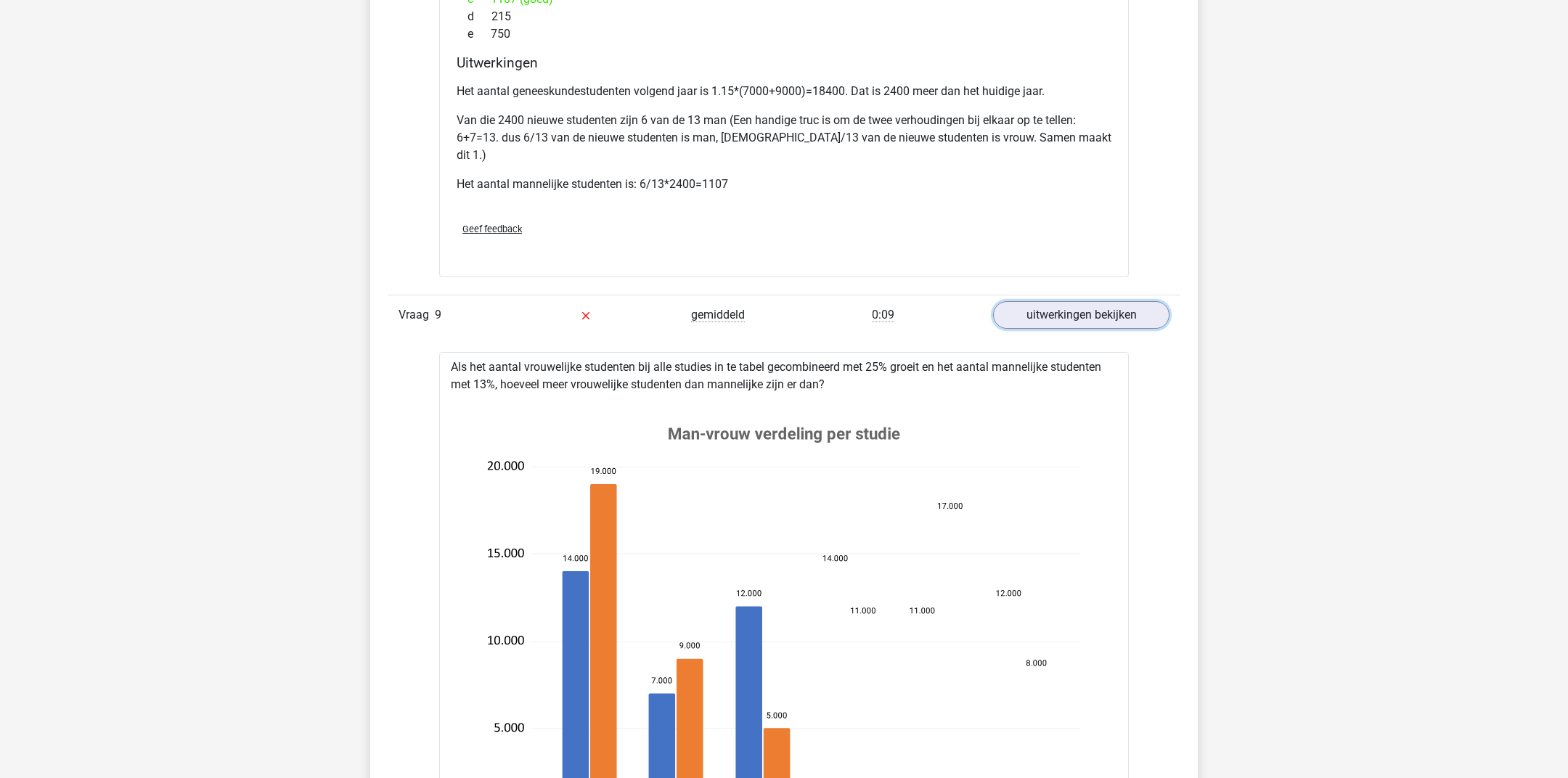
scroll to position [9643, 0]
click at [550, 349] on div "Als het aantal vrouwelijke studenten bij alle studies in te tabel gecombineerd …" at bounding box center [784, 758] width 689 height 820
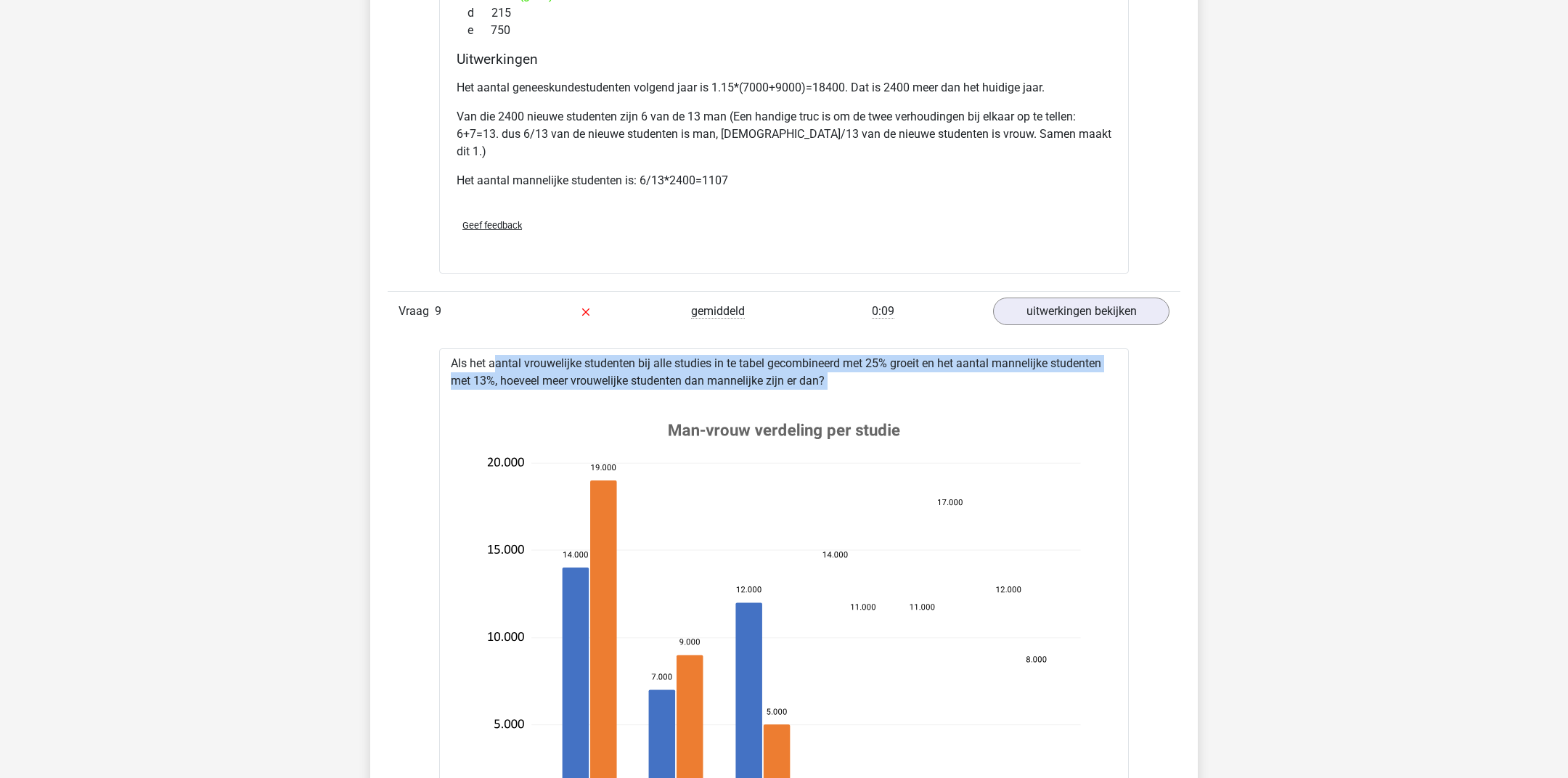
click at [550, 349] on div "Als het aantal vrouwelijke studenten bij alle studies in te tabel gecombineerd …" at bounding box center [784, 758] width 689 height 820
click at [526, 351] on div "Als het aantal vrouwelijke studenten bij alle studies in te tabel gecombineerd …" at bounding box center [784, 758] width 689 height 820
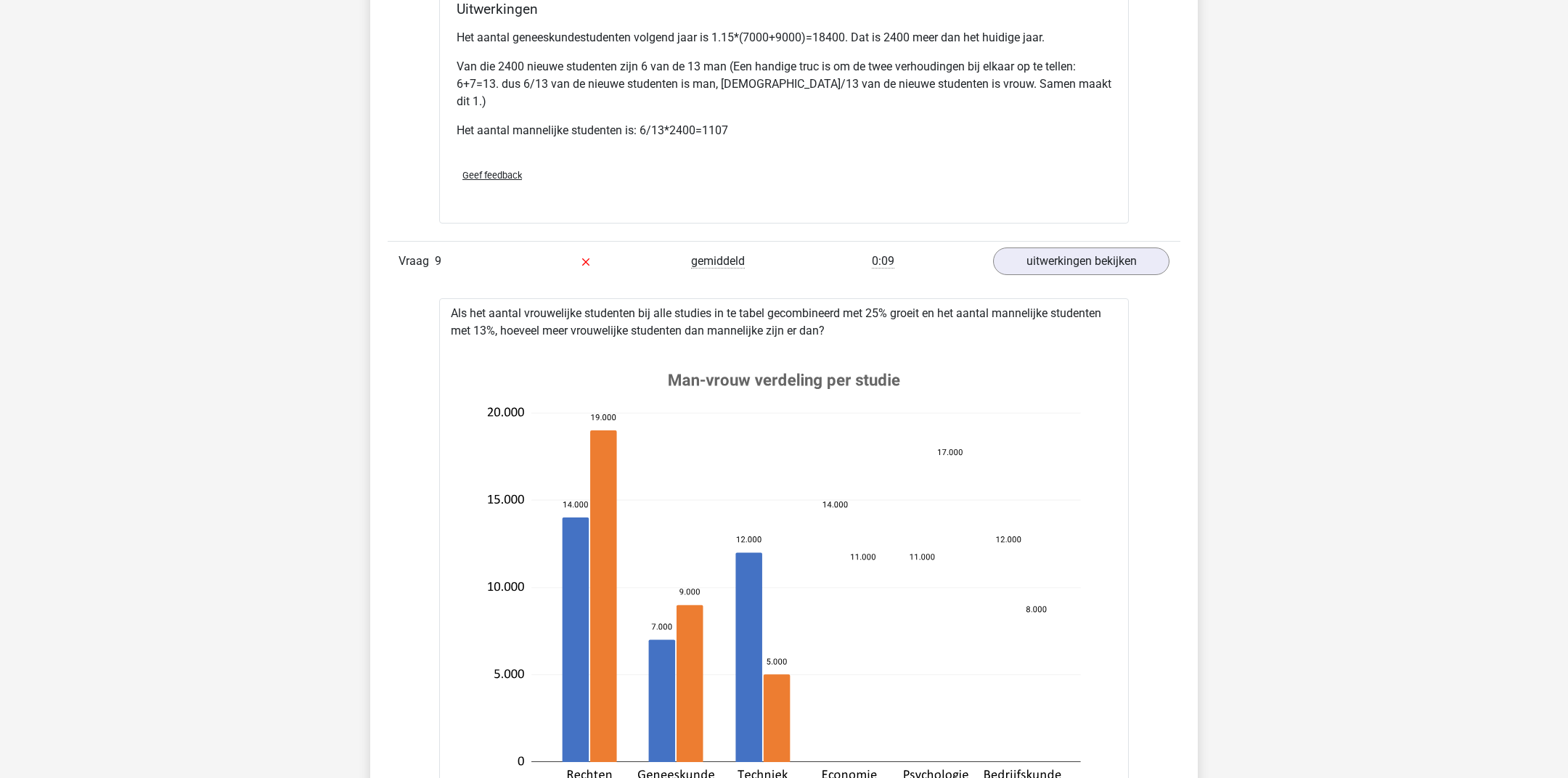
scroll to position [9731, 0]
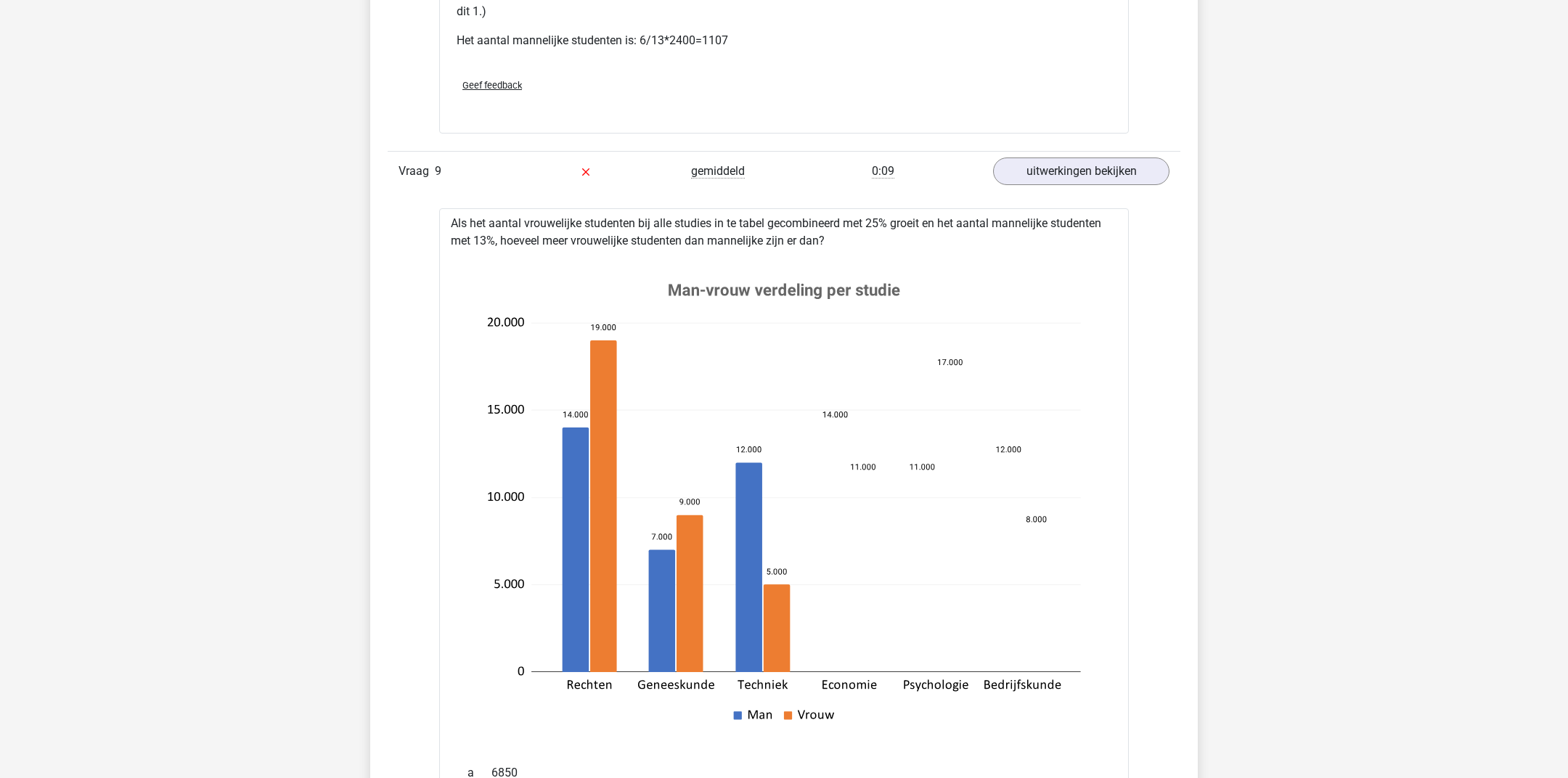
click at [904, 568] on icon at bounding box center [784, 501] width 643 height 491
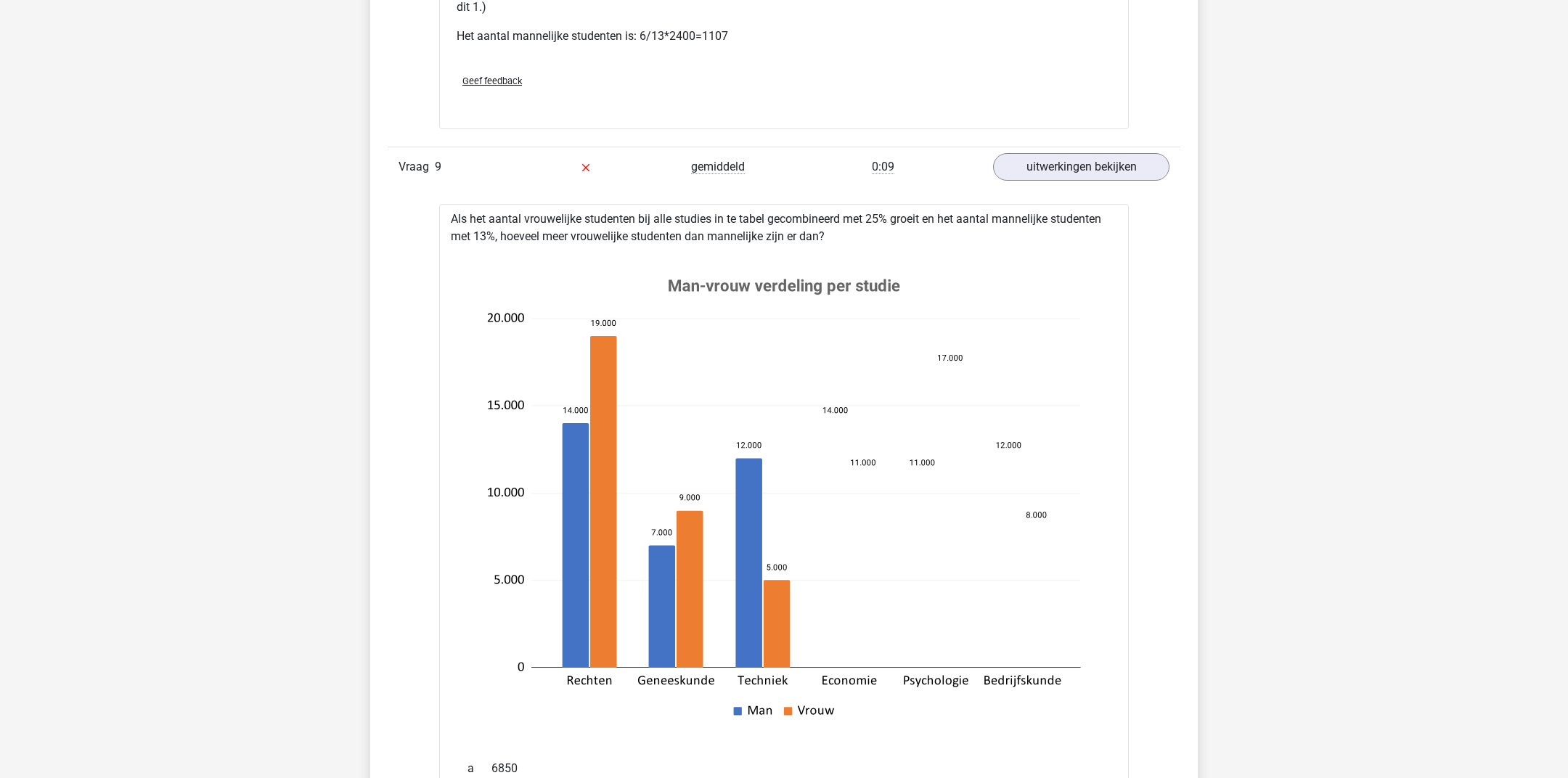
click at [904, 562] on icon at bounding box center [784, 496] width 643 height 491
click at [904, 564] on icon at bounding box center [784, 496] width 643 height 491
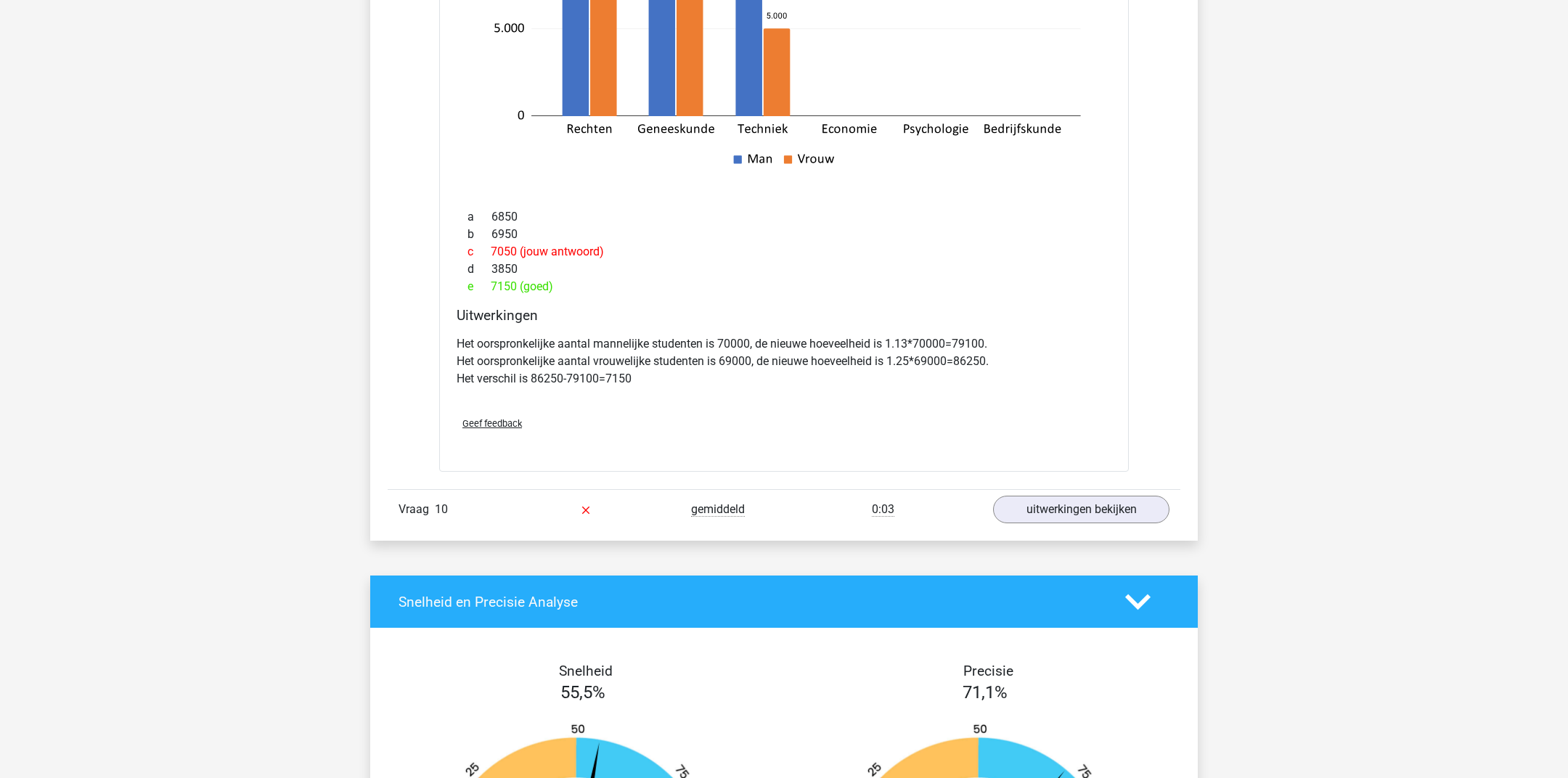
scroll to position [10340, 0]
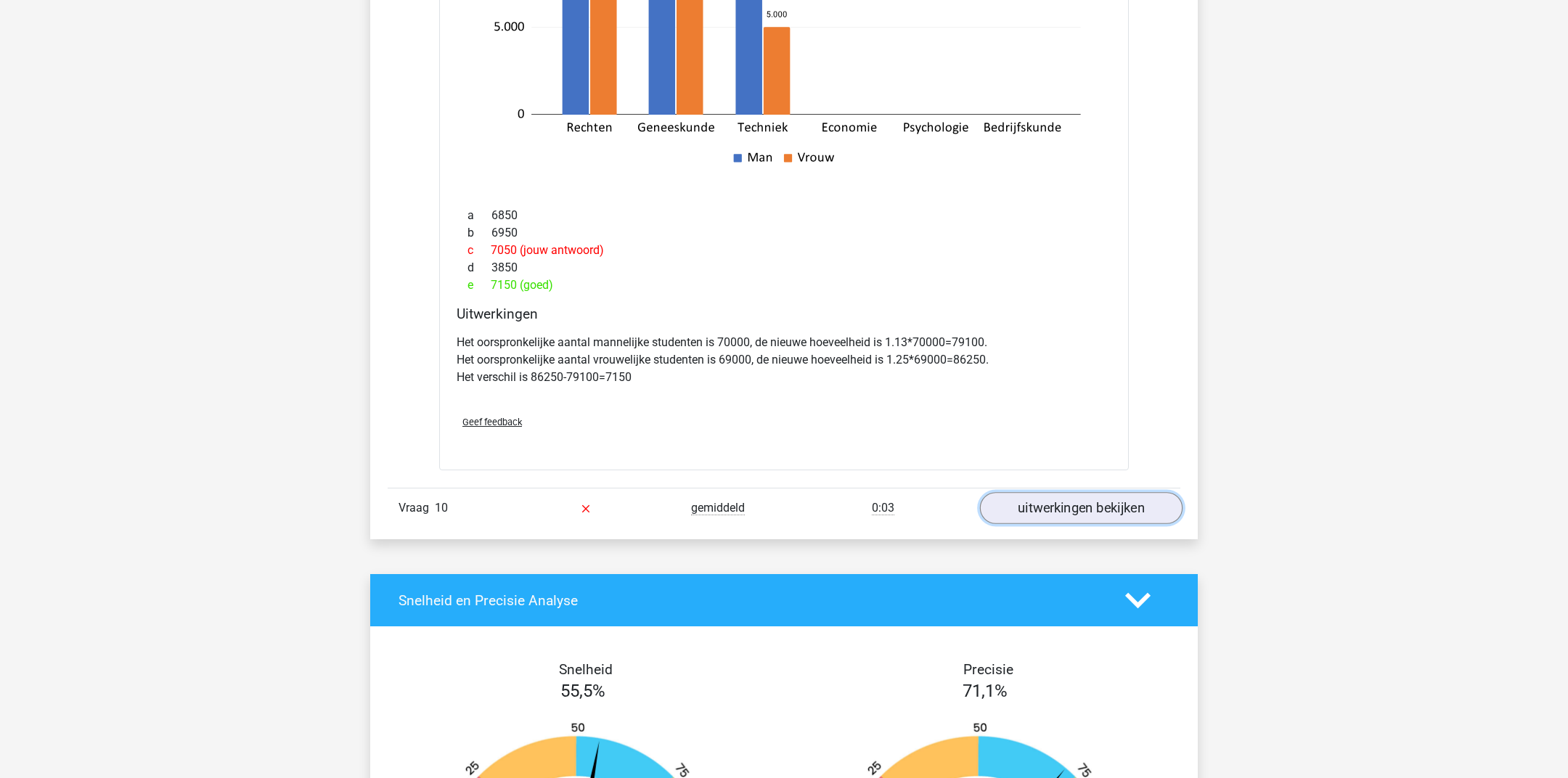
click at [1135, 492] on link "uitwerkingen bekijken" at bounding box center [1082, 507] width 203 height 32
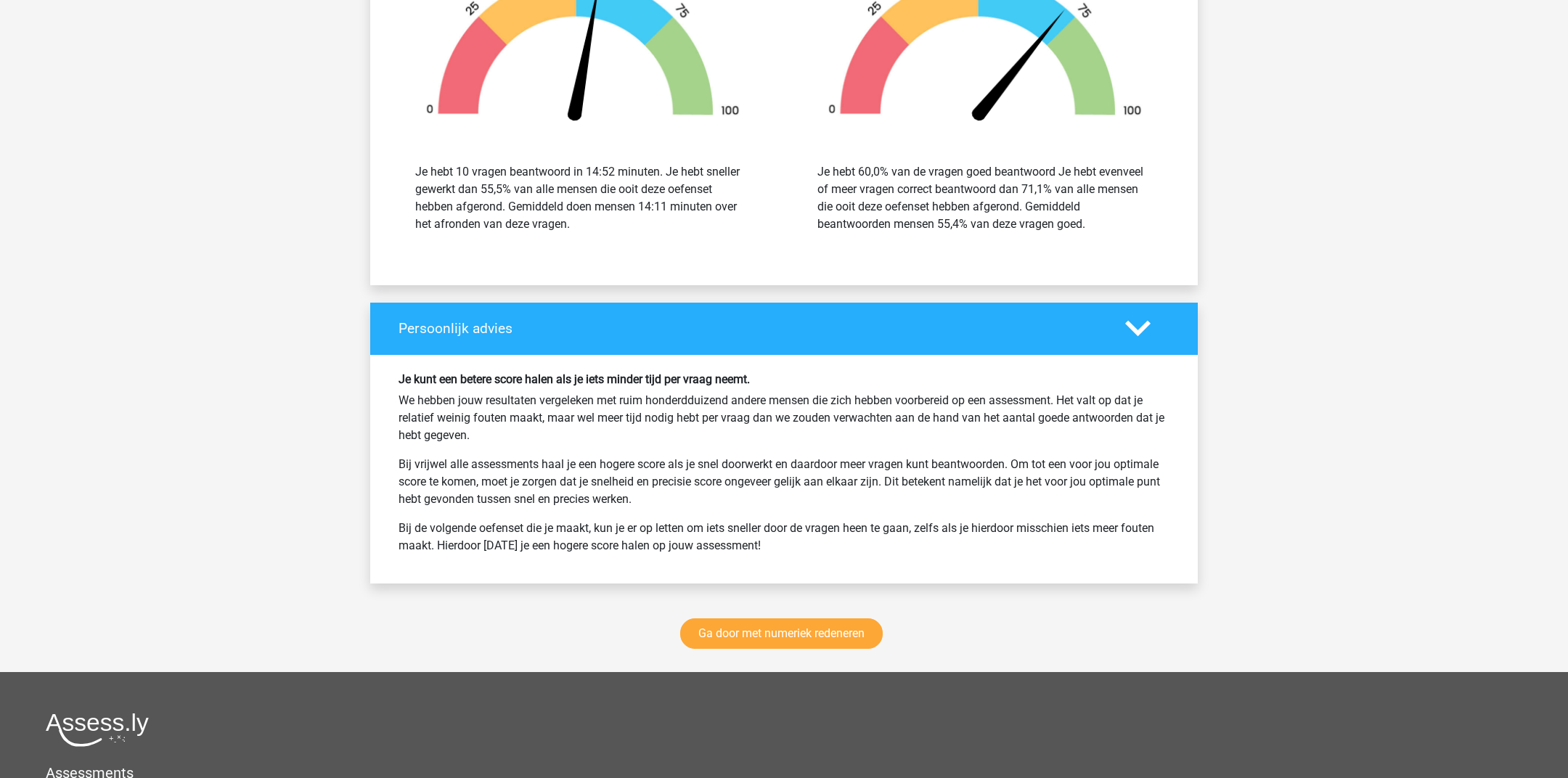
scroll to position [12204, 0]
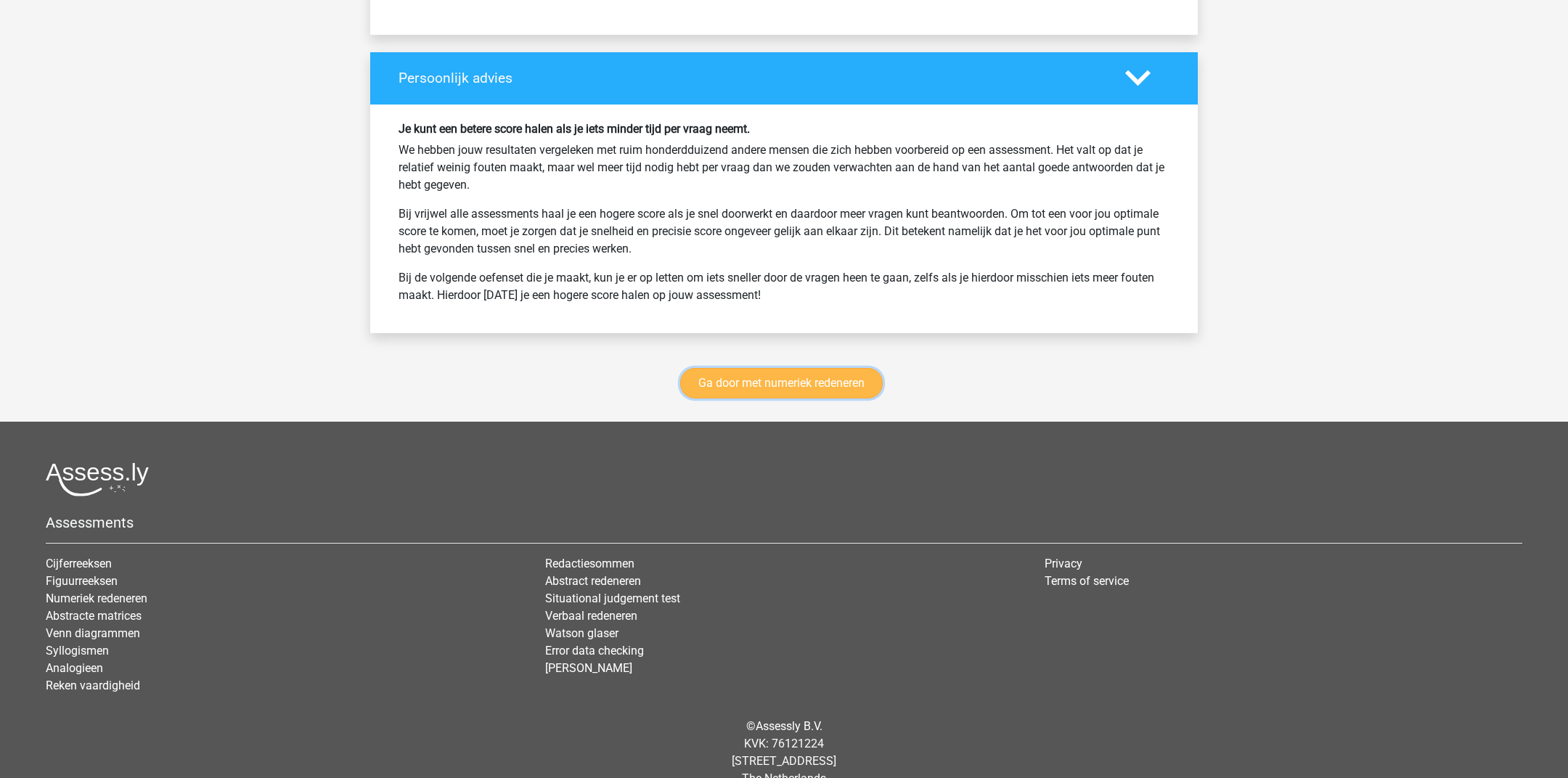
click at [757, 368] on link "Ga door met numeriek redeneren" at bounding box center [782, 383] width 203 height 31
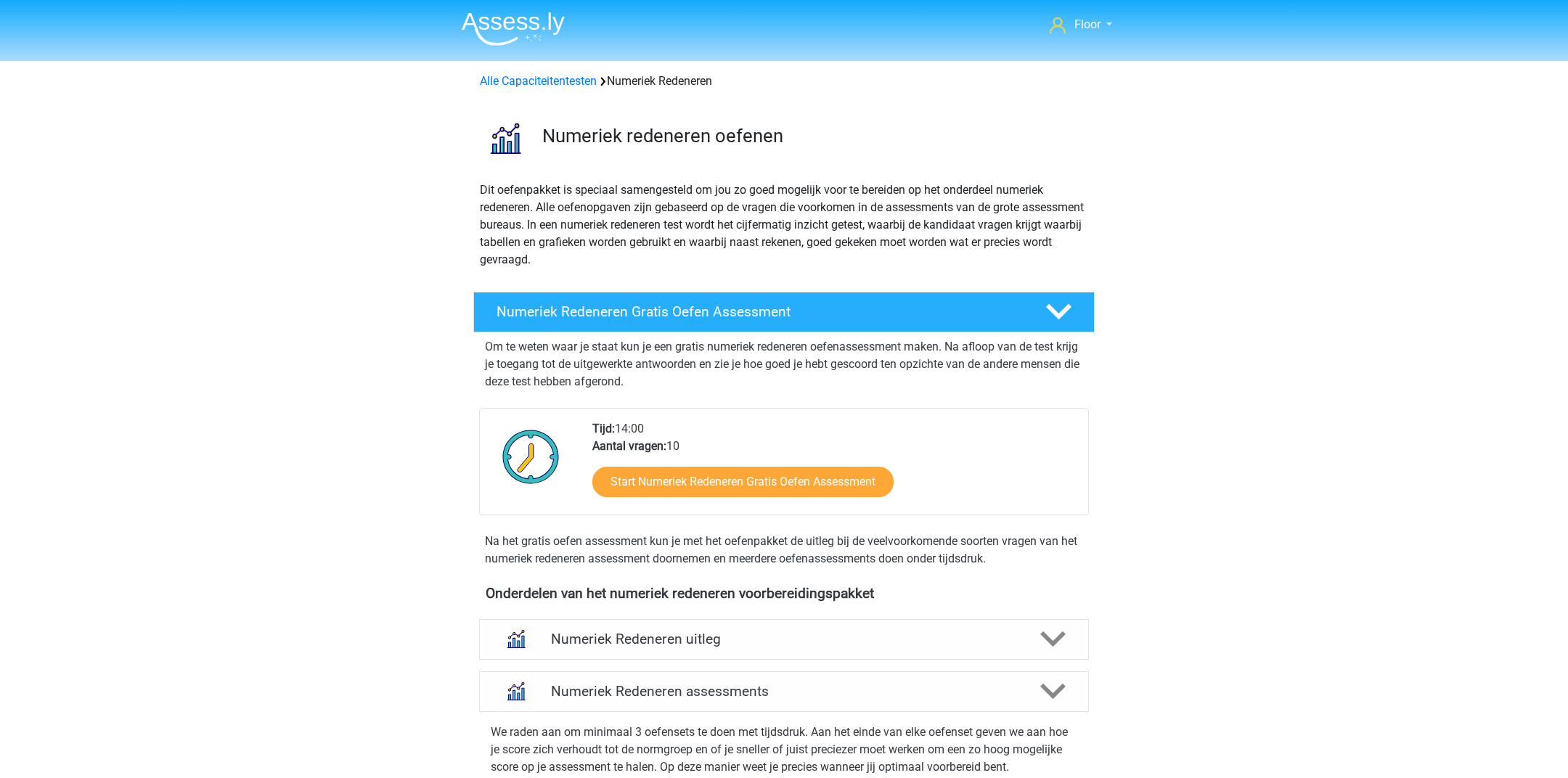
scroll to position [664, 0]
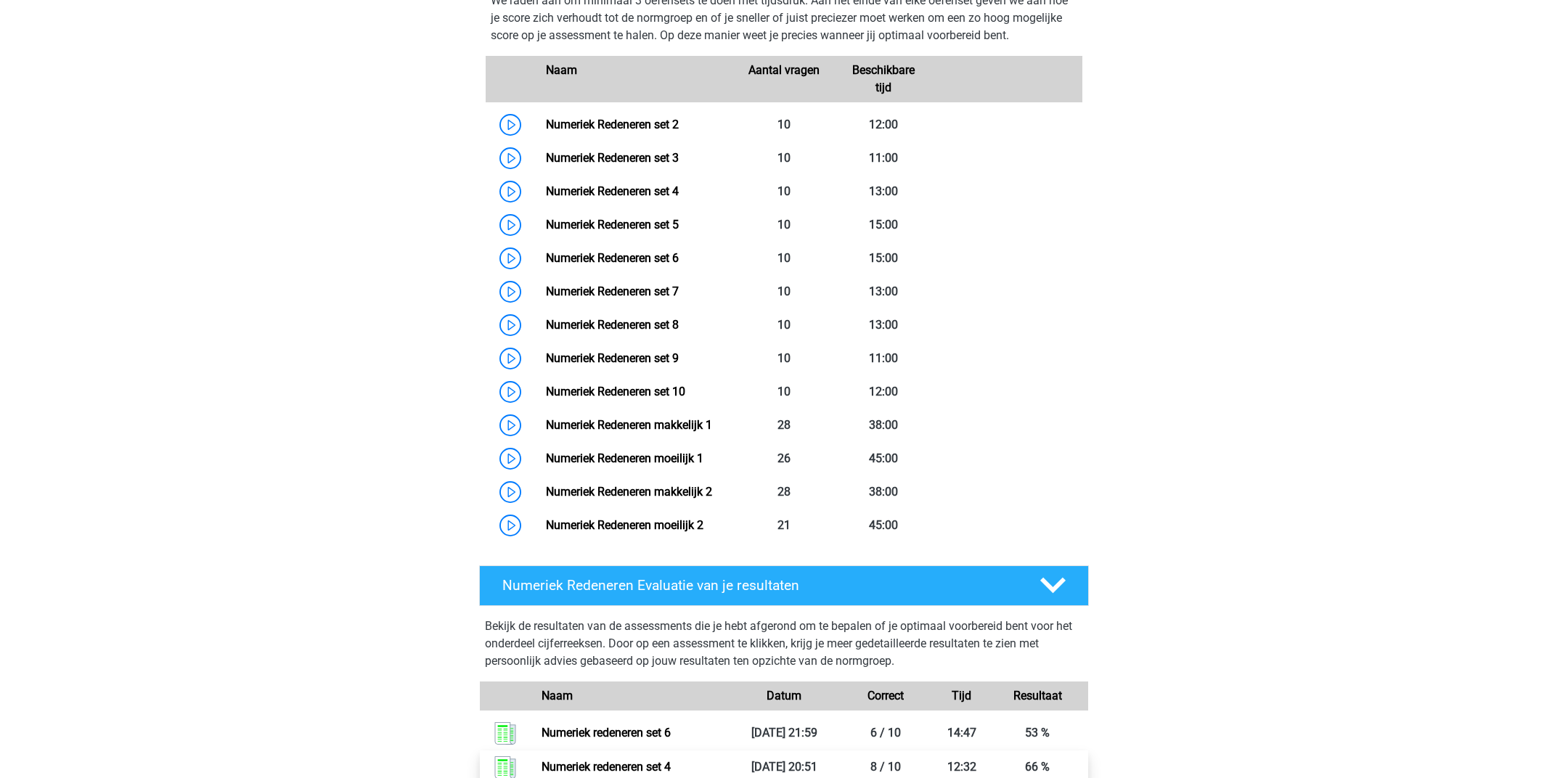
scroll to position [712, 0]
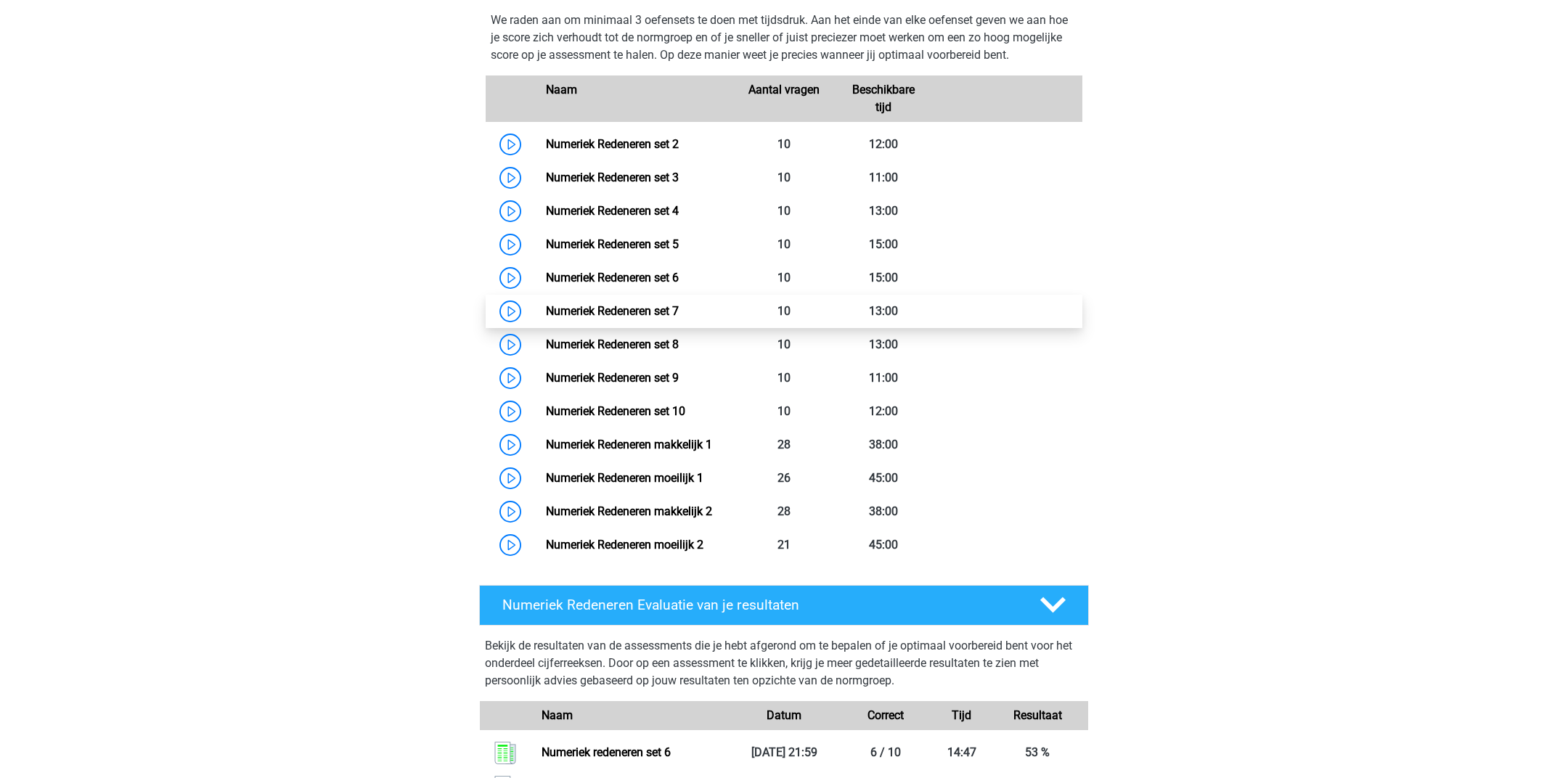
click at [654, 306] on link "Numeriek Redeneren set 7" at bounding box center [611, 311] width 133 height 14
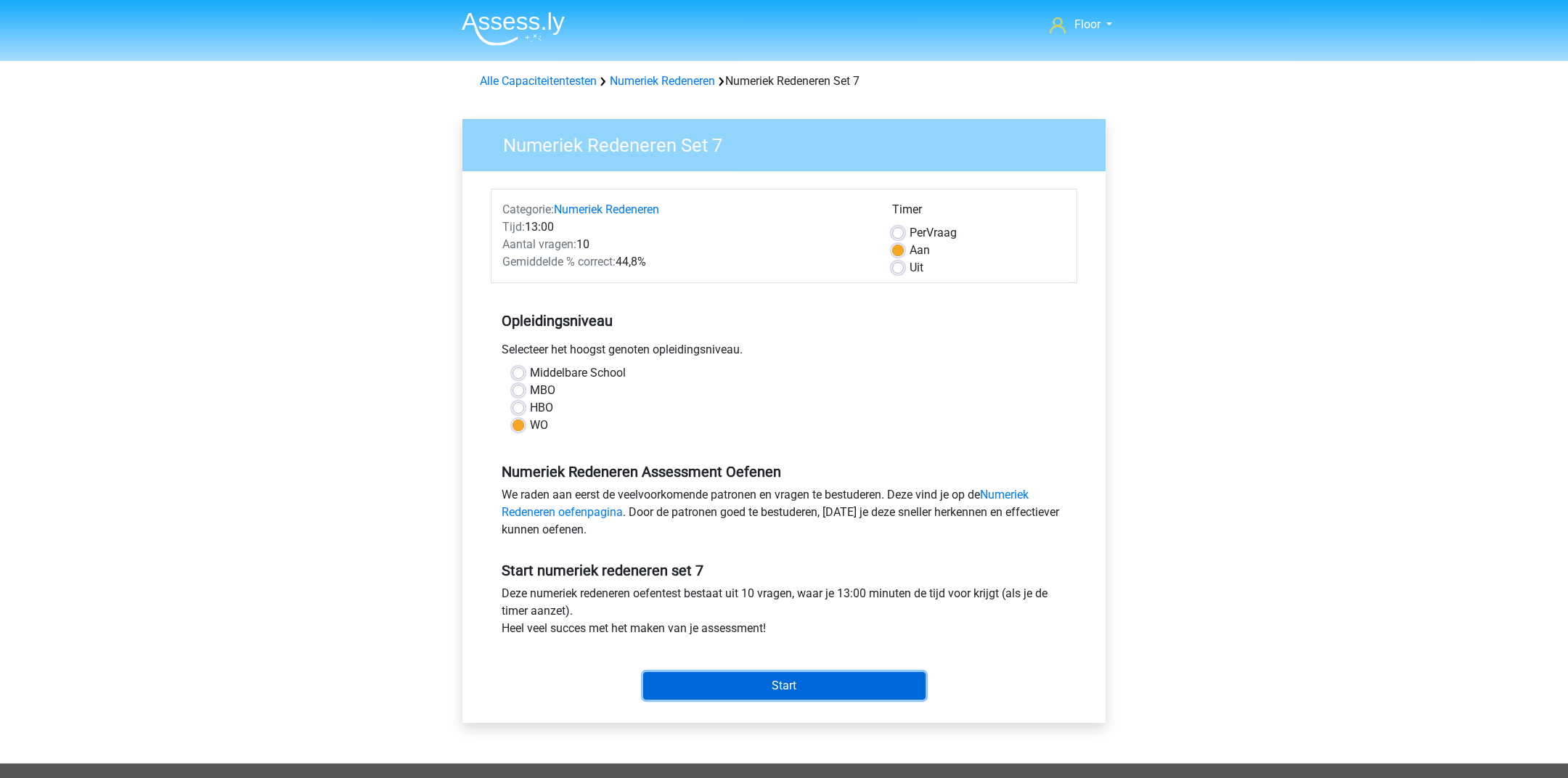
click at [696, 672] on input "Start" at bounding box center [784, 686] width 283 height 27
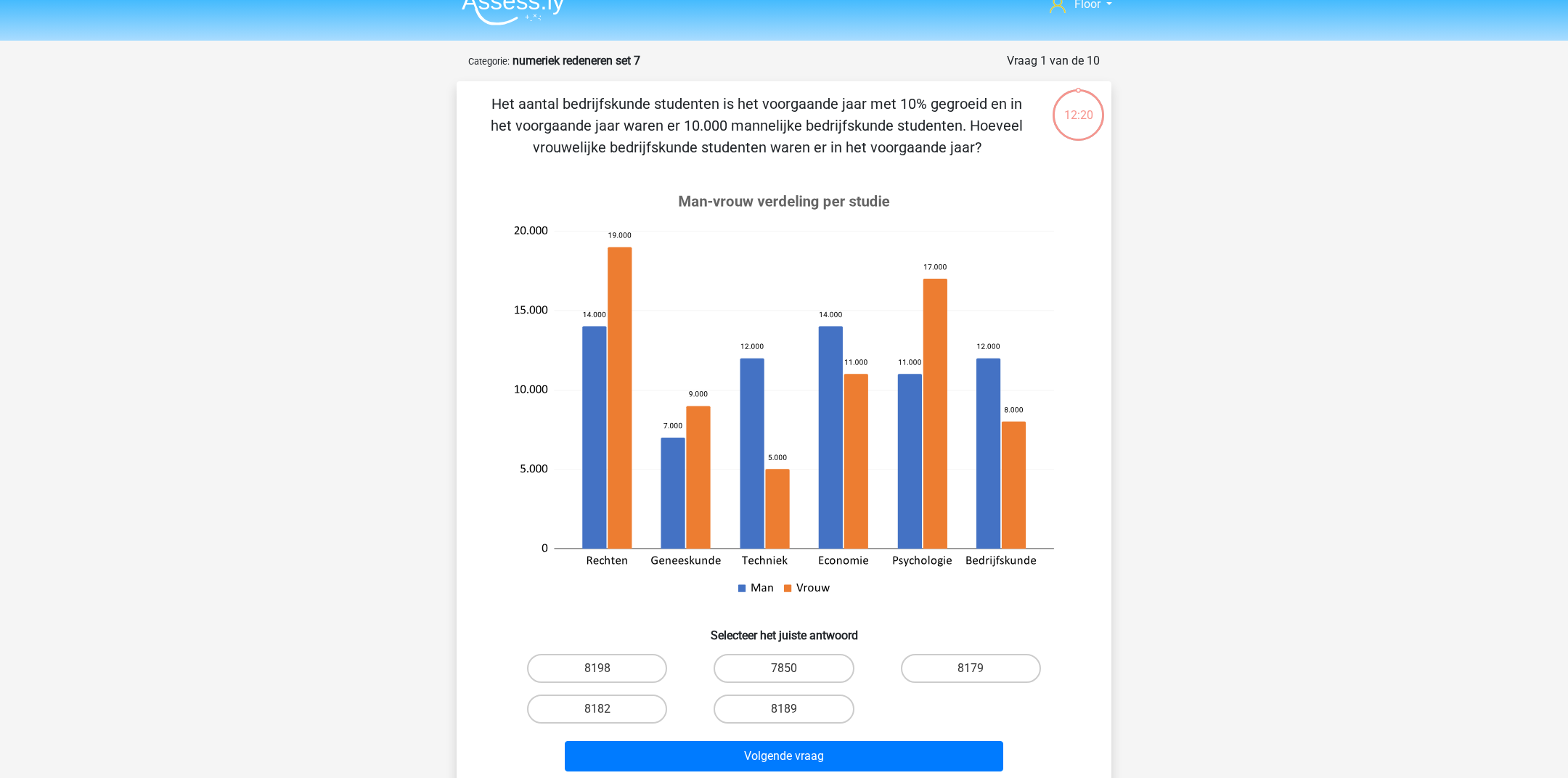
scroll to position [22, 0]
click at [601, 699] on label "8182" at bounding box center [597, 707] width 140 height 29
click at [601, 707] on input "8182" at bounding box center [601, 712] width 9 height 9
radio input "true"
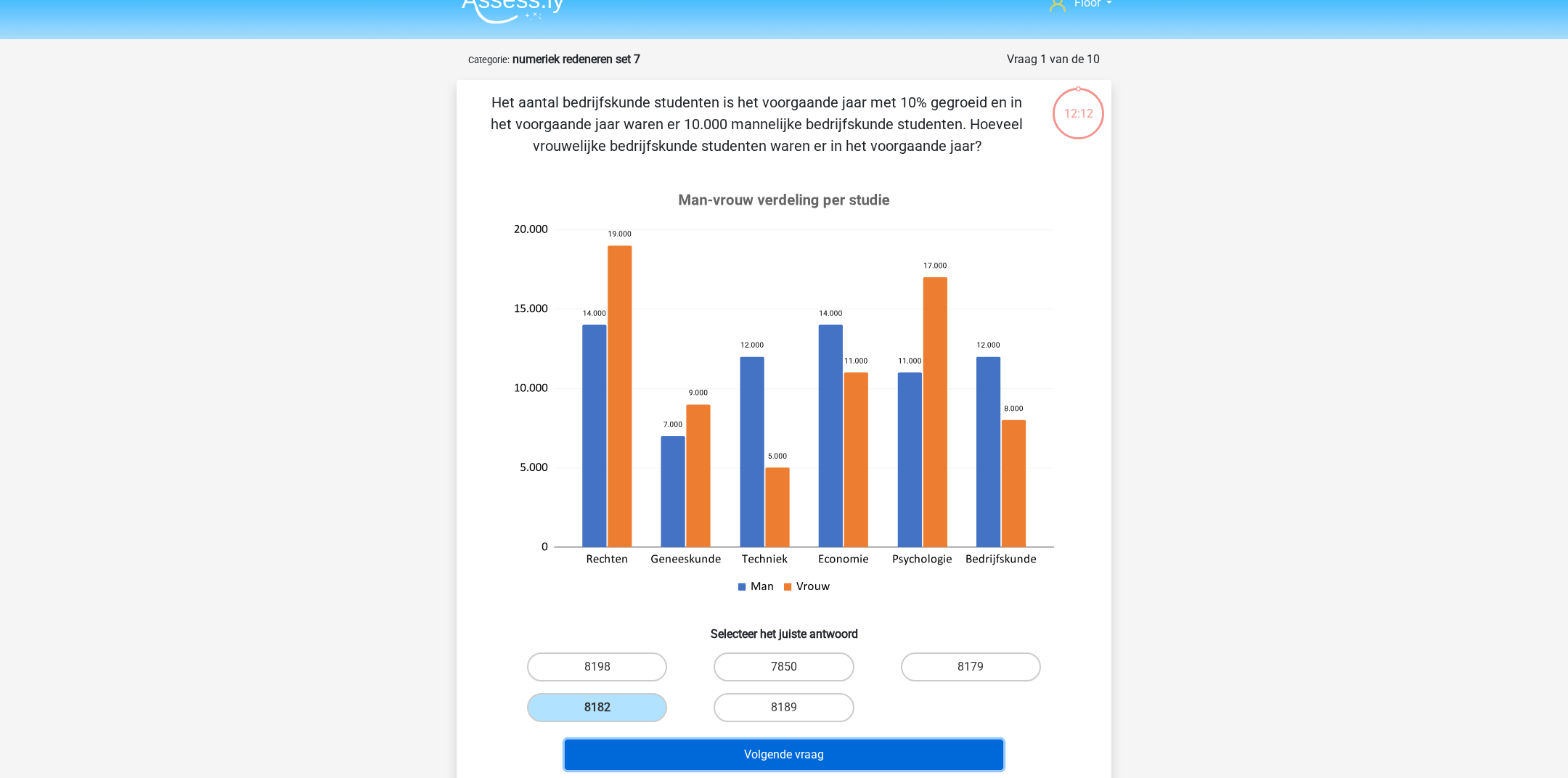
click at [640, 761] on button "Volgende vraag" at bounding box center [784, 754] width 439 height 31
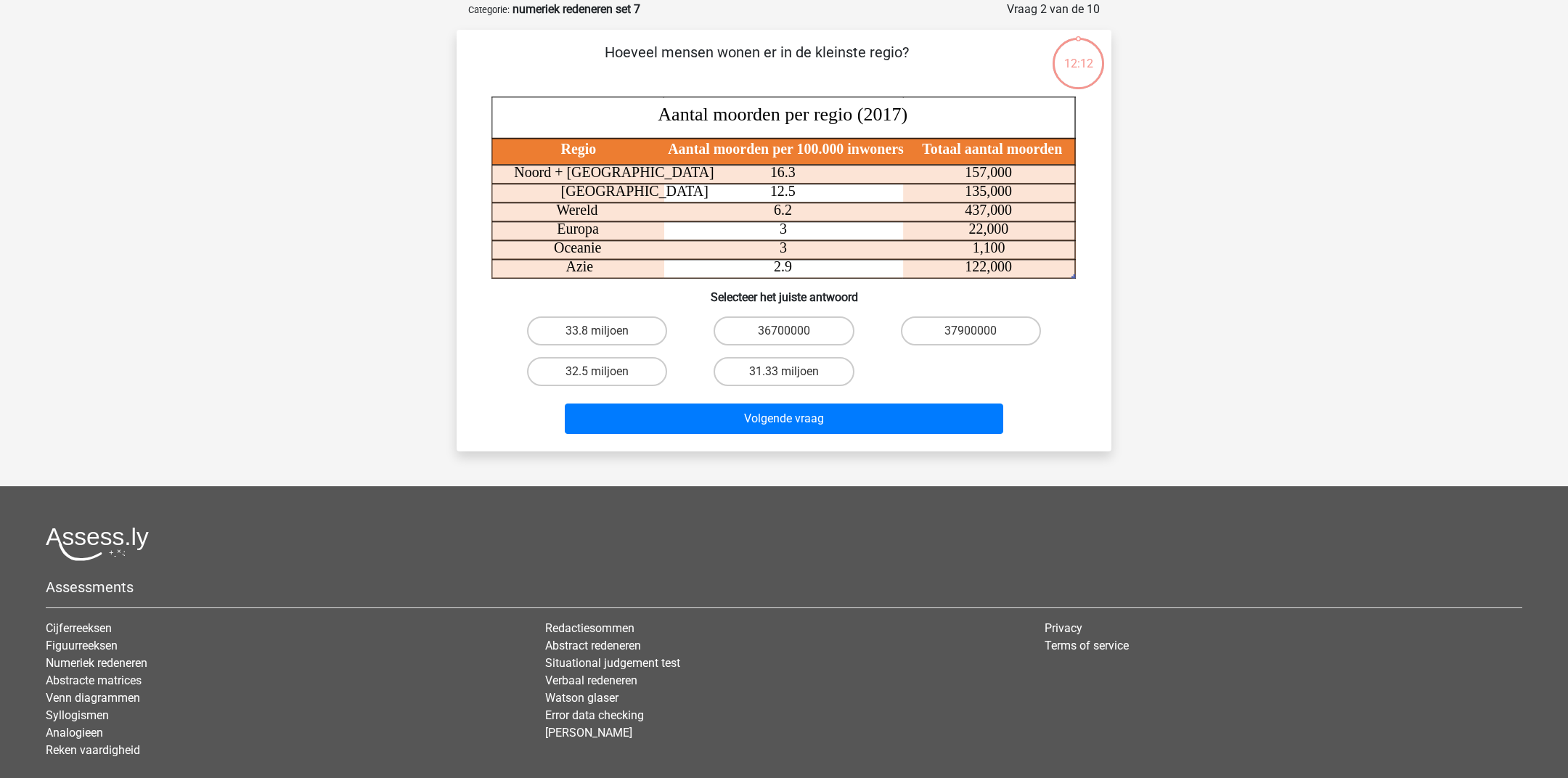
scroll to position [0, 0]
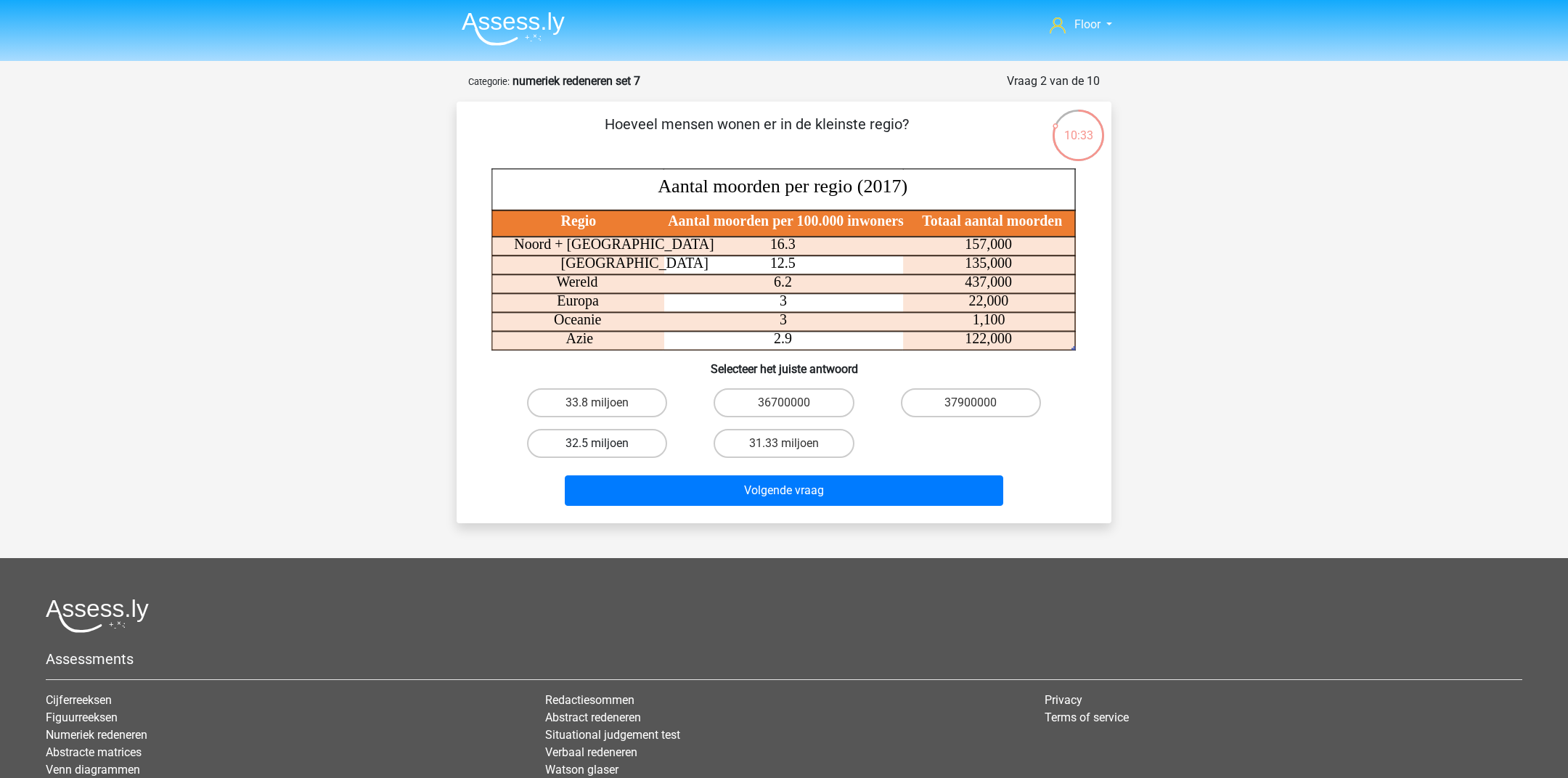
click at [642, 440] on label "32.5 miljoen" at bounding box center [597, 444] width 140 height 29
click at [607, 444] on input "32.5 miljoen" at bounding box center [601, 448] width 9 height 9
radio input "true"
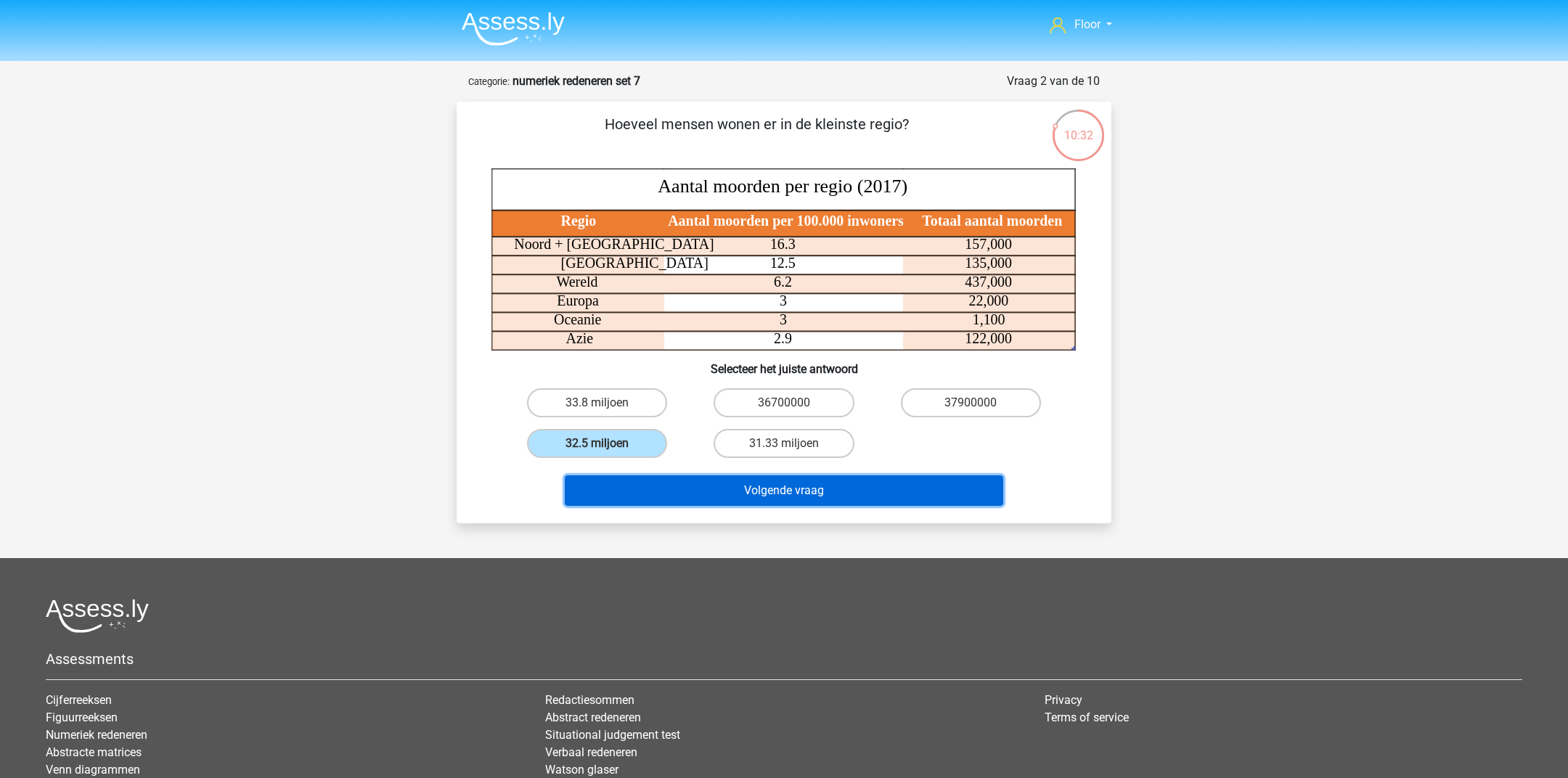
click at [688, 495] on button "Volgende vraag" at bounding box center [784, 491] width 439 height 31
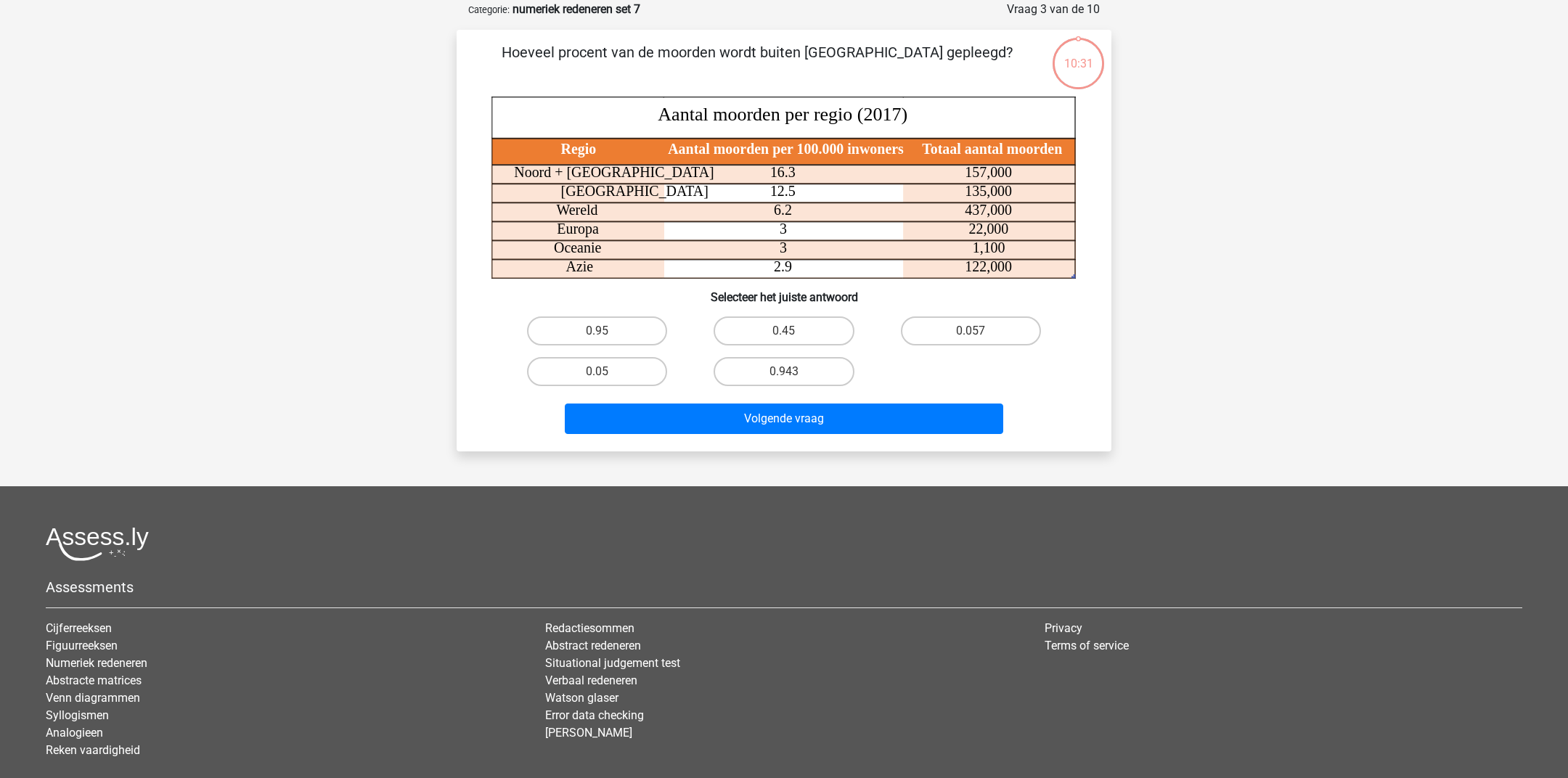
scroll to position [13, 0]
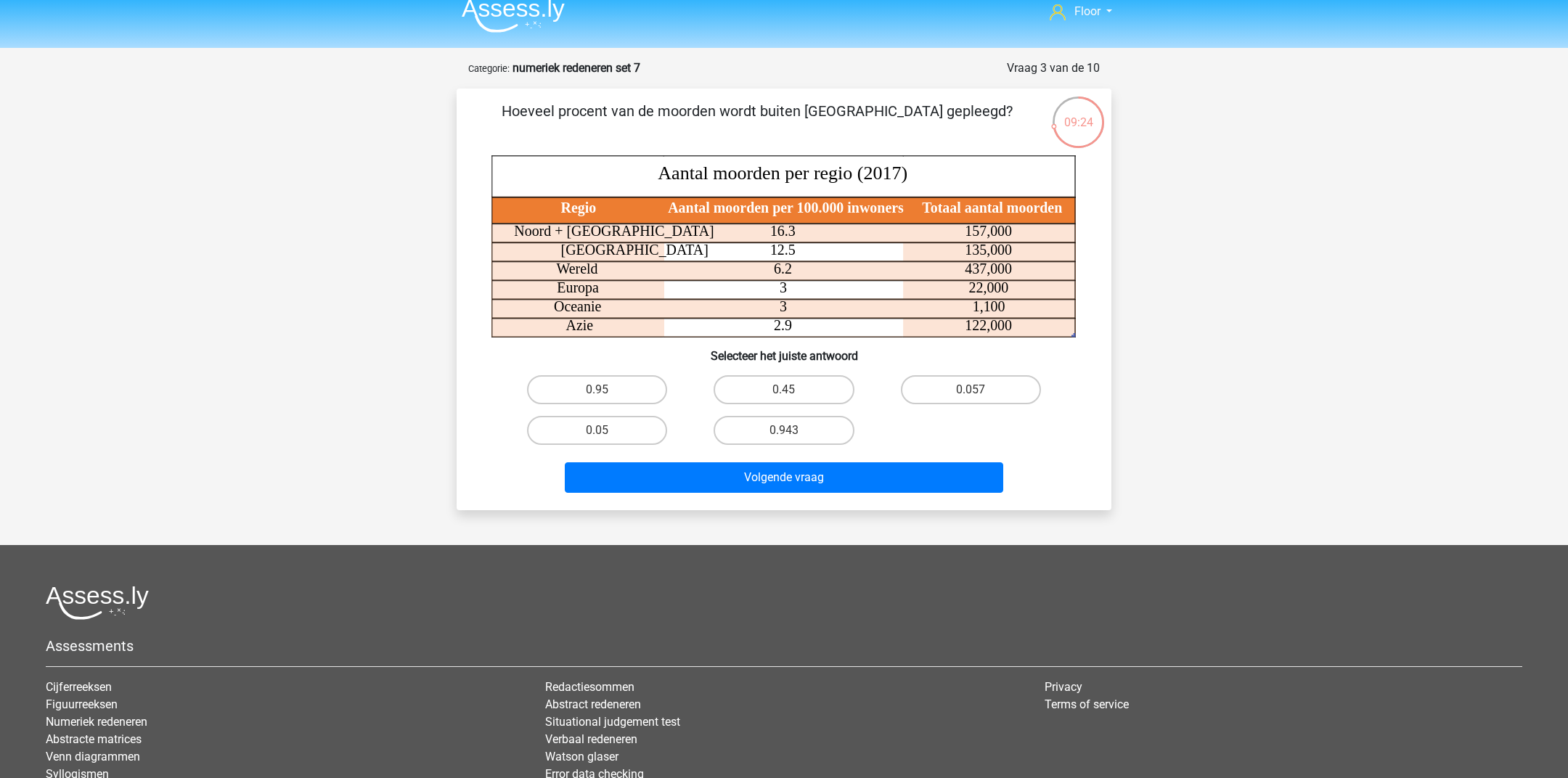
click at [600, 389] on input "0.95" at bounding box center [601, 394] width 9 height 9
radio input "true"
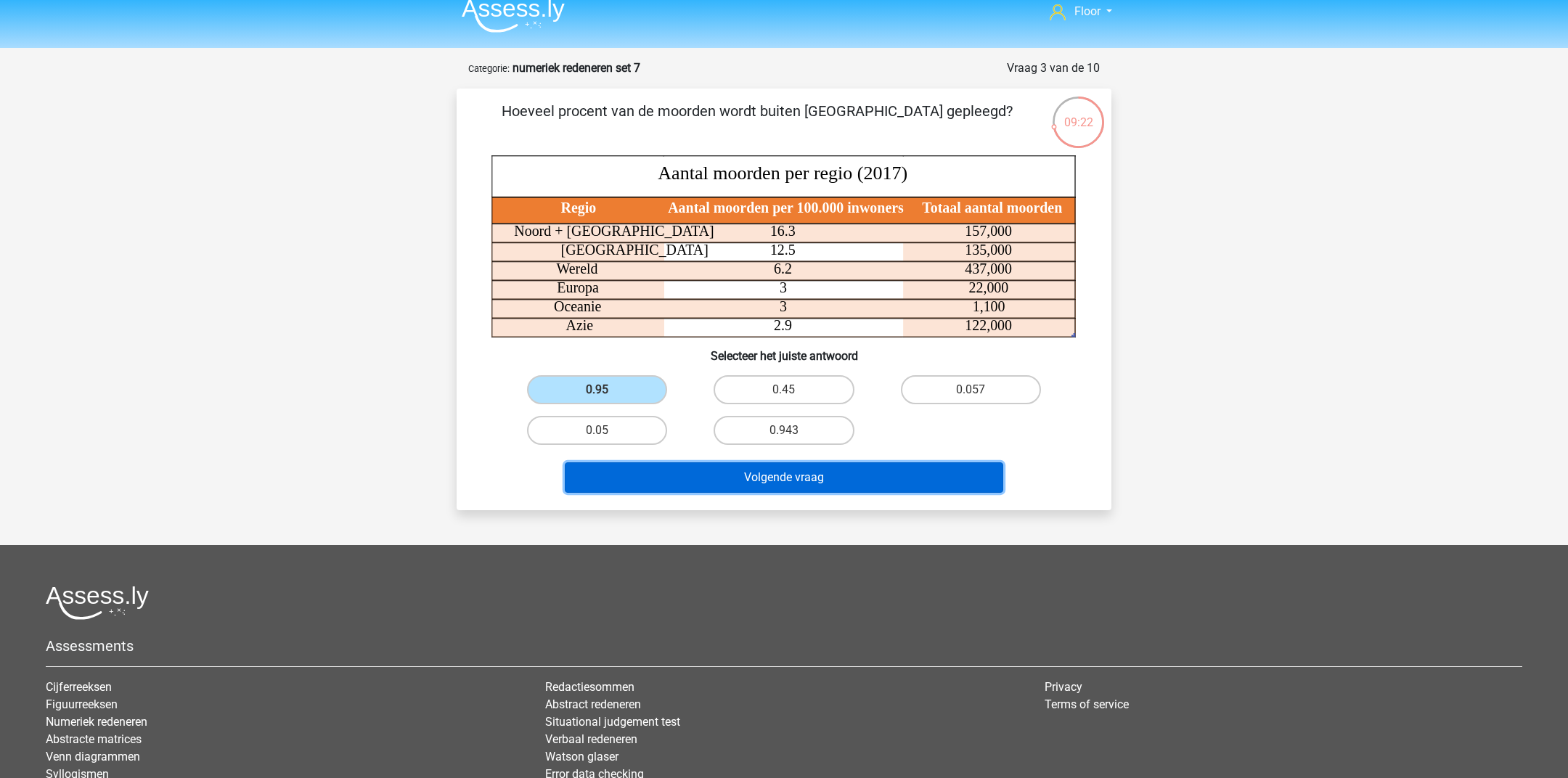
click at [644, 473] on button "Volgende vraag" at bounding box center [784, 477] width 439 height 31
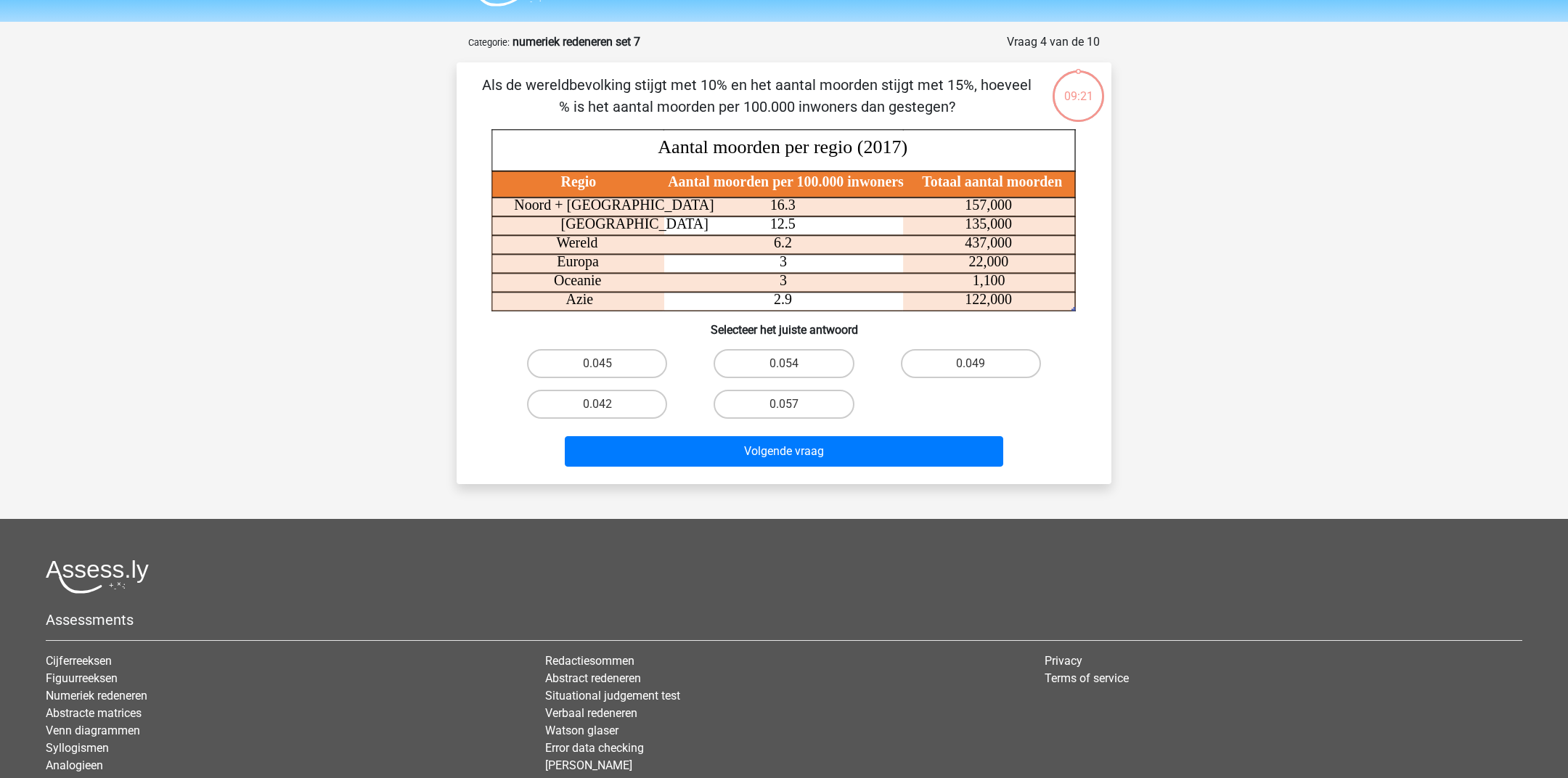
scroll to position [0, 0]
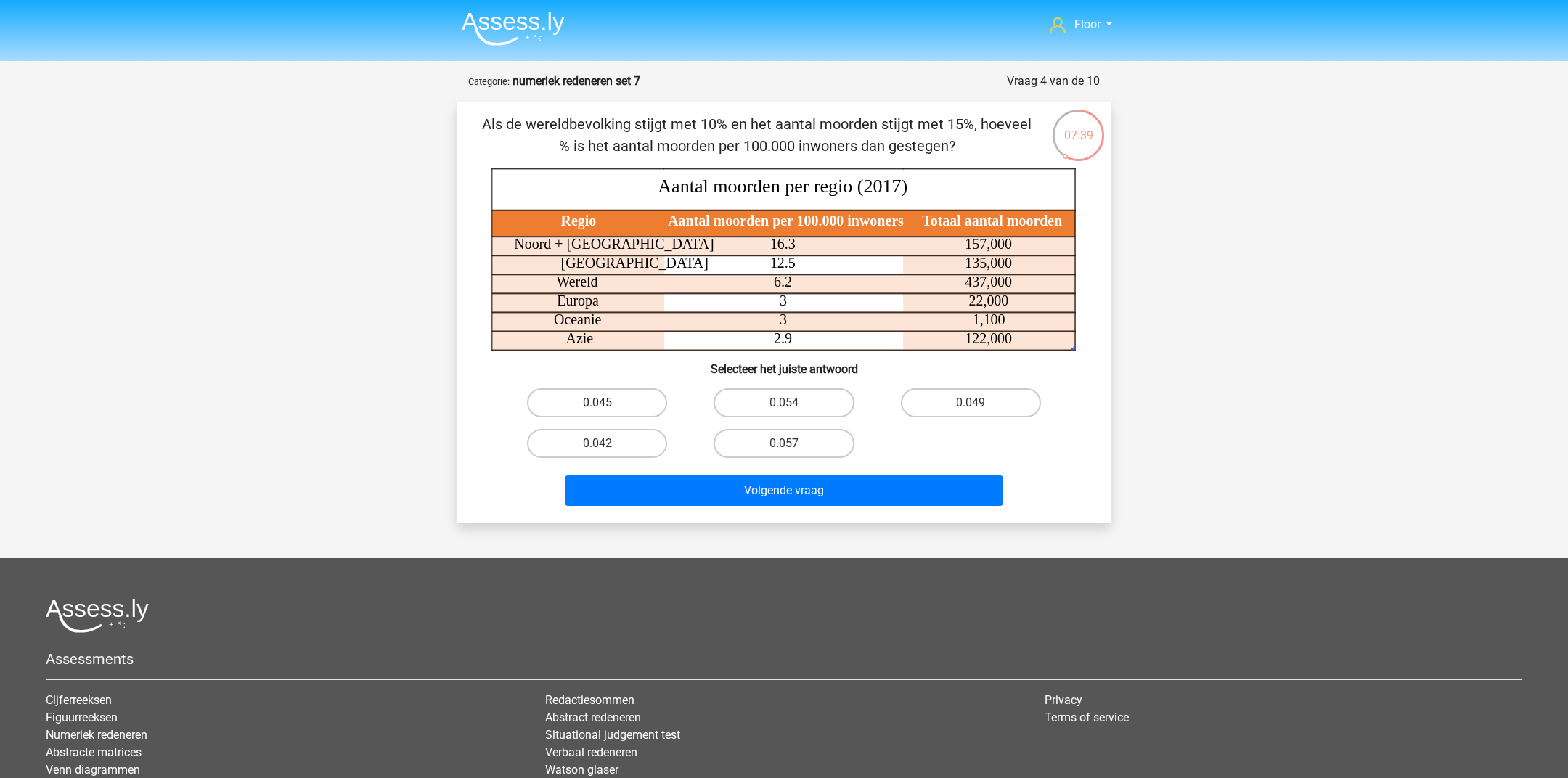
click at [611, 401] on label "0.045" at bounding box center [597, 403] width 140 height 29
click at [607, 403] on input "0.045" at bounding box center [601, 408] width 9 height 9
radio input "true"
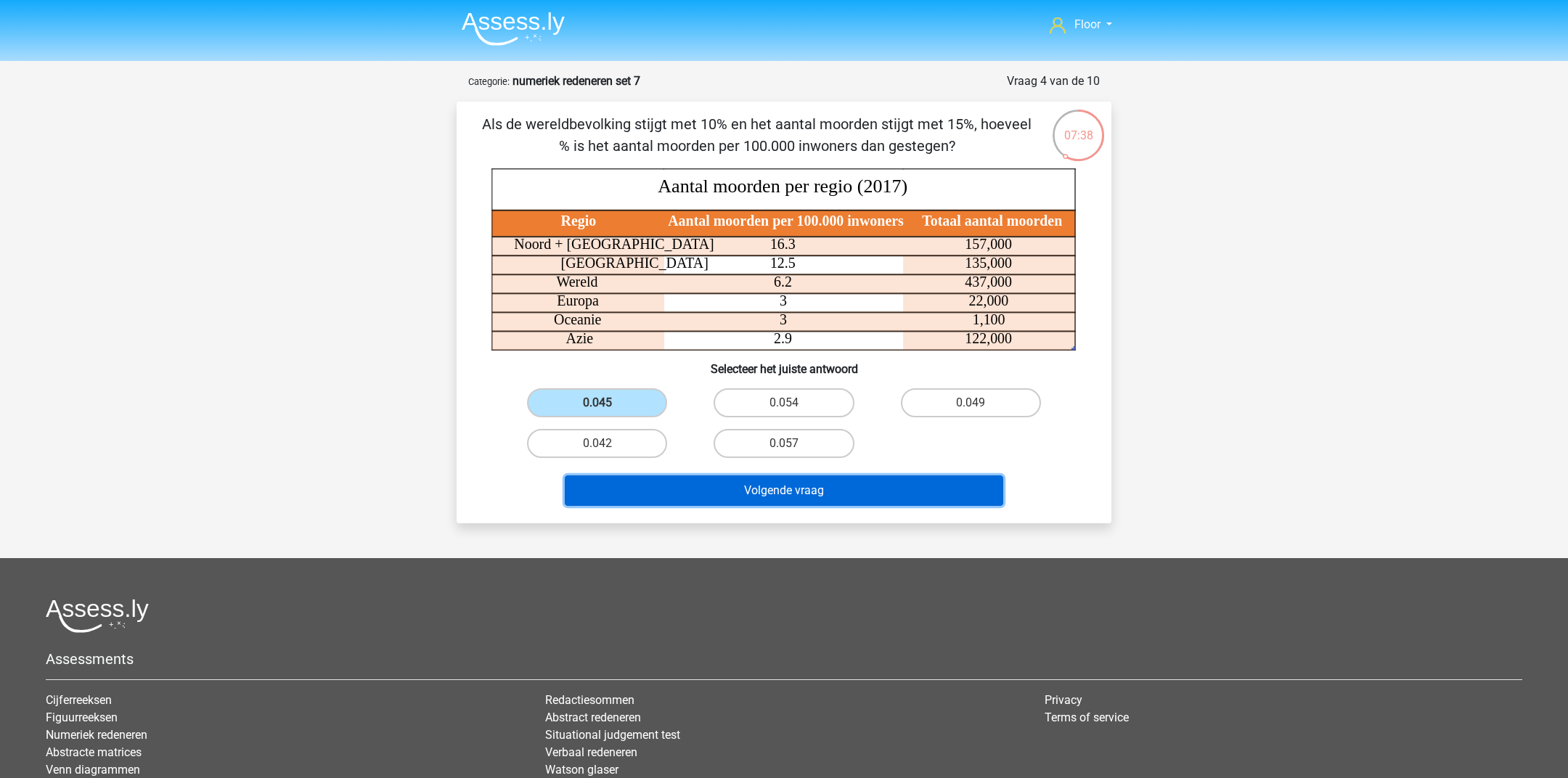
click at [717, 492] on button "Volgende vraag" at bounding box center [784, 491] width 439 height 31
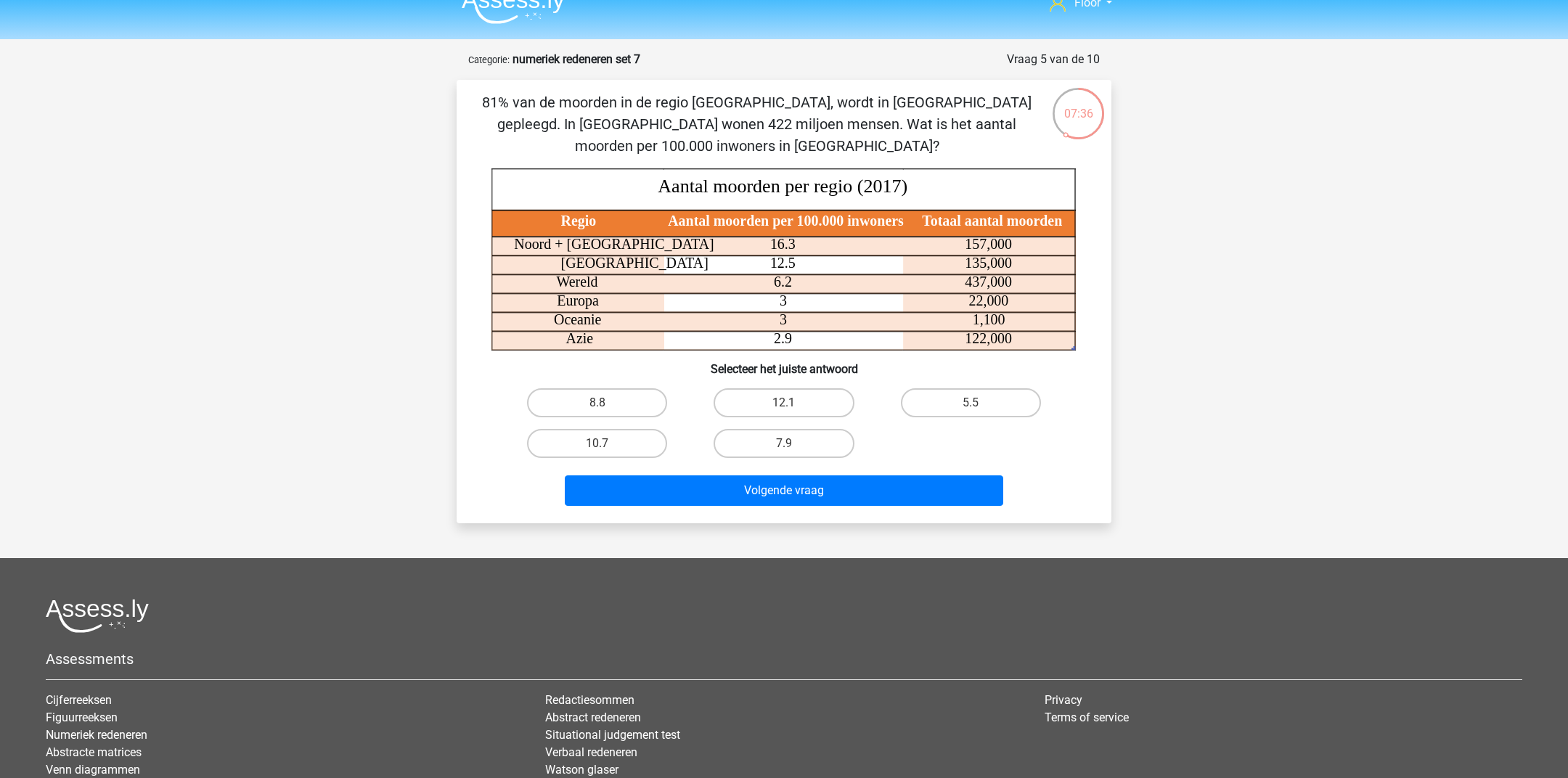
scroll to position [20, 0]
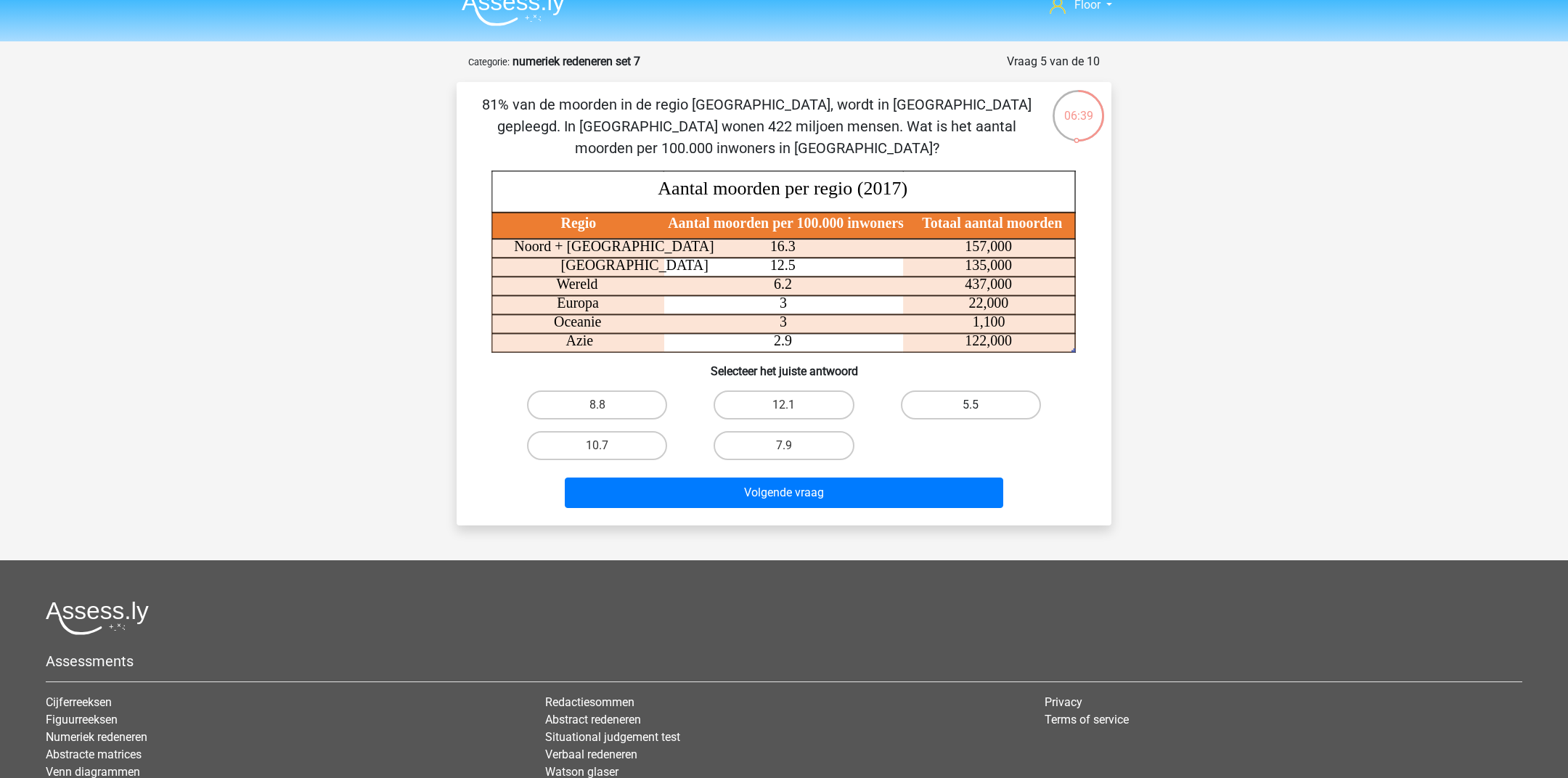
click at [964, 407] on label "5.5" at bounding box center [970, 405] width 140 height 29
click at [970, 407] on input "5.5" at bounding box center [975, 409] width 9 height 9
radio input "true"
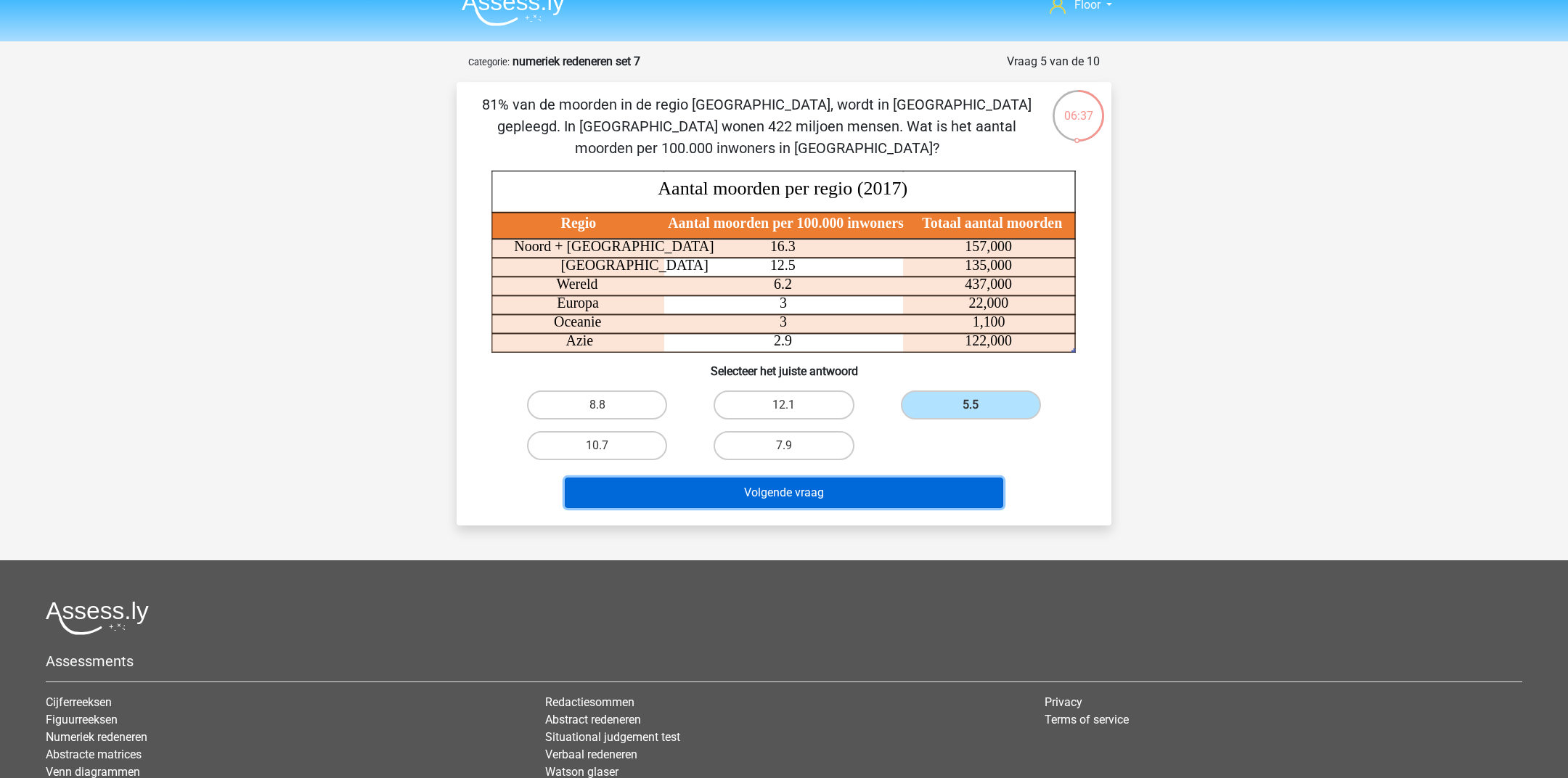
click at [780, 484] on button "Volgende vraag" at bounding box center [784, 493] width 439 height 31
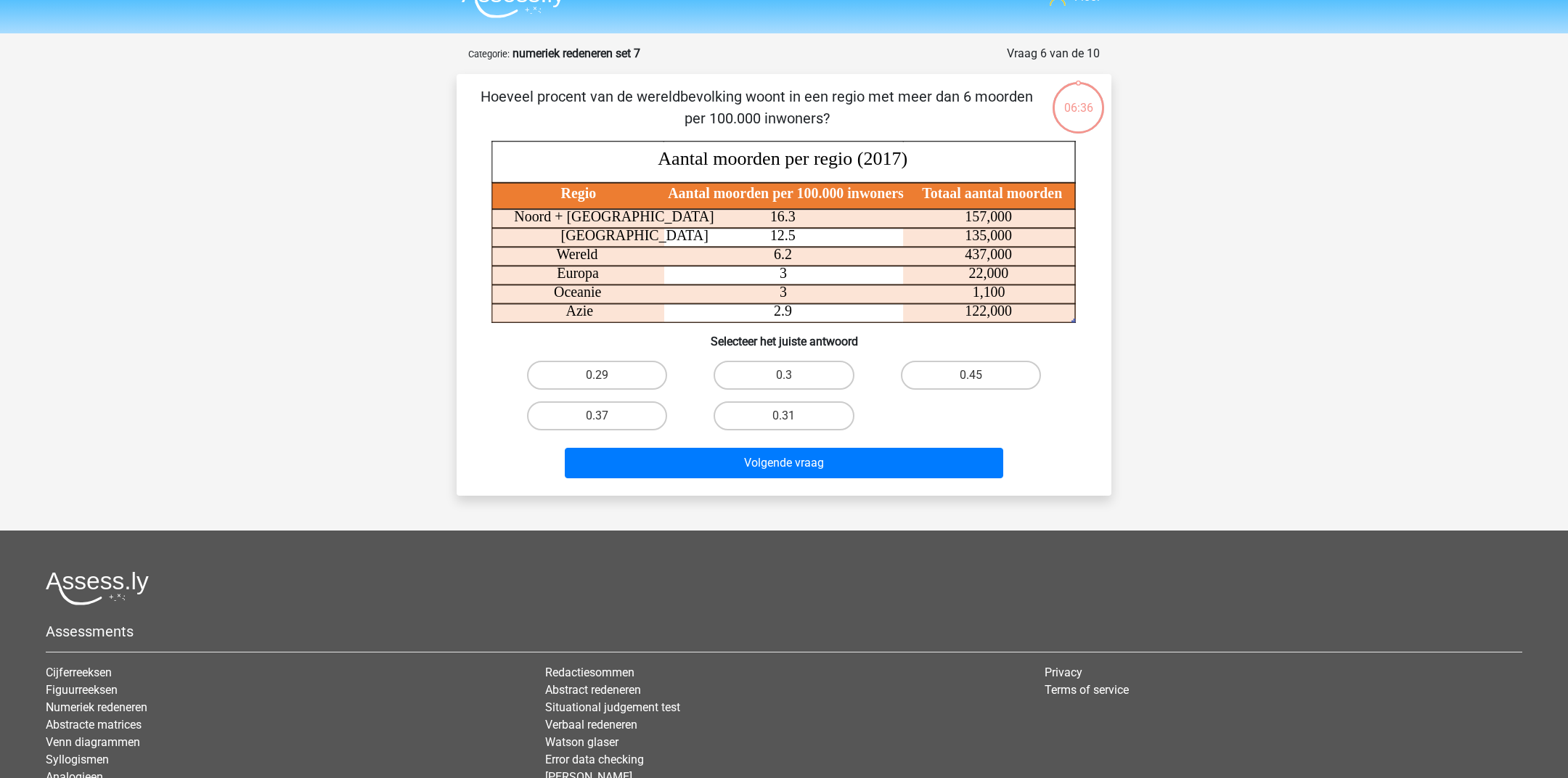
scroll to position [14, 0]
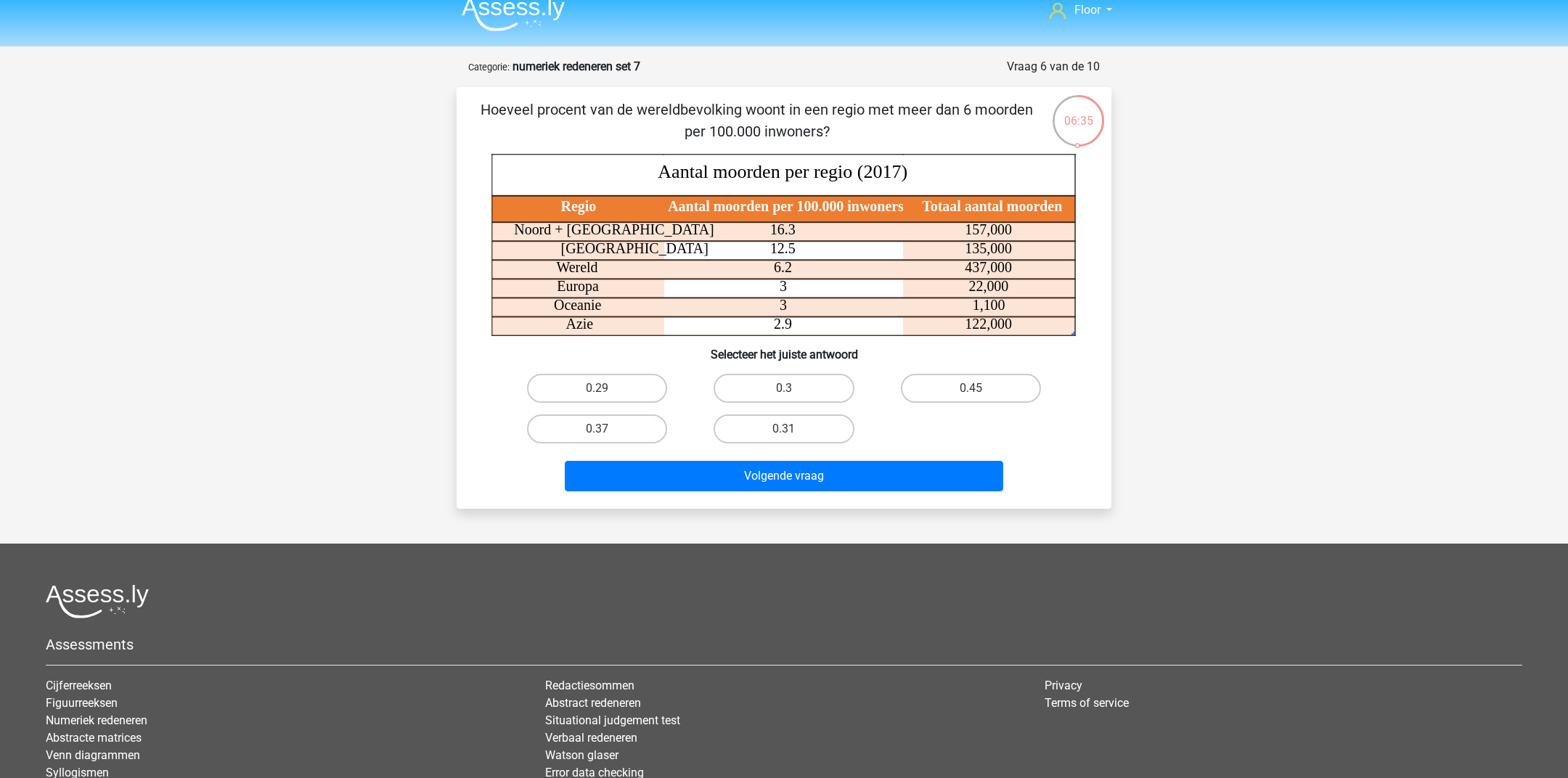
click at [784, 91] on div "Hoeveel procent van de wereldbevolking woont in een regio met meer dan 6 moorde…" at bounding box center [784, 297] width 655 height 421
click at [777, 110] on p "Hoeveel procent van de wereldbevolking woont in een regio met meer dan 6 moorde…" at bounding box center [756, 120] width 553 height 43
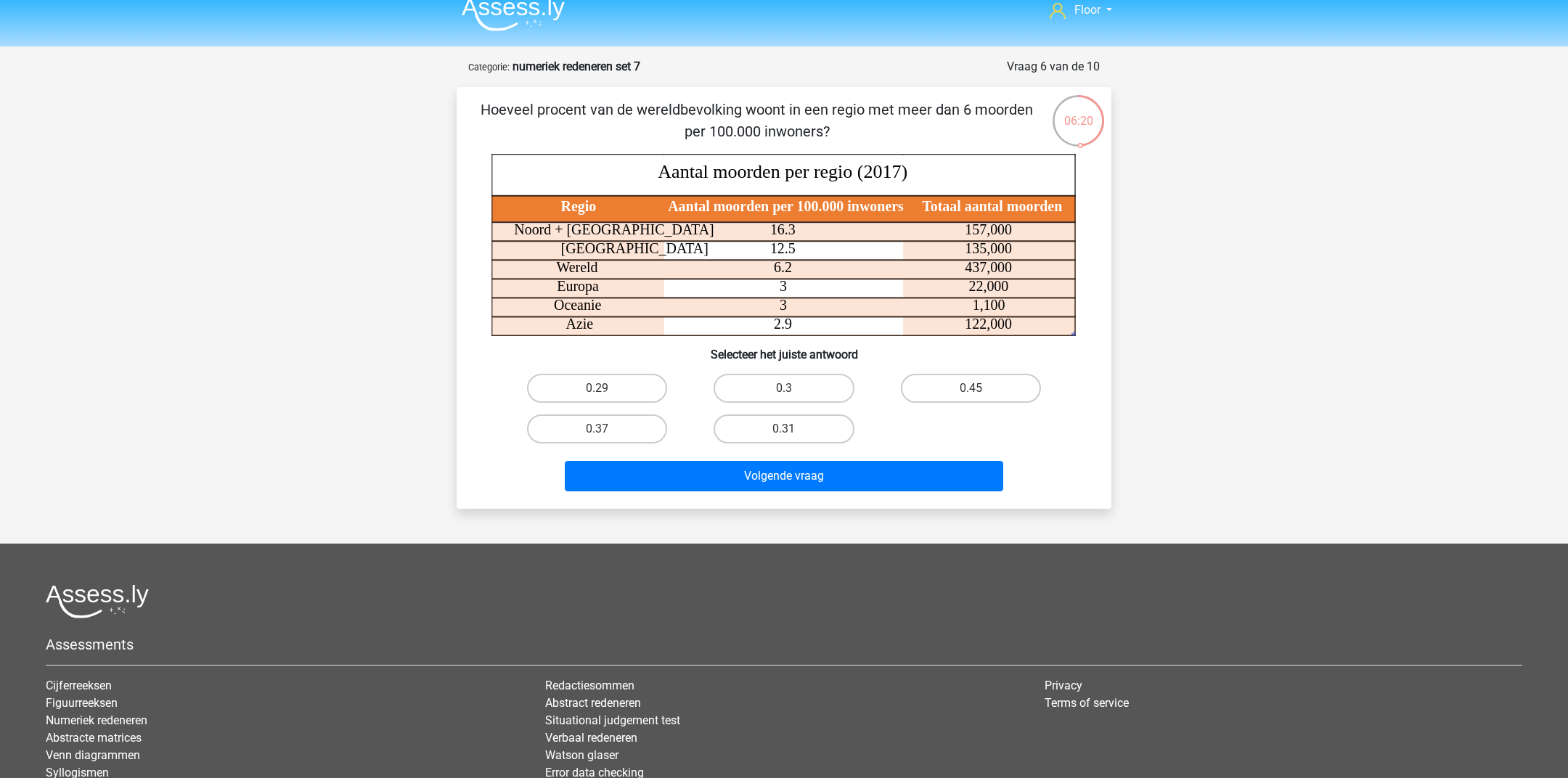
click at [811, 272] on icon at bounding box center [784, 270] width 585 height 20
click at [958, 386] on label "0.45" at bounding box center [970, 389] width 140 height 29
click at [970, 389] on input "0.45" at bounding box center [975, 393] width 9 height 9
radio input "true"
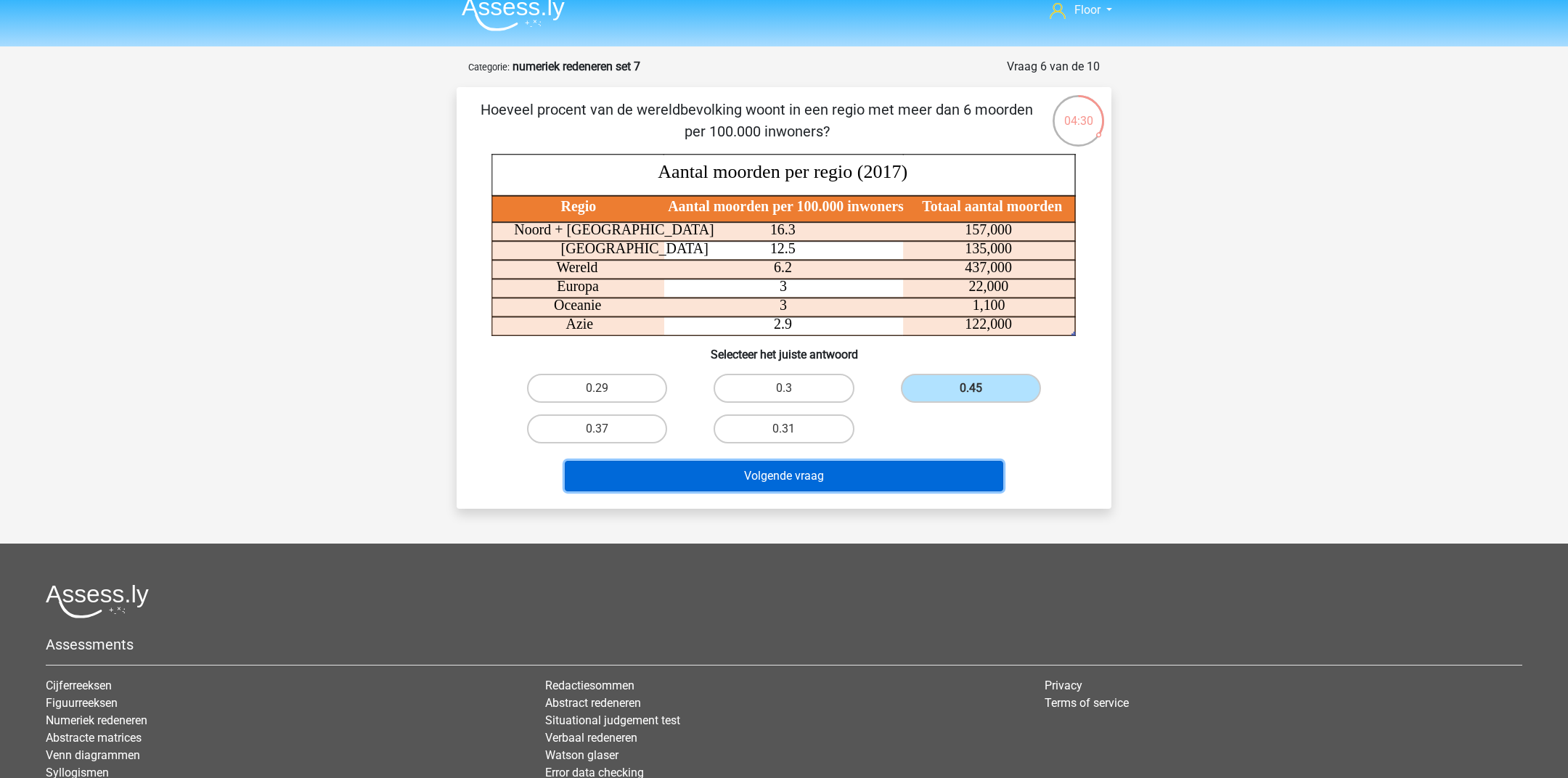
click at [871, 484] on button "Volgende vraag" at bounding box center [784, 476] width 439 height 31
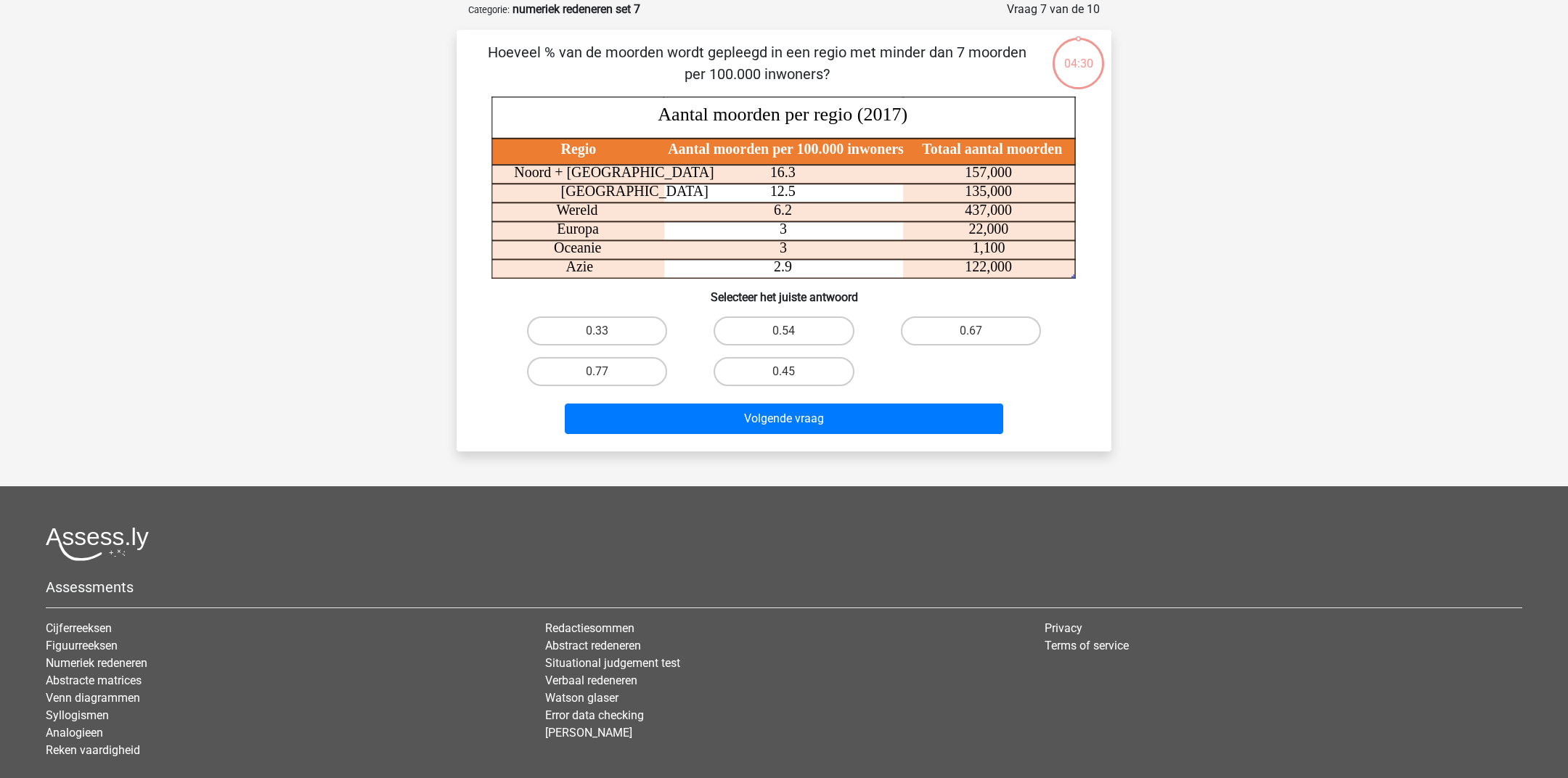
scroll to position [15, 0]
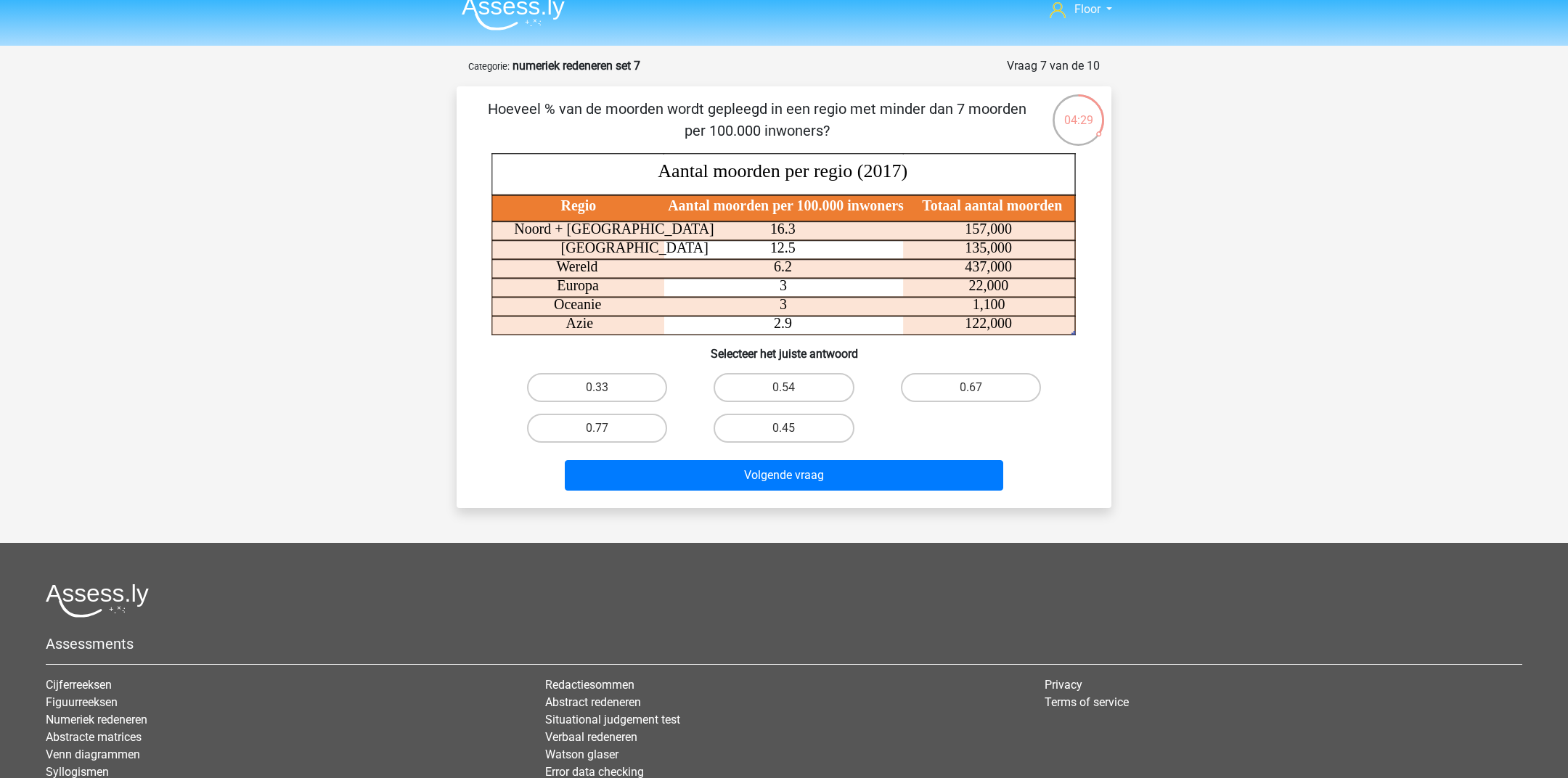
click at [860, 109] on p "Hoeveel % van de moorden wordt gepleegd in een regio met minder dan 7 moorden p…" at bounding box center [756, 120] width 553 height 43
click at [873, 114] on p "Hoeveel % van de moorden wordt gepleegd in een regio met minder dan 7 moorden p…" at bounding box center [756, 120] width 553 height 43
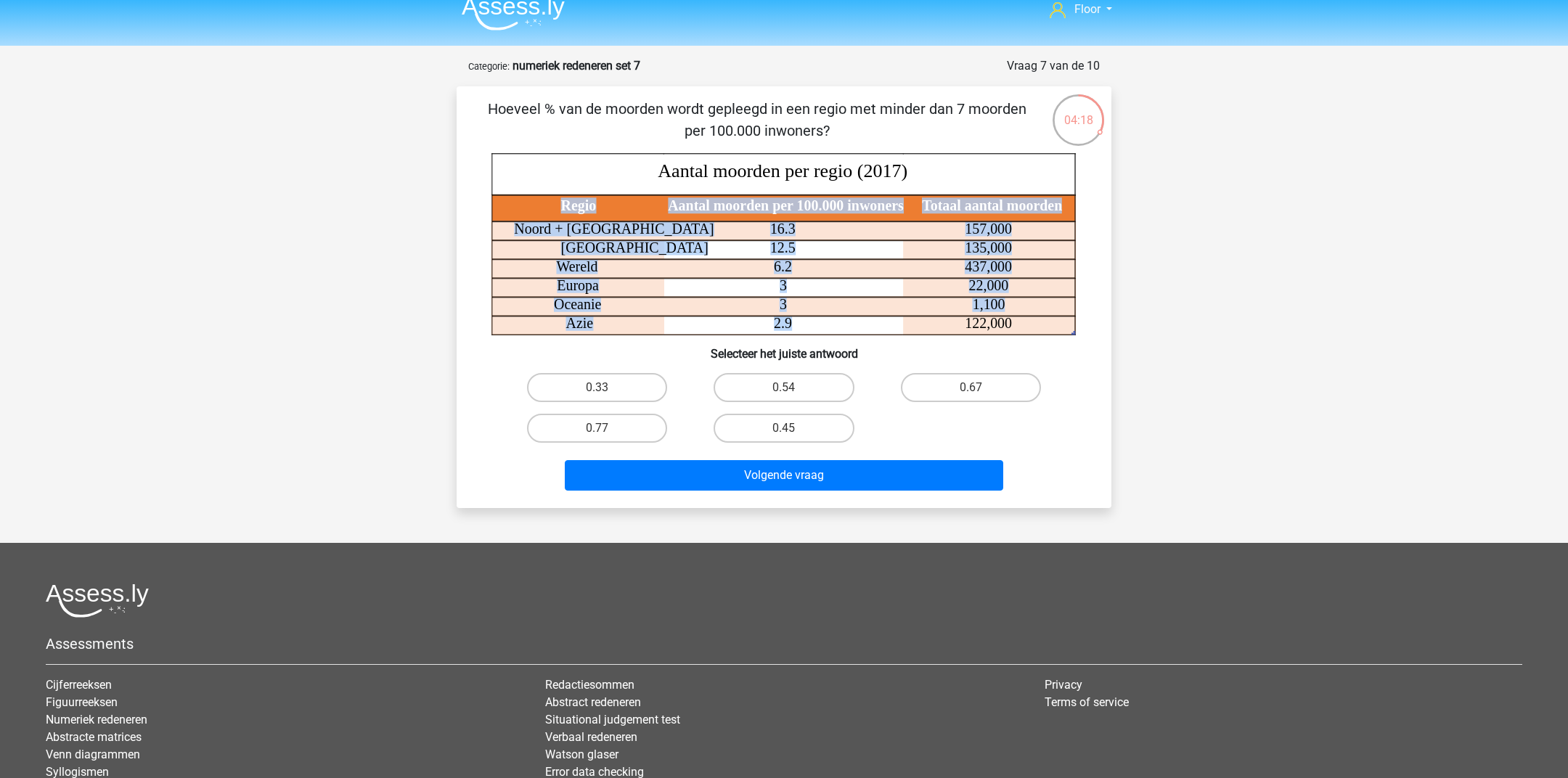
drag, startPoint x: 772, startPoint y: 266, endPoint x: 787, endPoint y: 315, distance: 51.2
click at [788, 316] on icon "Regio Aantal moorden per 100.000 inwoners Totaal aantal moorden Noord + Zuid Am…" at bounding box center [784, 244] width 585 height 182
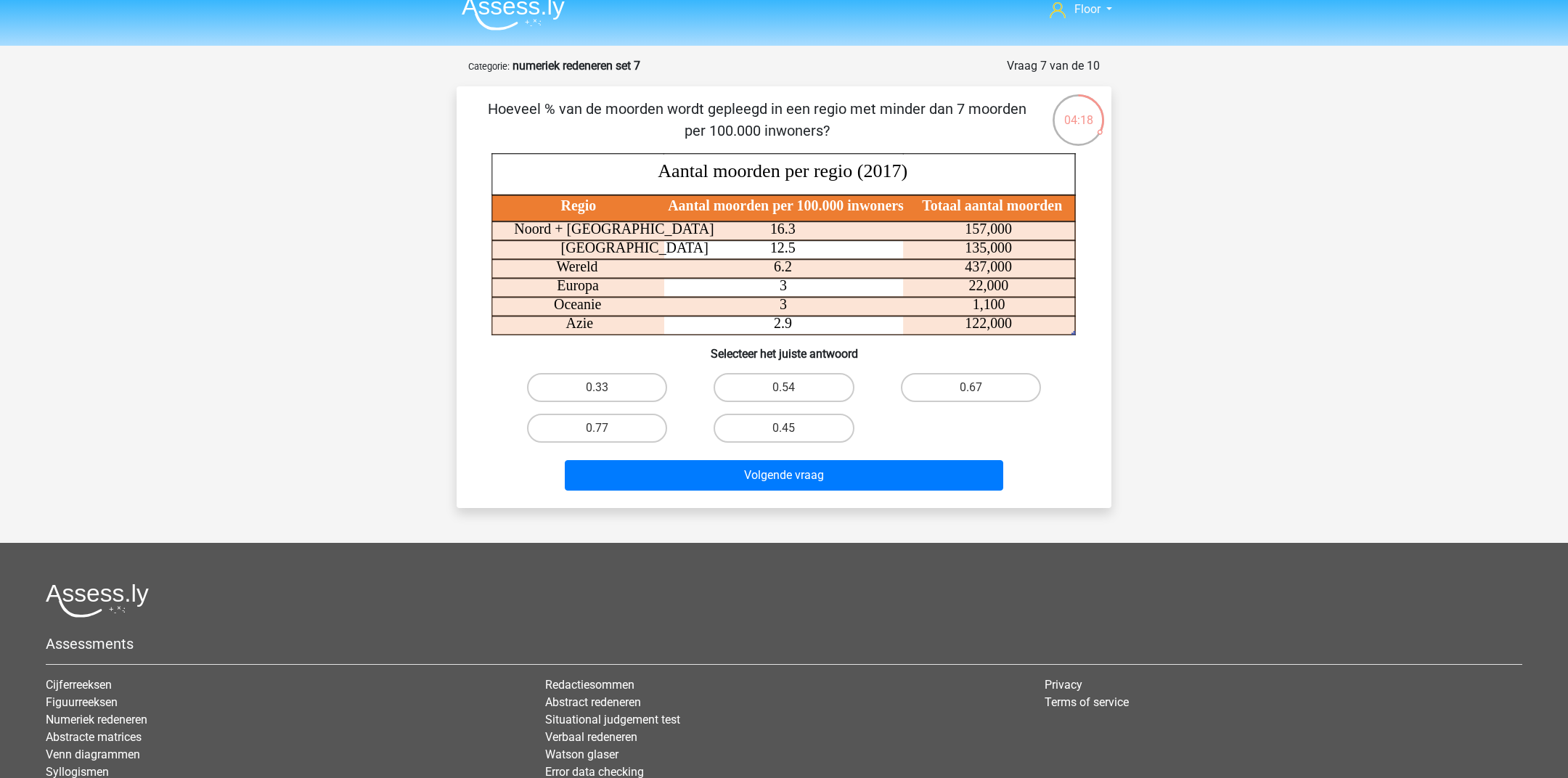
click at [806, 328] on icon "Regio Aantal moorden per 100.000 inwoners Totaal aantal moorden Noord + Zuid Am…" at bounding box center [784, 244] width 585 height 182
drag, startPoint x: 779, startPoint y: 288, endPoint x: 798, endPoint y: 323, distance: 39.8
click at [798, 323] on icon "Regio Aantal moorden per 100.000 inwoners Totaal aantal moorden Noord + Zuid Am…" at bounding box center [784, 244] width 585 height 182
click at [564, 376] on label "0.33" at bounding box center [597, 388] width 140 height 29
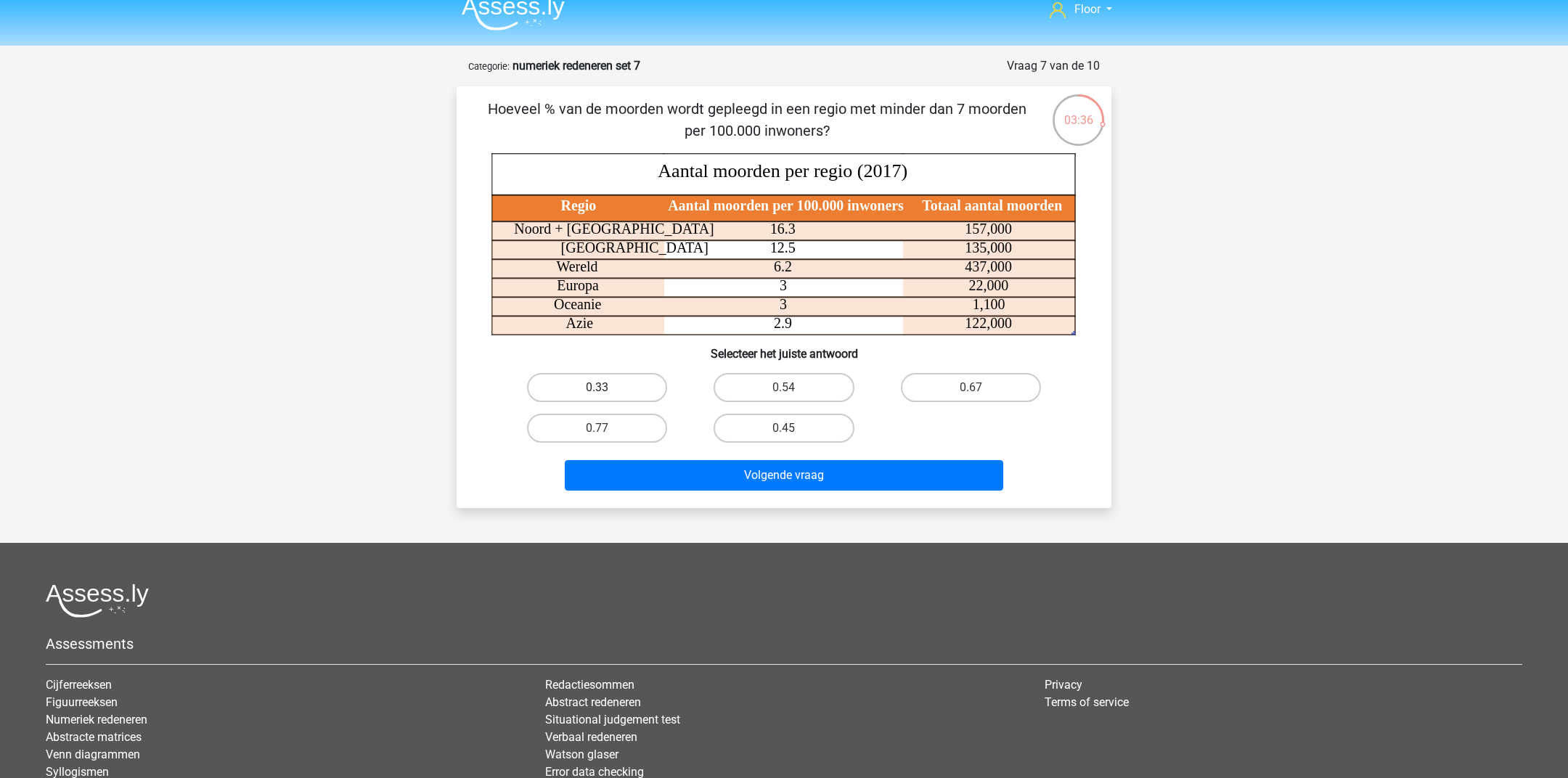
click at [597, 388] on input "0.33" at bounding box center [601, 392] width 9 height 9
radio input "true"
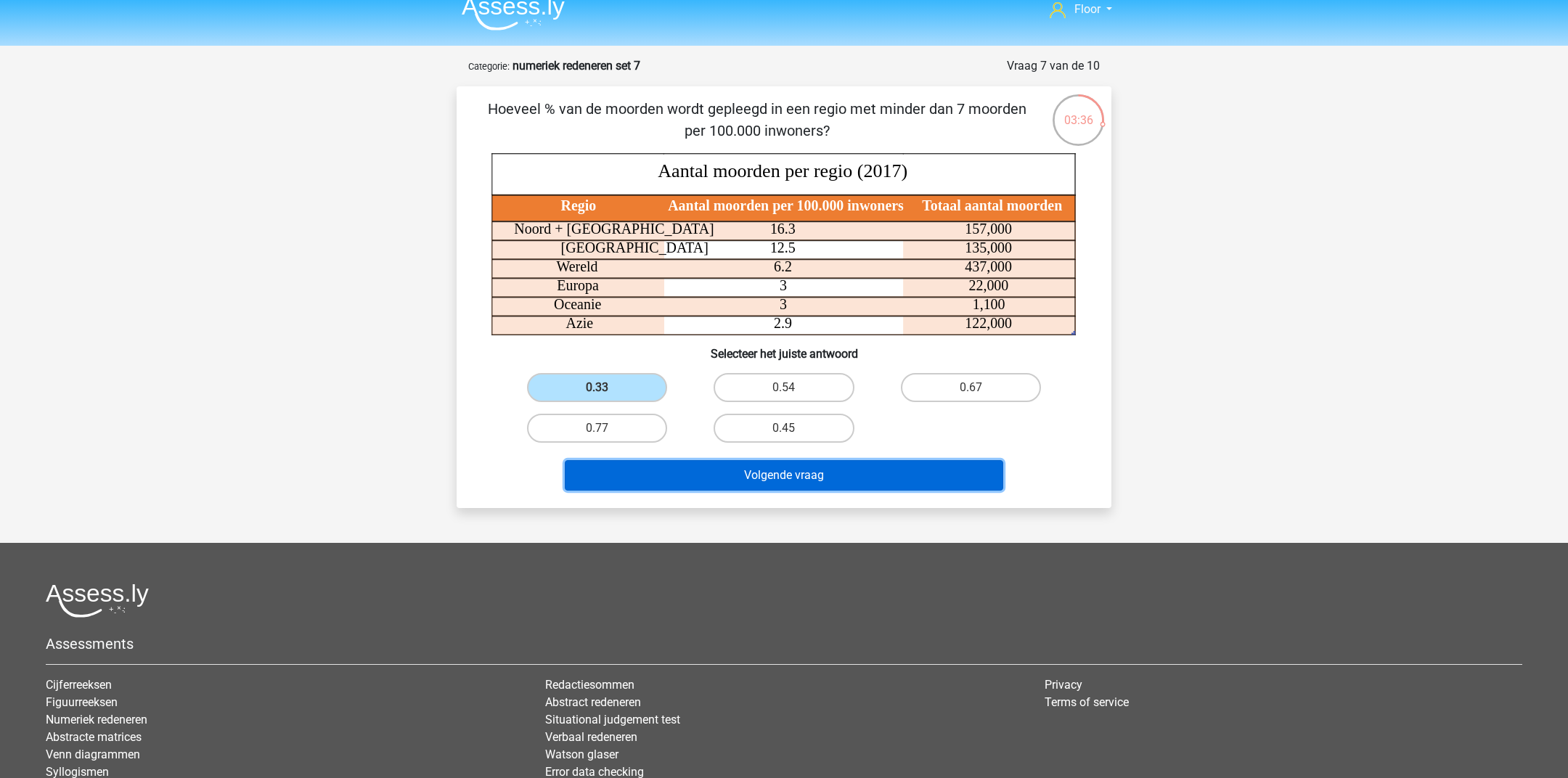
click at [644, 483] on button "Volgende vraag" at bounding box center [784, 475] width 439 height 31
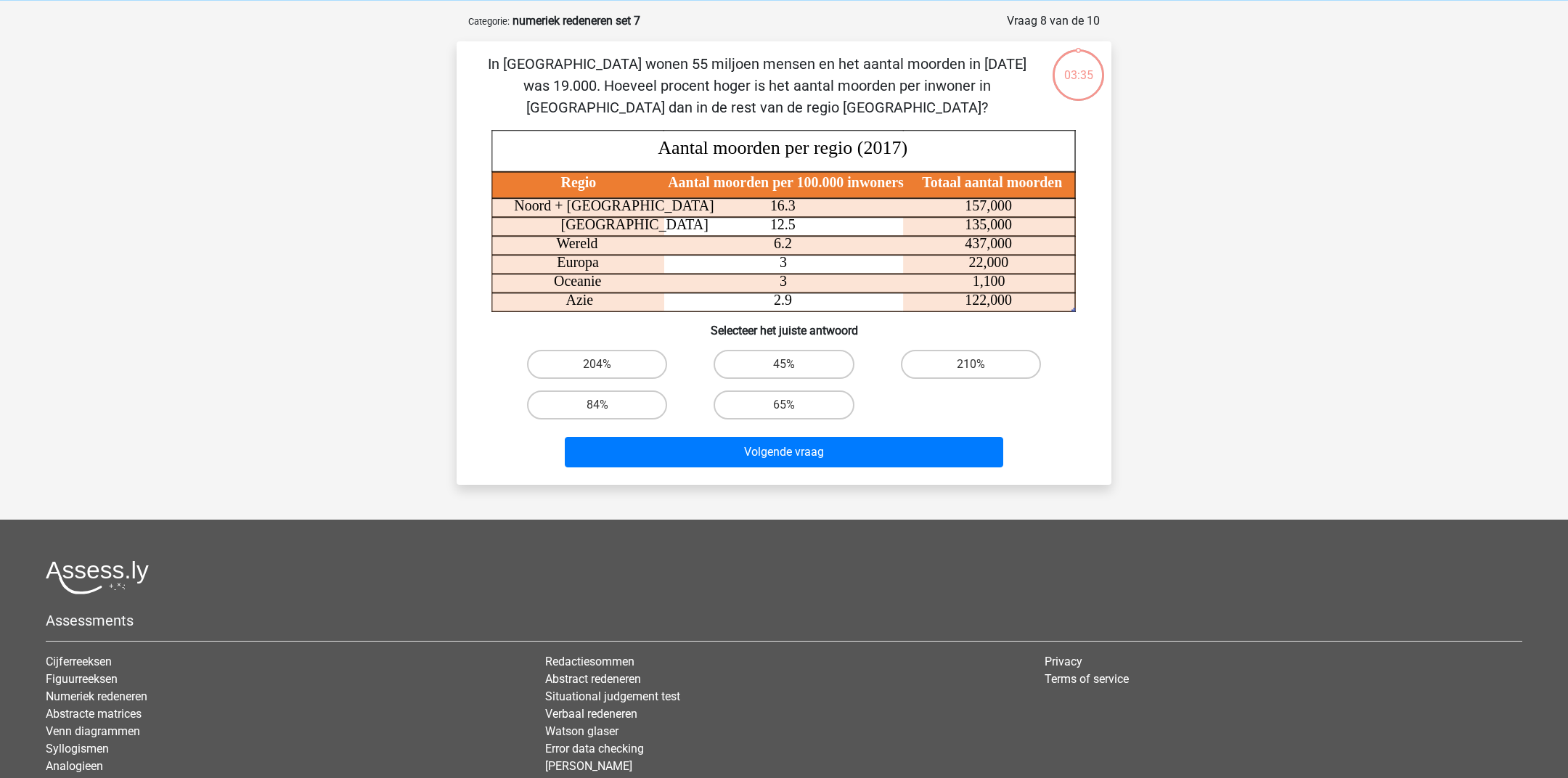
scroll to position [72, 0]
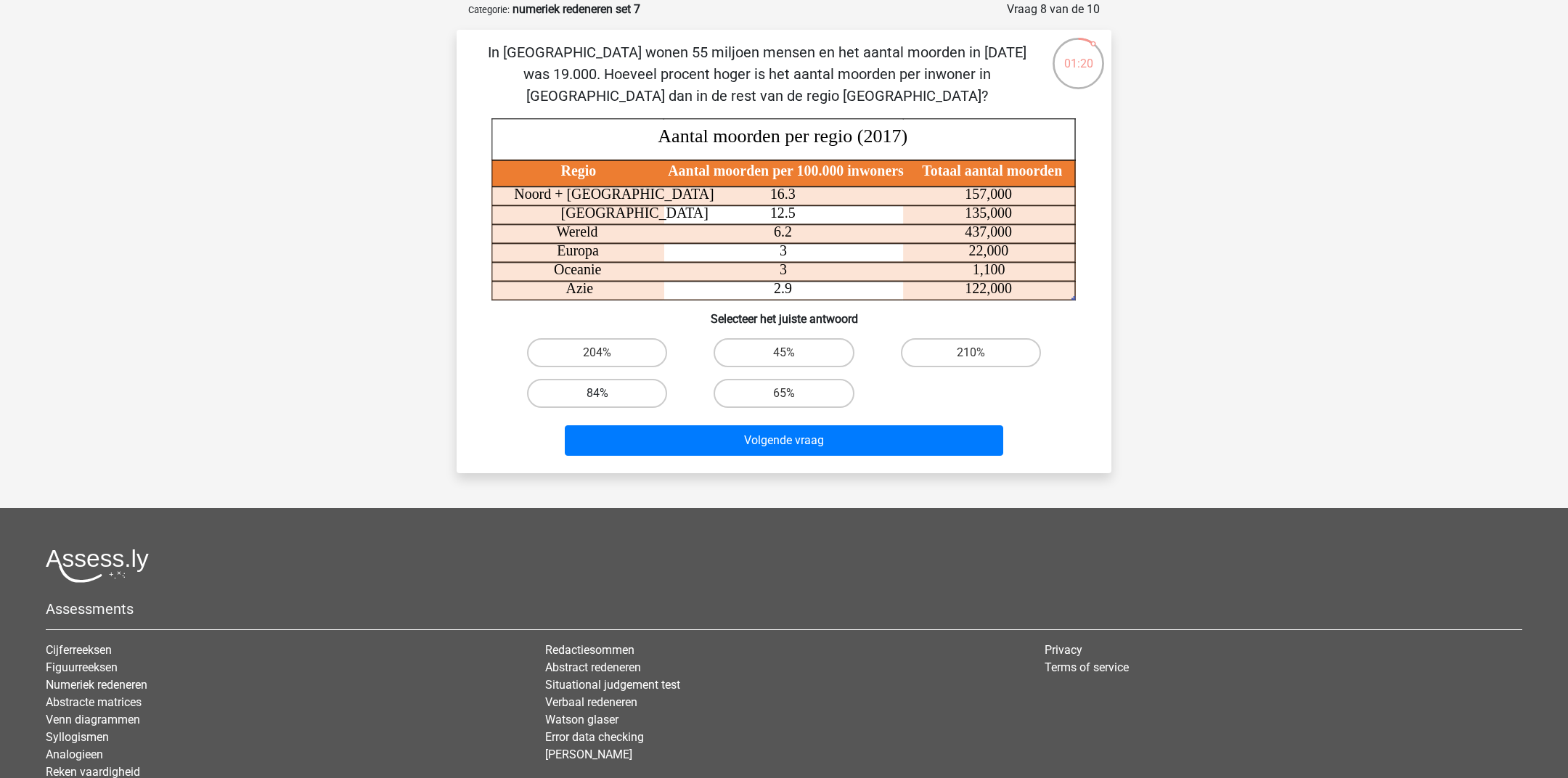
click at [622, 399] on label "84%" at bounding box center [597, 393] width 140 height 29
click at [607, 399] on input "84%" at bounding box center [601, 398] width 9 height 9
radio input "true"
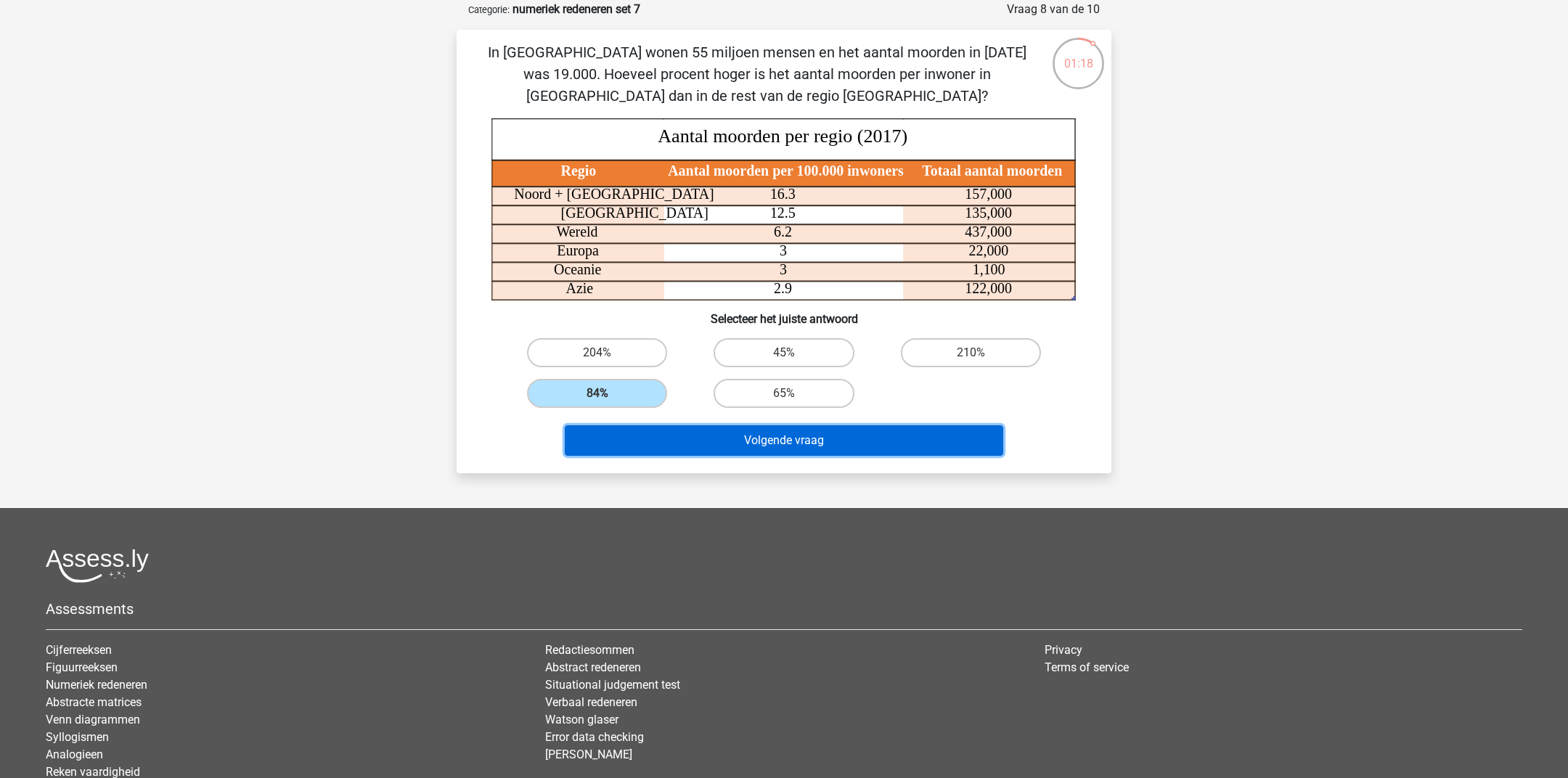
click at [832, 441] on button "Volgende vraag" at bounding box center [784, 440] width 439 height 31
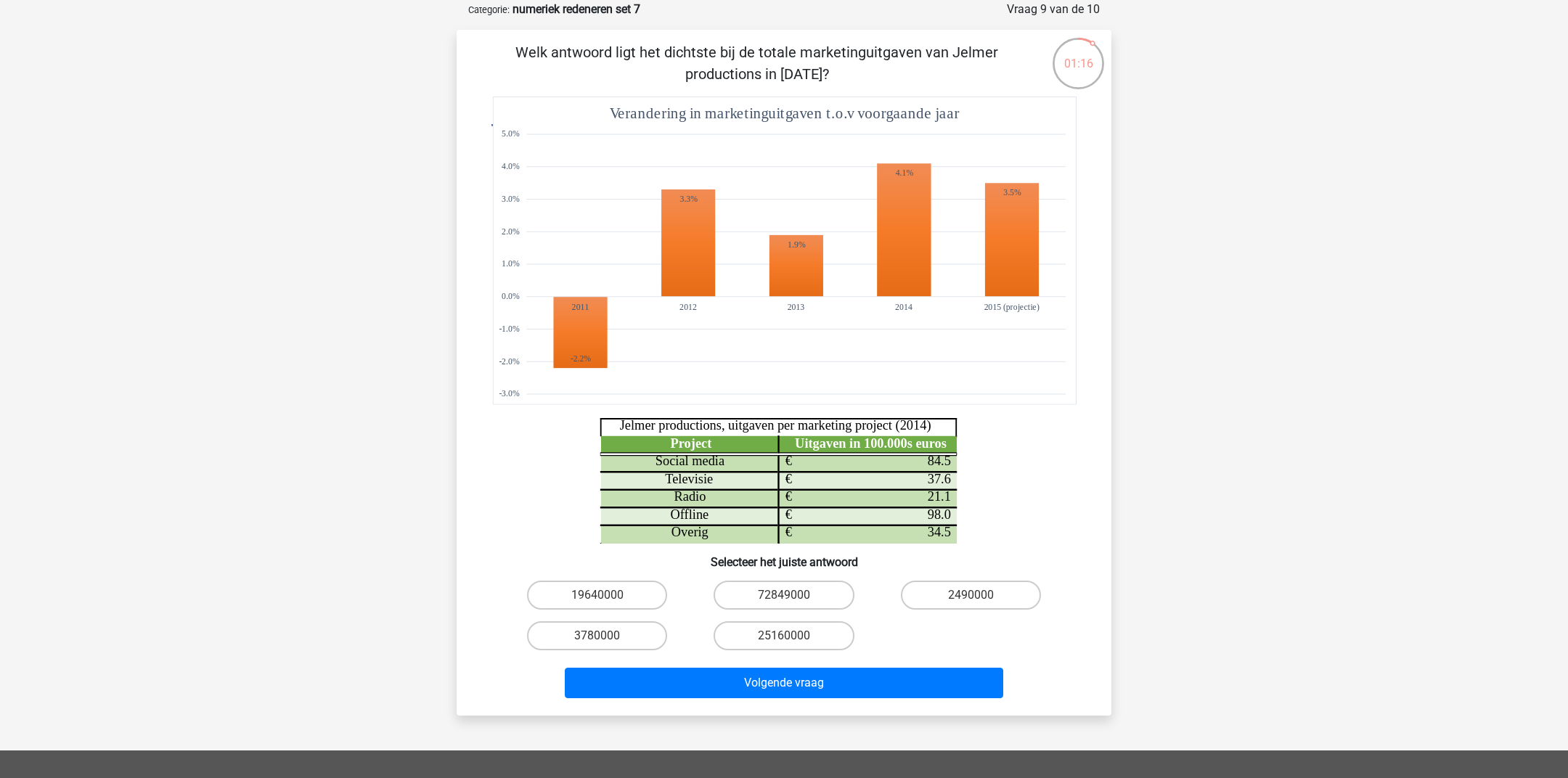
click at [829, 60] on p "Welk antwoord ligt het dichtste bij de totale marketinguitgaven van Jelmer prod…" at bounding box center [756, 63] width 553 height 43
click at [842, 82] on p "Welk antwoord ligt het dichtste bij de totale marketinguitgaven van Jelmer prod…" at bounding box center [756, 63] width 553 height 43
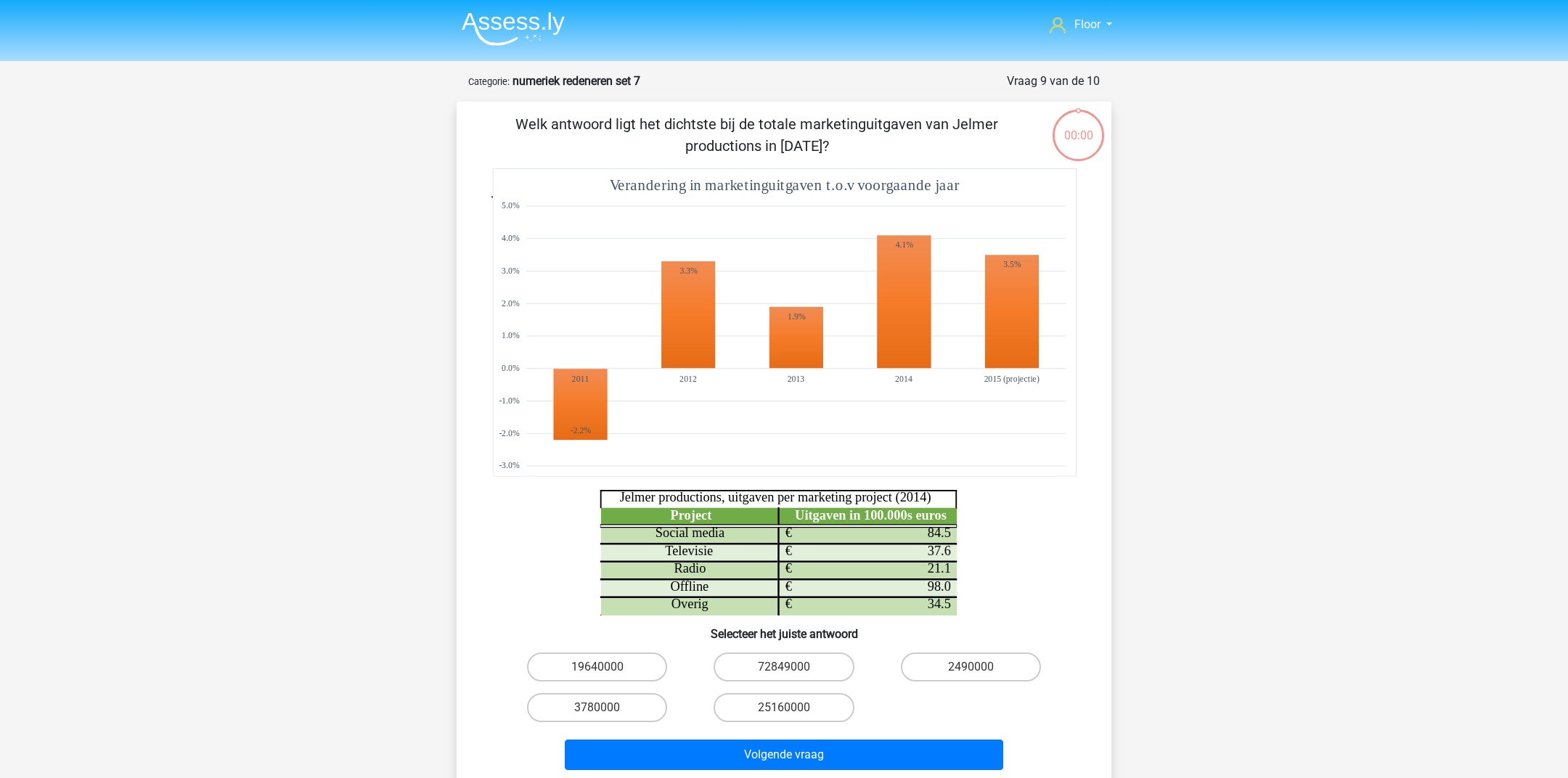
scroll to position [72, 0]
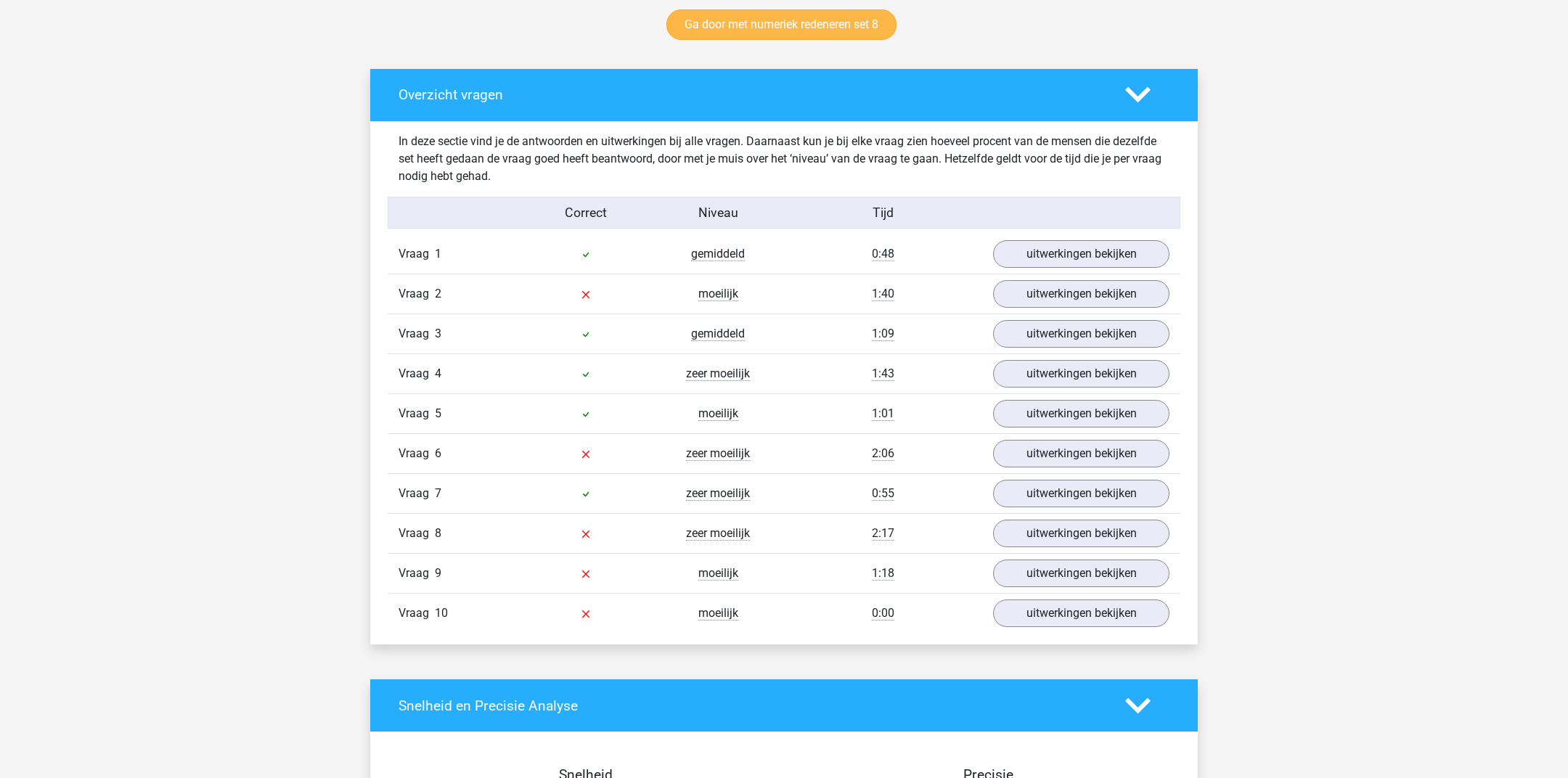
scroll to position [768, 0]
click at [1079, 258] on link "uitwerkingen bekijken" at bounding box center [1082, 253] width 203 height 32
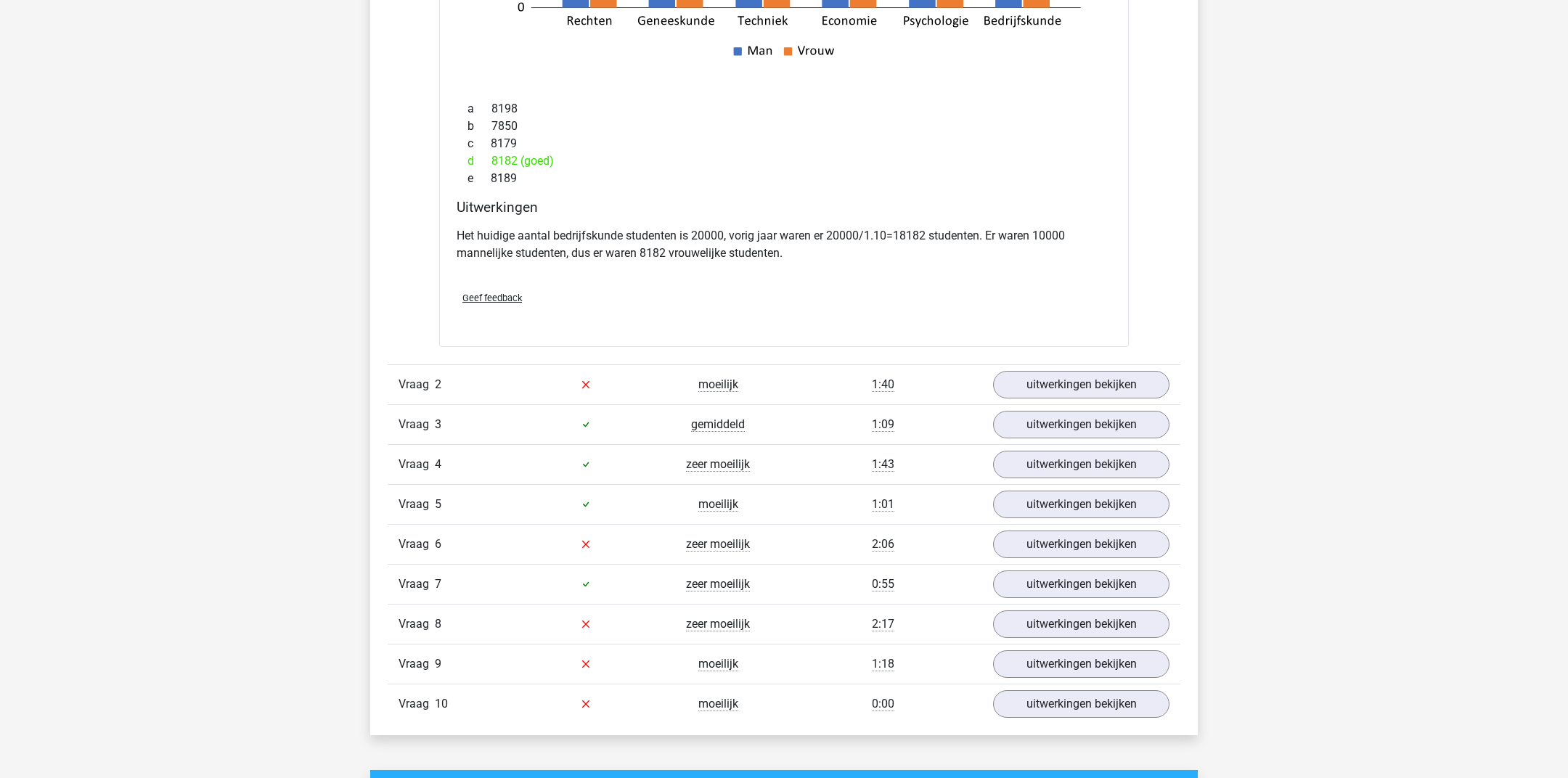
scroll to position [1520, 0]
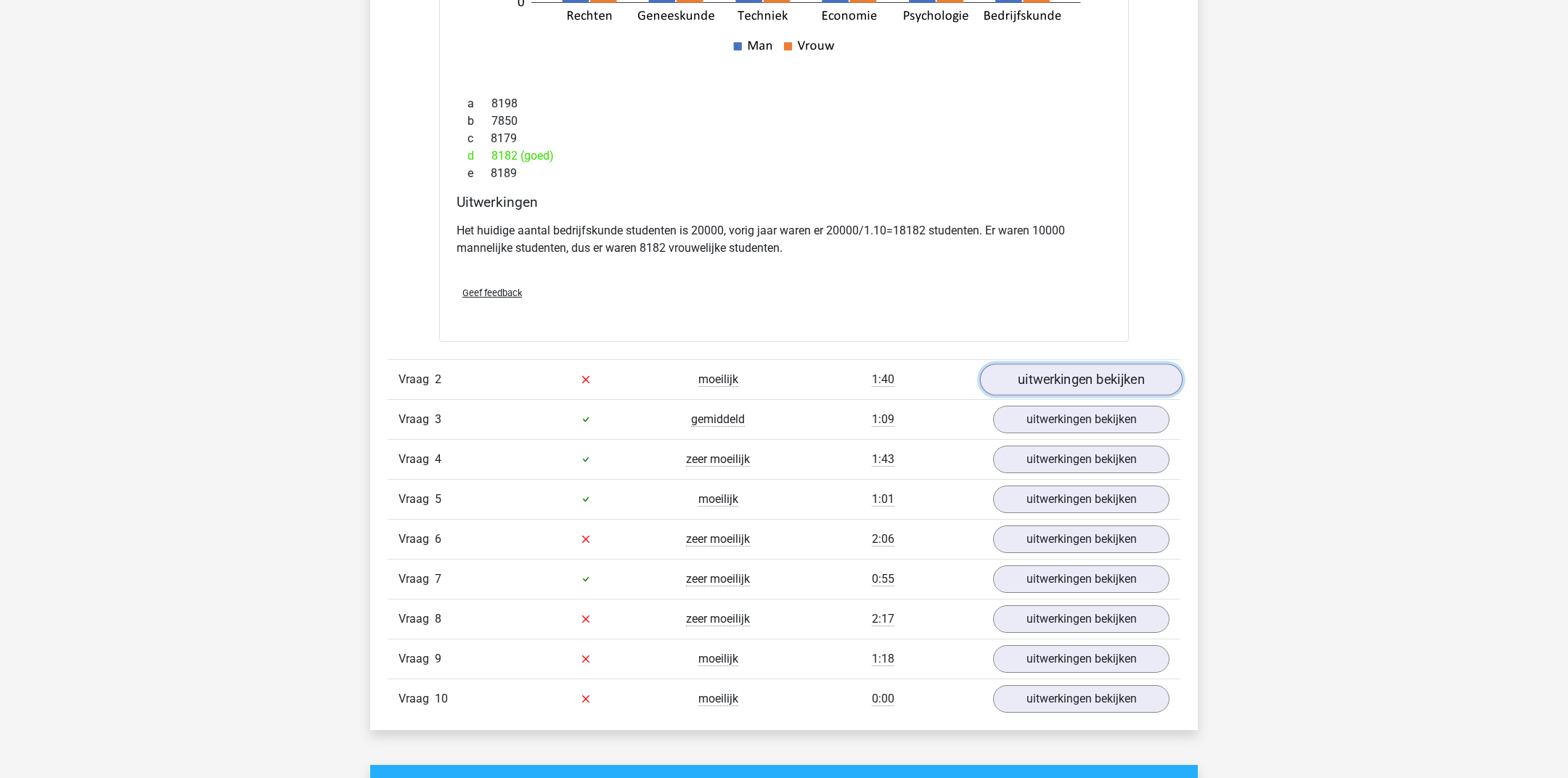
click at [1045, 379] on link "uitwerkingen bekijken" at bounding box center [1082, 379] width 203 height 32
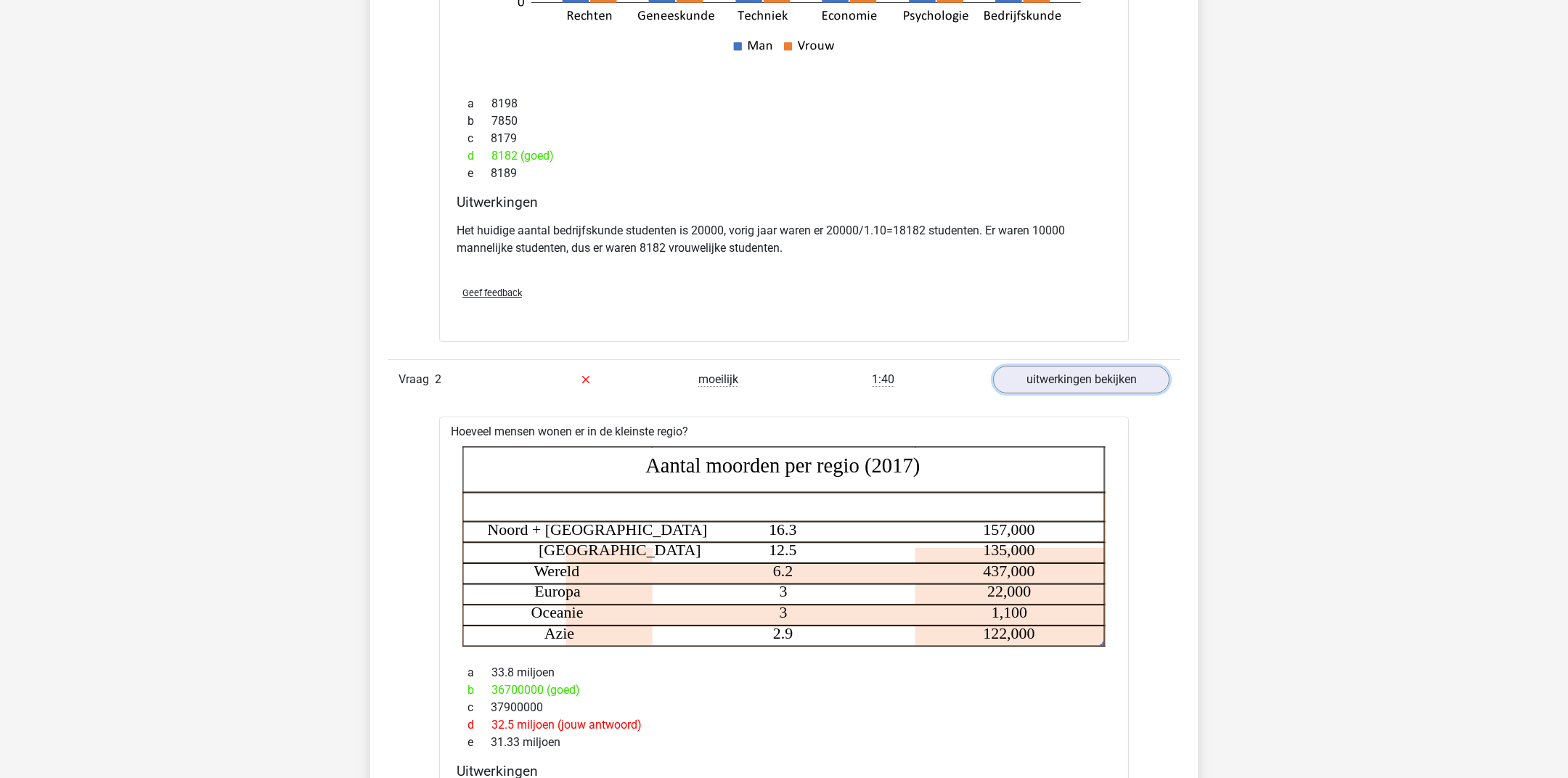
scroll to position [1610, 0]
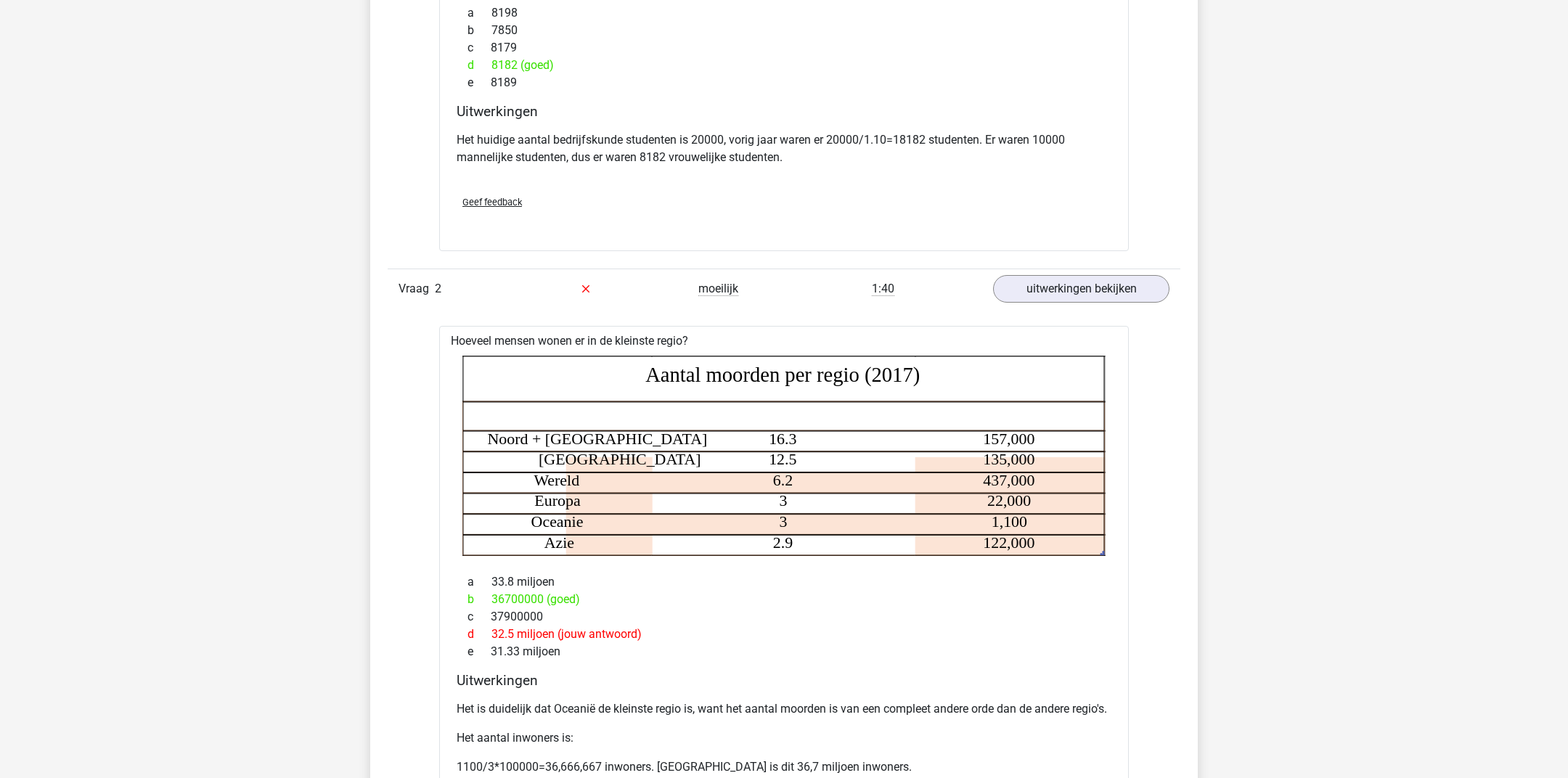
click at [841, 706] on p "Het is duidelijk dat Oceanië de kleinste regio is, want het aantal moorden is v…" at bounding box center [784, 708] width 655 height 17
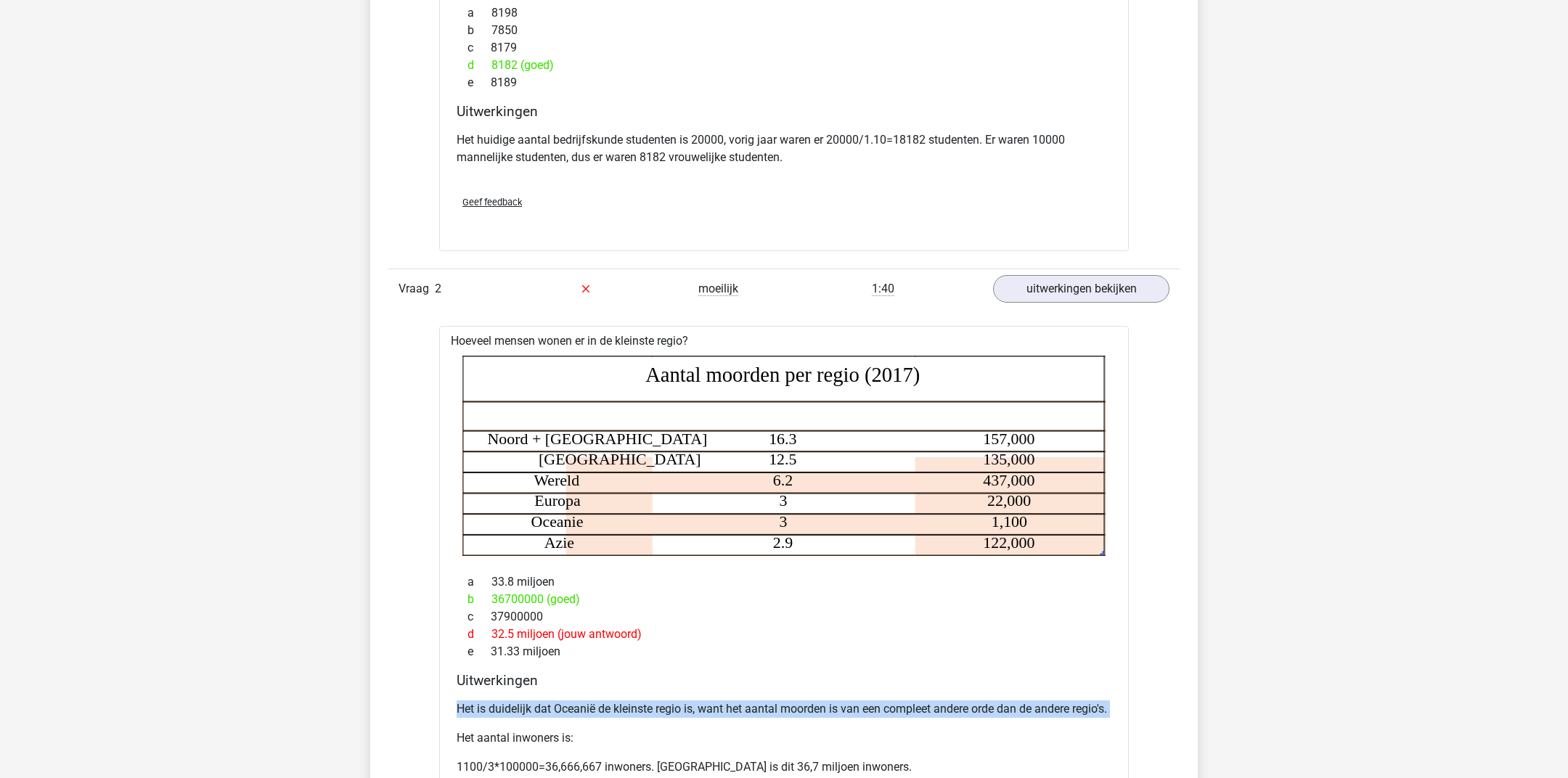
click at [841, 706] on p "Het is duidelijk dat Oceanië de kleinste regio is, want het aantal moorden is v…" at bounding box center [784, 708] width 655 height 17
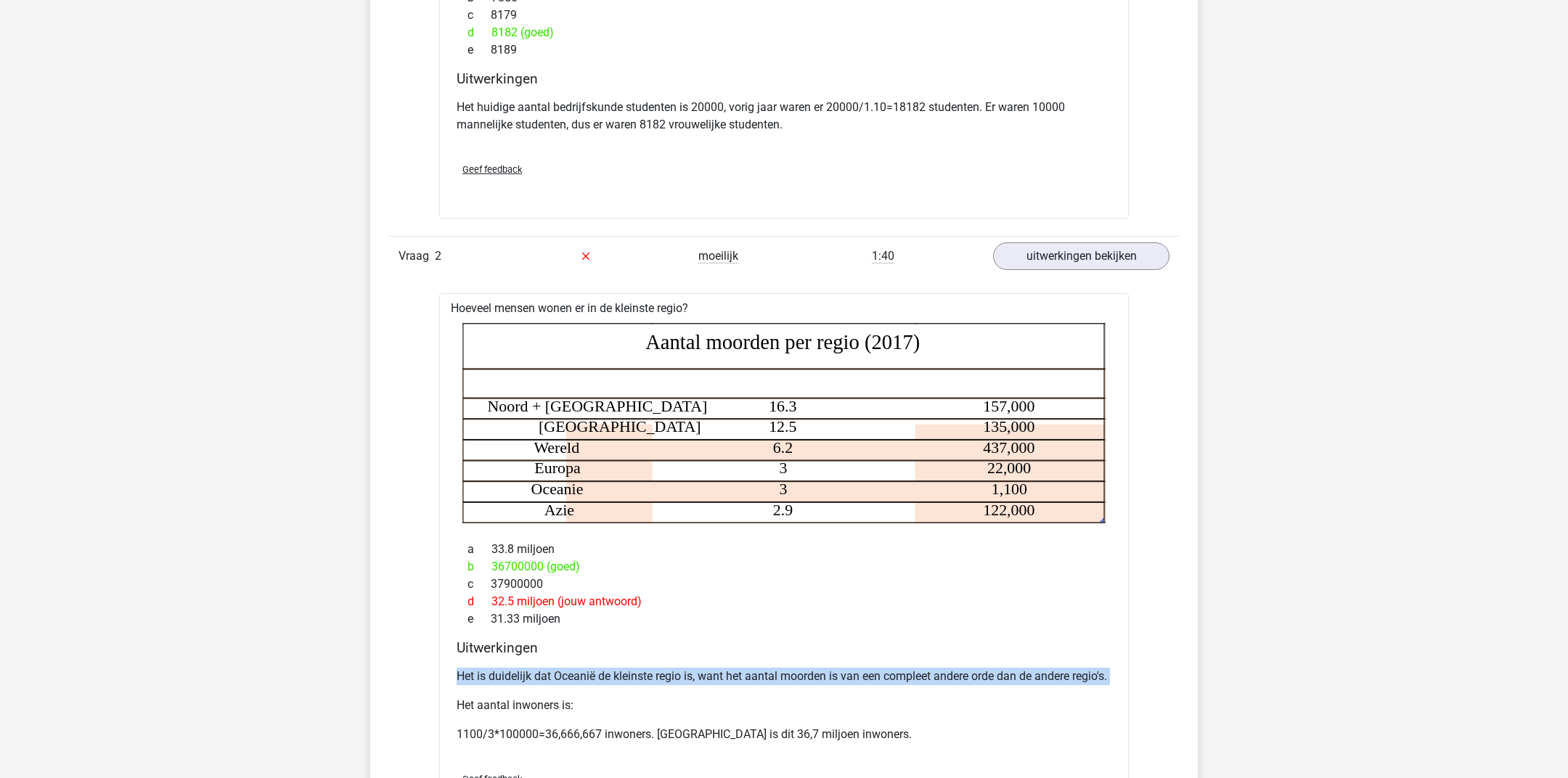
scroll to position [1644, 0]
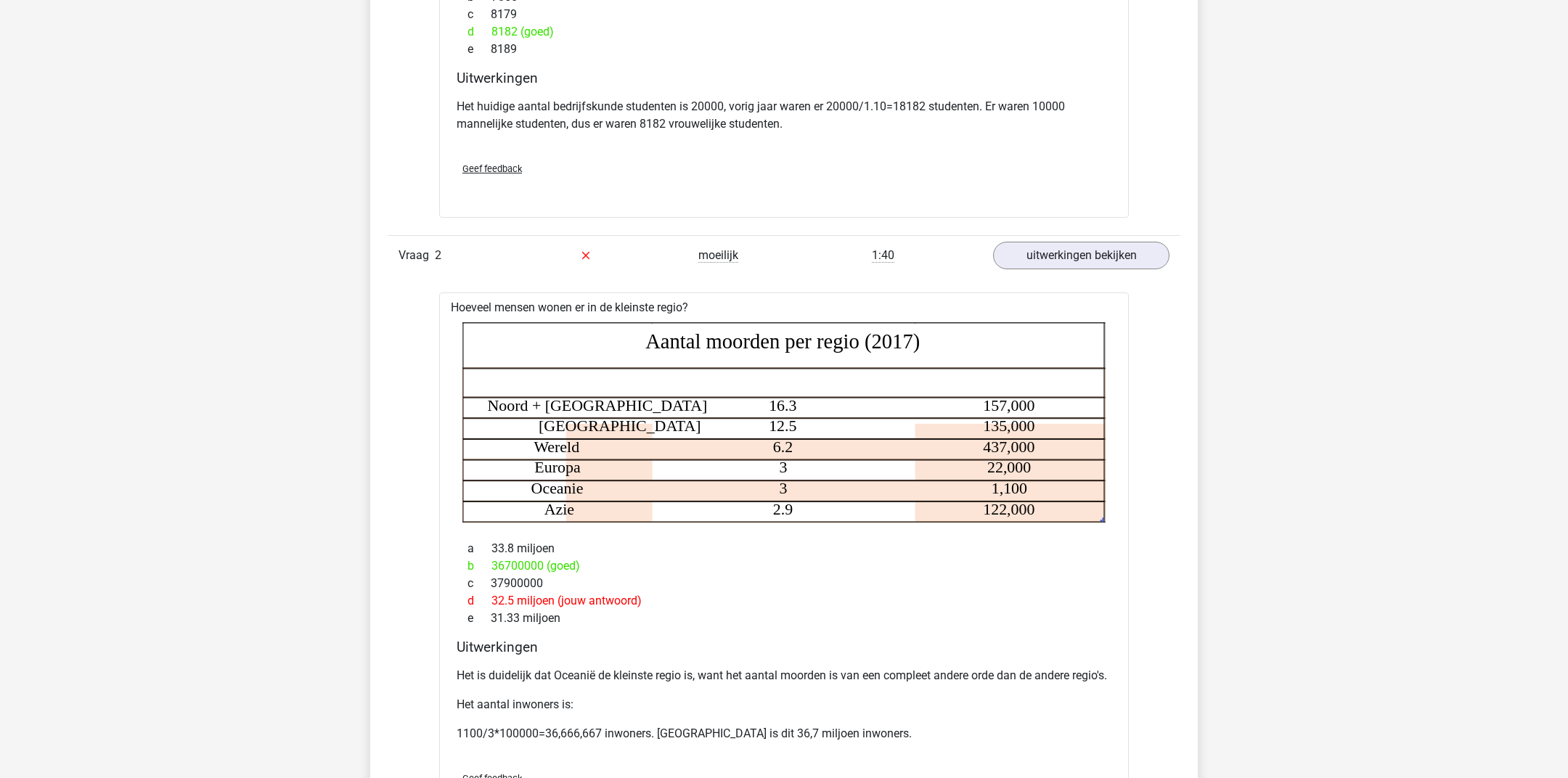
click at [787, 504] on tspan "2.9" at bounding box center [783, 509] width 20 height 18
click at [760, 342] on tspan "Aantal moorden per regio (2017)" at bounding box center [782, 341] width 274 height 24
drag, startPoint x: 737, startPoint y: 380, endPoint x: 1113, endPoint y: 385, distance: 376.0
click at [1113, 385] on div "Regio Aantal moorden per 100.000 inwoners Totaal aantal moorden Noord + Zuid Am…" at bounding box center [784, 422] width 666 height 212
click at [582, 378] on icon "Regio Aantal moorden per 100.000 inwoners Totaal aantal moorden Noord + Zuid Am…" at bounding box center [784, 422] width 643 height 200
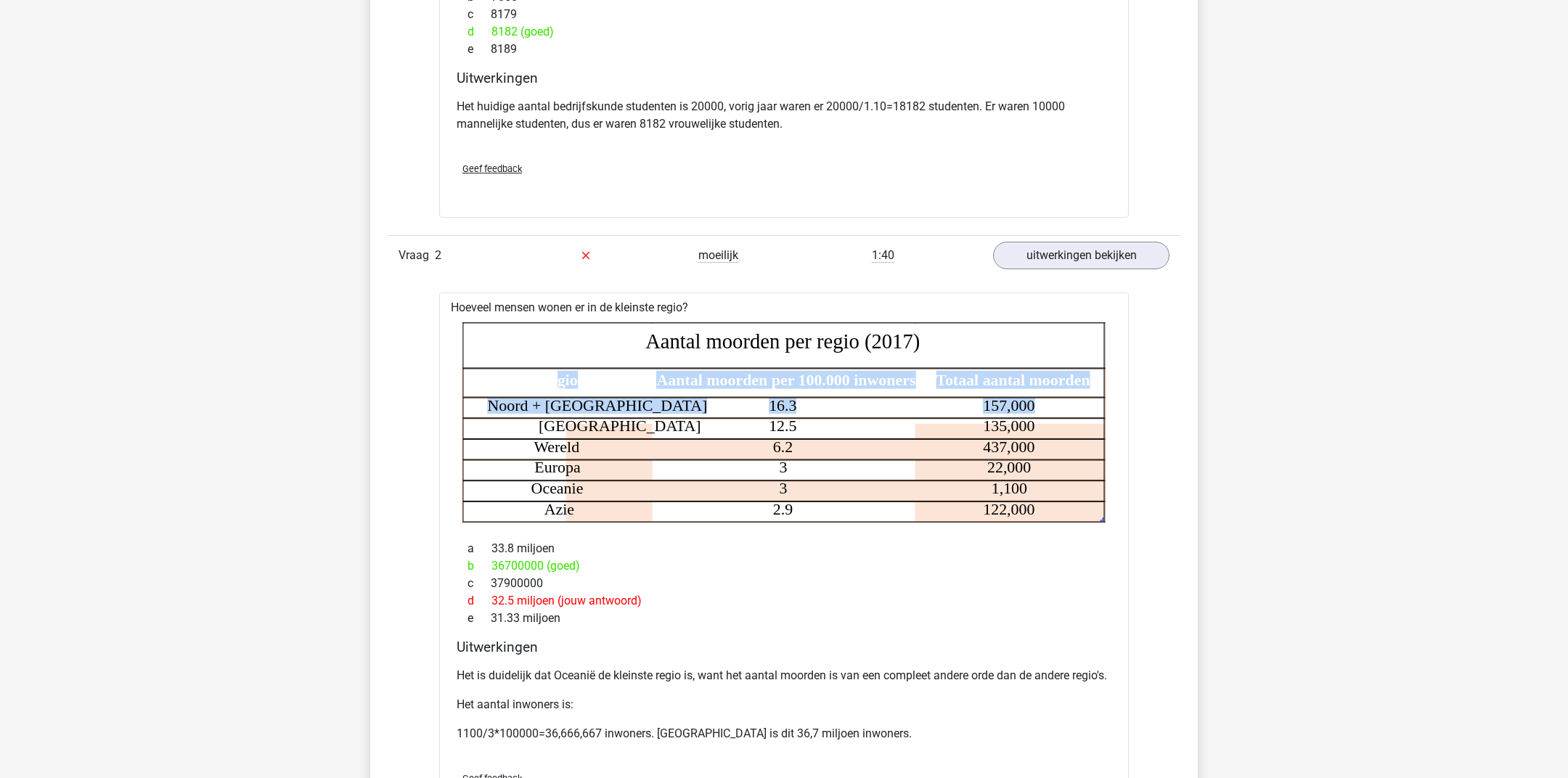
drag, startPoint x: 554, startPoint y: 378, endPoint x: 1033, endPoint y: 392, distance: 479.2
click at [1033, 392] on icon "Regio Aantal moorden per 100.000 inwoners Totaal aantal moorden Noord + Zuid Am…" at bounding box center [784, 422] width 643 height 200
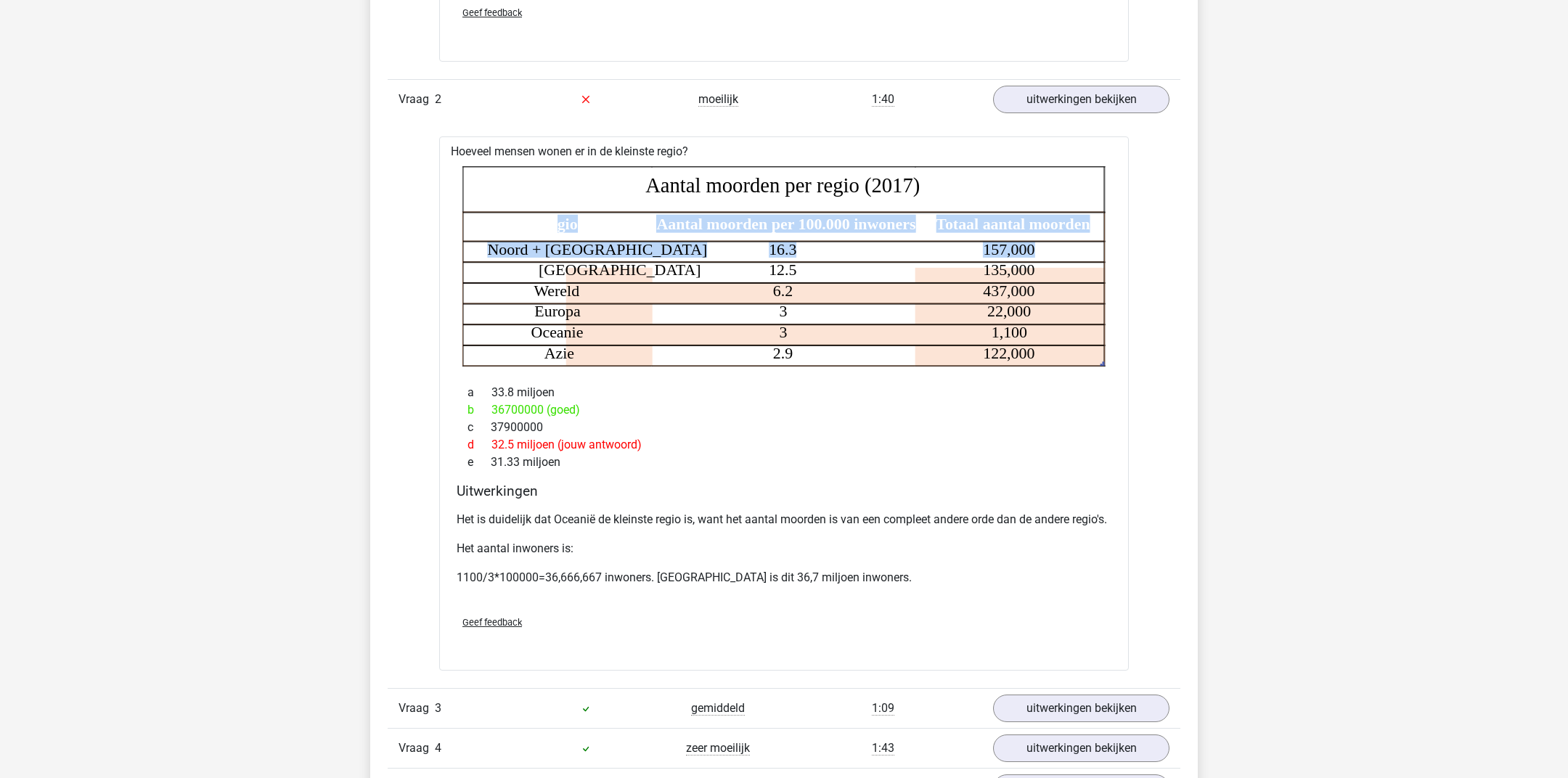
scroll to position [1798, 0]
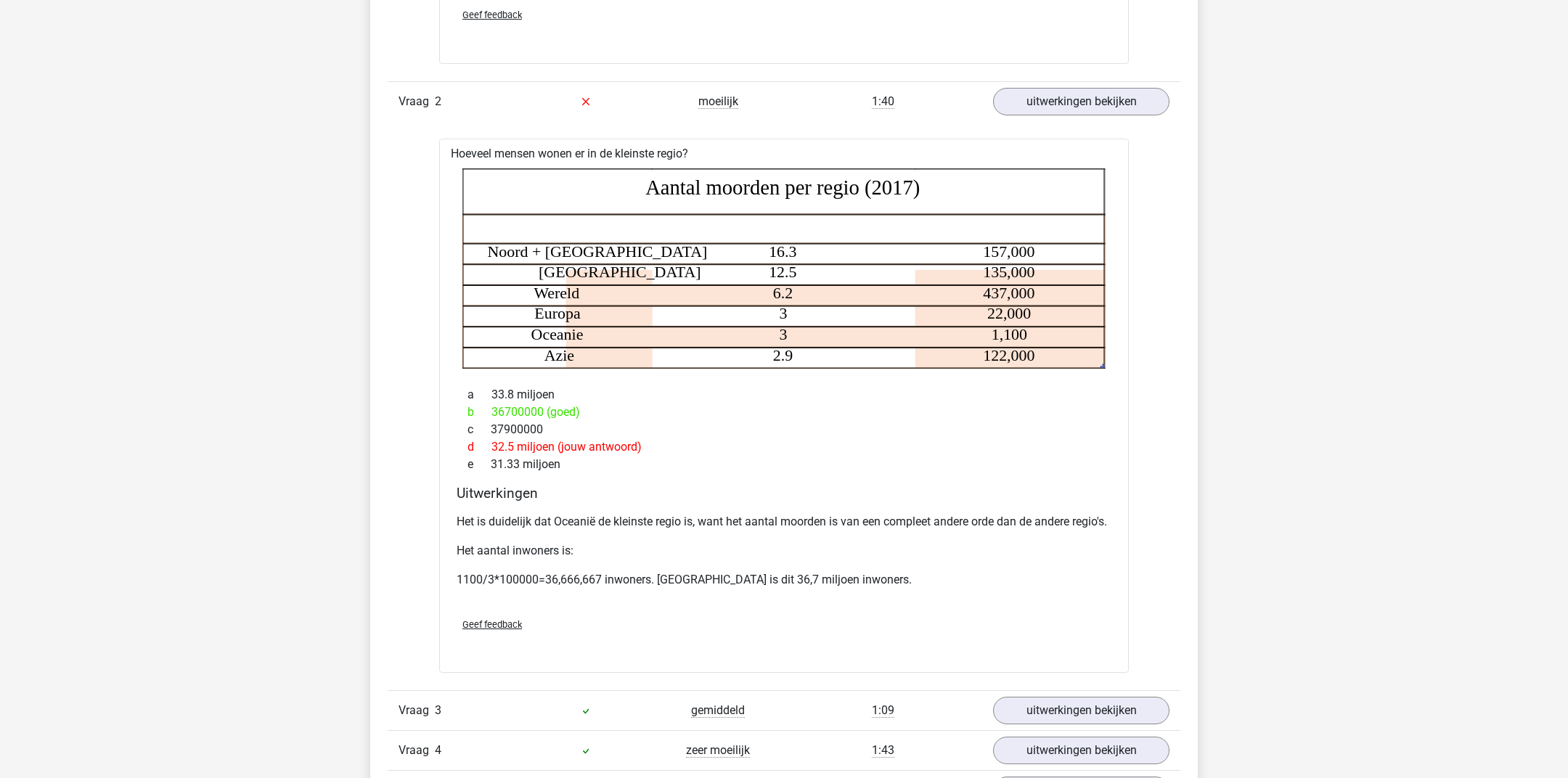
click at [653, 258] on icon "Regio Aantal moorden per 100.000 inwoners Totaal aantal moorden Noord + Zuid Am…" at bounding box center [784, 268] width 643 height 200
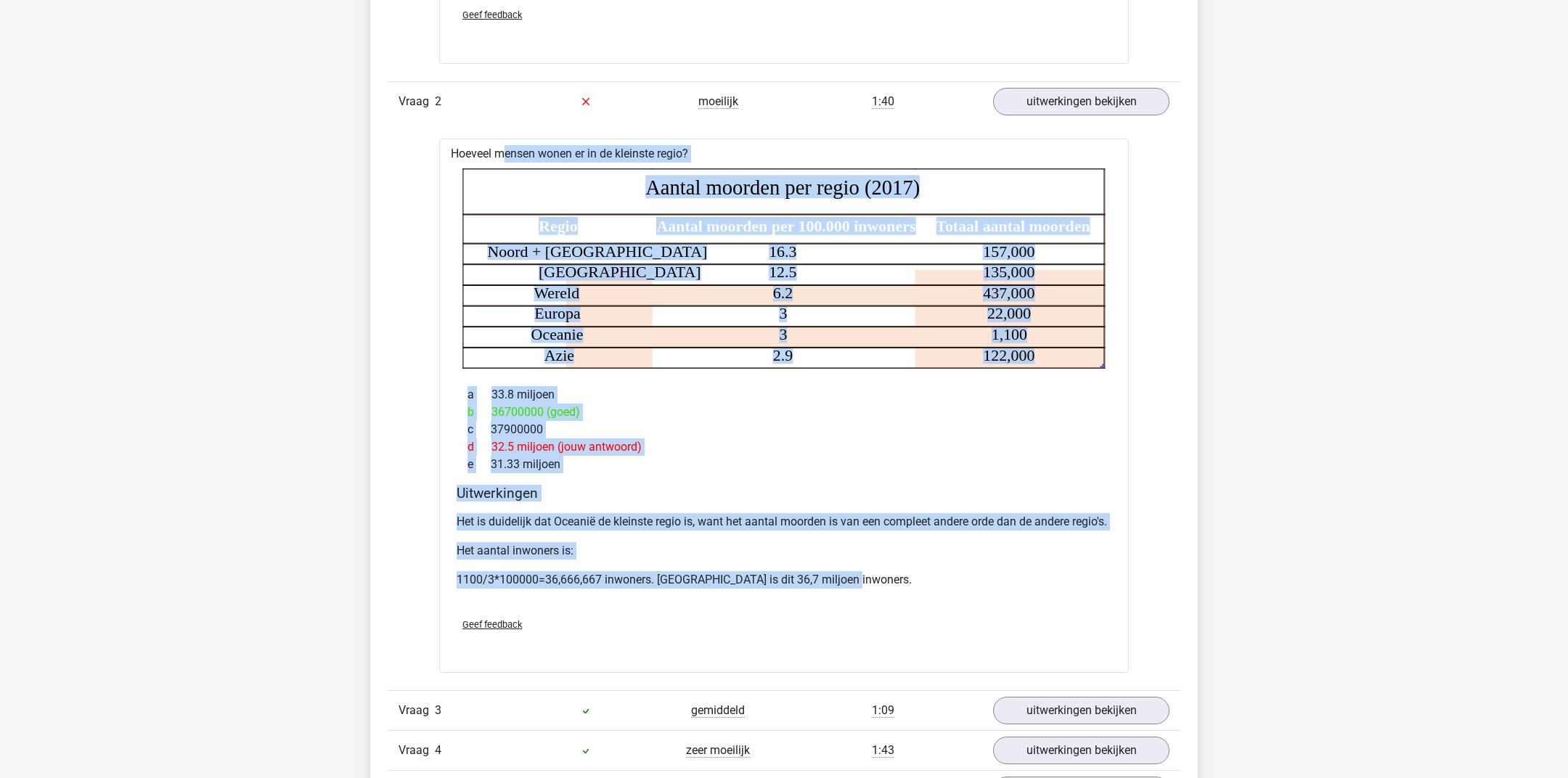
drag, startPoint x: 454, startPoint y: 154, endPoint x: 918, endPoint y: 614, distance: 653.4
click at [918, 614] on div "Hoeveel mensen wonen er in de kleinste regio? Regio Aantal moorden per 100.000 …" at bounding box center [784, 406] width 689 height 534
copy div "Hoeveel mensen wonen er in de kleinste regio? Regio Aantal moorden per 100.000 …"
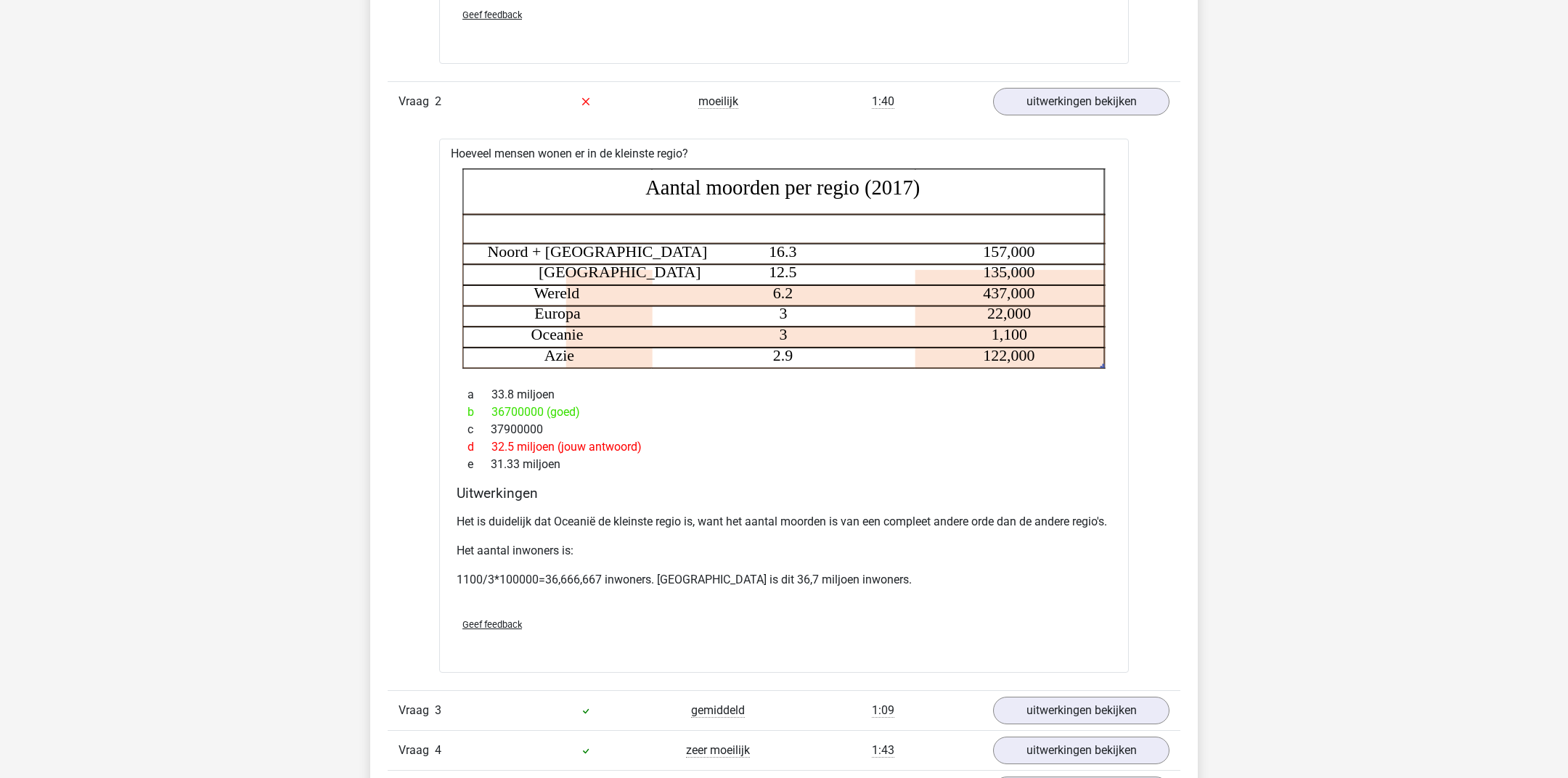
click at [948, 430] on div "c 37900000" at bounding box center [784, 429] width 655 height 17
drag, startPoint x: 687, startPoint y: 216, endPoint x: 1047, endPoint y: 207, distance: 360.1
click at [1064, 205] on icon "Regio Aantal moorden per 100.000 inwoners Totaal aantal moorden Noord + Zuid Am…" at bounding box center [784, 268] width 643 height 200
click at [752, 195] on tspan "Aantal moorden per regio (2017)" at bounding box center [782, 187] width 274 height 24
drag, startPoint x: 644, startPoint y: 190, endPoint x: 661, endPoint y: 192, distance: 17.1
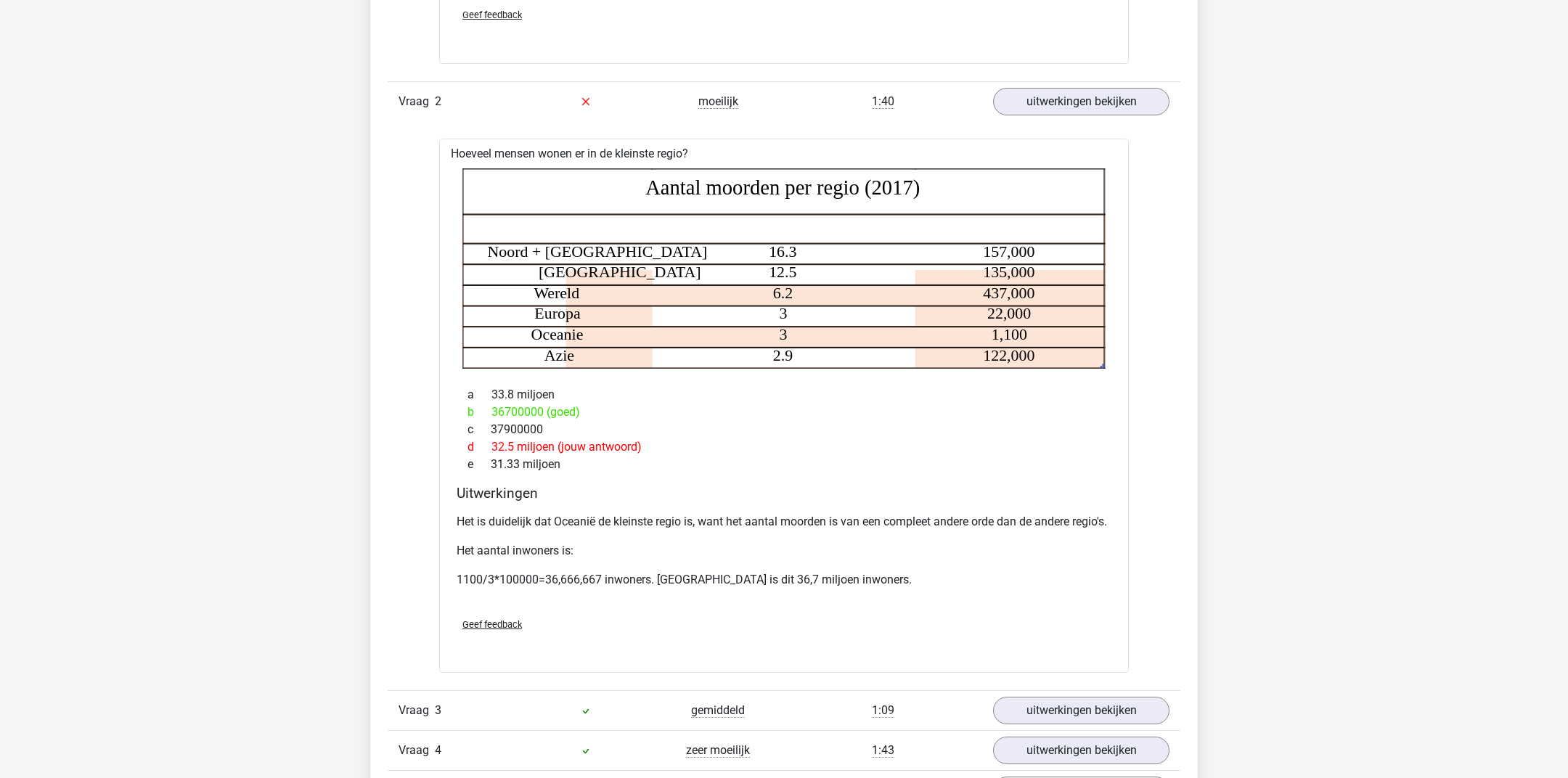
click at [655, 193] on icon "Regio Aantal moorden per 100.000 inwoners Totaal aantal moorden Noord + Zuid Am…" at bounding box center [784, 268] width 643 height 200
click at [661, 192] on tspan "Aantal moorden per regio (2017)" at bounding box center [782, 187] width 274 height 24
drag, startPoint x: 651, startPoint y: 190, endPoint x: 643, endPoint y: 179, distance: 13.6
click at [640, 180] on icon "Regio Aantal moorden per 100.000 inwoners Totaal aantal moorden Noord + Zuid Am…" at bounding box center [784, 268] width 643 height 200
click at [643, 179] on icon "Regio Aantal moorden per 100.000 inwoners Totaal aantal moorden Noord + Zuid Am…" at bounding box center [784, 268] width 643 height 200
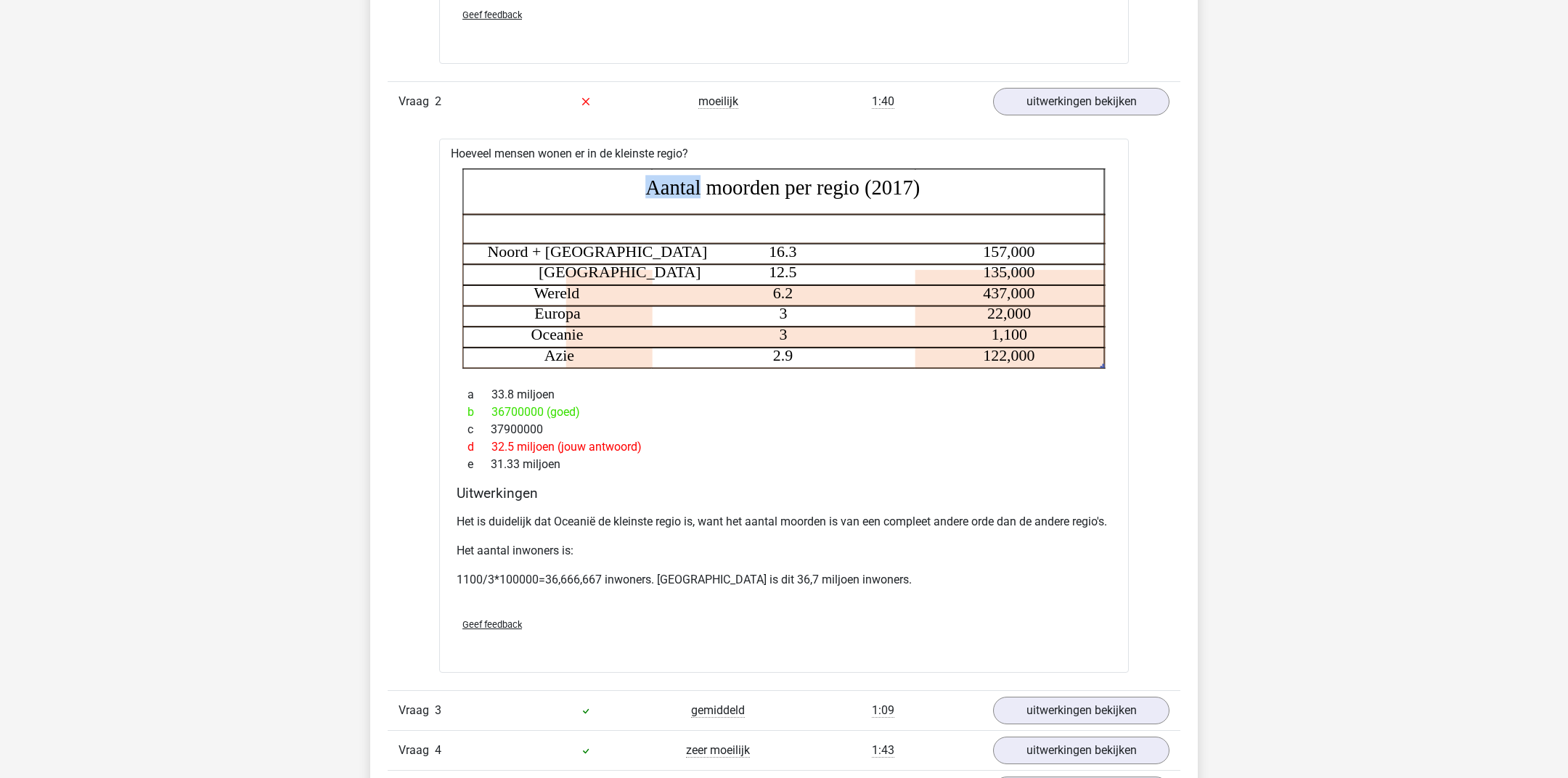
click at [643, 179] on icon "Regio Aantal moorden per 100.000 inwoners Totaal aantal moorden Noord + Zuid Am…" at bounding box center [784, 268] width 643 height 200
click at [637, 216] on icon "Regio Aantal moorden per 100.000 inwoners Totaal aantal moorden Noord + Zuid Am…" at bounding box center [784, 268] width 643 height 200
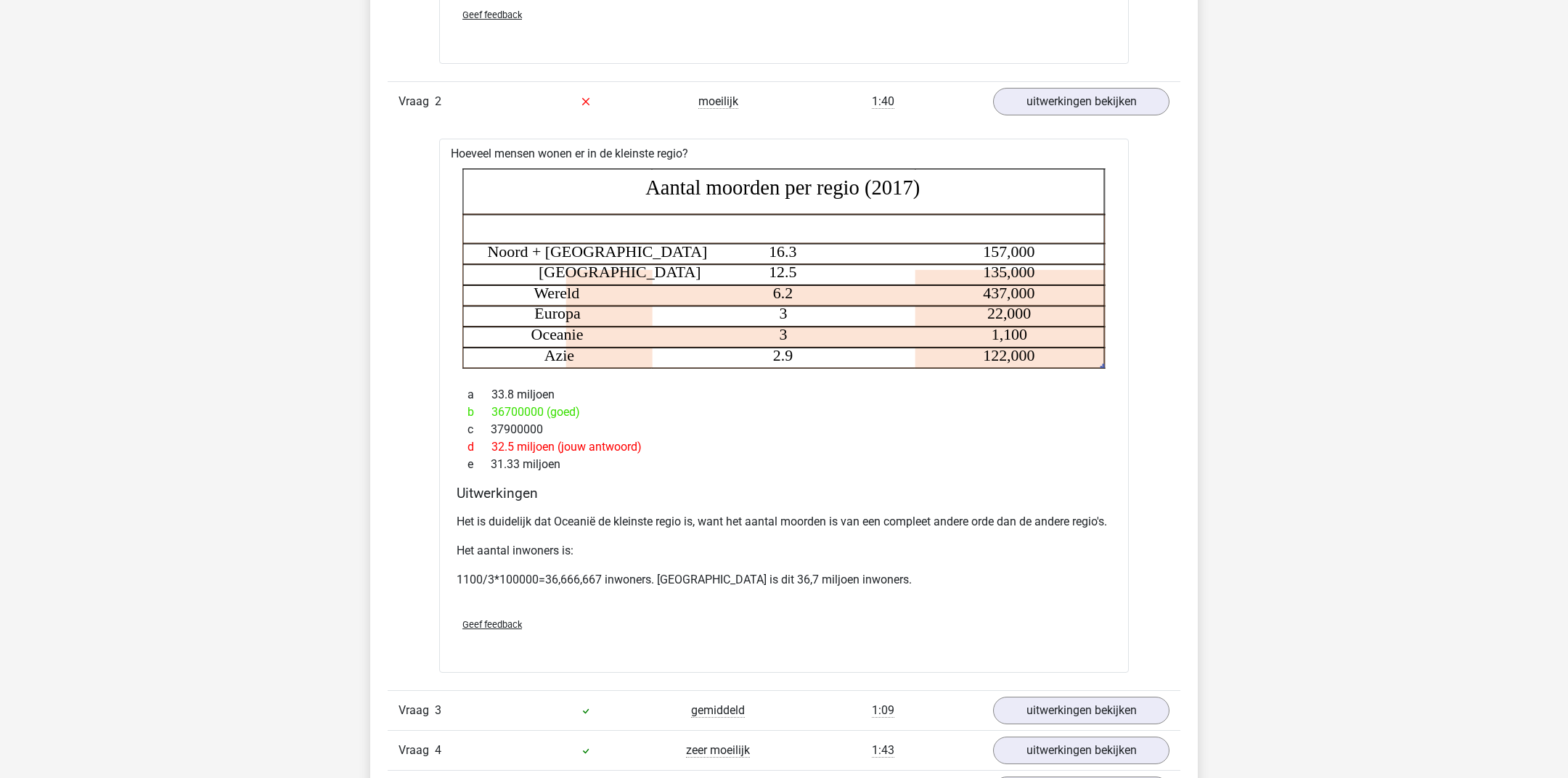
click at [746, 201] on icon "Regio Aantal moorden per 100.000 inwoners Totaal aantal moorden Noord + Zuid Am…" at bounding box center [784, 268] width 643 height 200
drag, startPoint x: 653, startPoint y: 229, endPoint x: 1110, endPoint y: 230, distance: 457.0
click at [1110, 230] on div "Regio Aantal moorden per 100.000 inwoners Totaal aantal moorden Noord + Zuid Am…" at bounding box center [784, 268] width 666 height 212
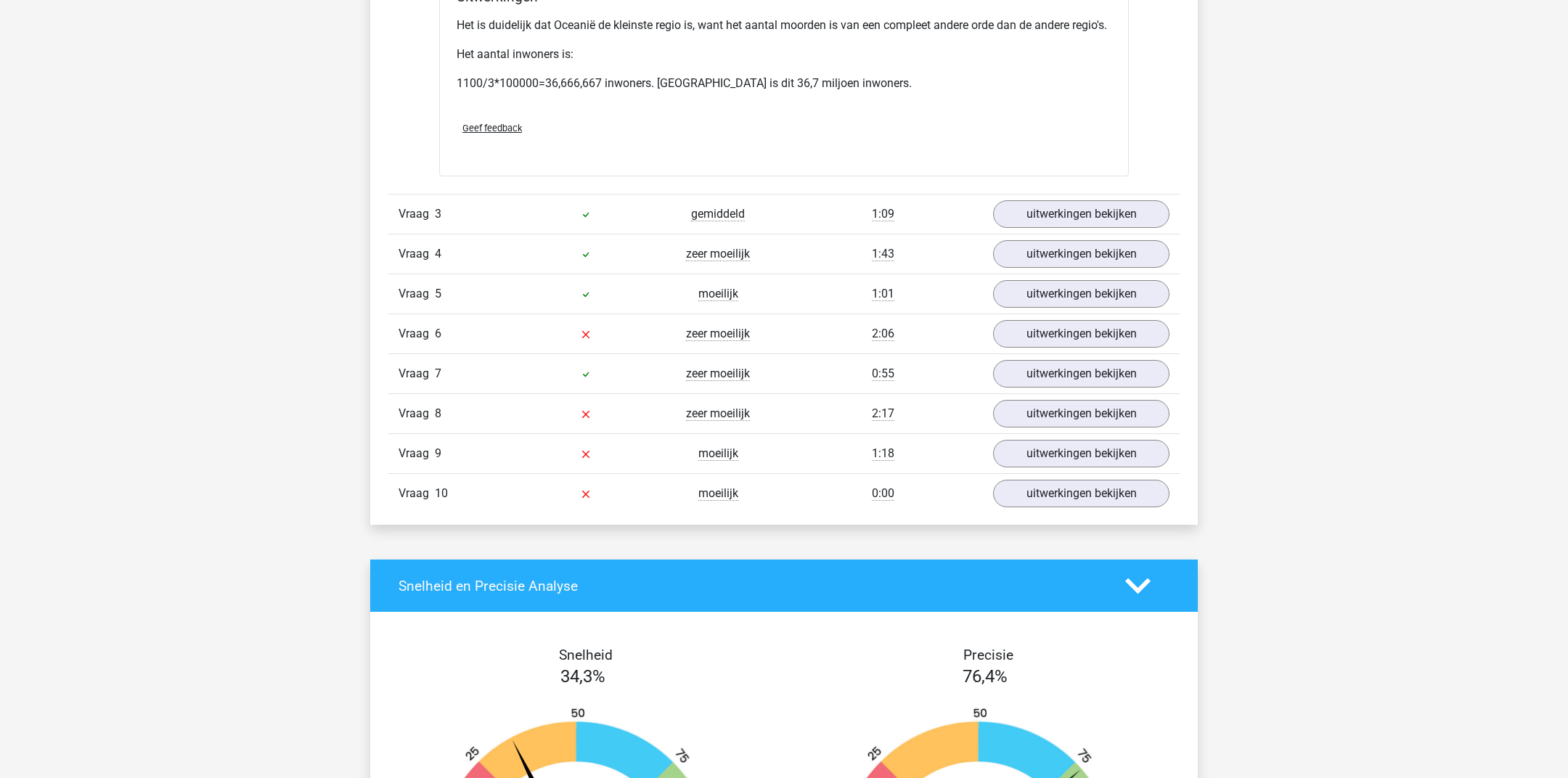
scroll to position [2294, 0]
click at [1043, 219] on link "uitwerkingen bekijken" at bounding box center [1082, 213] width 203 height 32
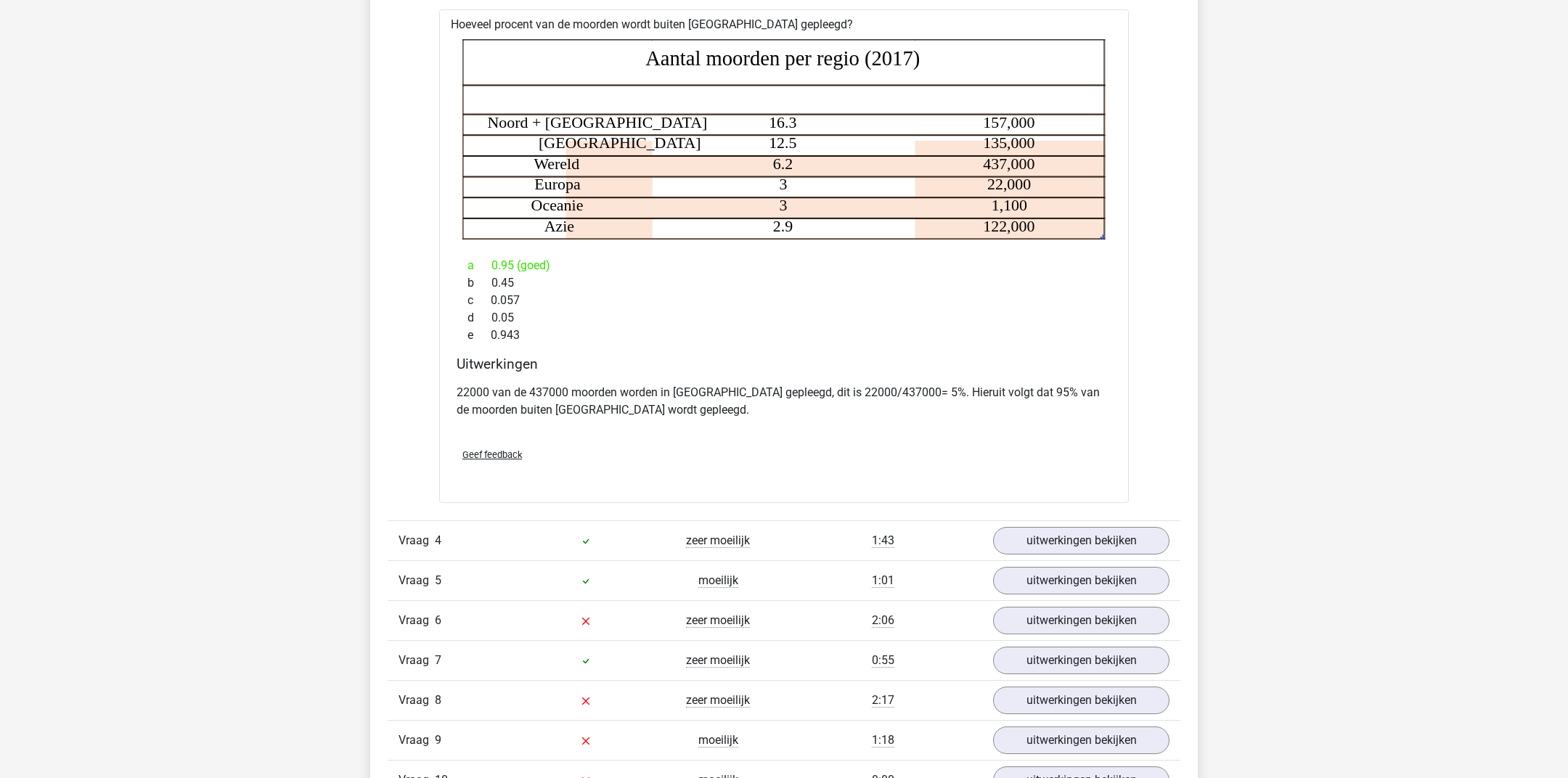
scroll to position [2539, 0]
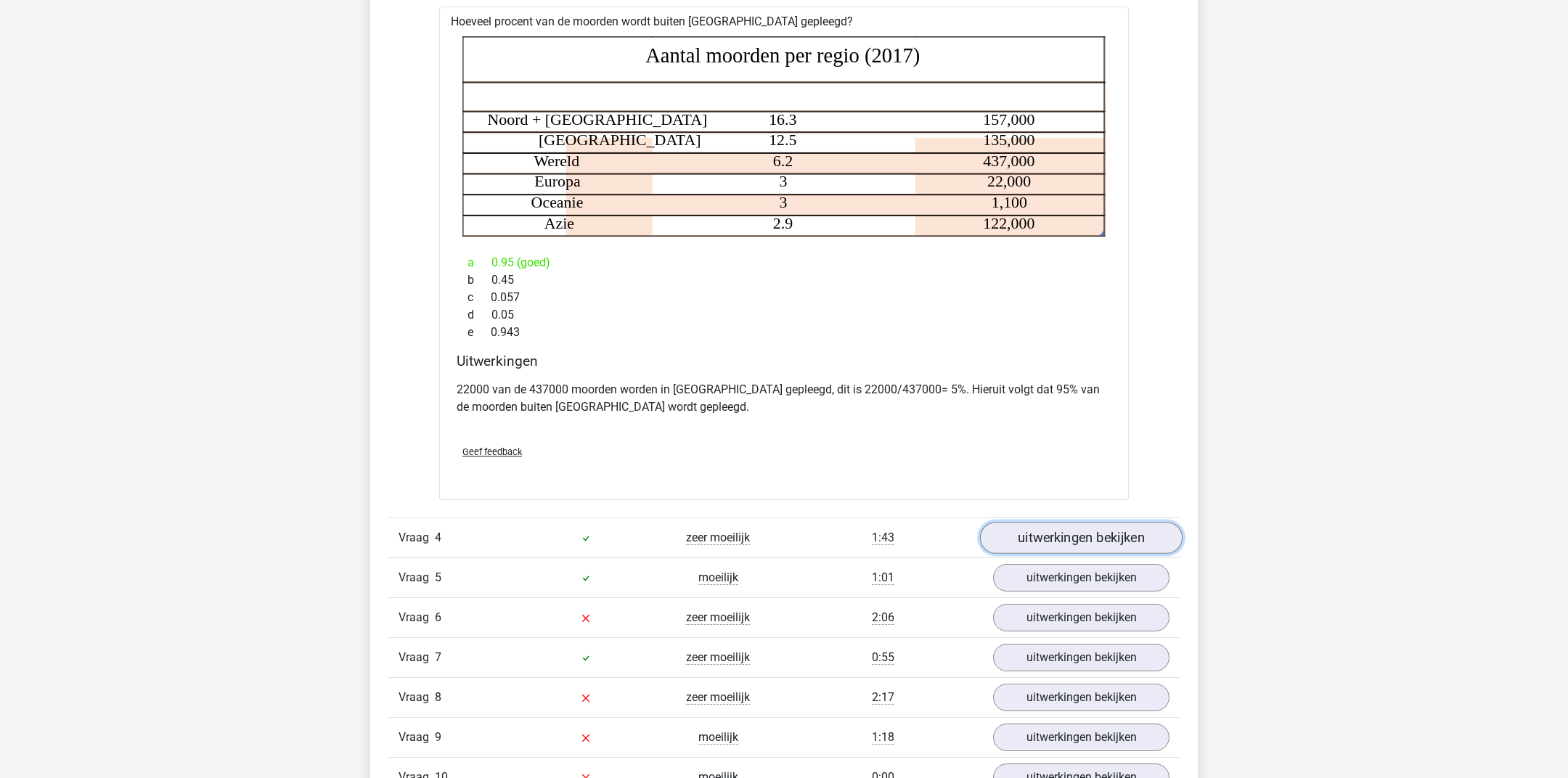
click at [1067, 548] on link "uitwerkingen bekijken" at bounding box center [1082, 538] width 203 height 32
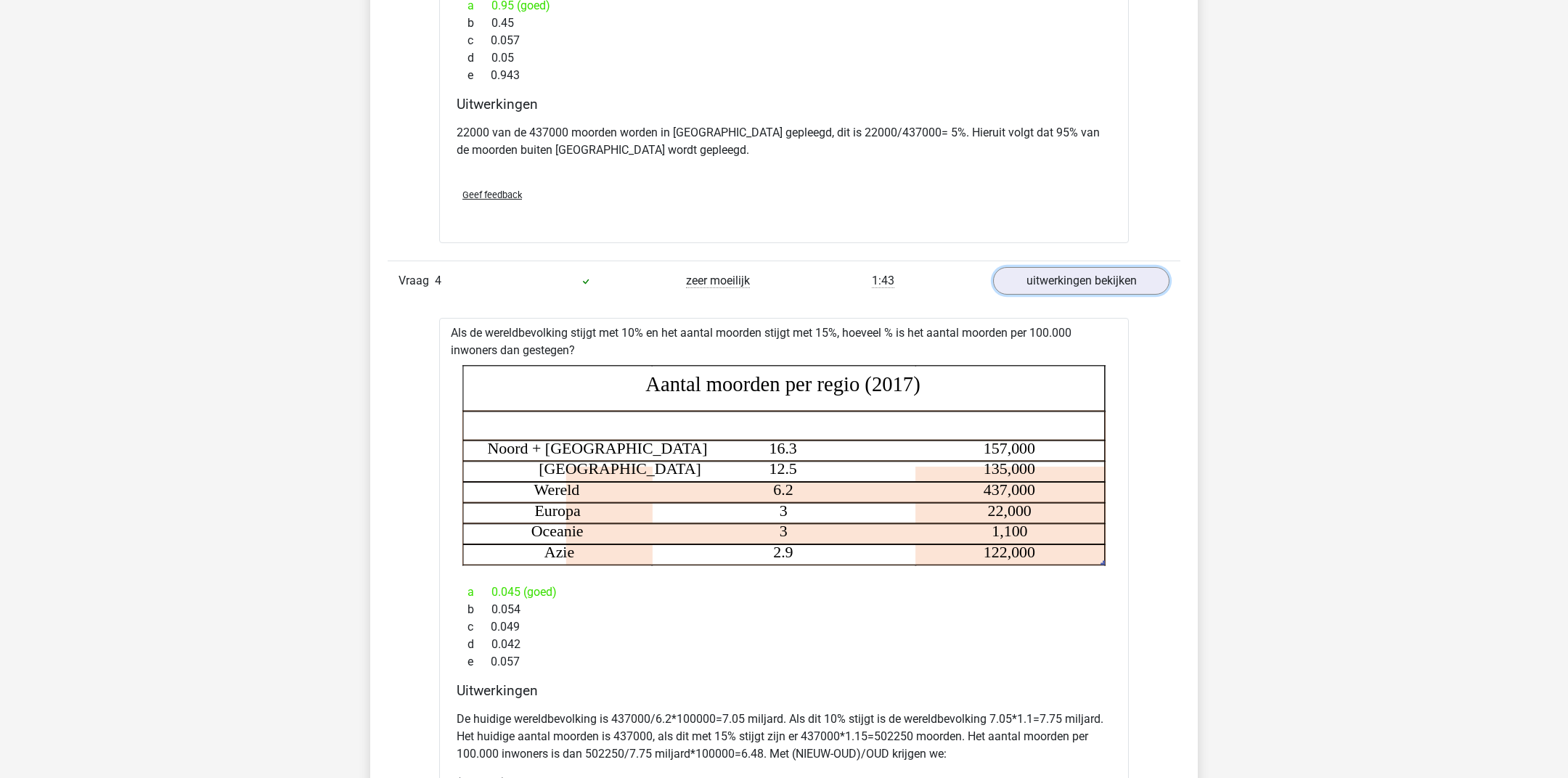
scroll to position [2798, 0]
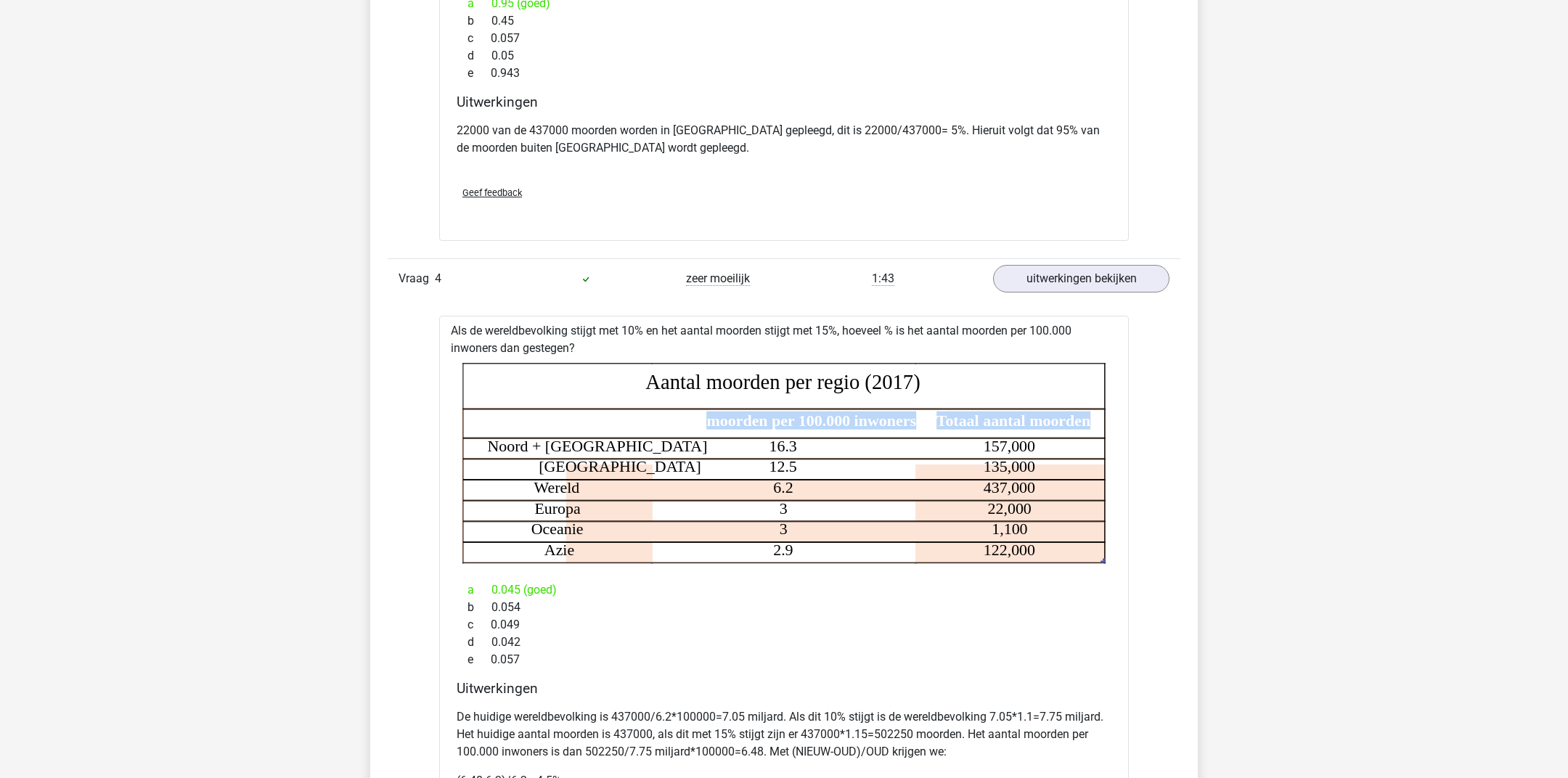
drag, startPoint x: 713, startPoint y: 433, endPoint x: 1093, endPoint y: 456, distance: 380.7
click at [1094, 457] on icon "Regio Aantal moorden per 100.000 inwoners Totaal aantal moorden Noord + Zuid Am…" at bounding box center [784, 463] width 643 height 200
drag, startPoint x: 626, startPoint y: 436, endPoint x: 648, endPoint y: 431, distance: 22.6
click at [648, 431] on icon "Regio Aantal moorden per 100.000 inwoners Totaal aantal moorden Noord + Zuid Am…" at bounding box center [784, 463] width 643 height 200
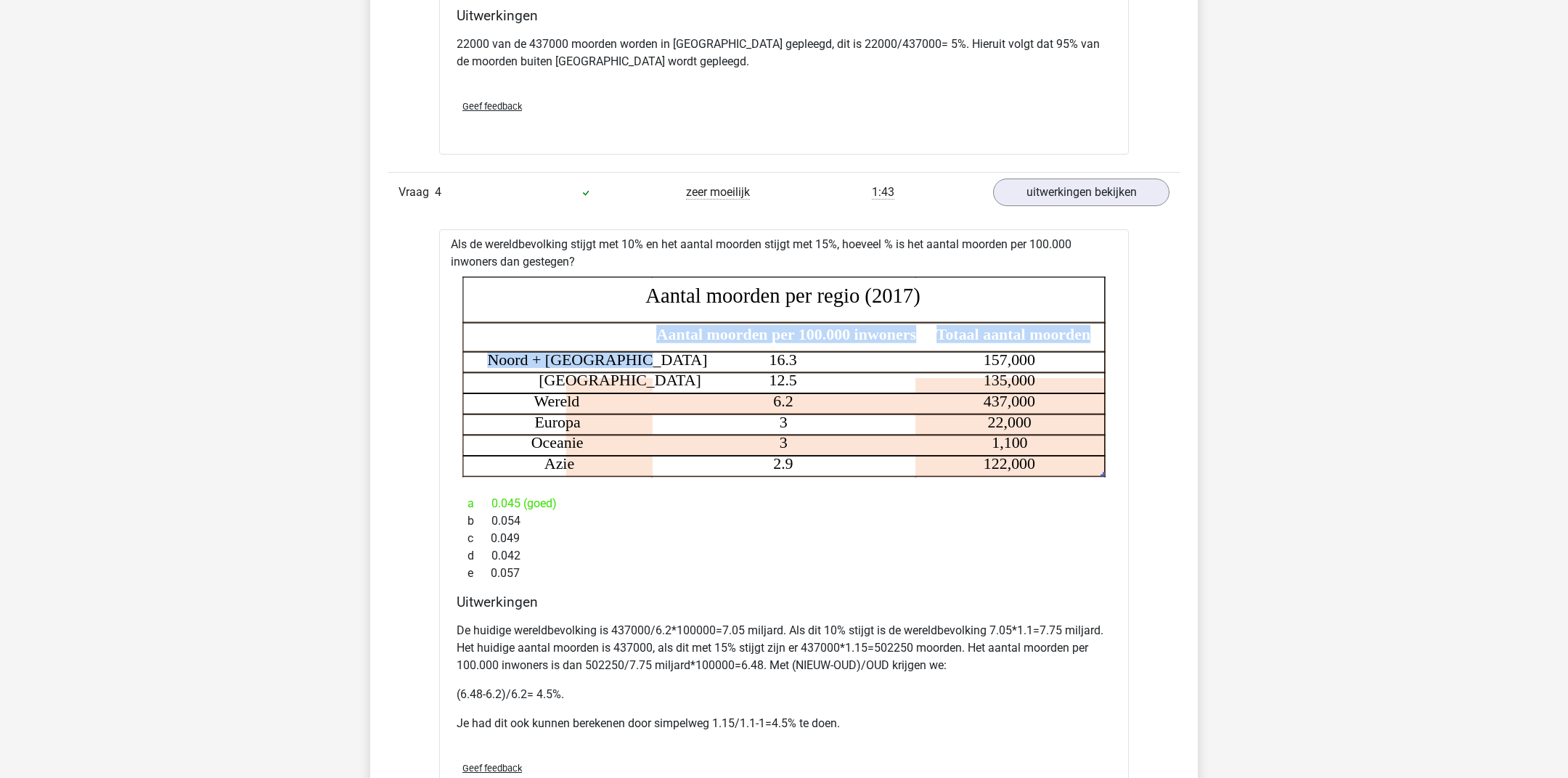
scroll to position [2886, 0]
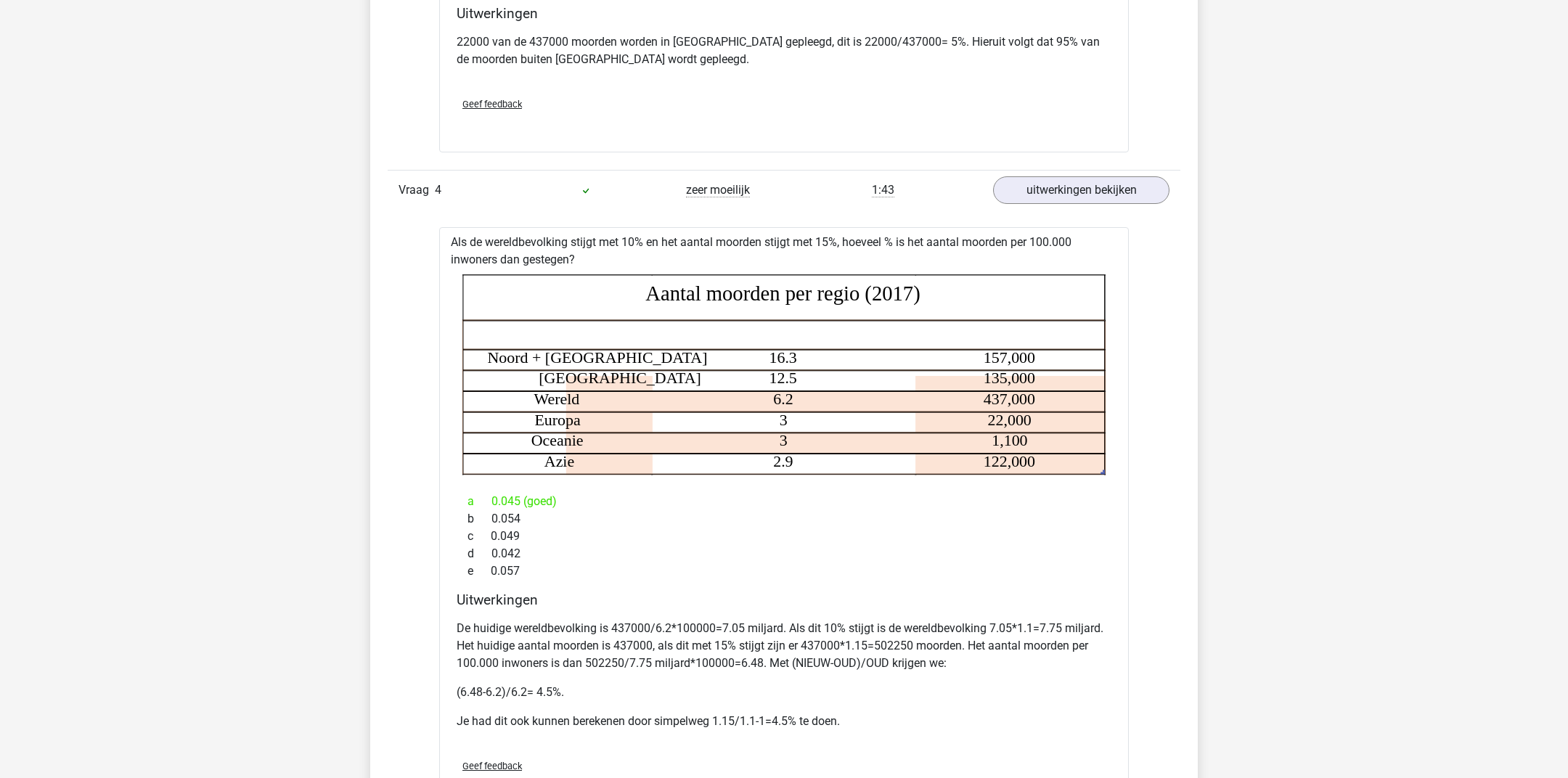
click at [579, 721] on div "De huidige wereldbevolking is 437000/6.2*100000=7.05 miljard. Als dit 10% stijg…" at bounding box center [784, 680] width 655 height 133
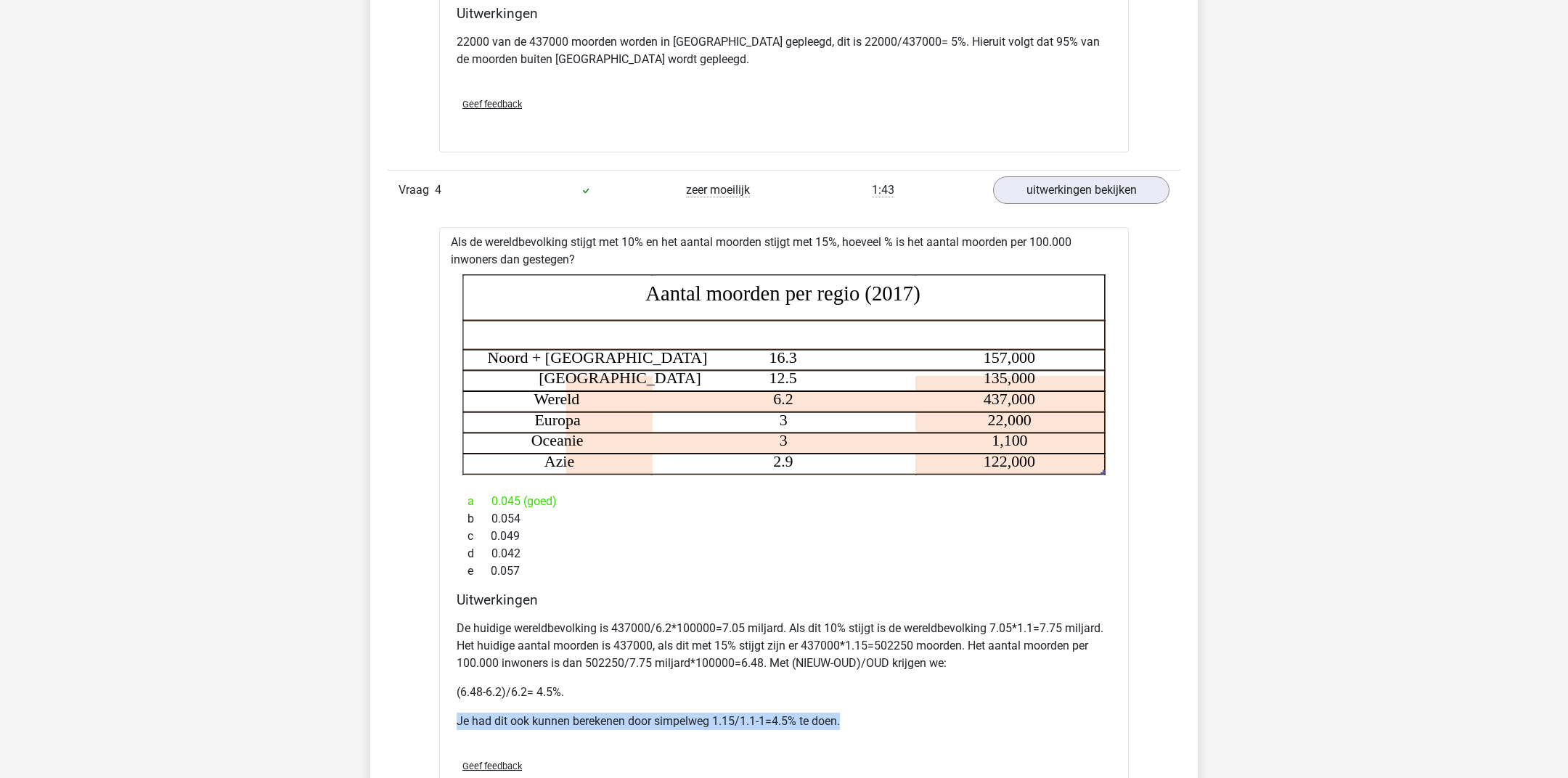
click at [579, 721] on div "De huidige wereldbevolking is 437000/6.2*100000=7.05 miljard. Als dit 10% stijg…" at bounding box center [784, 680] width 655 height 133
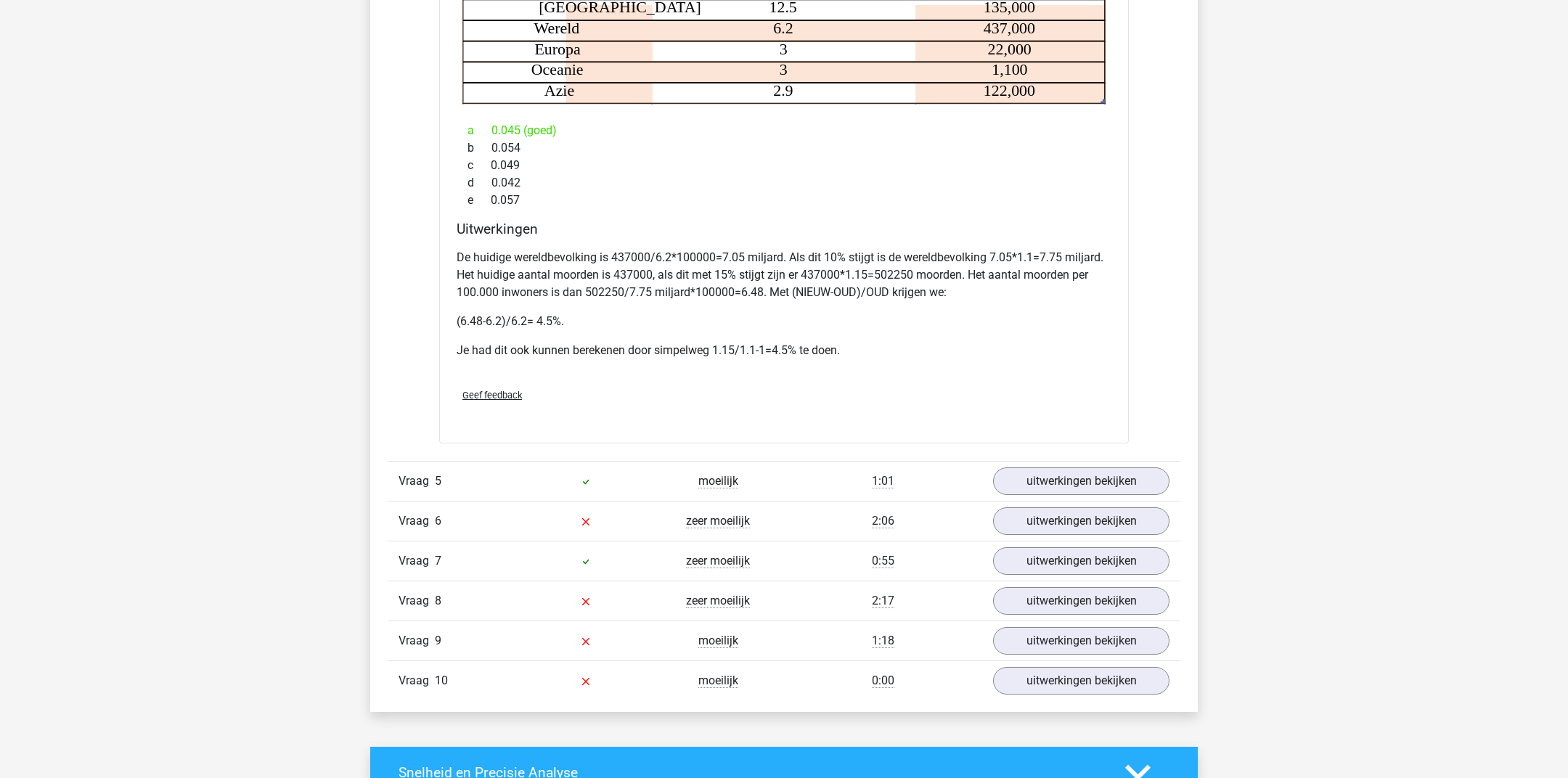
scroll to position [3259, 0]
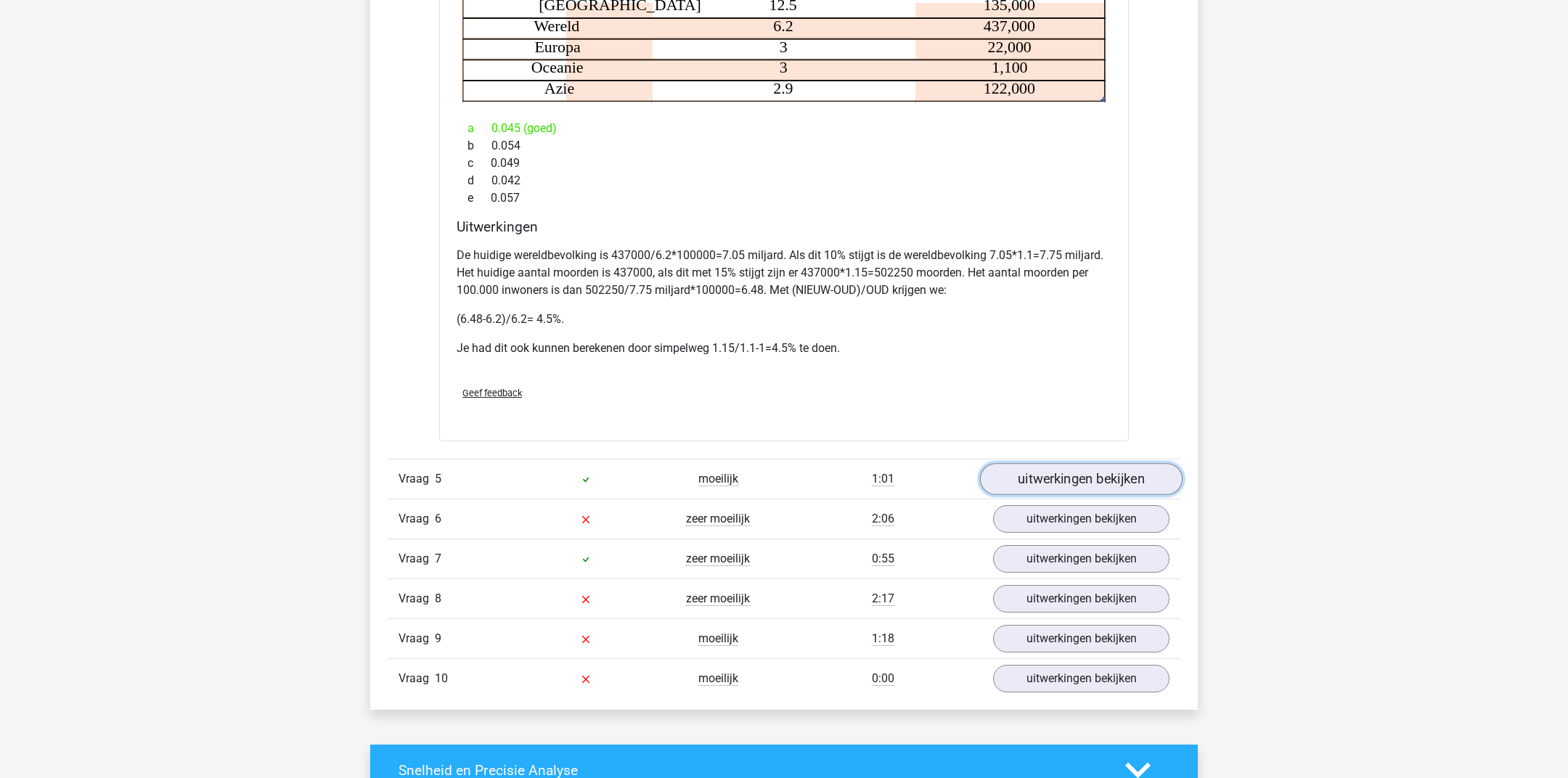
click at [1061, 492] on link "uitwerkingen bekijken" at bounding box center [1082, 478] width 203 height 32
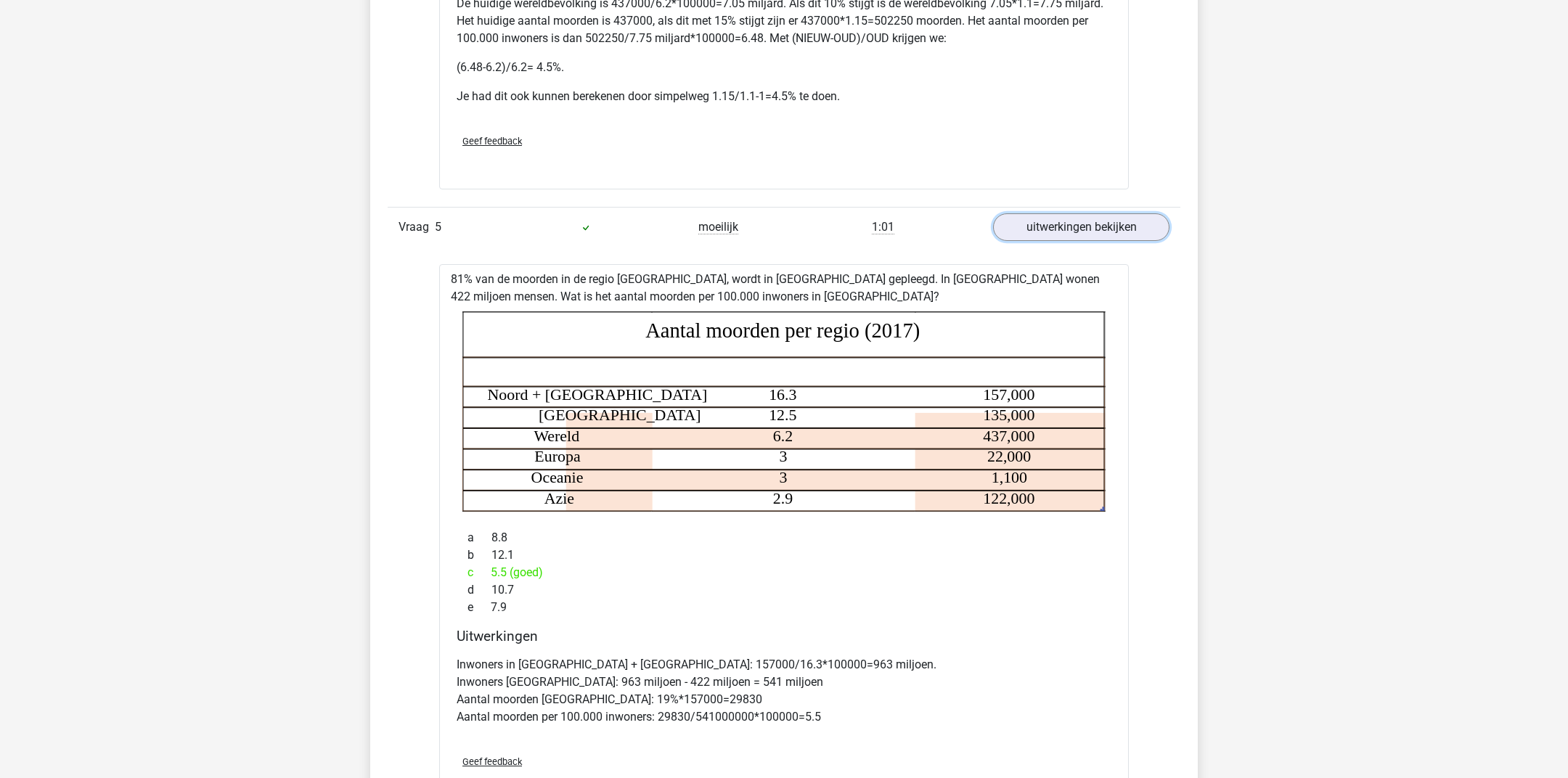
scroll to position [3511, 0]
click at [593, 296] on div "81% van de moorden in de regio Noord + Zuid Amerika, wordt in Zuid Amerika gepl…" at bounding box center [784, 536] width 689 height 545
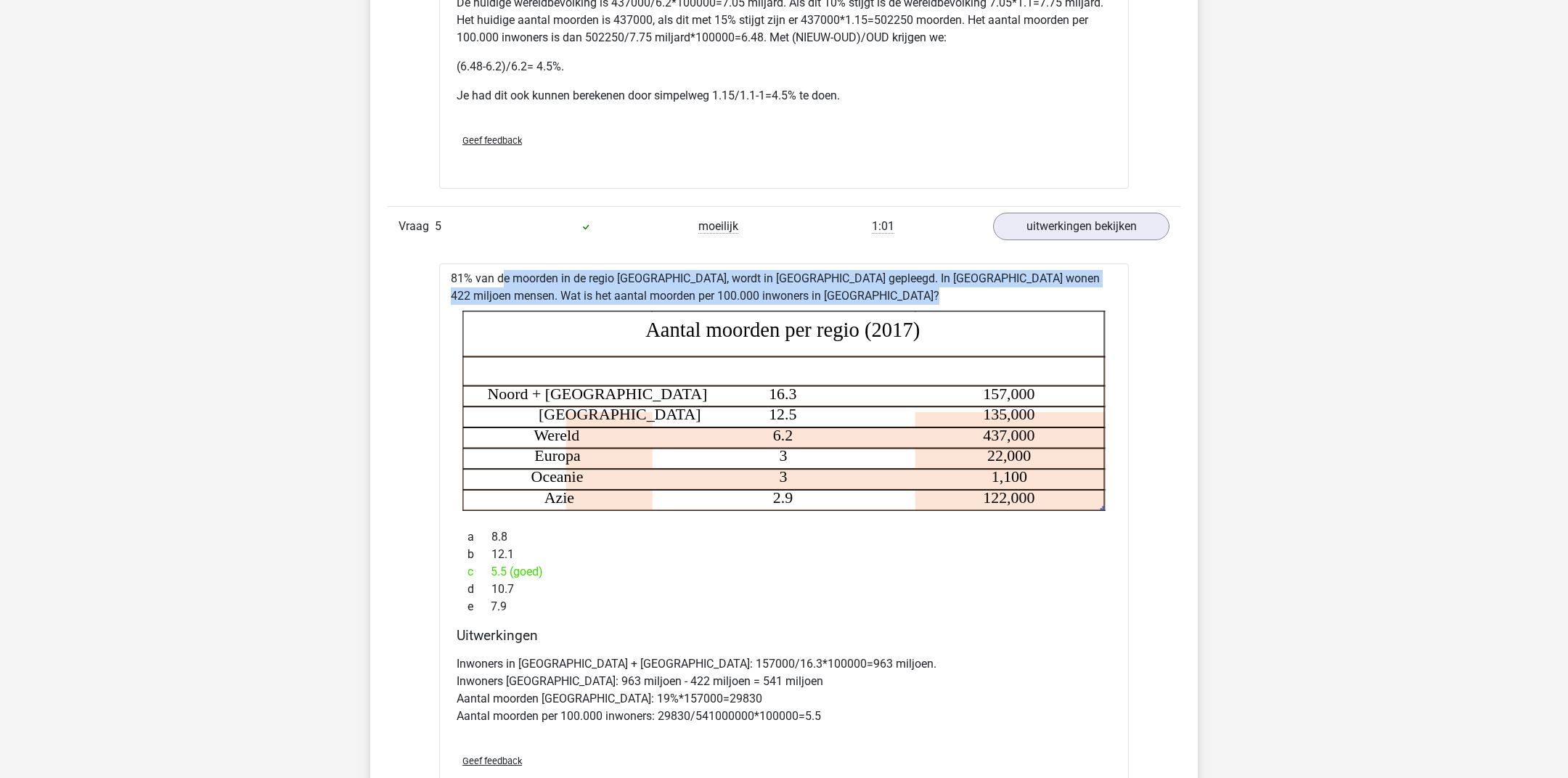
click at [593, 296] on div "81% van de moorden in de regio Noord + Zuid Amerika, wordt in Zuid Amerika gepl…" at bounding box center [784, 536] width 689 height 545
click at [655, 297] on div "81% van de moorden in de regio Noord + Zuid Amerika, wordt in Zuid Amerika gepl…" at bounding box center [784, 536] width 689 height 545
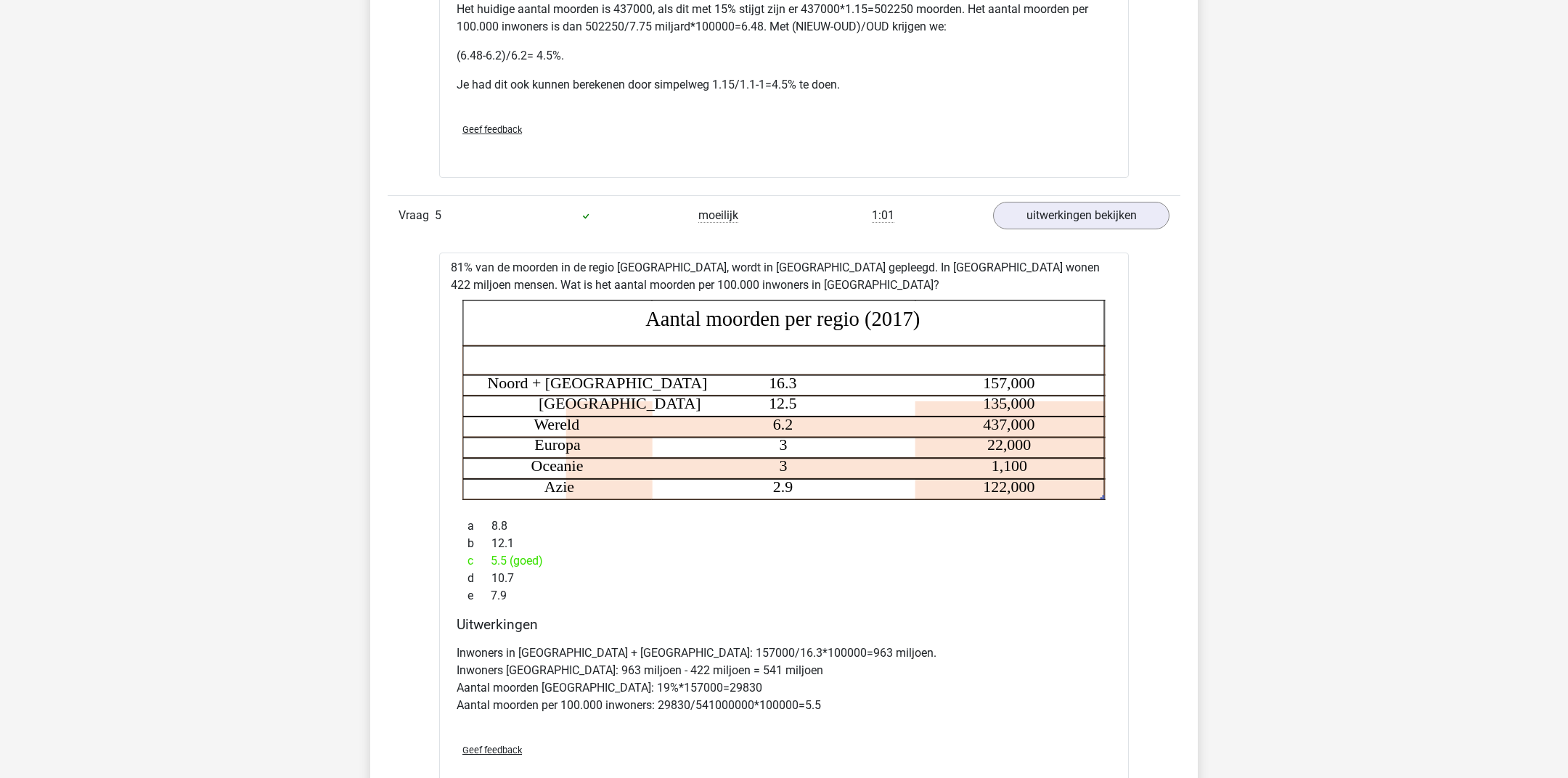
scroll to position [3524, 0]
click at [586, 568] on div "c 5.5 (goed)" at bounding box center [784, 558] width 655 height 17
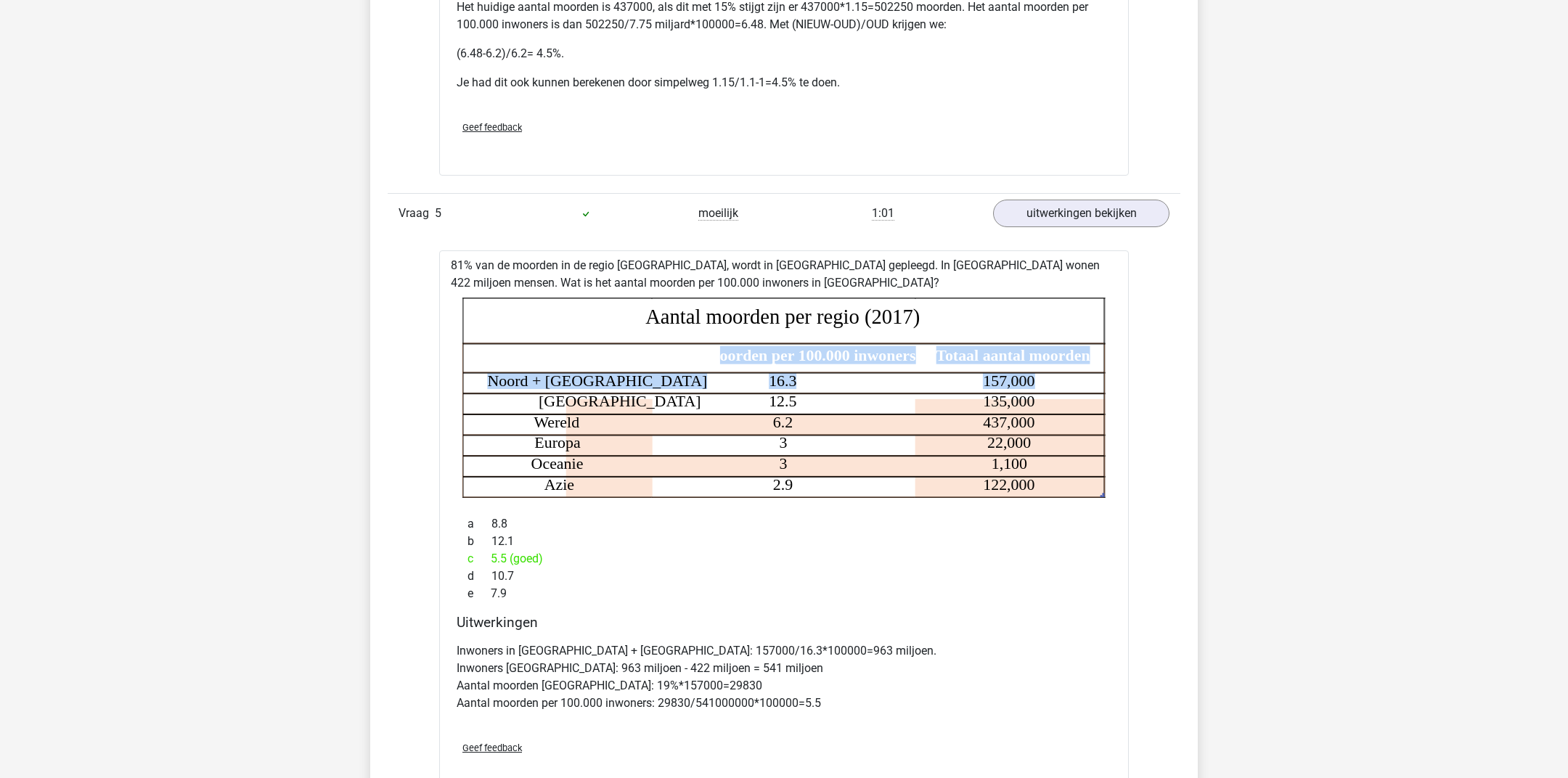
drag, startPoint x: 1047, startPoint y: 399, endPoint x: 718, endPoint y: 387, distance: 329.2
click at [717, 386] on icon "Regio Aantal moorden per 100.000 inwoners Totaal aantal moorden Noord + Zuid Am…" at bounding box center [784, 397] width 643 height 200
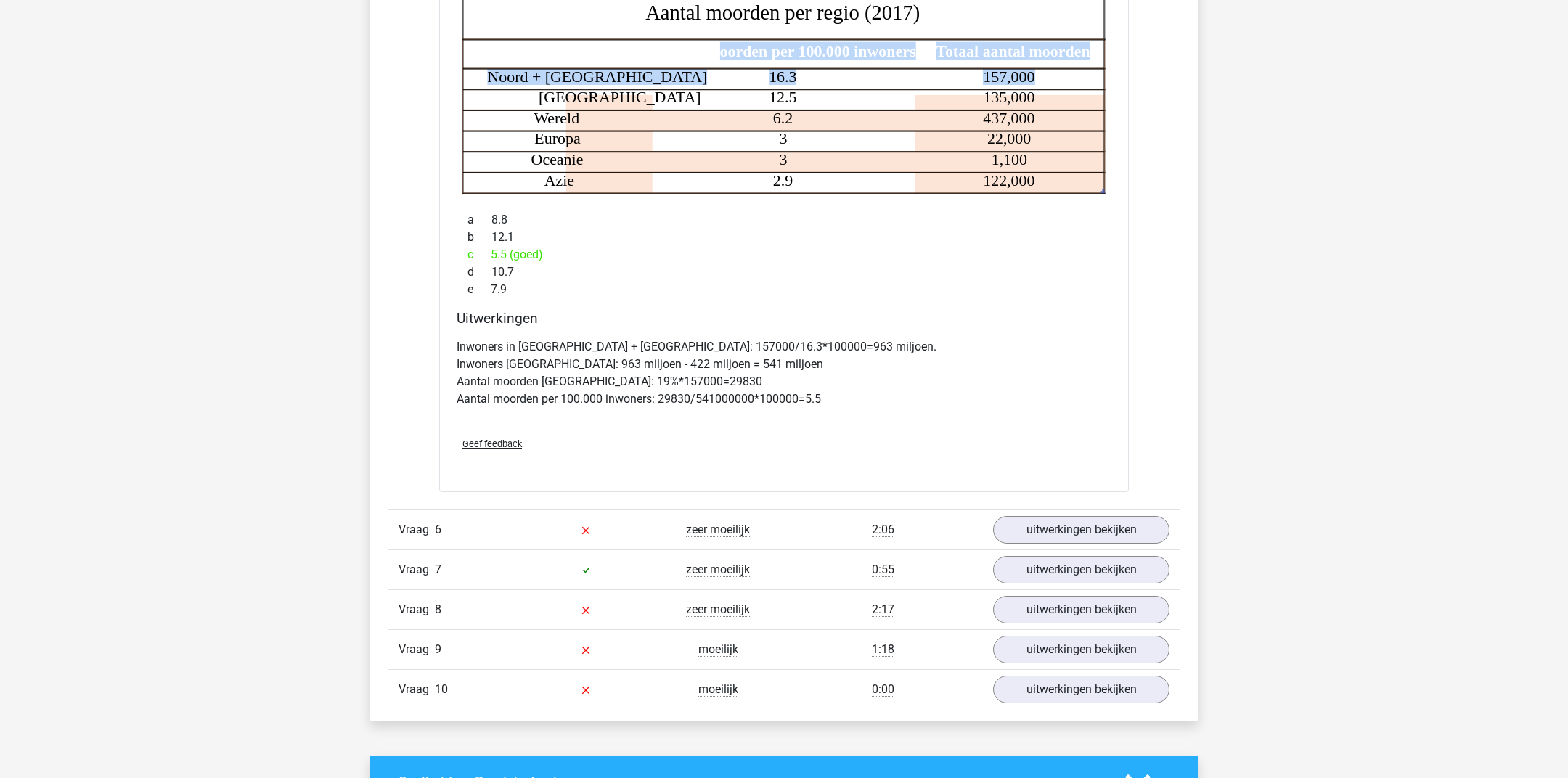
scroll to position [3848, 0]
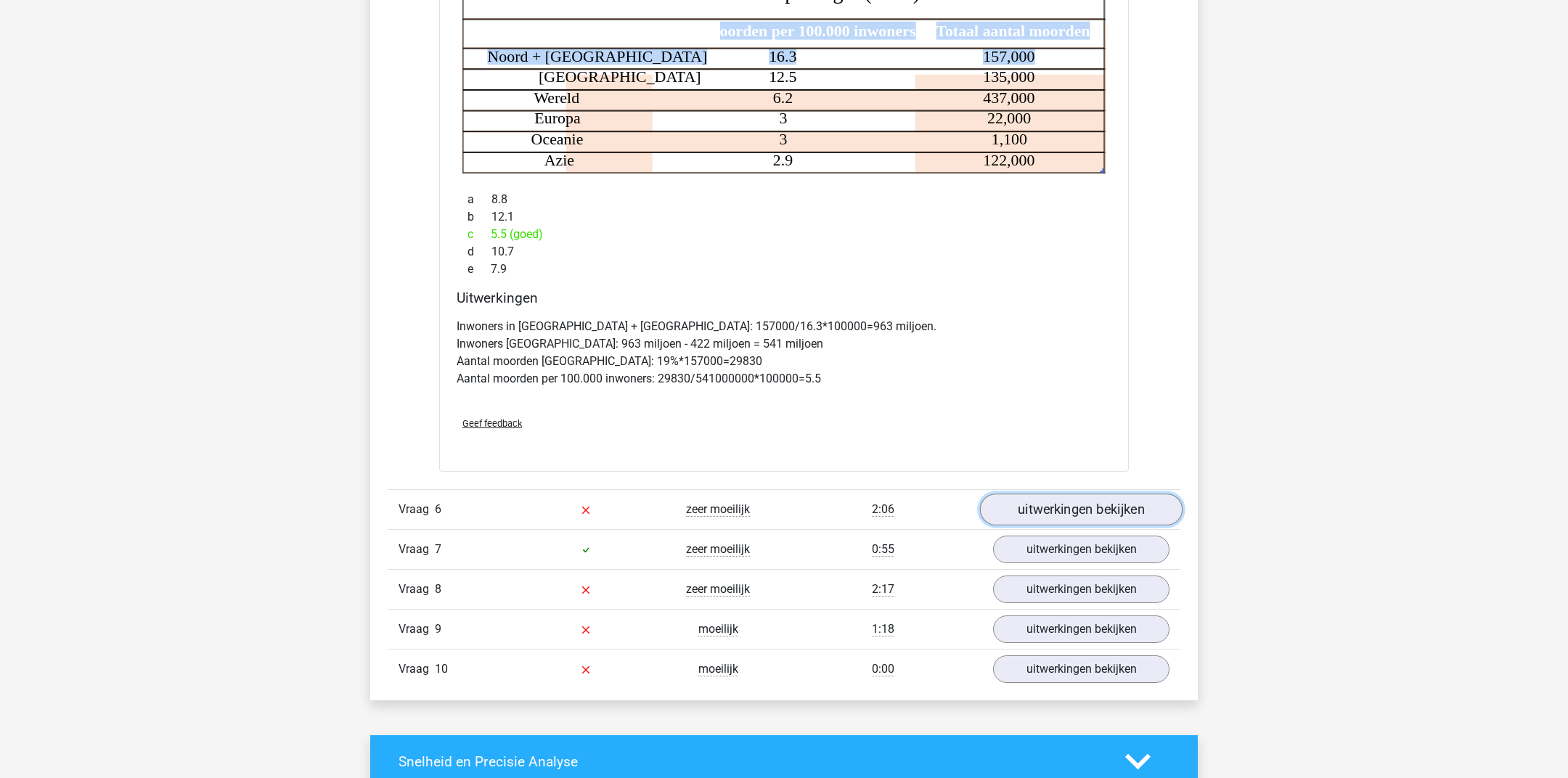
click at [1064, 516] on link "uitwerkingen bekijken" at bounding box center [1082, 509] width 203 height 32
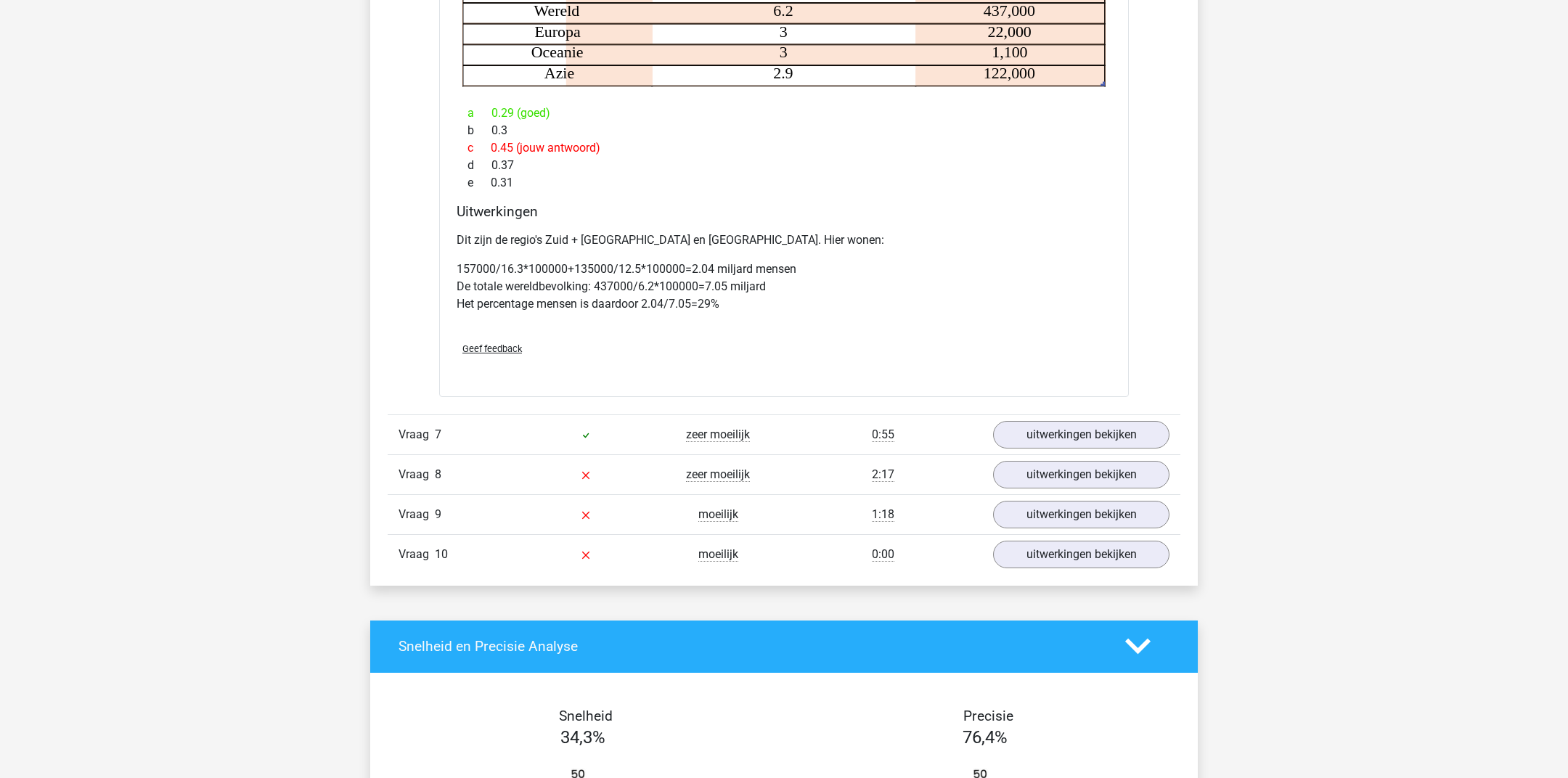
scroll to position [4541, 0]
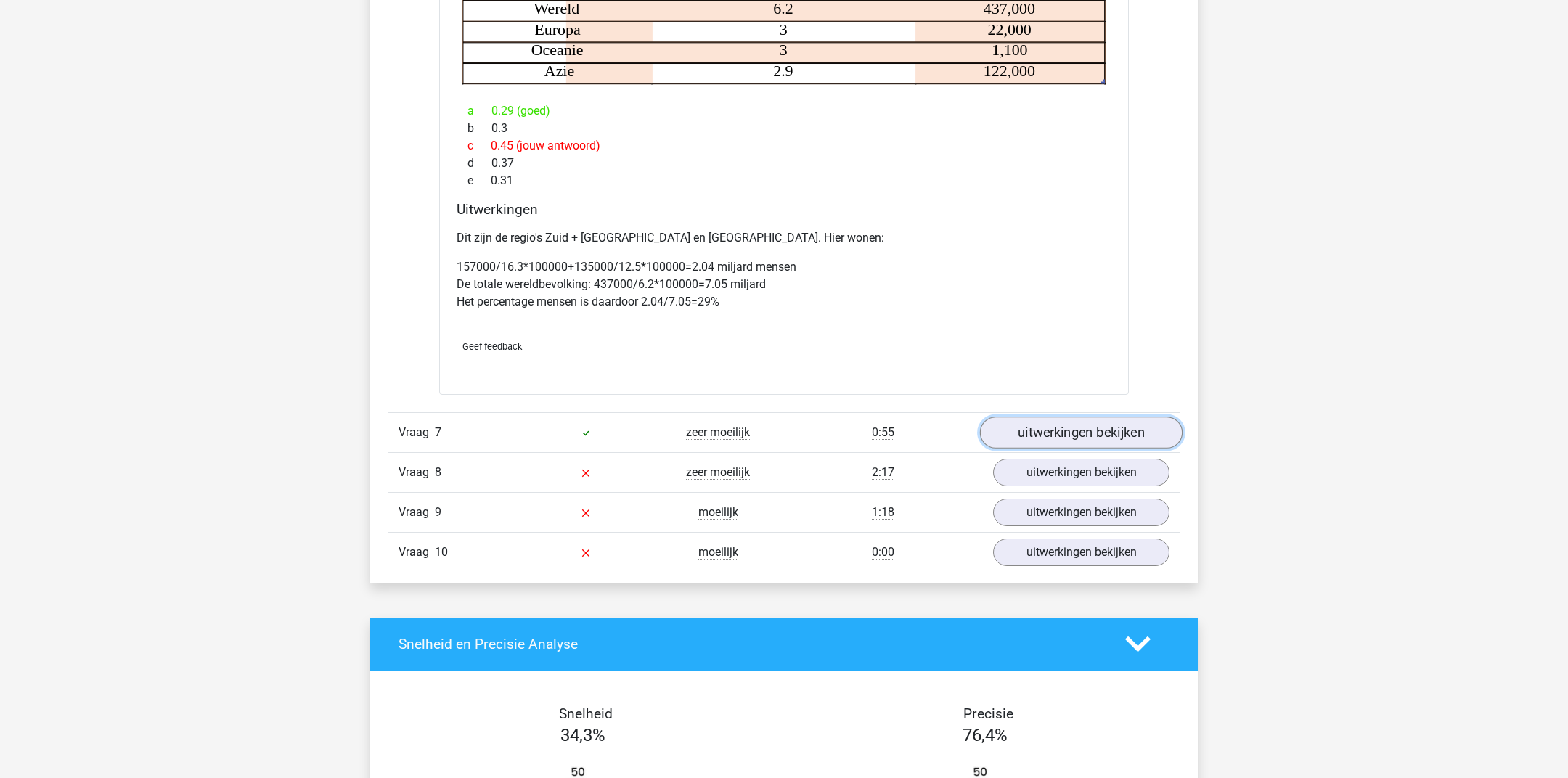
click at [1040, 440] on link "uitwerkingen bekijken" at bounding box center [1082, 432] width 203 height 32
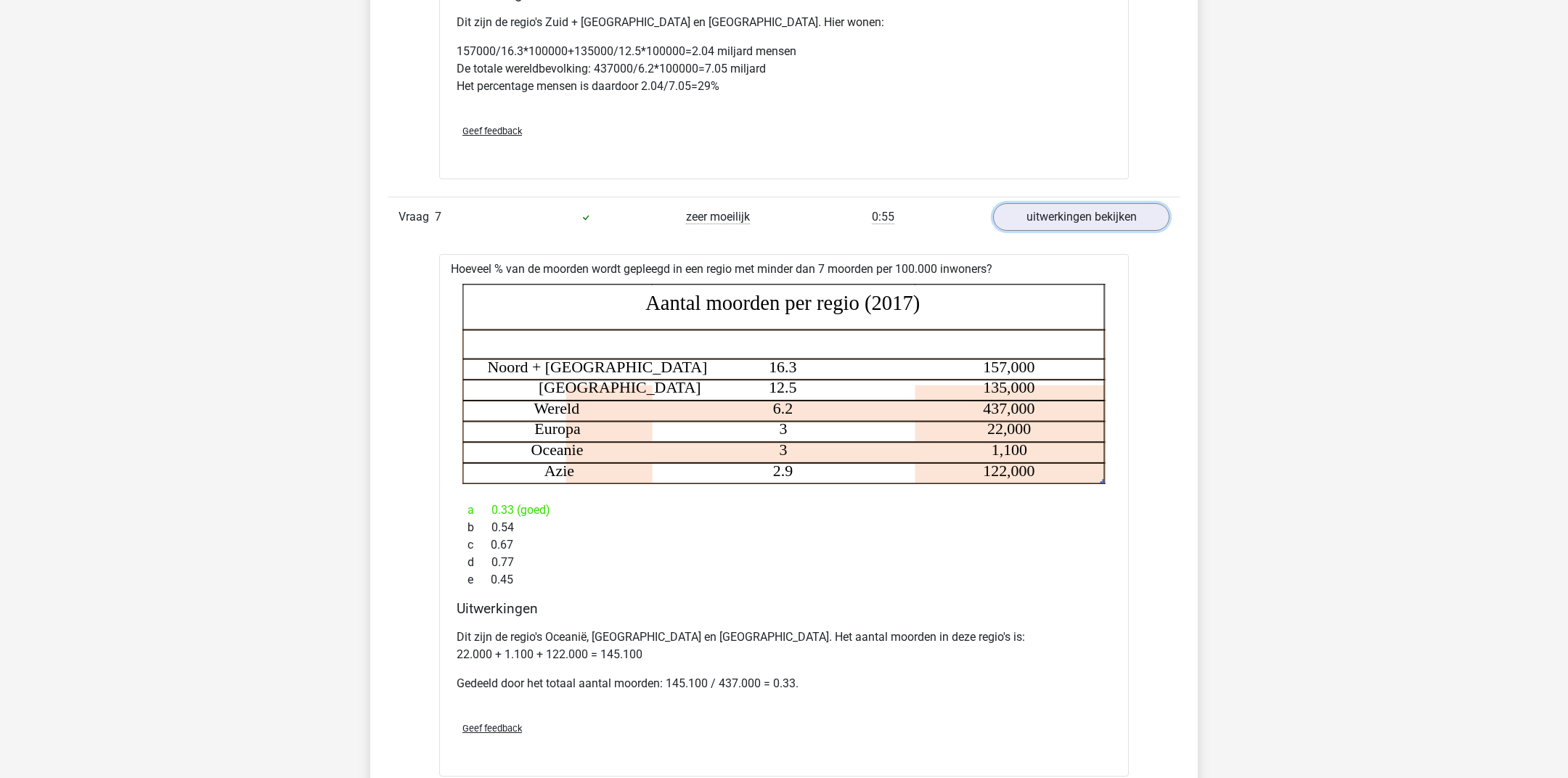
scroll to position [4758, 0]
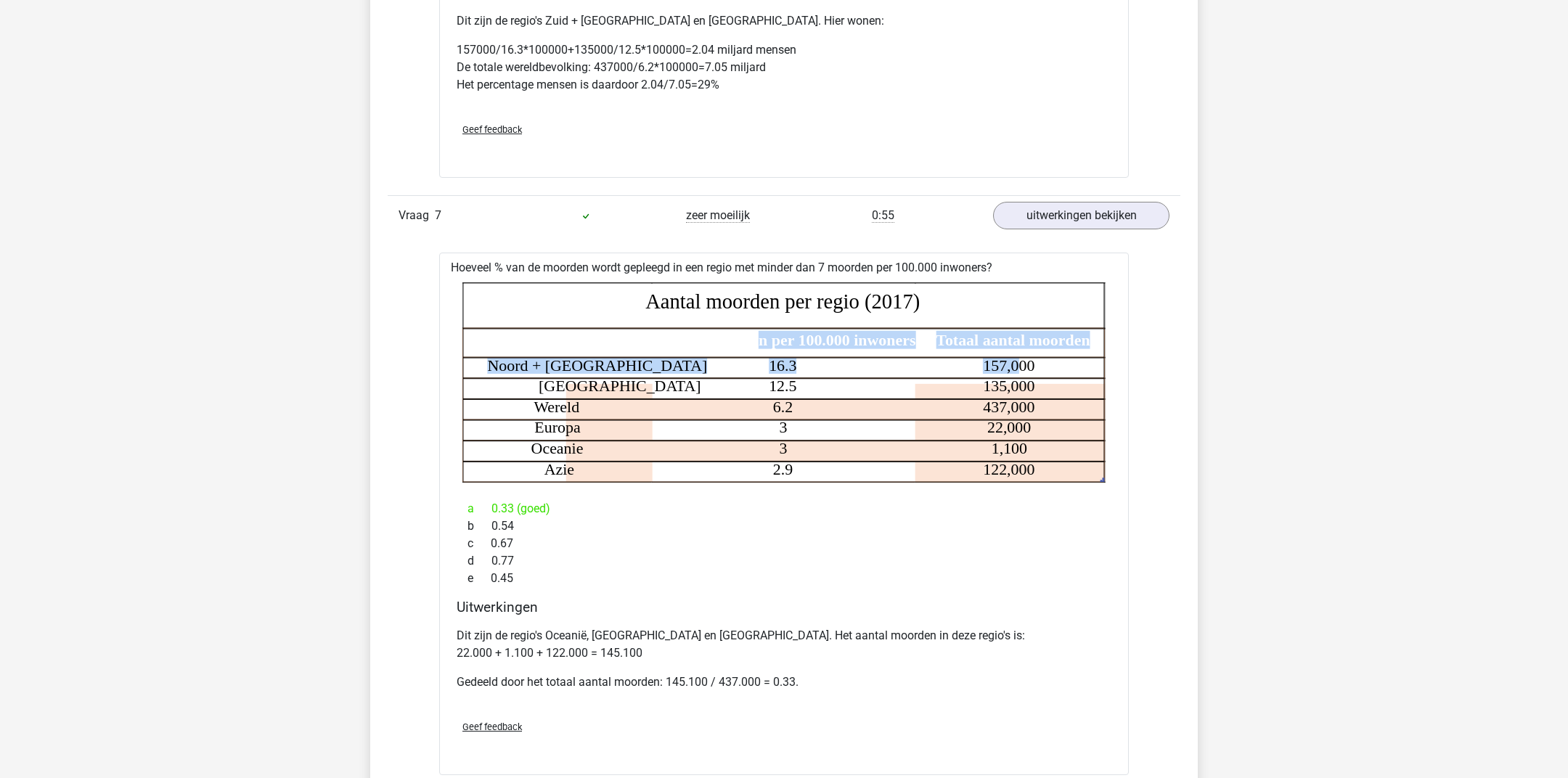
drag, startPoint x: 757, startPoint y: 350, endPoint x: 1023, endPoint y: 361, distance: 266.2
click at [1024, 362] on icon "Regio Aantal moorden per 100.000 inwoners Totaal aantal moorden Noord + Zuid Am…" at bounding box center [784, 382] width 643 height 200
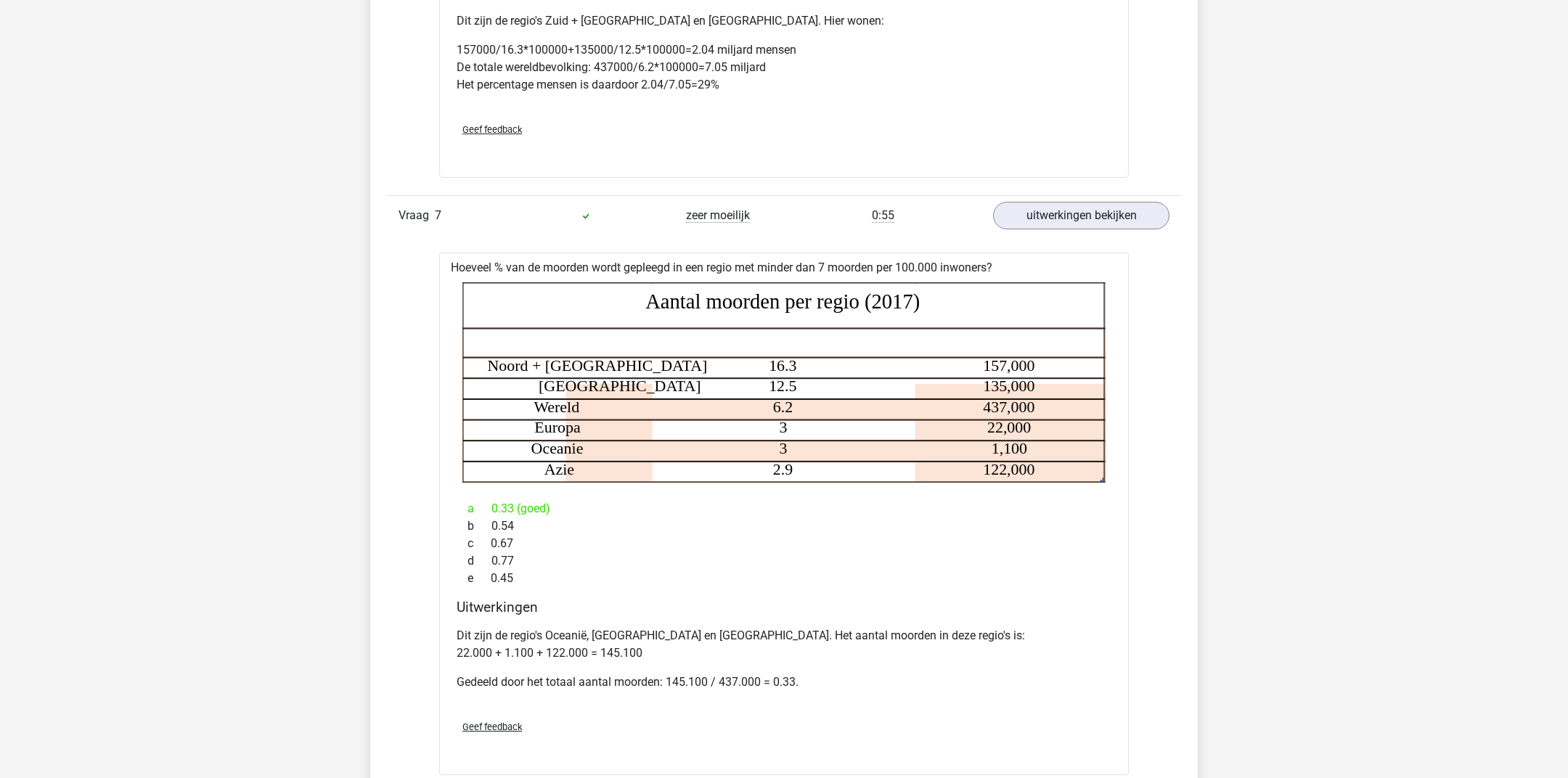
click at [855, 408] on icon "Regio Aantal moorden per 100.000 inwoners Totaal aantal moorden Noord + Zuid Am…" at bounding box center [784, 382] width 643 height 200
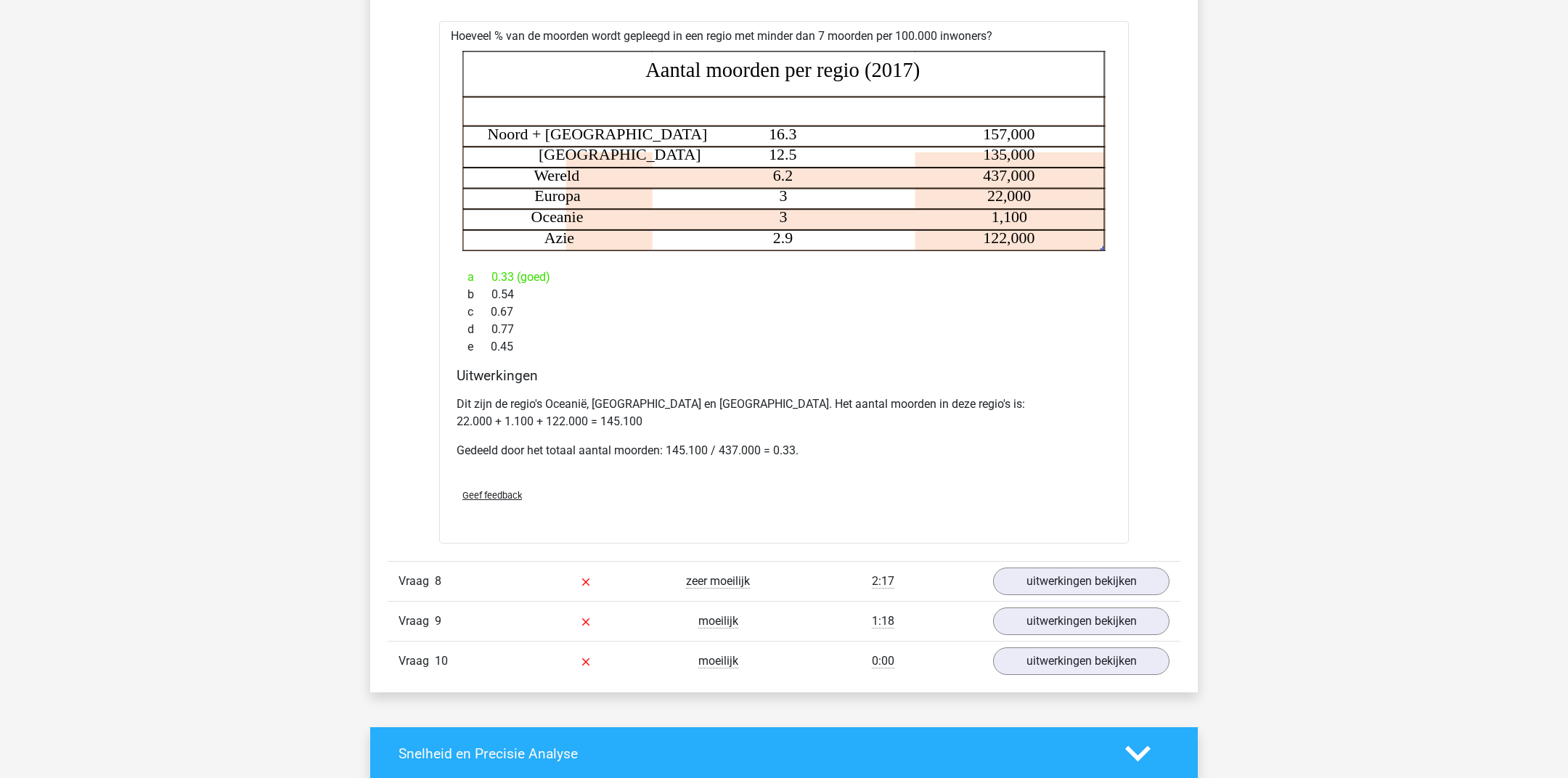
scroll to position [4993, 0]
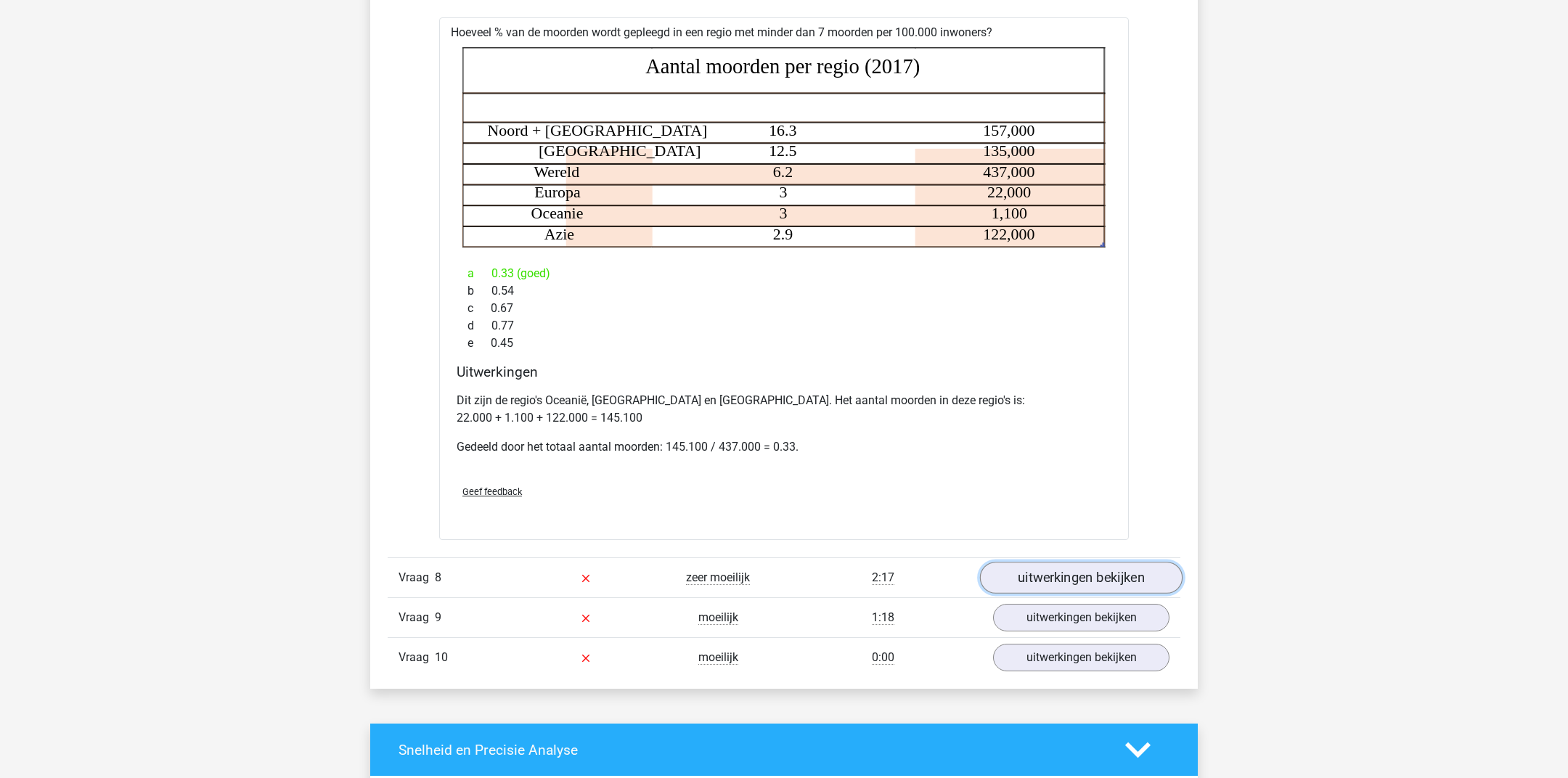
click at [1016, 583] on link "uitwerkingen bekijken" at bounding box center [1082, 577] width 203 height 32
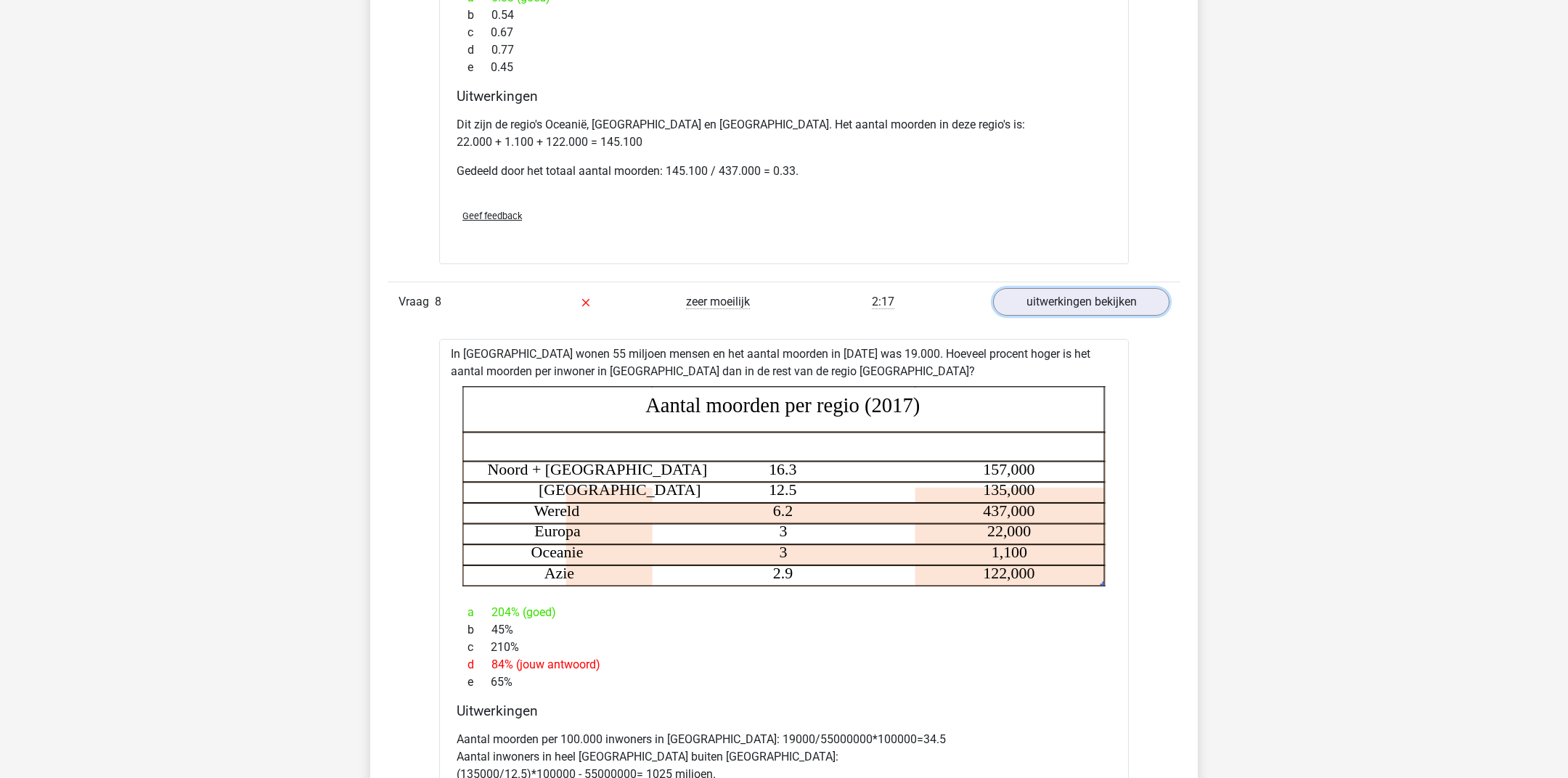
scroll to position [5272, 0]
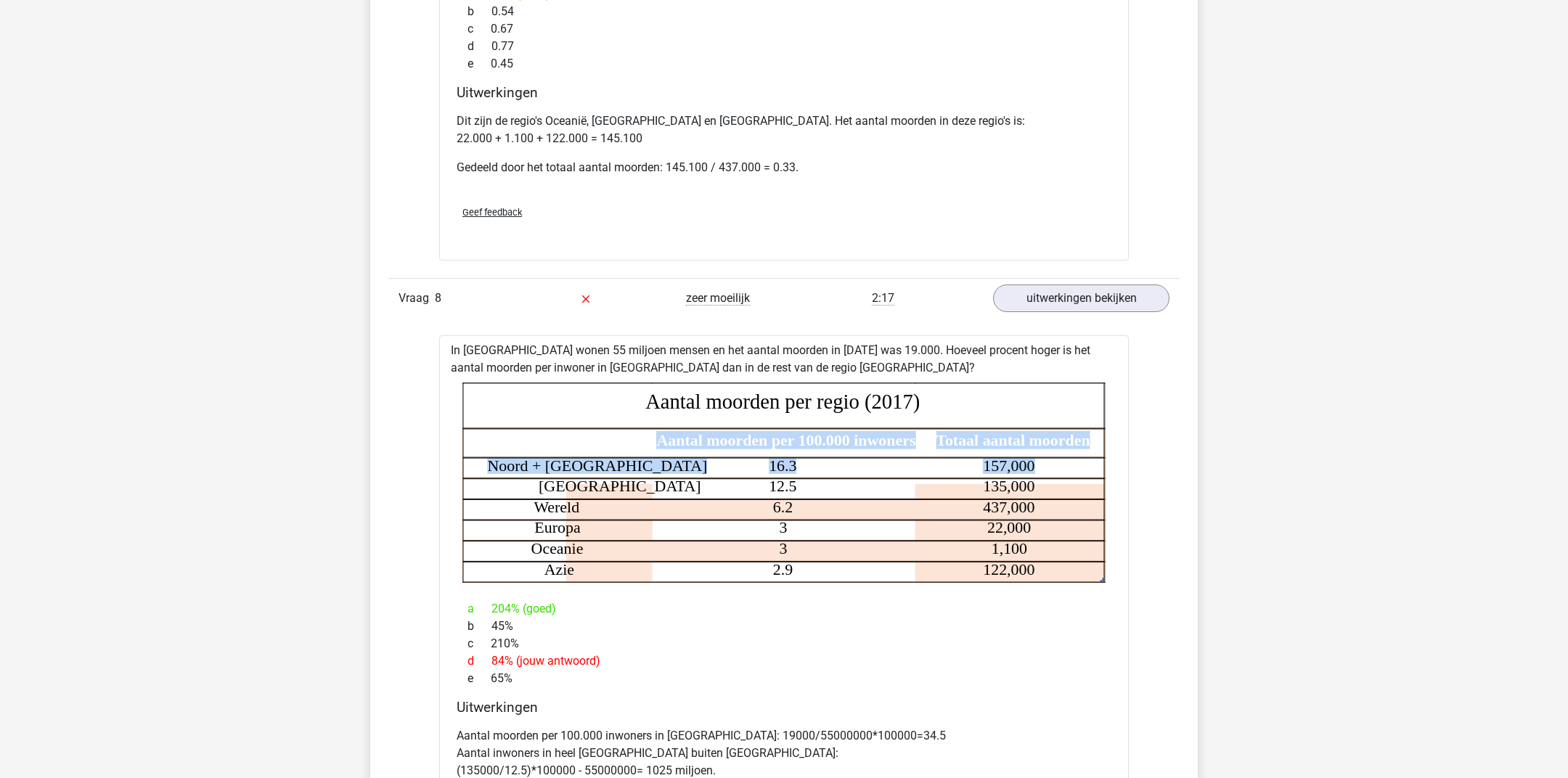
drag, startPoint x: 1048, startPoint y: 473, endPoint x: 657, endPoint y: 444, distance: 392.1
click at [657, 444] on icon "Regio Aantal moorden per 100.000 inwoners Totaal aantal moorden Noord + Zuid Am…" at bounding box center [784, 482] width 643 height 200
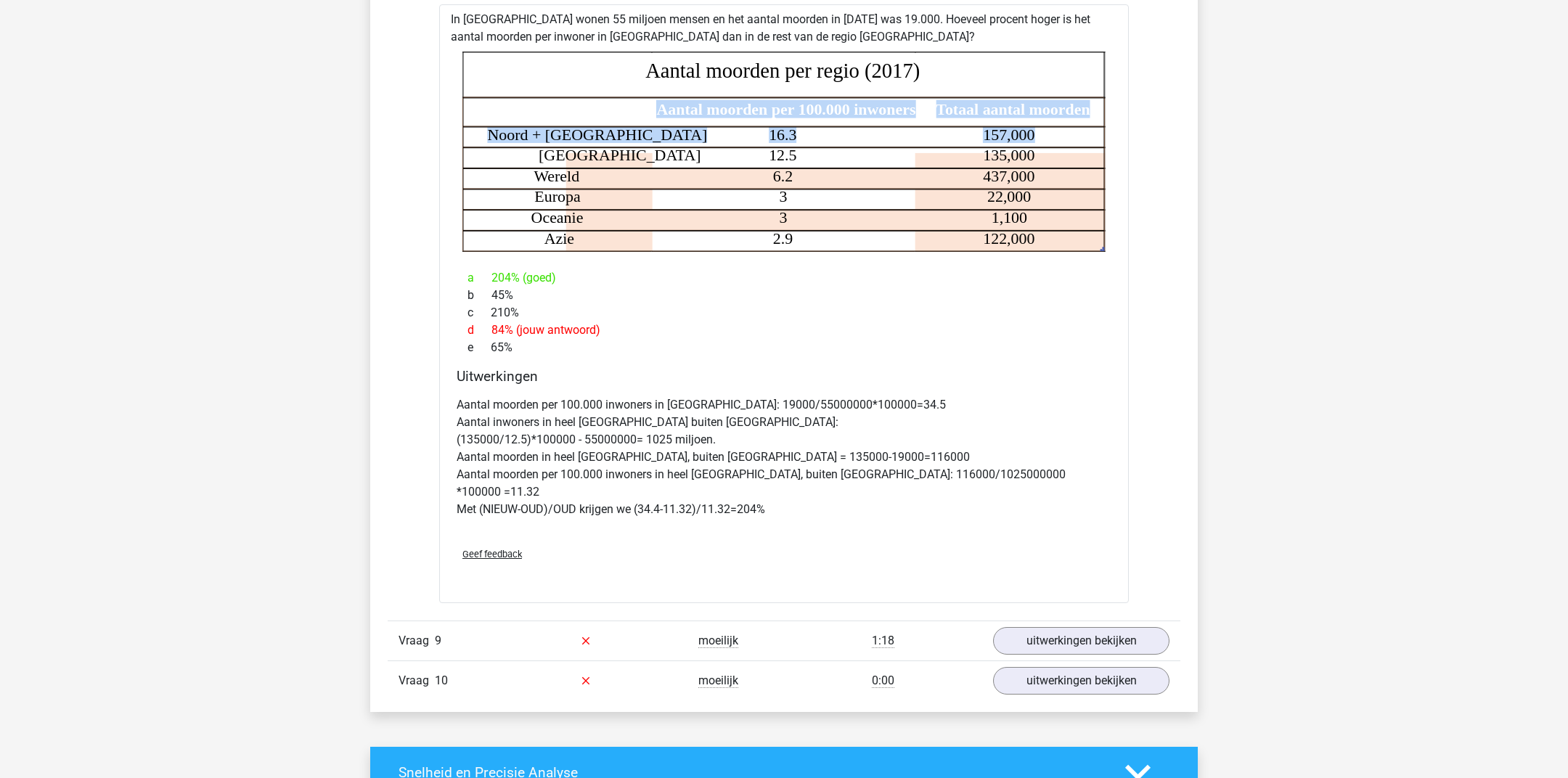
scroll to position [5611, 0]
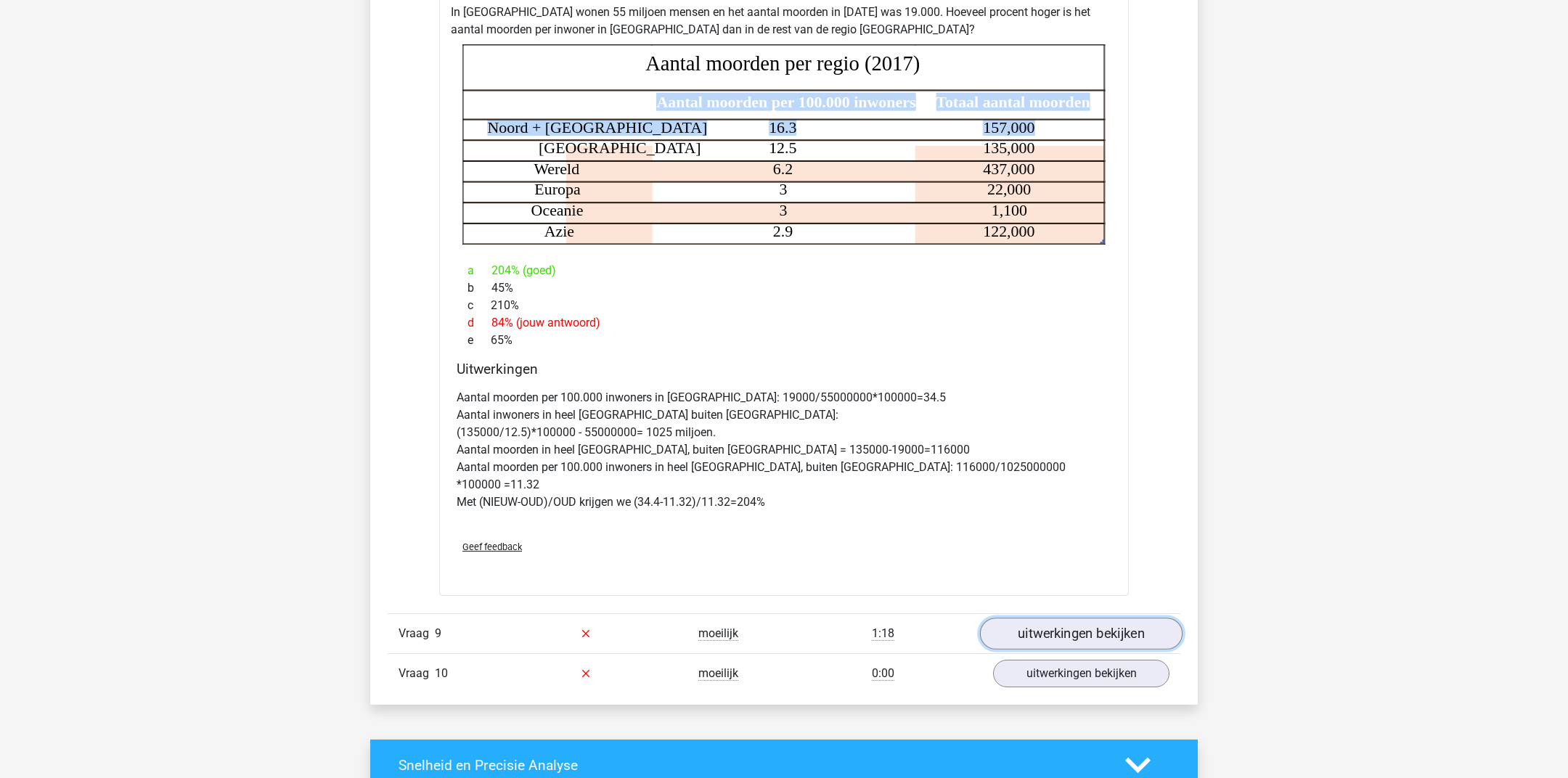
click at [1031, 634] on link "uitwerkingen bekijken" at bounding box center [1082, 633] width 203 height 32
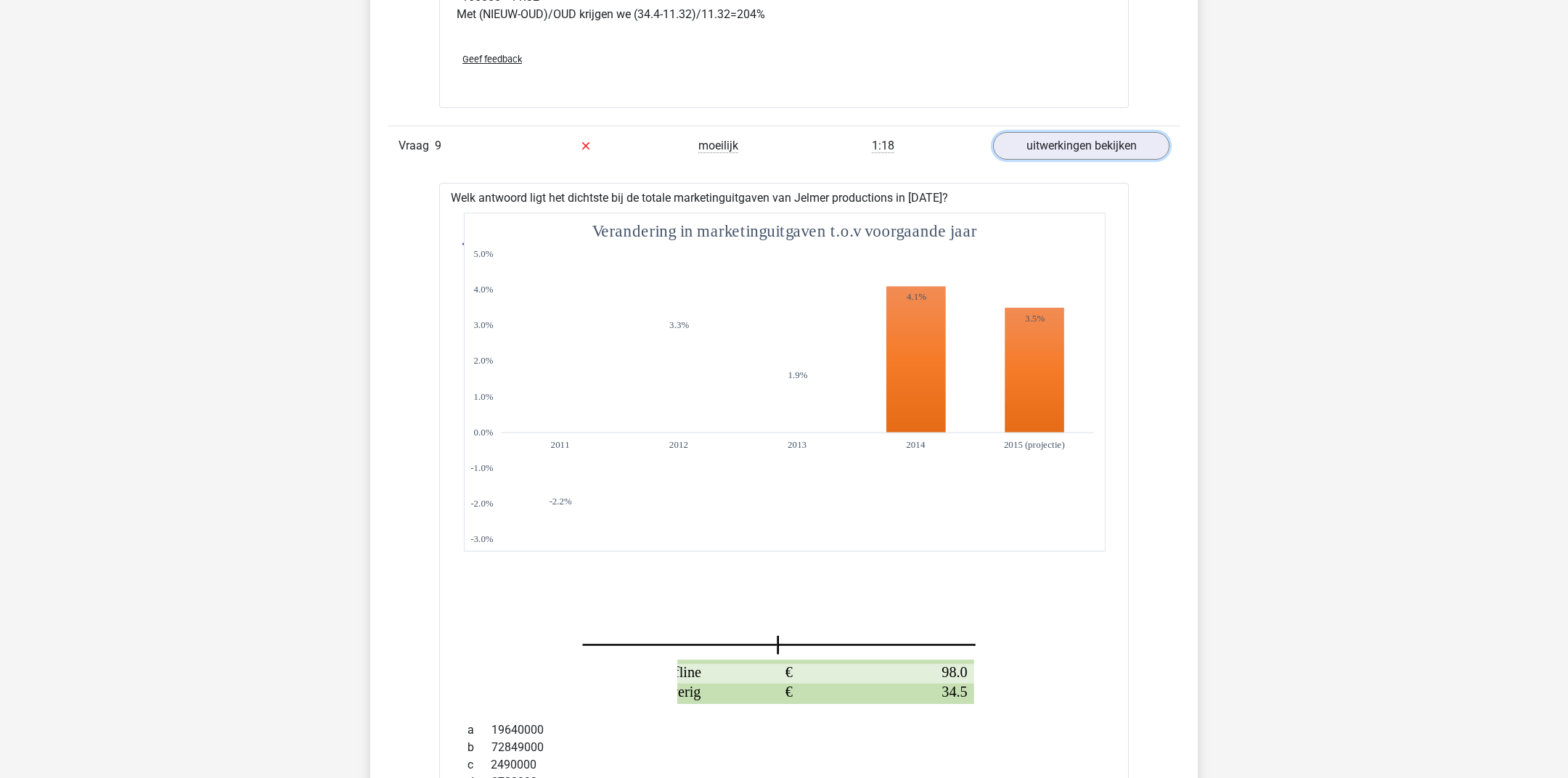
scroll to position [6133, 0]
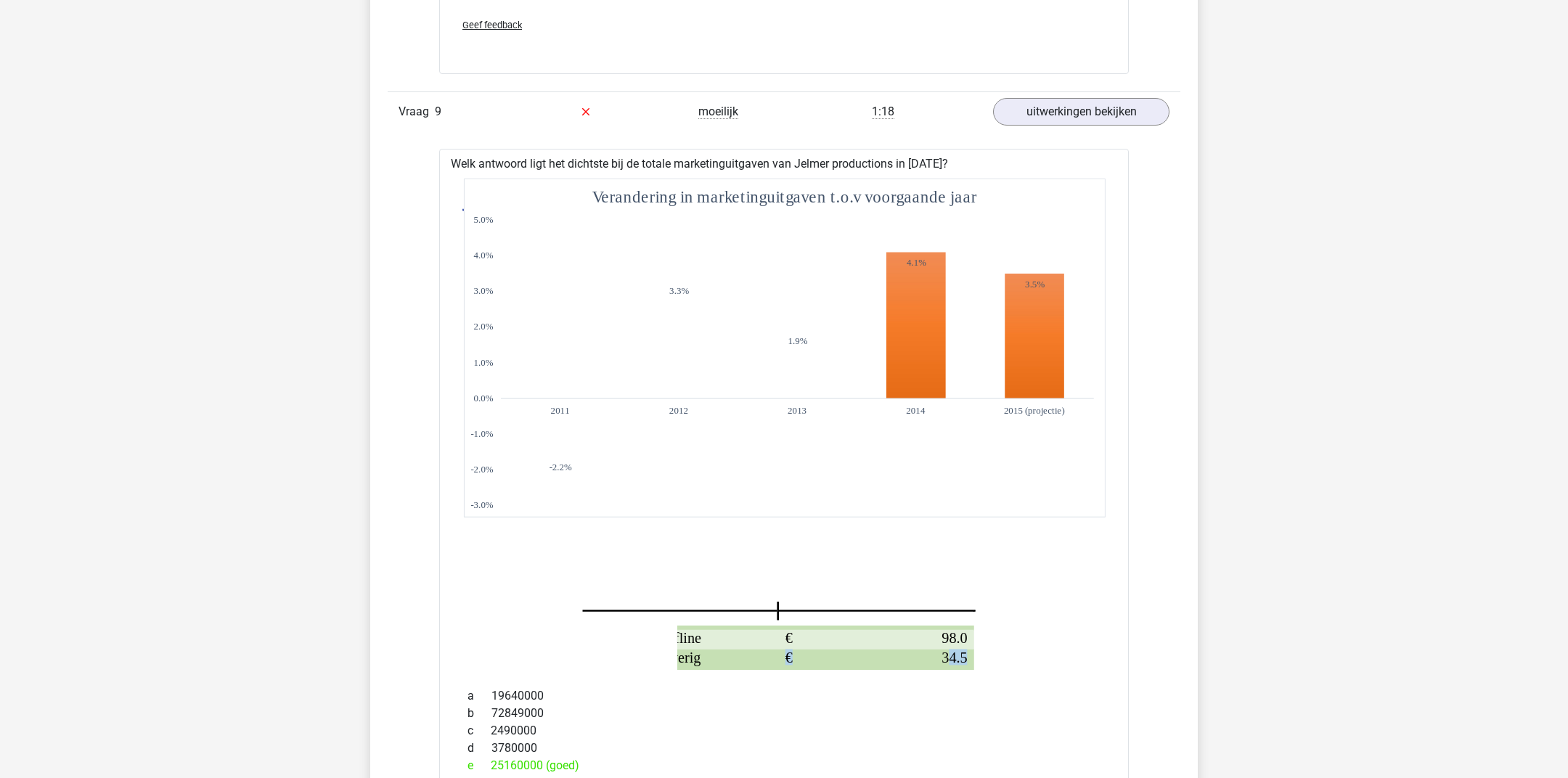
drag, startPoint x: 947, startPoint y: 655, endPoint x: 553, endPoint y: 345, distance: 501.3
click at [553, 345] on icon "Project Uitgaven in 100.000s euros Social media 84.5 € Televisie 37.6 € Radio 2…" at bounding box center [784, 424] width 643 height 491
drag, startPoint x: 563, startPoint y: 338, endPoint x: 714, endPoint y: 564, distance: 271.8
click at [725, 570] on icon "Project Uitgaven in 100.000s euros Social media 84.5 € Televisie 37.6 € Radio 2…" at bounding box center [784, 424] width 643 height 491
click at [595, 641] on icon "Project Uitgaven in 100.000s euros Social media 84.5 € Televisie 37.6 € Radio 2…" at bounding box center [784, 424] width 643 height 491
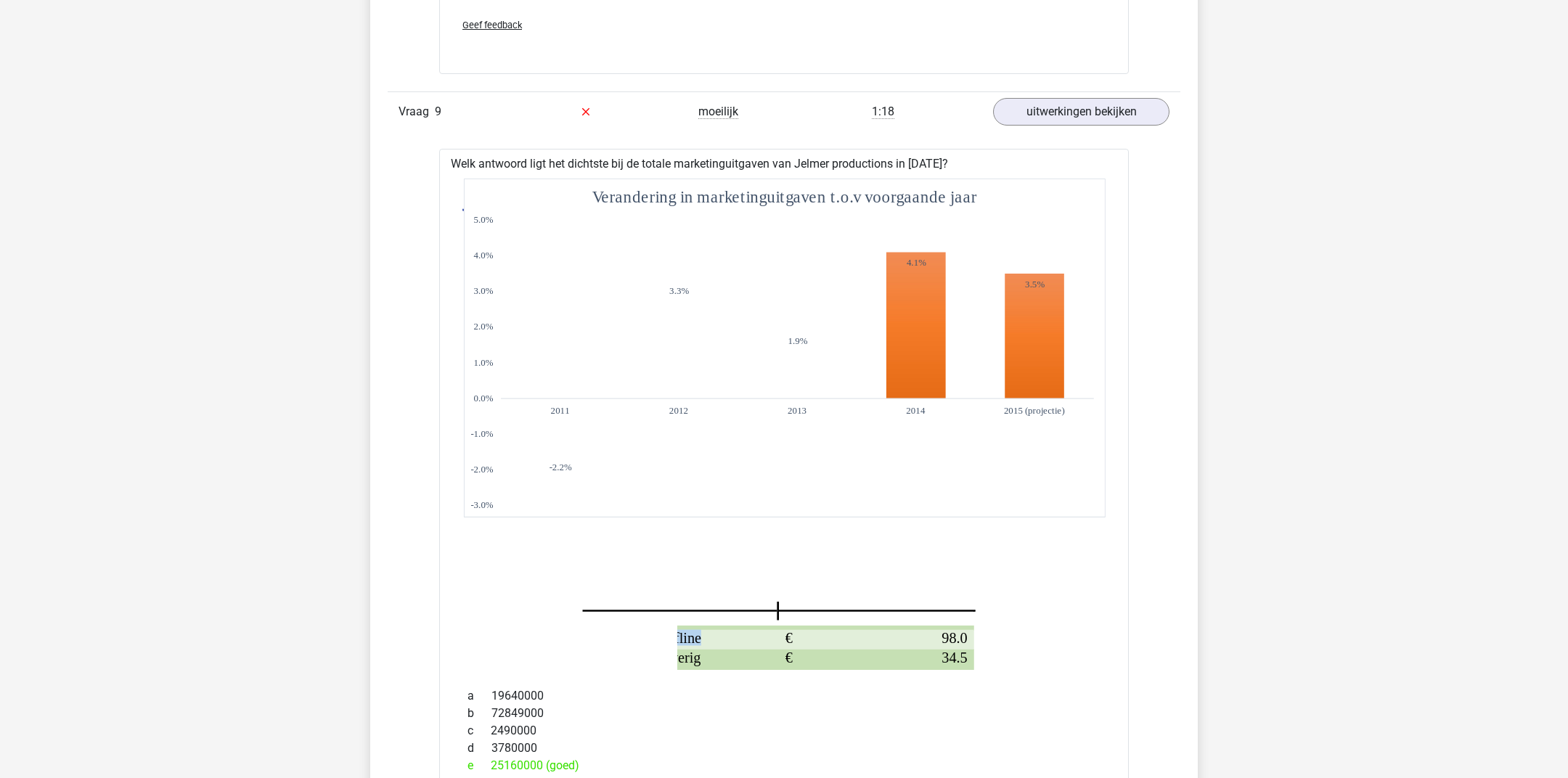
click at [595, 643] on icon "Project Uitgaven in 100.000s euros Social media 84.5 € Televisie 37.6 € Radio 2…" at bounding box center [784, 424] width 643 height 491
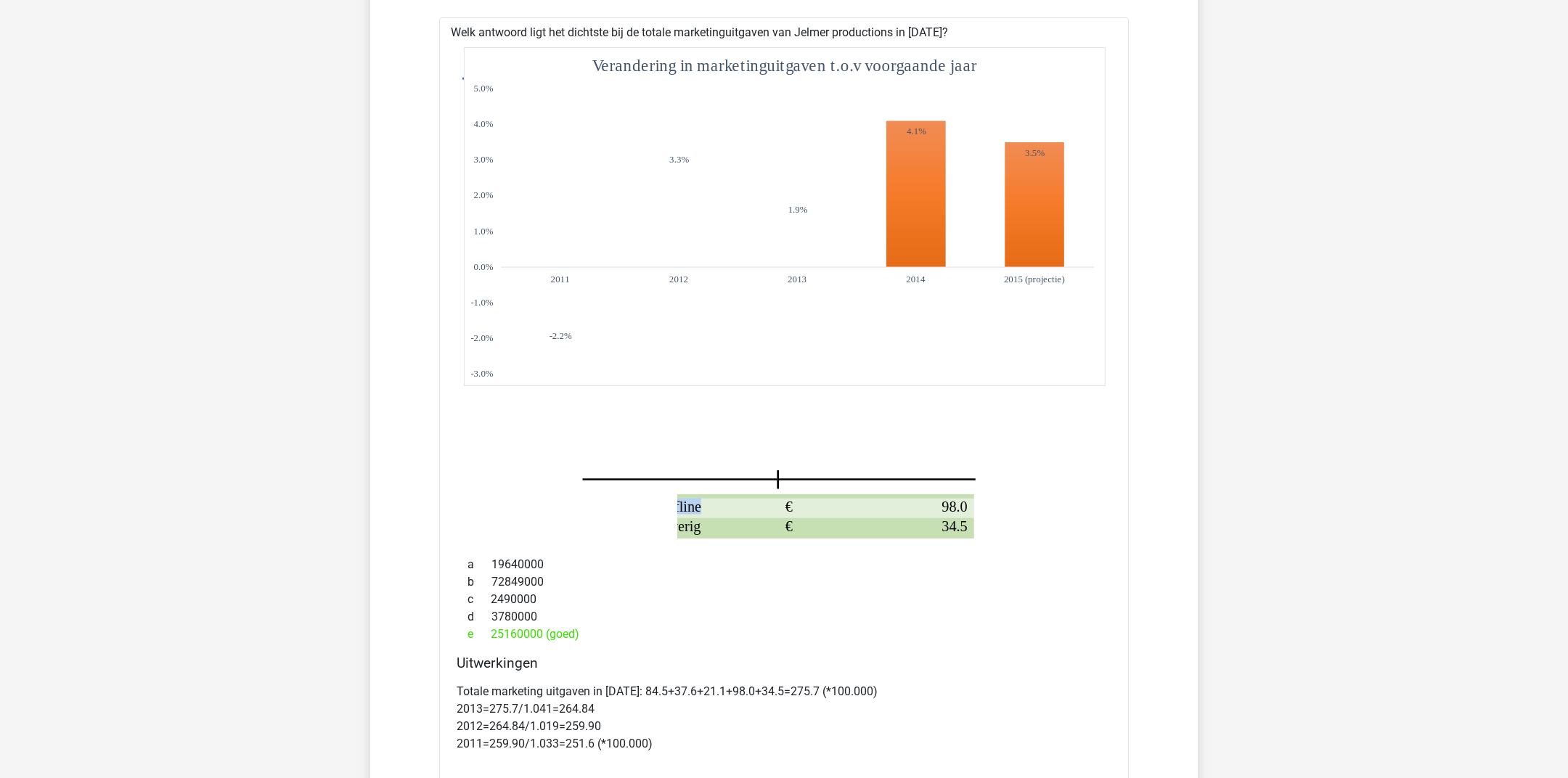
scroll to position [6267, 0]
click at [650, 493] on icon "Project Uitgaven in 100.000s euros Social media 84.5 € Televisie 37.6 € Radio 2…" at bounding box center [784, 289] width 643 height 491
drag, startPoint x: 636, startPoint y: 453, endPoint x: 776, endPoint y: 447, distance: 140.1
click at [796, 451] on icon "Project Uitgaven in 100.000s euros Social media 84.5 € Televisie 37.6 € Radio 2…" at bounding box center [784, 289] width 643 height 491
click at [769, 447] on icon "Project Uitgaven in 100.000s euros Social media 84.5 € Televisie 37.6 € Radio 2…" at bounding box center [784, 289] width 643 height 491
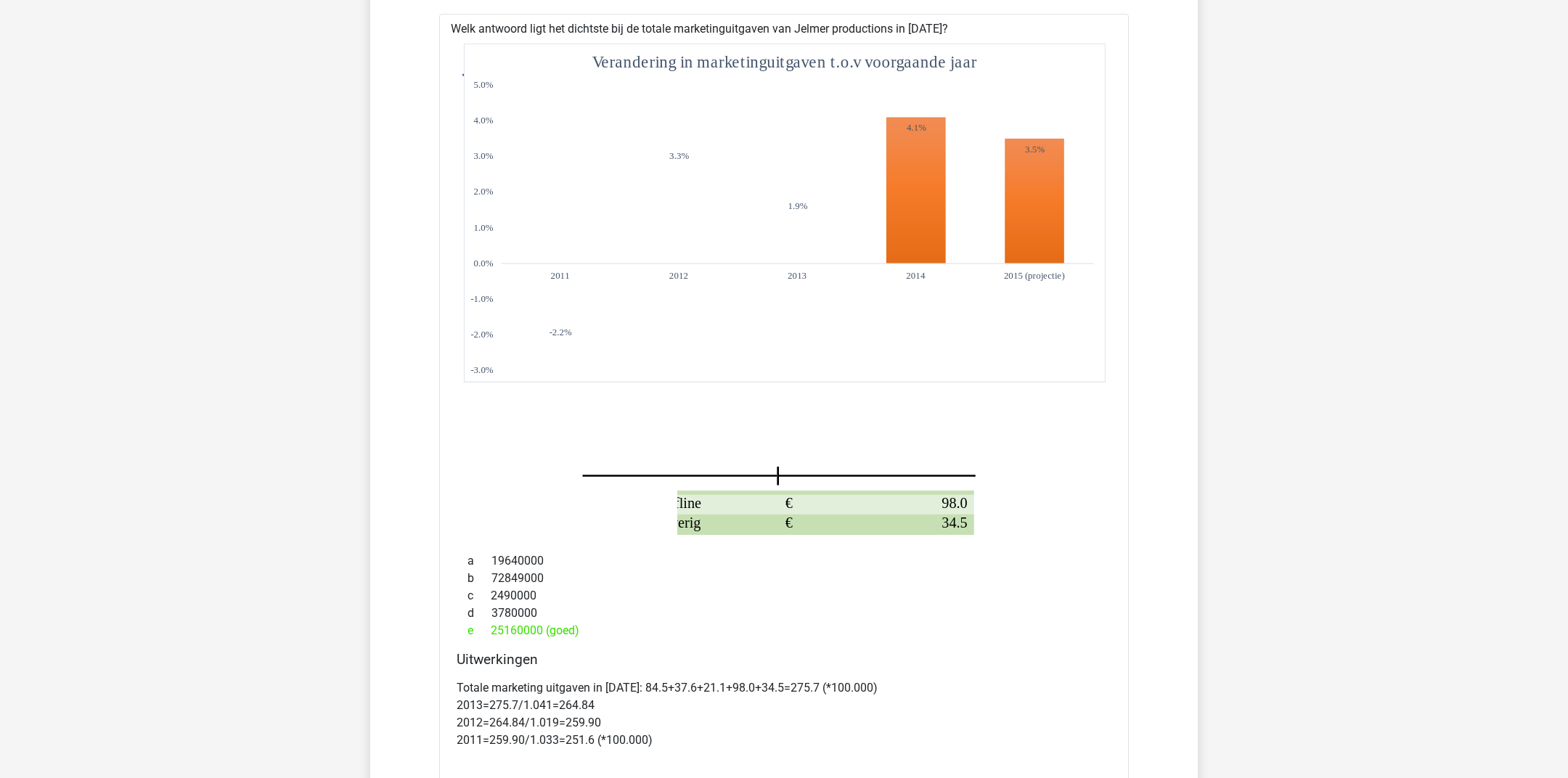
click at [769, 447] on icon "Project Uitgaven in 100.000s euros Social media 84.5 € Televisie 37.6 € Radio 2…" at bounding box center [784, 289] width 643 height 491
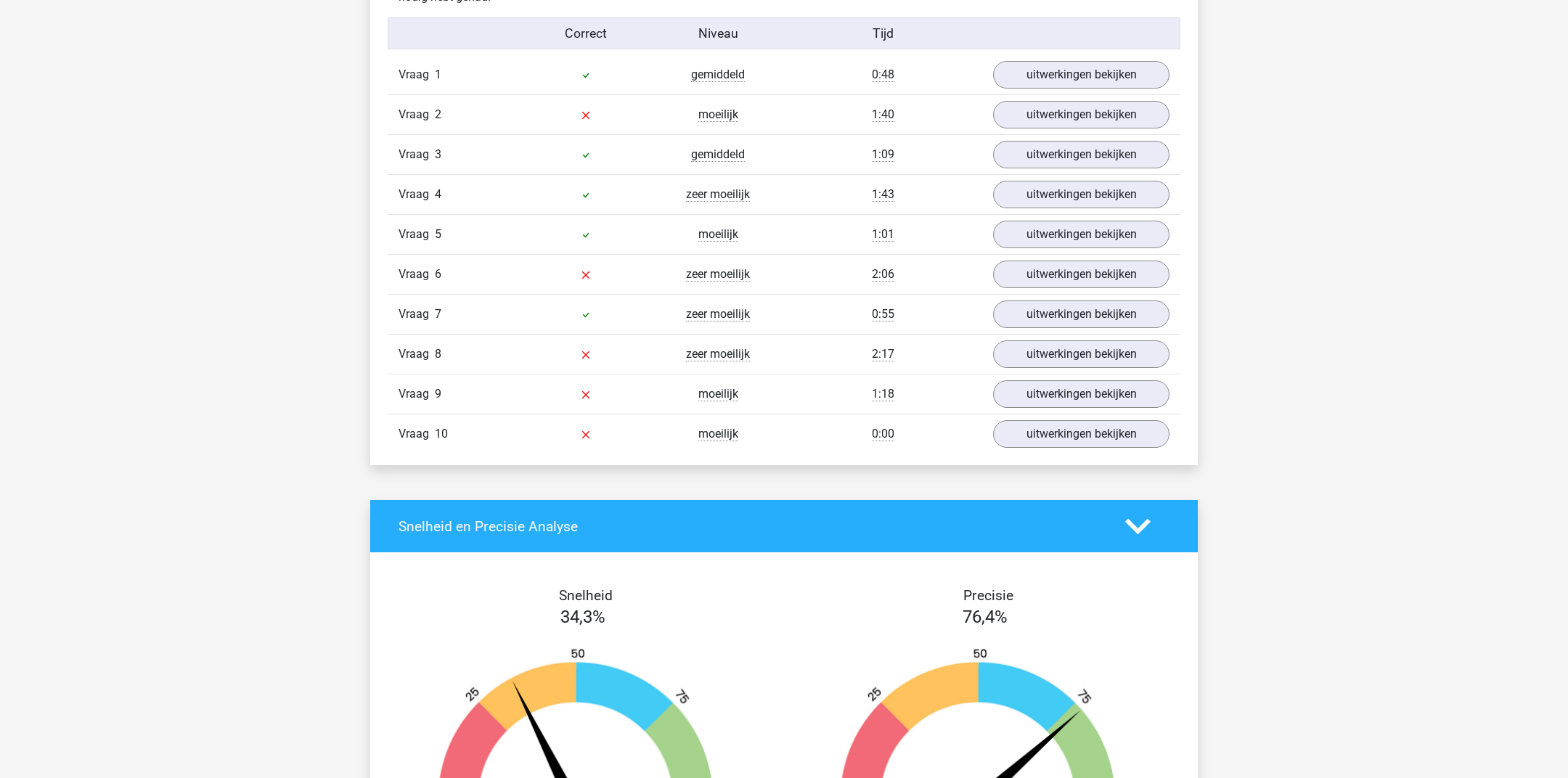
scroll to position [870, 0]
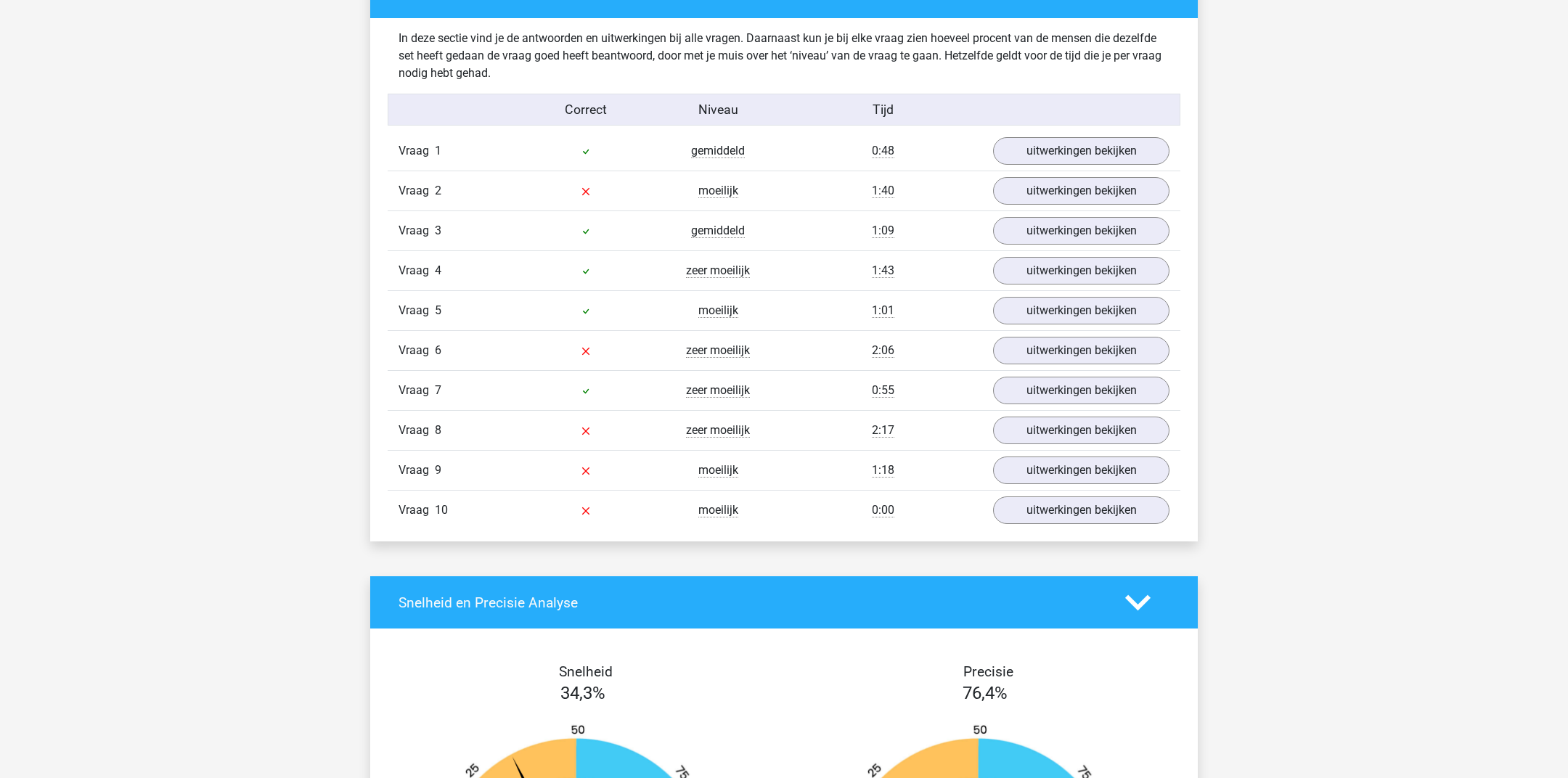
click at [719, 473] on div "Vraag 9 moeilijk 1:18 uitwerkingen bekijken" at bounding box center [784, 470] width 793 height 40
click at [713, 467] on span "moeilijk" at bounding box center [718, 470] width 40 height 14
click at [1052, 458] on link "uitwerkingen bekijken" at bounding box center [1082, 470] width 203 height 32
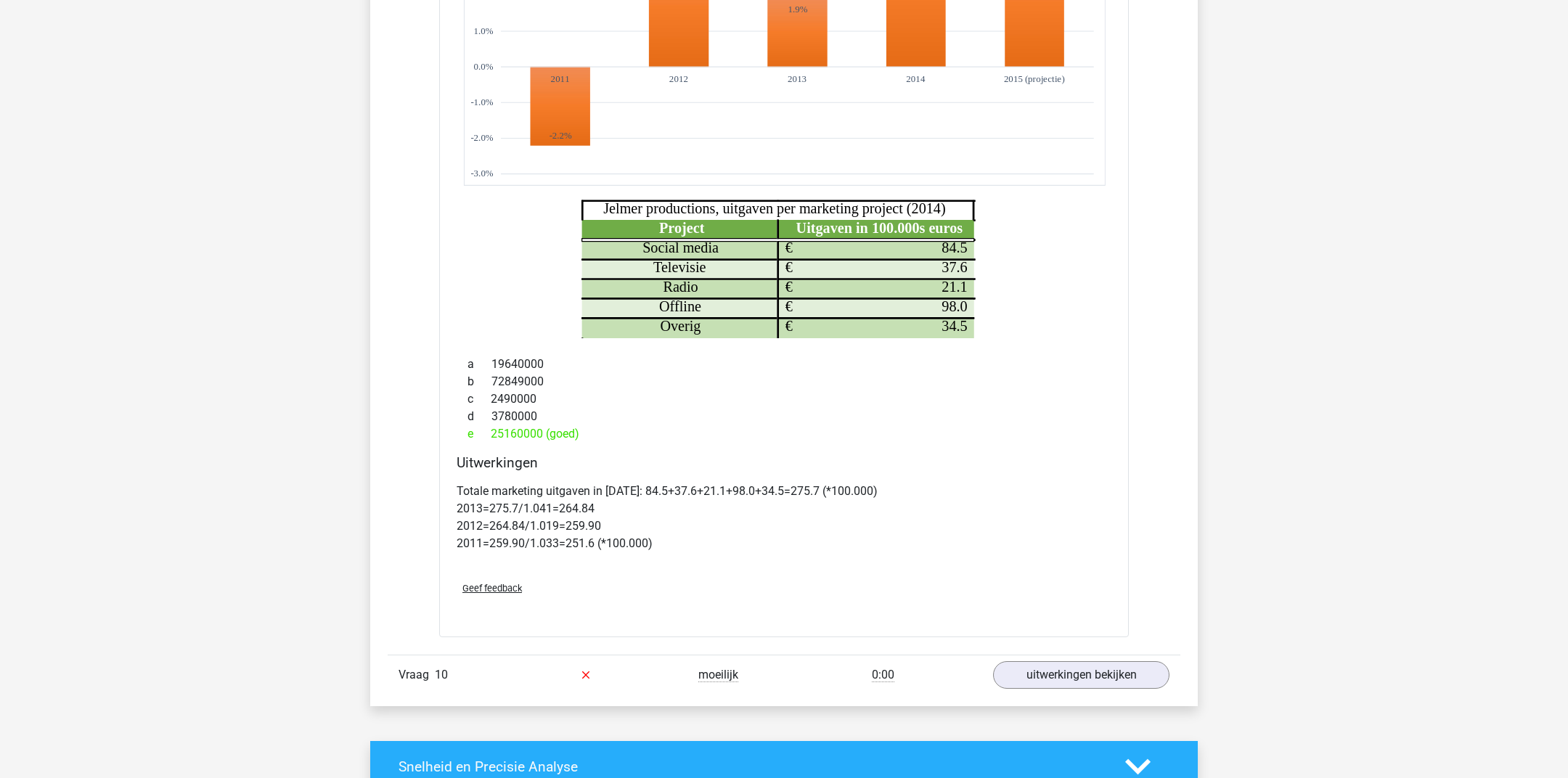
scroll to position [1562, 0]
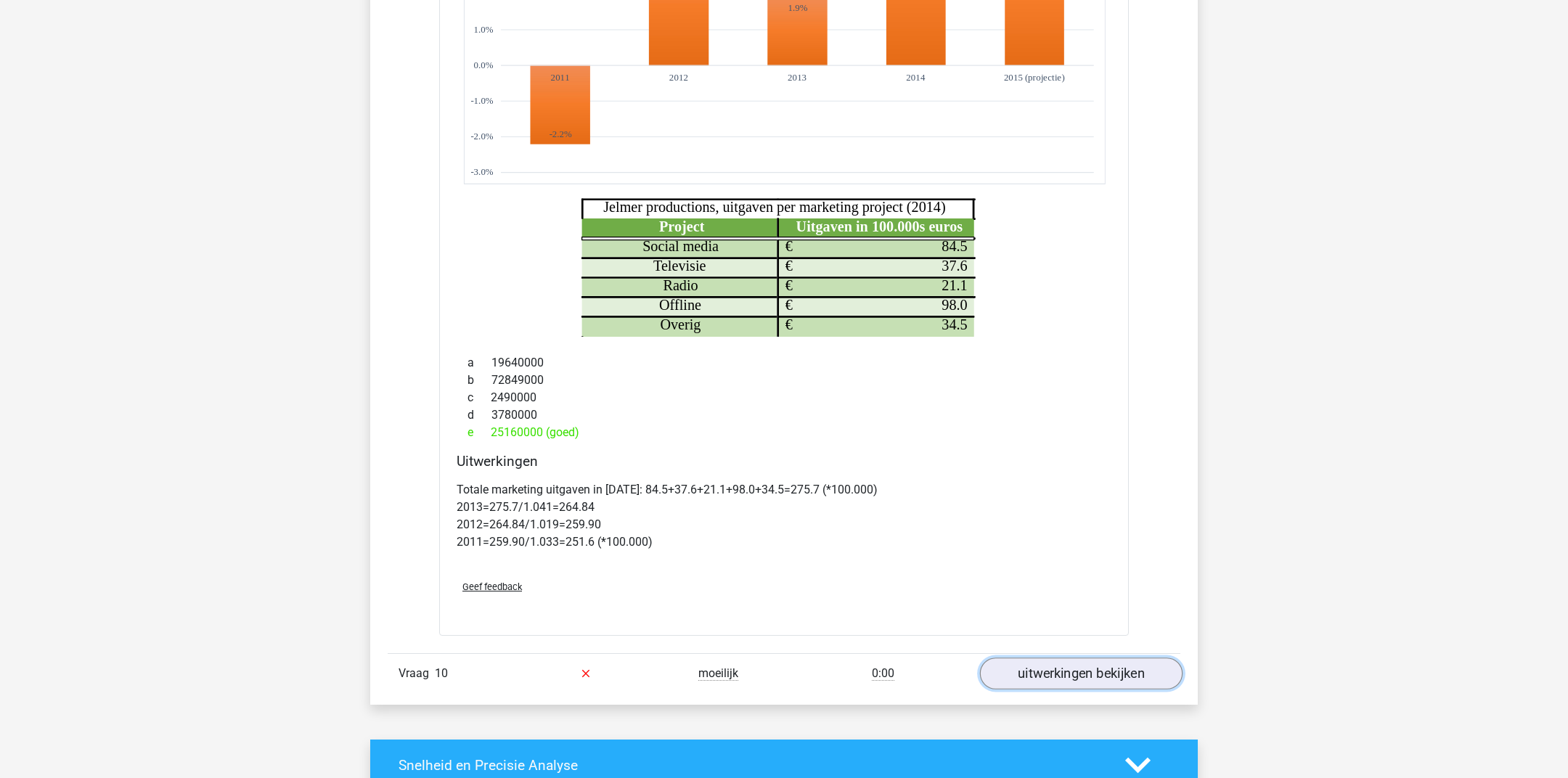
click at [1068, 671] on link "uitwerkingen bekijken" at bounding box center [1082, 673] width 203 height 32
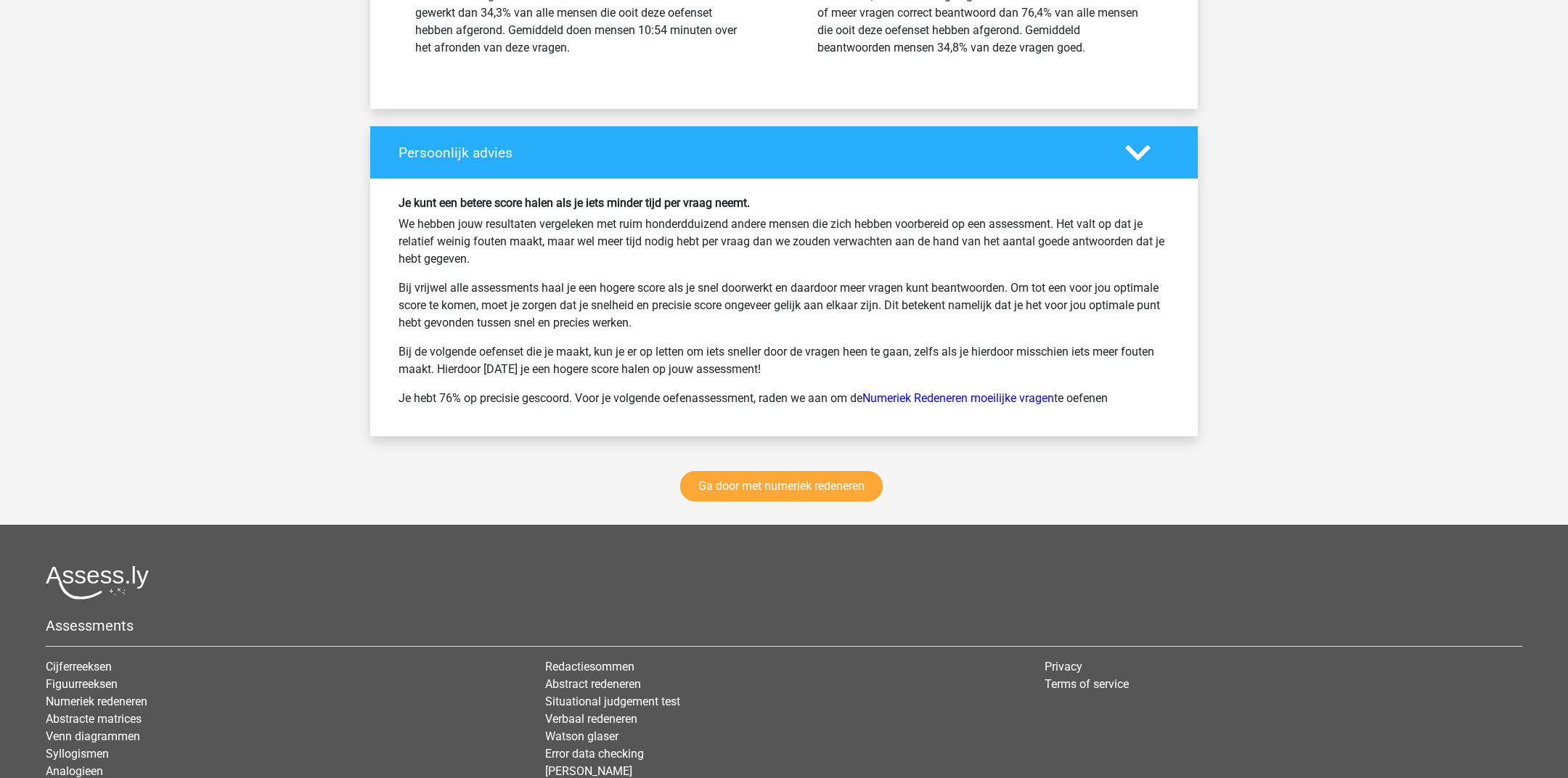
scroll to position [3537, 0]
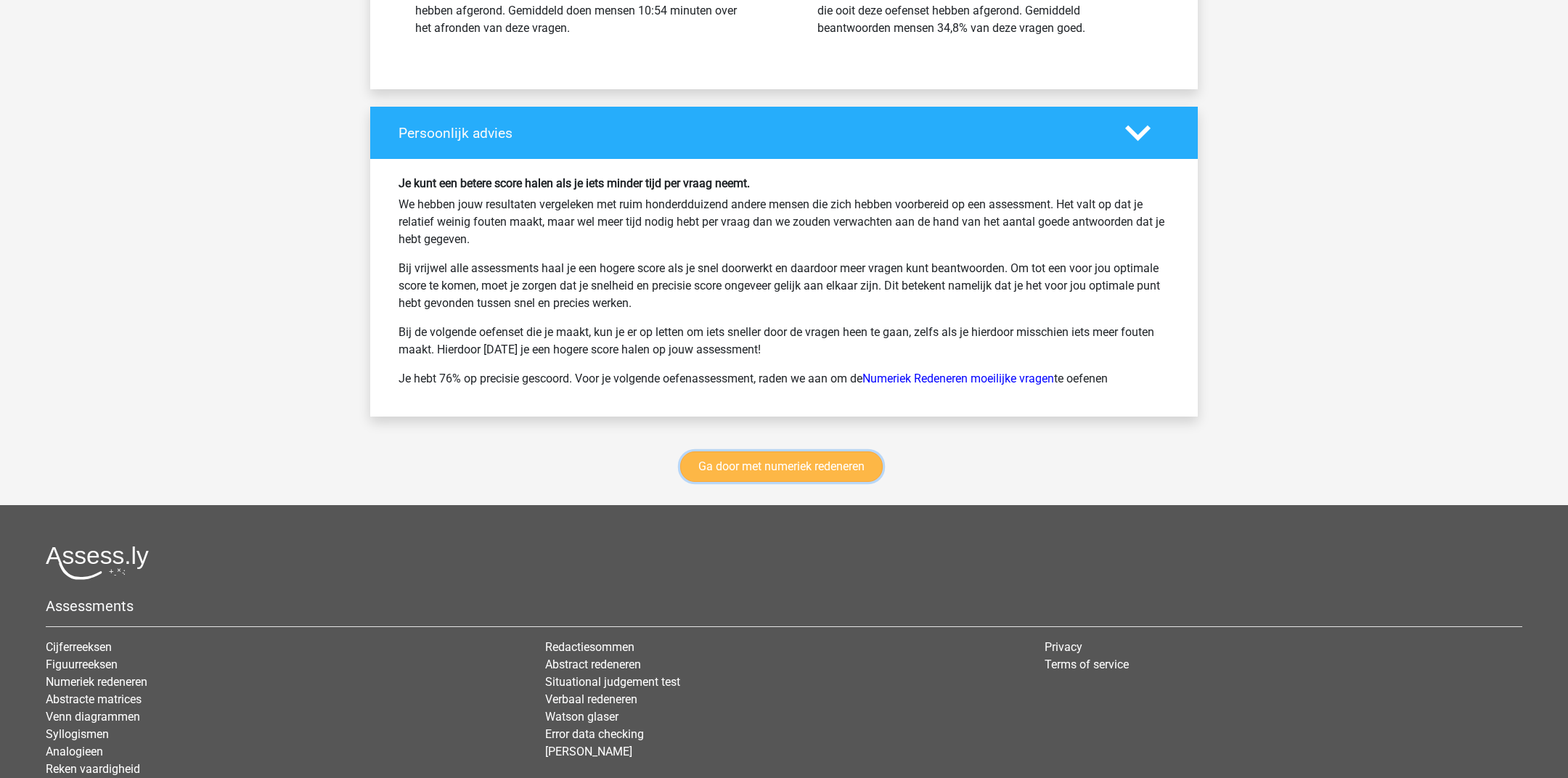
click at [737, 471] on link "Ga door met numeriek redeneren" at bounding box center [782, 466] width 203 height 31
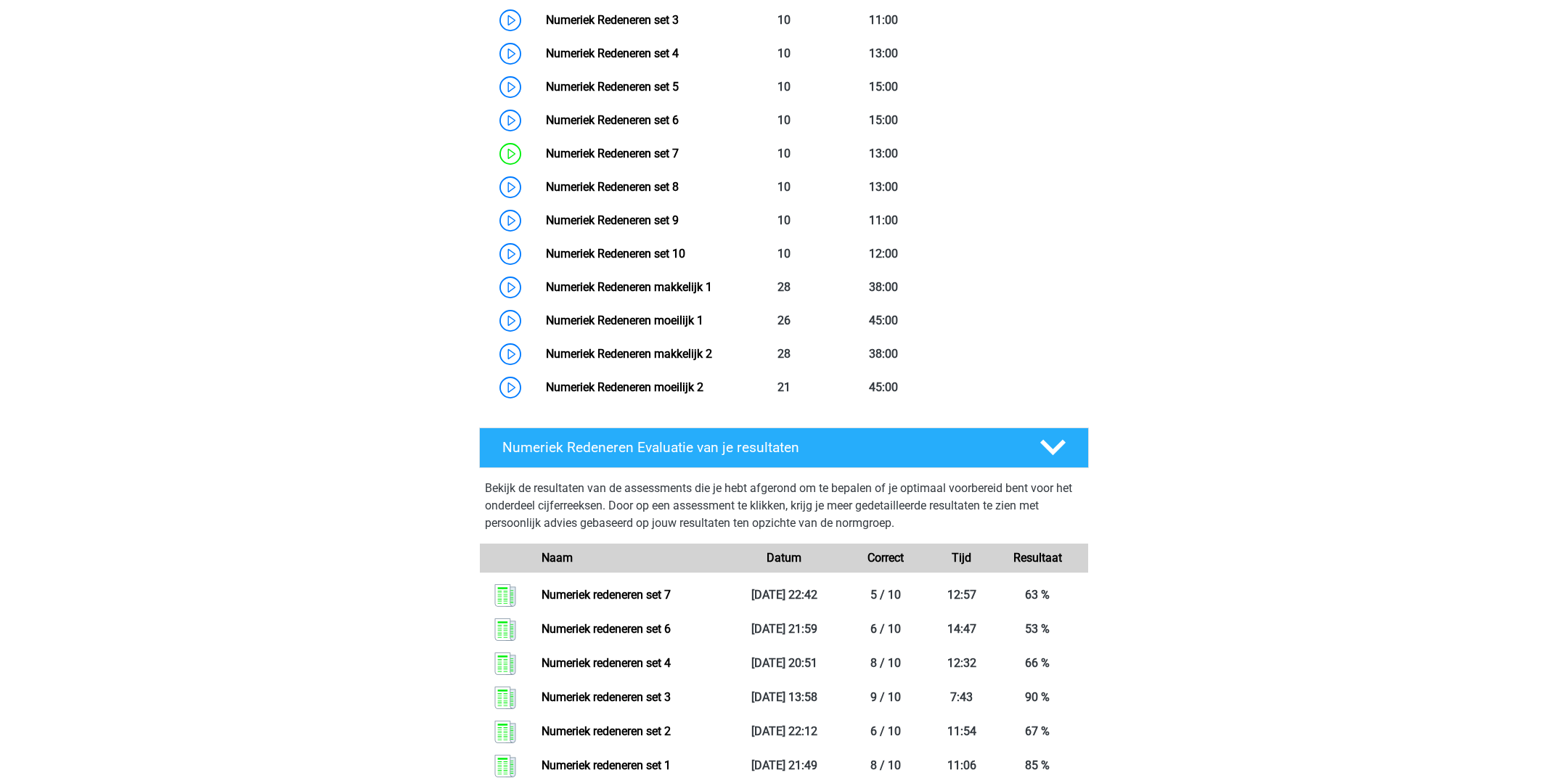
scroll to position [870, 0]
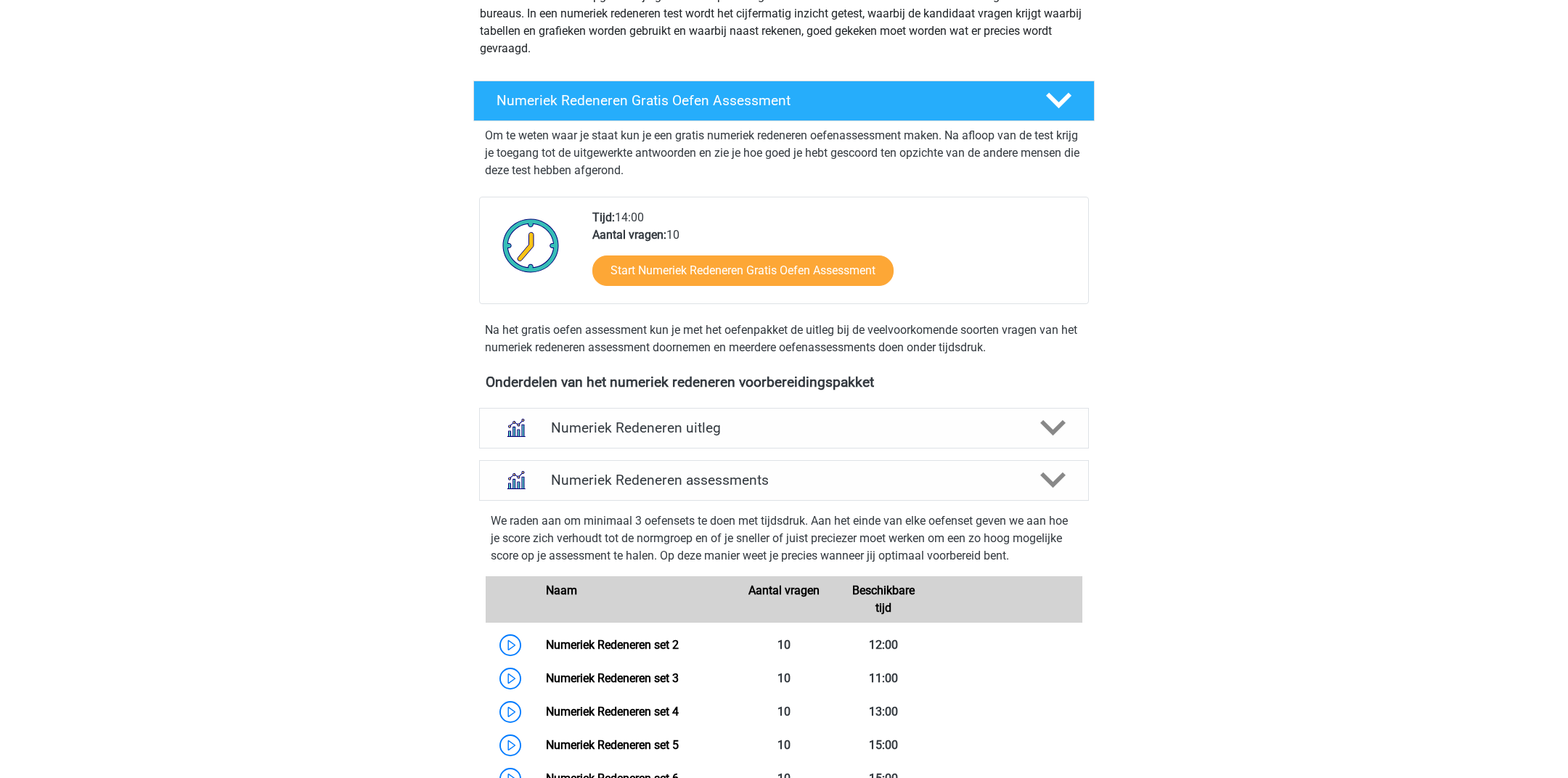
scroll to position [183, 0]
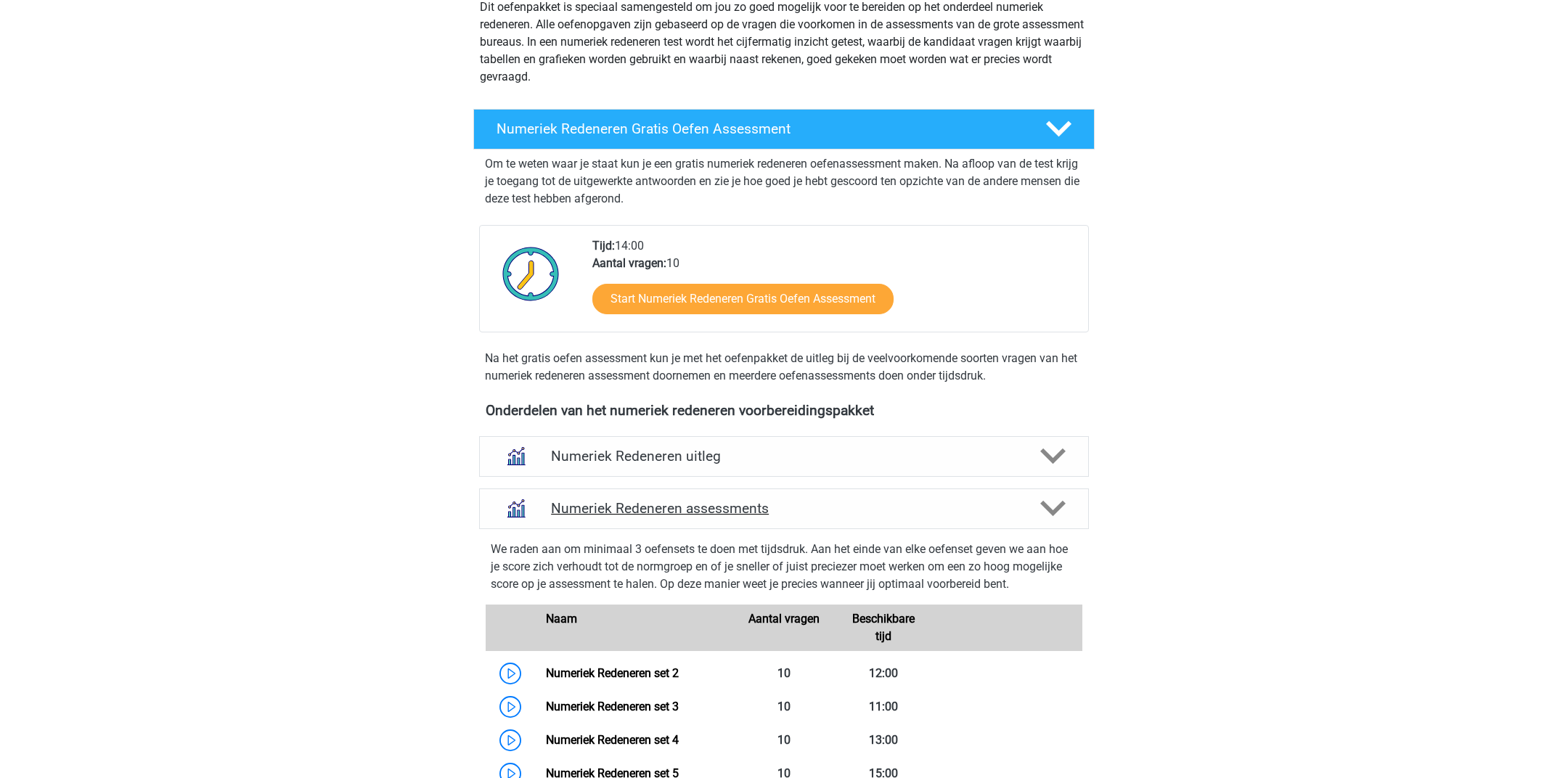
click at [1062, 515] on icon at bounding box center [1053, 508] width 25 height 25
click at [1050, 506] on polygon at bounding box center [1053, 509] width 25 height 16
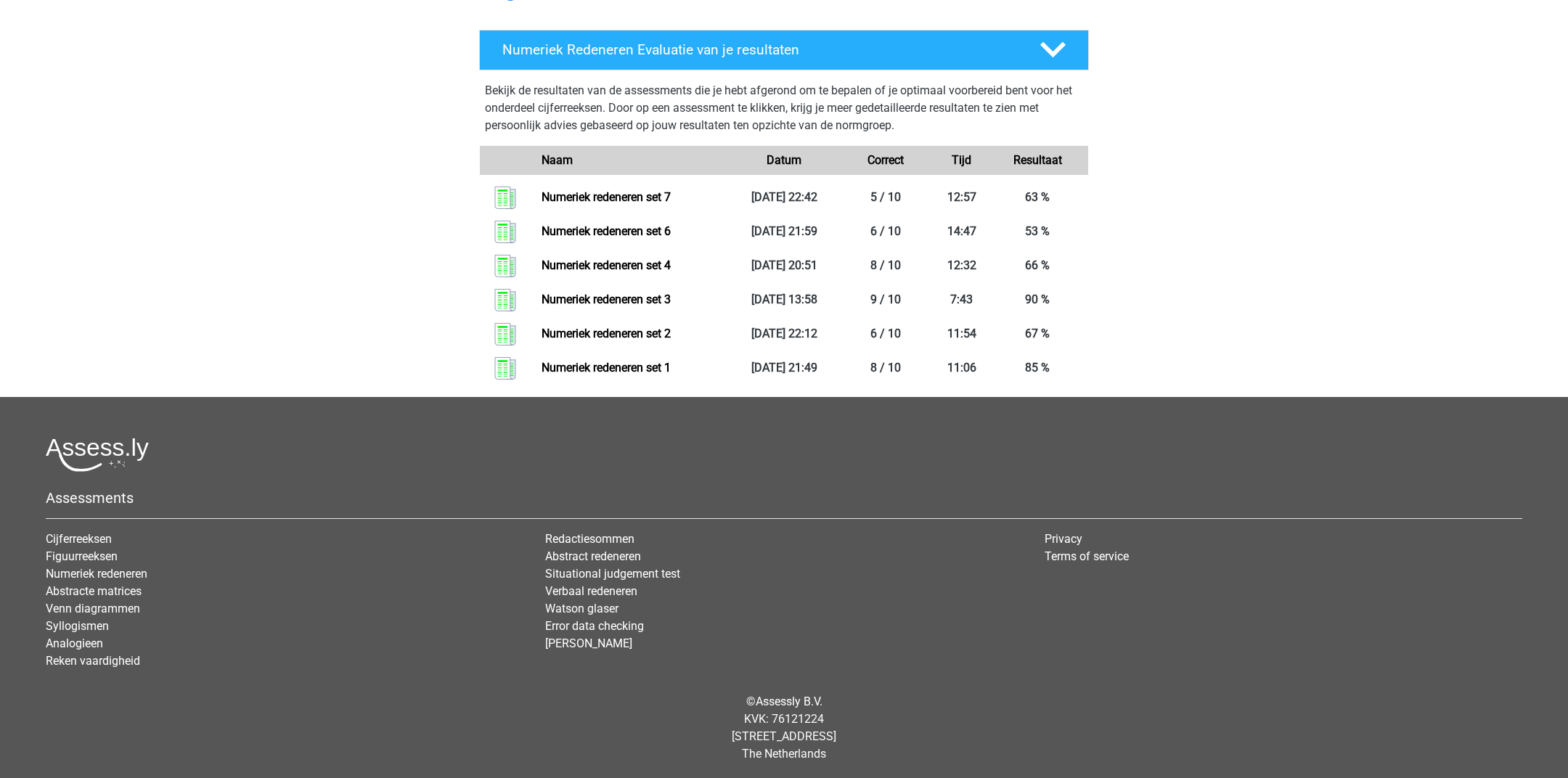
scroll to position [0, 0]
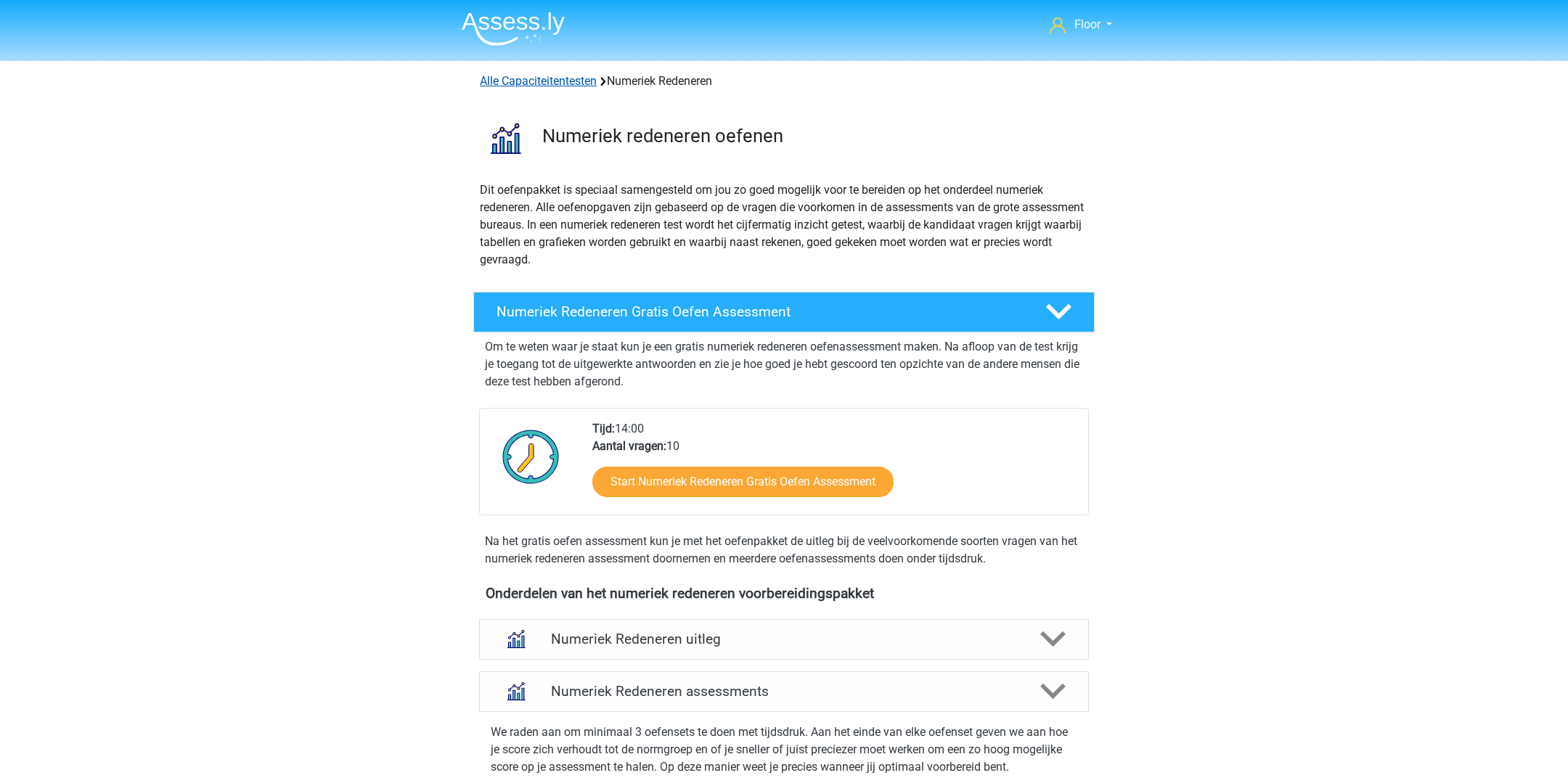
click at [538, 74] on link "Alle Capaciteitentesten" at bounding box center [538, 81] width 117 height 14
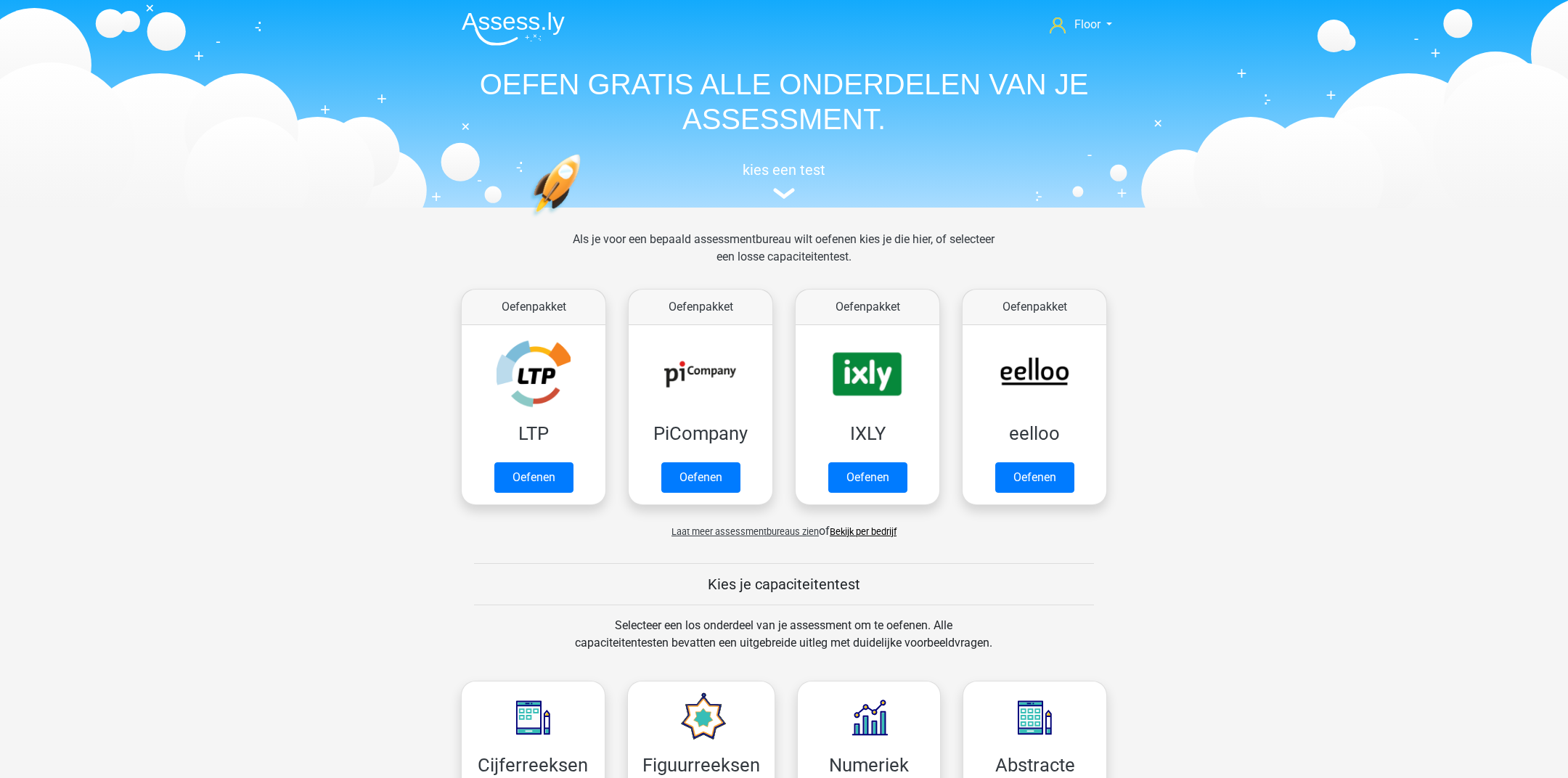
click at [864, 534] on link "Bekijk per bedrijf" at bounding box center [863, 532] width 67 height 11
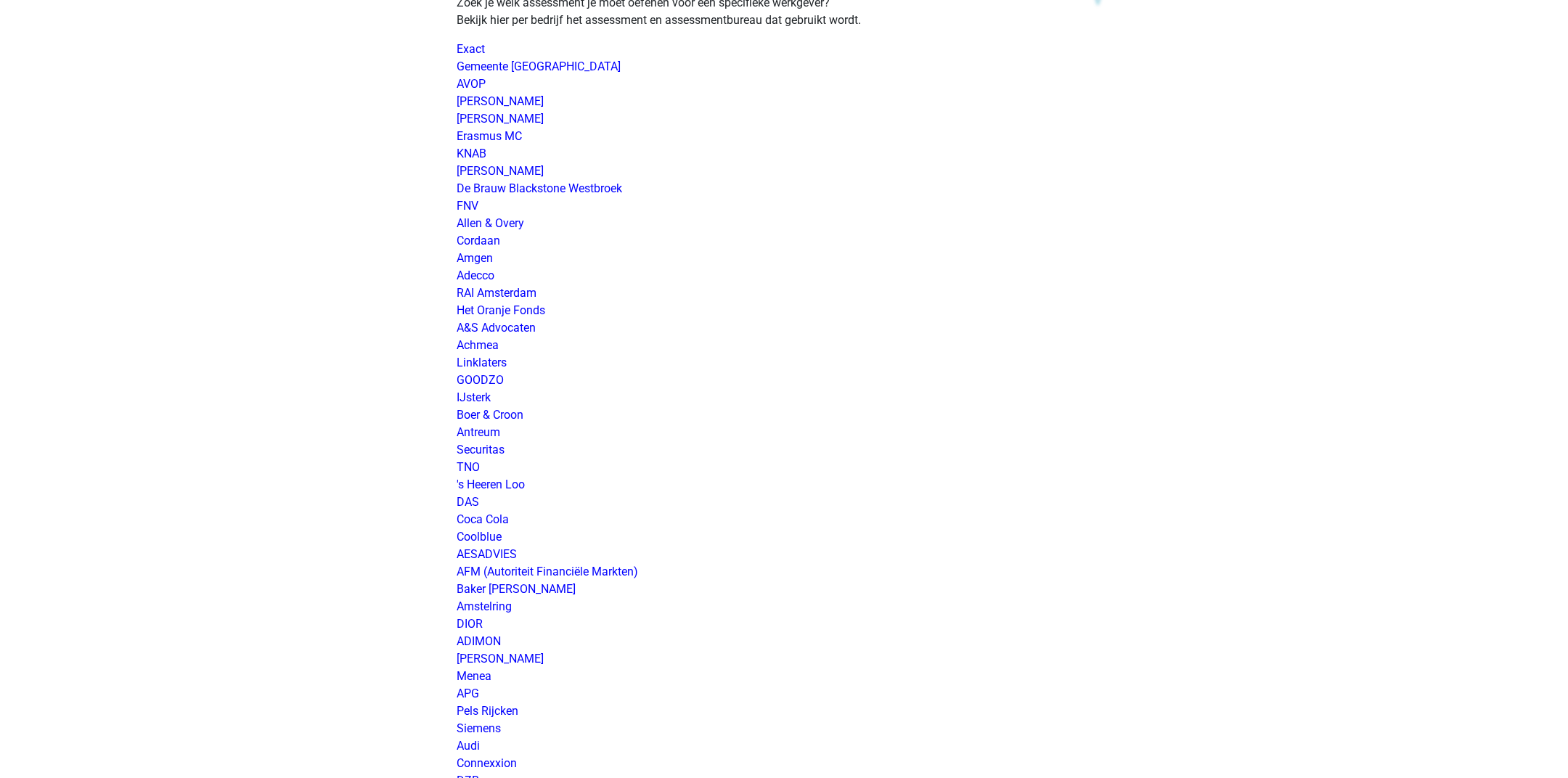
scroll to position [1282, 0]
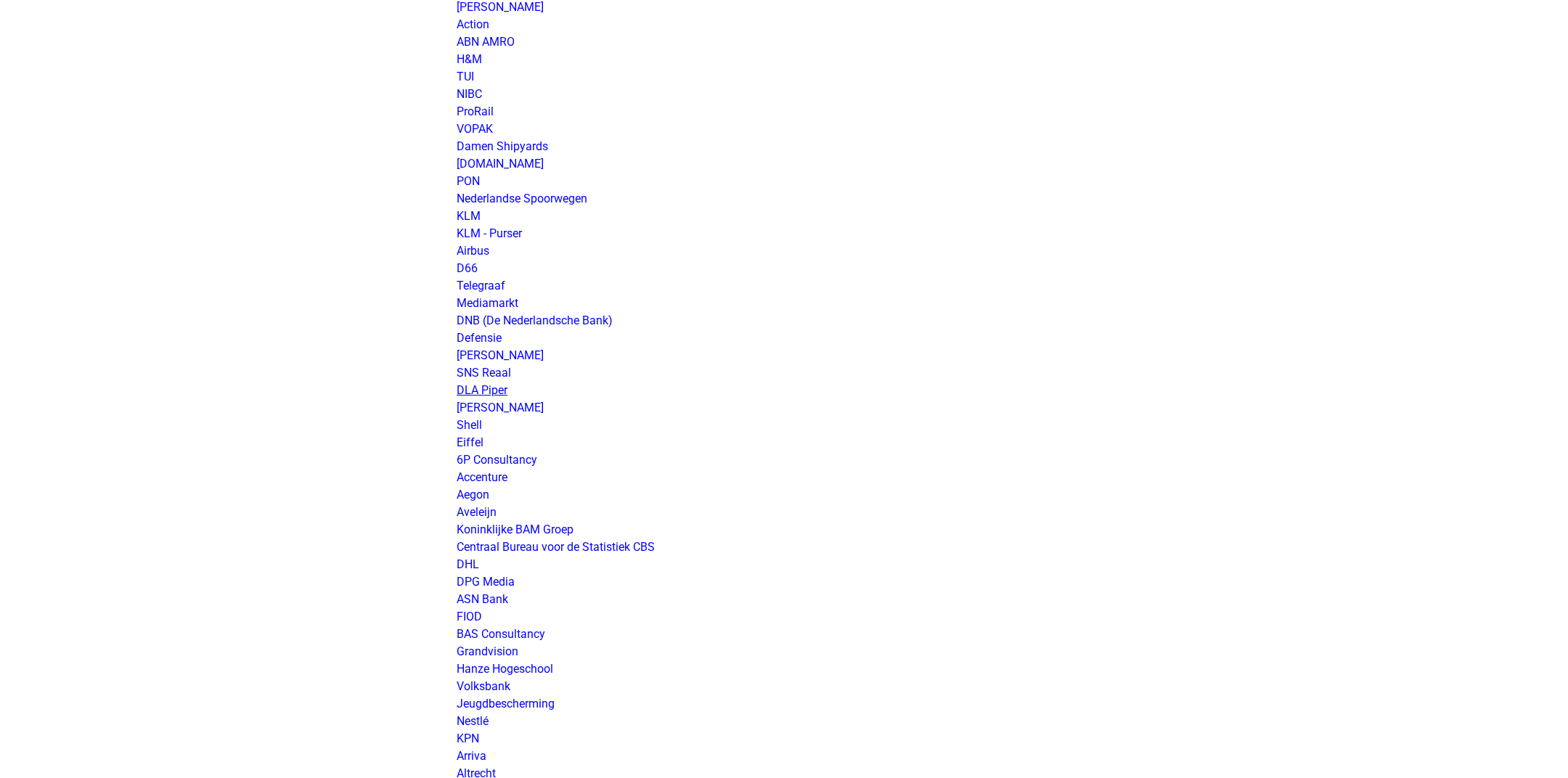
click at [480, 385] on link "DLA Piper" at bounding box center [482, 389] width 51 height 14
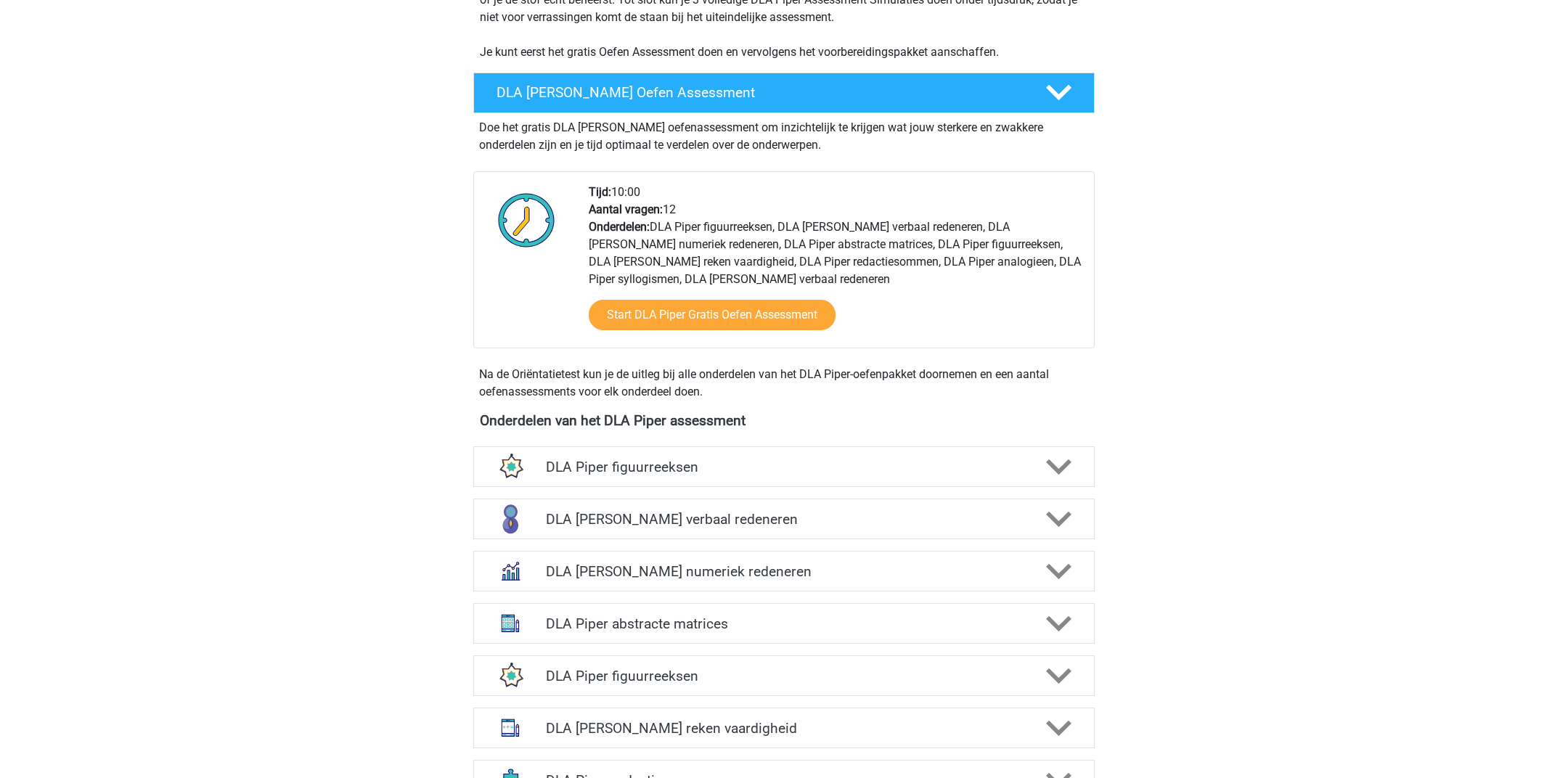
scroll to position [423, 0]
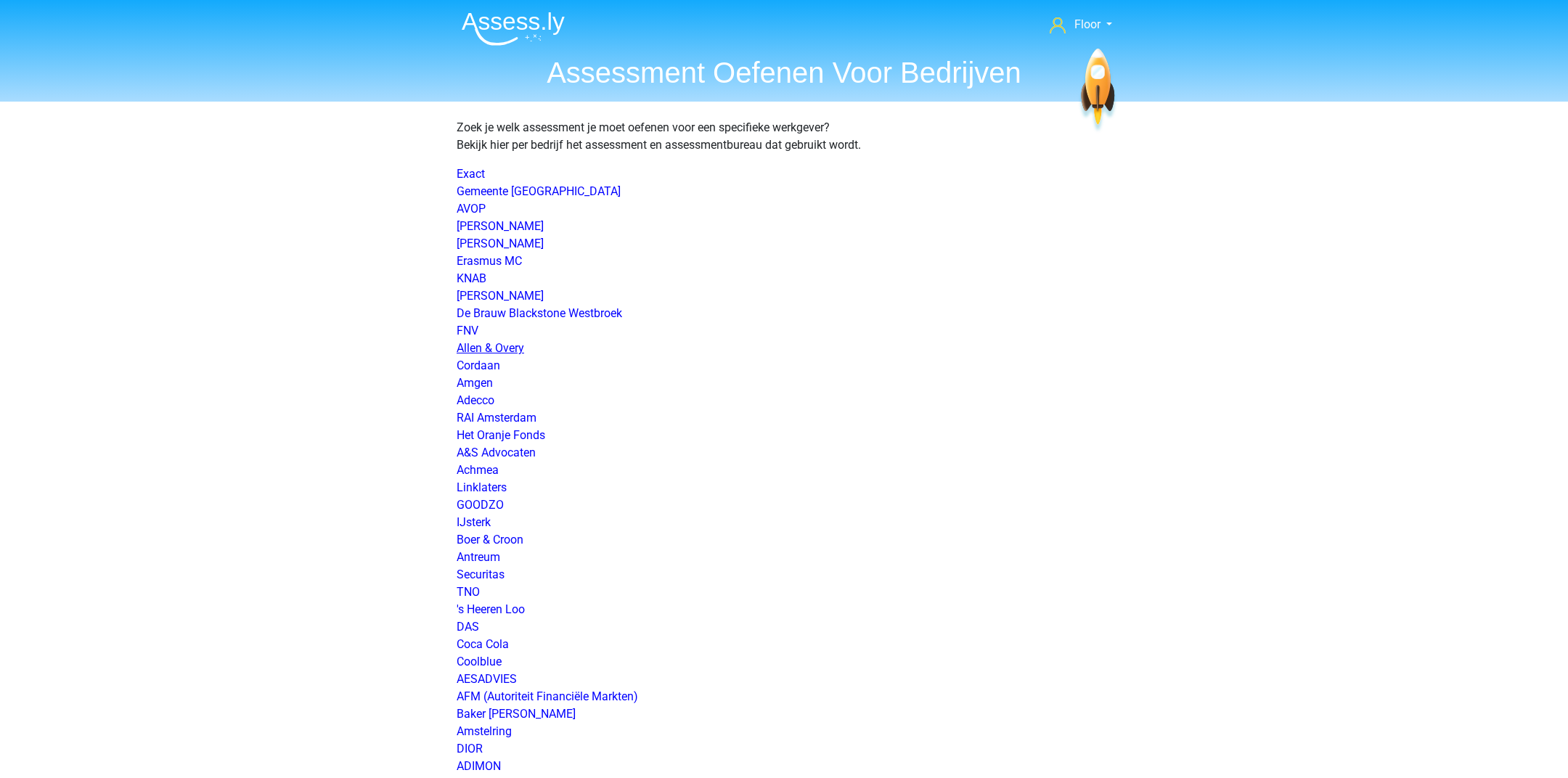
click at [487, 349] on link "Allen & Overy" at bounding box center [490, 348] width 68 height 14
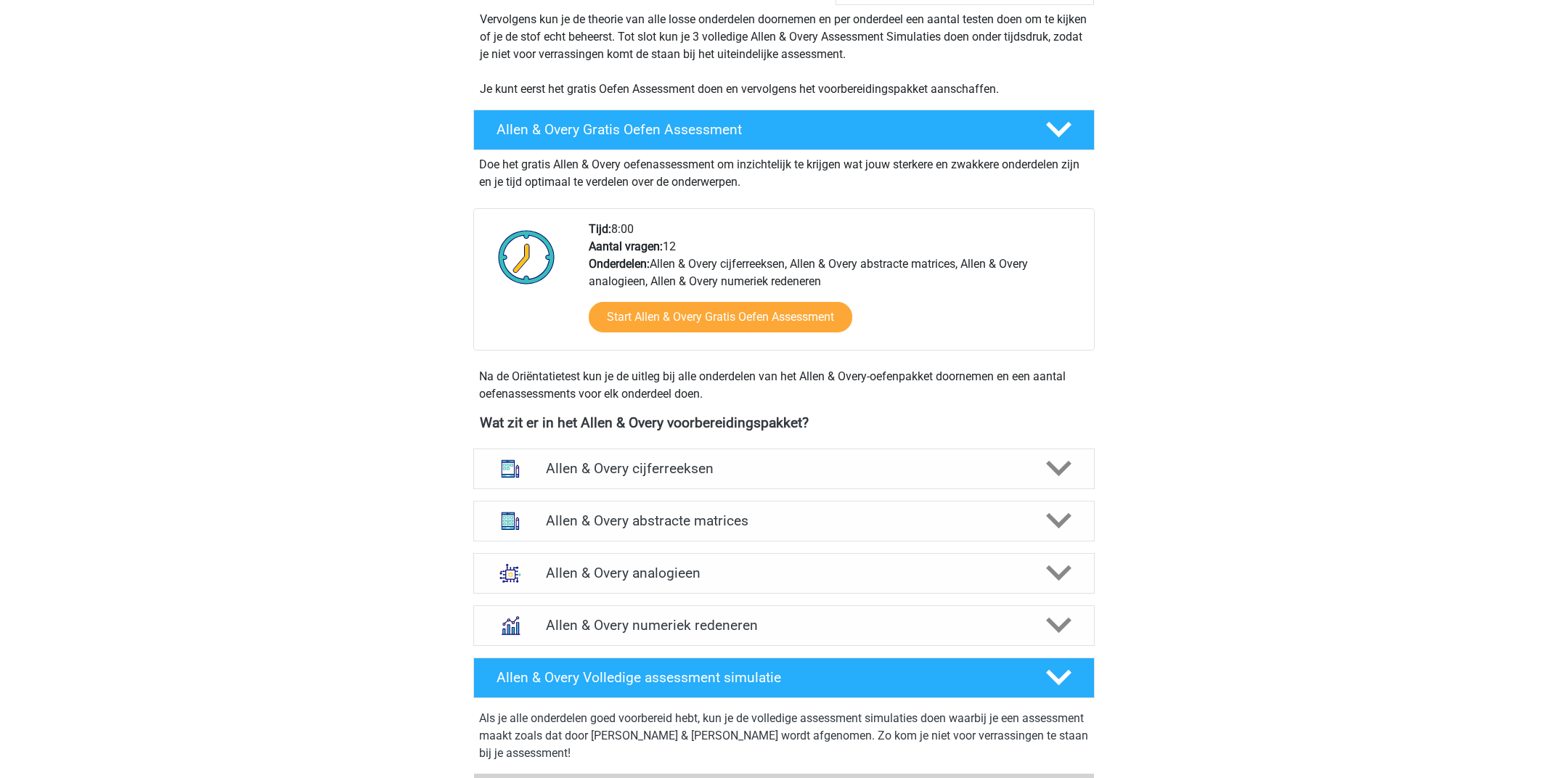
scroll to position [305, 0]
click at [725, 575] on h4 "Allen & Overy analogieen" at bounding box center [783, 572] width 476 height 16
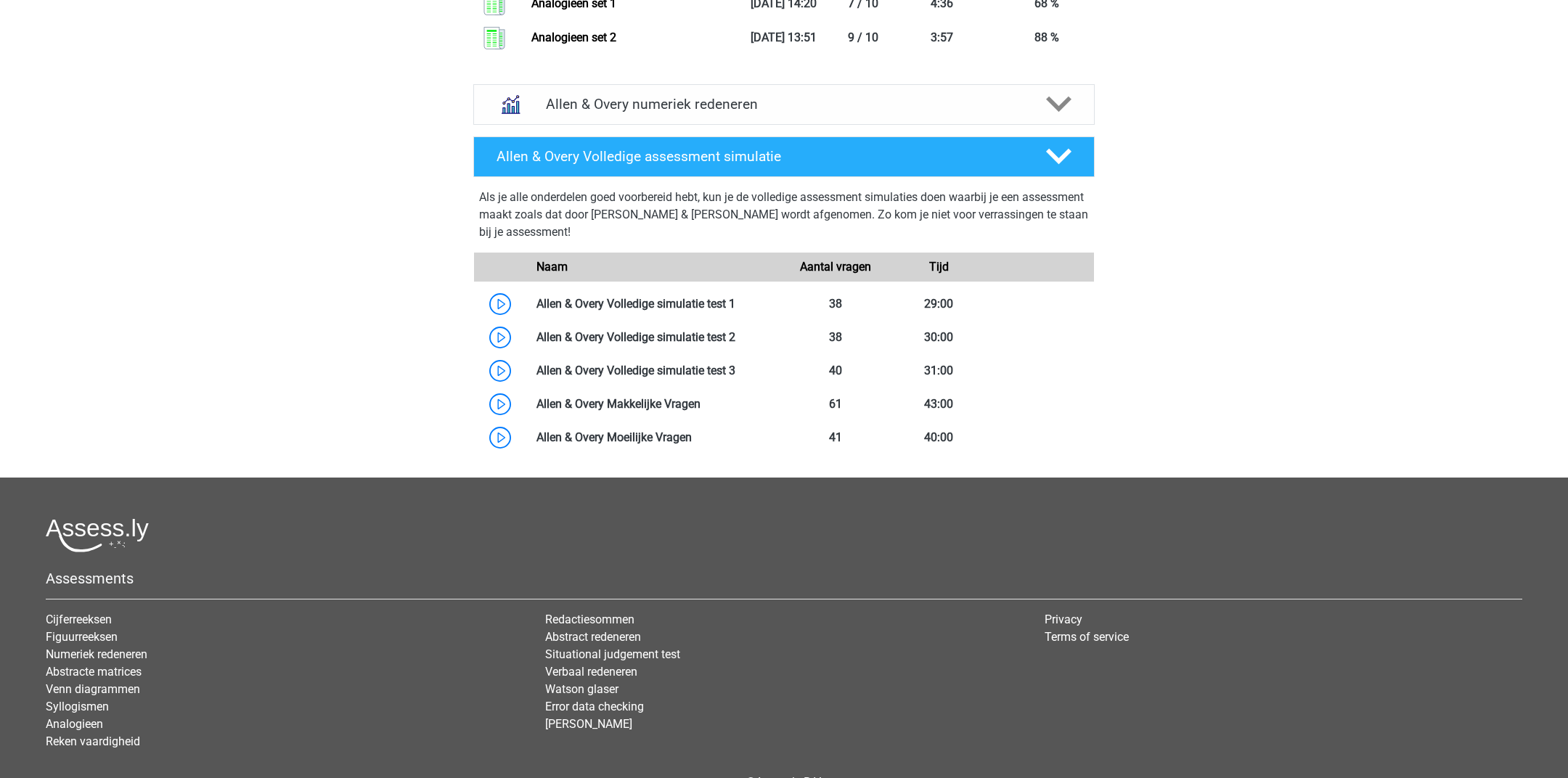
scroll to position [2064, 0]
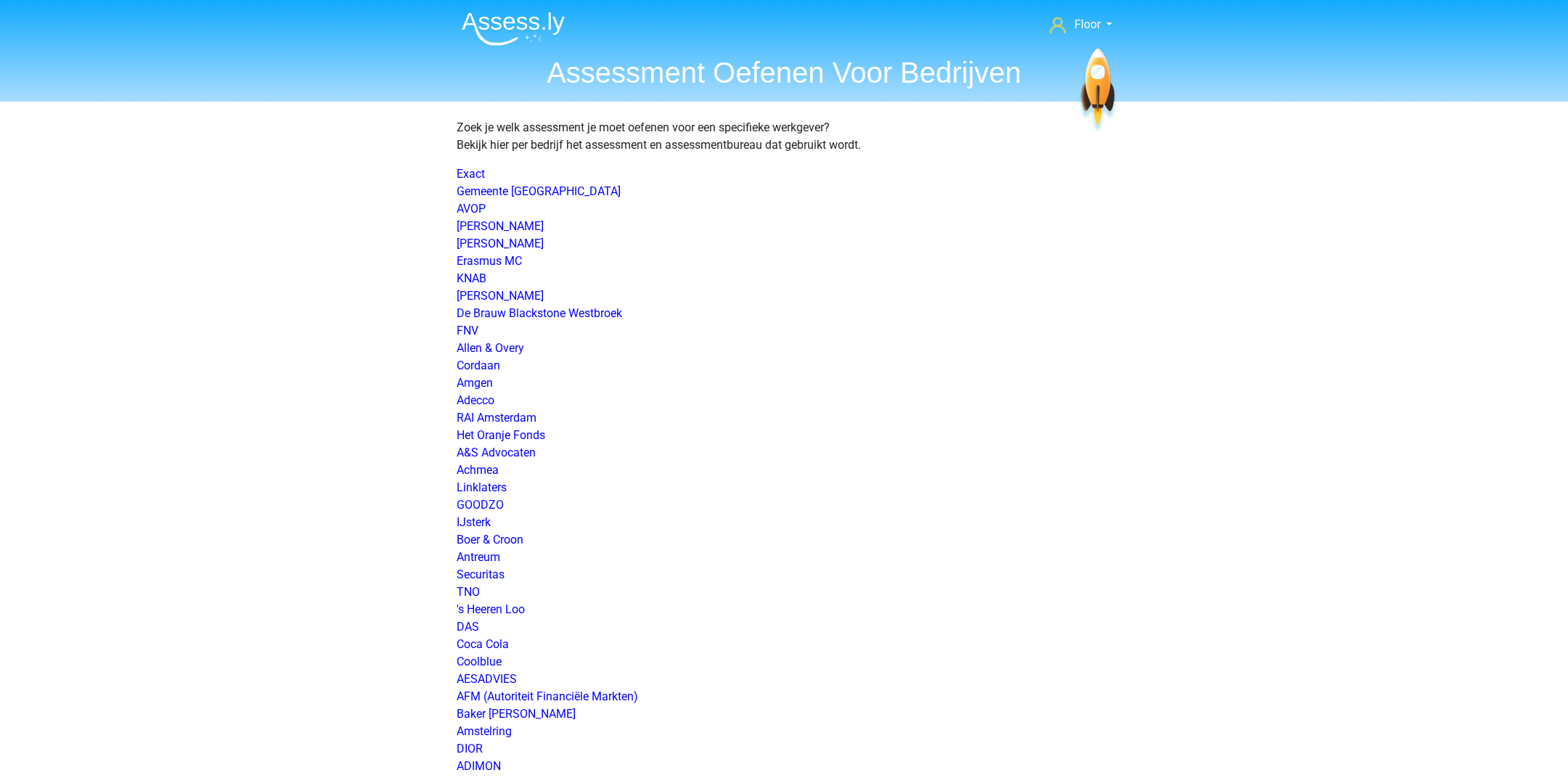
scroll to position [1282, 0]
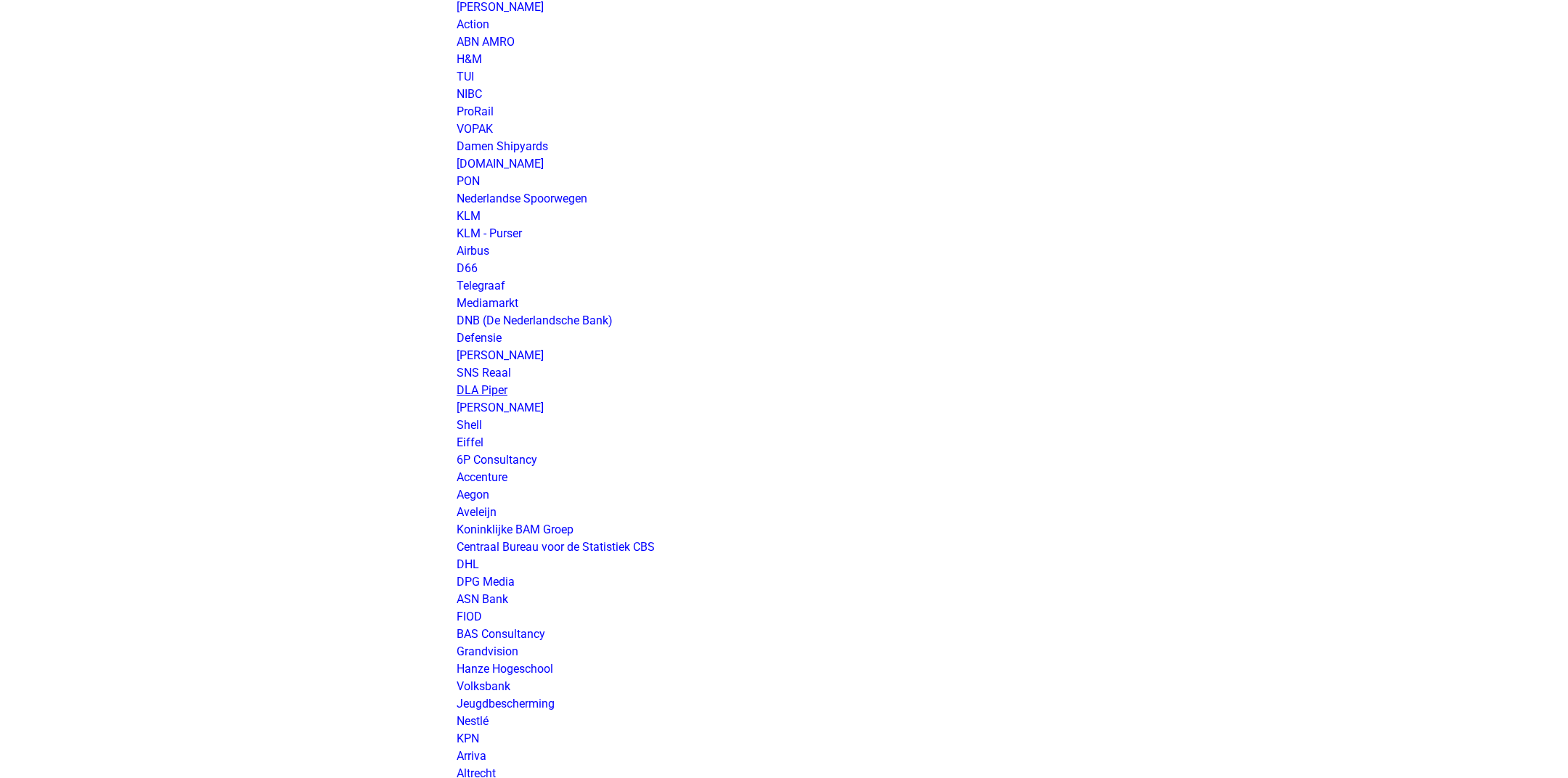
click at [494, 395] on link "DLA Piper" at bounding box center [482, 389] width 51 height 14
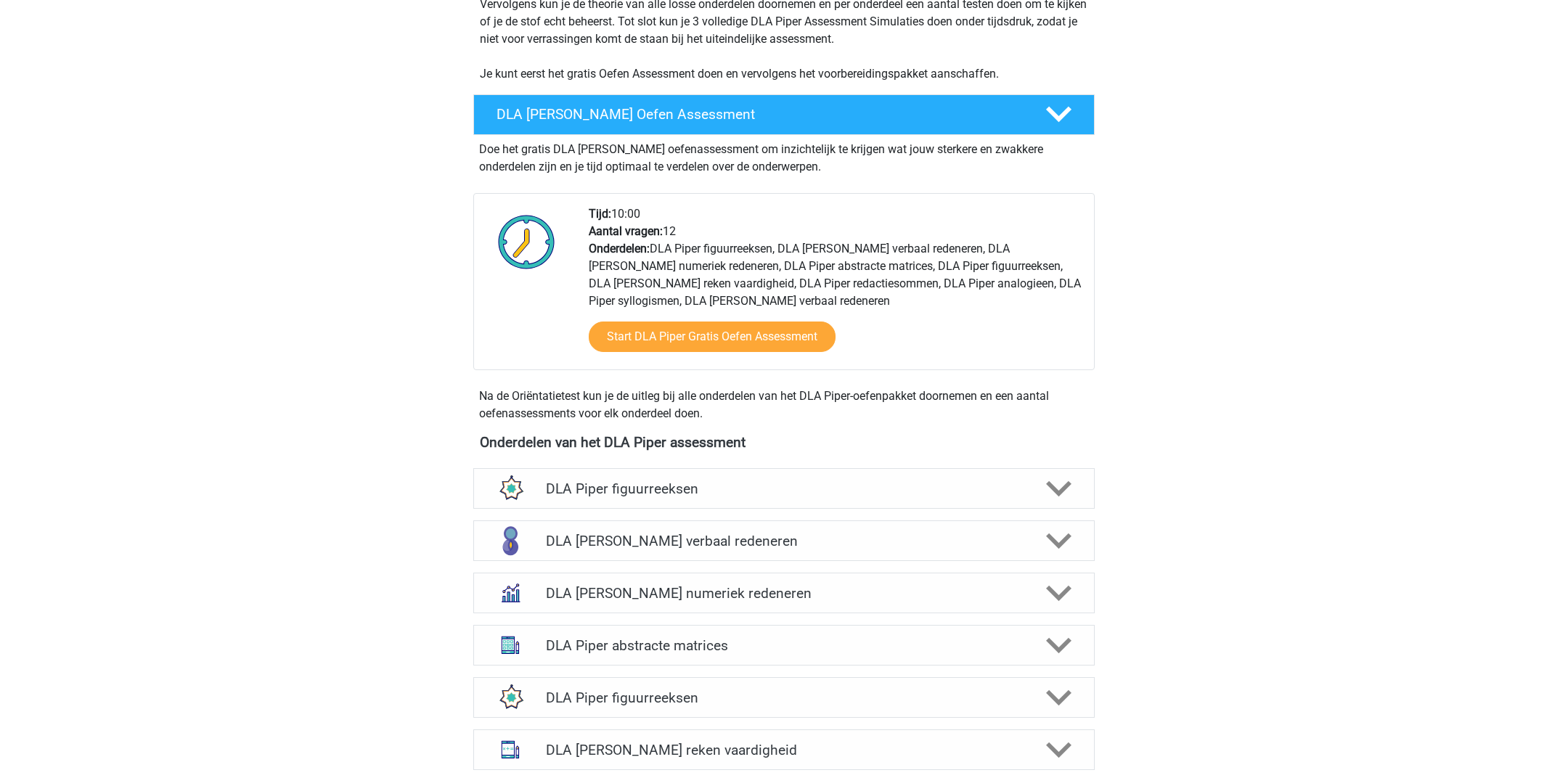
scroll to position [440, 0]
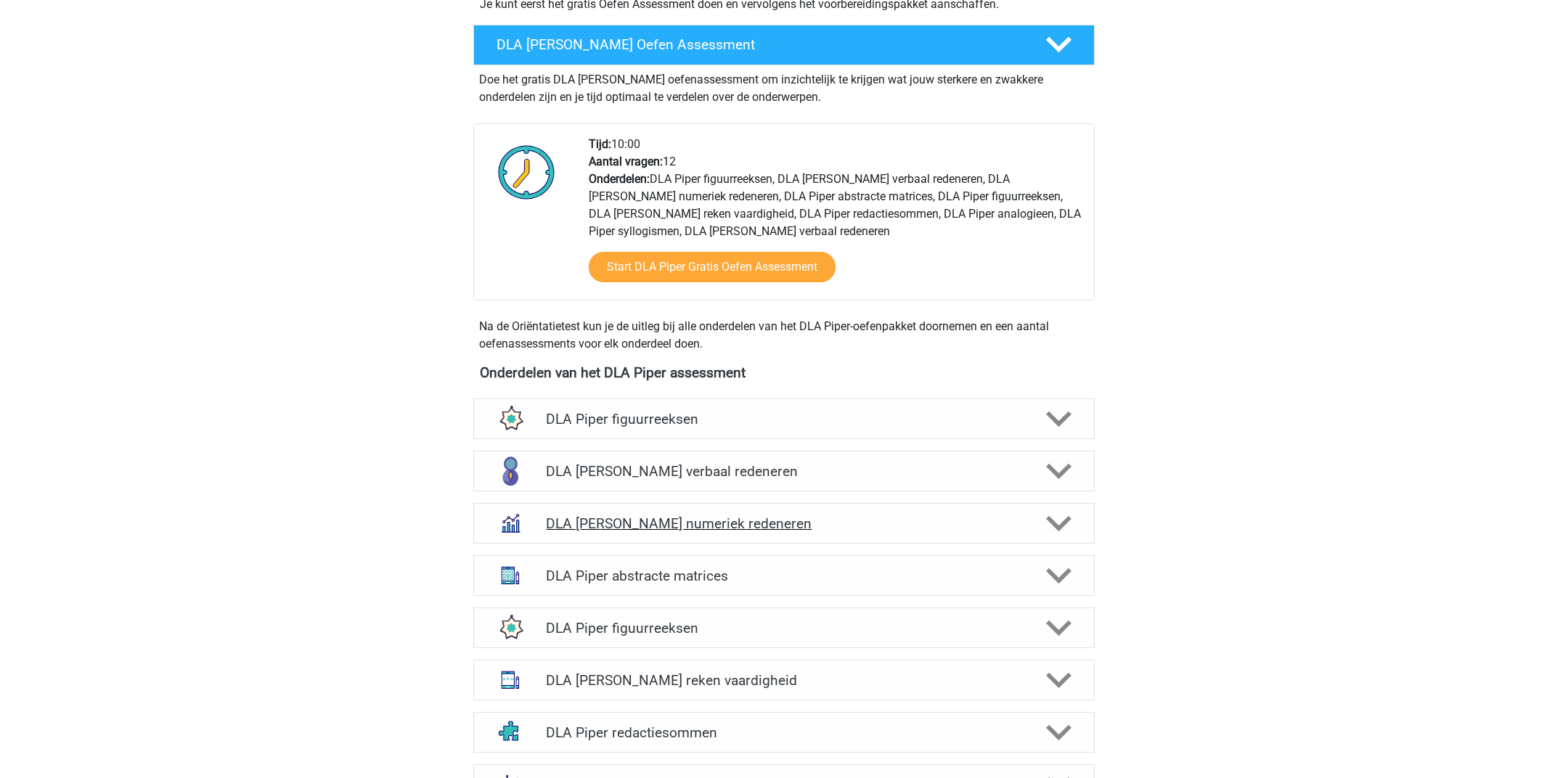
click at [1048, 511] on icon at bounding box center [1059, 523] width 25 height 25
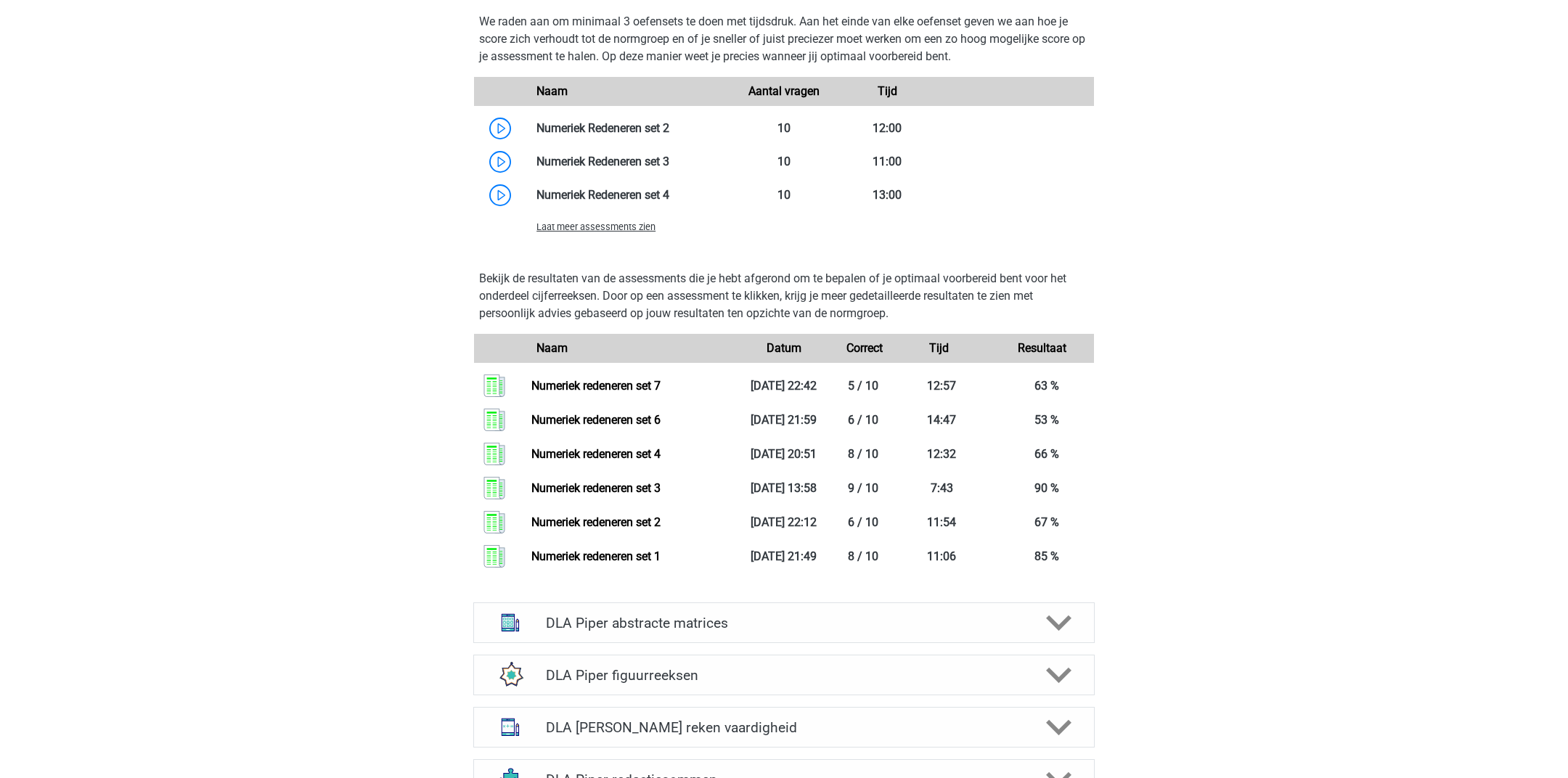
scroll to position [1248, 0]
click at [597, 221] on span "Laat meer assessments zien" at bounding box center [595, 226] width 119 height 11
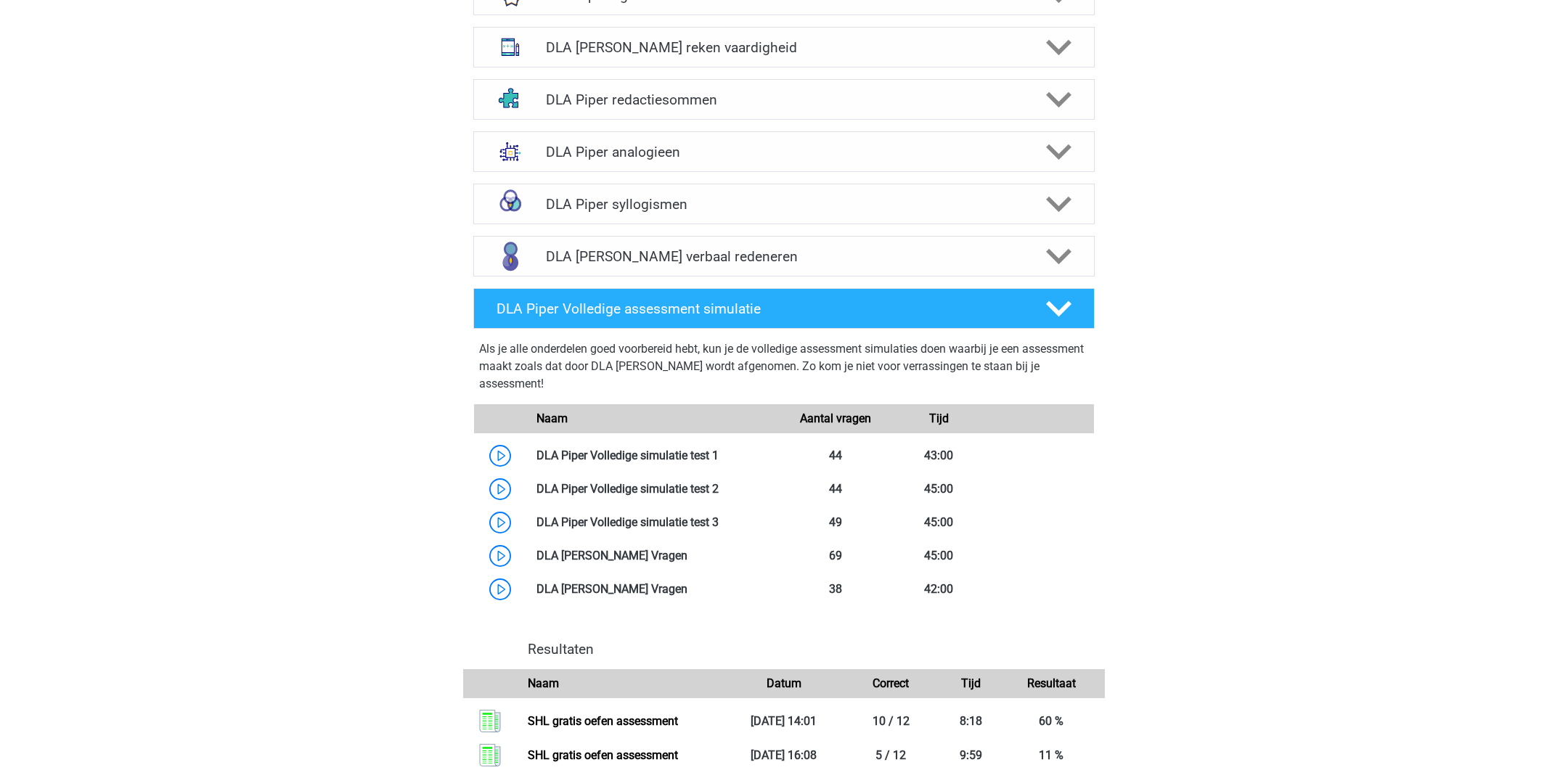
scroll to position [2162, 0]
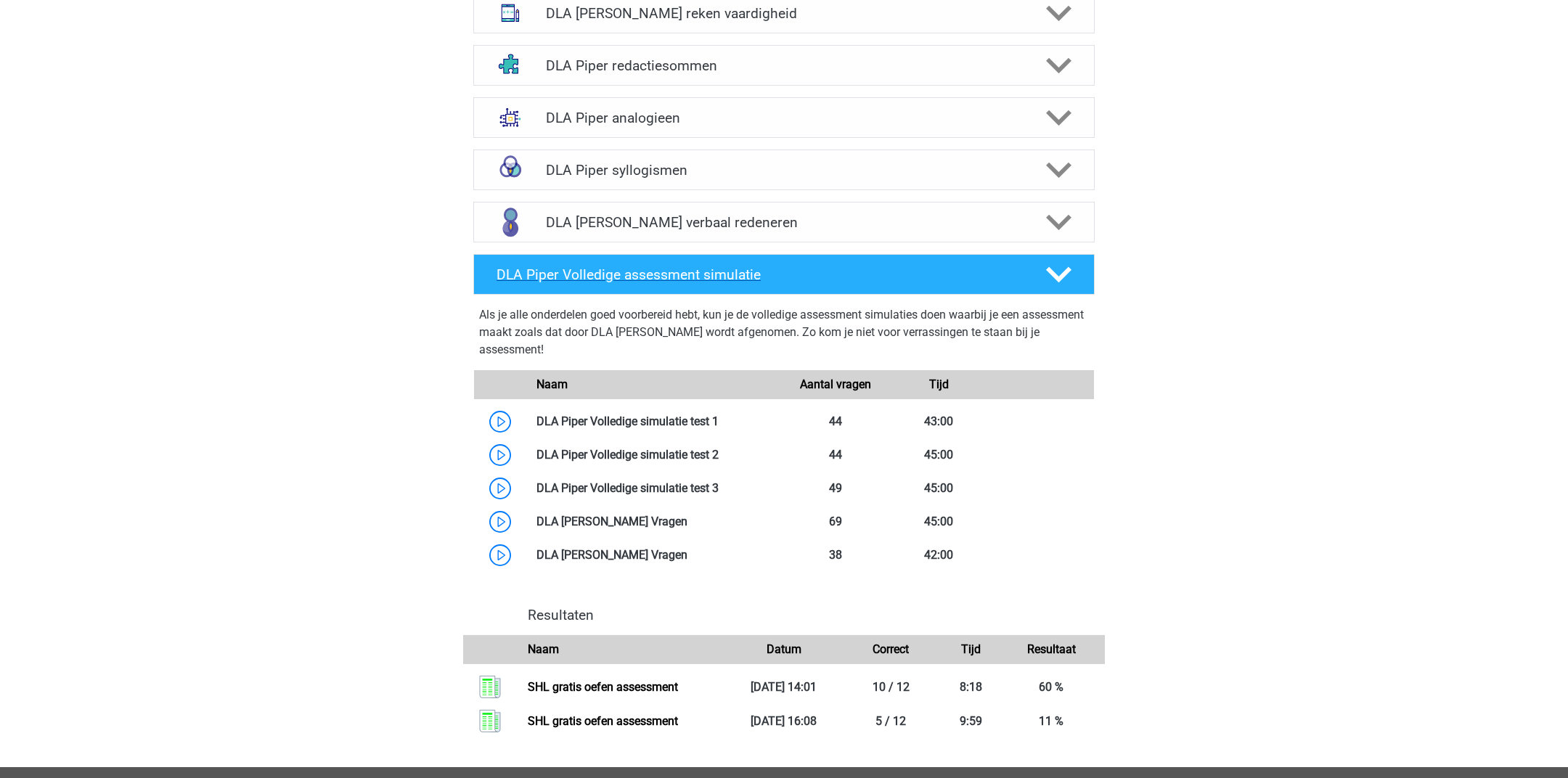
click at [1057, 262] on icon at bounding box center [1059, 274] width 25 height 25
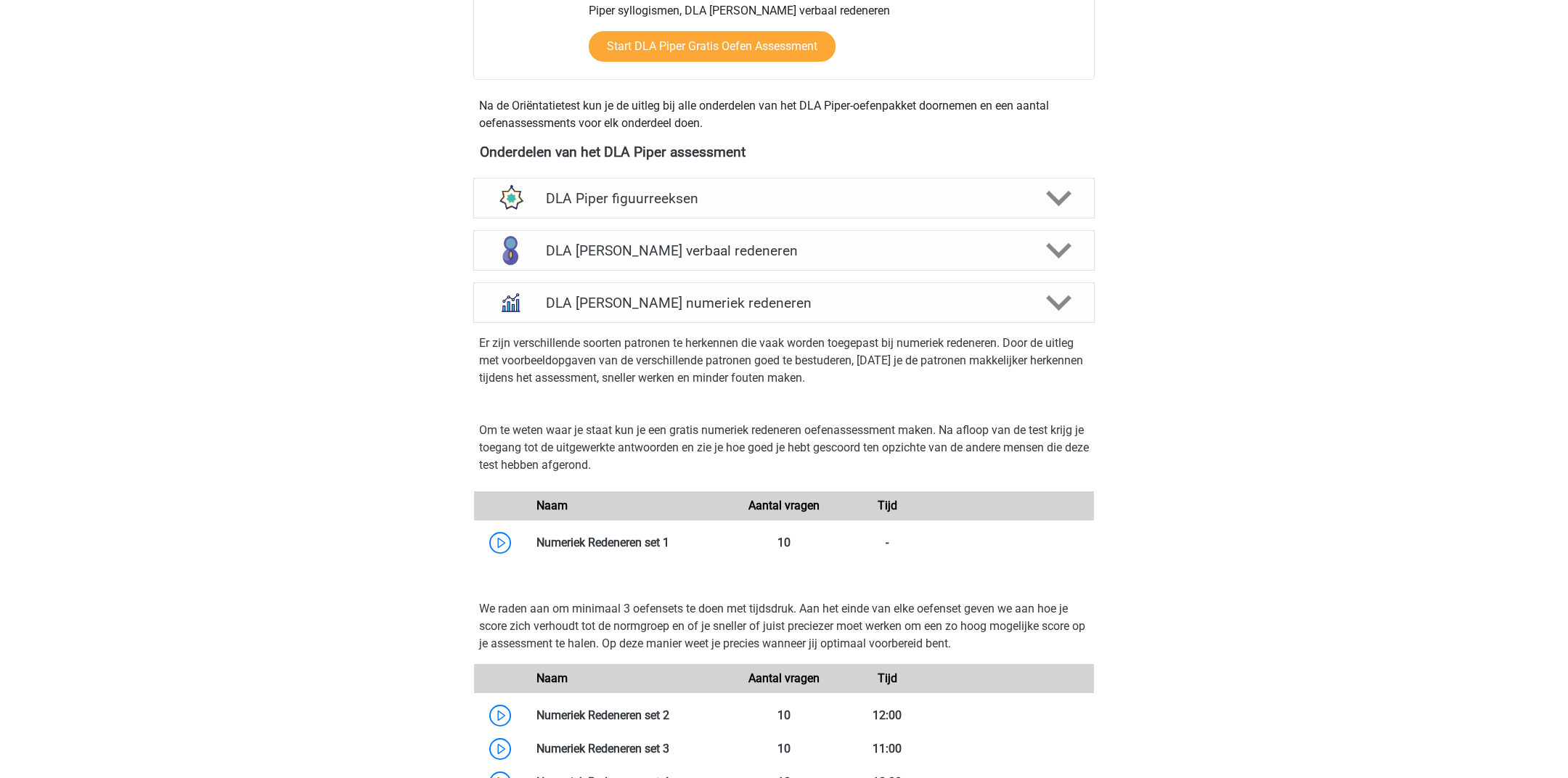
scroll to position [662, 0]
click at [1052, 293] on polygon at bounding box center [1059, 302] width 25 height 16
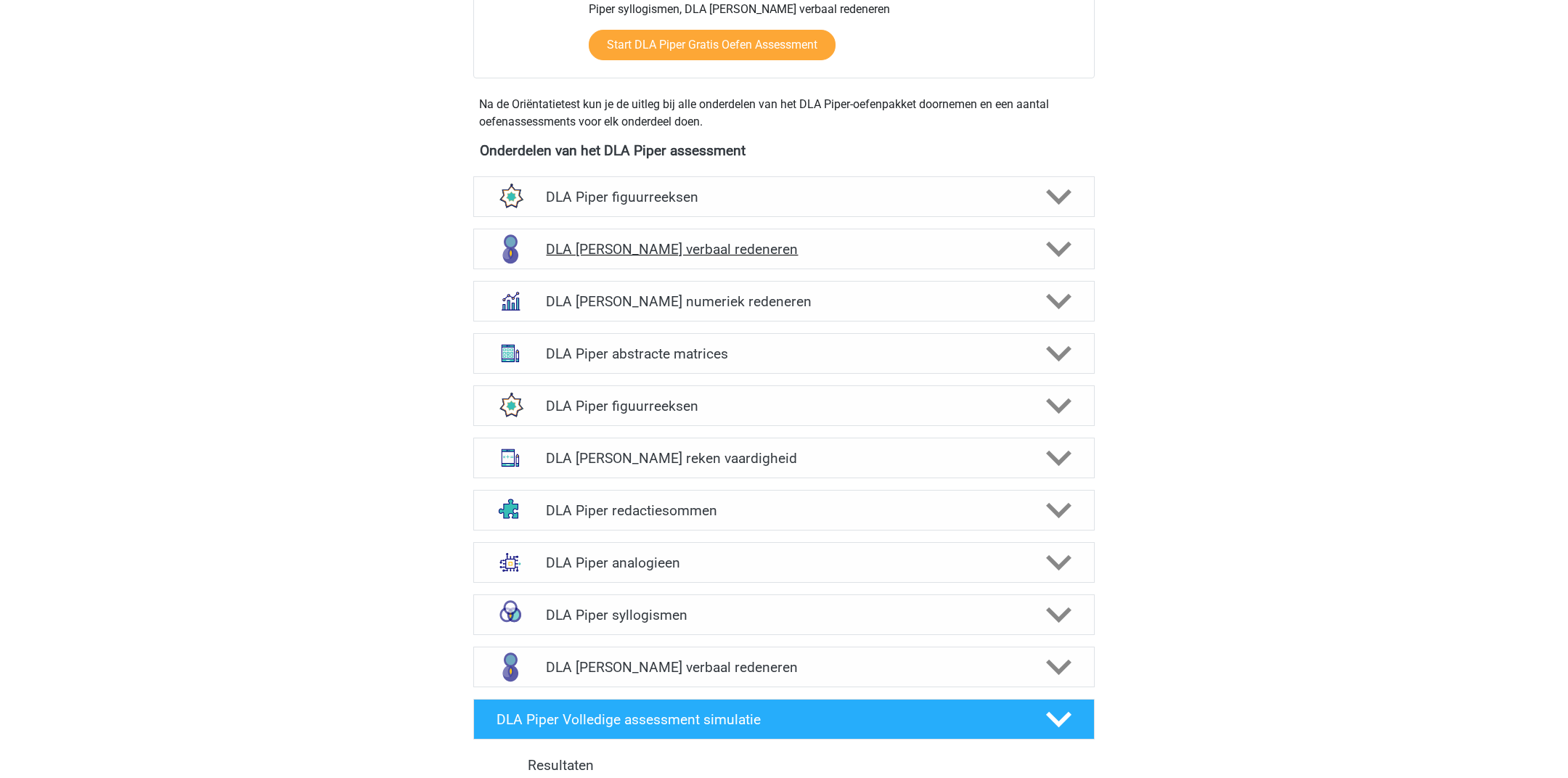
click at [846, 241] on h4 "DLA Piper verbaal redeneren" at bounding box center [783, 249] width 476 height 16
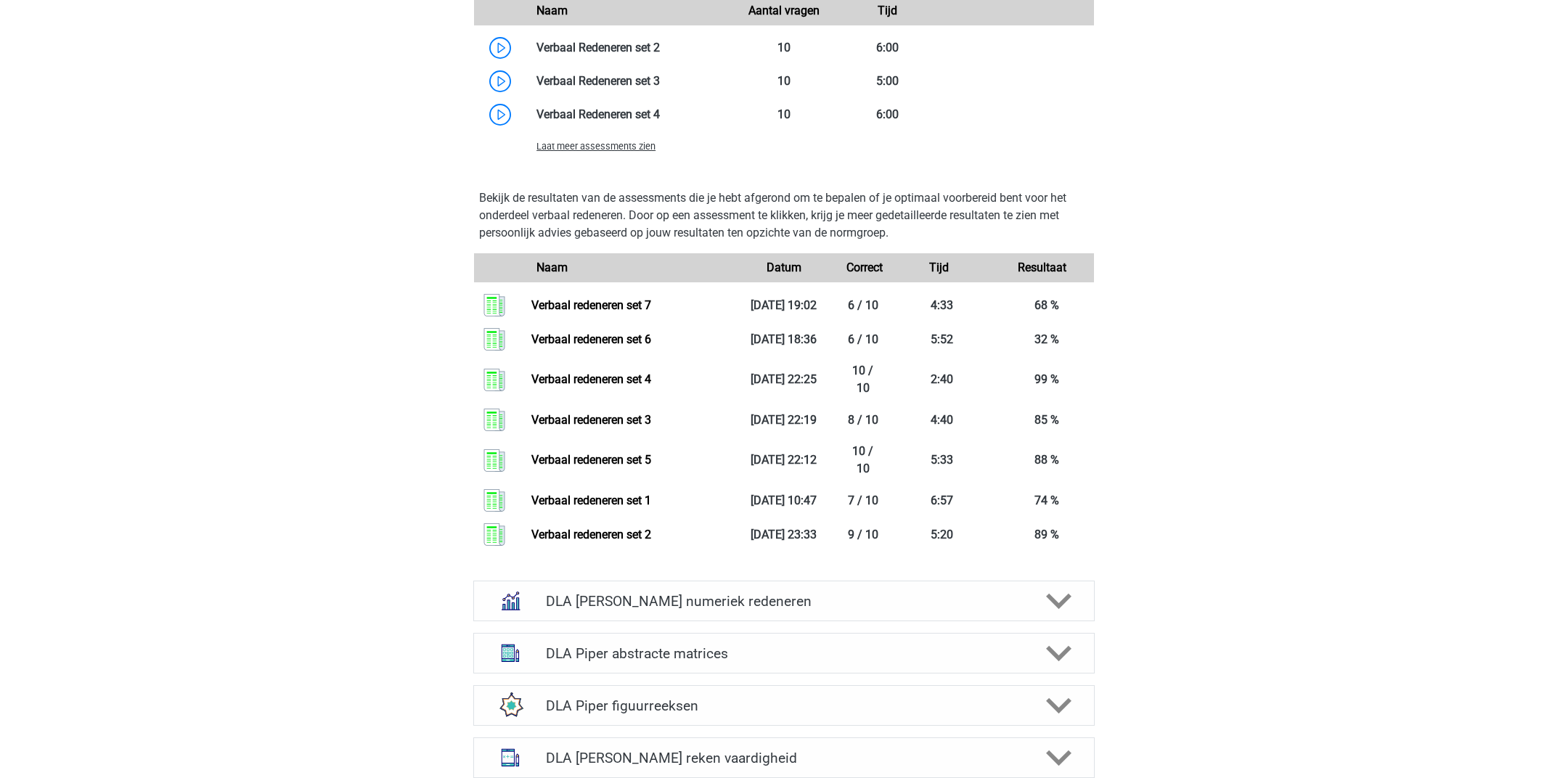
scroll to position [1657, 0]
click at [611, 139] on span "Laat meer assessments zien" at bounding box center [595, 144] width 119 height 11
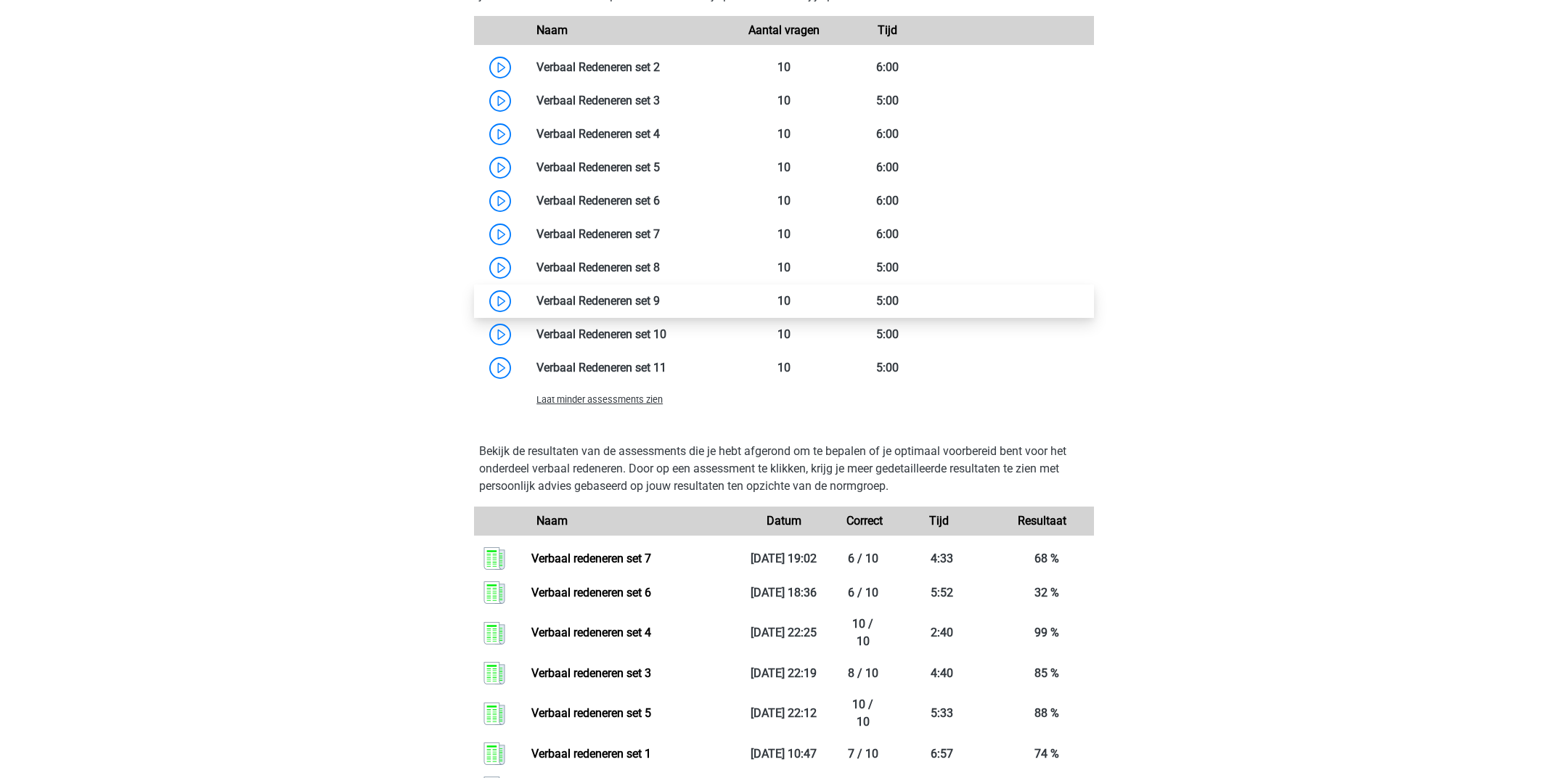
scroll to position [1636, 0]
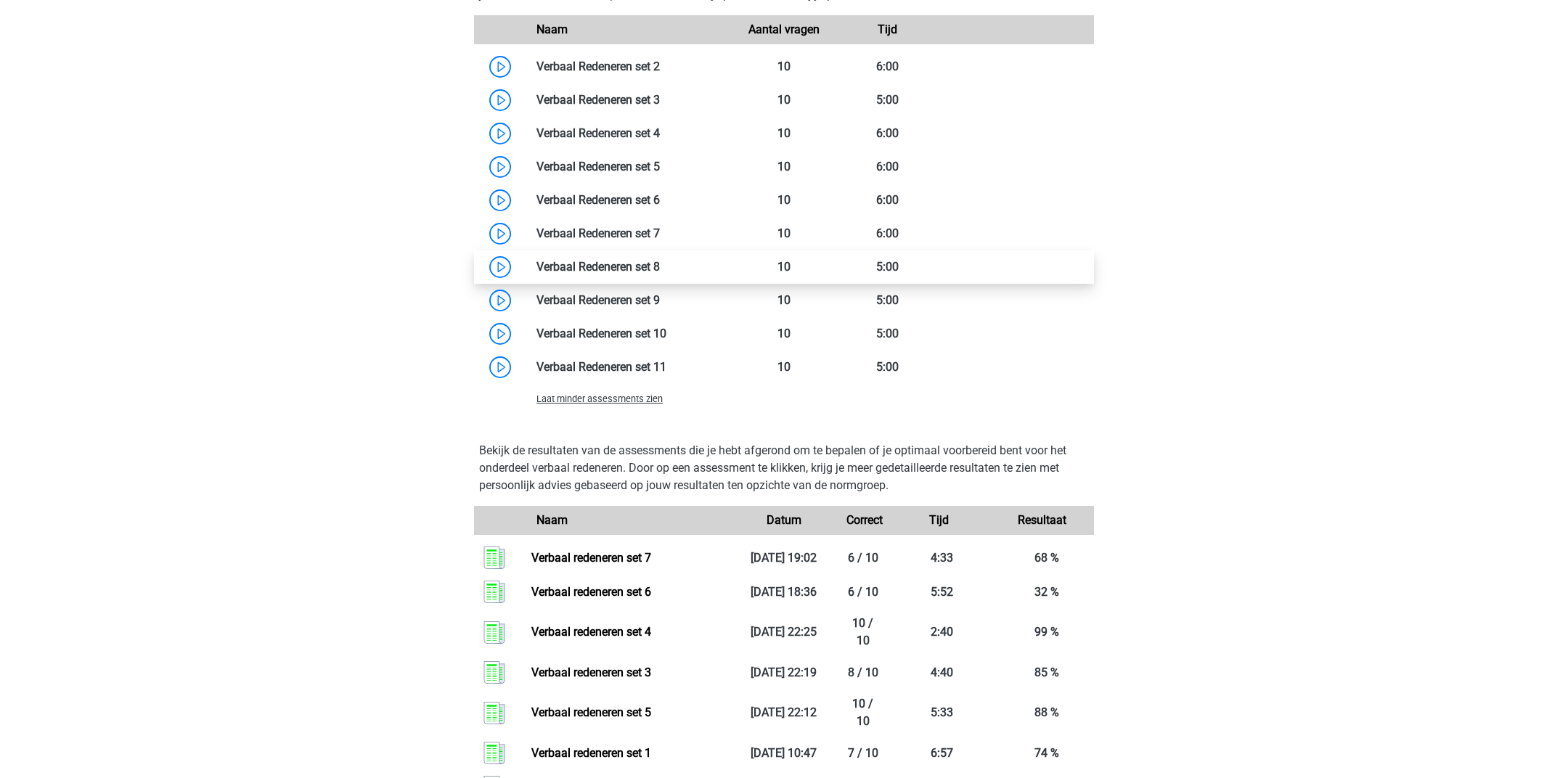
click at [659, 260] on link at bounding box center [659, 266] width 0 height 14
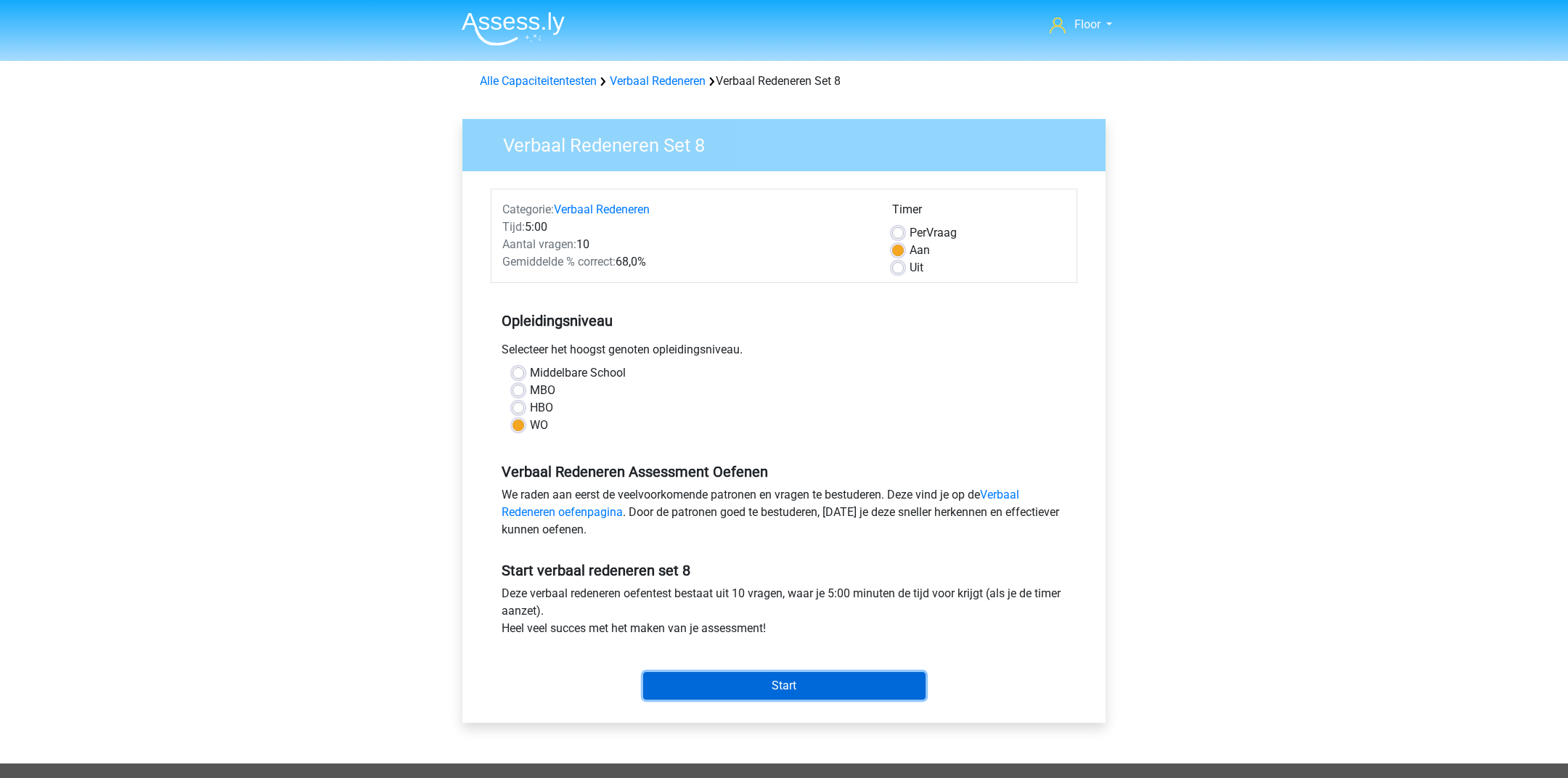
click at [769, 693] on input "Start" at bounding box center [784, 686] width 283 height 27
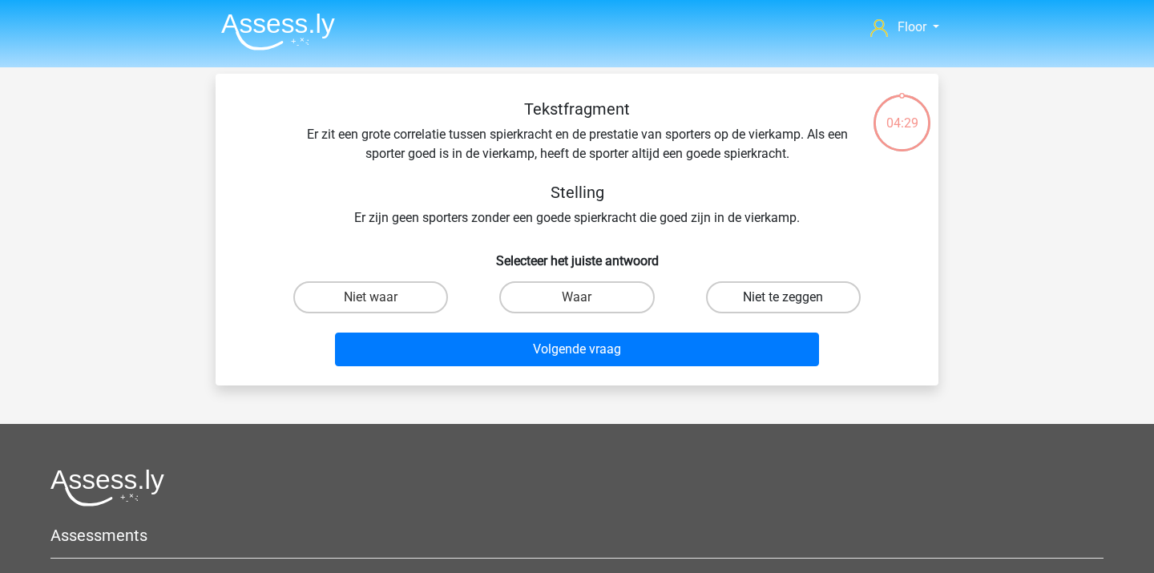
click at [763, 292] on label "Niet te zeggen" at bounding box center [783, 297] width 155 height 32
click at [783, 297] on input "Niet te zeggen" at bounding box center [788, 302] width 10 height 10
radio input "true"
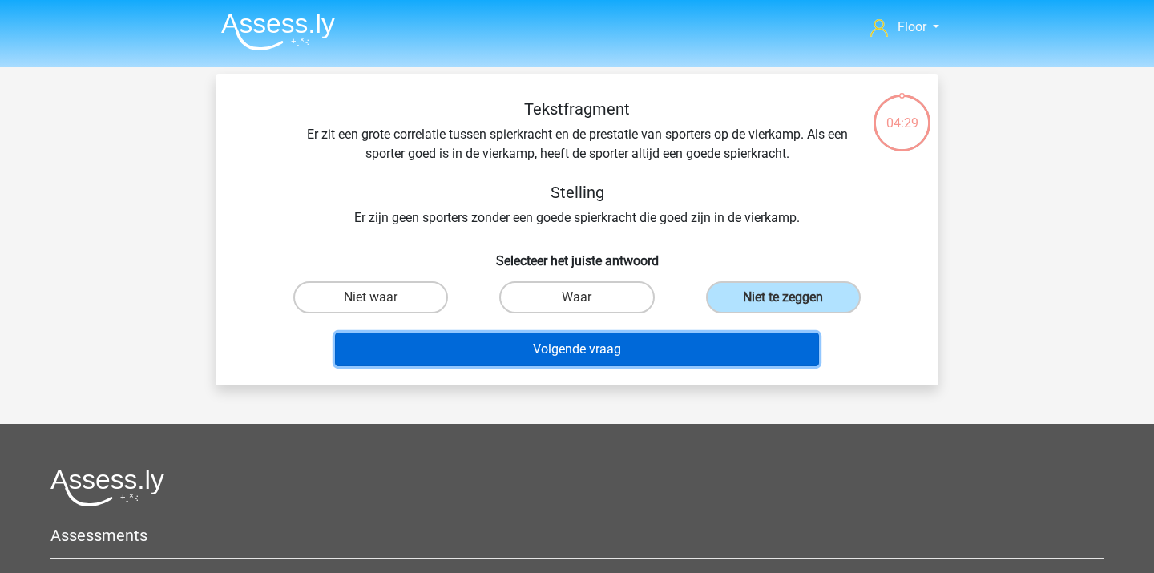
click at [639, 363] on button "Volgende vraag" at bounding box center [577, 349] width 485 height 34
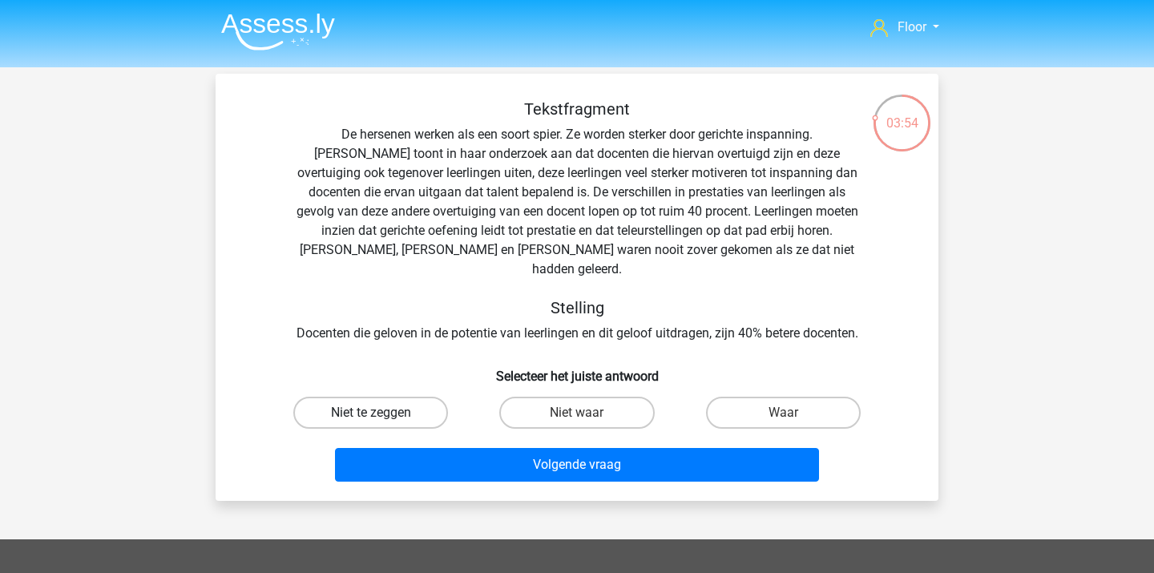
click at [422, 399] on label "Niet te zeggen" at bounding box center [370, 413] width 155 height 32
click at [381, 413] on input "Niet te zeggen" at bounding box center [376, 418] width 10 height 10
radio input "true"
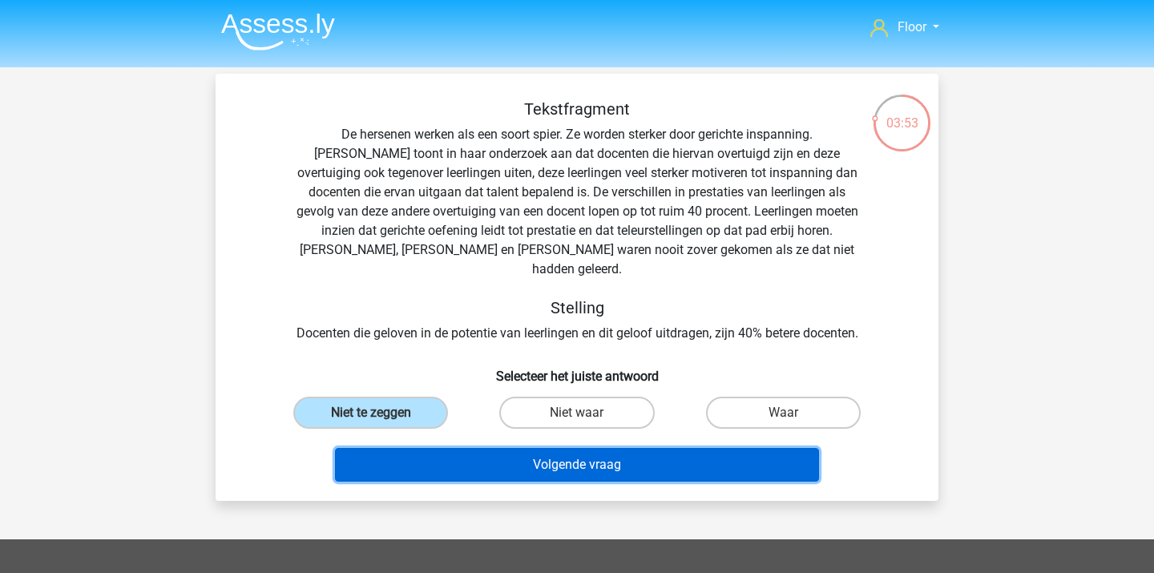
click at [445, 448] on button "Volgende vraag" at bounding box center [577, 465] width 485 height 34
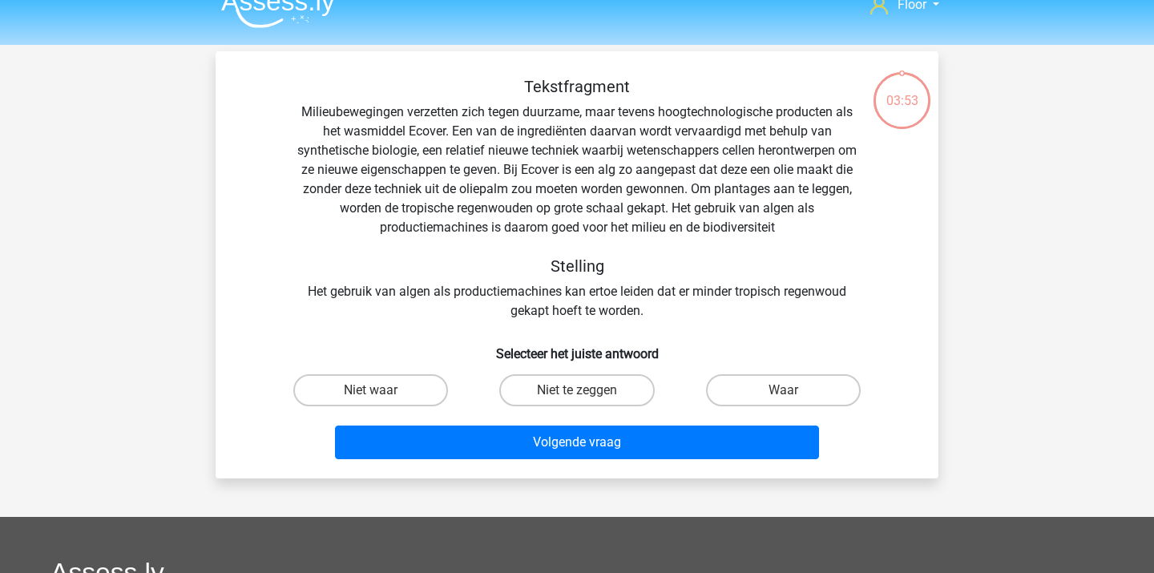
scroll to position [23, 0]
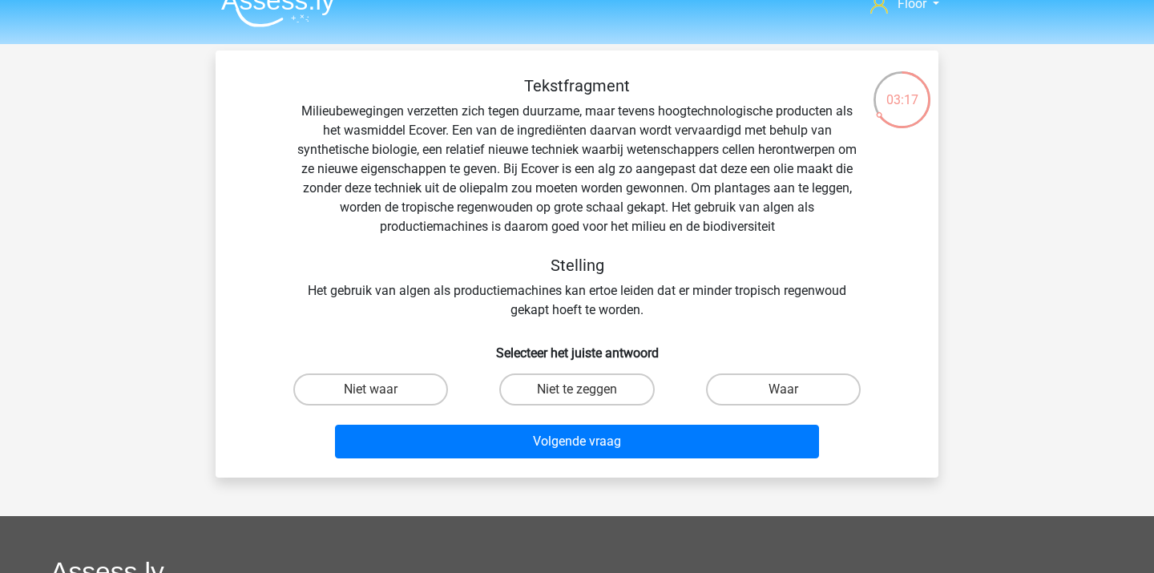
click at [848, 168] on div "Tekstfragment Milieubewegingen verzetten zich tegen duurzame, maar tevens hoogt…" at bounding box center [576, 198] width 671 height 244
click at [418, 385] on label "Niet waar" at bounding box center [370, 389] width 155 height 32
click at [381, 389] on input "Niet waar" at bounding box center [376, 394] width 10 height 10
radio input "true"
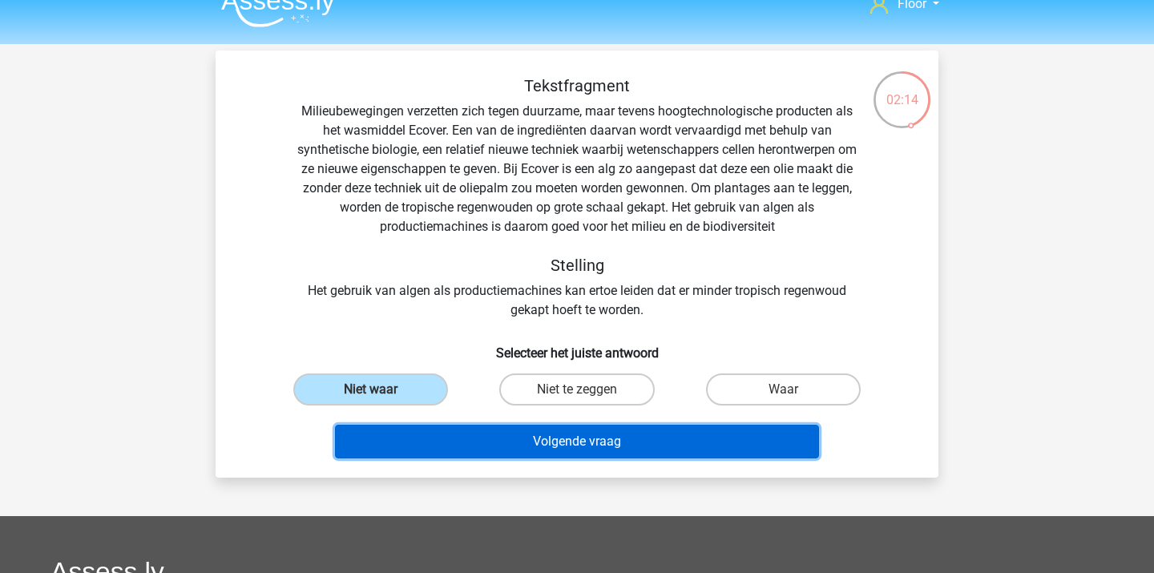
click at [423, 438] on button "Volgende vraag" at bounding box center [577, 442] width 485 height 34
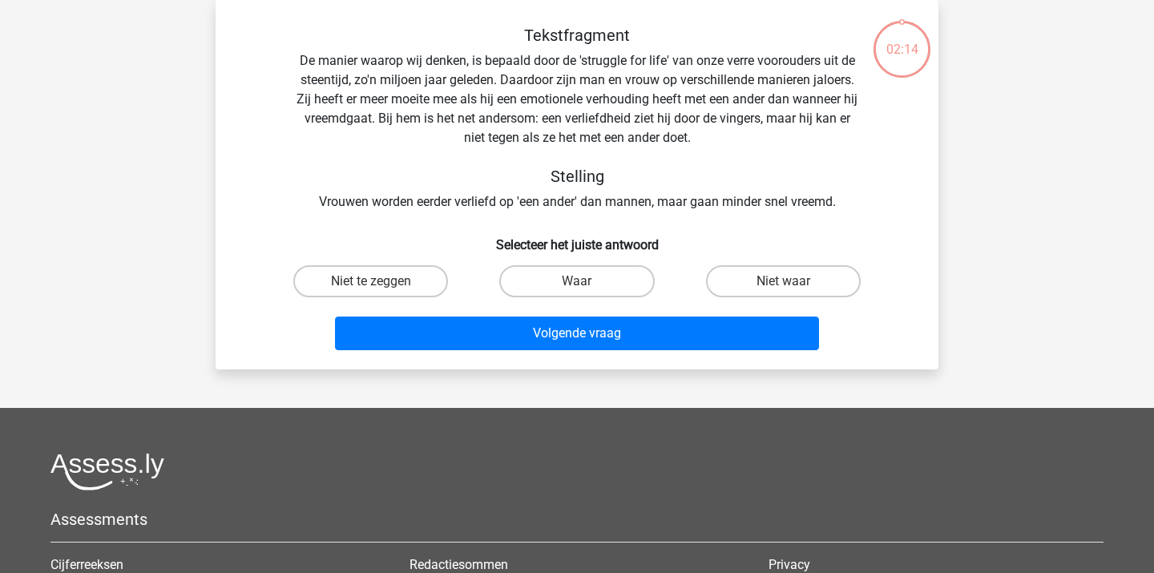
scroll to position [0, 0]
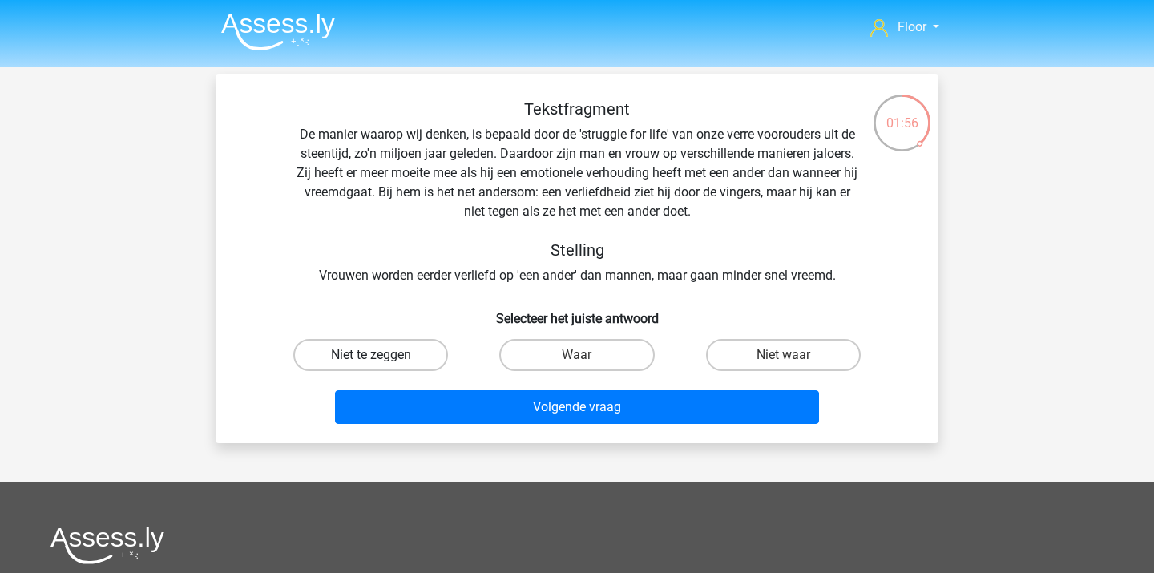
click at [380, 354] on label "Niet te zeggen" at bounding box center [370, 355] width 155 height 32
click at [380, 355] on input "Niet te zeggen" at bounding box center [376, 360] width 10 height 10
radio input "true"
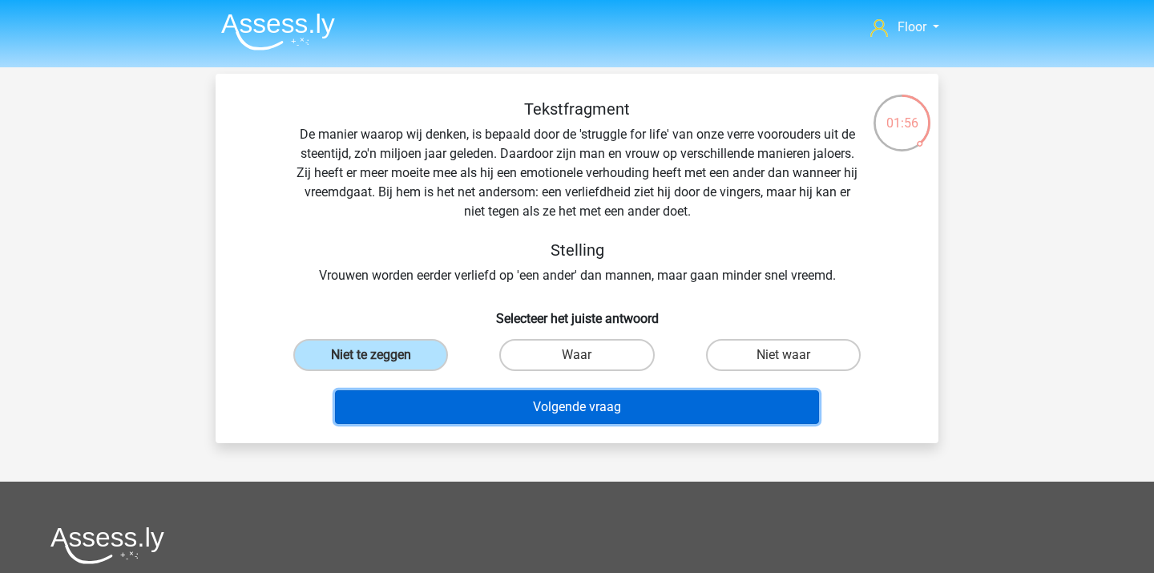
click at [422, 399] on button "Volgende vraag" at bounding box center [577, 407] width 485 height 34
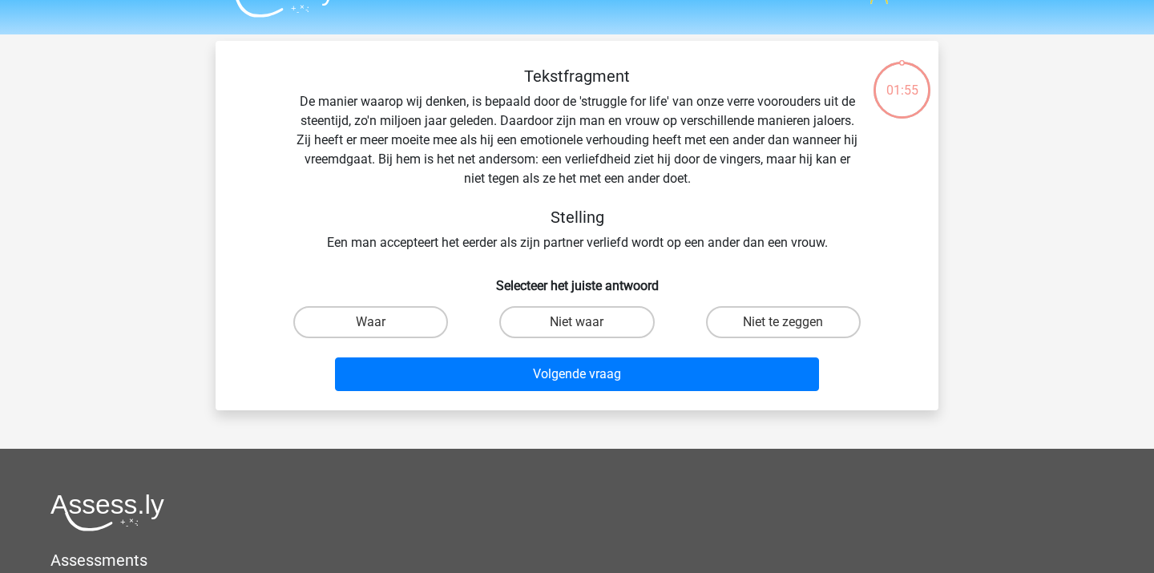
scroll to position [6, 0]
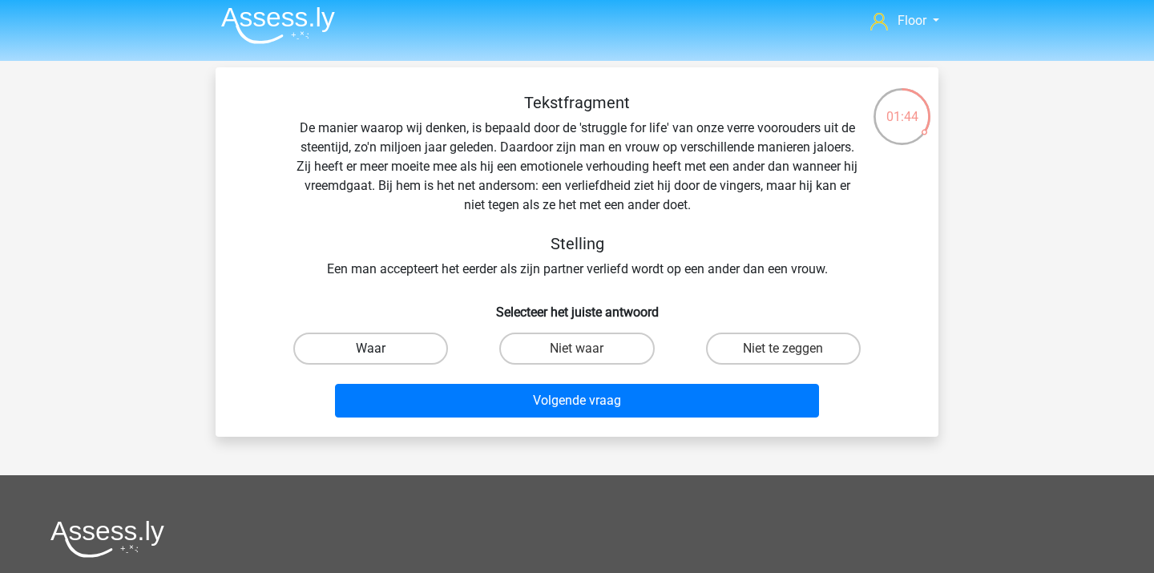
click at [366, 349] on label "Waar" at bounding box center [370, 348] width 155 height 32
click at [371, 349] on input "Waar" at bounding box center [376, 354] width 10 height 10
radio input "true"
click at [514, 370] on div "Niet waar" at bounding box center [577, 348] width 206 height 45
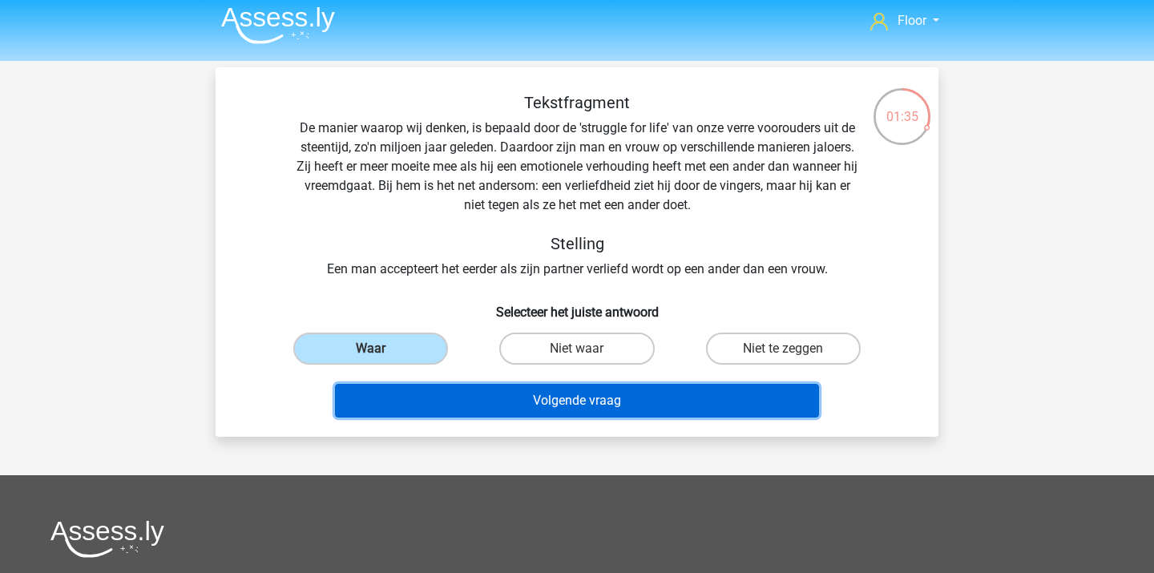
click at [481, 413] on button "Volgende vraag" at bounding box center [577, 401] width 485 height 34
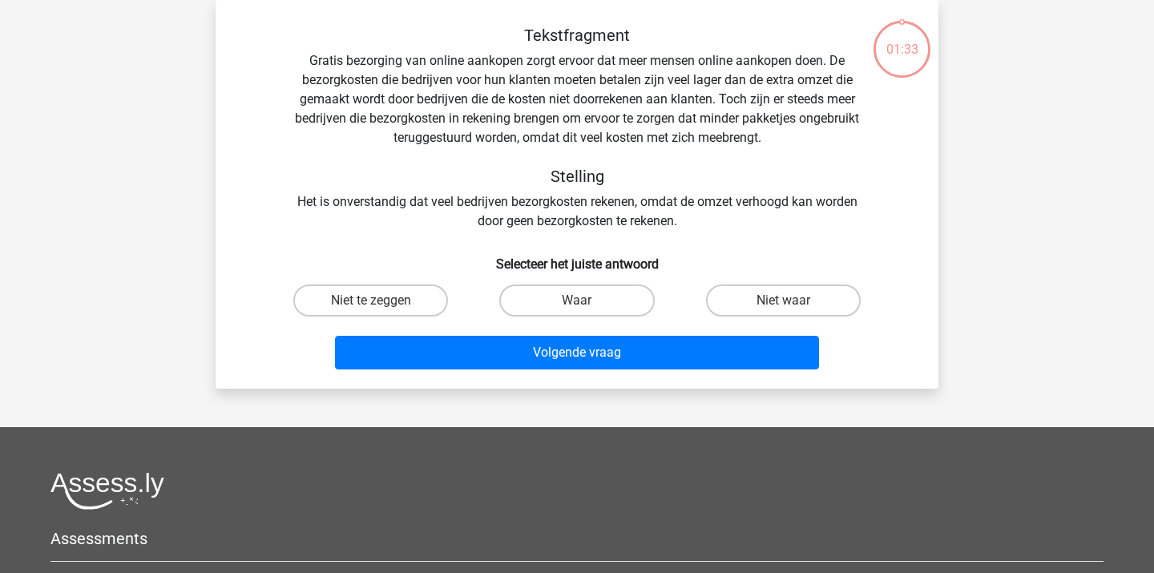
scroll to position [0, 0]
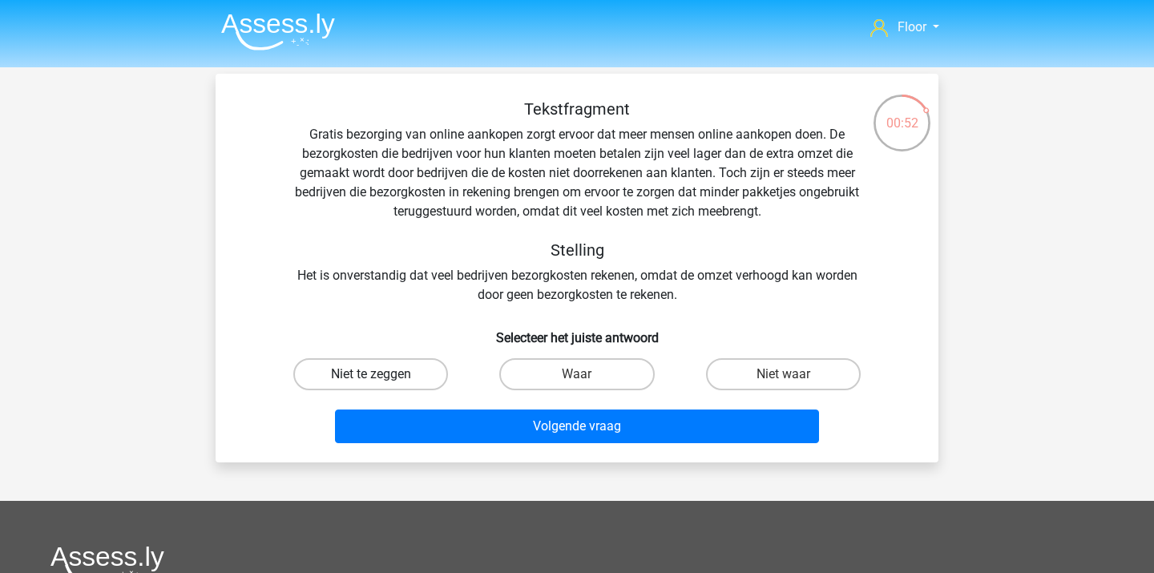
click at [404, 375] on label "Niet te zeggen" at bounding box center [370, 374] width 155 height 32
click at [381, 375] on input "Niet te zeggen" at bounding box center [376, 379] width 10 height 10
radio input "true"
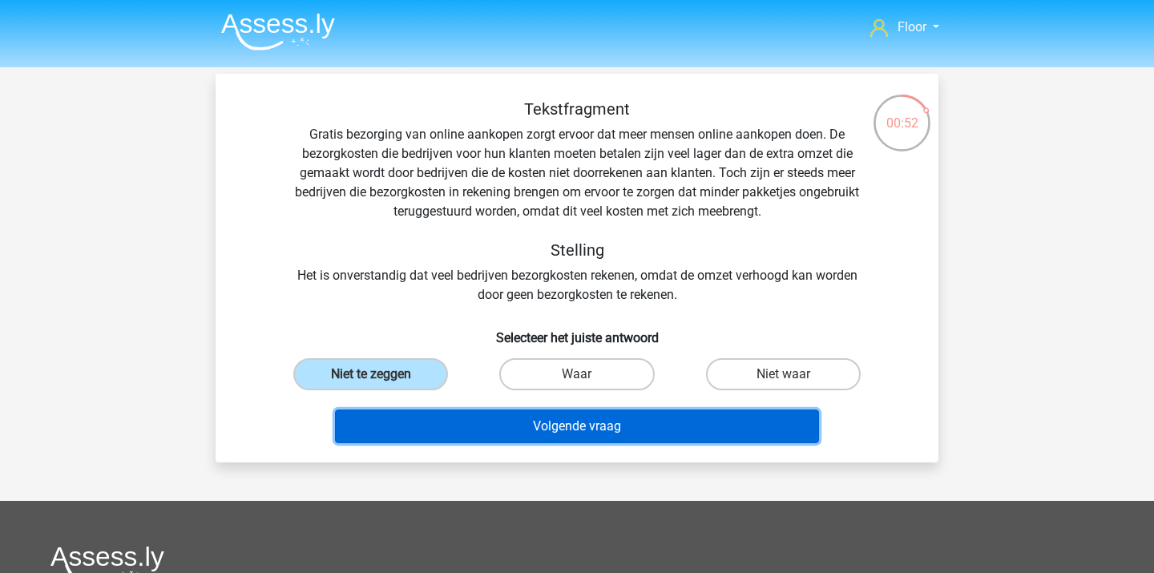
click at [432, 421] on button "Volgende vraag" at bounding box center [577, 426] width 485 height 34
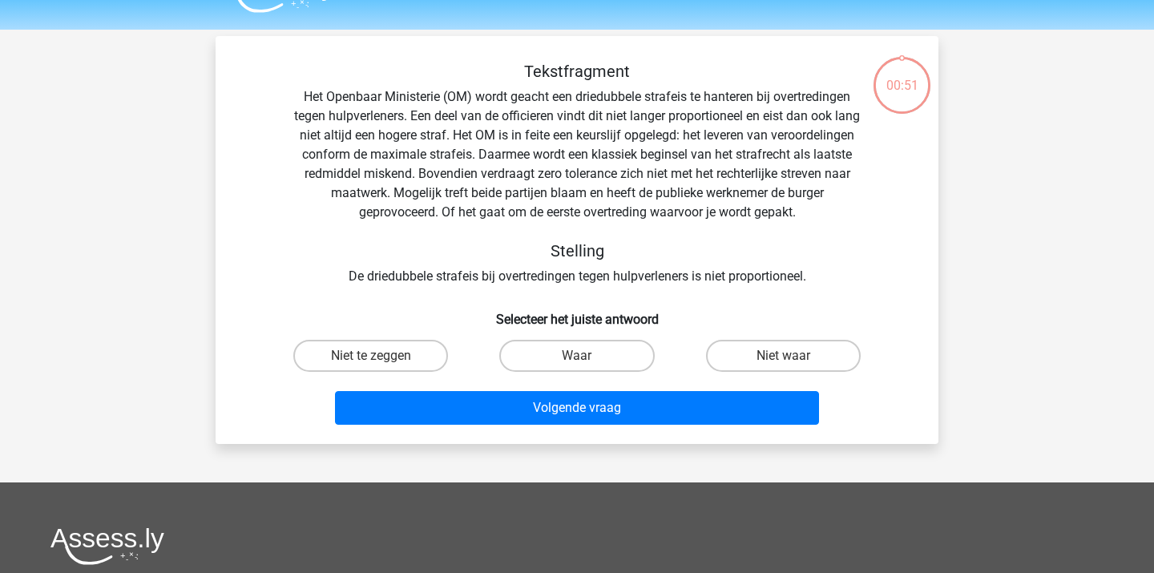
scroll to position [31, 0]
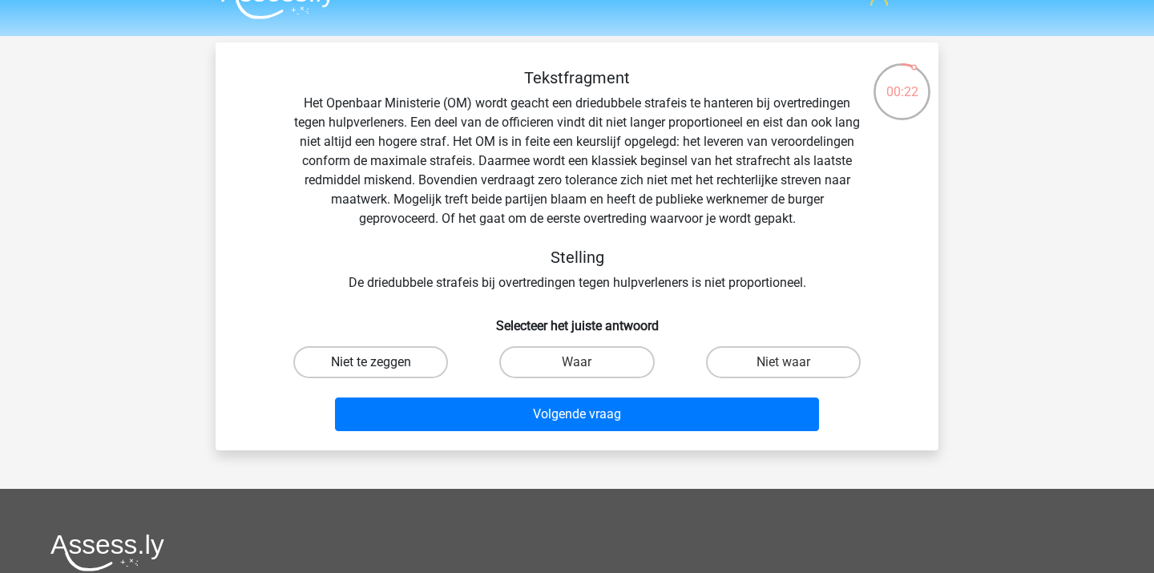
click at [364, 350] on label "Niet te zeggen" at bounding box center [370, 362] width 155 height 32
click at [371, 362] on input "Niet te zeggen" at bounding box center [376, 367] width 10 height 10
radio input "true"
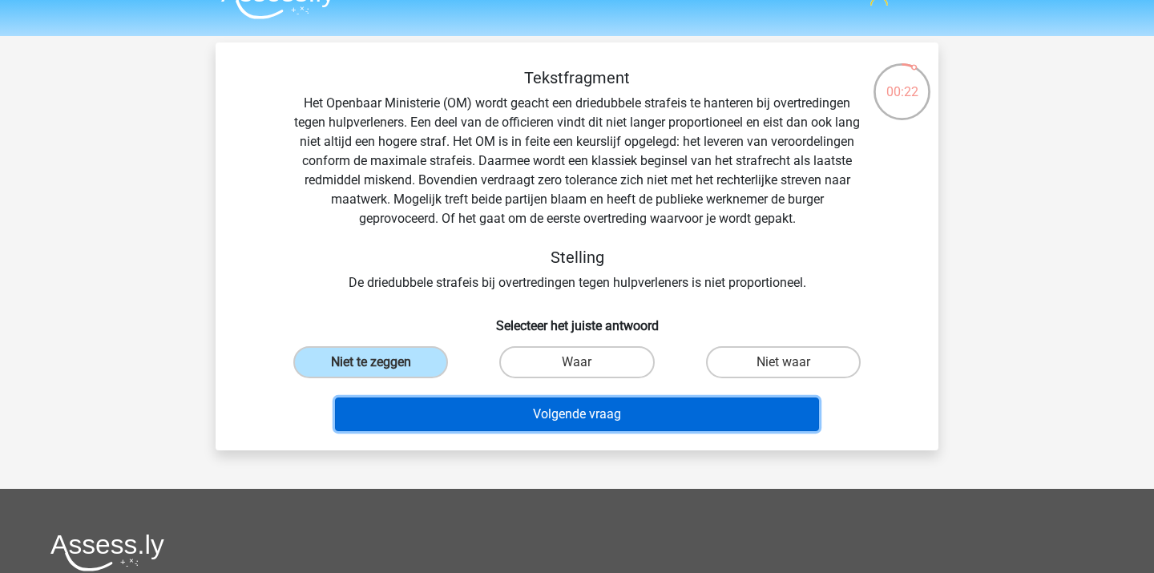
click at [407, 417] on button "Volgende vraag" at bounding box center [577, 414] width 485 height 34
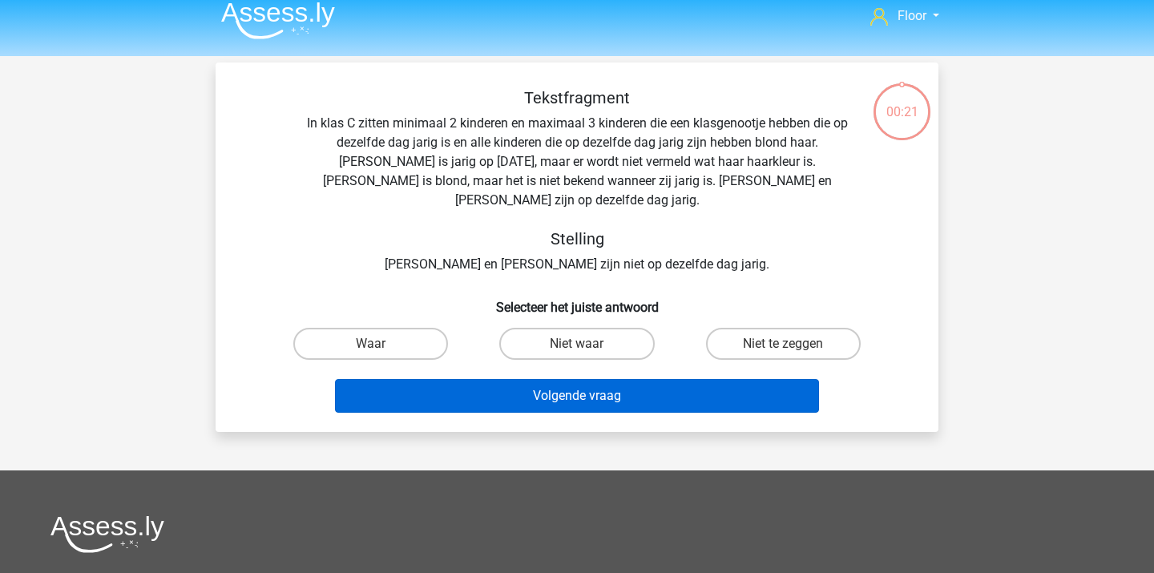
scroll to position [0, 0]
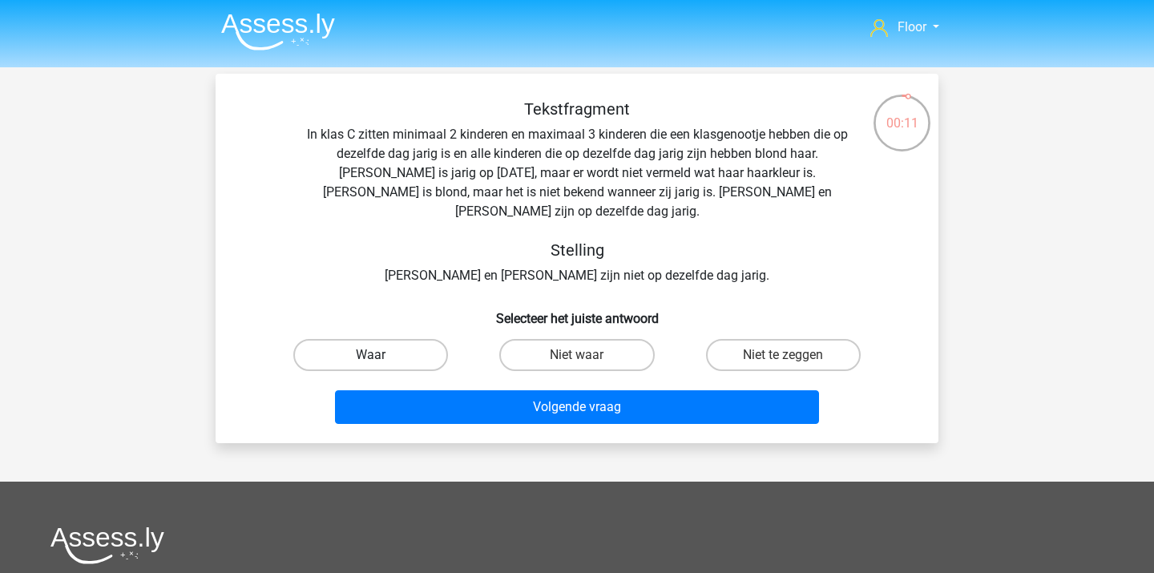
click at [362, 339] on label "Waar" at bounding box center [370, 355] width 155 height 32
click at [371, 355] on input "Waar" at bounding box center [376, 360] width 10 height 10
radio input "true"
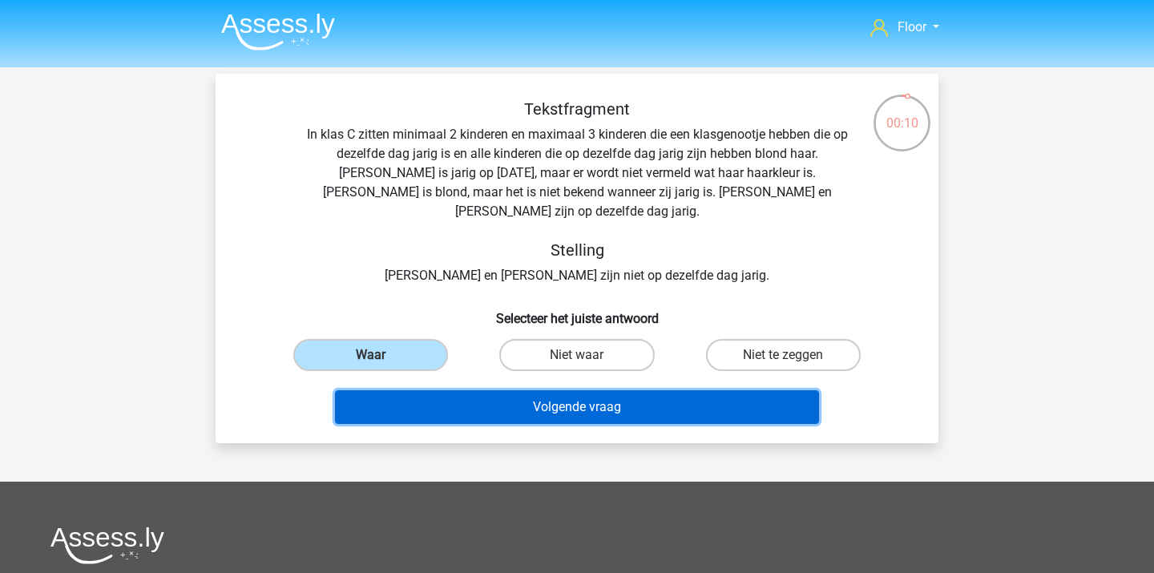
click at [446, 395] on button "Volgende vraag" at bounding box center [577, 407] width 485 height 34
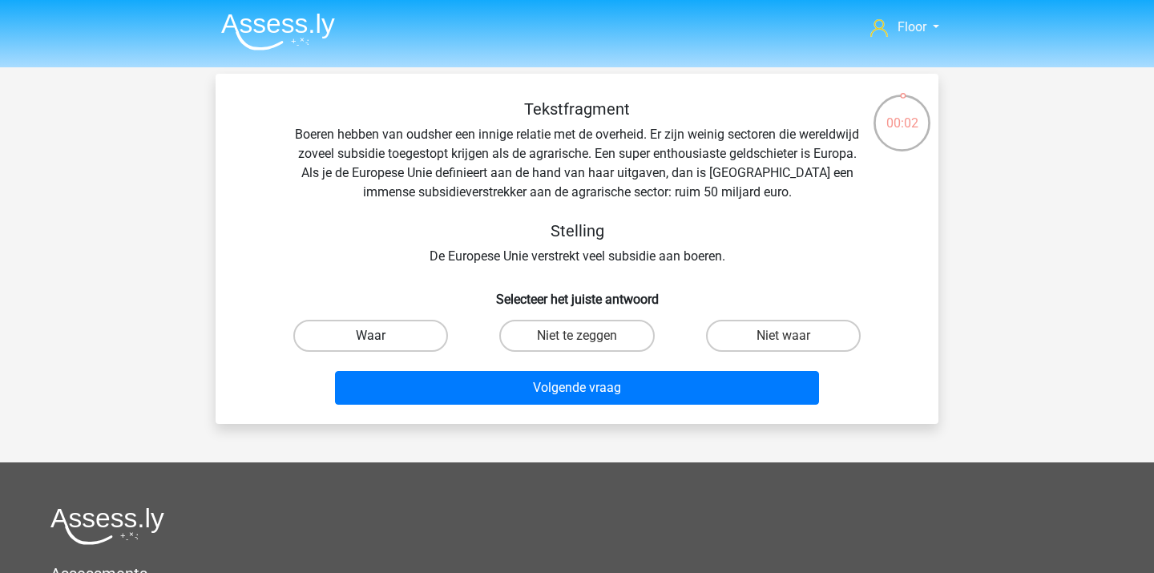
click at [401, 342] on label "Waar" at bounding box center [370, 336] width 155 height 32
click at [381, 342] on input "Waar" at bounding box center [376, 341] width 10 height 10
radio input "true"
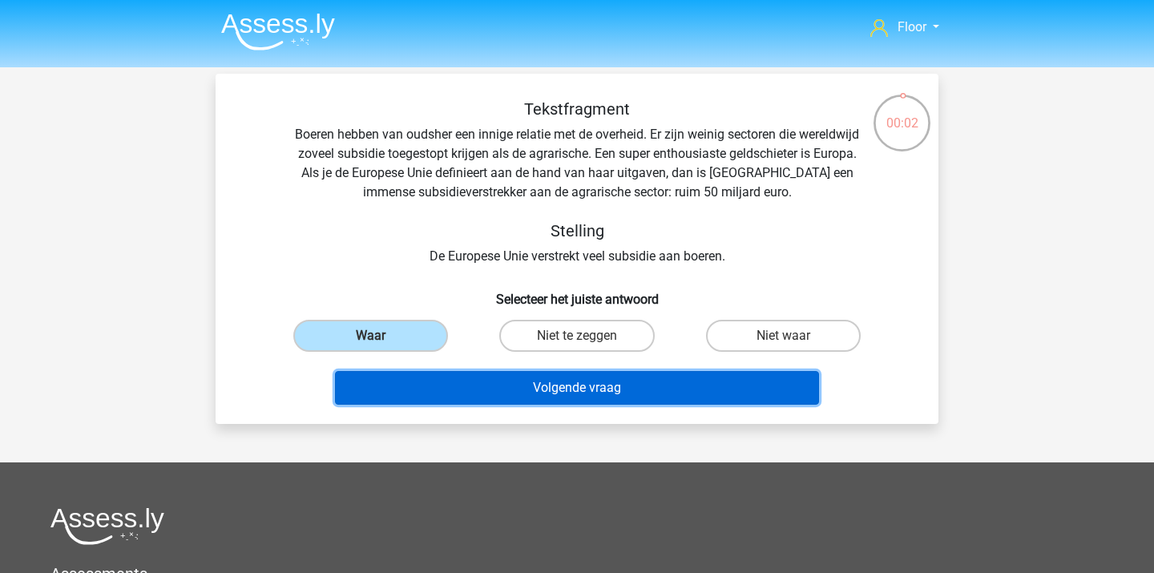
click at [415, 383] on button "Volgende vraag" at bounding box center [577, 388] width 485 height 34
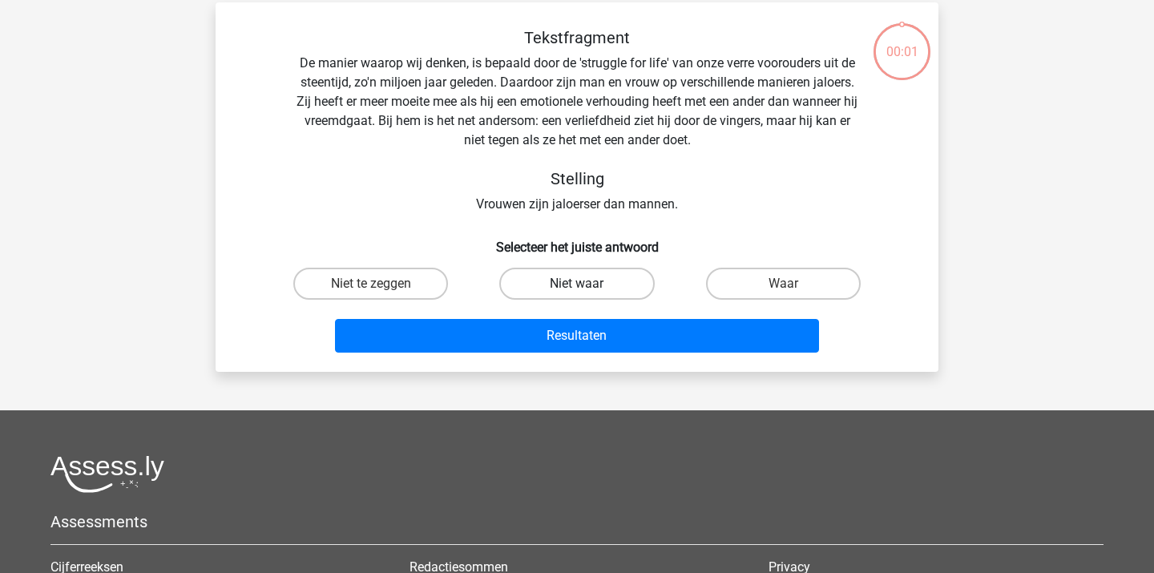
scroll to position [74, 0]
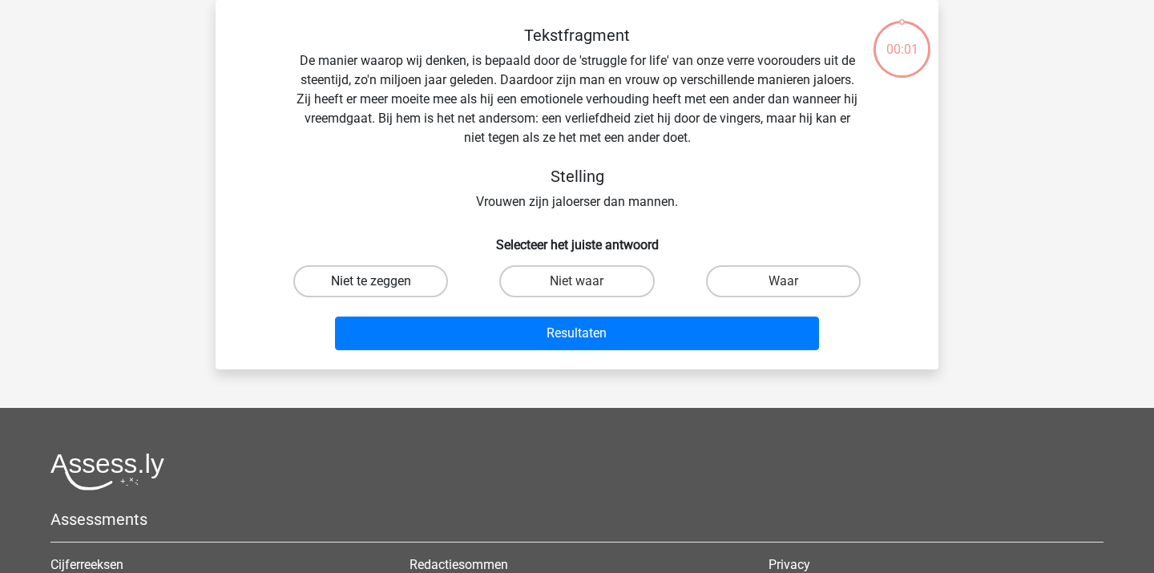
click at [429, 268] on label "Niet te zeggen" at bounding box center [370, 281] width 155 height 32
click at [381, 281] on input "Niet te zeggen" at bounding box center [376, 286] width 10 height 10
radio input "true"
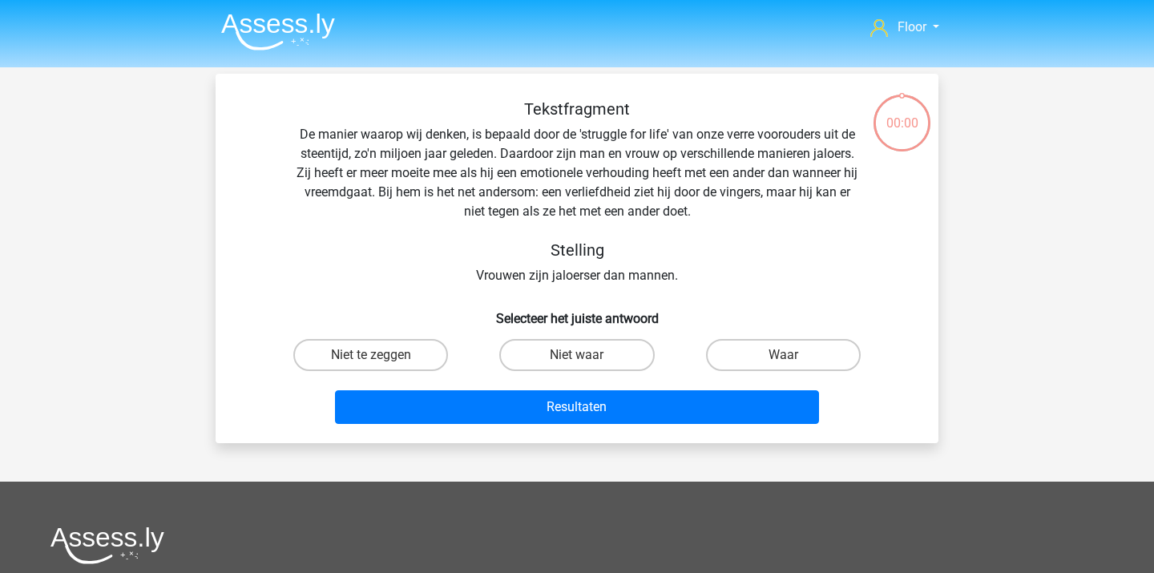
scroll to position [74, 0]
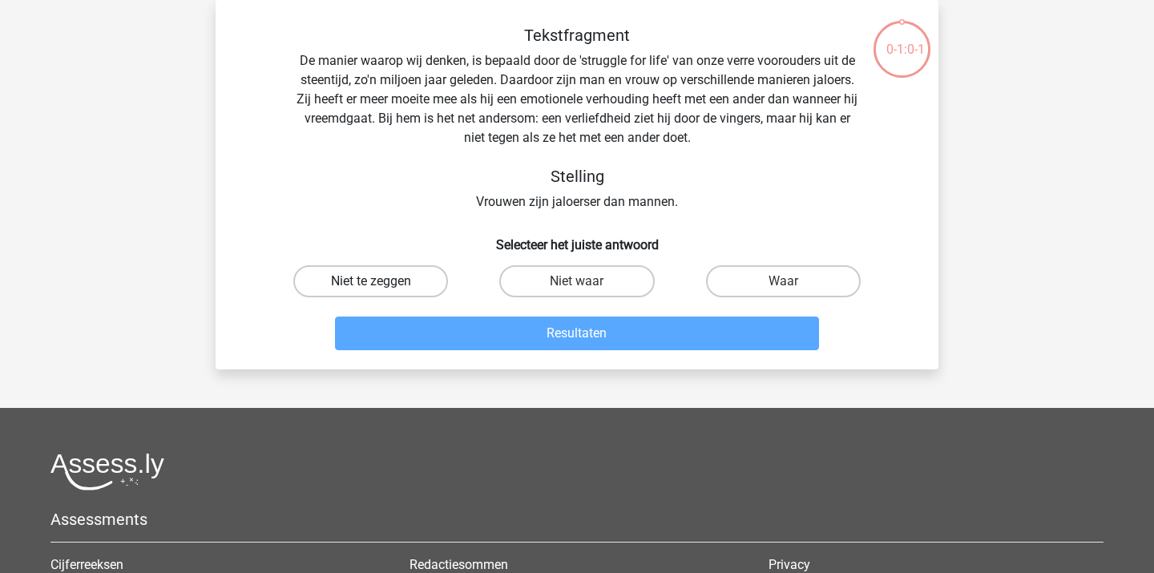
click at [432, 297] on label "Niet te zeggen" at bounding box center [370, 281] width 155 height 32
click at [381, 292] on input "Niet te zeggen" at bounding box center [376, 286] width 10 height 10
radio input "true"
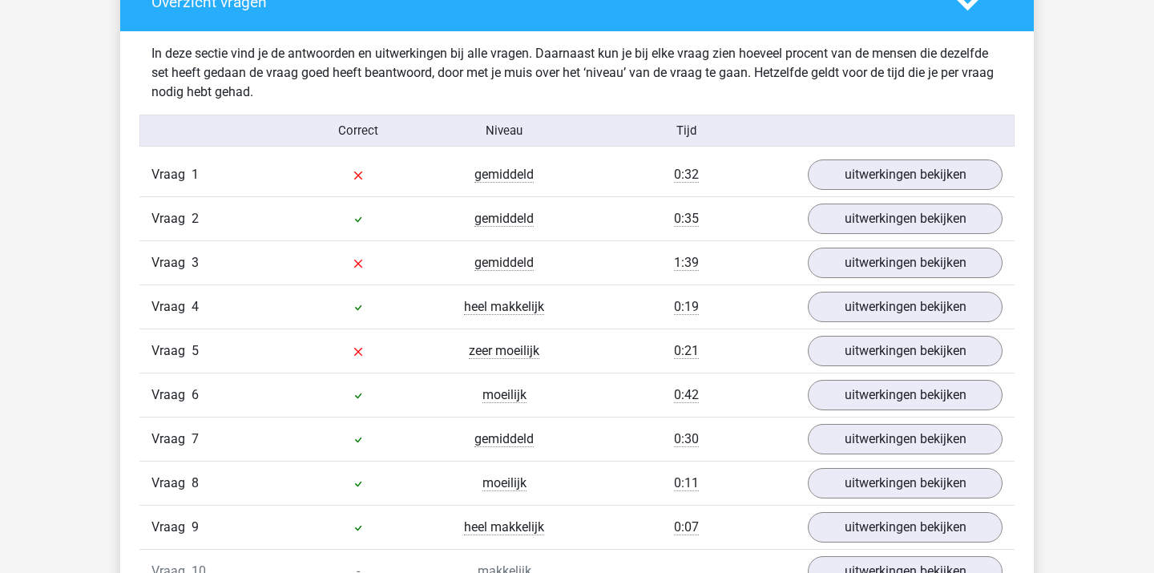
scroll to position [829, 0]
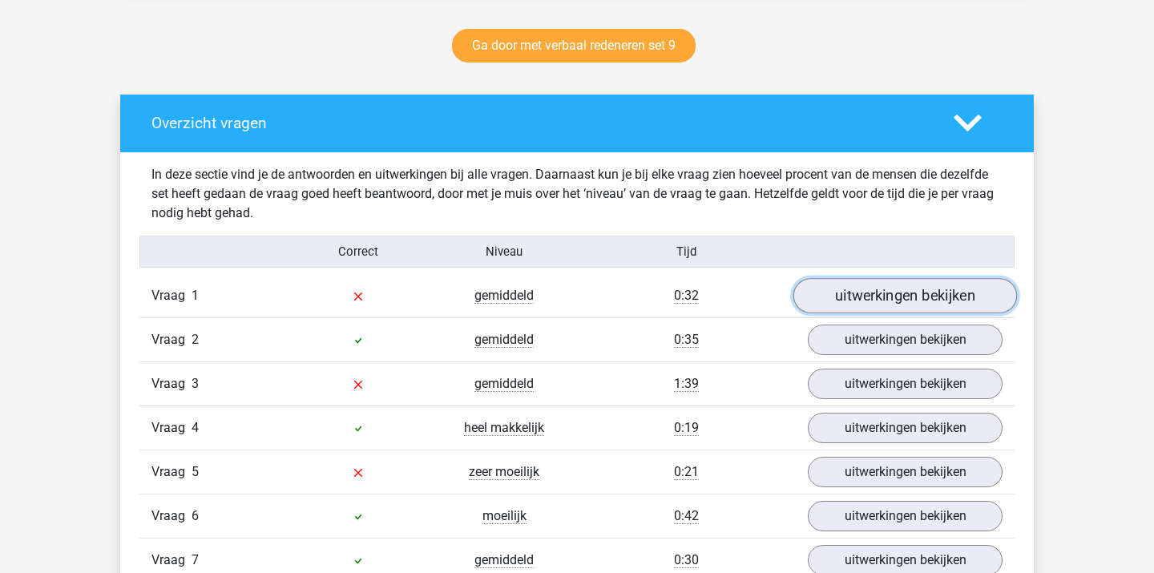
click at [928, 302] on link "uitwerkingen bekijken" at bounding box center [905, 295] width 224 height 35
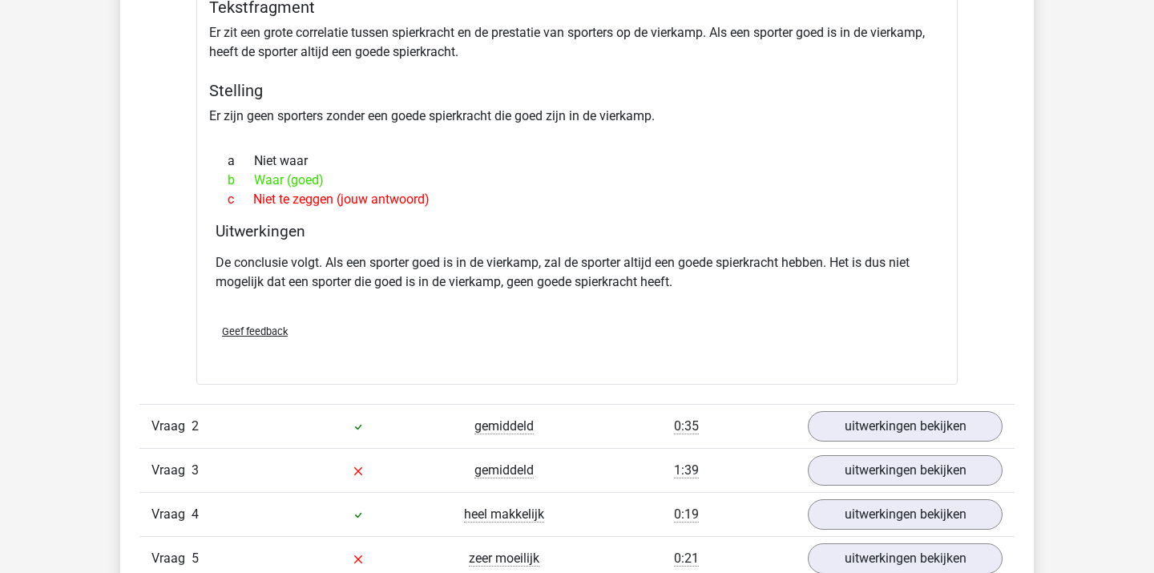
scroll to position [1176, 0]
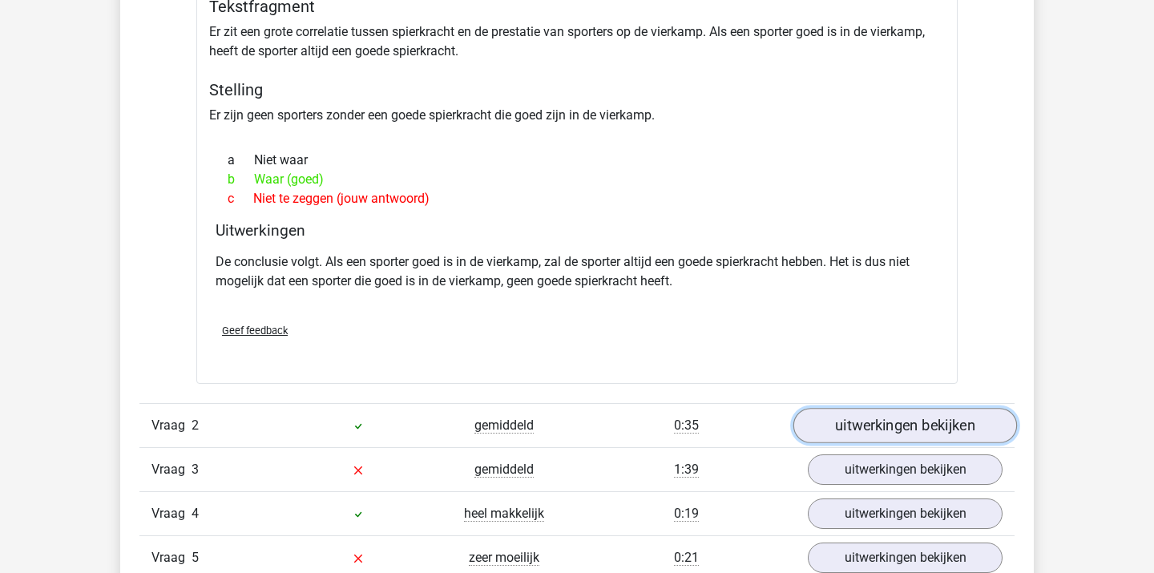
click at [836, 418] on link "uitwerkingen bekijken" at bounding box center [905, 426] width 224 height 35
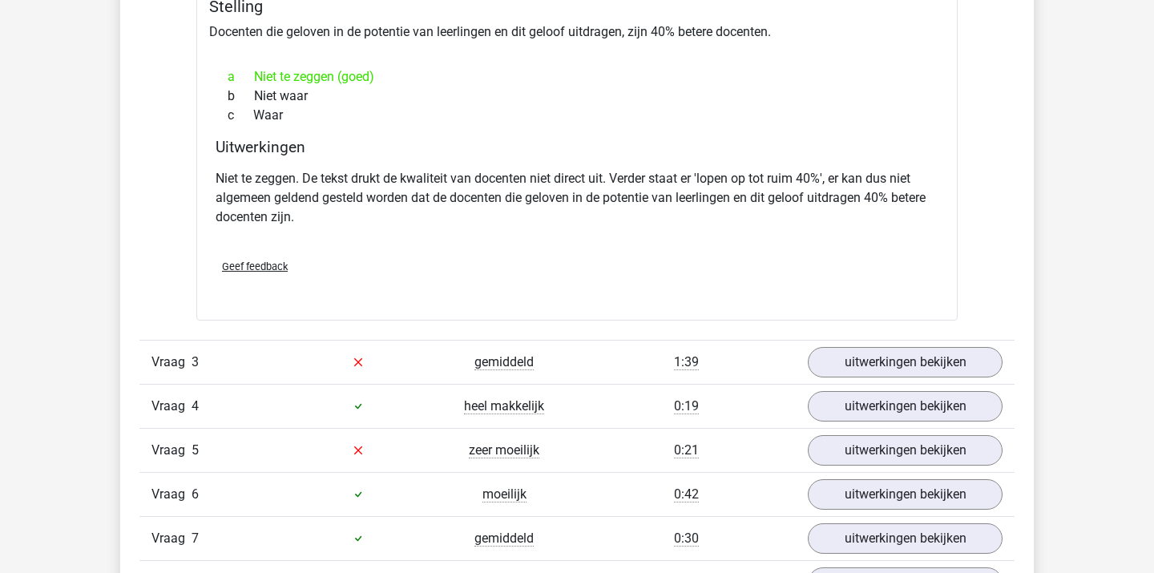
scroll to position [1841, 0]
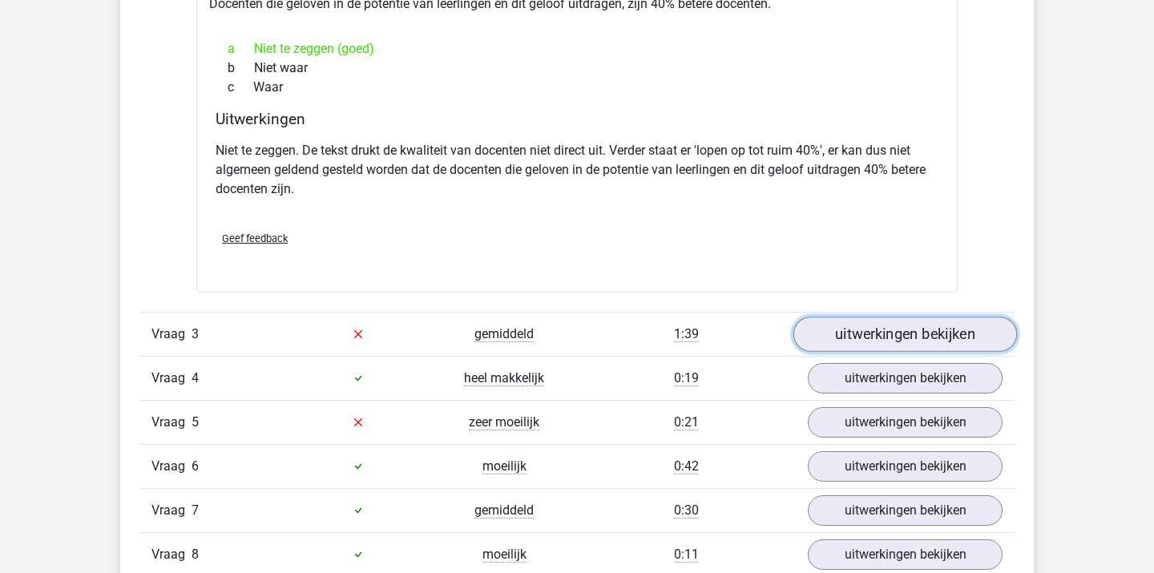
click at [863, 341] on link "uitwerkingen bekijken" at bounding box center [905, 333] width 224 height 35
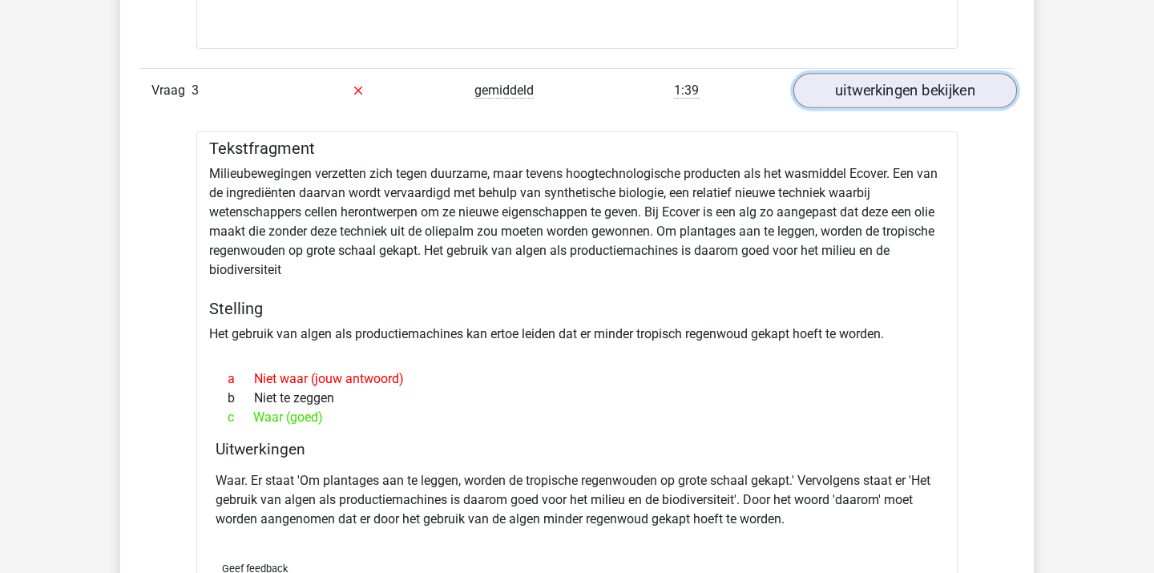
scroll to position [2067, 0]
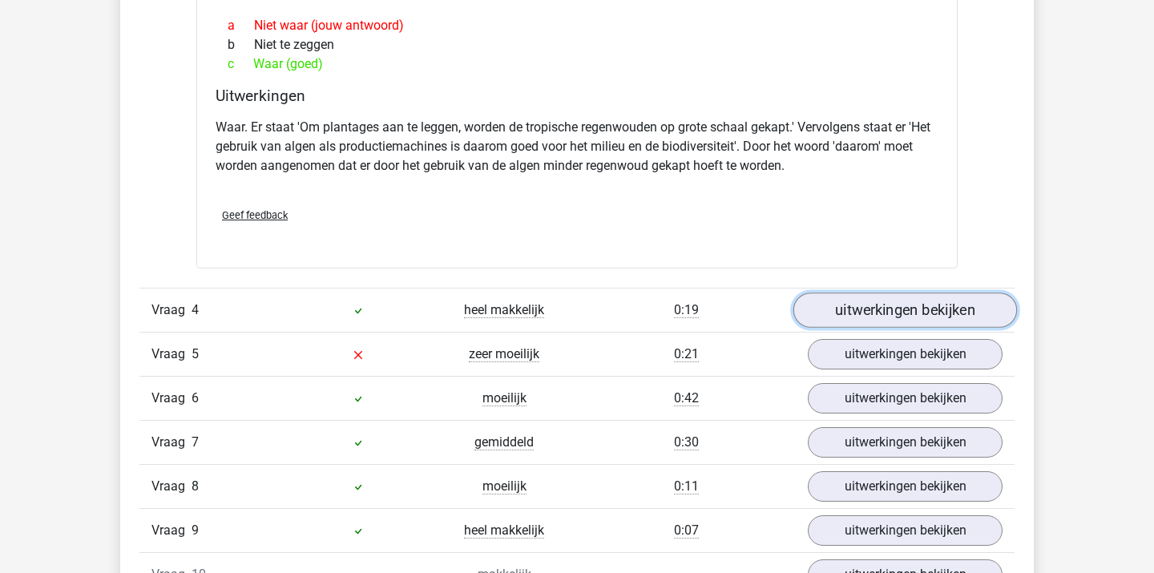
click at [876, 316] on link "uitwerkingen bekijken" at bounding box center [905, 309] width 224 height 35
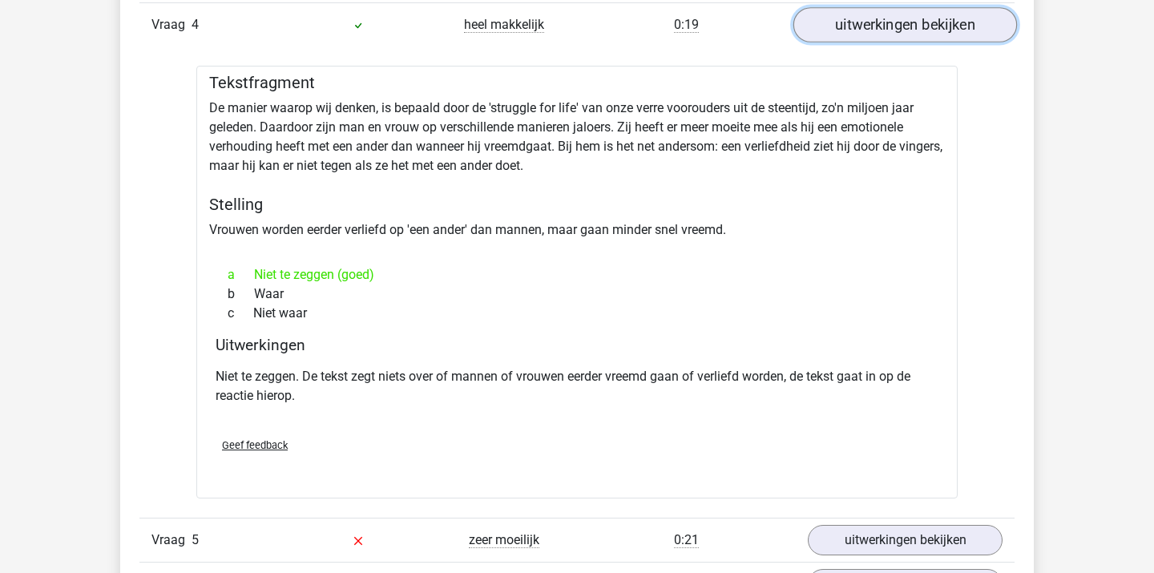
scroll to position [2776, 0]
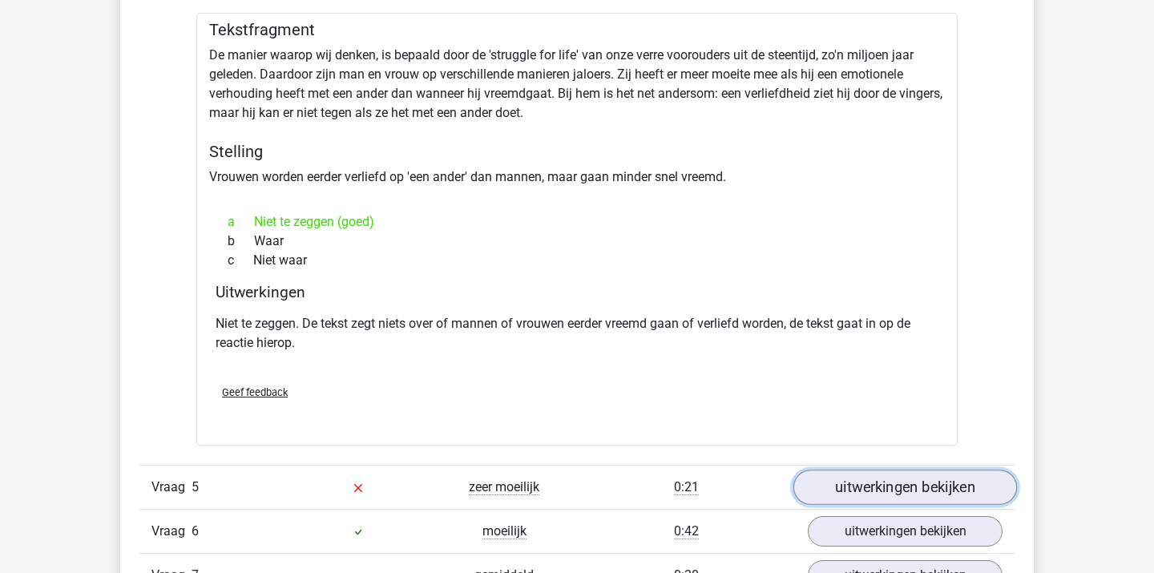
click at [829, 481] on link "uitwerkingen bekijken" at bounding box center [905, 486] width 224 height 35
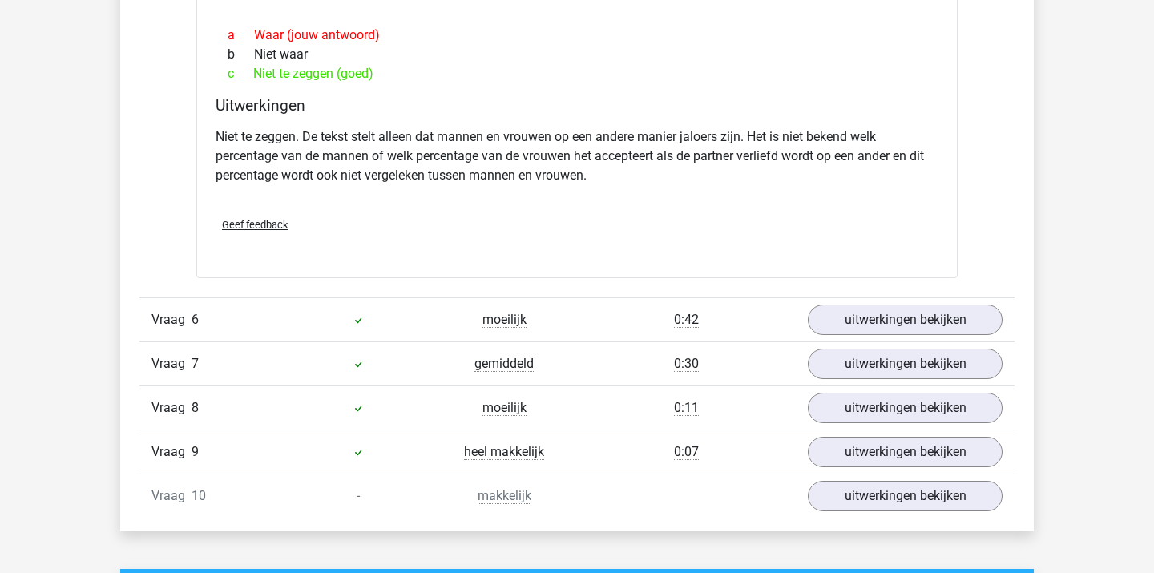
scroll to position [3479, 0]
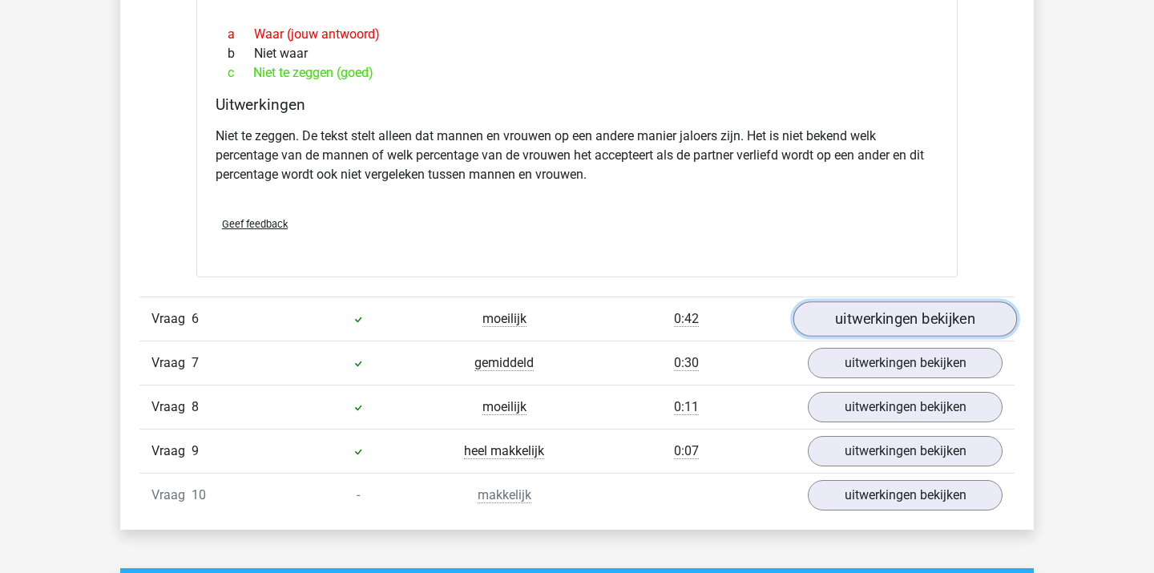
click at [878, 320] on link "uitwerkingen bekijken" at bounding box center [905, 318] width 224 height 35
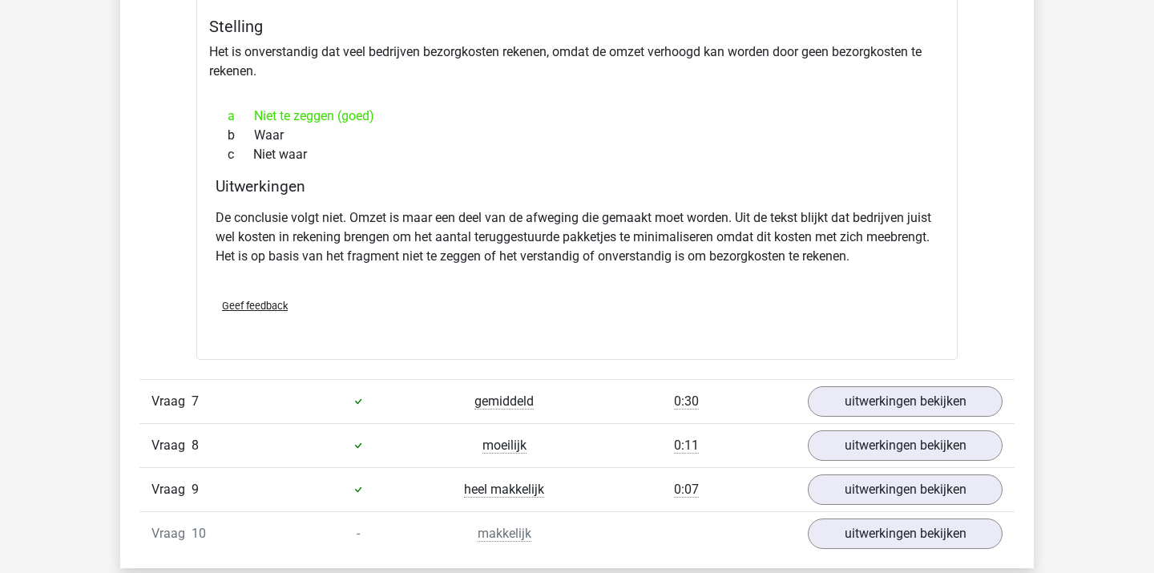
scroll to position [3923, 0]
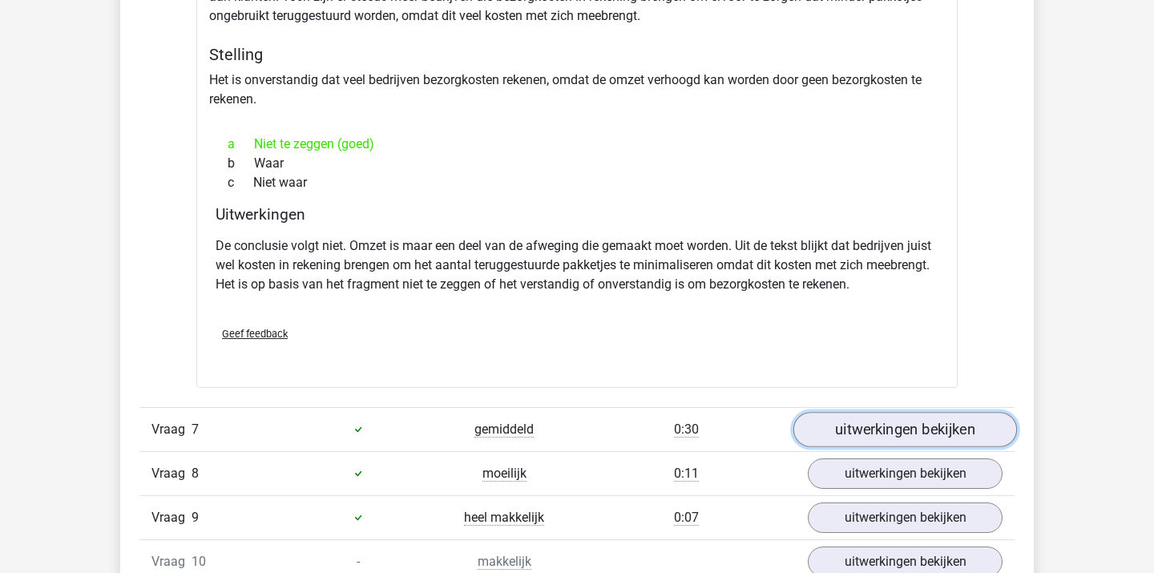
click at [905, 438] on link "uitwerkingen bekijken" at bounding box center [905, 429] width 224 height 35
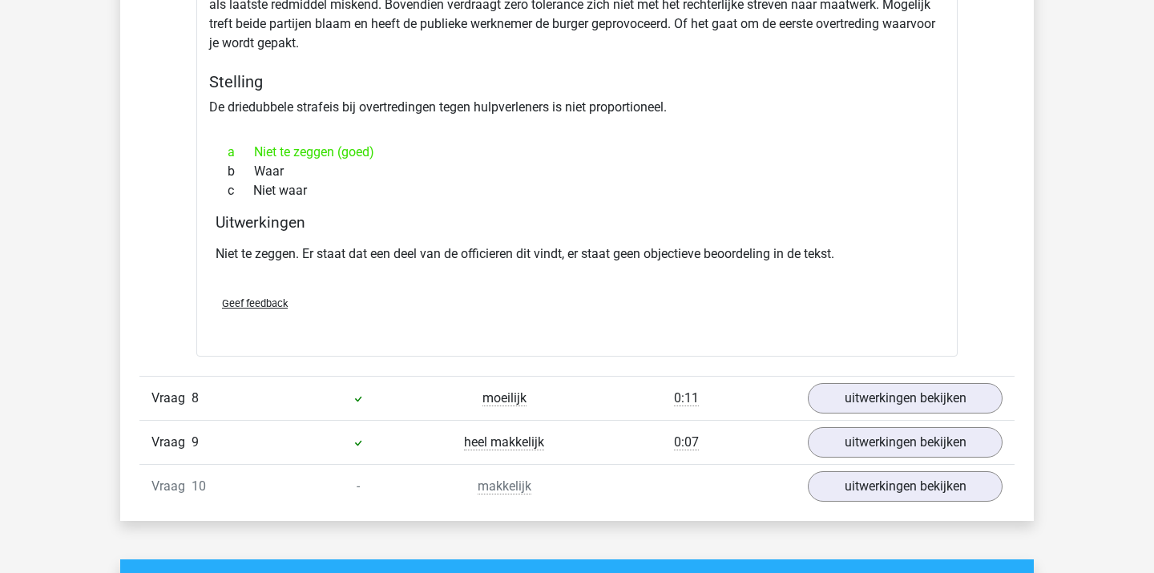
scroll to position [4615, 0]
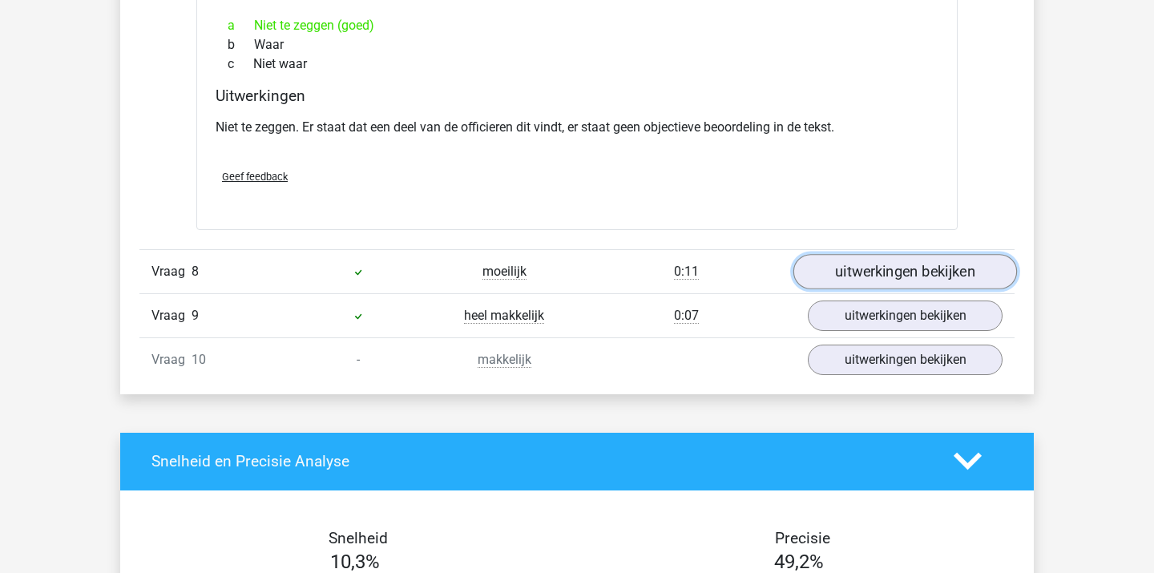
click at [907, 272] on link "uitwerkingen bekijken" at bounding box center [905, 271] width 224 height 35
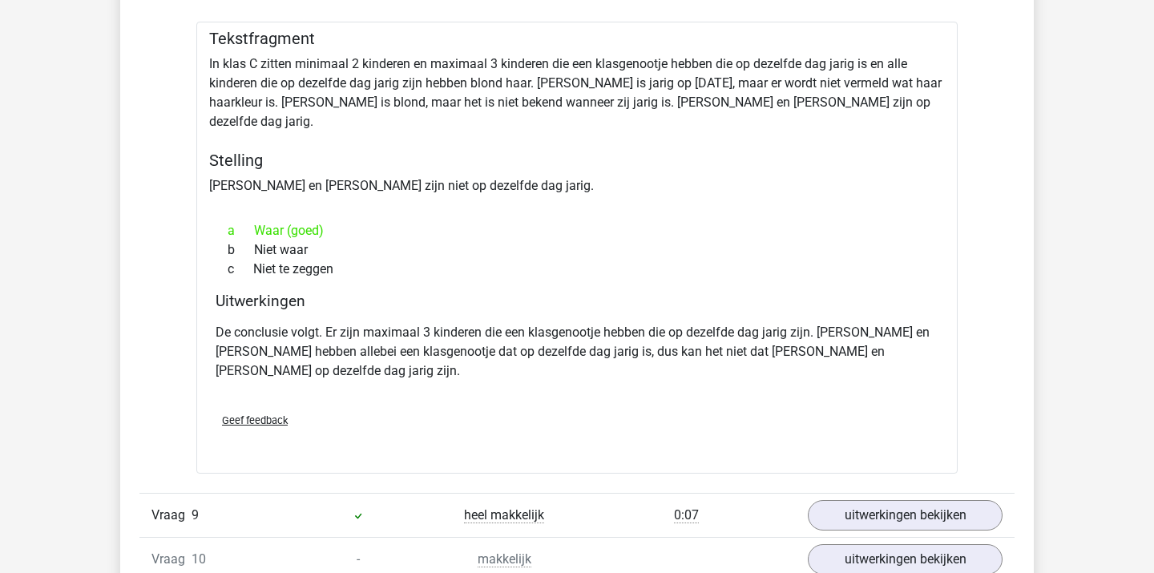
scroll to position [4914, 0]
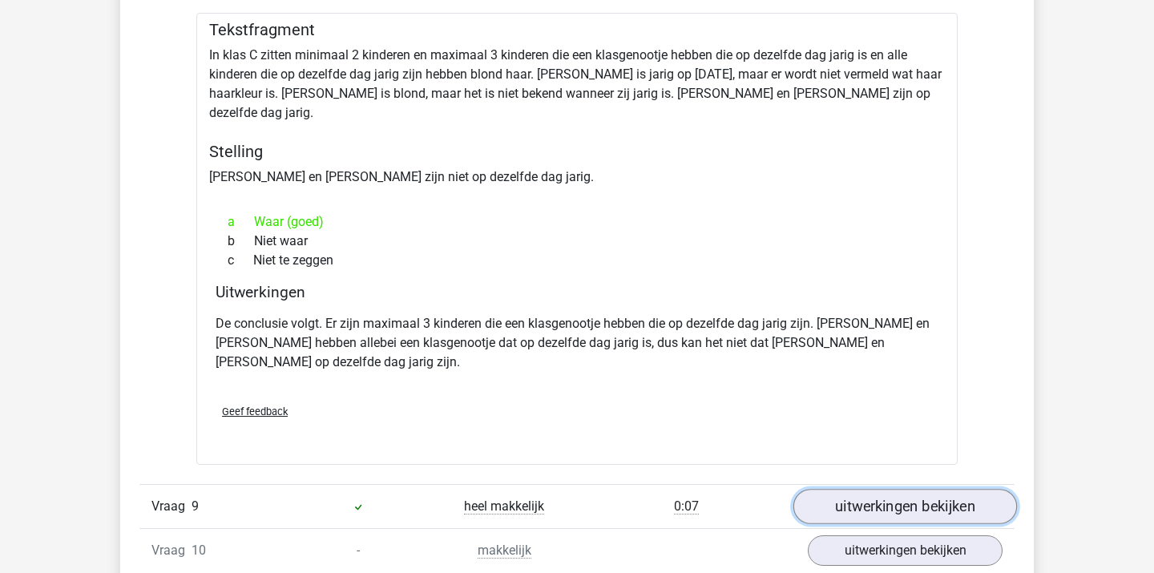
click at [857, 489] on link "uitwerkingen bekijken" at bounding box center [905, 506] width 224 height 35
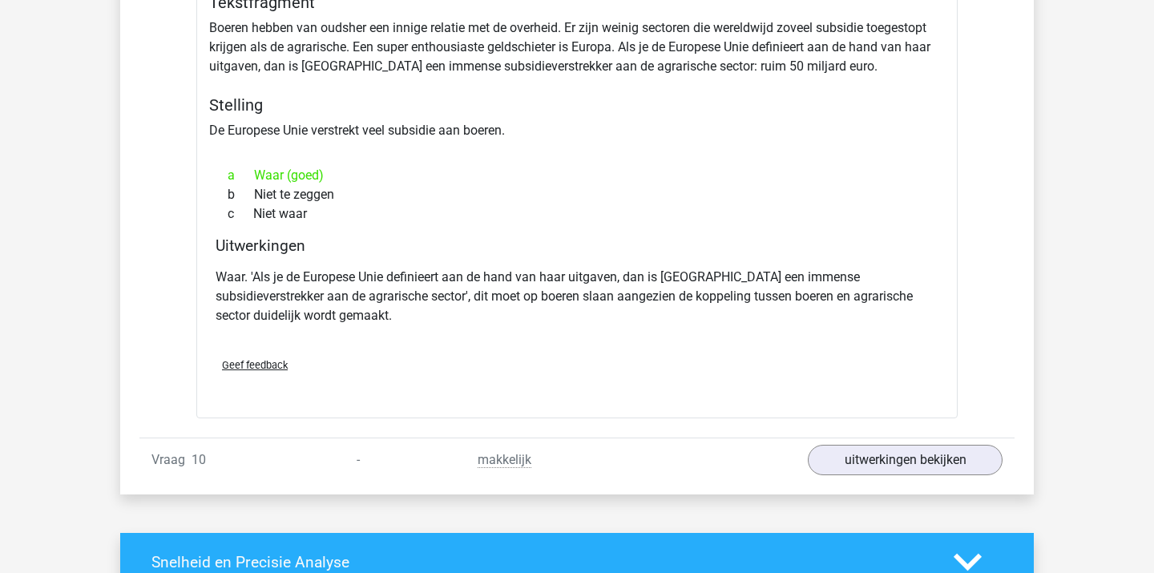
scroll to position [5480, 0]
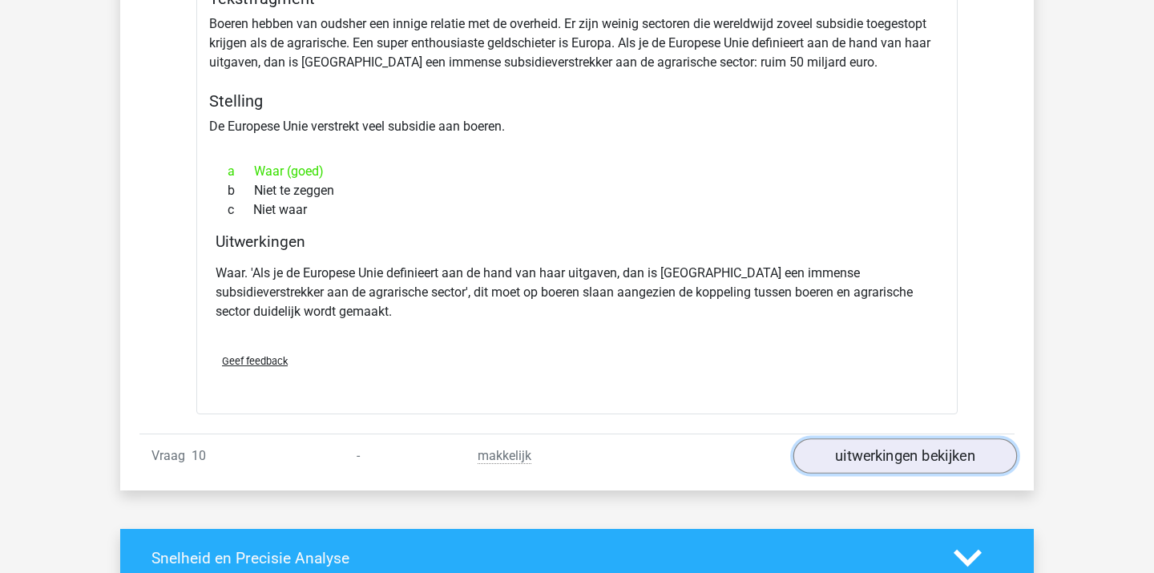
click at [868, 438] on link "uitwerkingen bekijken" at bounding box center [905, 455] width 224 height 35
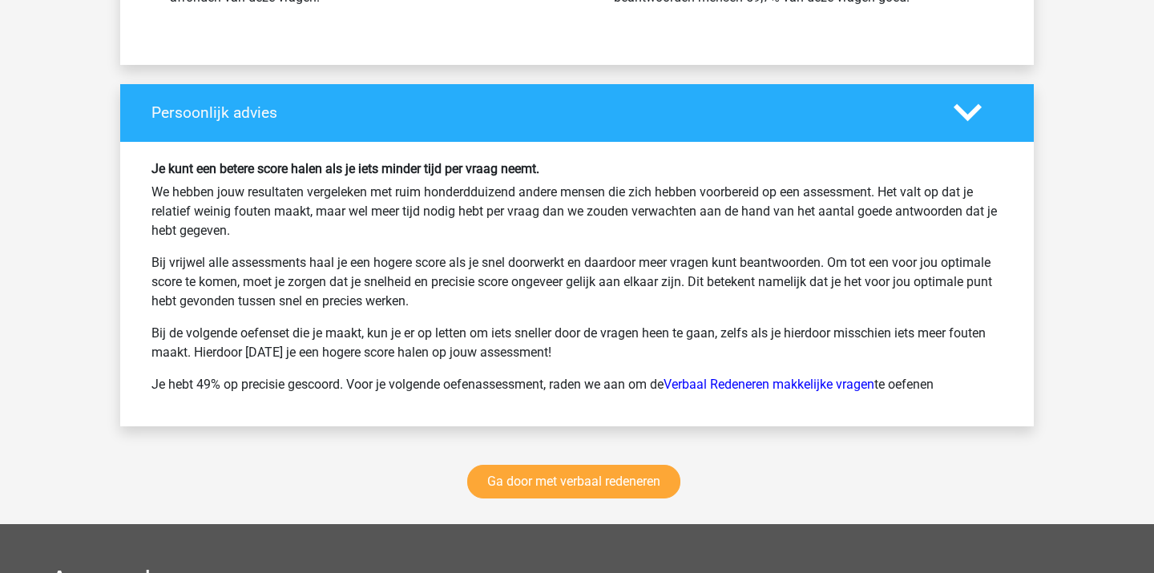
scroll to position [6939, 0]
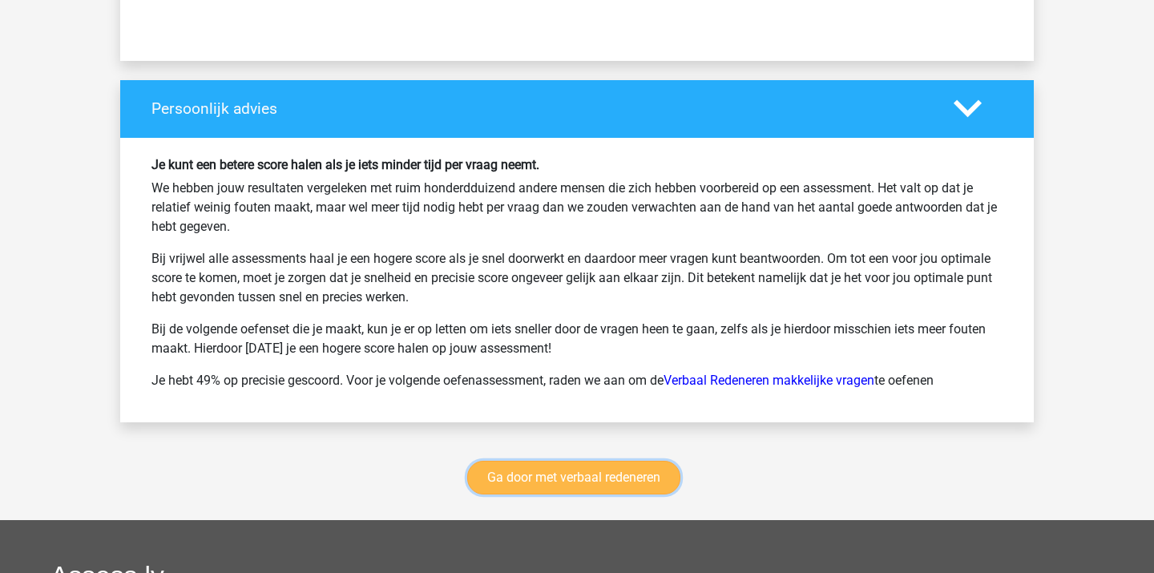
click at [616, 461] on link "Ga door met verbaal redeneren" at bounding box center [573, 478] width 213 height 34
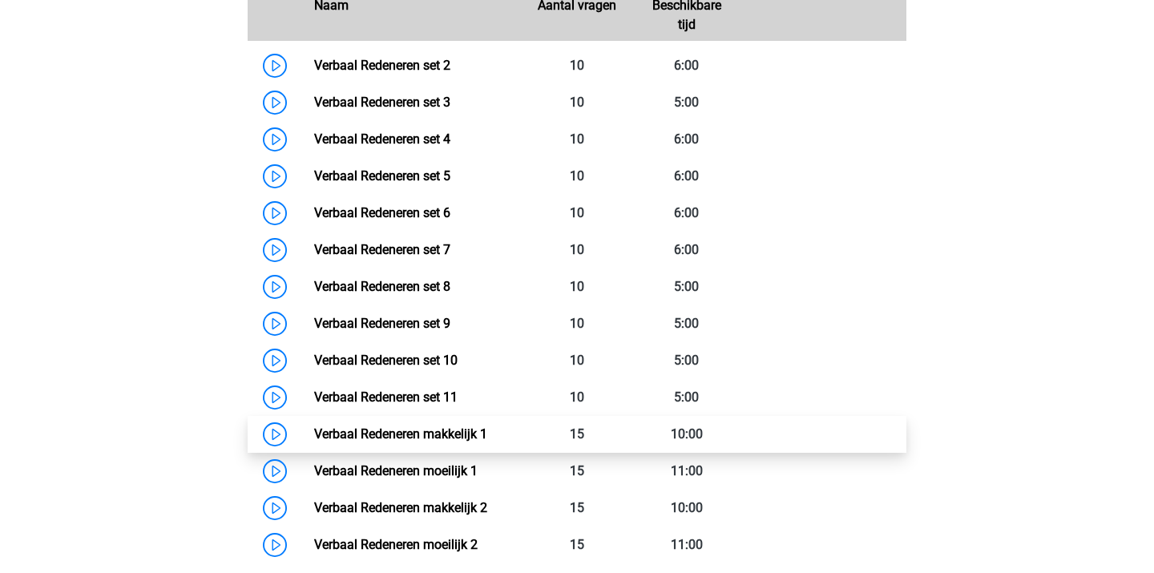
scroll to position [822, 0]
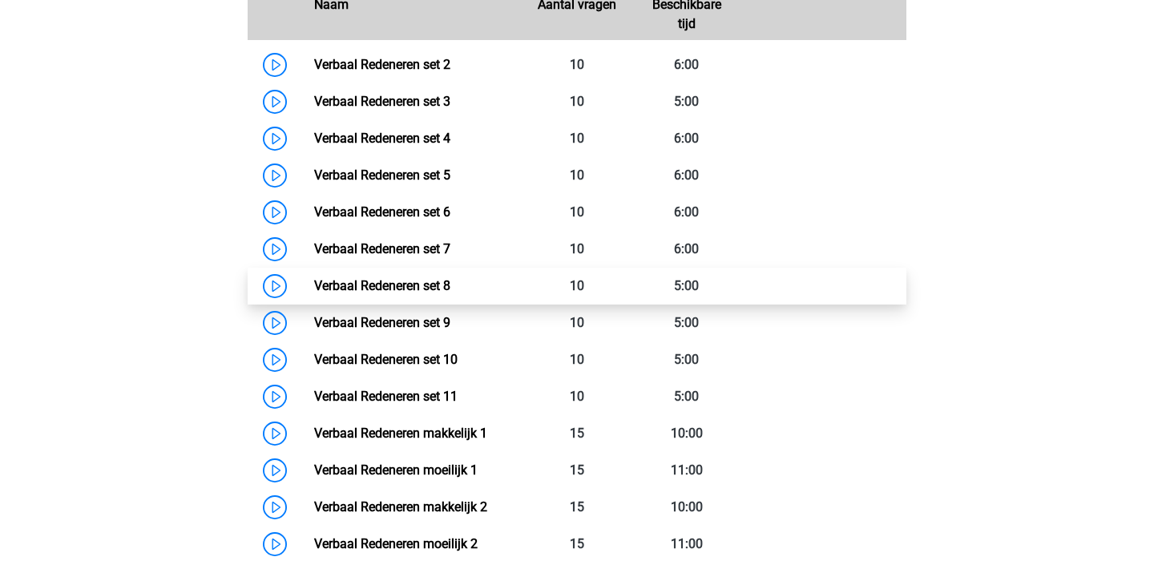
click at [333, 278] on link "Verbaal Redeneren set 8" at bounding box center [382, 285] width 136 height 15
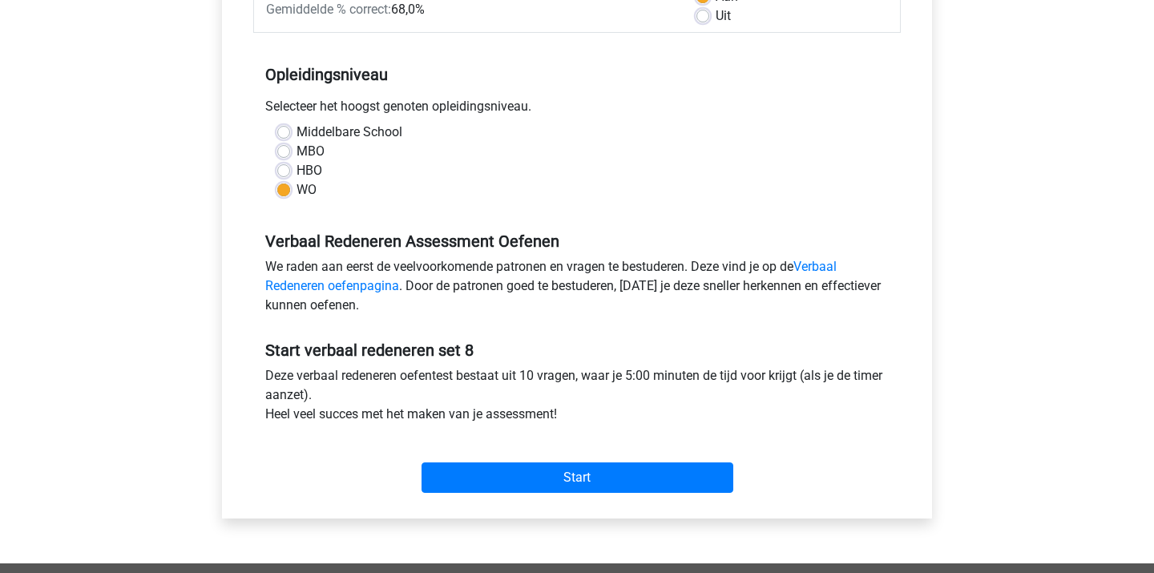
scroll to position [217, 0]
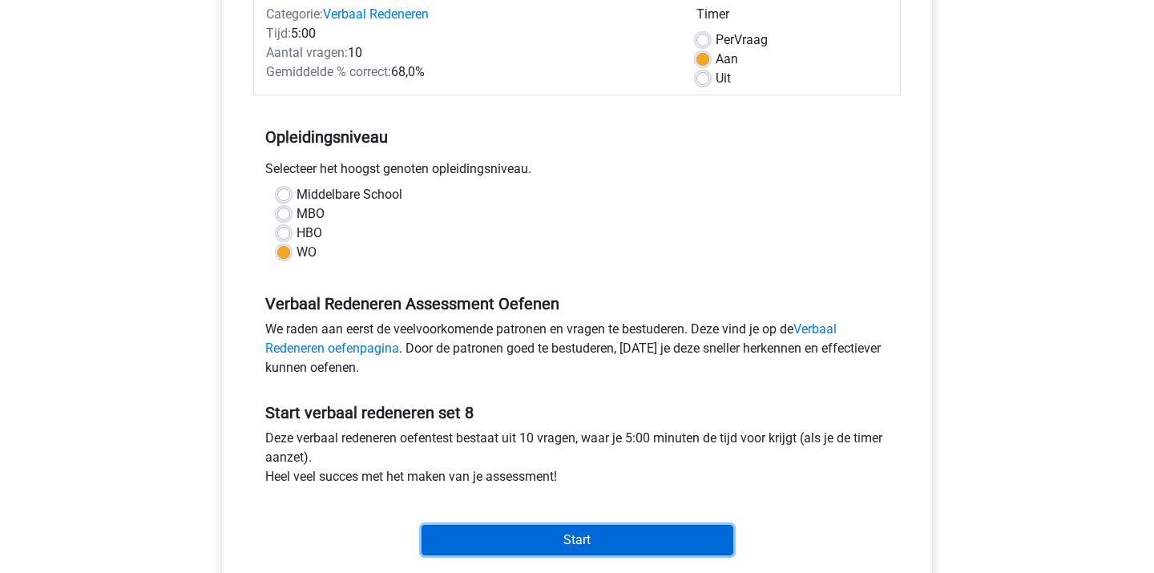
click at [440, 537] on input "Start" at bounding box center [577, 540] width 312 height 30
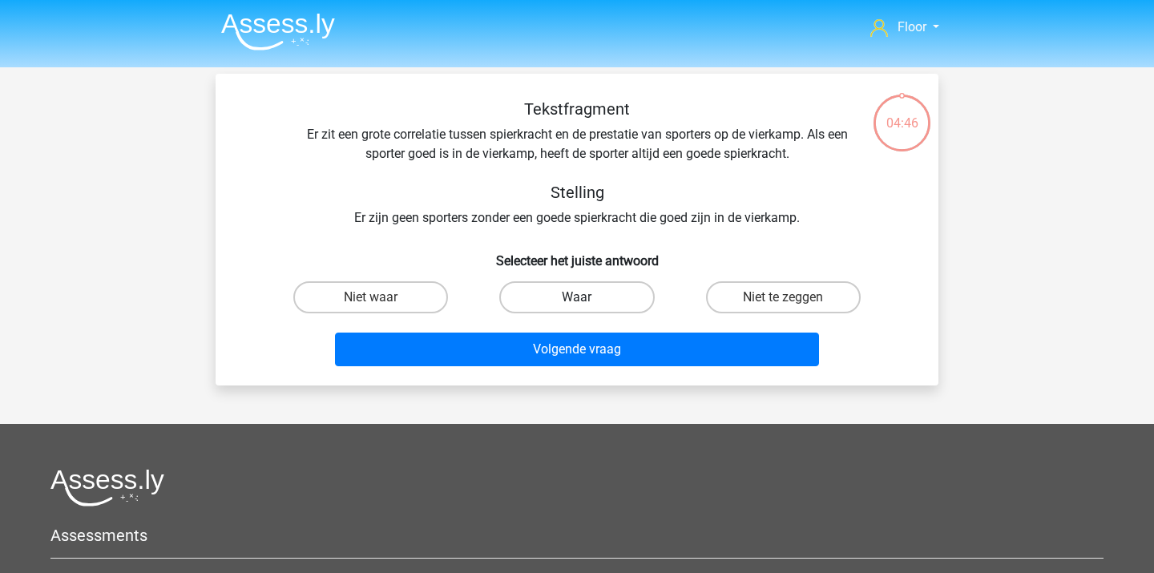
click at [590, 284] on label "Waar" at bounding box center [576, 297] width 155 height 32
click at [587, 297] on input "Waar" at bounding box center [582, 302] width 10 height 10
radio input "true"
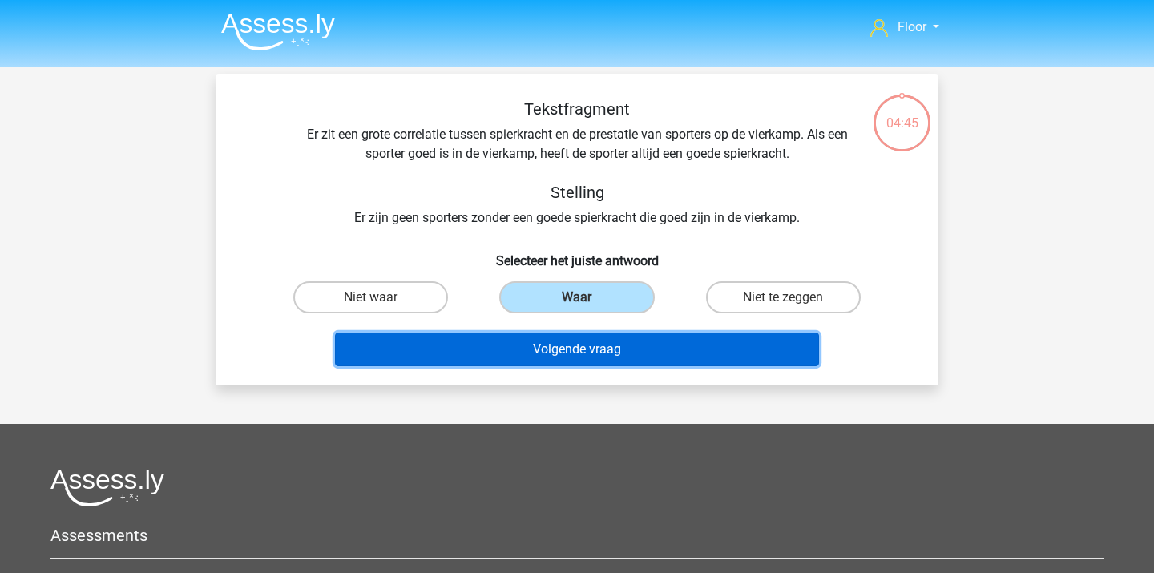
click at [555, 358] on button "Volgende vraag" at bounding box center [577, 349] width 485 height 34
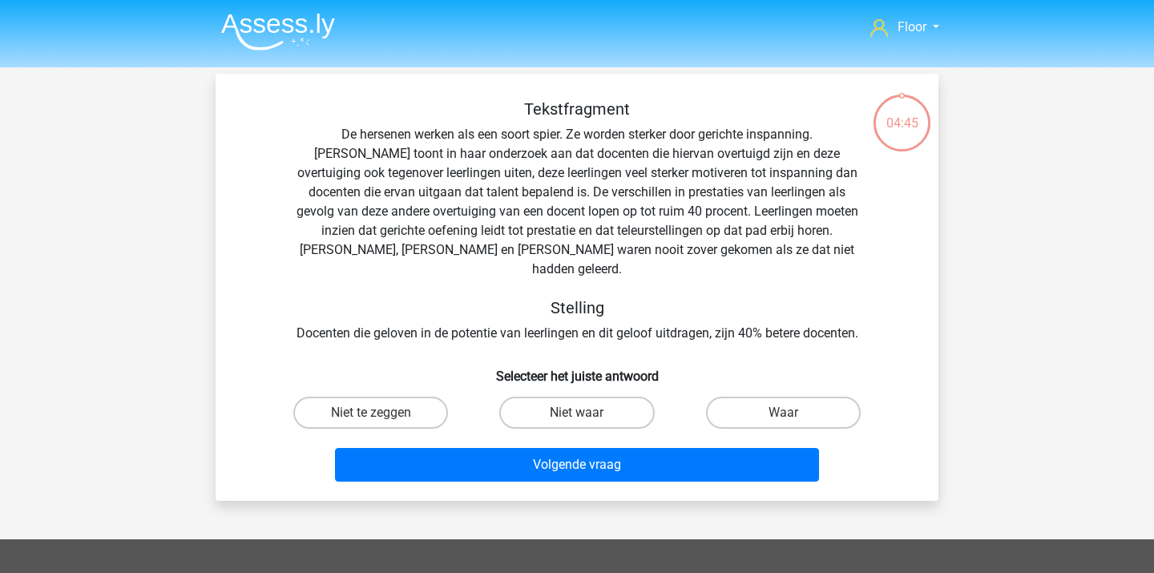
scroll to position [74, 0]
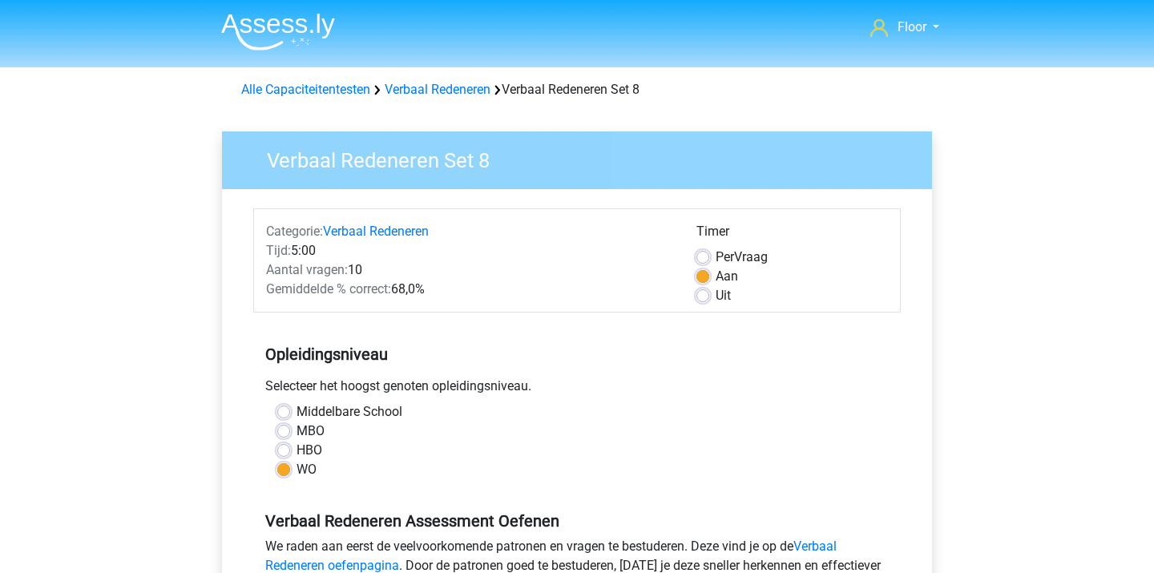
scroll to position [217, 0]
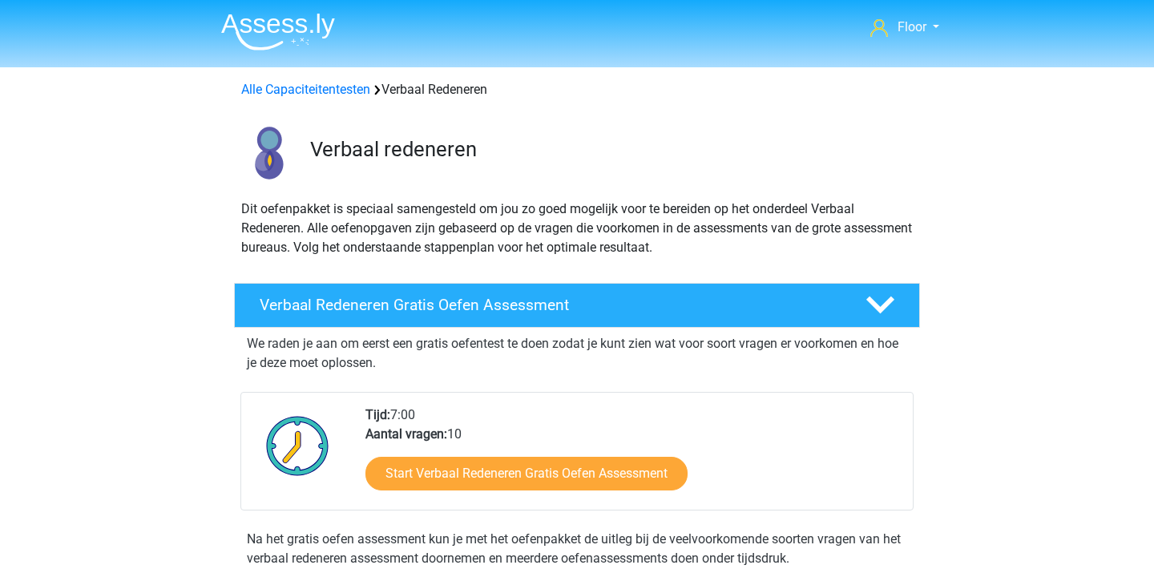
scroll to position [822, 0]
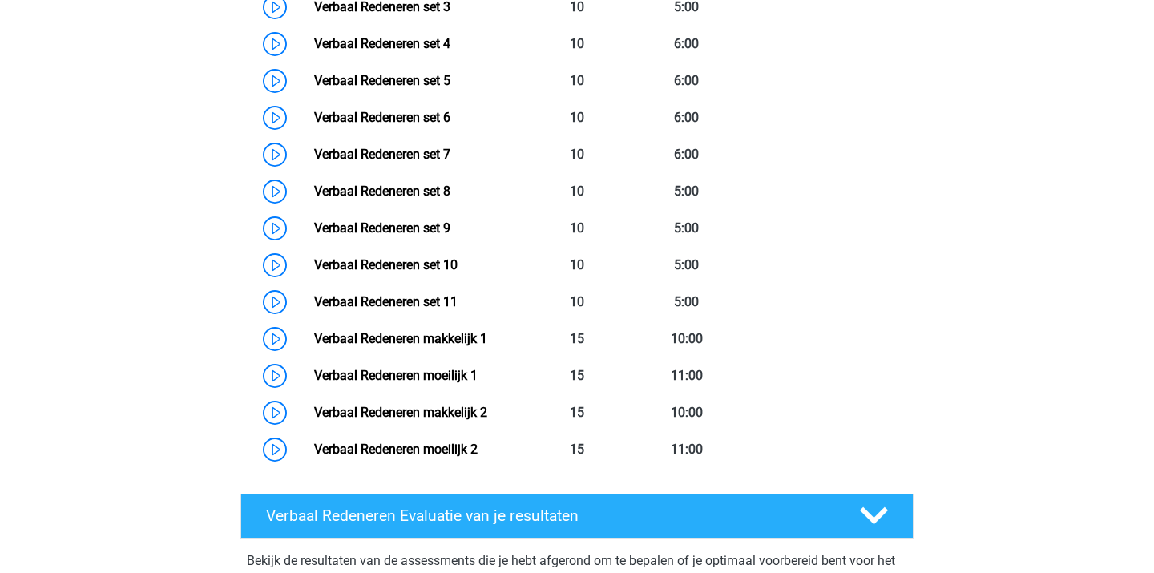
scroll to position [918, 0]
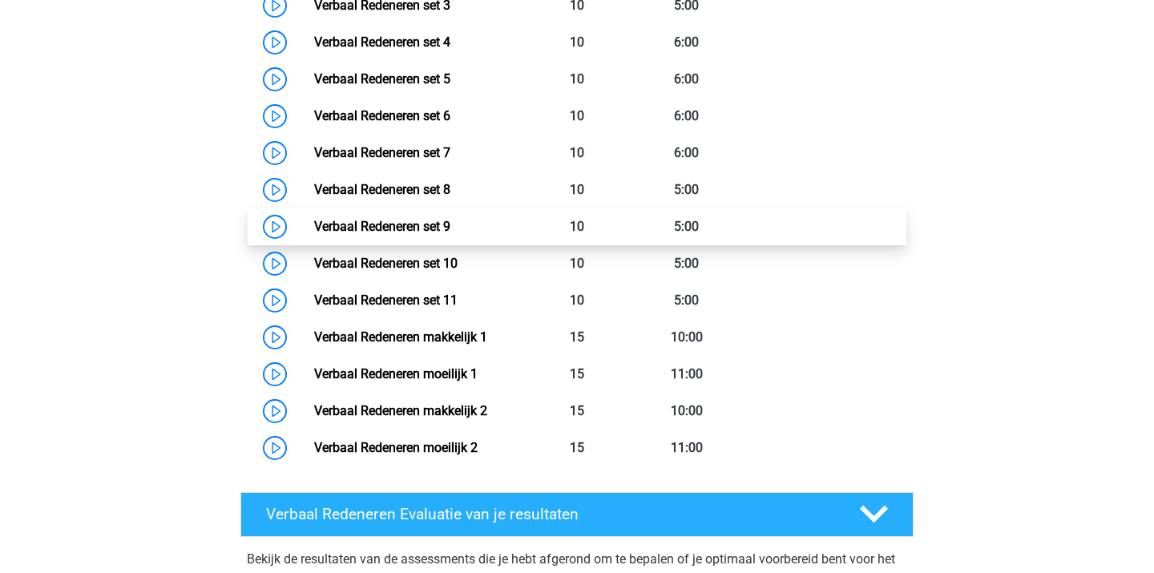
click at [332, 222] on link "Verbaal Redeneren set 9" at bounding box center [382, 226] width 136 height 15
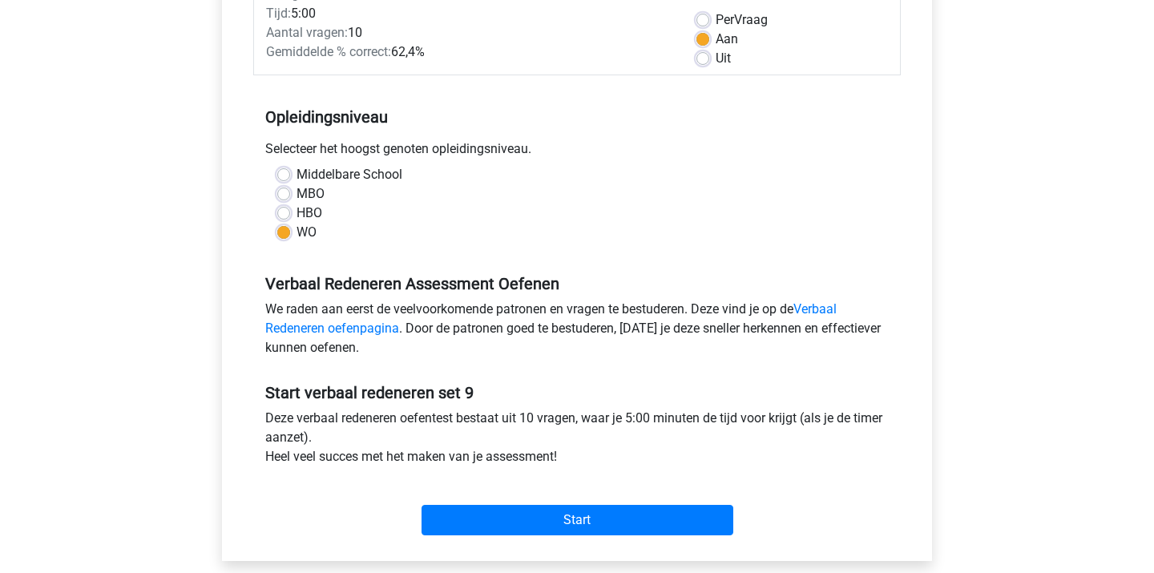
scroll to position [238, 0]
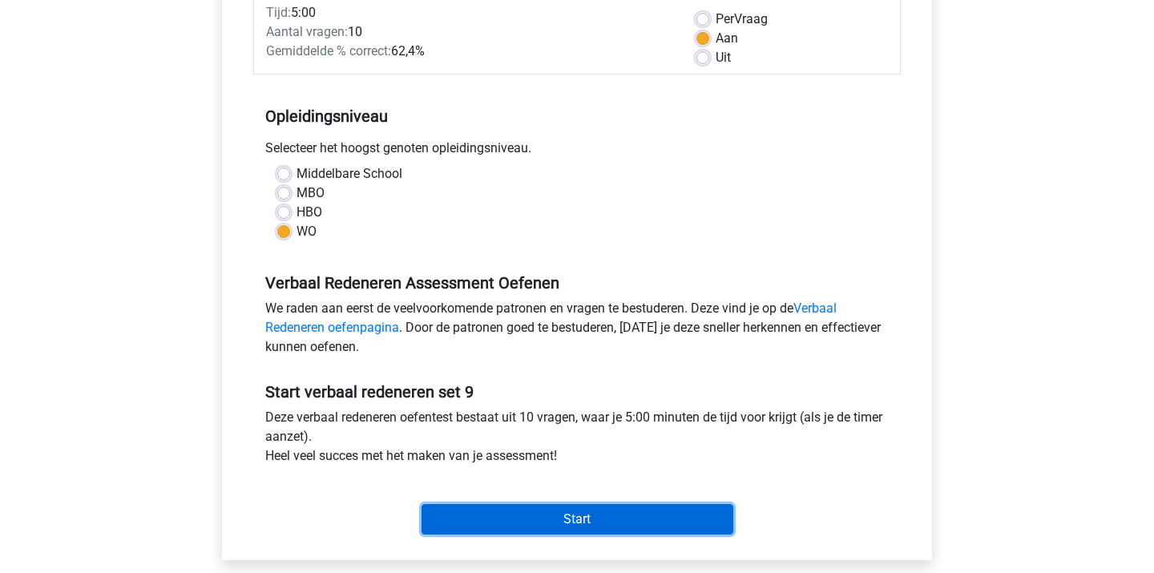
click at [506, 513] on input "Start" at bounding box center [577, 519] width 312 height 30
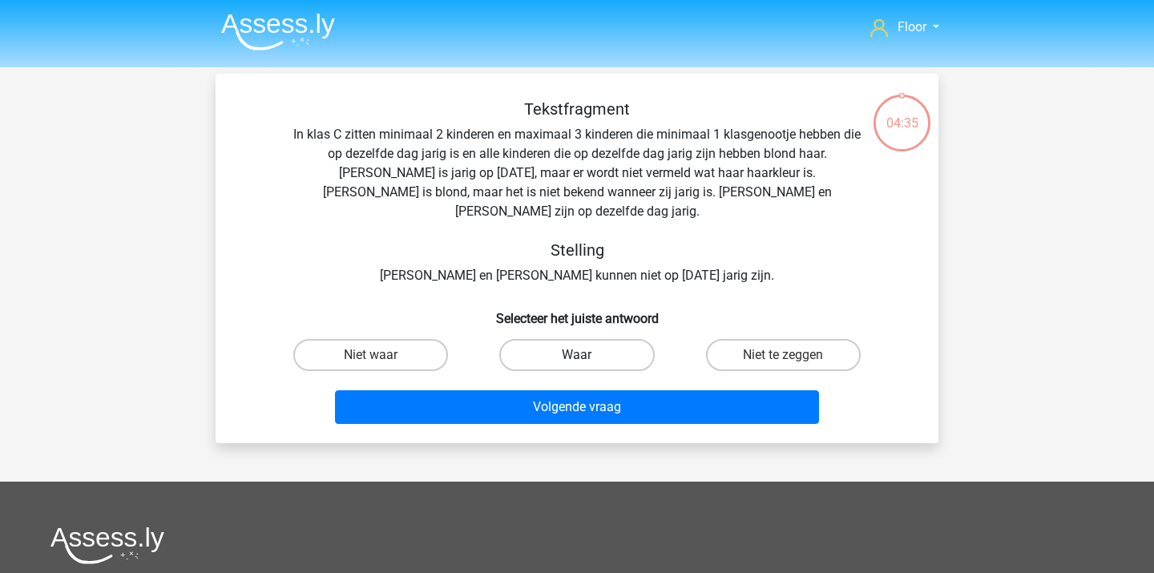
click at [531, 339] on label "Waar" at bounding box center [576, 355] width 155 height 32
click at [577, 355] on input "Waar" at bounding box center [582, 360] width 10 height 10
radio input "true"
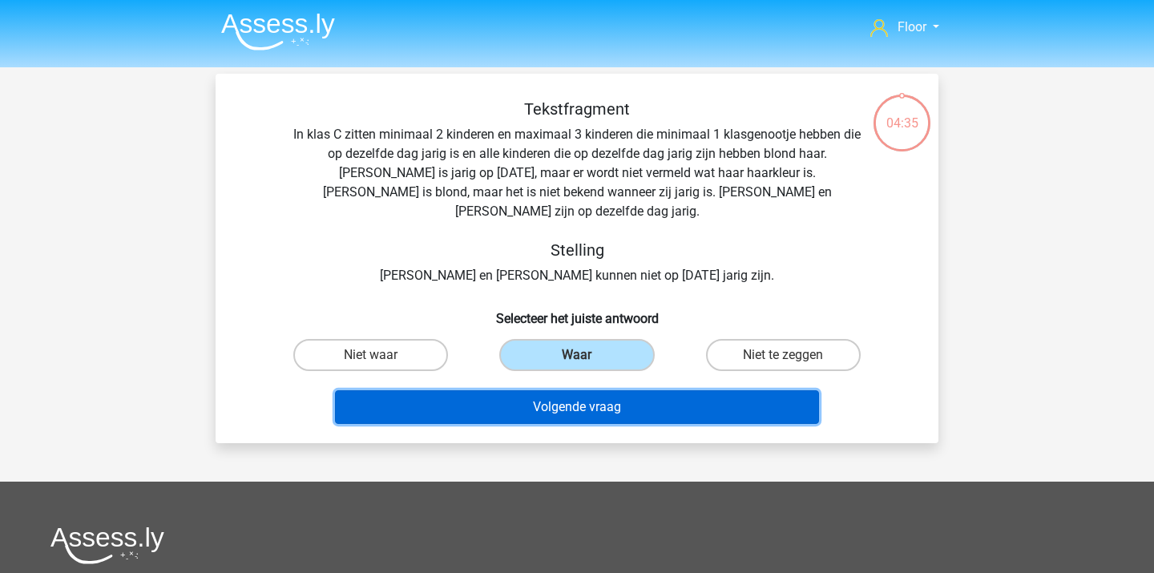
click at [499, 394] on button "Volgende vraag" at bounding box center [577, 407] width 485 height 34
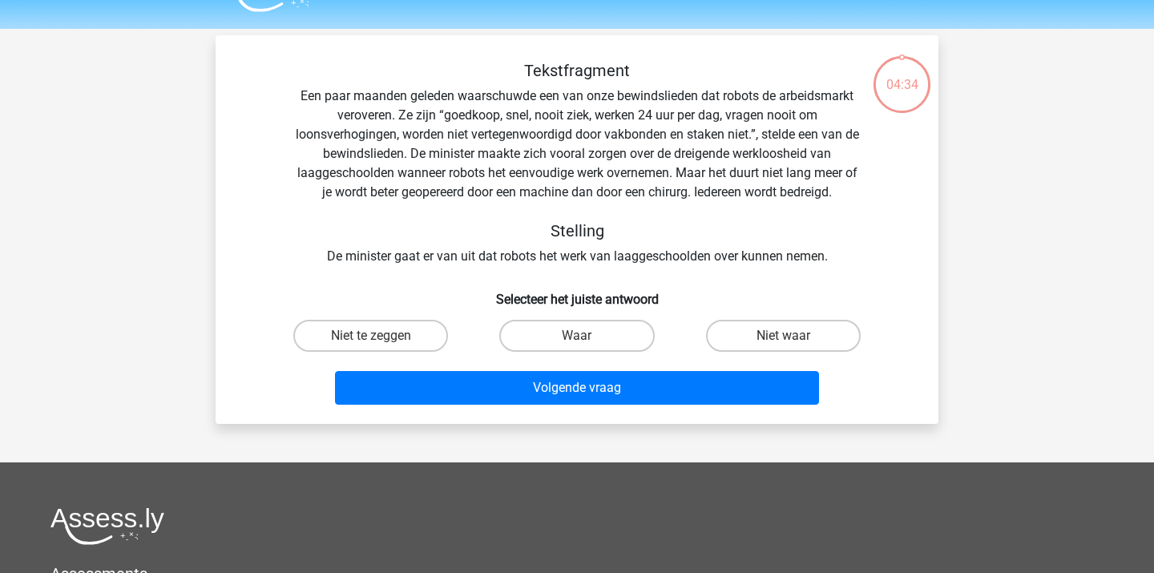
scroll to position [18, 0]
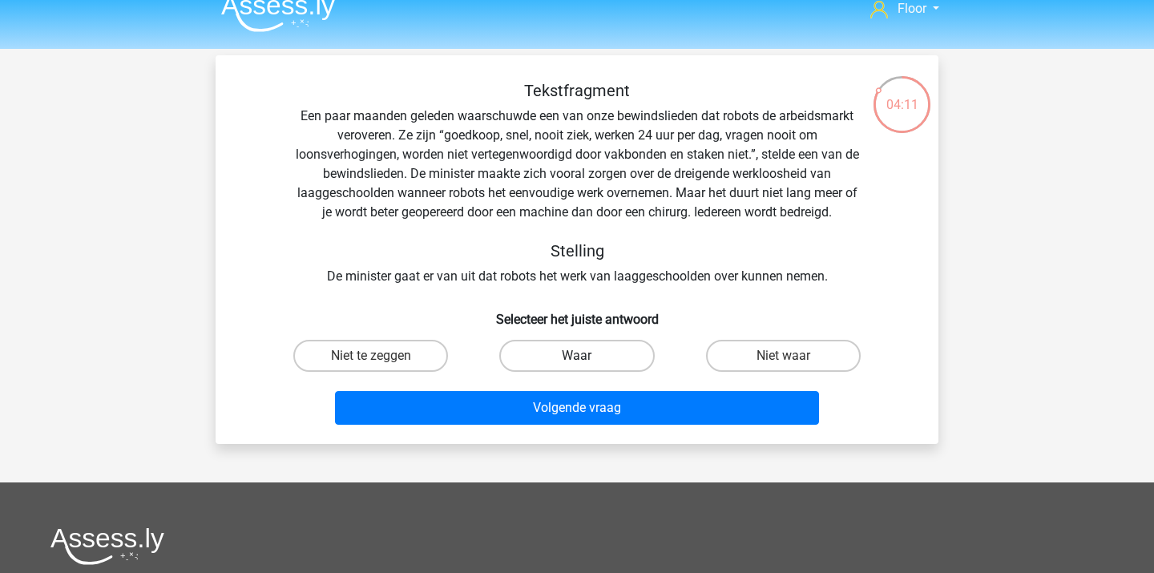
click at [607, 347] on label "Waar" at bounding box center [576, 356] width 155 height 32
click at [587, 356] on input "Waar" at bounding box center [582, 361] width 10 height 10
radio input "true"
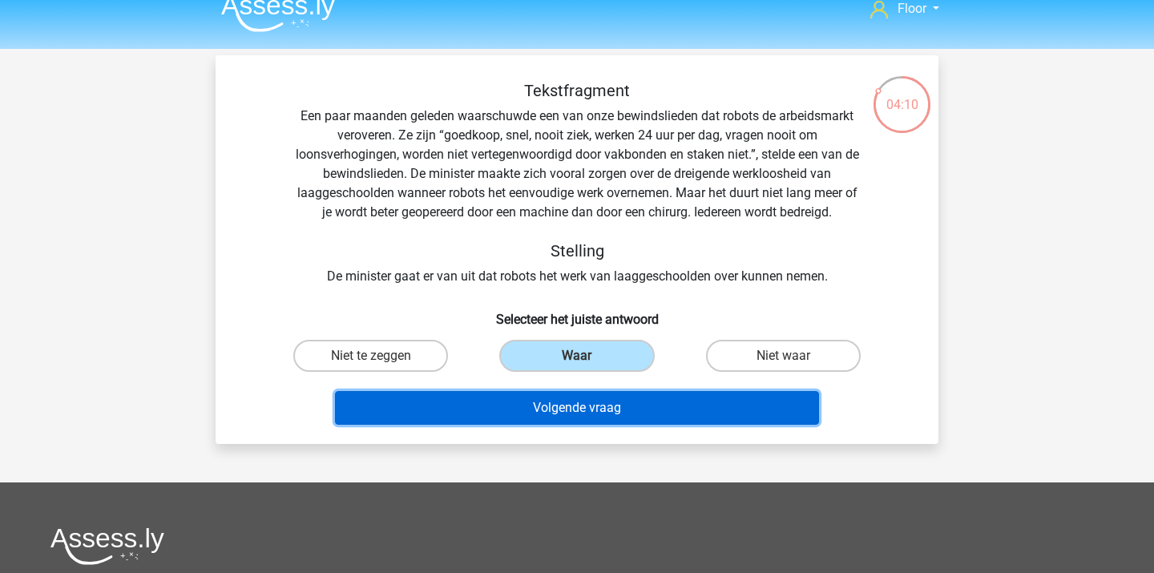
click at [636, 397] on button "Volgende vraag" at bounding box center [577, 408] width 485 height 34
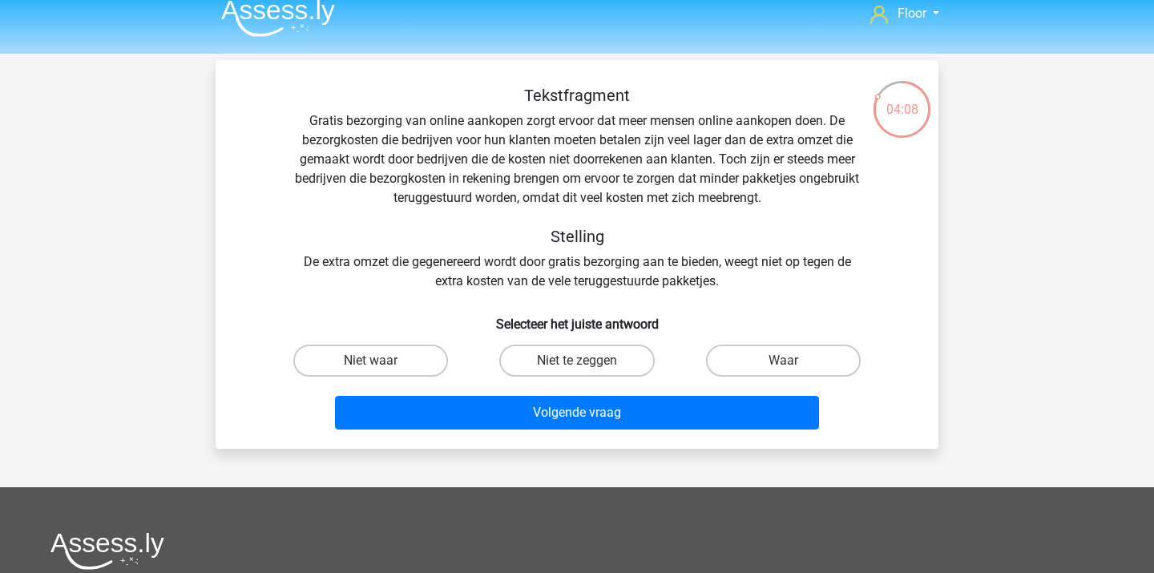
scroll to position [16, 0]
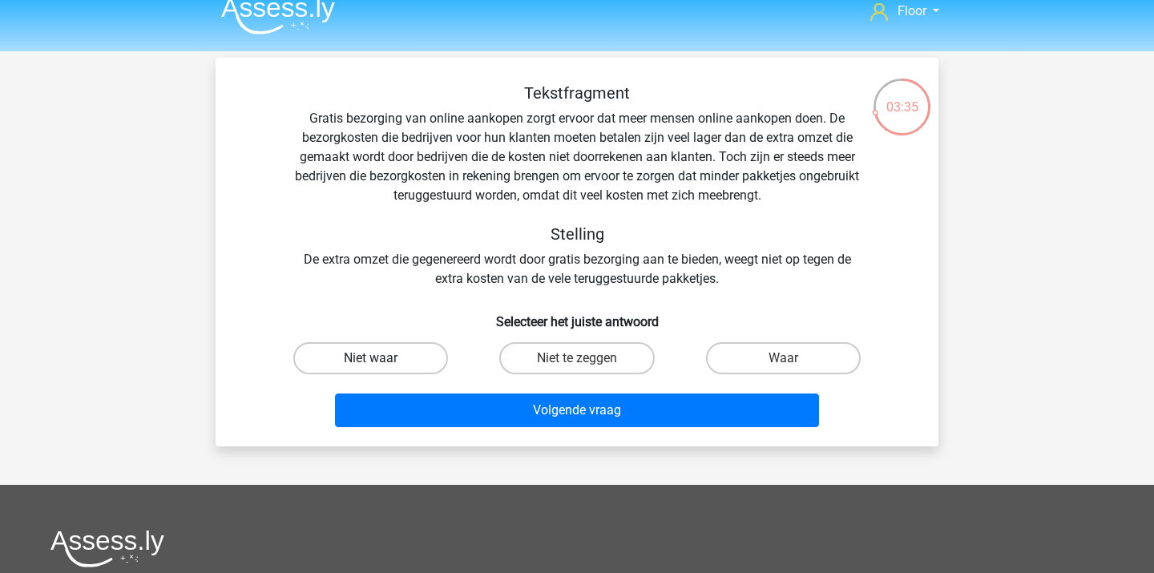
click at [381, 364] on label "Niet waar" at bounding box center [370, 358] width 155 height 32
click at [381, 364] on input "Niet waar" at bounding box center [376, 363] width 10 height 10
radio input "true"
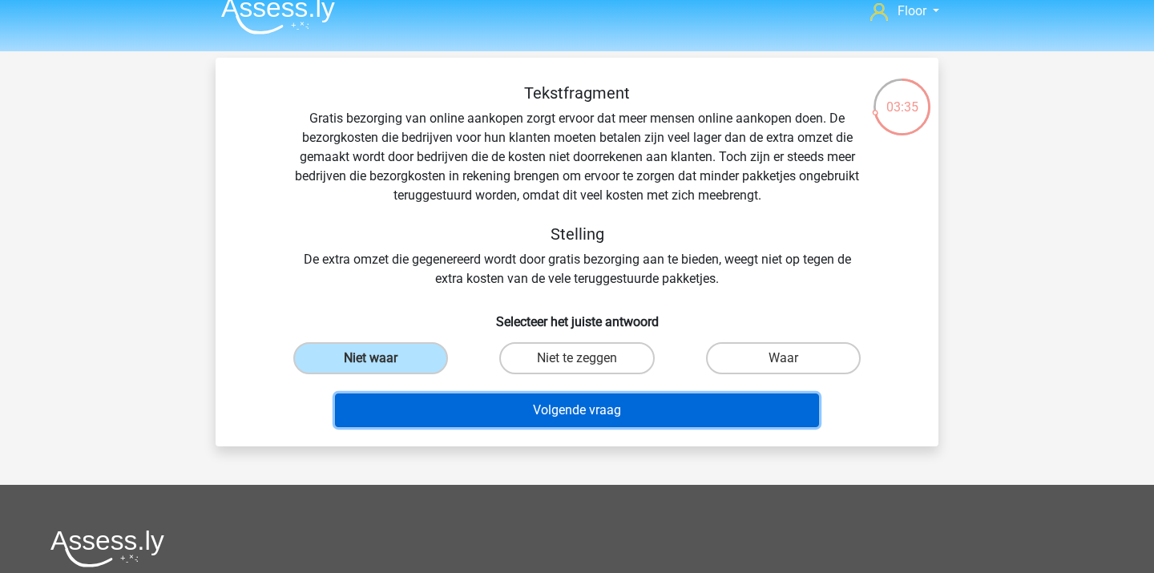
click at [417, 414] on button "Volgende vraag" at bounding box center [577, 410] width 485 height 34
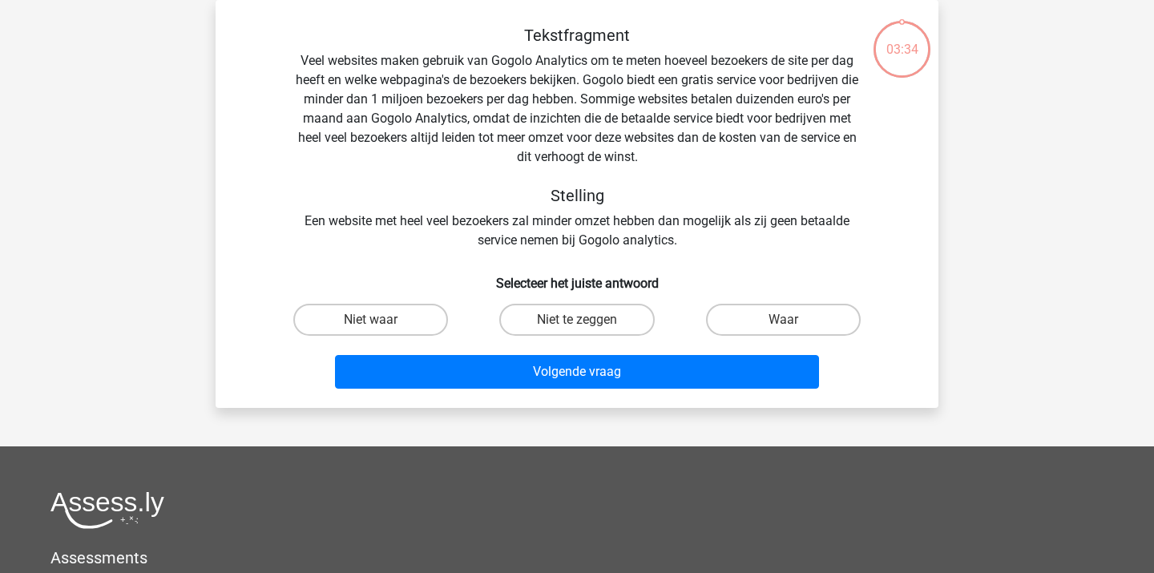
scroll to position [10, 0]
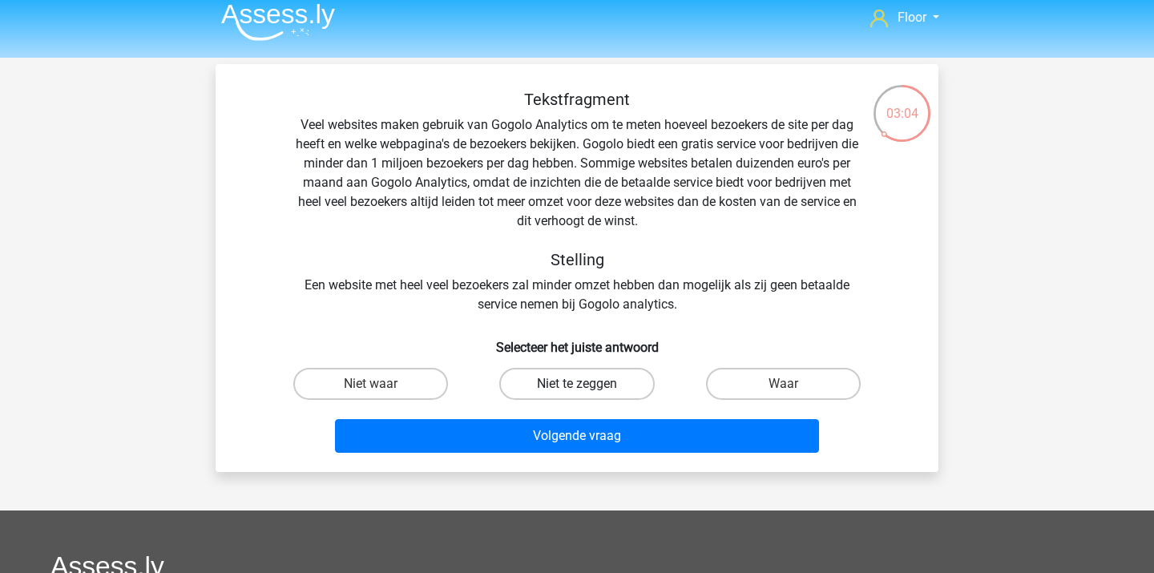
click at [589, 390] on label "Niet te zeggen" at bounding box center [576, 384] width 155 height 32
click at [587, 390] on input "Niet te zeggen" at bounding box center [582, 389] width 10 height 10
radio input "true"
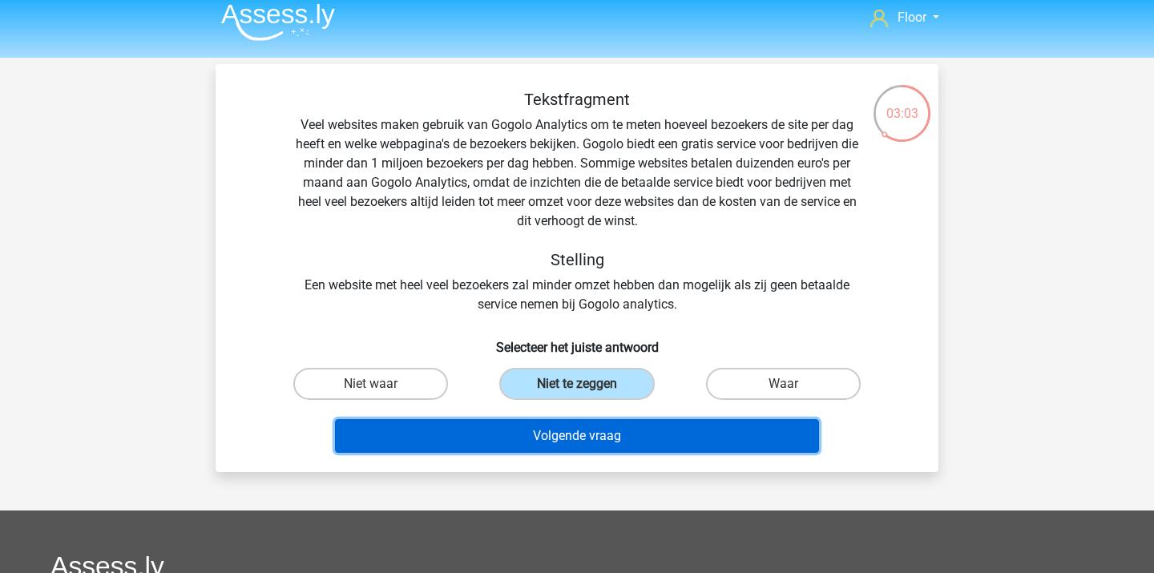
click at [579, 431] on button "Volgende vraag" at bounding box center [577, 436] width 485 height 34
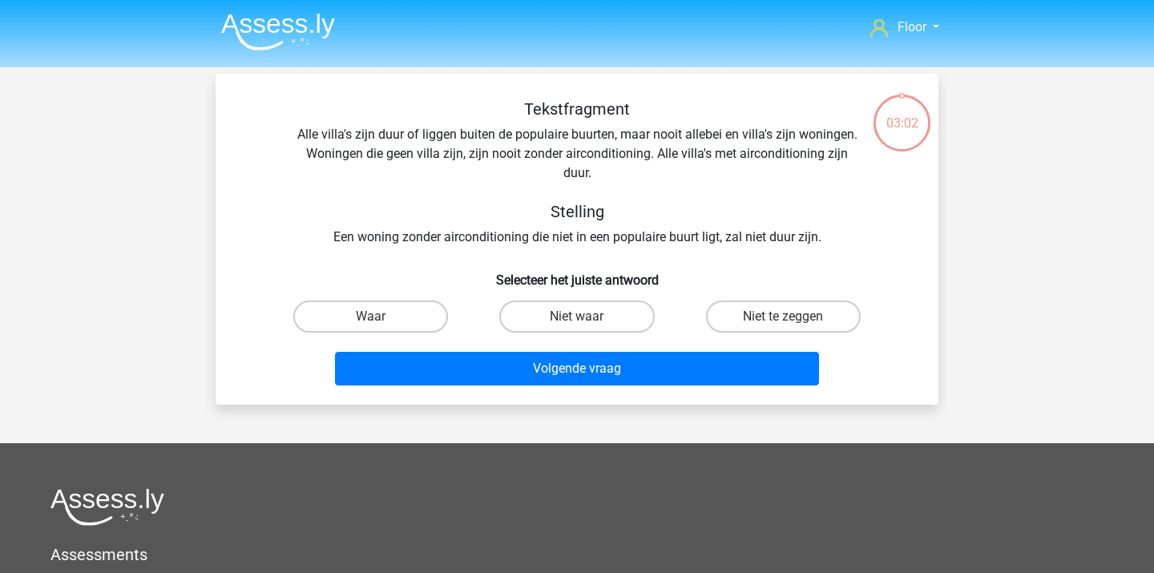
scroll to position [1, 0]
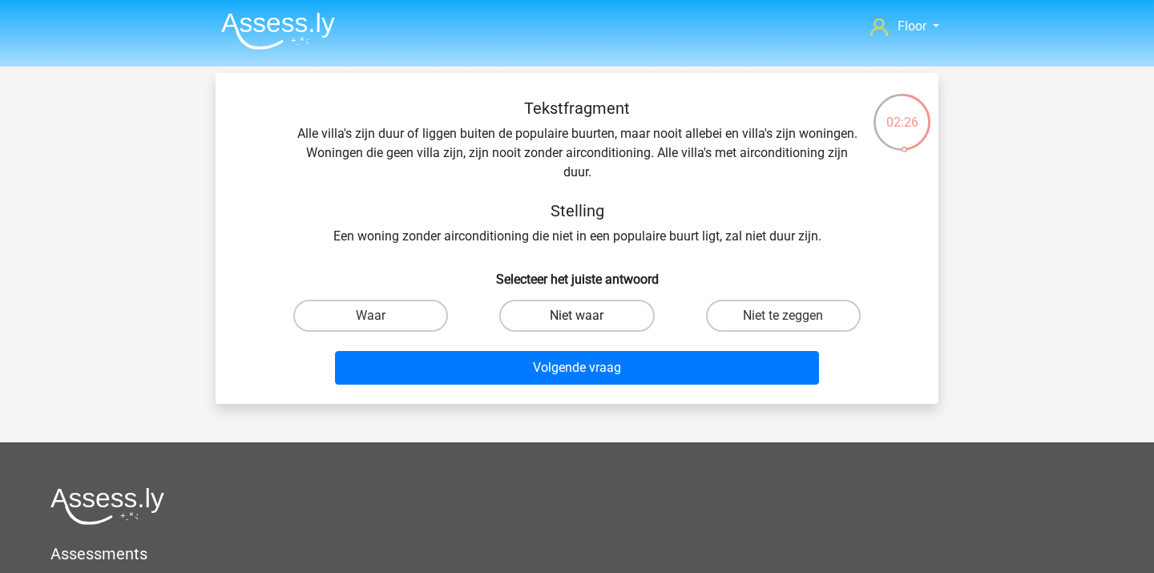
click at [615, 311] on label "Niet waar" at bounding box center [576, 316] width 155 height 32
click at [587, 316] on input "Niet waar" at bounding box center [582, 321] width 10 height 10
radio input "true"
click at [586, 393] on div "Tekstfragment Alle villa's zijn duur of liggen buiten de populaire buurten, maa…" at bounding box center [577, 238] width 723 height 331
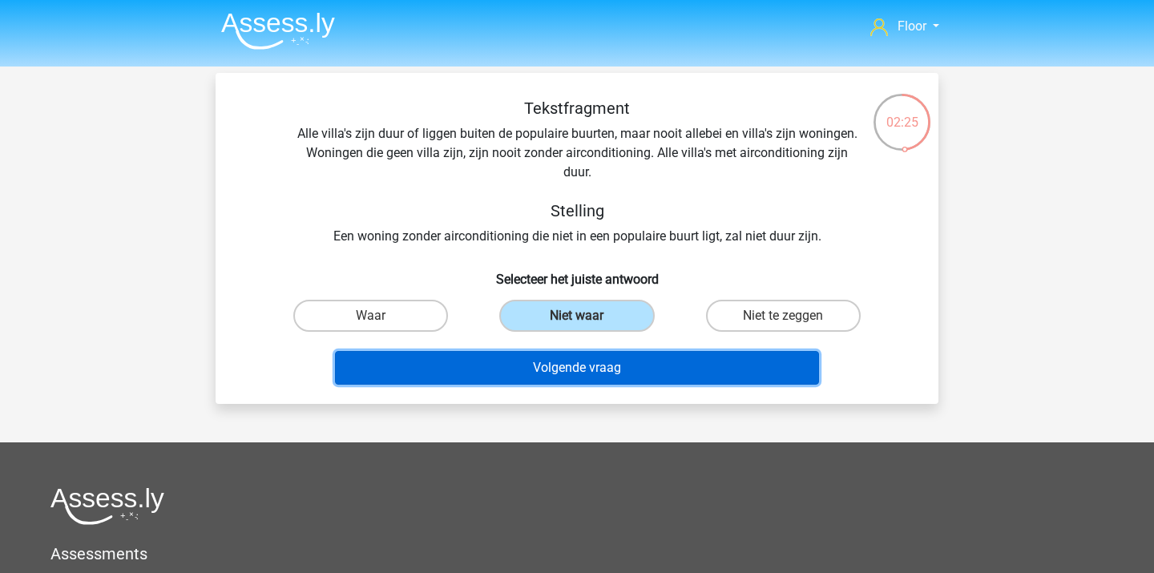
click at [584, 379] on button "Volgende vraag" at bounding box center [577, 368] width 485 height 34
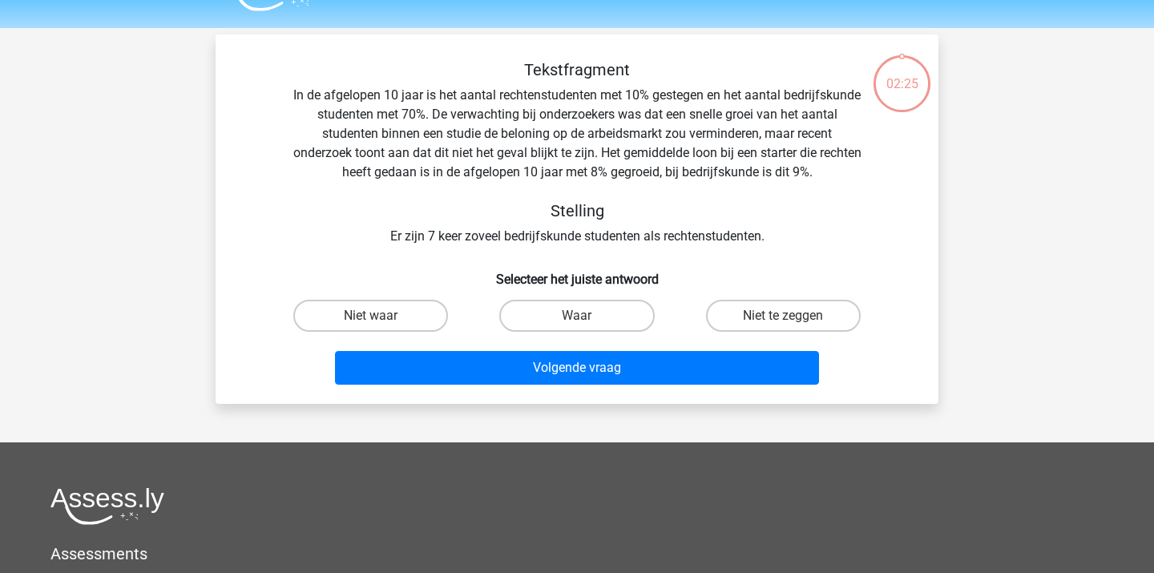
scroll to position [74, 0]
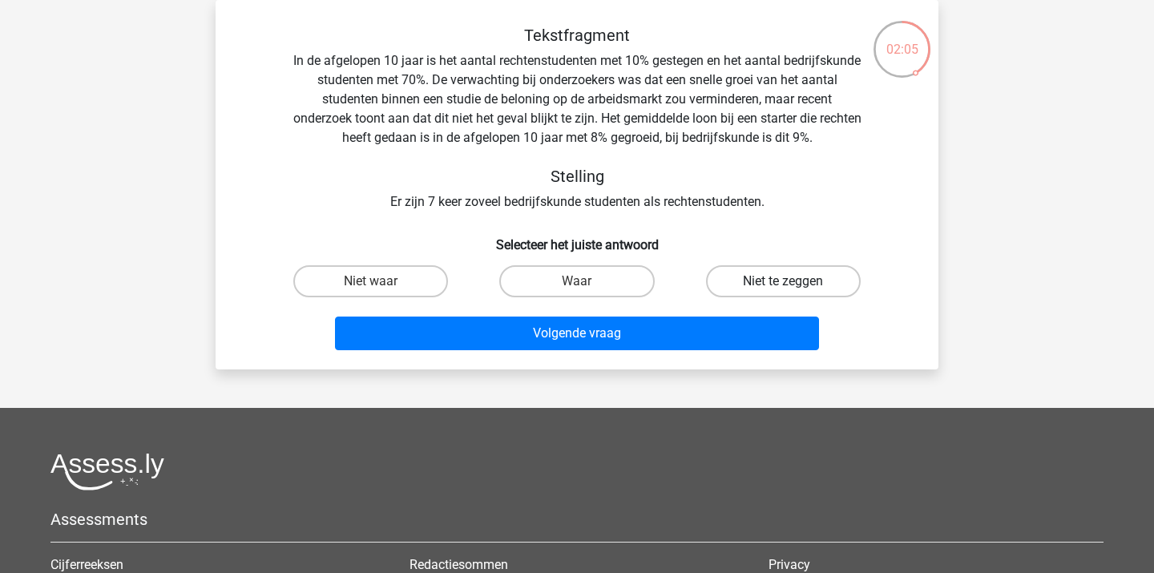
click at [748, 288] on label "Niet te zeggen" at bounding box center [783, 281] width 155 height 32
click at [783, 288] on input "Niet te zeggen" at bounding box center [788, 286] width 10 height 10
radio input "true"
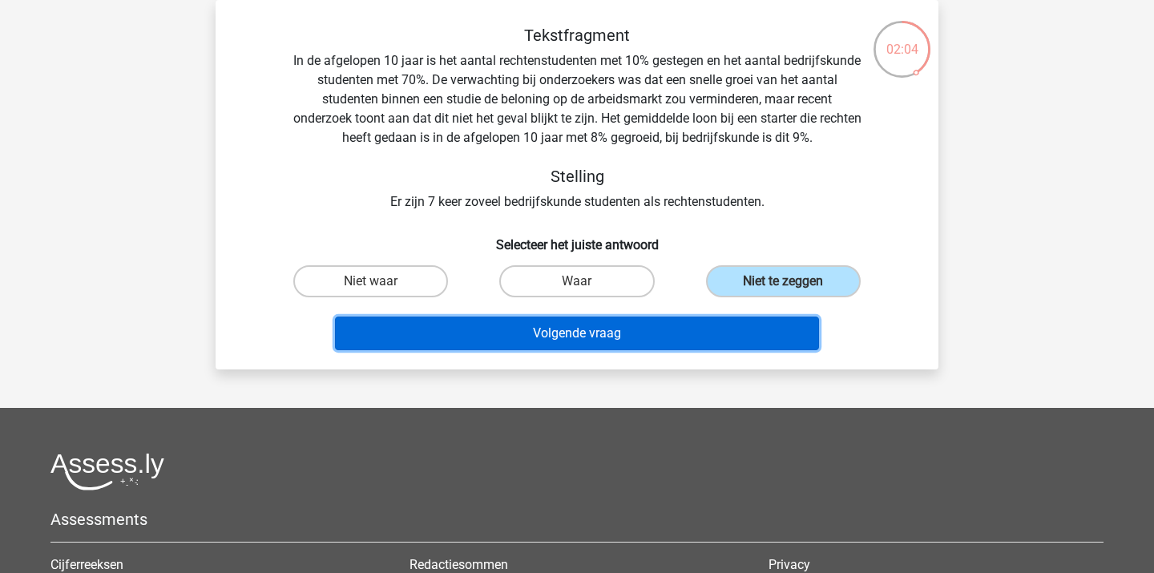
click at [684, 341] on button "Volgende vraag" at bounding box center [577, 333] width 485 height 34
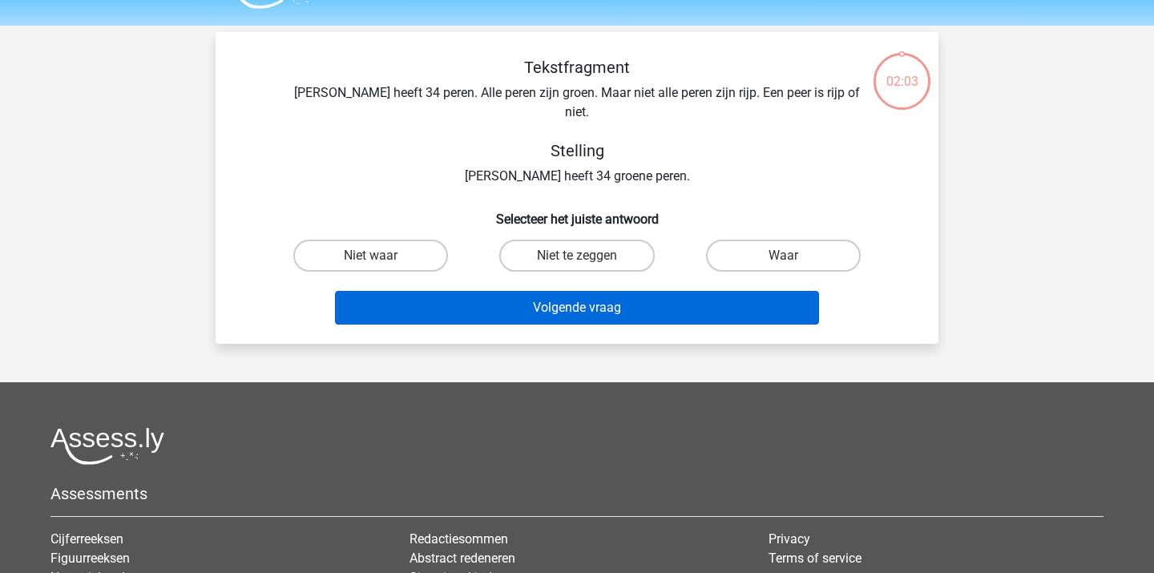
scroll to position [18, 0]
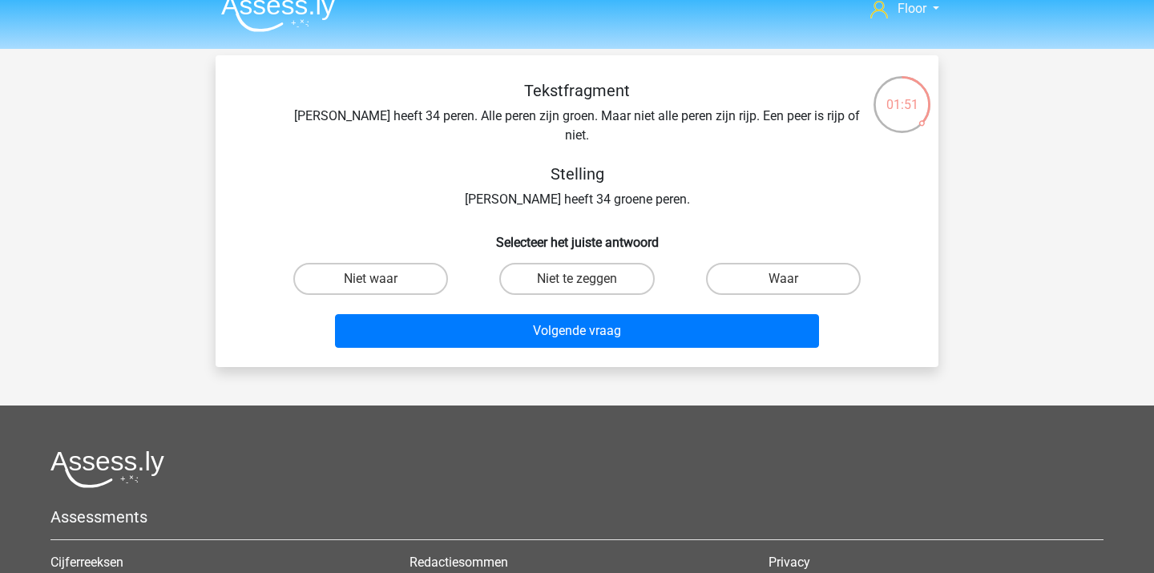
click at [787, 279] on input "Waar" at bounding box center [788, 284] width 10 height 10
radio input "true"
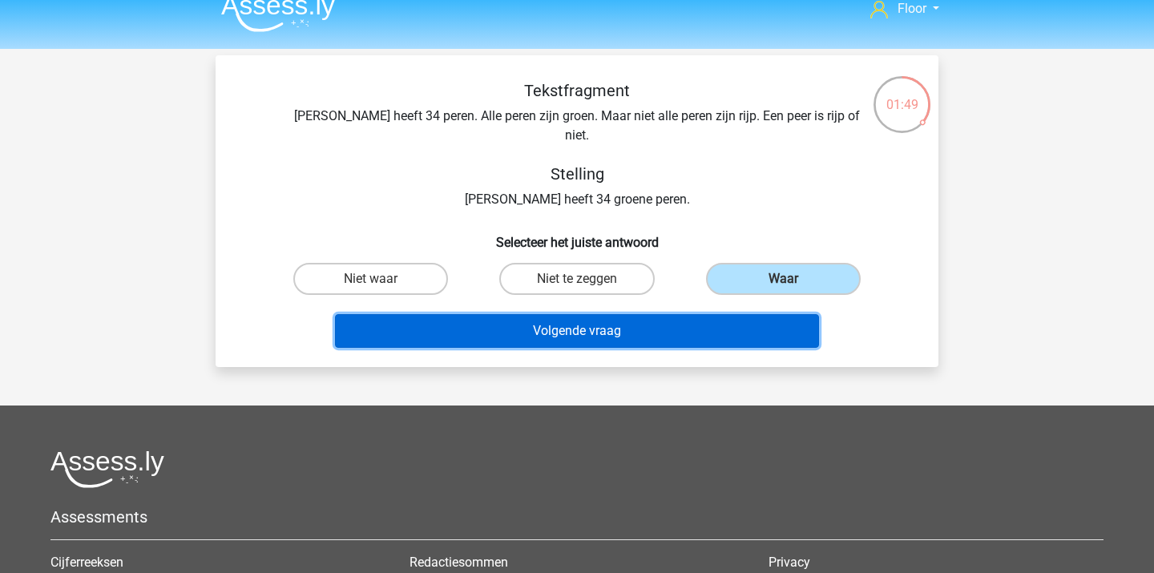
click at [723, 314] on button "Volgende vraag" at bounding box center [577, 331] width 485 height 34
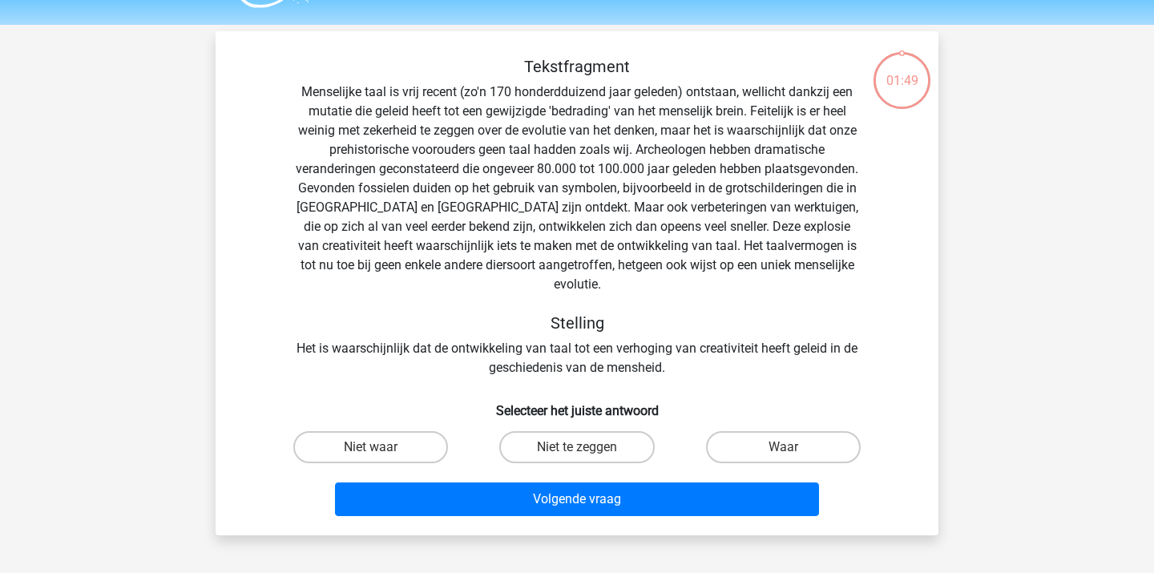
scroll to position [36, 0]
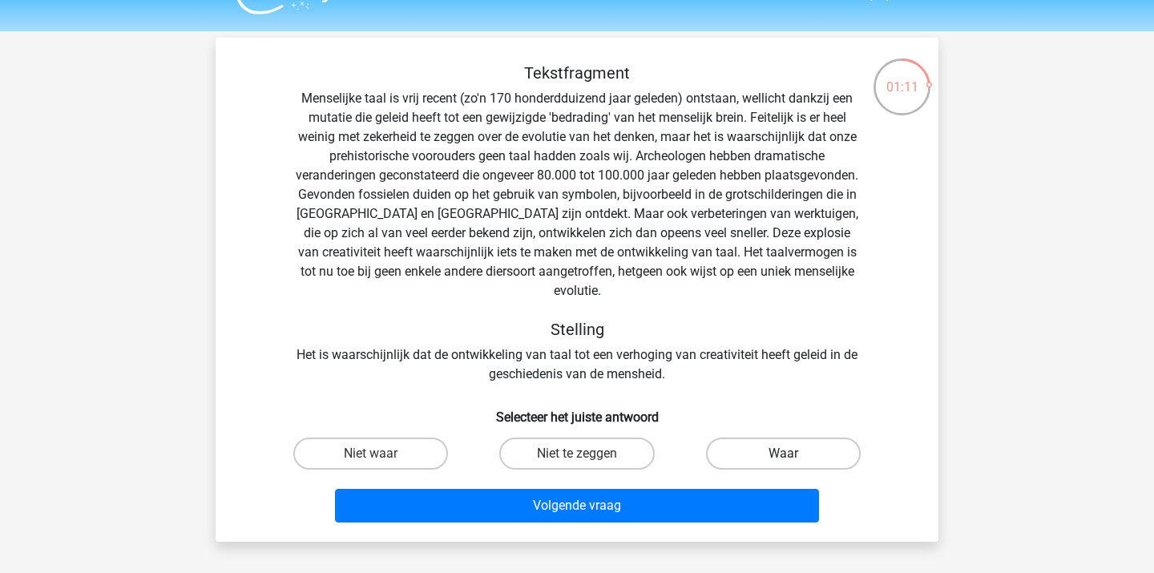
click at [739, 437] on label "Waar" at bounding box center [783, 453] width 155 height 32
click at [783, 453] on input "Waar" at bounding box center [788, 458] width 10 height 10
radio input "true"
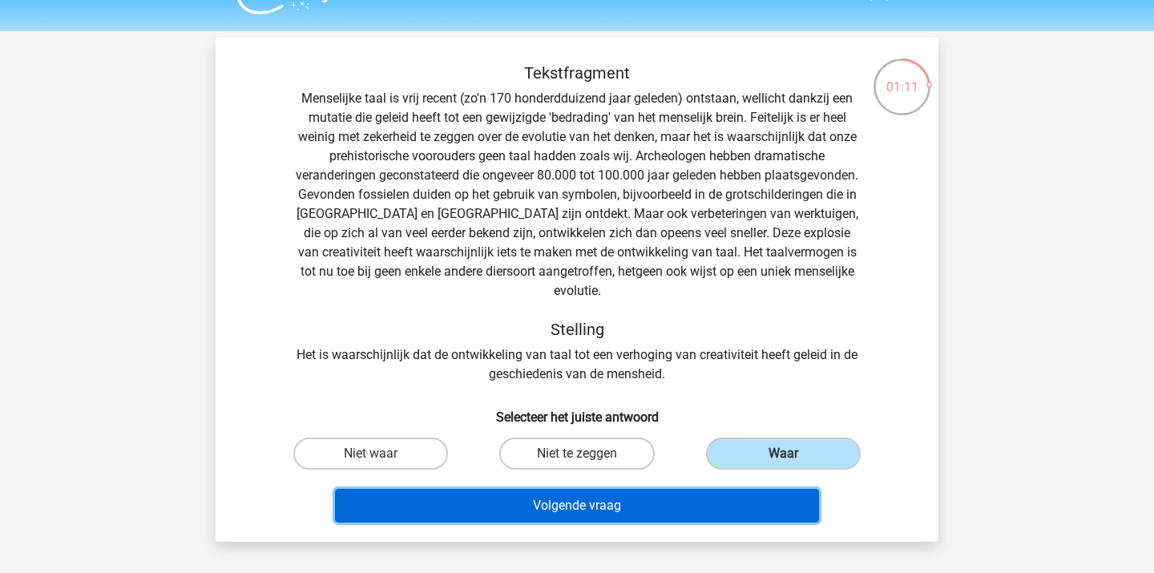
click at [658, 489] on button "Volgende vraag" at bounding box center [577, 506] width 485 height 34
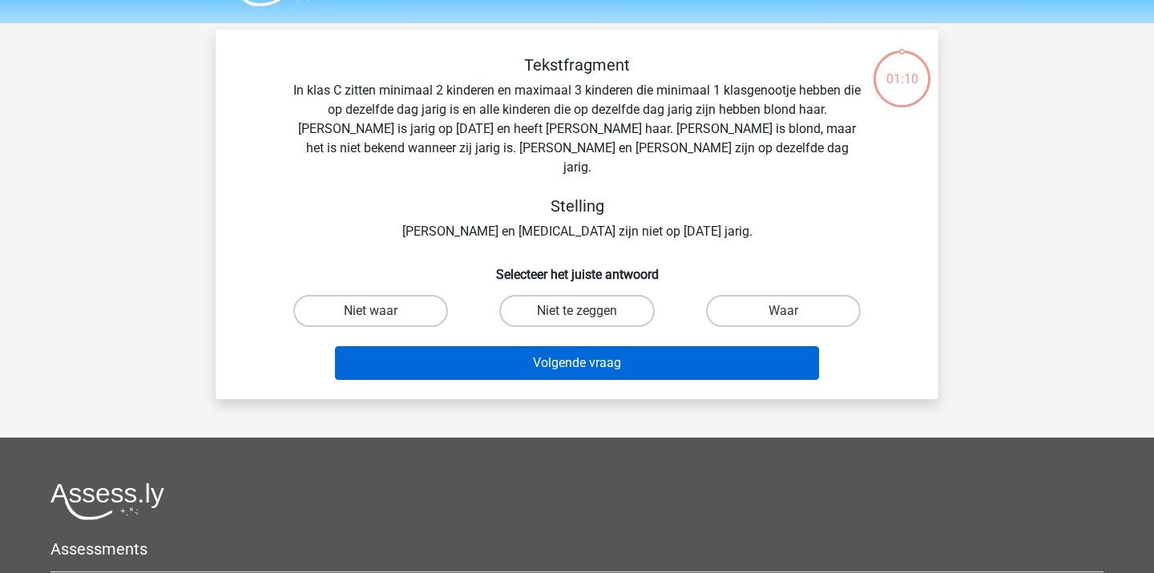
scroll to position [41, 0]
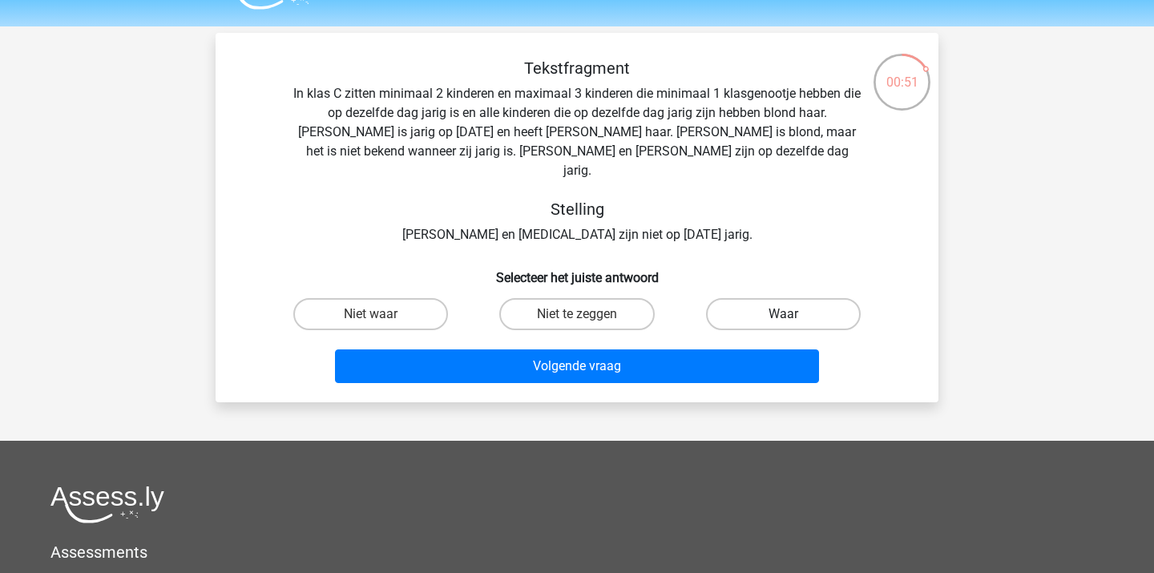
click at [725, 302] on label "Waar" at bounding box center [783, 314] width 155 height 32
click at [783, 314] on input "Waar" at bounding box center [788, 319] width 10 height 10
radio input "true"
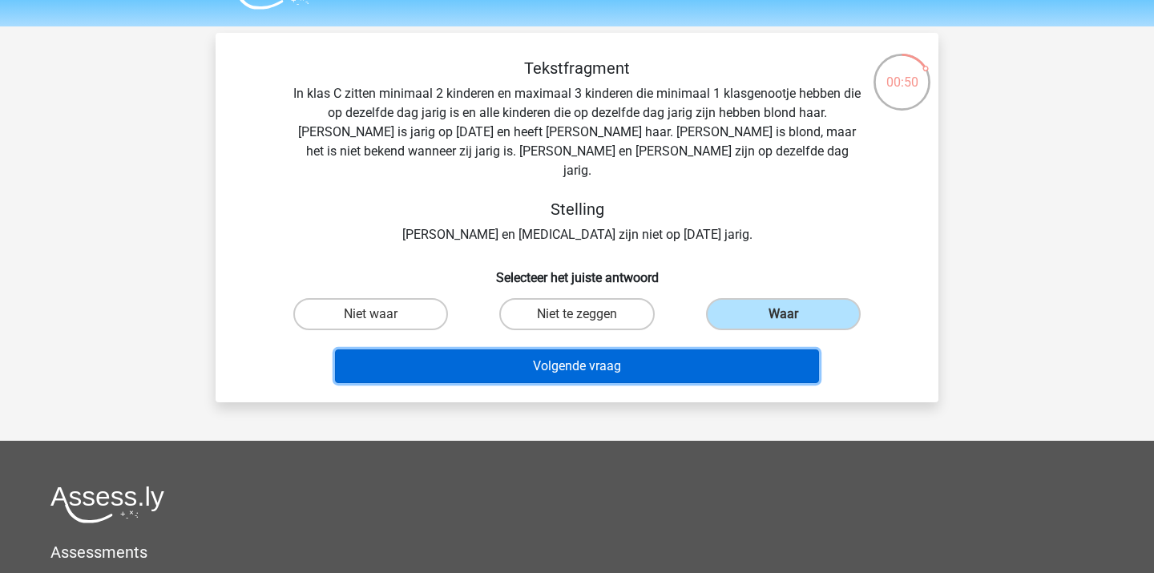
click at [658, 349] on button "Volgende vraag" at bounding box center [577, 366] width 485 height 34
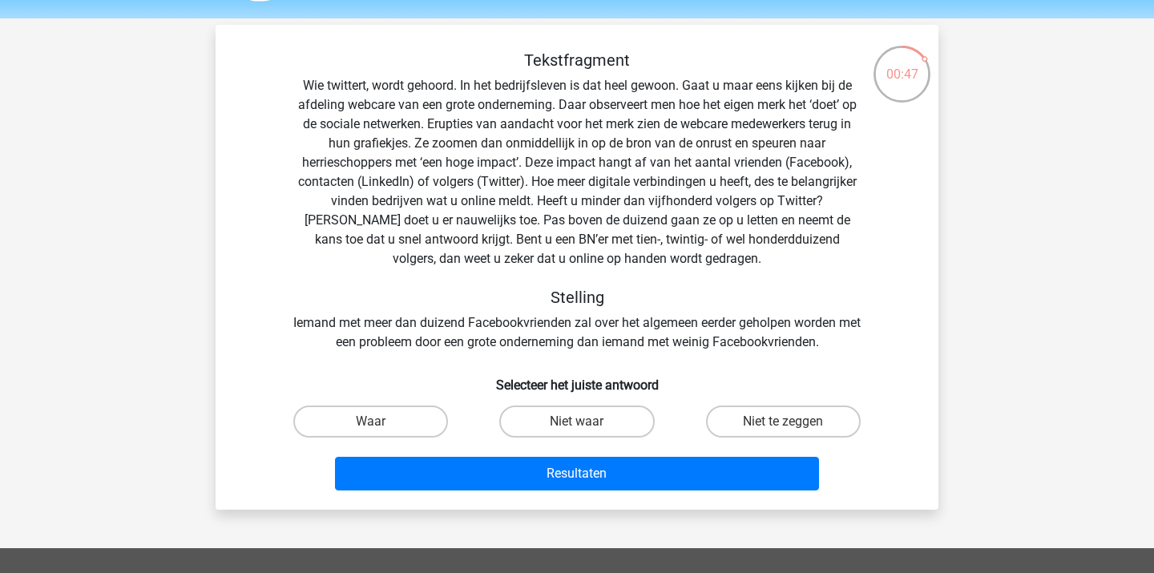
scroll to position [50, 0]
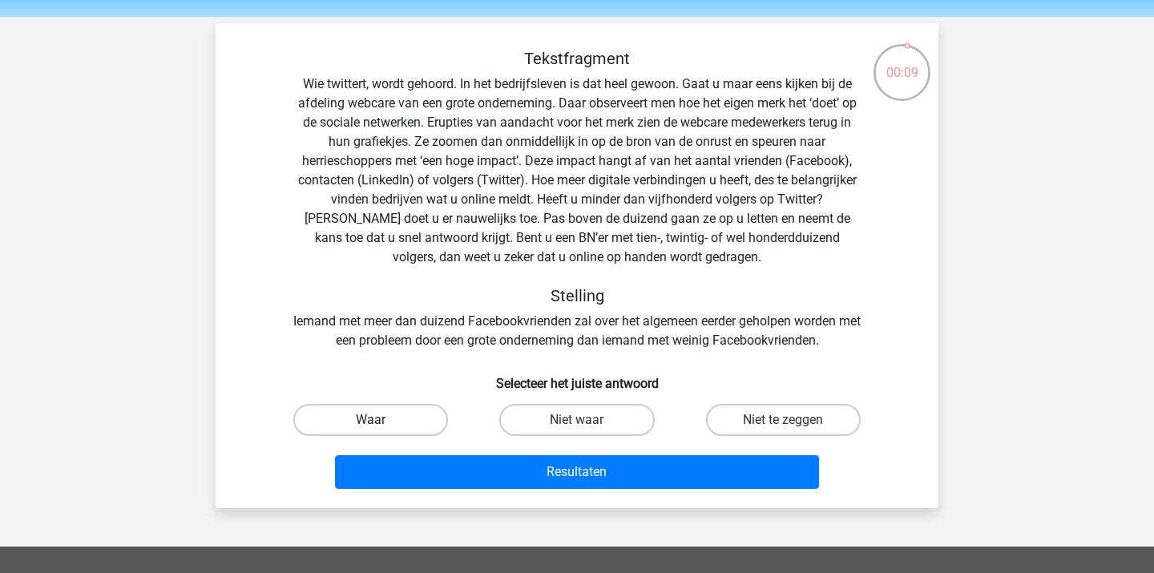
click at [400, 411] on label "Waar" at bounding box center [370, 420] width 155 height 32
click at [381, 420] on input "Waar" at bounding box center [376, 425] width 10 height 10
radio input "true"
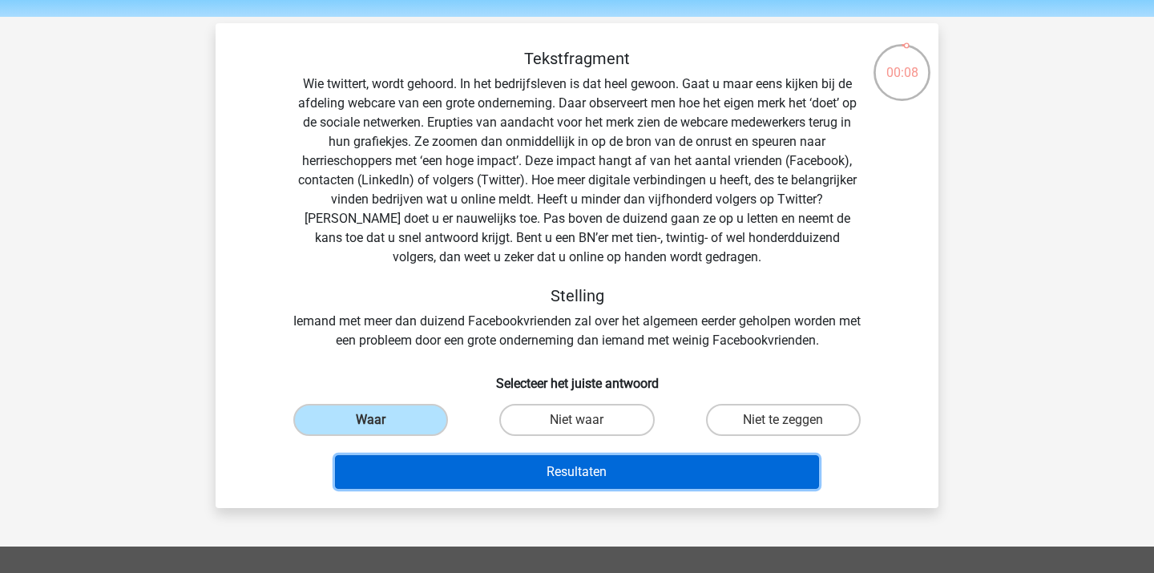
click at [444, 472] on button "Resultaten" at bounding box center [577, 472] width 485 height 34
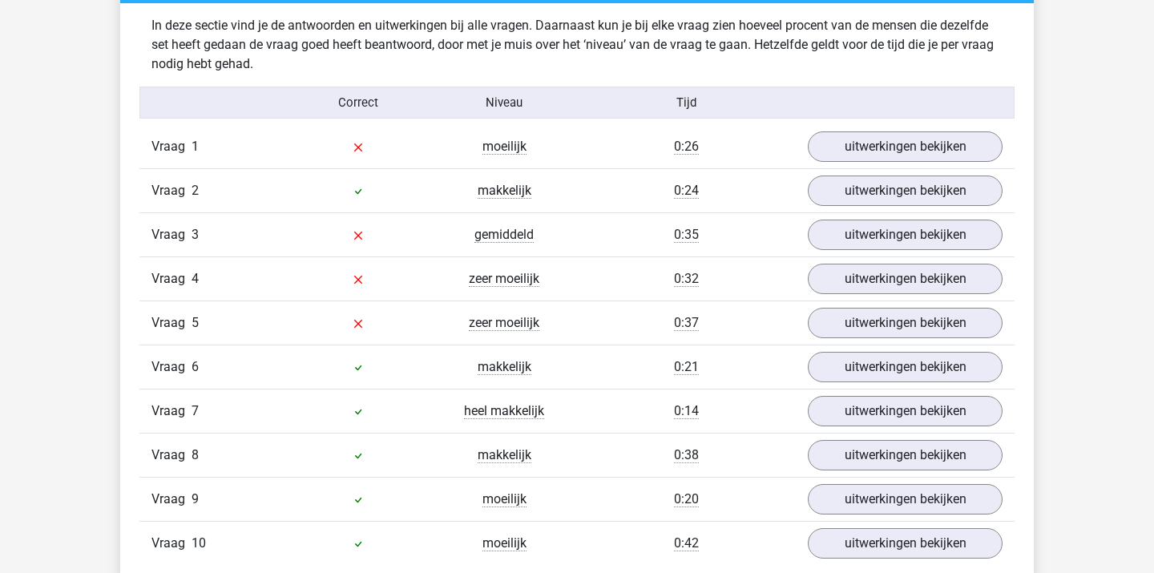
scroll to position [969, 0]
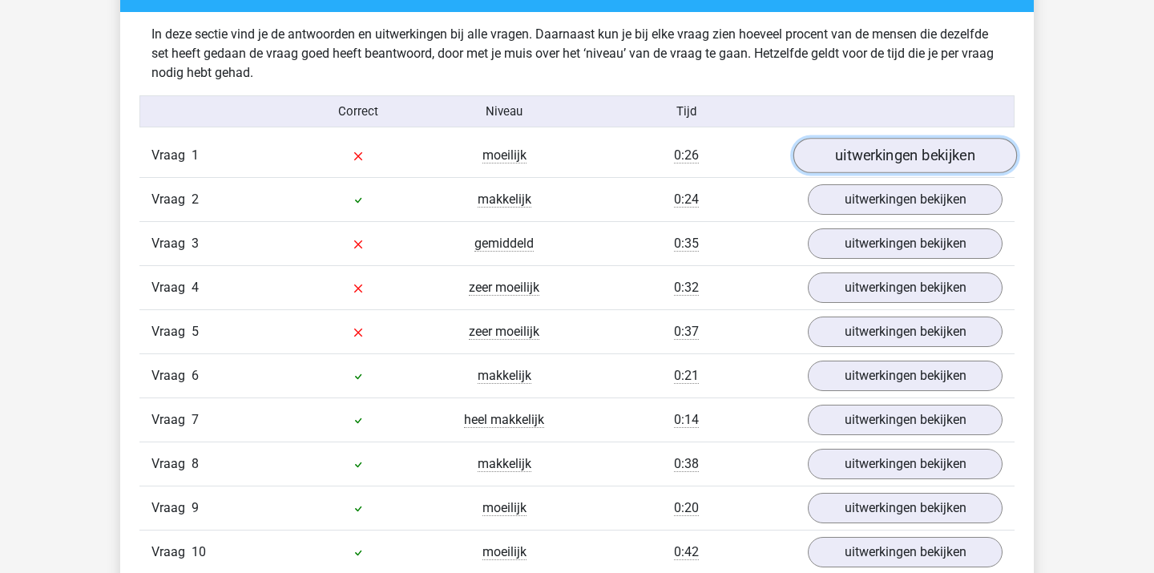
click at [862, 158] on link "uitwerkingen bekijken" at bounding box center [905, 155] width 224 height 35
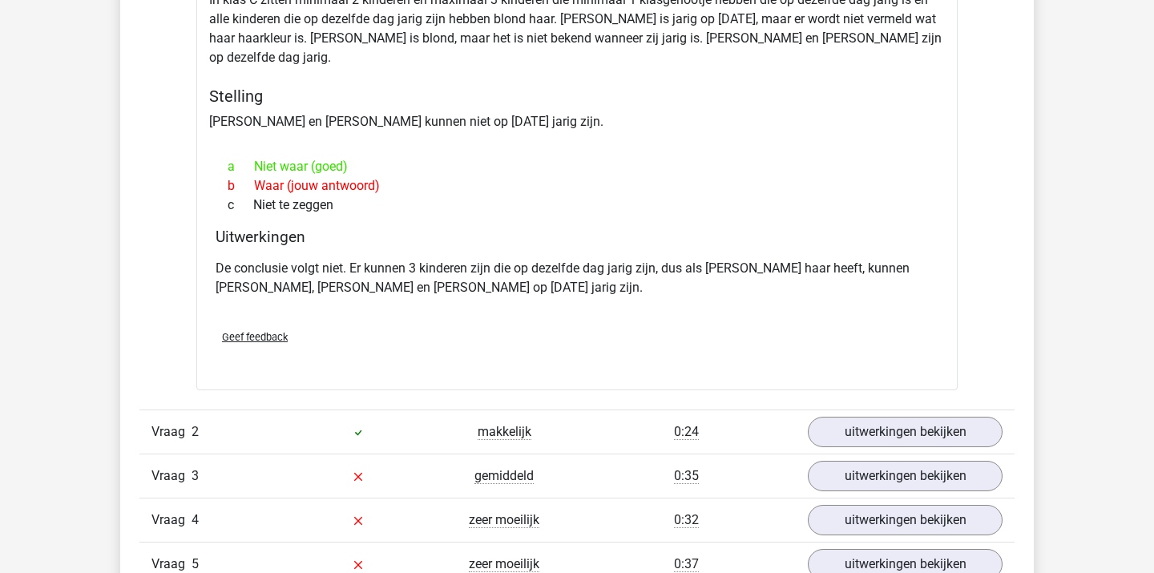
scroll to position [1206, 0]
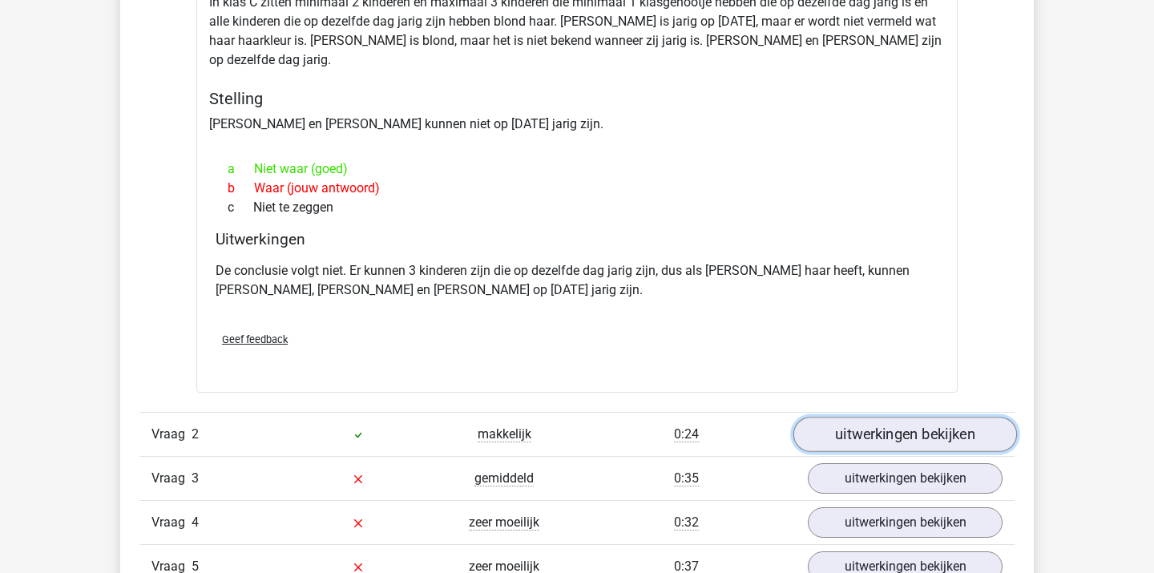
click at [869, 428] on link "uitwerkingen bekijken" at bounding box center [905, 434] width 224 height 35
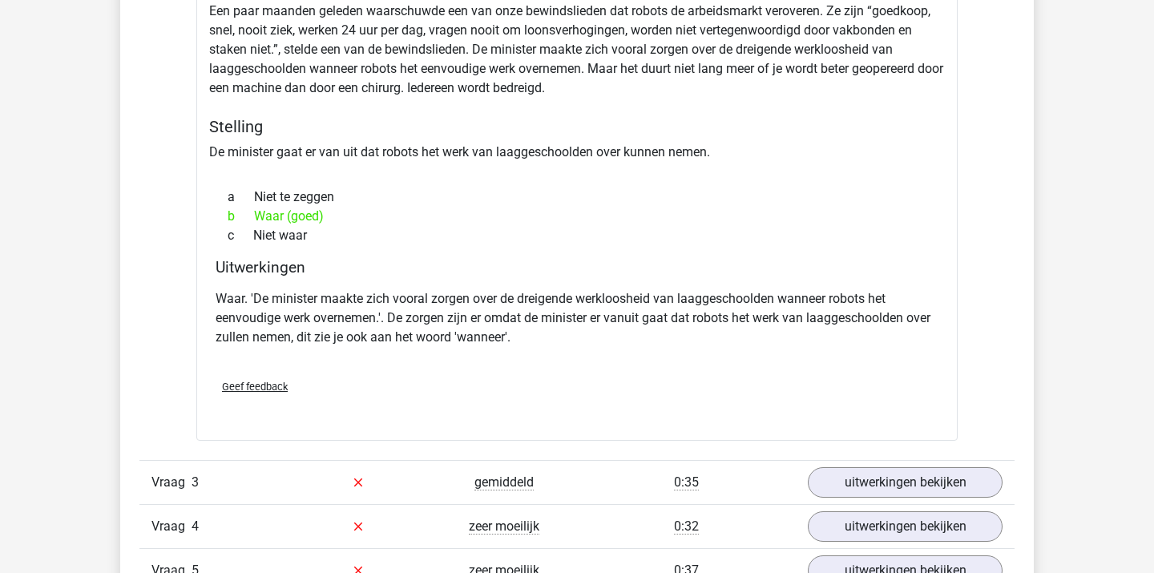
scroll to position [1729, 0]
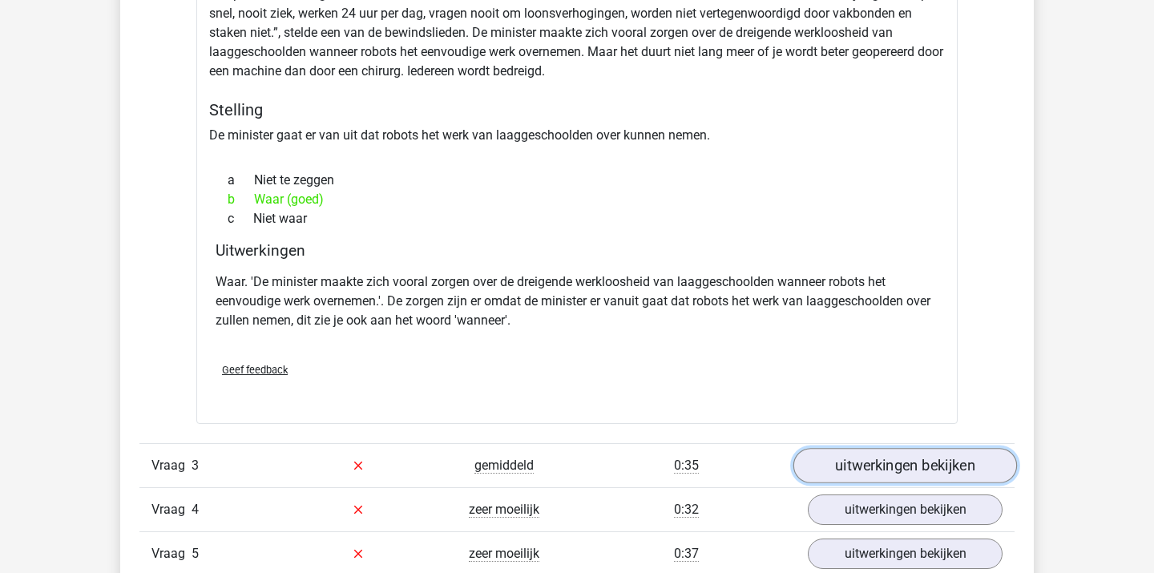
click at [877, 448] on link "uitwerkingen bekijken" at bounding box center [905, 465] width 224 height 35
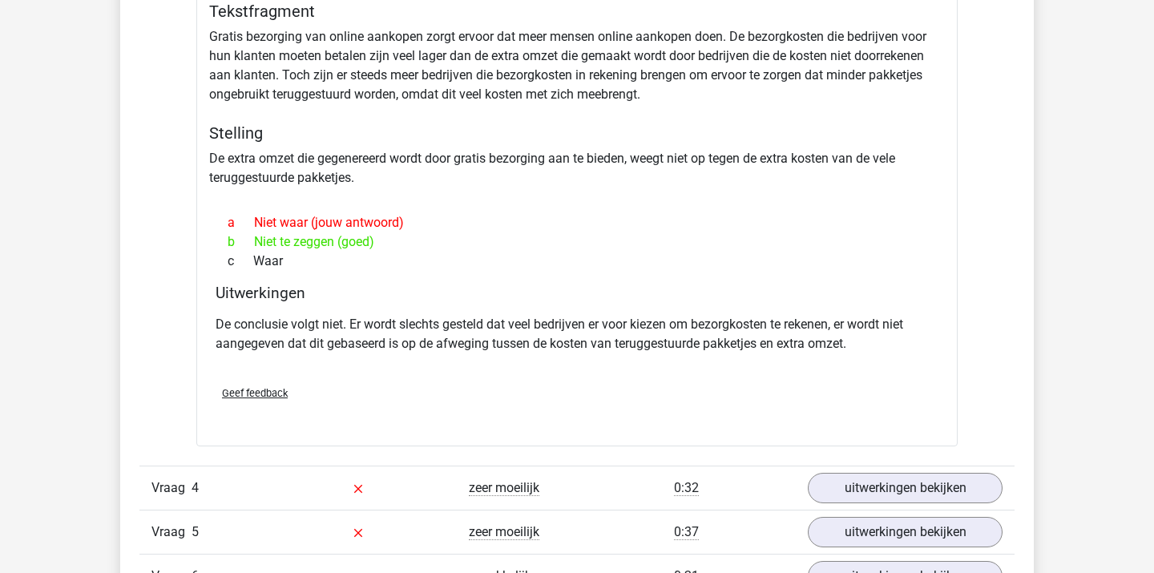
scroll to position [2242, 0]
click at [832, 469] on link "uitwerkingen bekijken" at bounding box center [905, 486] width 224 height 35
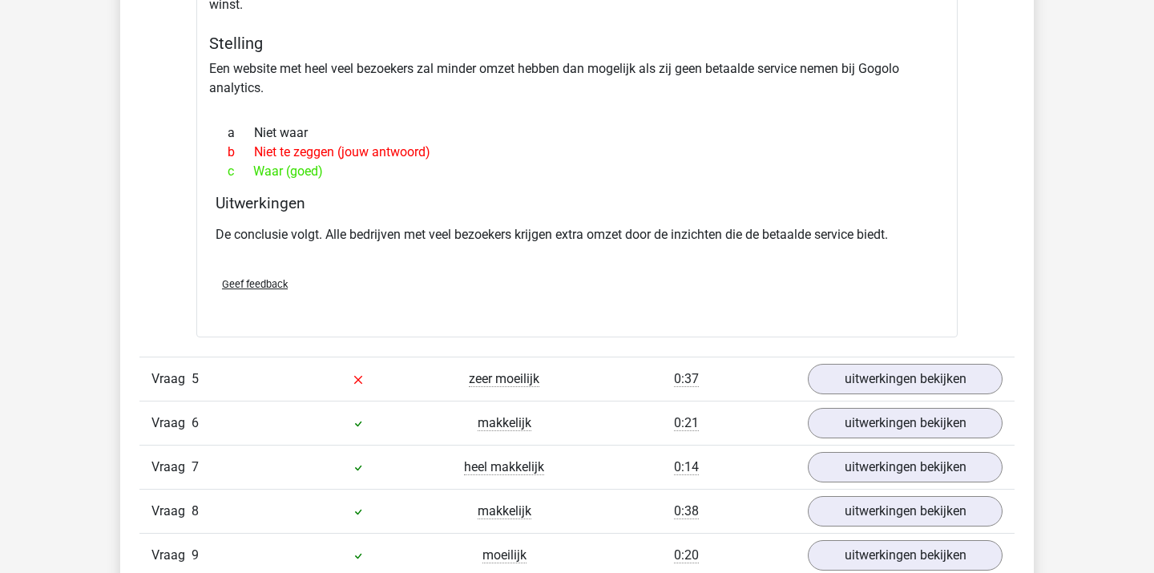
scroll to position [2893, 0]
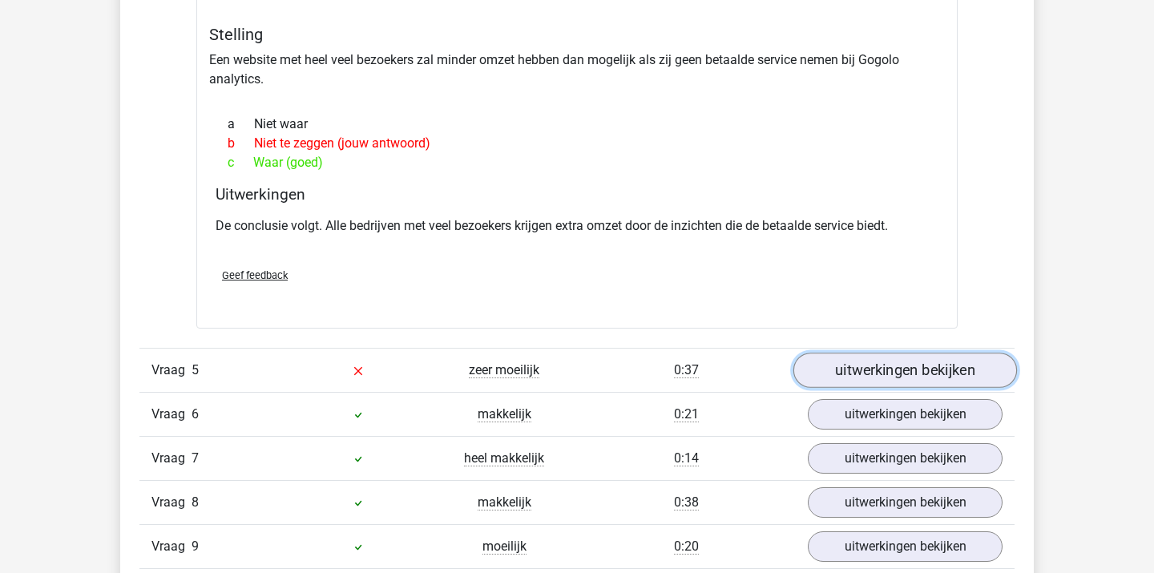
click at [848, 353] on link "uitwerkingen bekijken" at bounding box center [905, 370] width 224 height 35
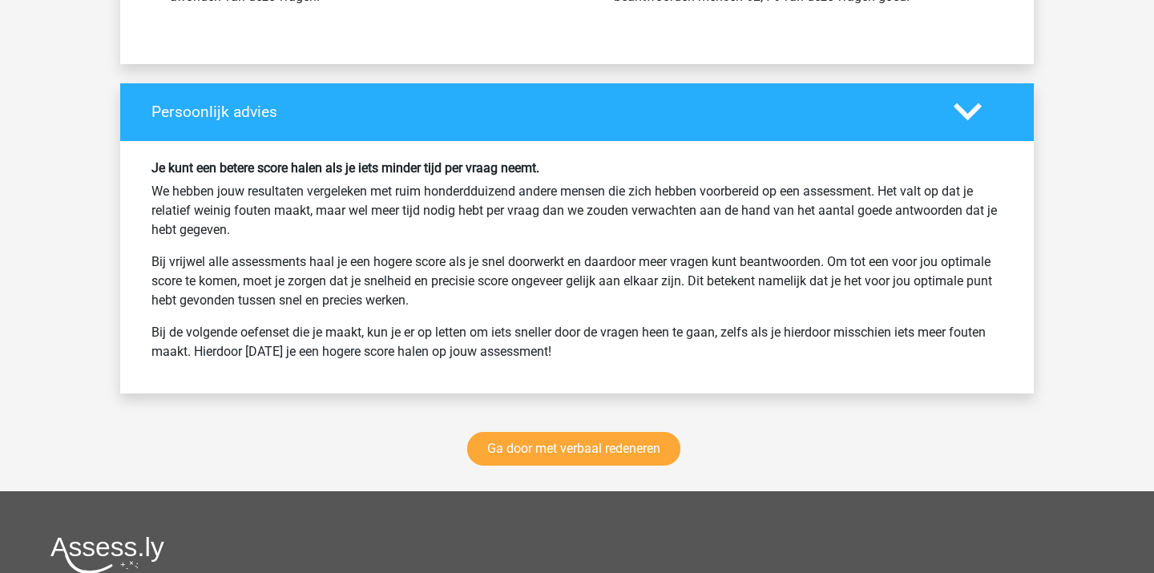
scroll to position [4495, 0]
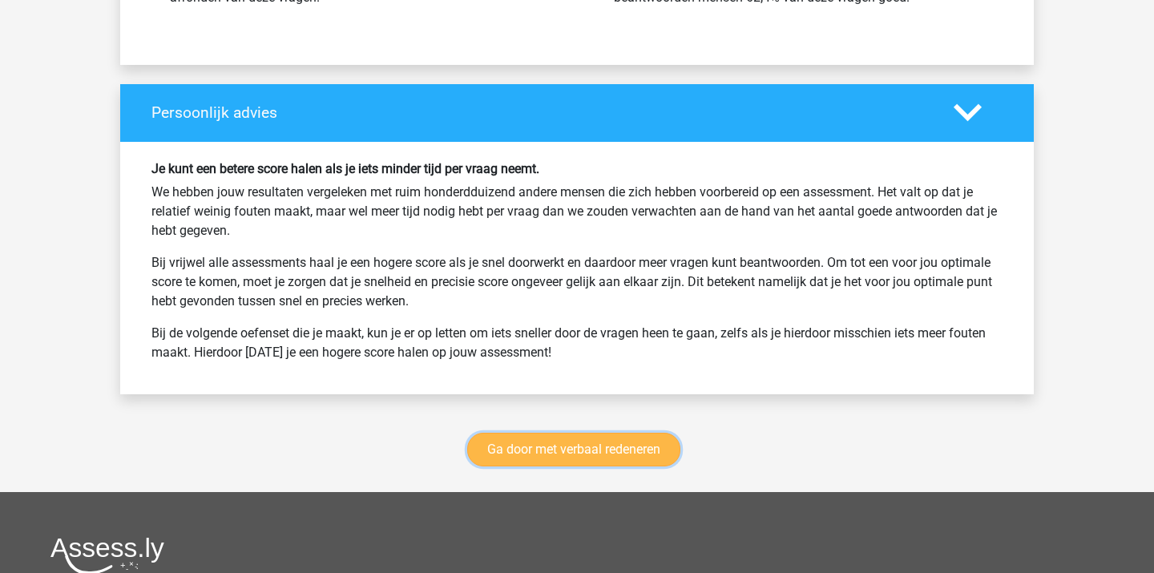
click at [593, 433] on link "Ga door met verbaal redeneren" at bounding box center [573, 450] width 213 height 34
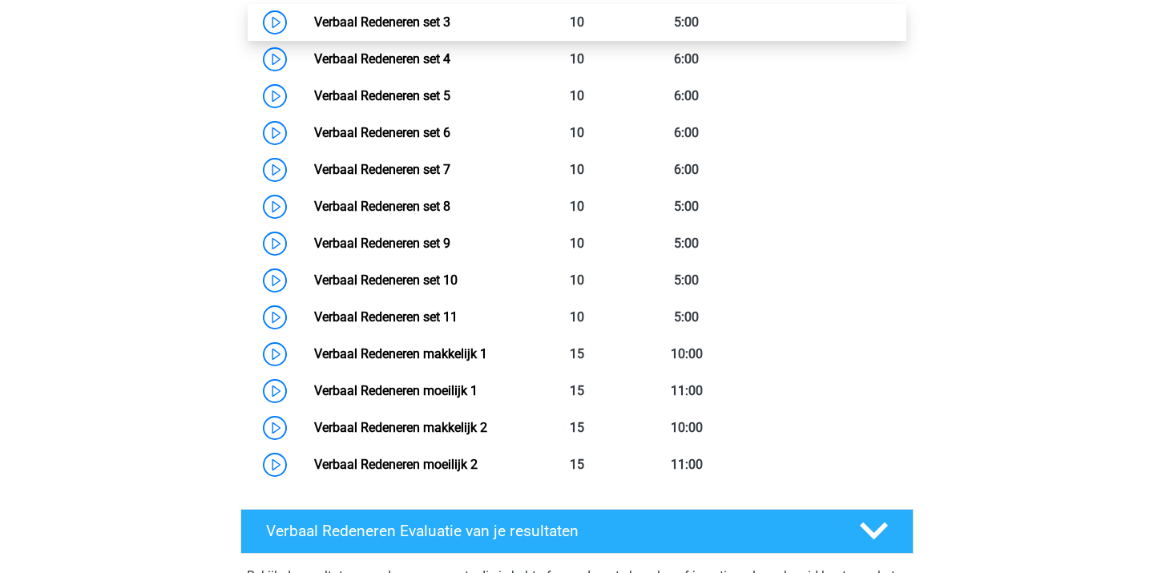
scroll to position [930, 0]
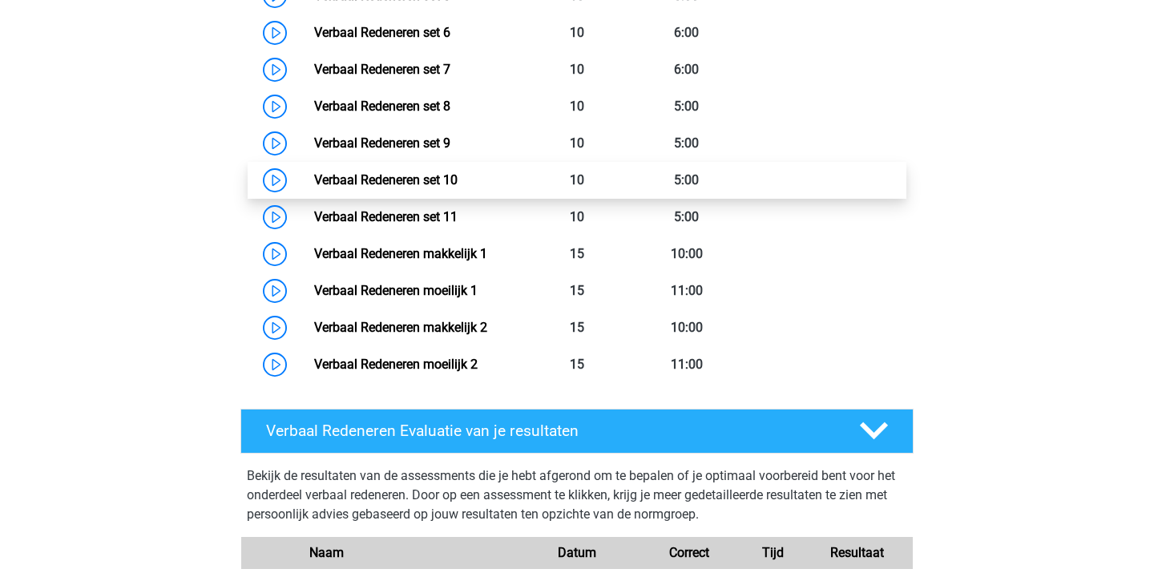
scroll to position [1002, 0]
